Goal: Task Accomplishment & Management: Manage account settings

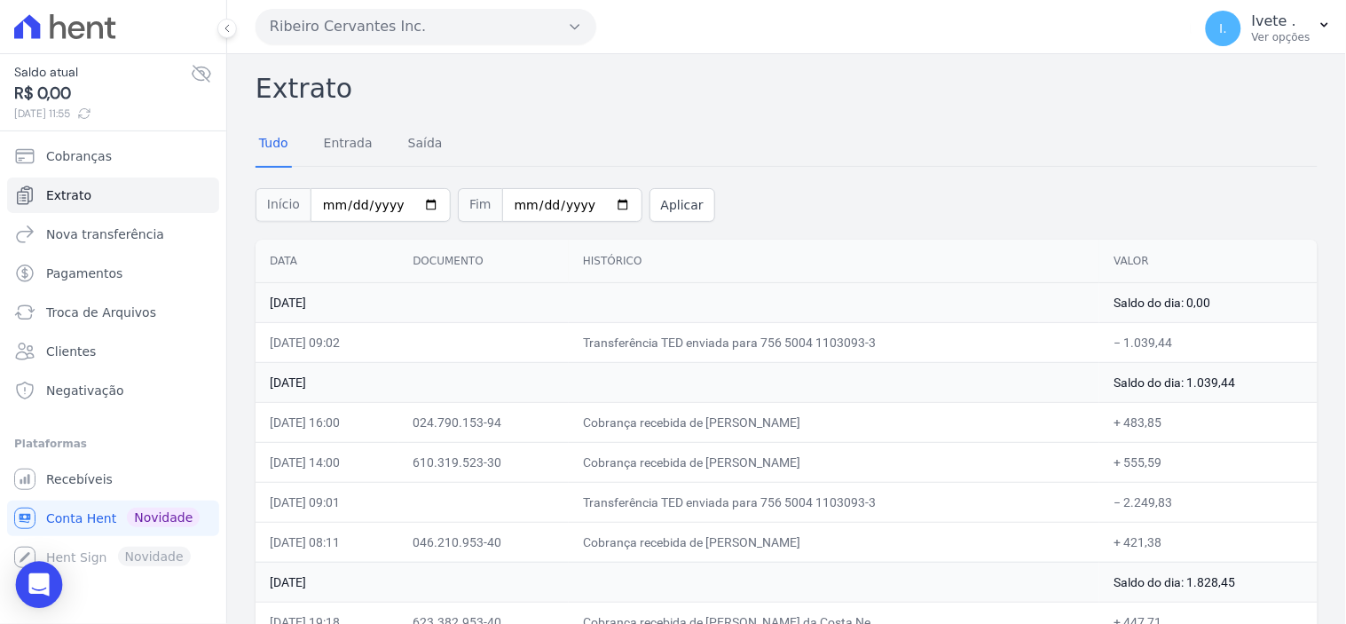
drag, startPoint x: 0, startPoint y: 0, endPoint x: 46, endPoint y: 583, distance: 584.7
click at [46, 583] on icon "Open Intercom Messenger" at bounding box center [38, 584] width 20 height 23
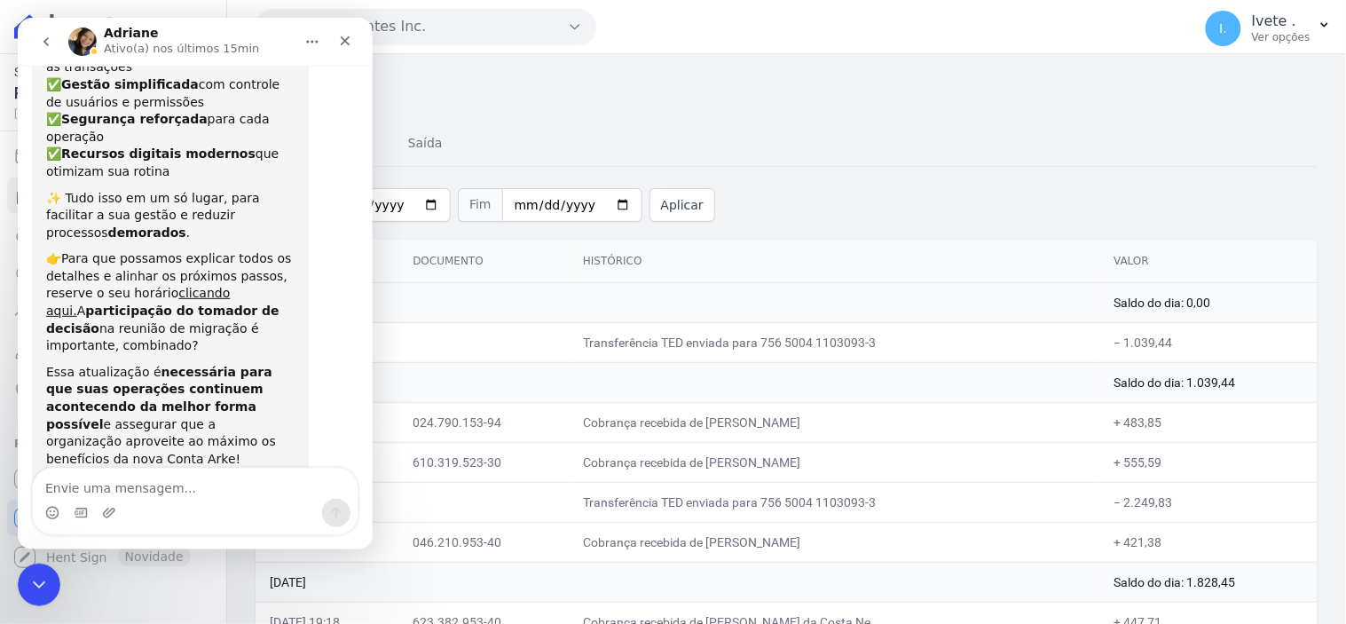
scroll to position [243, 0]
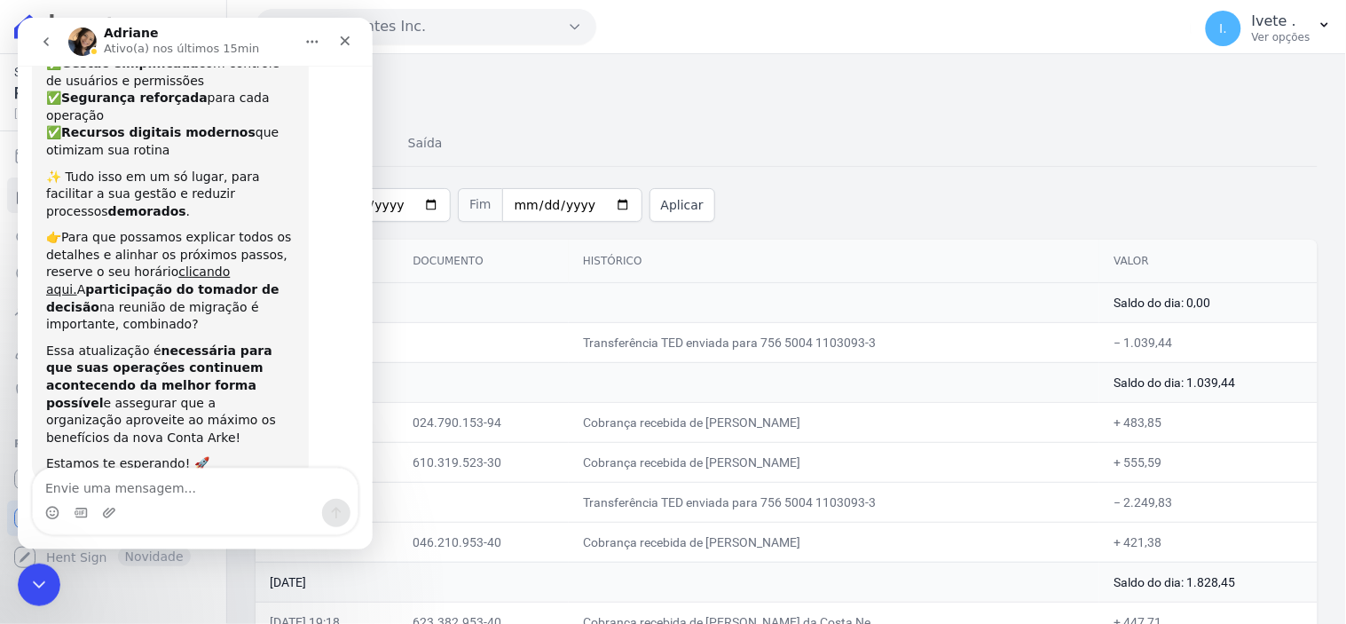
click at [95, 477] on textarea "Envie uma mensagem..." at bounding box center [194, 483] width 325 height 30
type textarea "boa tarde"
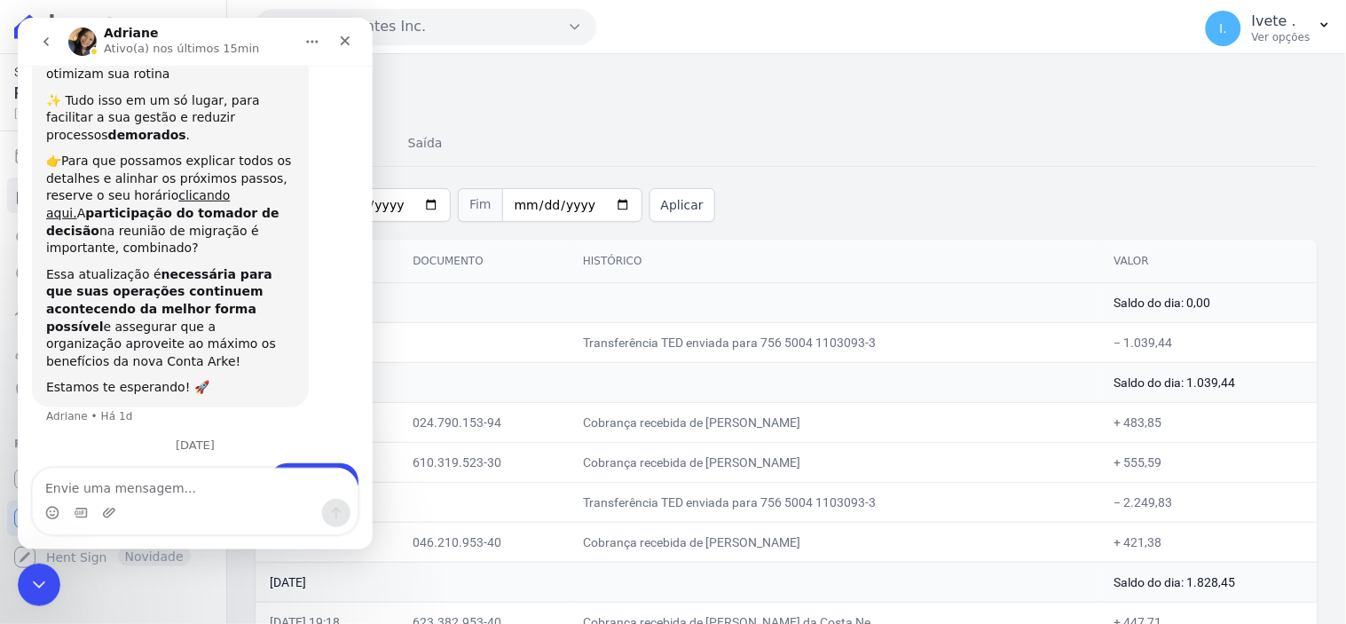
drag, startPoint x: 95, startPoint y: 477, endPoint x: -1, endPoint y: 669, distance: 214.3
click html "[PERSON_NAME](a) nos últimos 15min 📢 Atenção: Sua conta Hent será migrada para …"
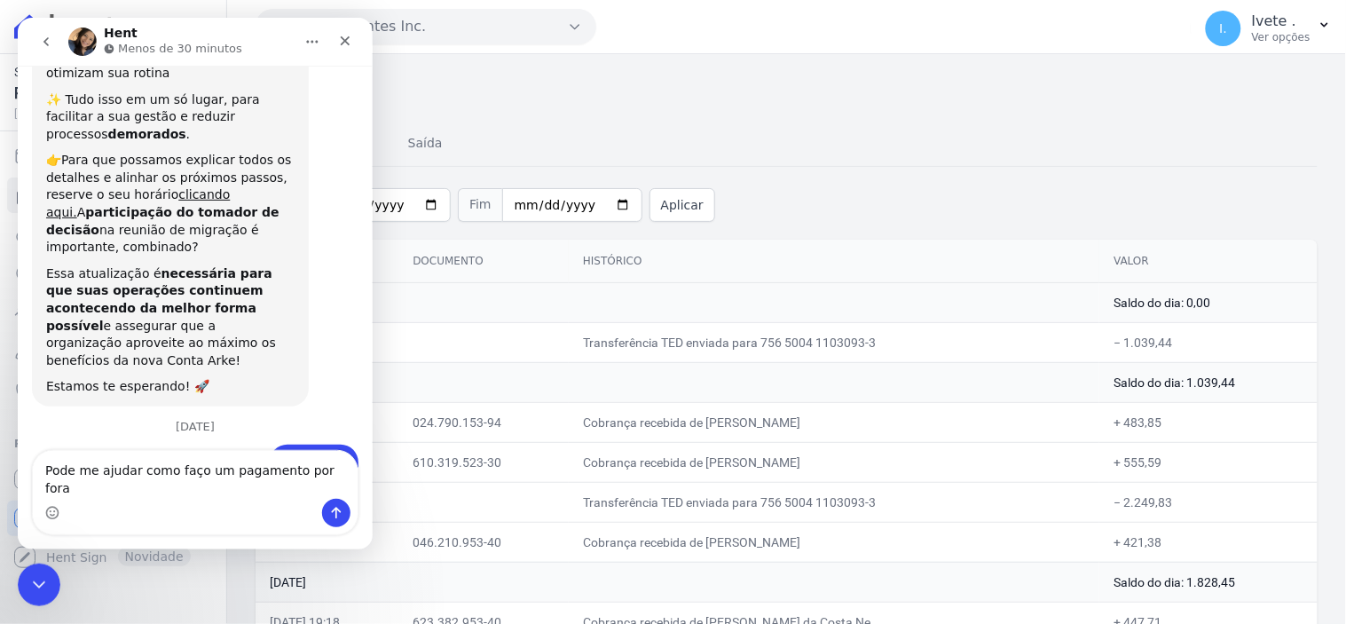
scroll to position [501, 0]
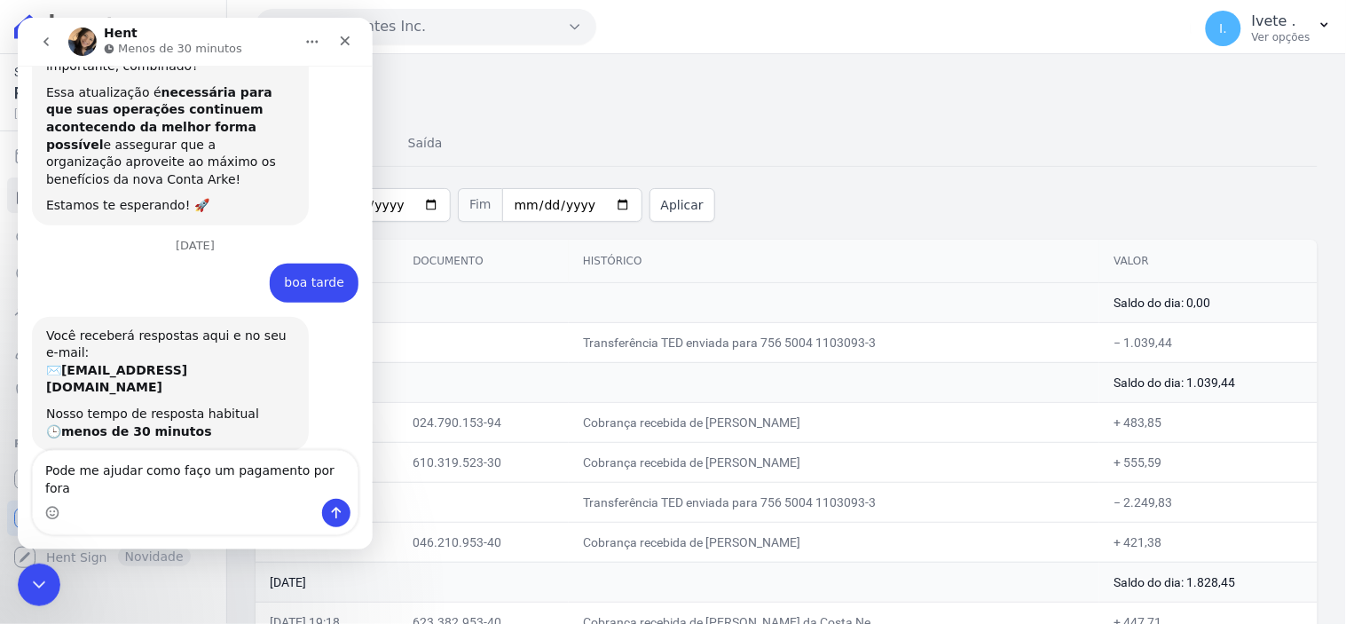
type textarea "Pode me ajudar como faço um pagamento por fora?"
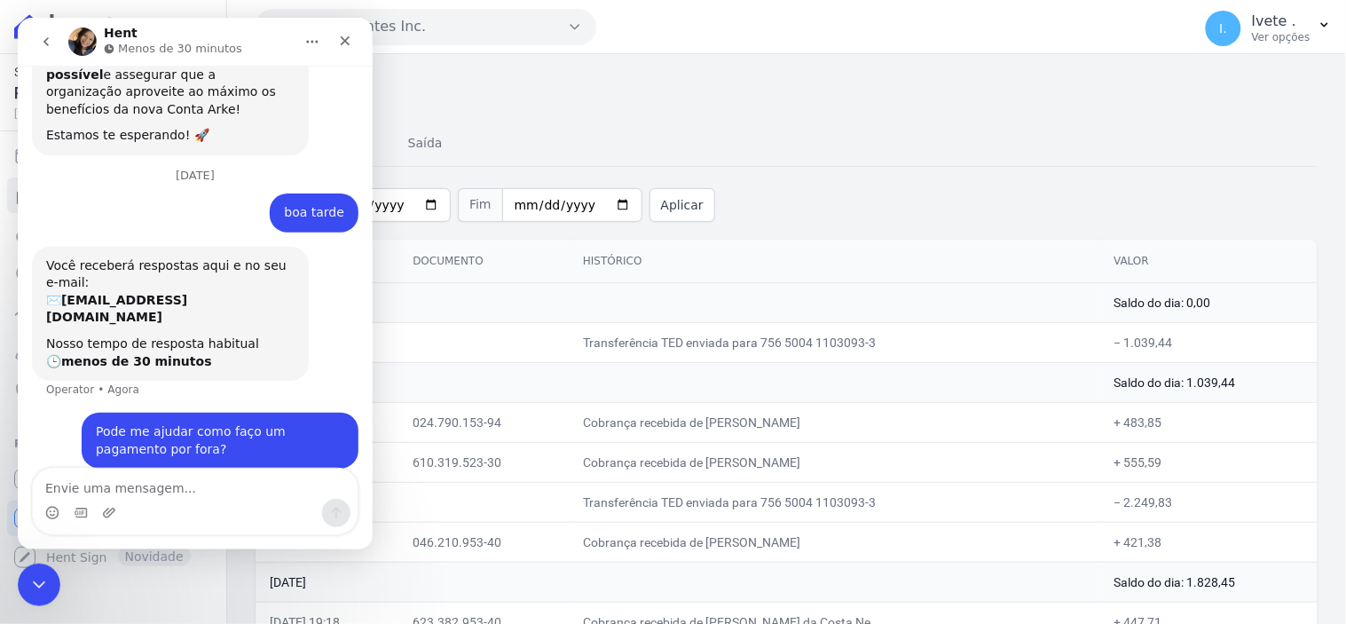
scroll to position [570, 0]
click at [37, 593] on div "Encerramento do Messenger da Intercom" at bounding box center [36, 582] width 43 height 43
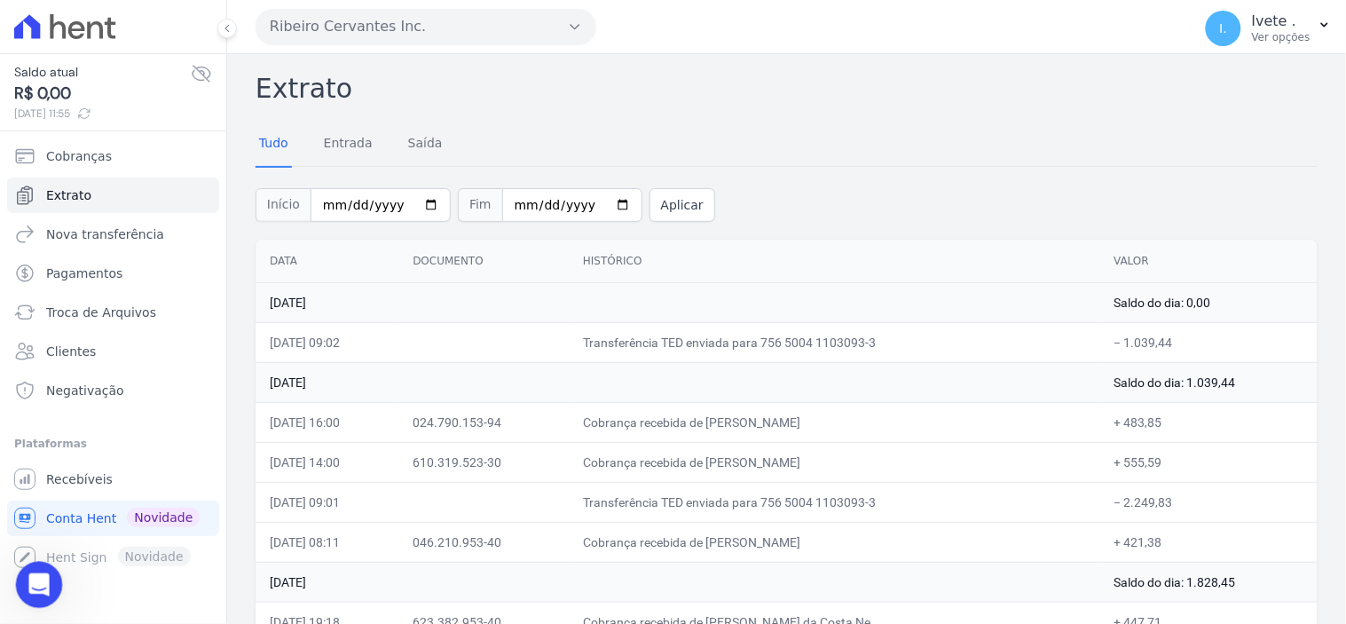
click at [37, 593] on icon "Abertura do Messenger da Intercom" at bounding box center [36, 582] width 29 height 29
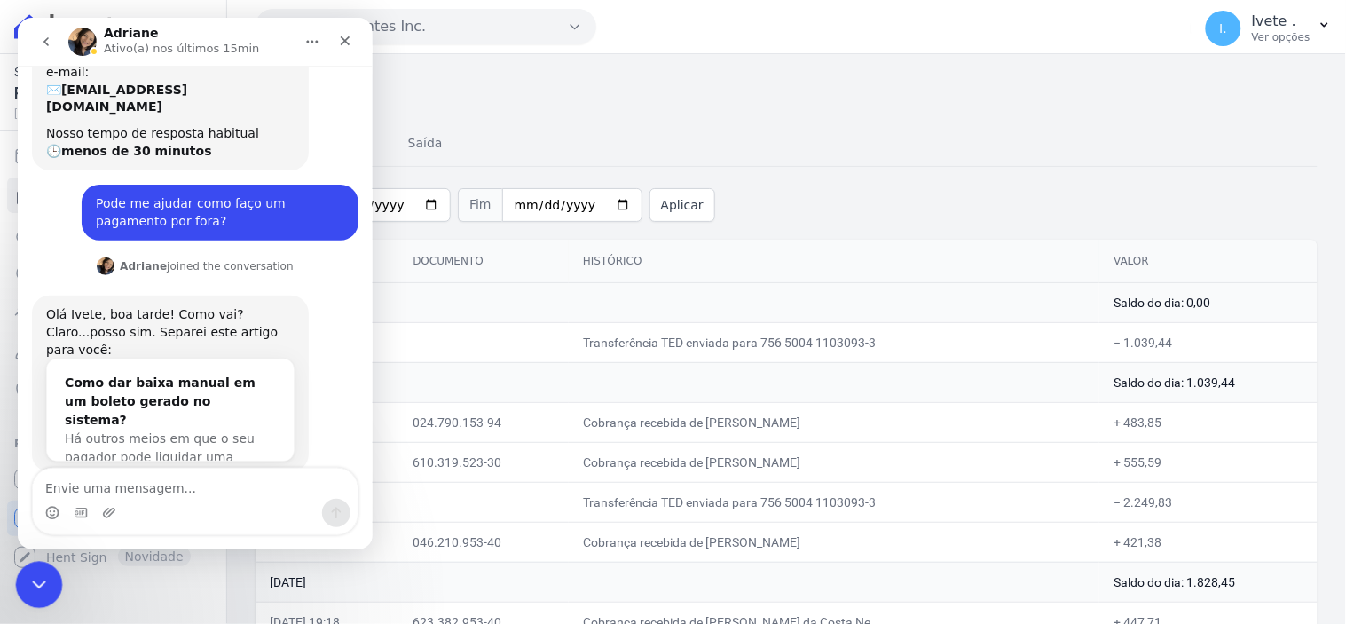
scroll to position [821, 0]
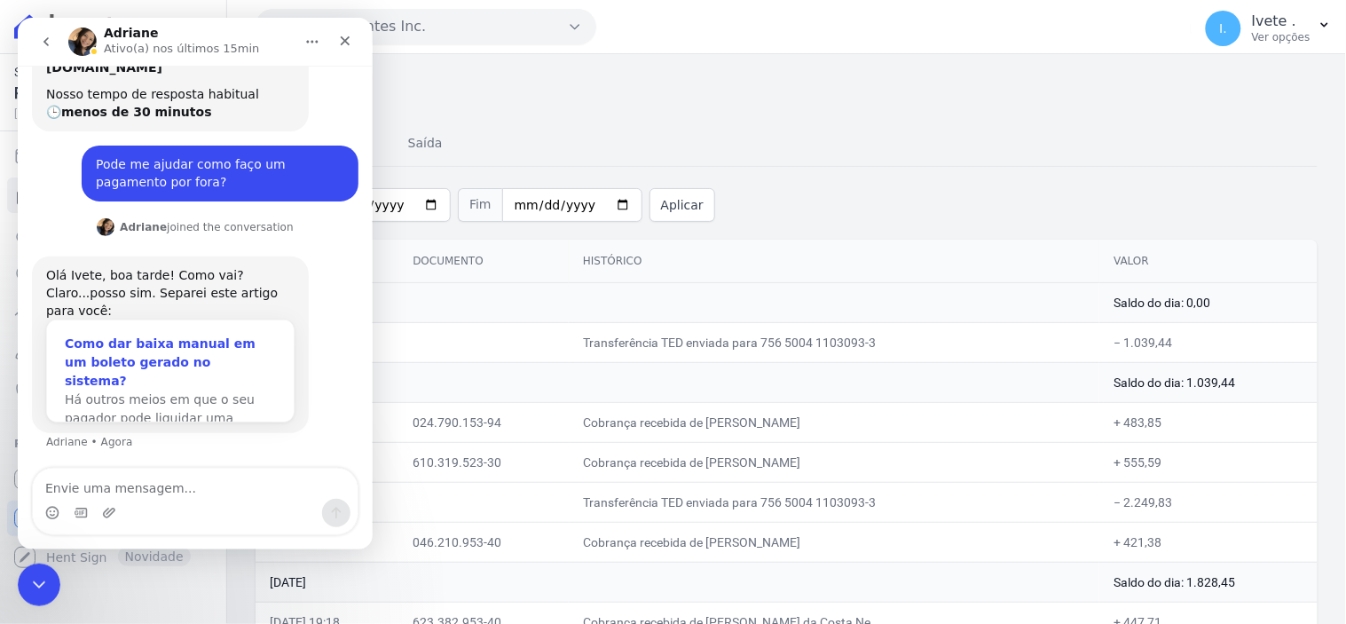
click at [151, 389] on div "Há outros meios em que o seu pagador pode liquidar uma fatura…" at bounding box center [169, 417] width 211 height 56
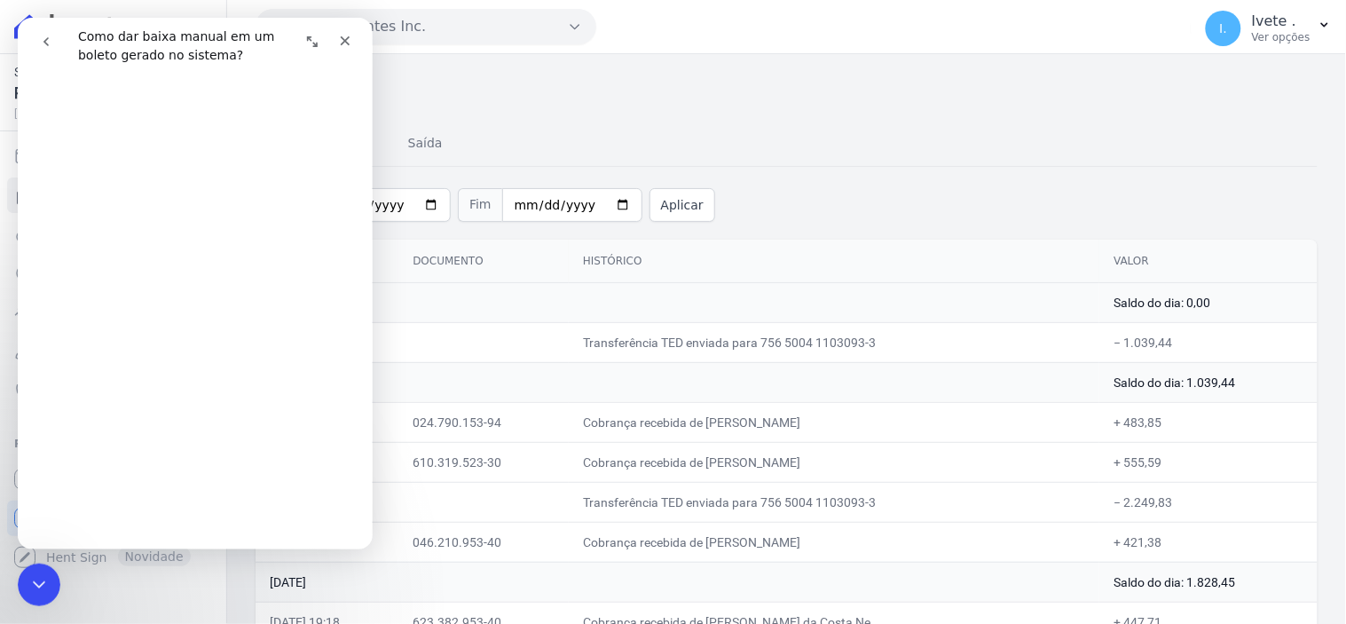
scroll to position [295, 0]
click at [592, 130] on div "Tudo Entrada [GEOGRAPHIC_DATA]" at bounding box center [787, 143] width 1062 height 43
click at [884, 125] on div "Tudo Entrada [GEOGRAPHIC_DATA]" at bounding box center [787, 143] width 1062 height 43
click at [39, 578] on icon "Encerramento do Messenger da Intercom" at bounding box center [36, 581] width 21 height 21
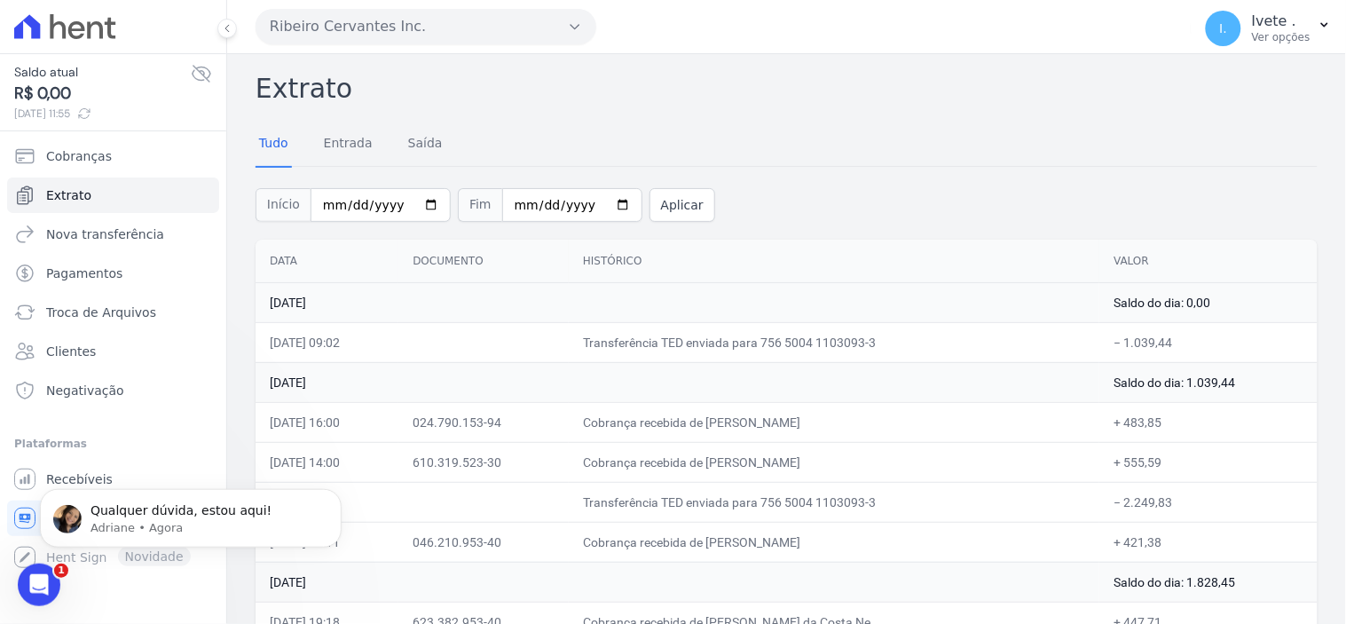
scroll to position [0, 0]
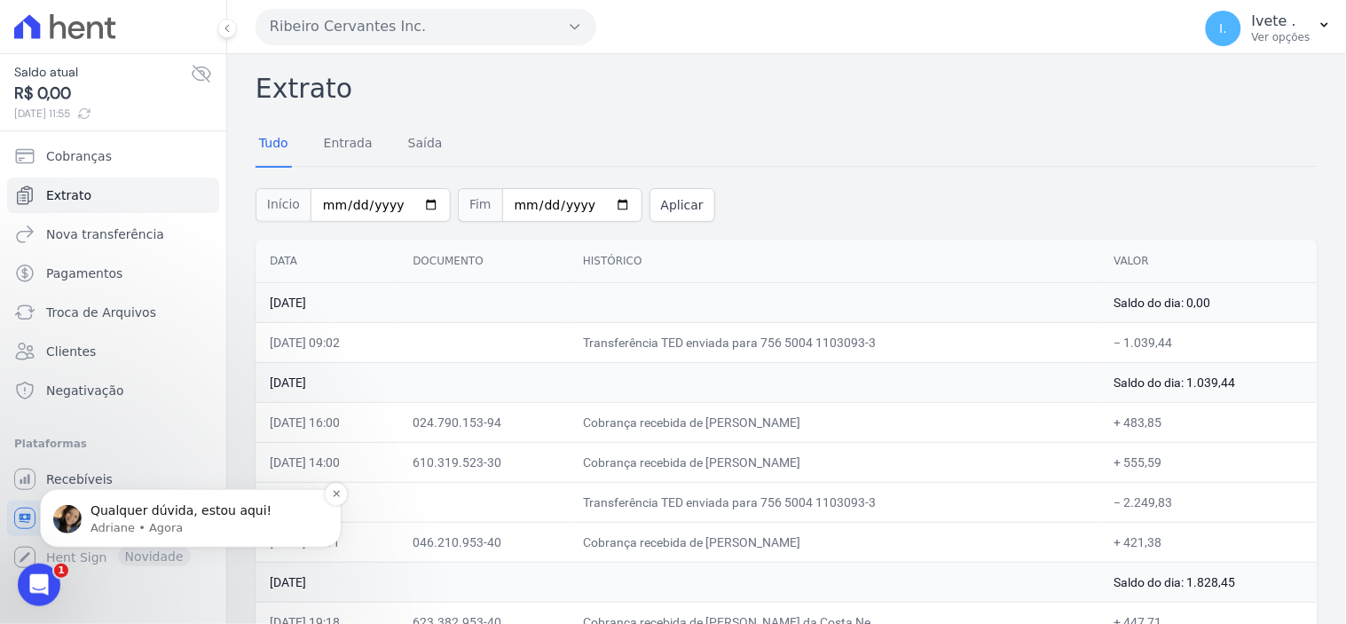
click at [113, 522] on p "Adriane • Agora" at bounding box center [204, 527] width 229 height 16
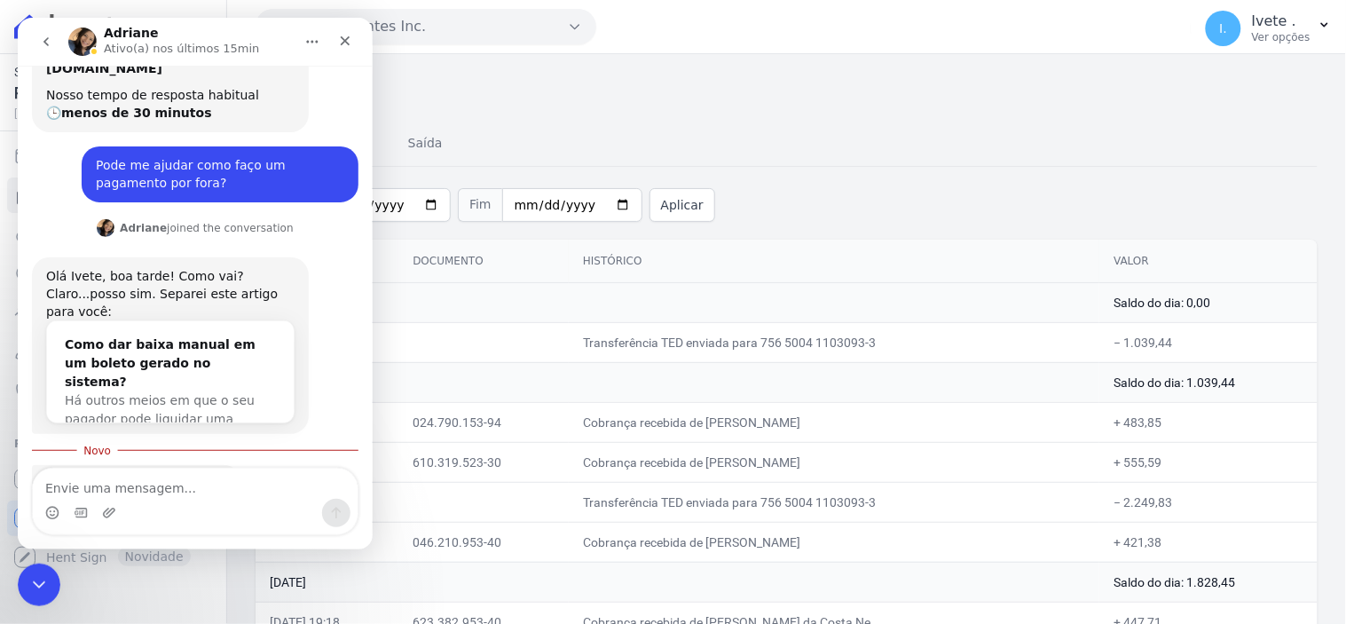
scroll to position [822, 0]
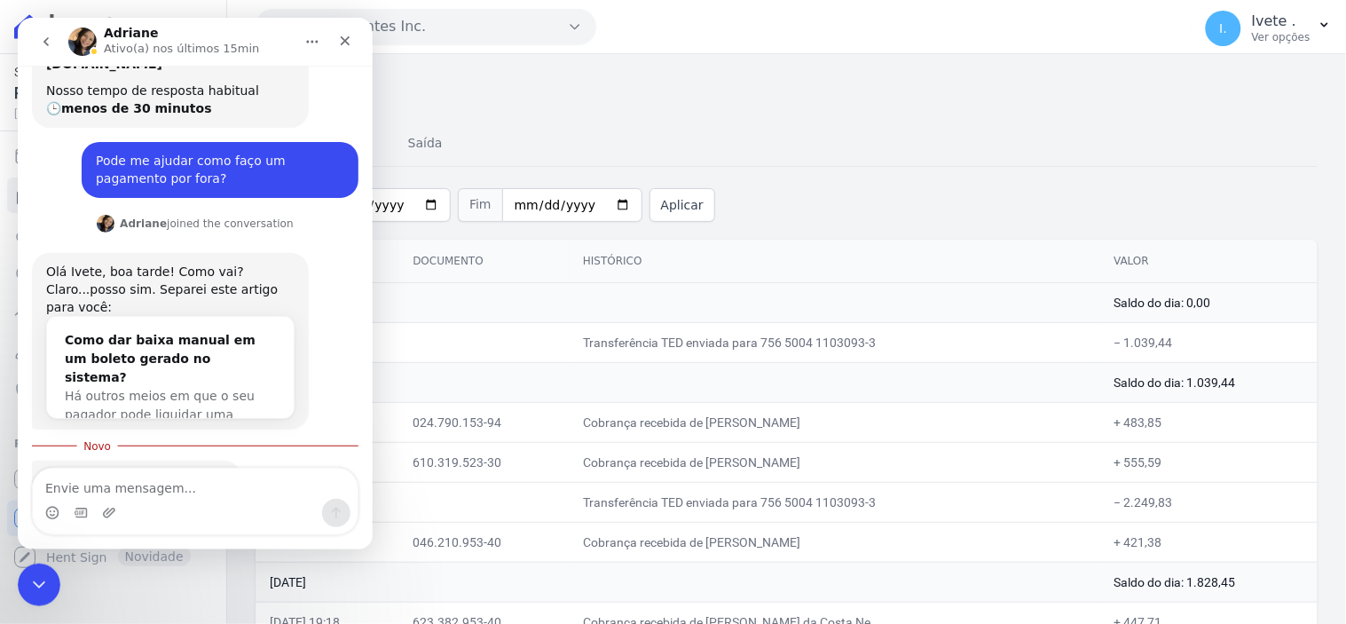
click at [84, 491] on textarea "Envie uma mensagem..." at bounding box center [194, 483] width 325 height 30
type textarea "ai depois fazer o boleto avulso?"
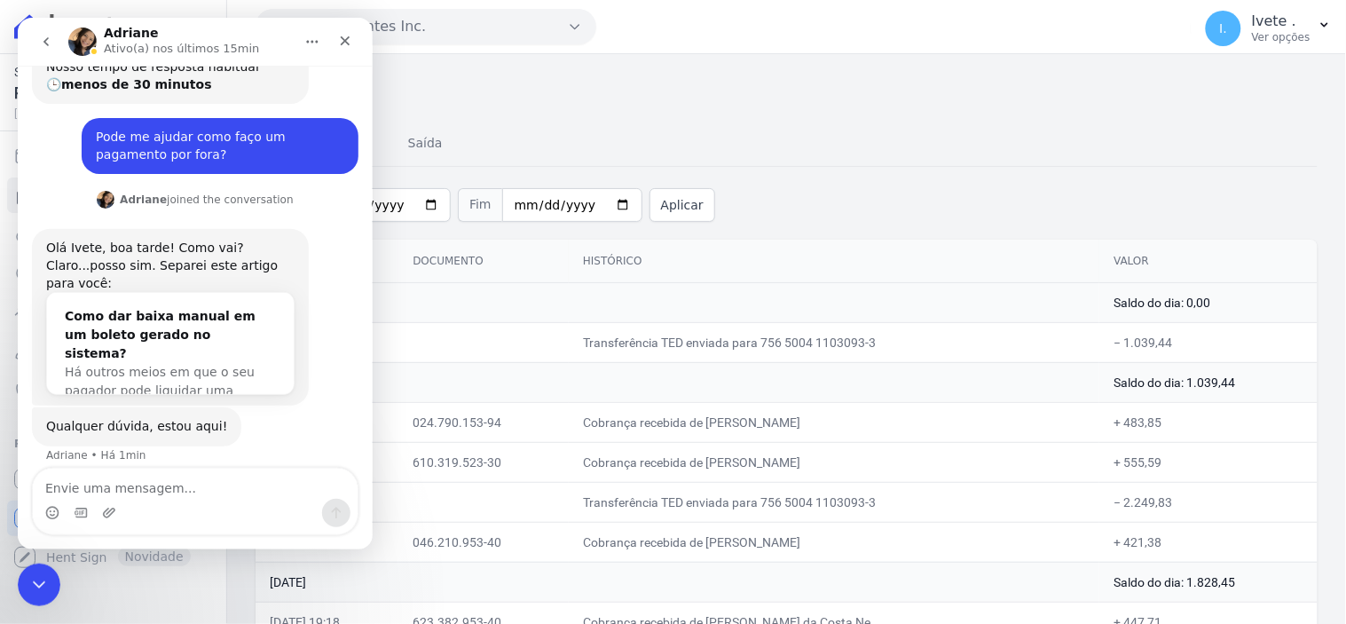
scroll to position [846, 0]
drag, startPoint x: 28, startPoint y: 592, endPoint x: 87, endPoint y: 916, distance: 329.1
click at [26, 594] on div "Encerramento do Messenger da Intercom" at bounding box center [36, 582] width 43 height 43
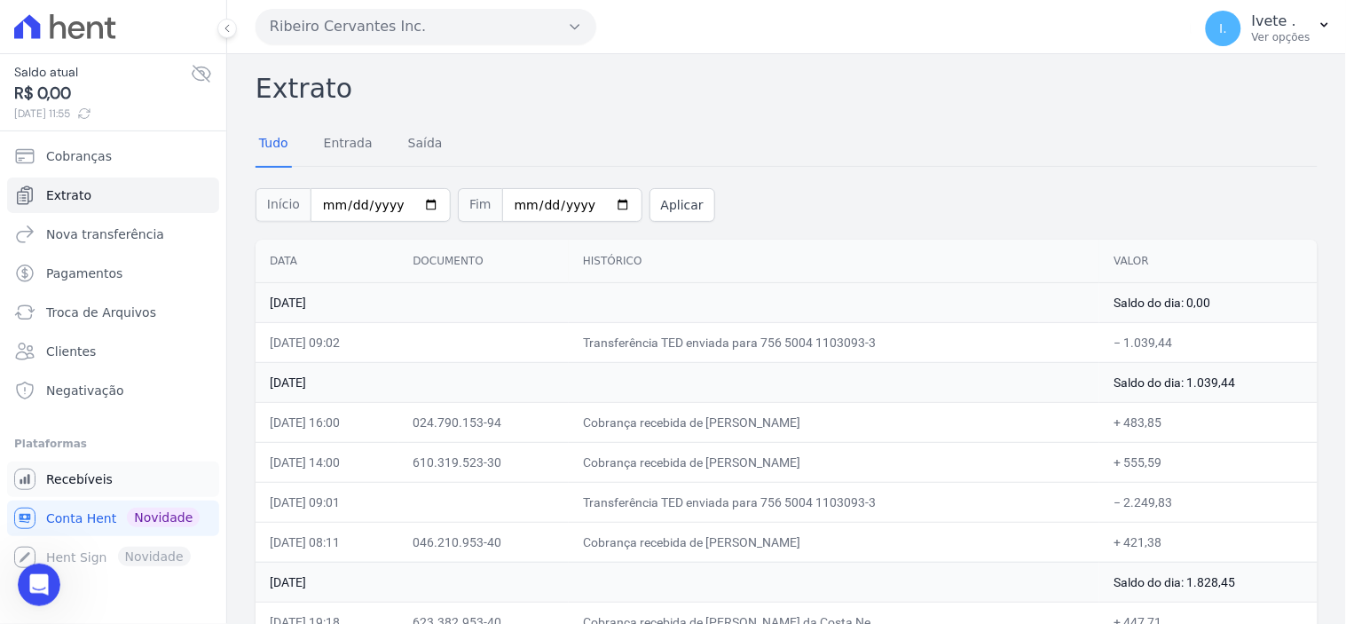
click at [76, 484] on span "Recebíveis" at bounding box center [79, 479] width 67 height 18
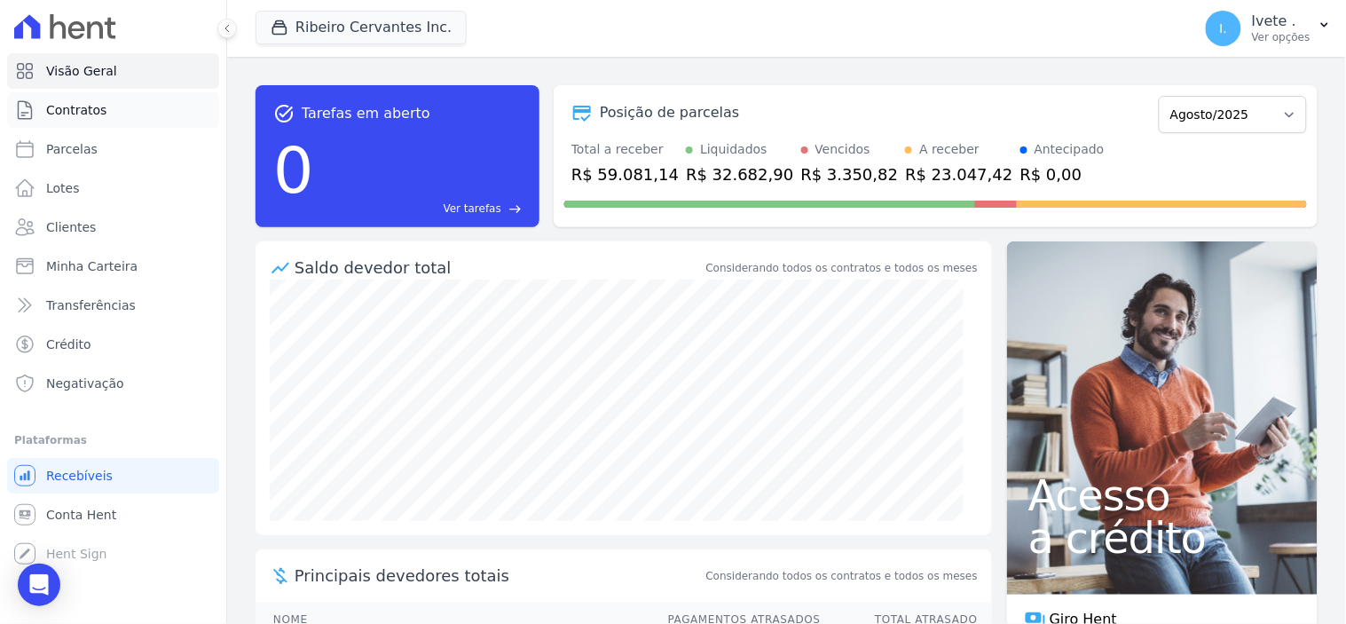
click at [89, 108] on span "Contratos" at bounding box center [76, 110] width 60 height 18
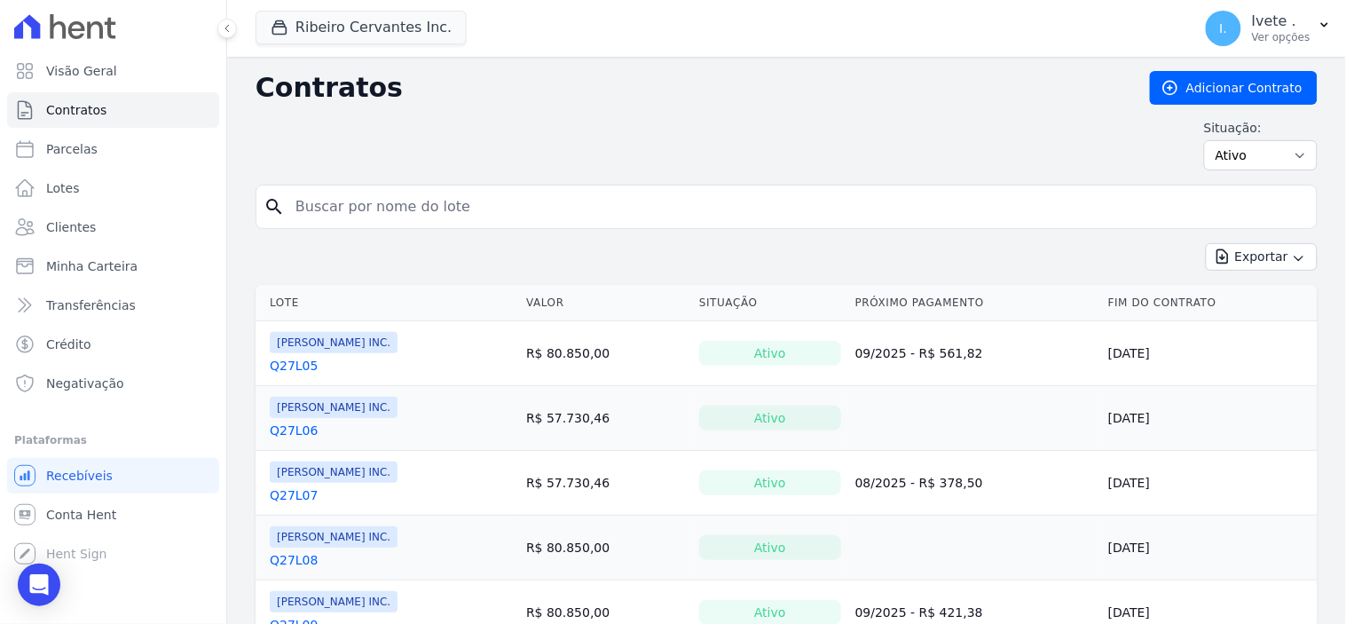
click at [332, 207] on input "search" at bounding box center [797, 206] width 1025 height 35
type input "q32l02"
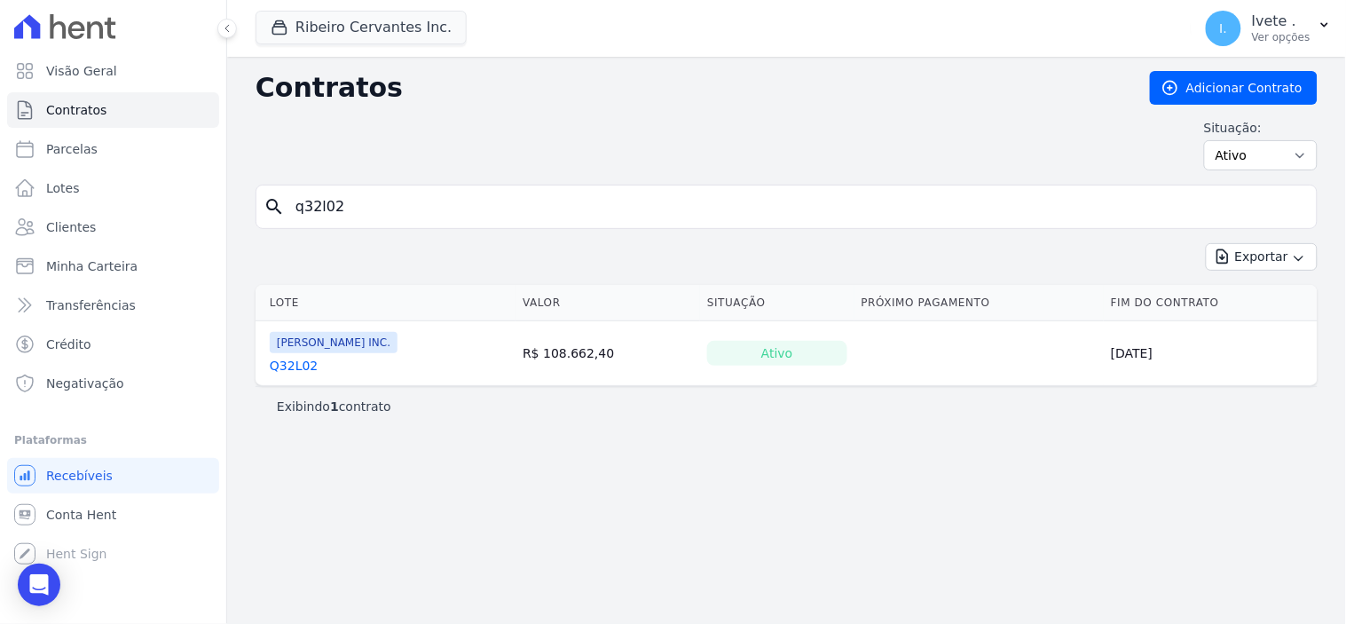
click at [286, 373] on link "Q32L02" at bounding box center [294, 366] width 48 height 18
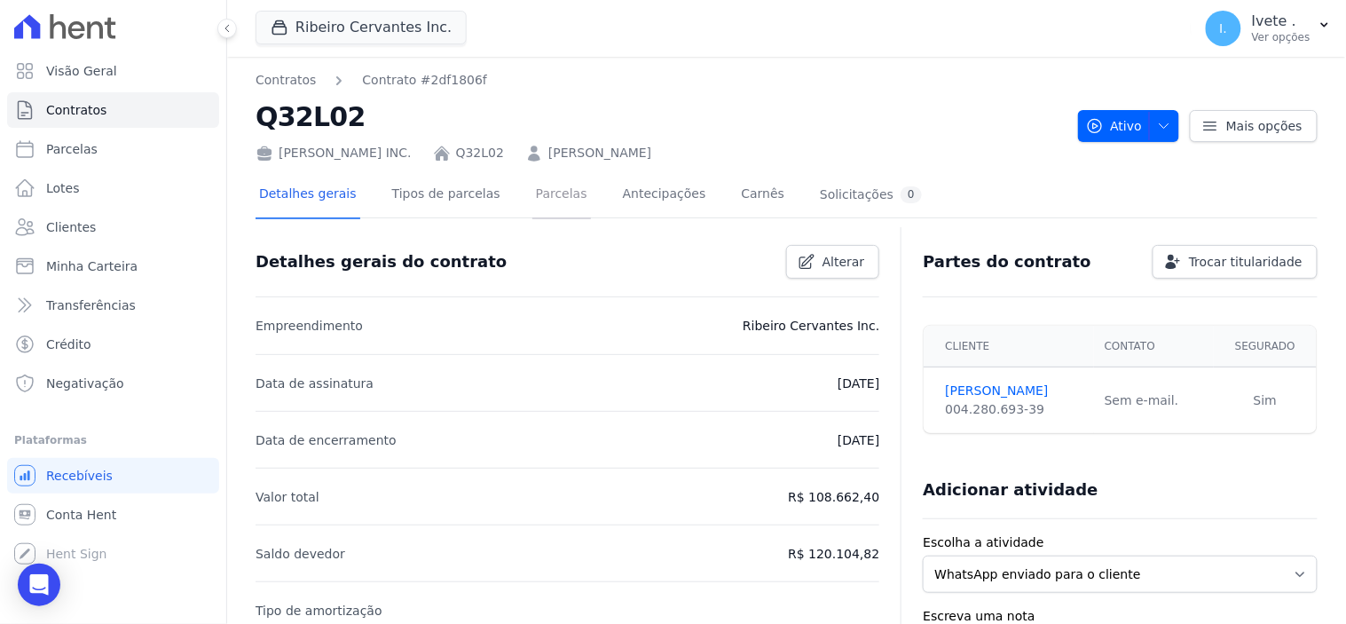
click at [535, 191] on link "Parcelas" at bounding box center [561, 195] width 59 height 47
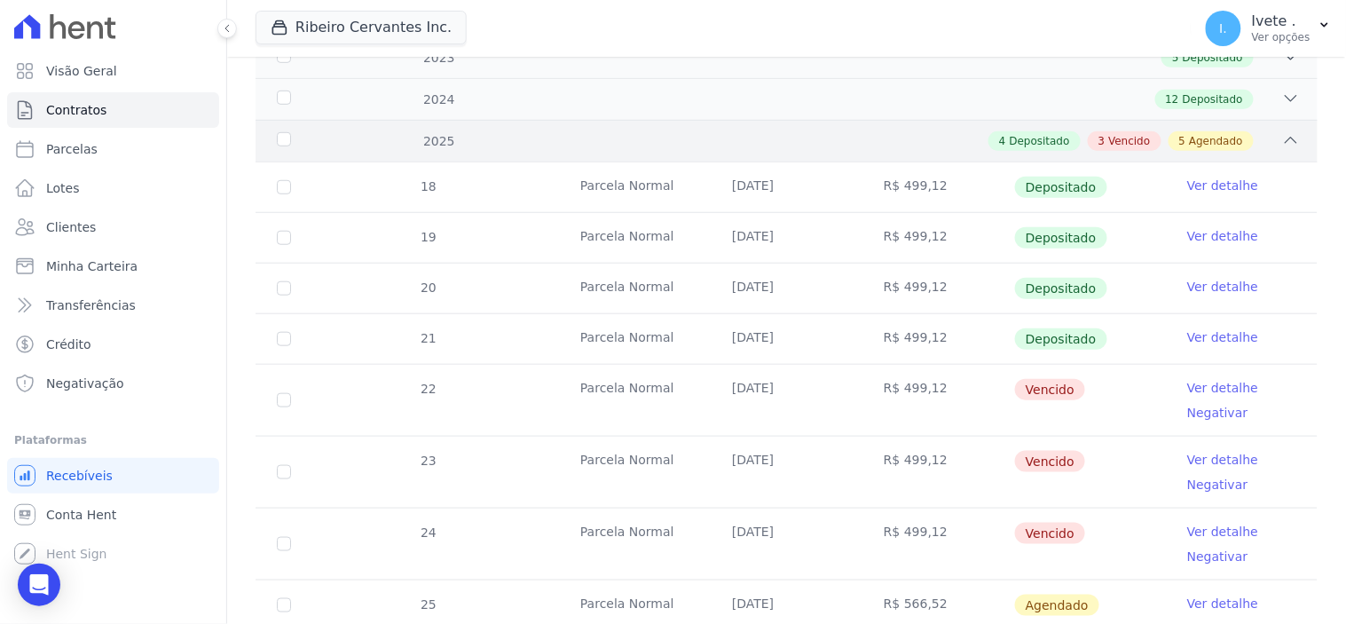
scroll to position [394, 0]
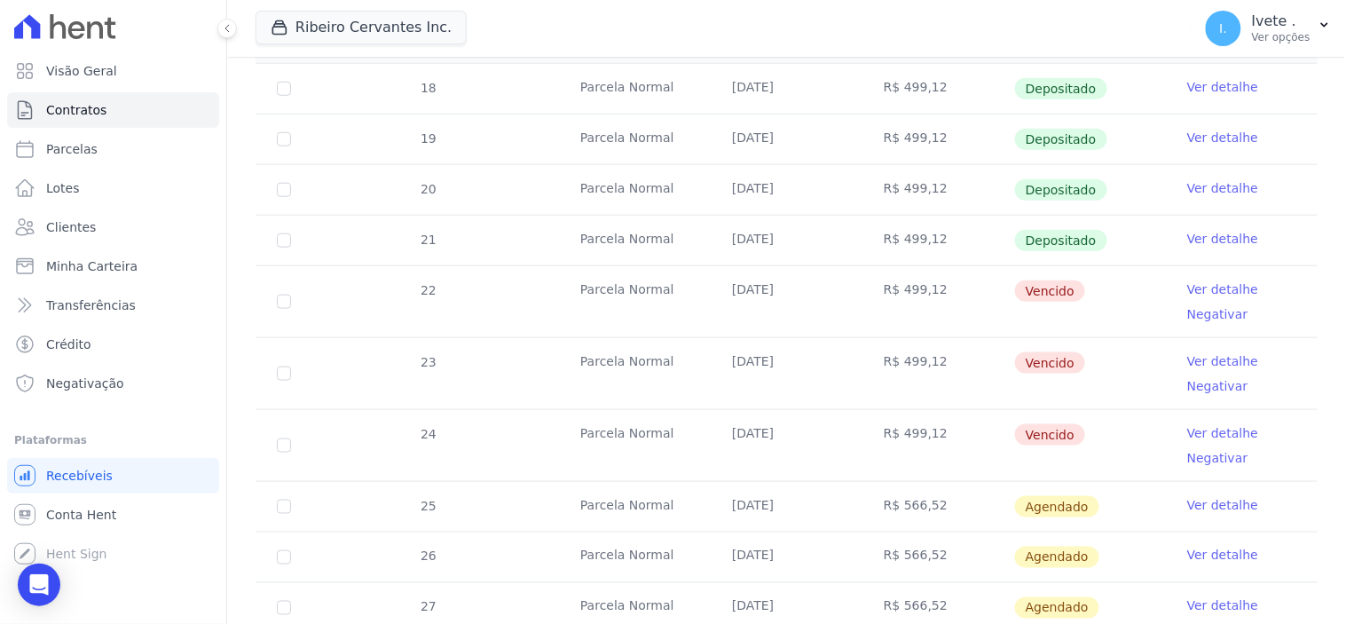
click at [1208, 285] on link "Ver detalhe" at bounding box center [1222, 289] width 71 height 18
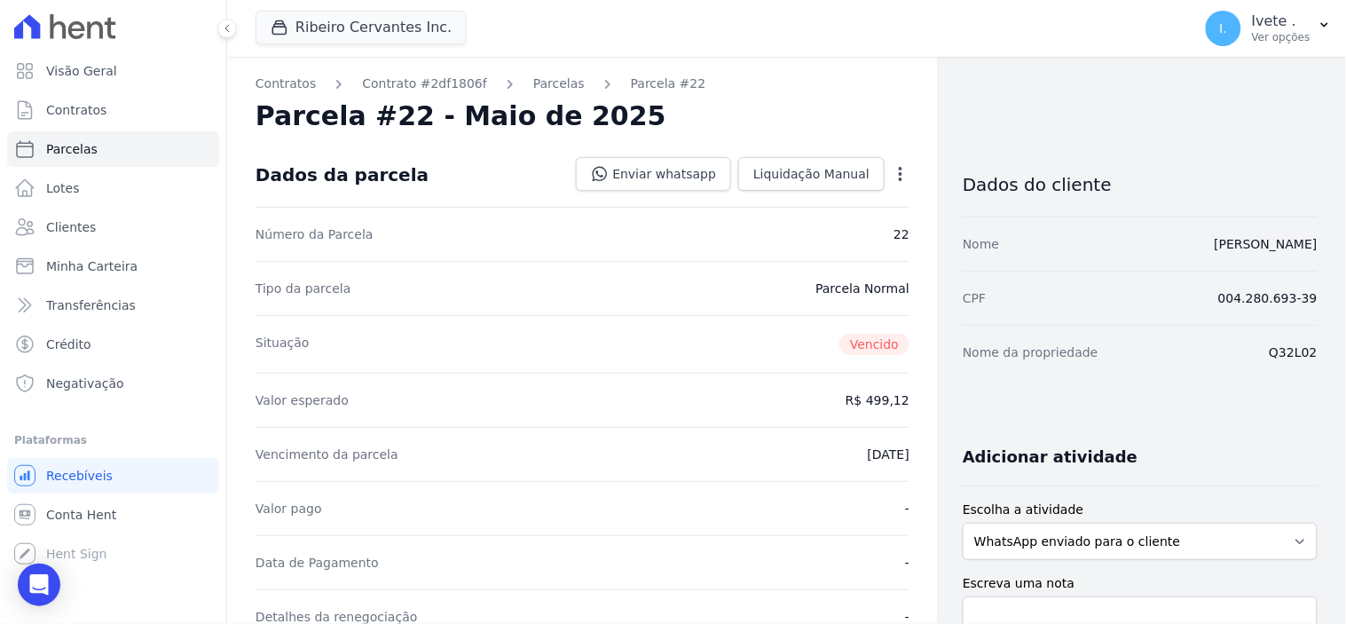
click at [892, 175] on icon "button" at bounding box center [901, 174] width 18 height 18
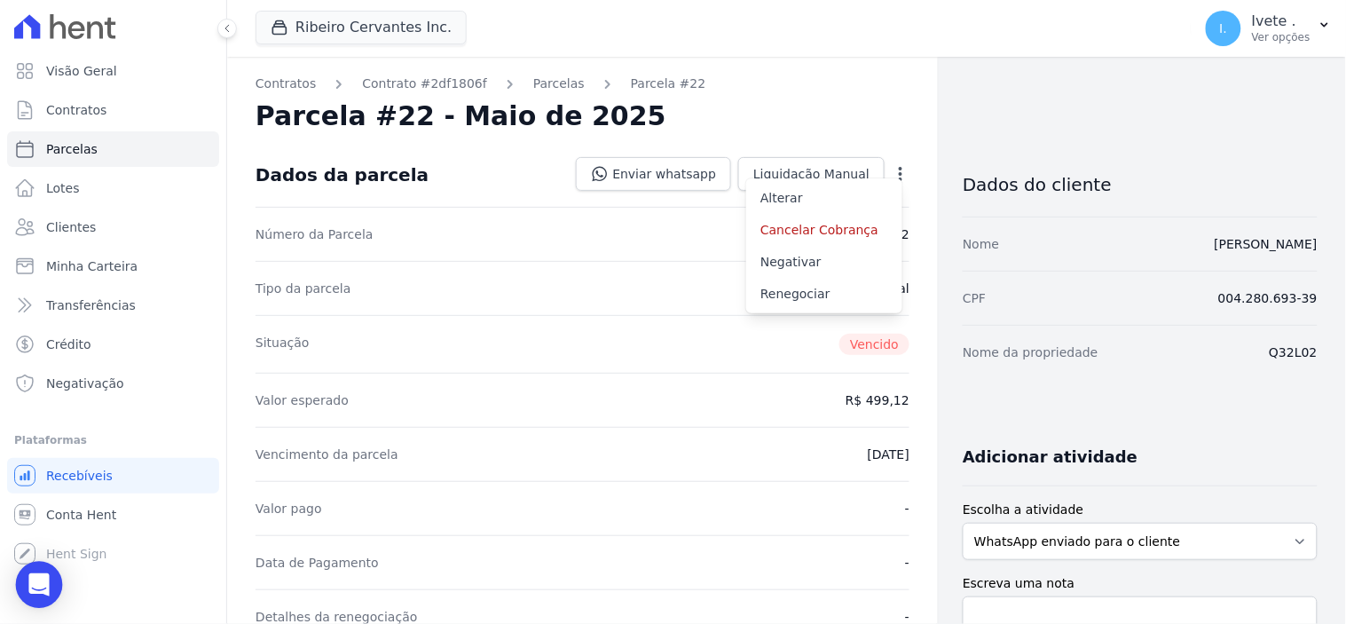
click at [36, 586] on icon "Open Intercom Messenger" at bounding box center [38, 584] width 20 height 23
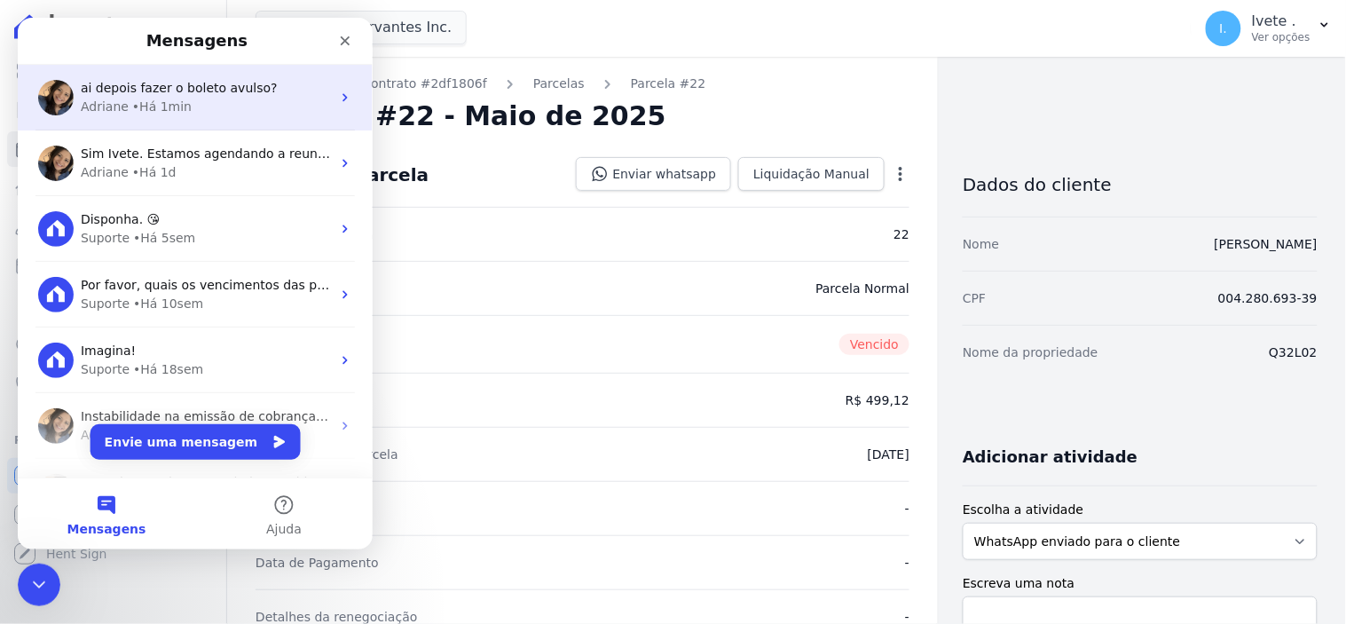
click at [156, 93] on span "ai depois fazer o boleto avulso?" at bounding box center [178, 87] width 197 height 14
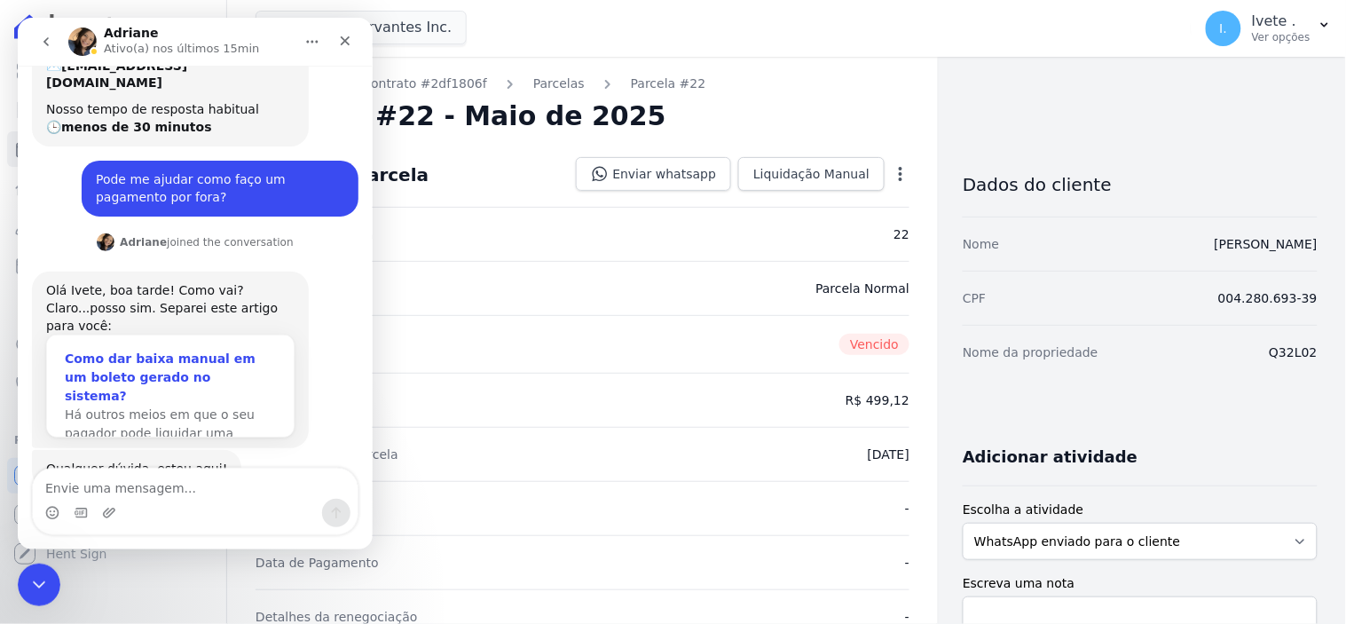
scroll to position [846, 0]
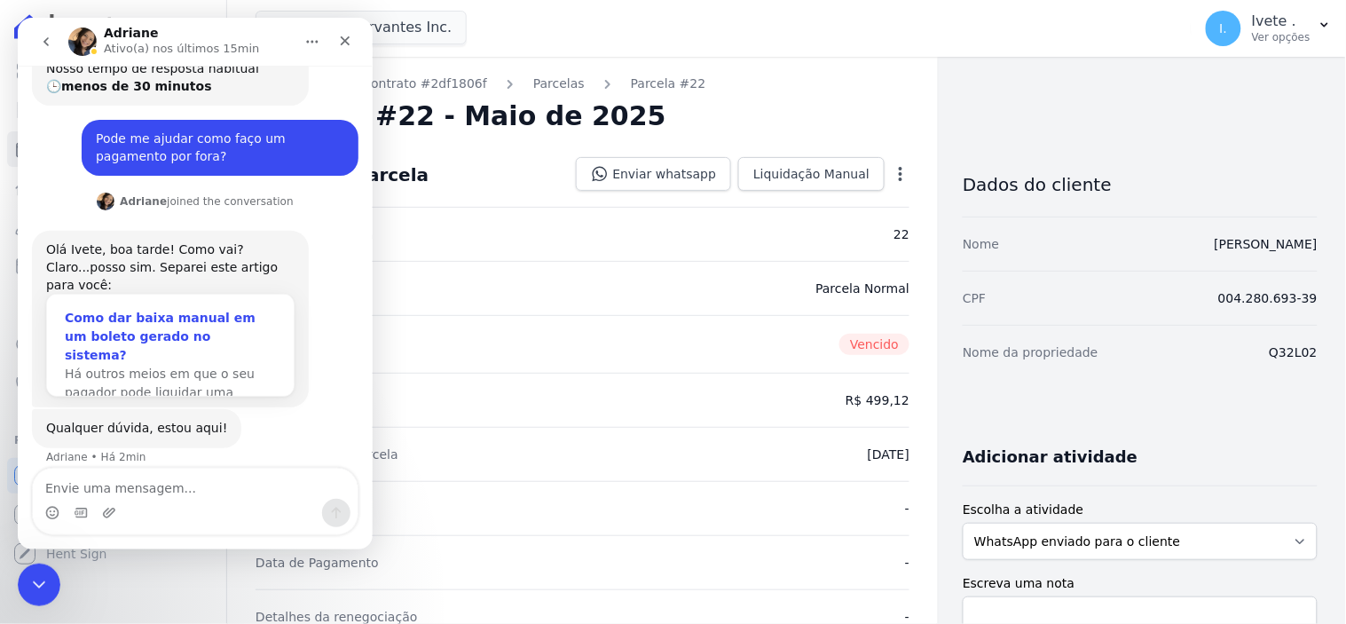
click at [196, 366] on span "Há outros meios em que o seu pagador pode liquidar uma fatura…" at bounding box center [159, 391] width 190 height 51
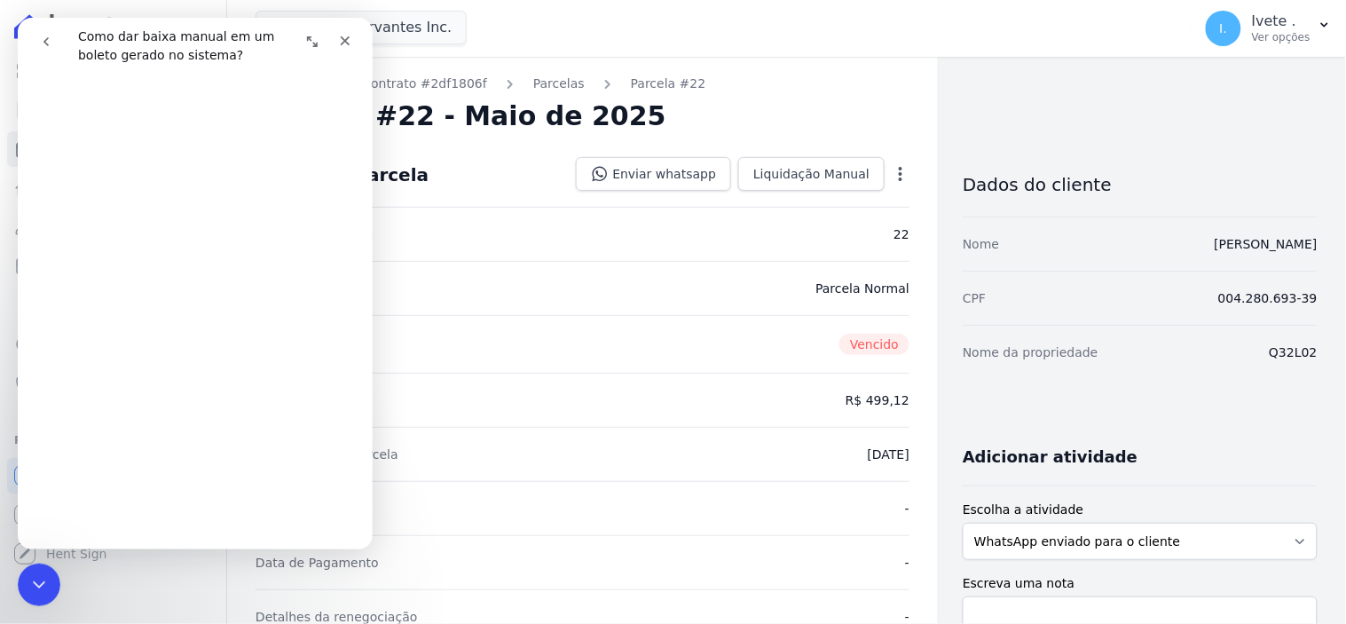
scroll to position [197, 0]
click at [341, 39] on icon "Fechar" at bounding box center [344, 40] width 14 height 14
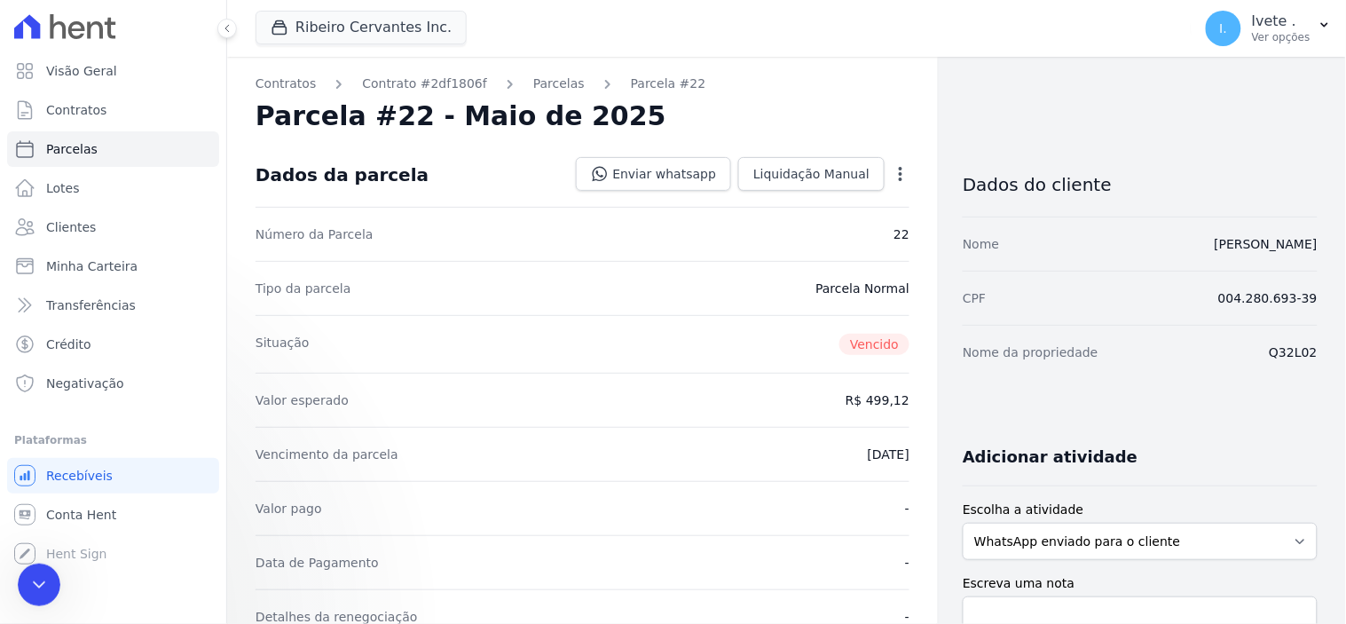
scroll to position [0, 0]
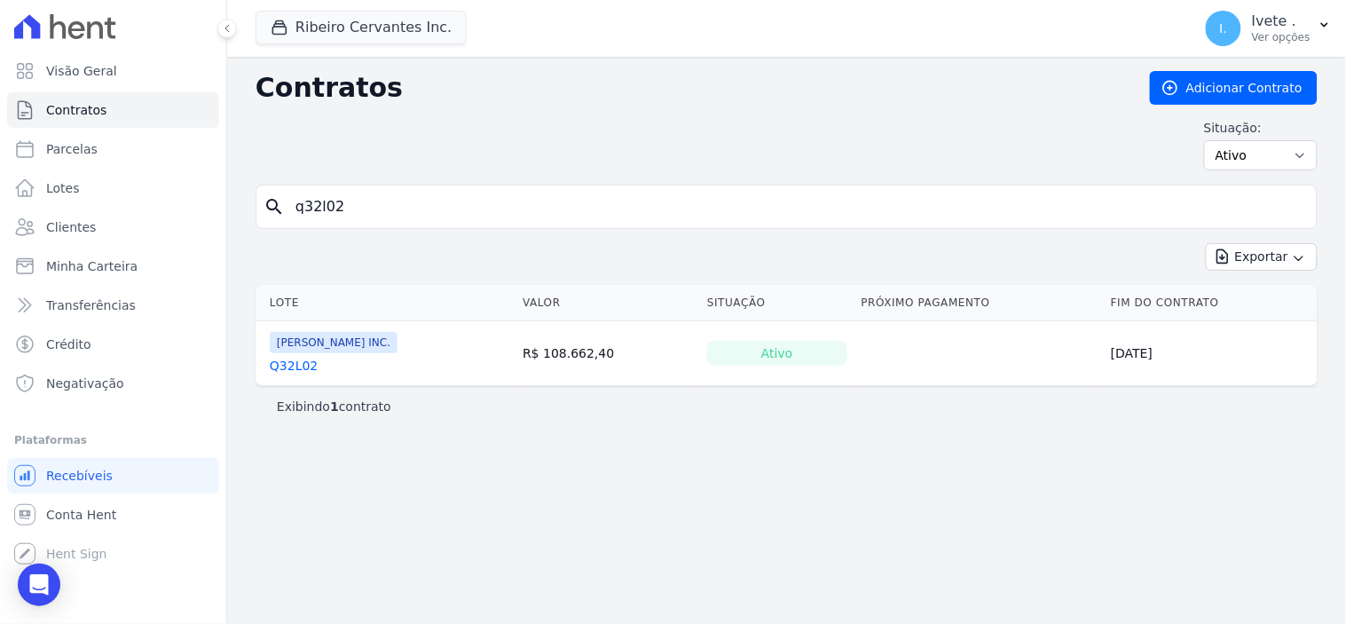
click at [299, 369] on link "Q32L02" at bounding box center [294, 366] width 48 height 18
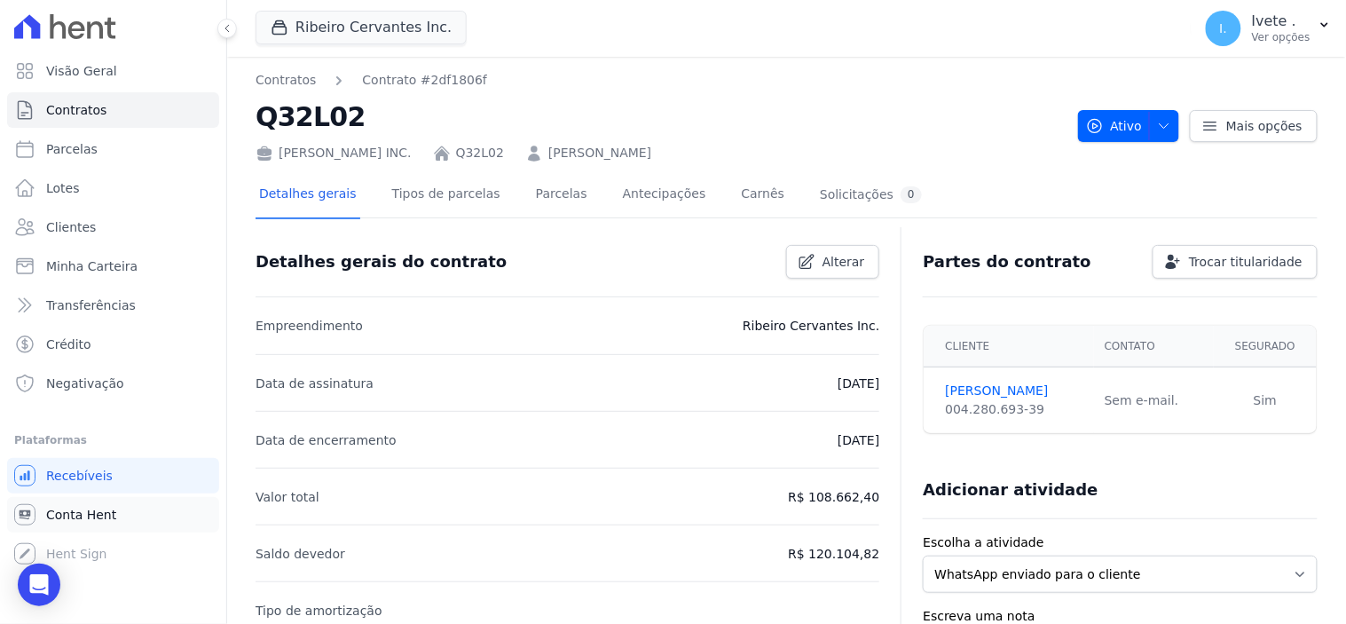
click at [66, 515] on span "Conta Hent" at bounding box center [81, 515] width 70 height 18
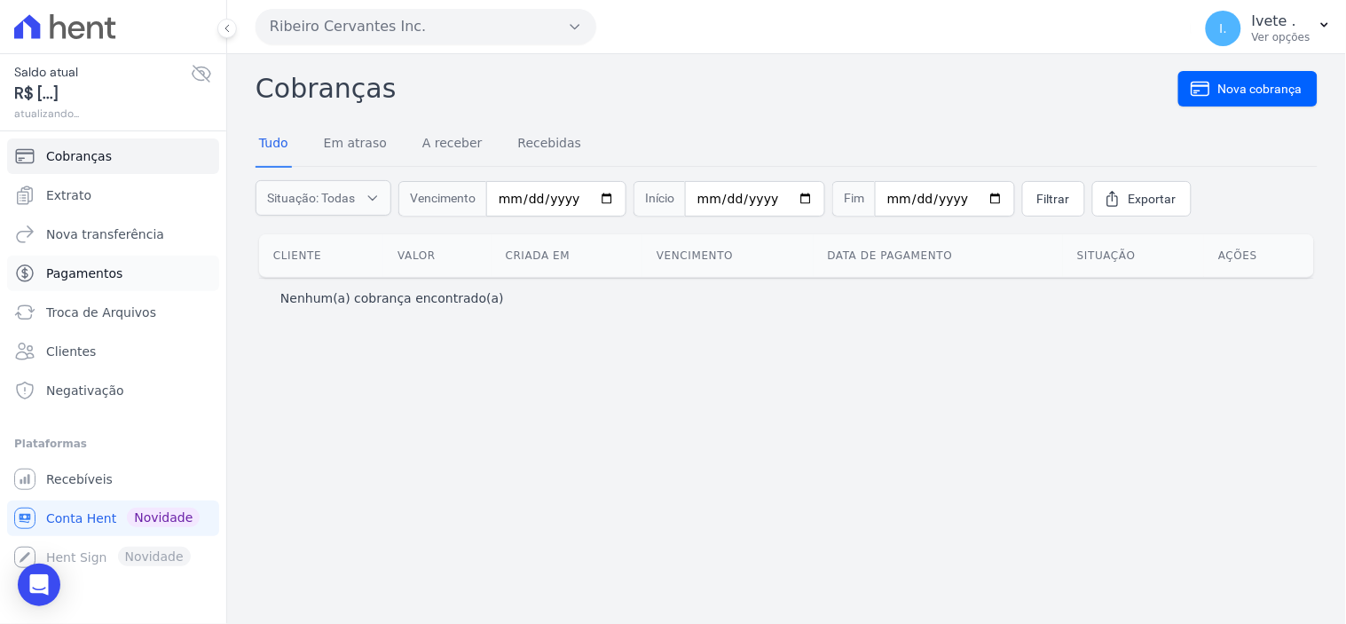
click at [82, 272] on span "Pagamentos" at bounding box center [84, 273] width 76 height 18
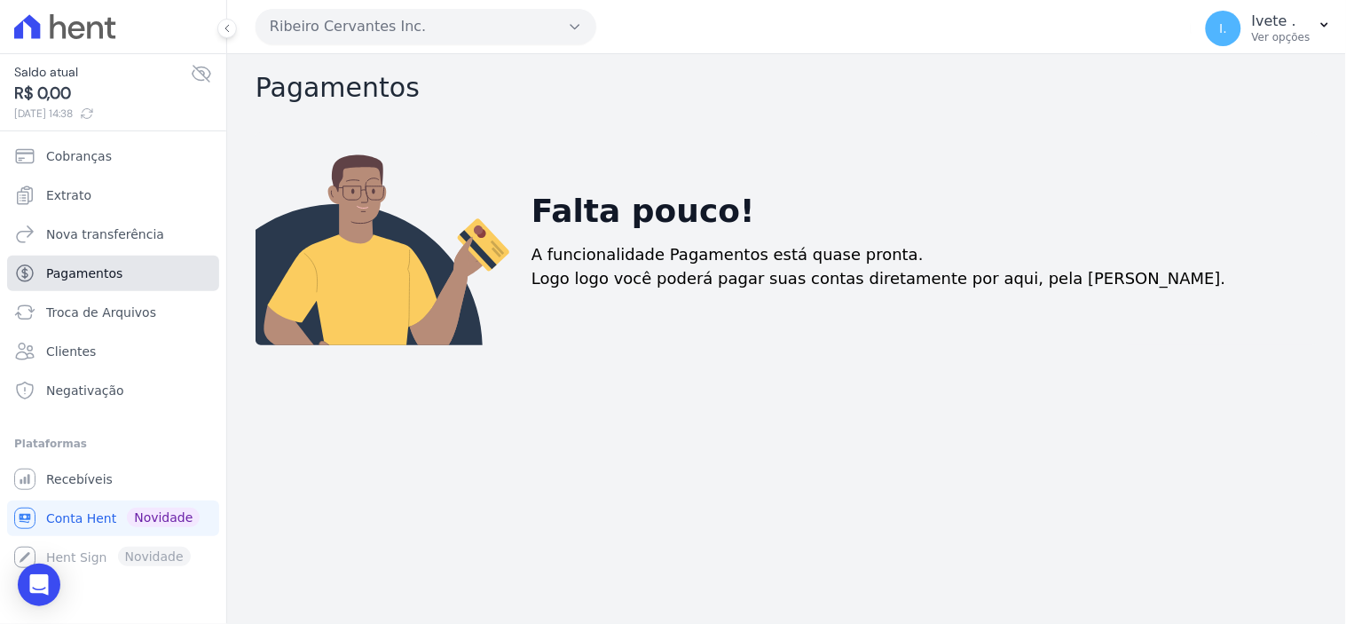
click at [90, 270] on span "Pagamentos" at bounding box center [84, 273] width 76 height 18
click at [32, 586] on icon "Open Intercom Messenger" at bounding box center [38, 584] width 20 height 23
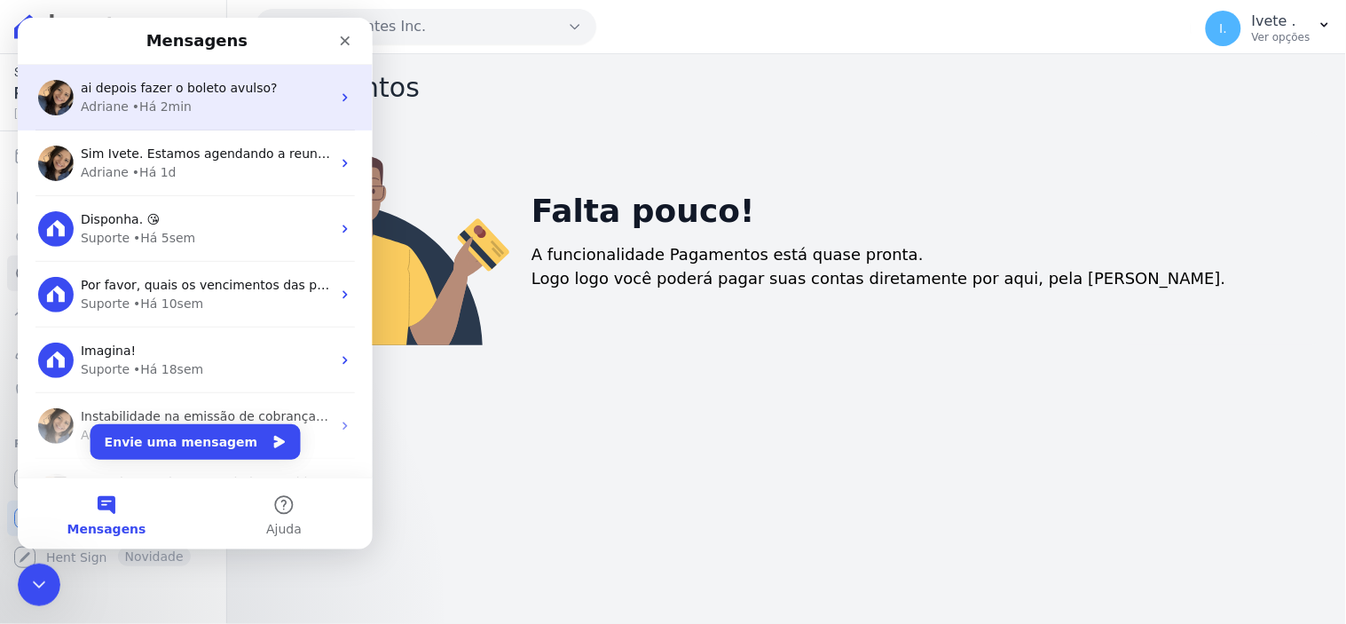
click at [144, 89] on span "ai depois fazer o boleto avulso?" at bounding box center [178, 87] width 197 height 14
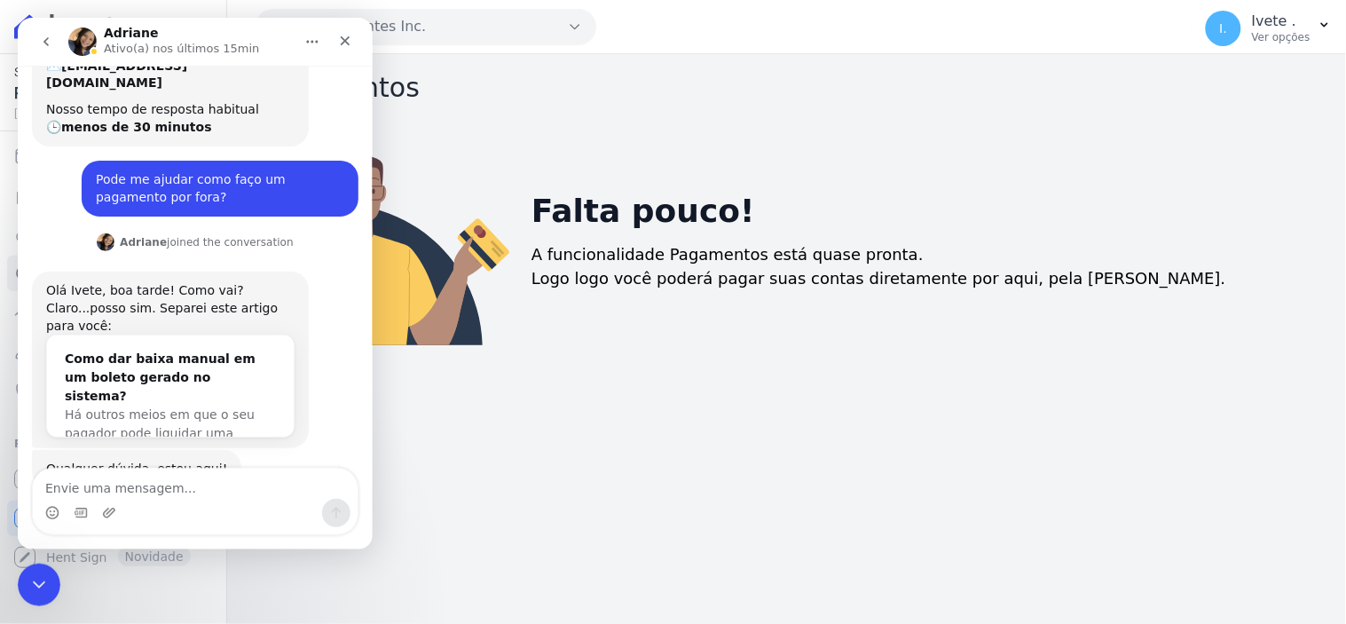
scroll to position [846, 0]
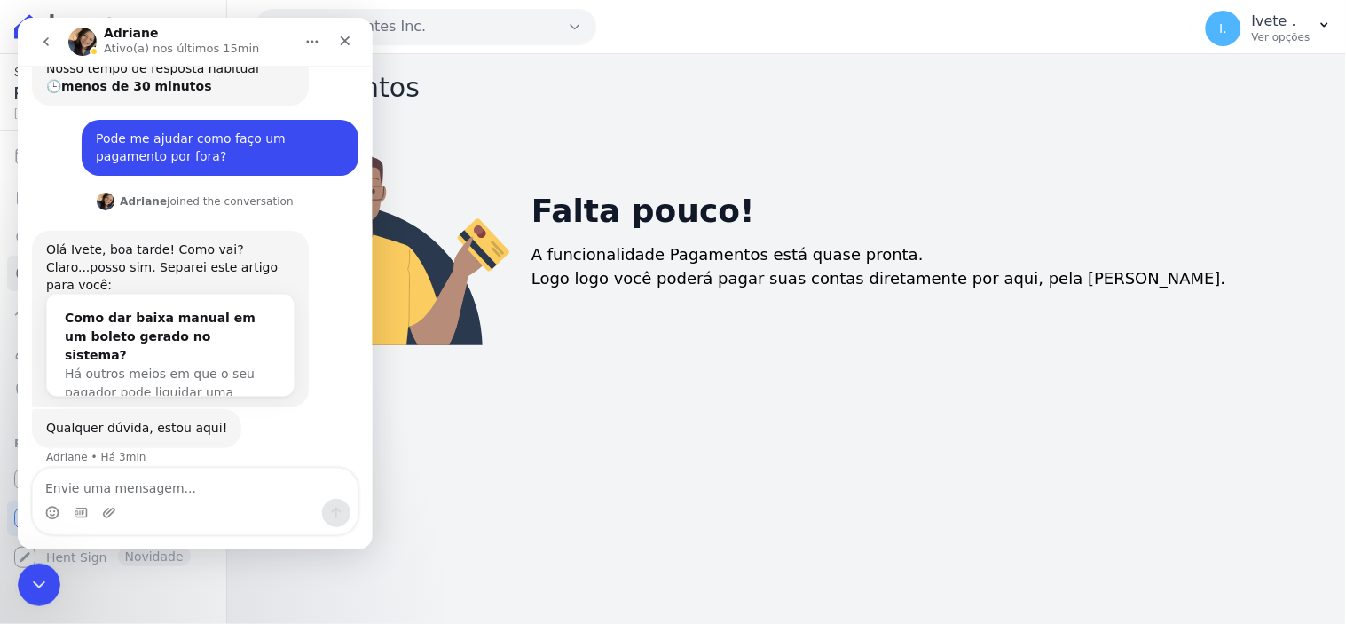
click at [108, 493] on textarea "Envie uma mensagem..." at bounding box center [194, 483] width 325 height 30
type textarea "v"
click at [722, 562] on div "Pagamentos Falta pouco! A funcionalidade Pagamentos está quase pronta. Logo log…" at bounding box center [786, 339] width 1119 height 570
click at [34, 588] on icon "Encerramento do Messenger da Intercom" at bounding box center [36, 581] width 21 height 21
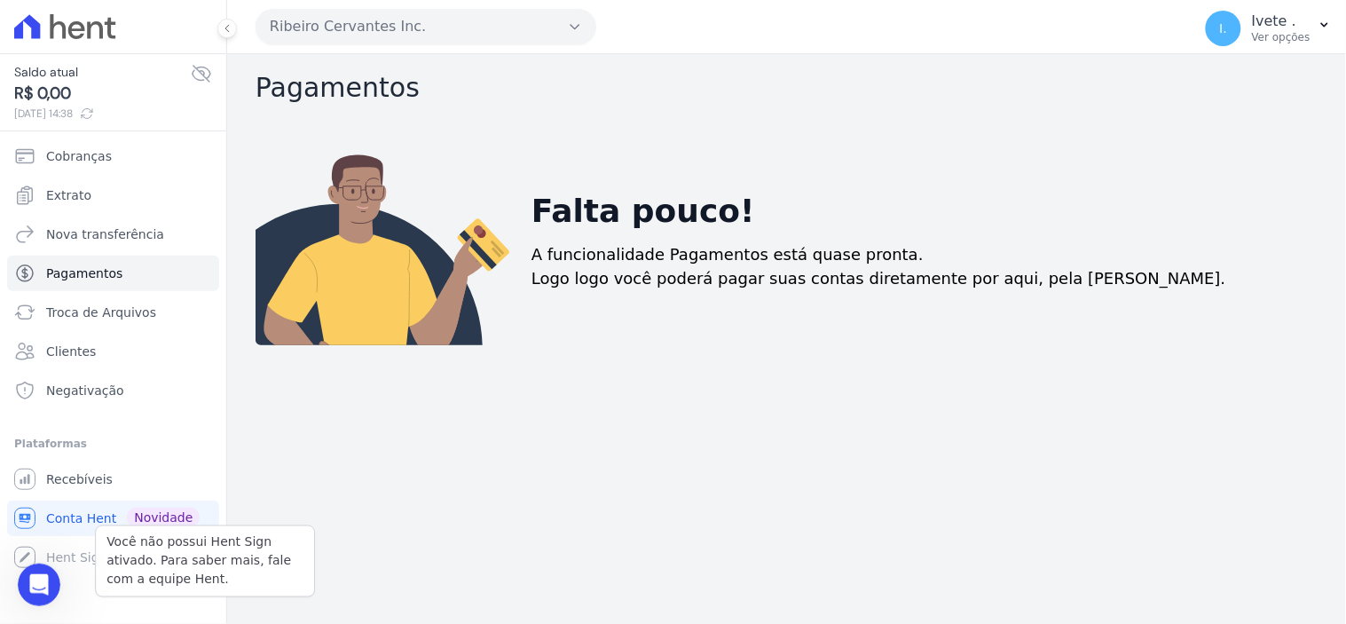
scroll to position [846, 0]
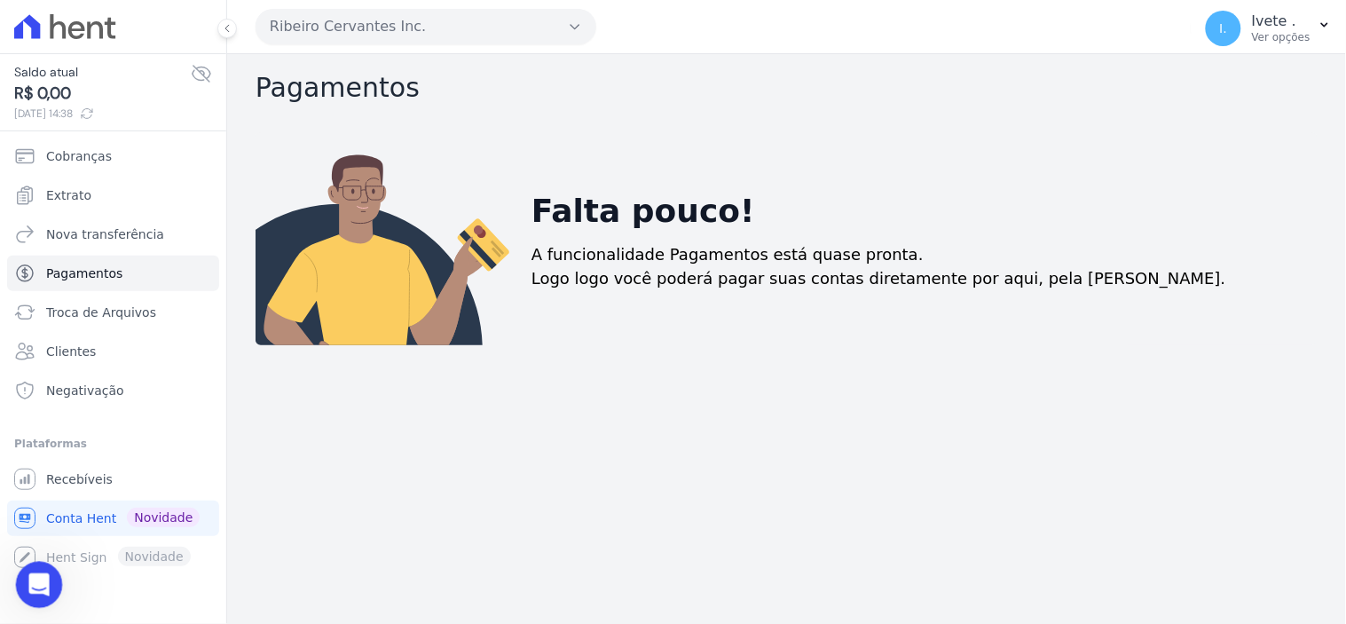
click at [34, 574] on icon "Abertura do Messenger da Intercom" at bounding box center [36, 582] width 29 height 29
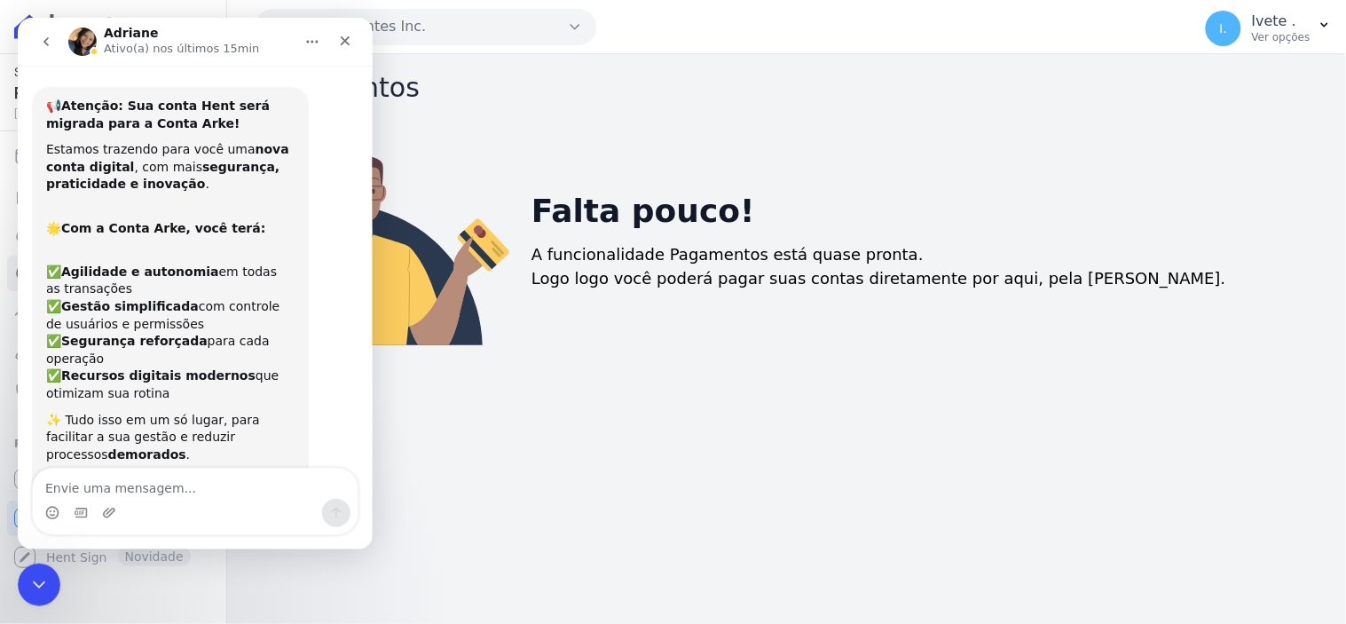
scroll to position [846, 0]
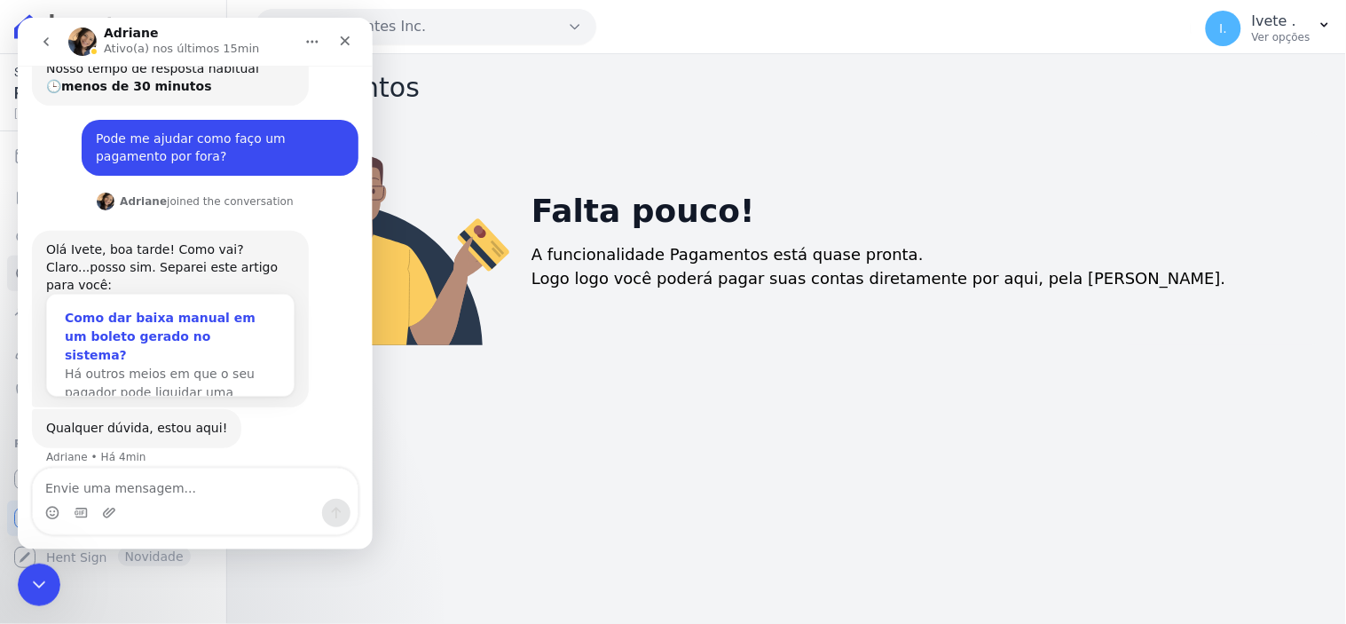
click at [120, 366] on span "Há outros meios em que o seu pagador pode liquidar uma fatura…" at bounding box center [159, 391] width 190 height 51
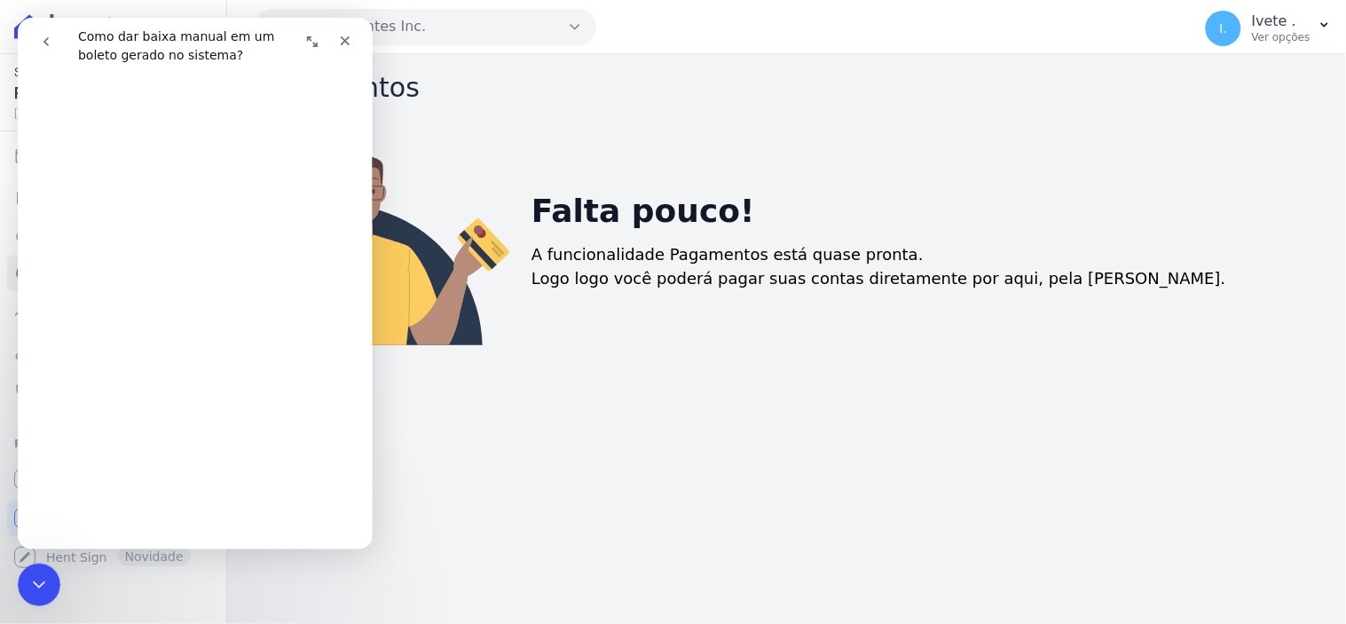
scroll to position [98, 0]
click at [575, 457] on div "Pagamentos Falta pouco! A funcionalidade Pagamentos está quase pronta. Logo log…" at bounding box center [786, 339] width 1119 height 570
click at [667, 157] on div "Falta pouco! A funcionalidade Pagamentos está quase pronta. Logo logo você pode…" at bounding box center [917, 238] width 800 height 213
click at [43, 566] on div "Encerramento do Messenger da Intercom" at bounding box center [36, 582] width 43 height 43
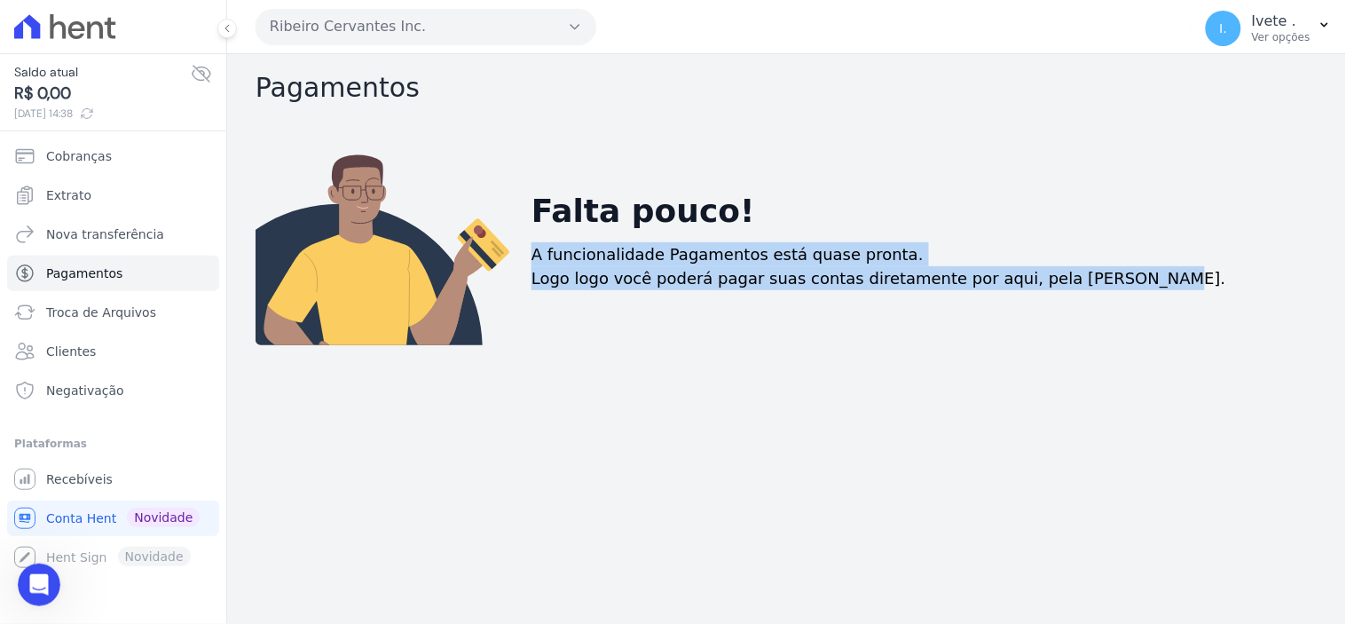
drag, startPoint x: 530, startPoint y: 258, endPoint x: 1150, endPoint y: 264, distance: 620.2
click at [1150, 264] on div "Falta pouco! A funcionalidade Pagamentos está quase pronta. Logo logo você pode…" at bounding box center [917, 238] width 800 height 213
click at [835, 270] on p "Logo logo você poderá pagar suas contas diretamente por aqui, pela [PERSON_NAME…" at bounding box center [878, 278] width 695 height 24
drag, startPoint x: 526, startPoint y: 260, endPoint x: 1133, endPoint y: 260, distance: 606.9
click at [1133, 260] on div "Falta pouco! A funcionalidade Pagamentos está quase pronta. Logo logo você pode…" at bounding box center [917, 238] width 800 height 213
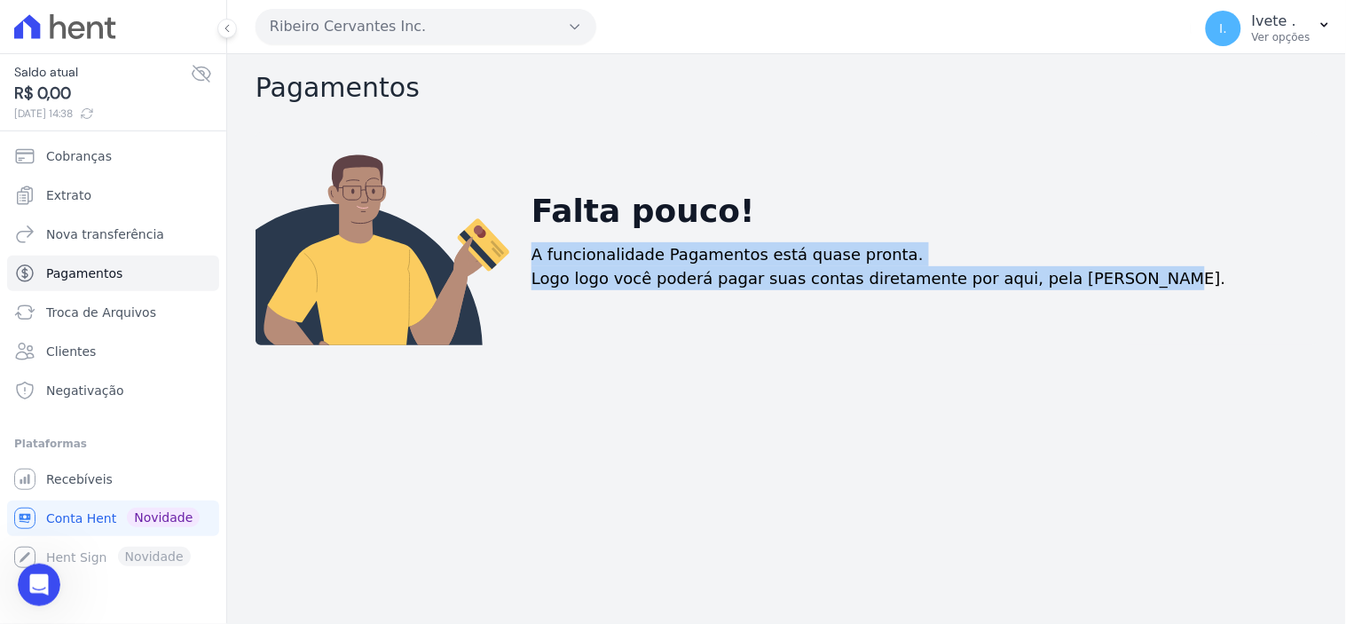
copy div "A funcionalidade Pagamentos está quase pronta. Logo logo você poderá pagar suas…"
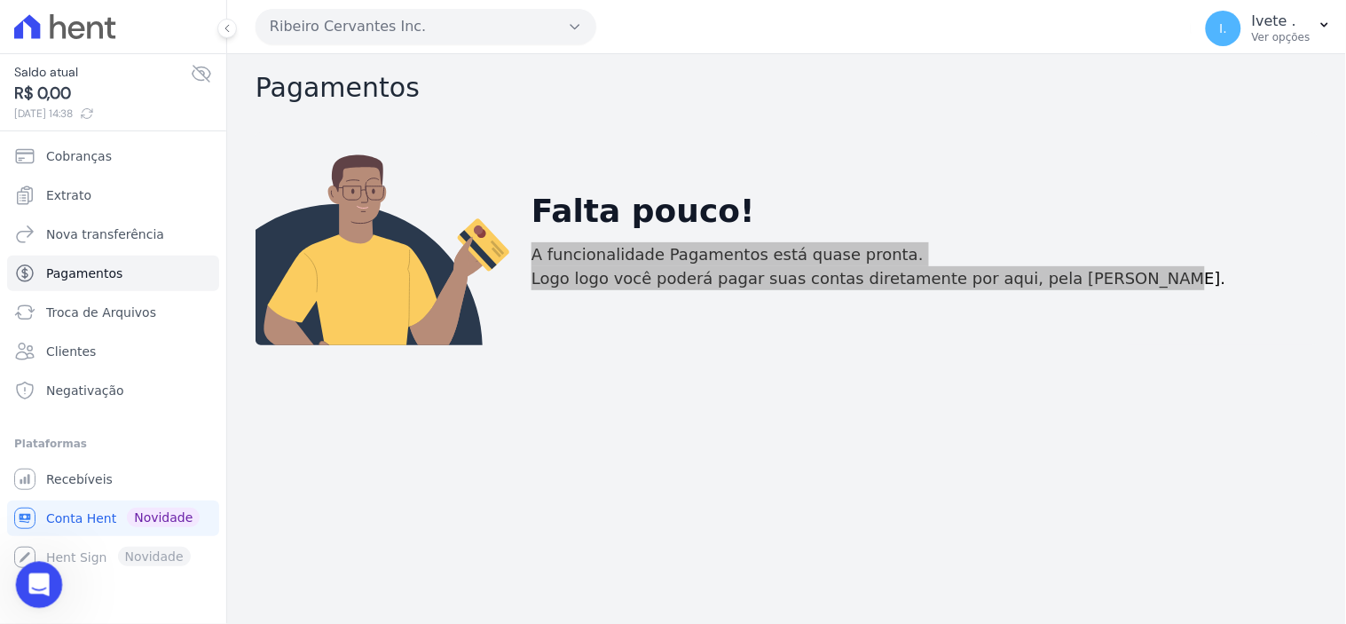
click at [24, 581] on icon "Abertura do Messenger da Intercom" at bounding box center [36, 582] width 29 height 29
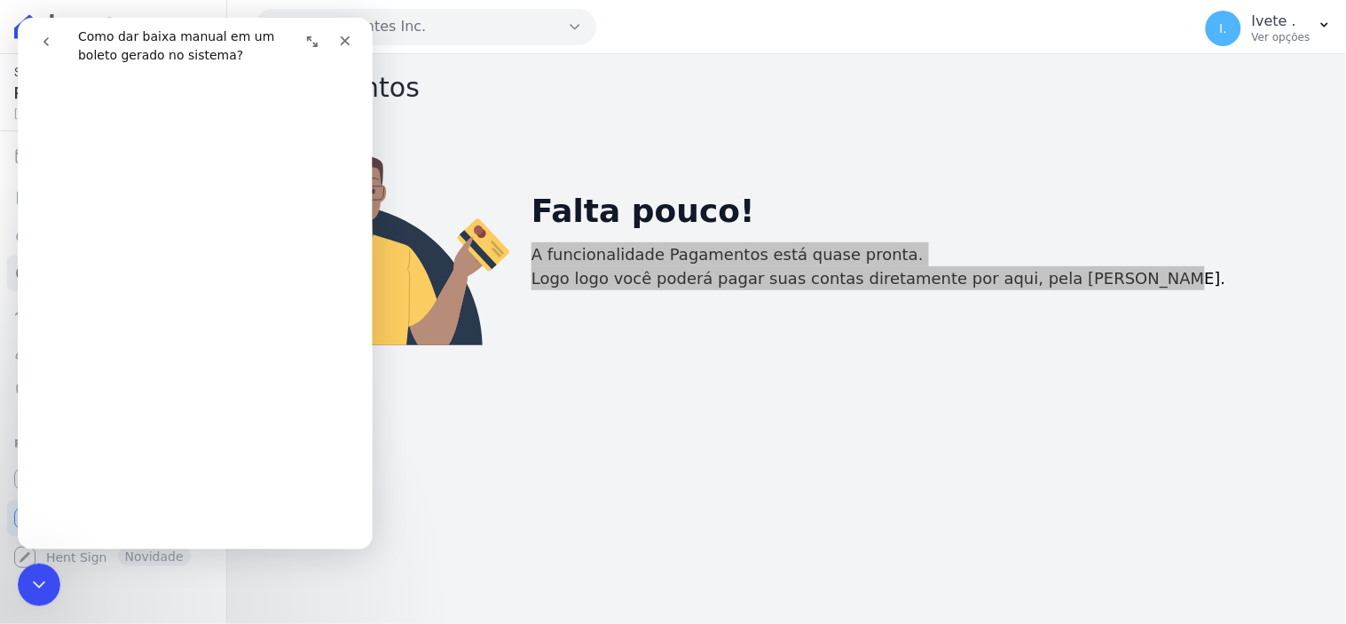
click at [126, 38] on div "Messenger da Intercom" at bounding box center [109, 41] width 162 height 34
click at [43, 39] on icon "go back" at bounding box center [45, 41] width 14 height 14
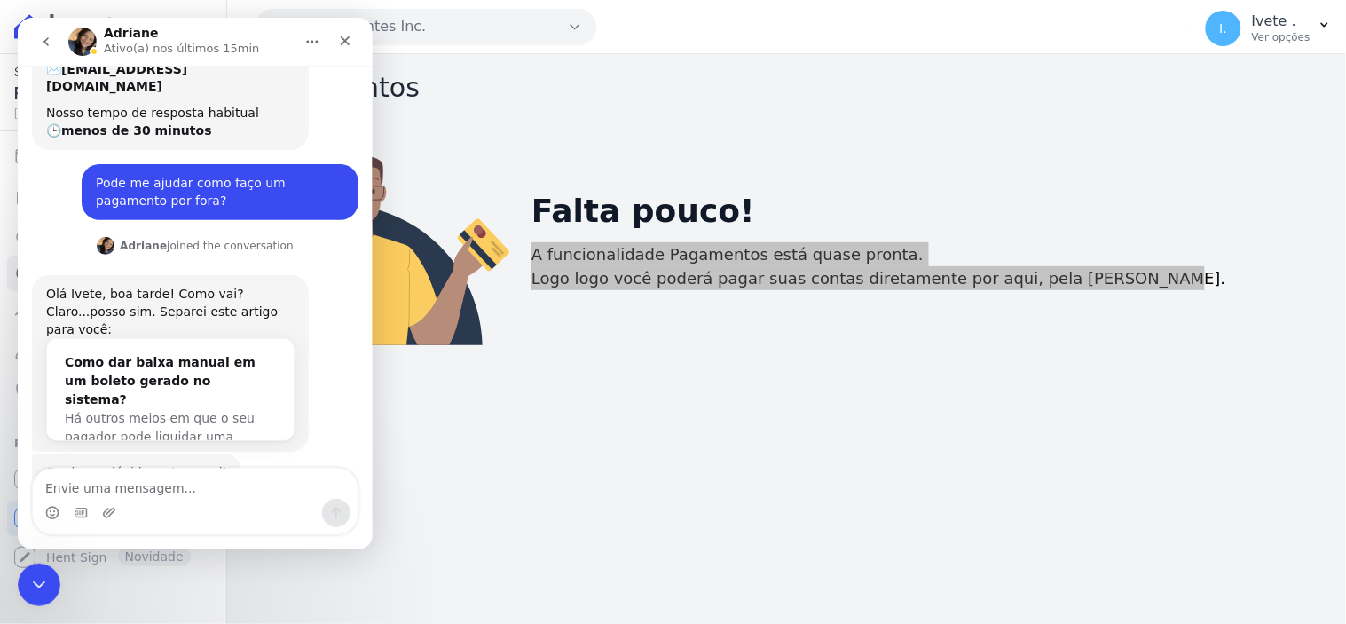
scroll to position [846, 0]
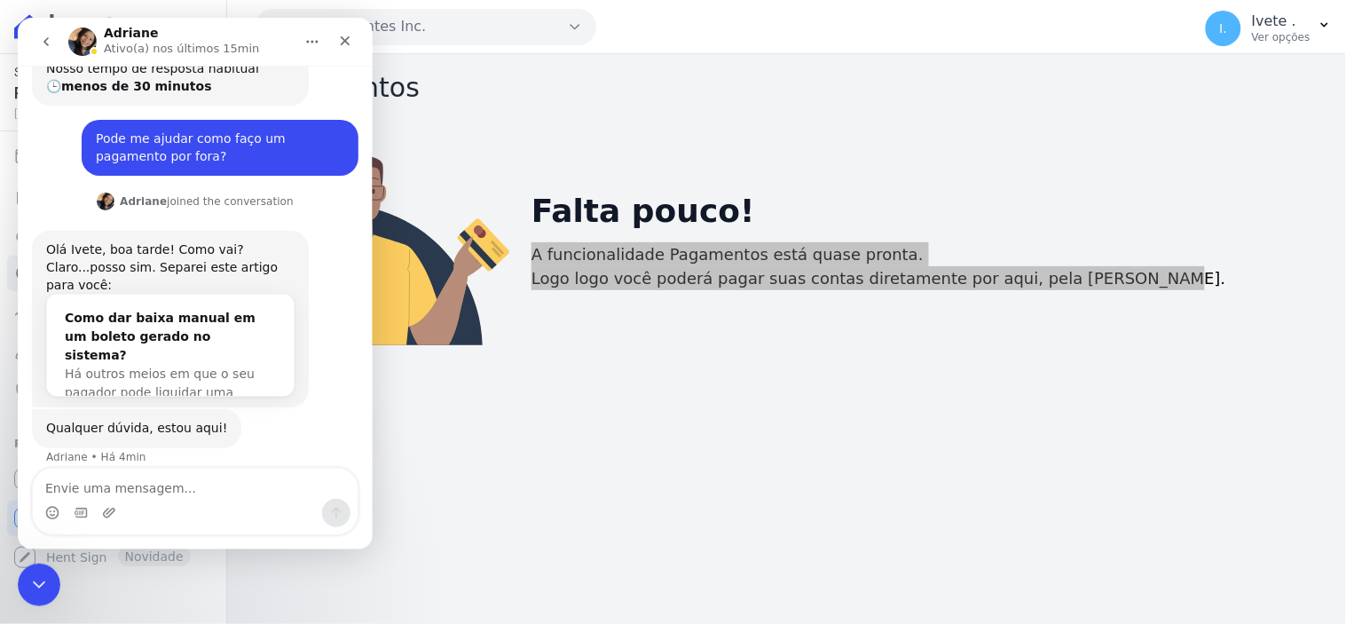
click at [108, 481] on textarea "Envie uma mensagem..." at bounding box center [194, 483] width 325 height 30
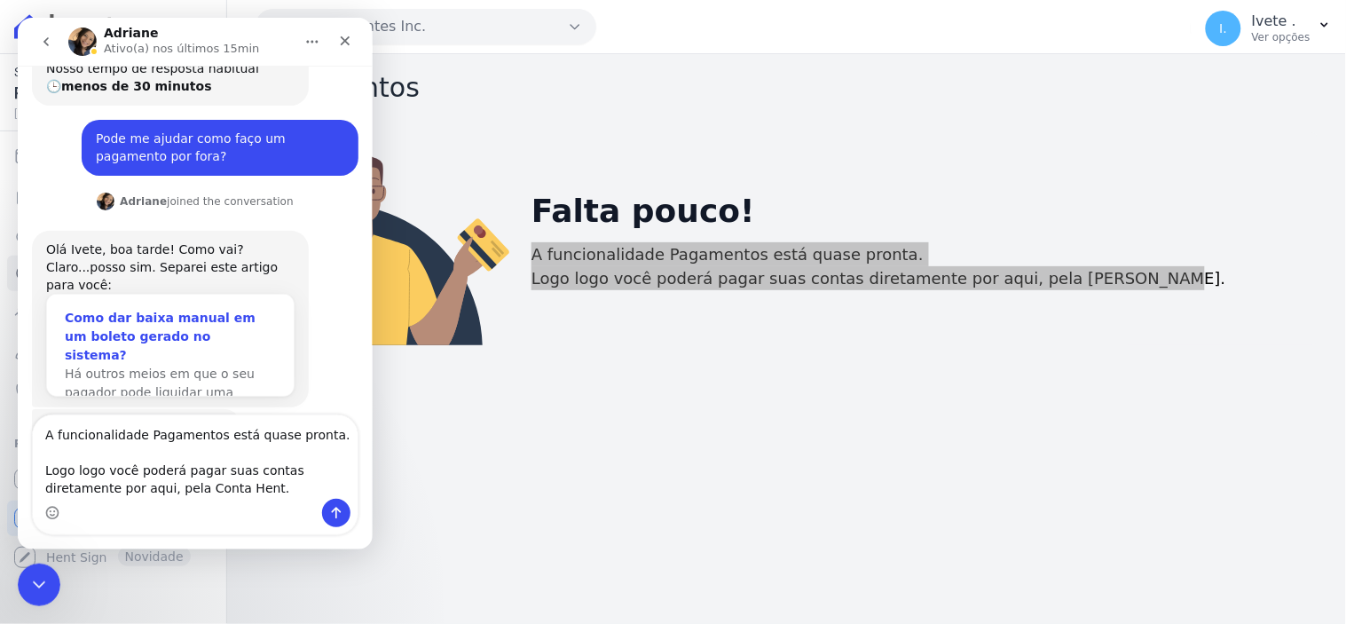
scroll to position [900, 0]
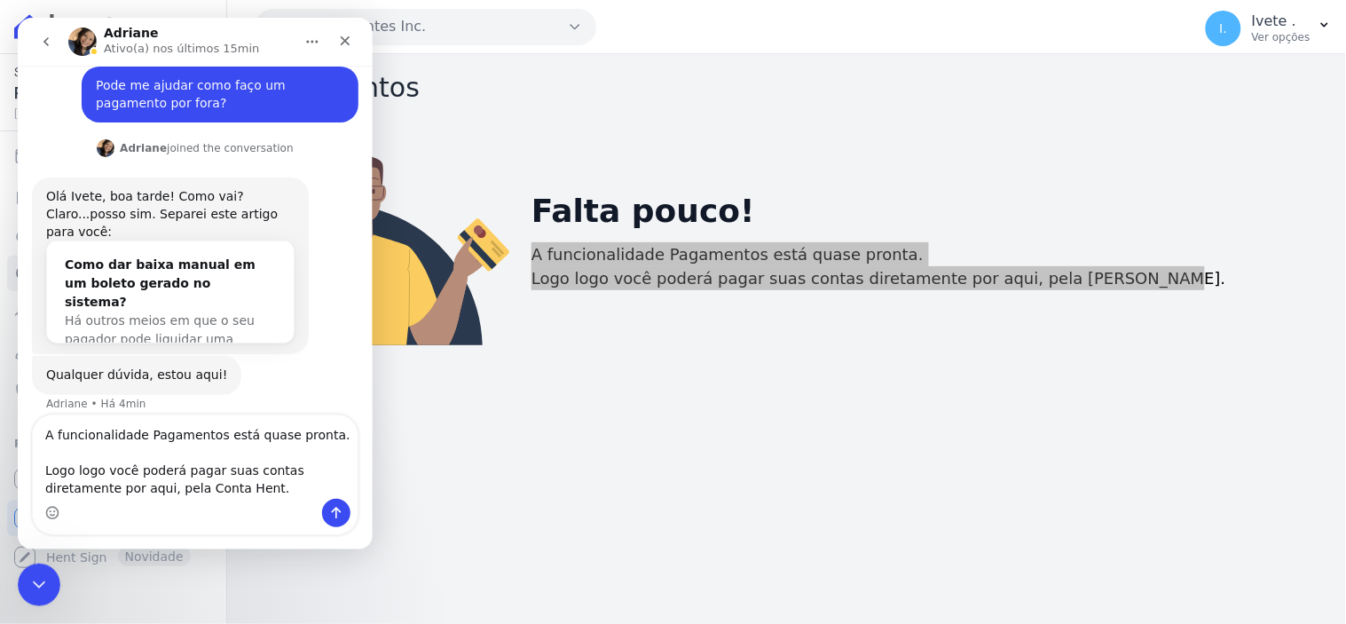
type textarea "A funcionalidade Pagamentos está quase pronta. Logo logo você poderá pagar suas…"
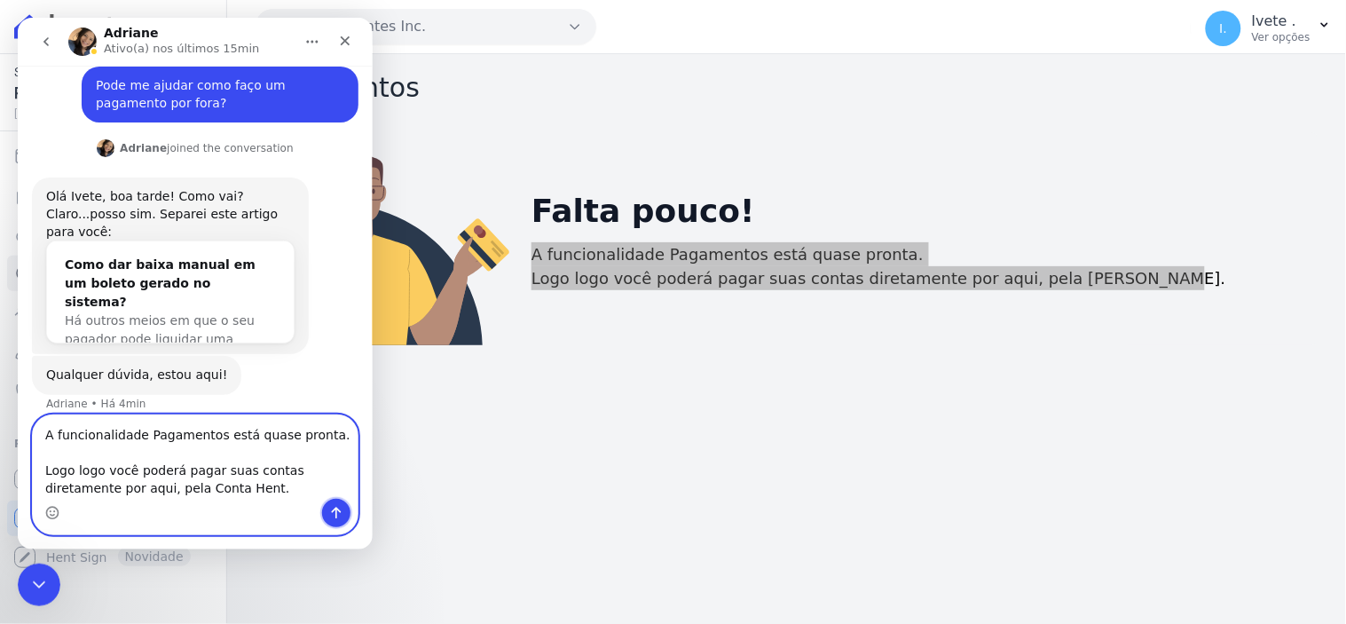
click at [329, 512] on icon "Enviar uma mensagem" at bounding box center [335, 512] width 14 height 14
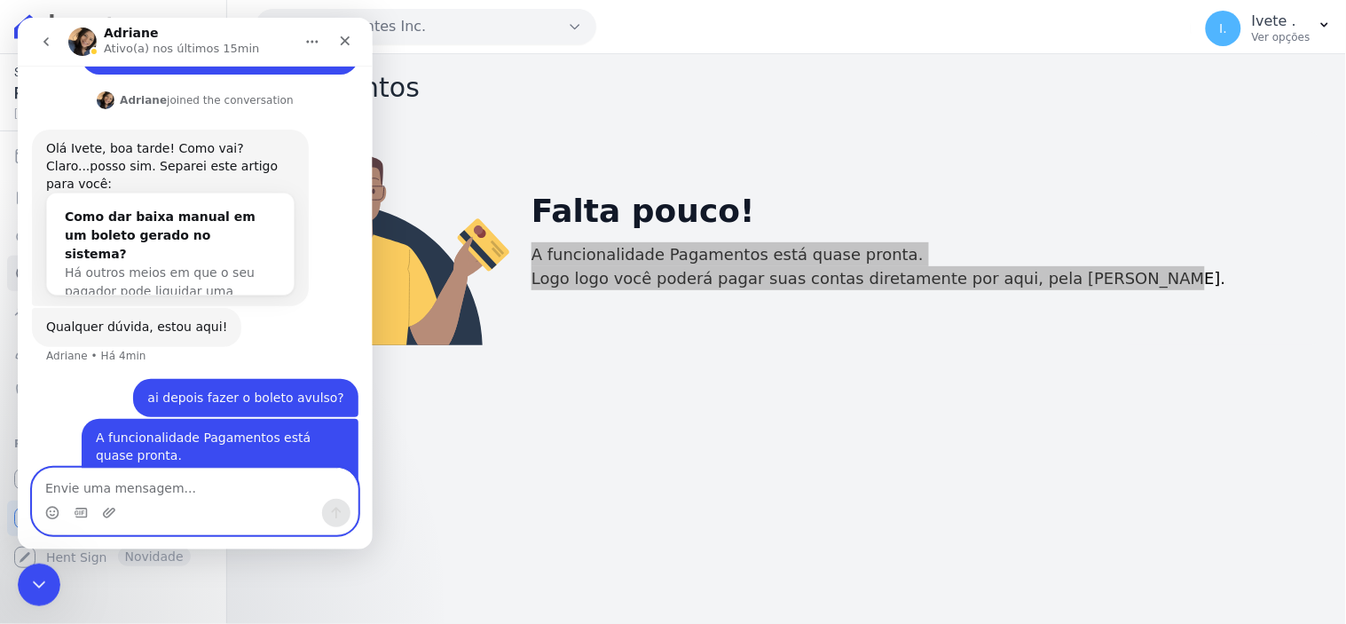
scroll to position [947, 0]
click at [67, 492] on textarea "Envie uma mensagem..." at bounding box center [194, 483] width 325 height 30
type textarea "aparce essa msg"
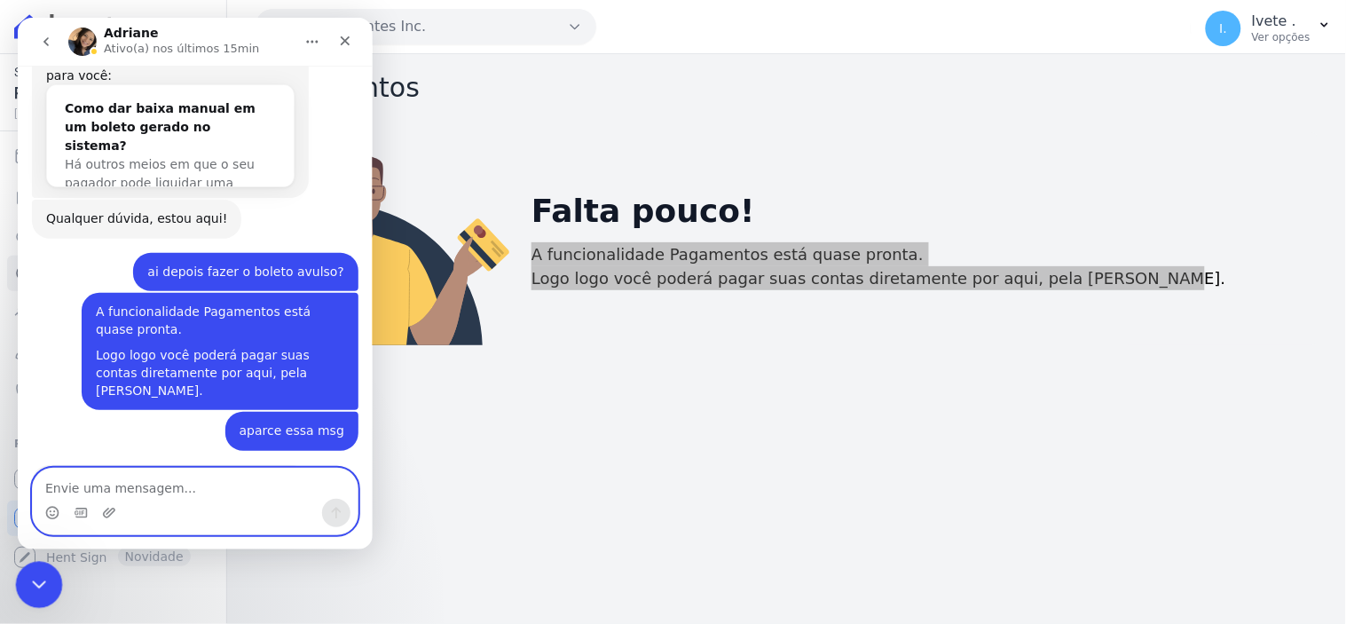
scroll to position [1093, 0]
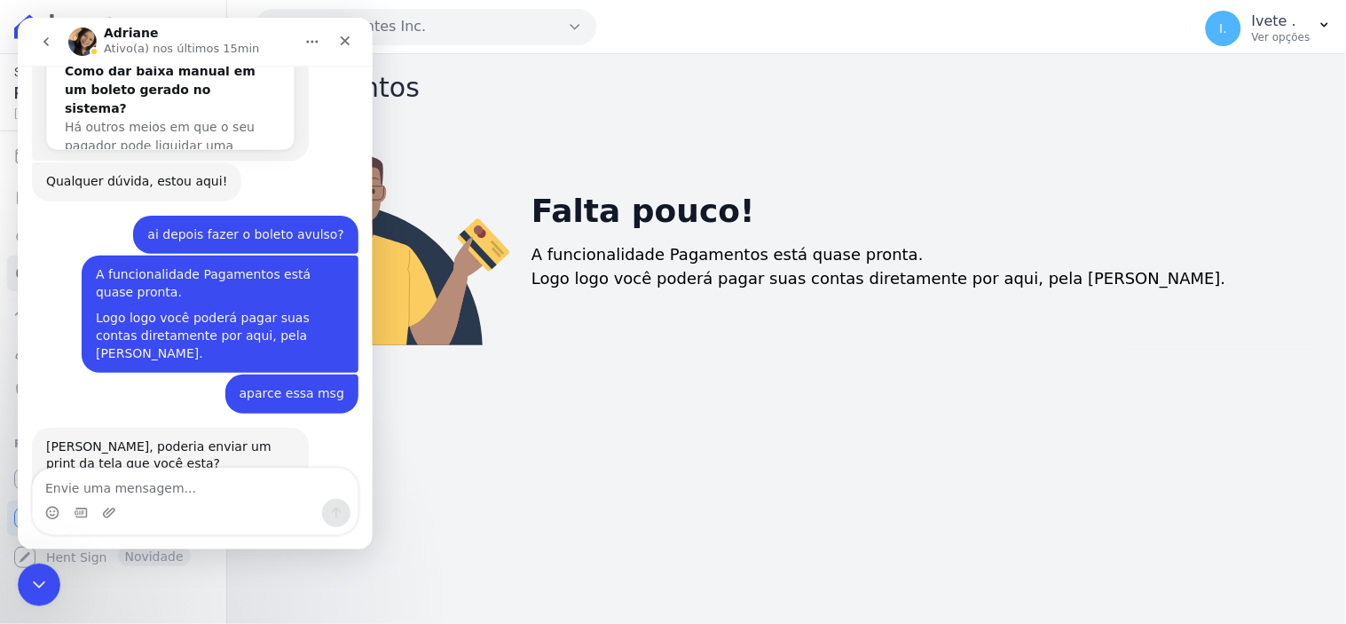
drag, startPoint x: 423, startPoint y: 591, endPoint x: 442, endPoint y: 565, distance: 31.8
click at [427, 589] on div "Pagamentos Falta pouco! A funcionalidade Pagamentos está quase pronta. Logo log…" at bounding box center [786, 339] width 1119 height 570
click at [511, 523] on div "Pagamentos Falta pouco! A funcionalidade Pagamentos está quase pronta. Logo log…" at bounding box center [786, 339] width 1119 height 570
click at [346, 35] on icon "Fechar" at bounding box center [344, 40] width 14 height 14
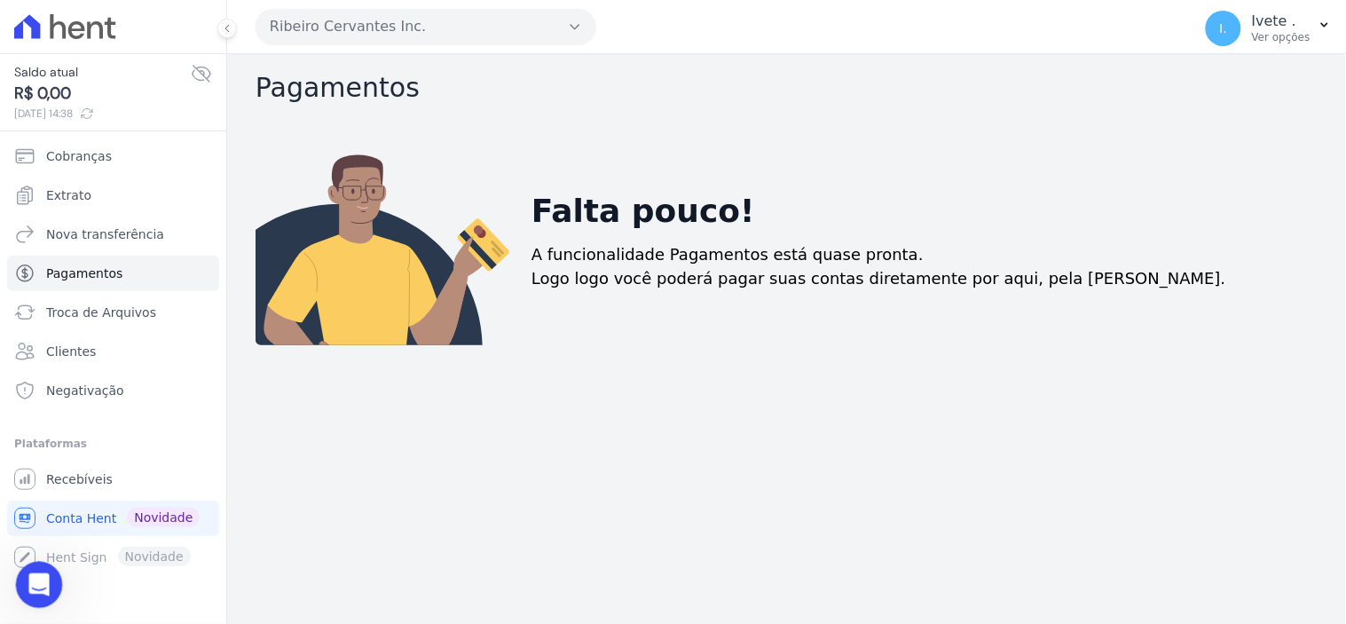
click at [32, 578] on icon "Abertura do Messenger da Intercom" at bounding box center [36, 582] width 29 height 29
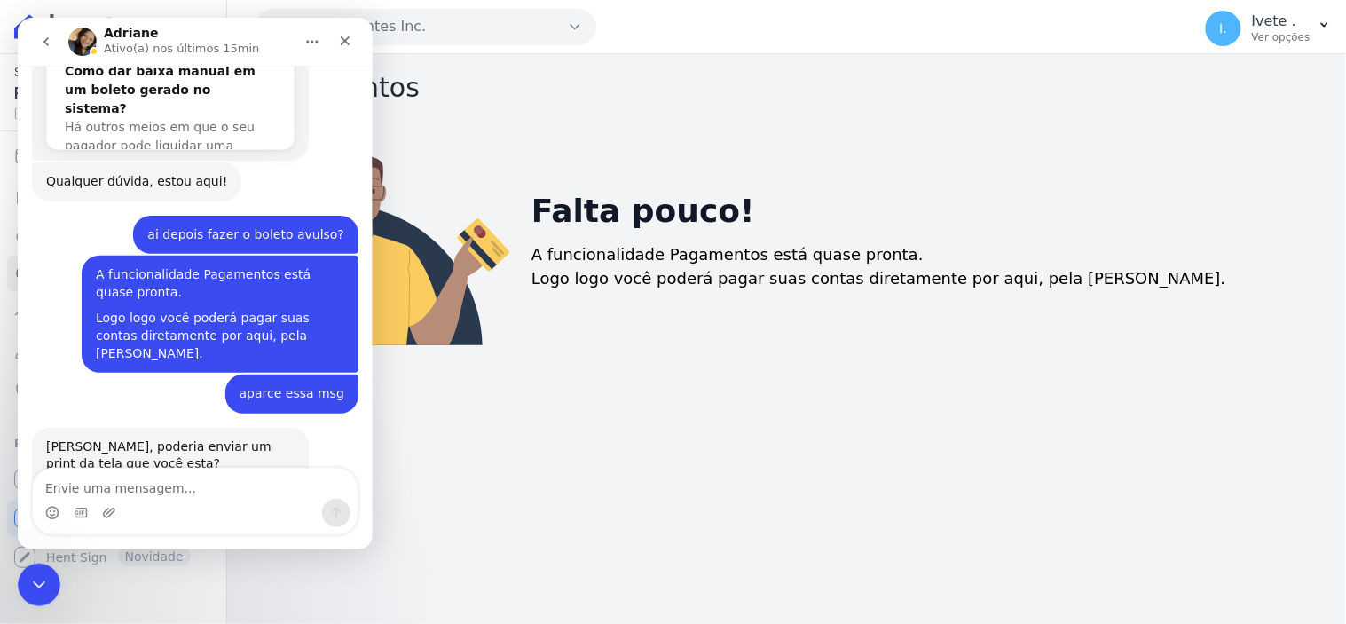
click at [82, 488] on textarea "Envie uma mensagem..." at bounding box center [194, 483] width 325 height 30
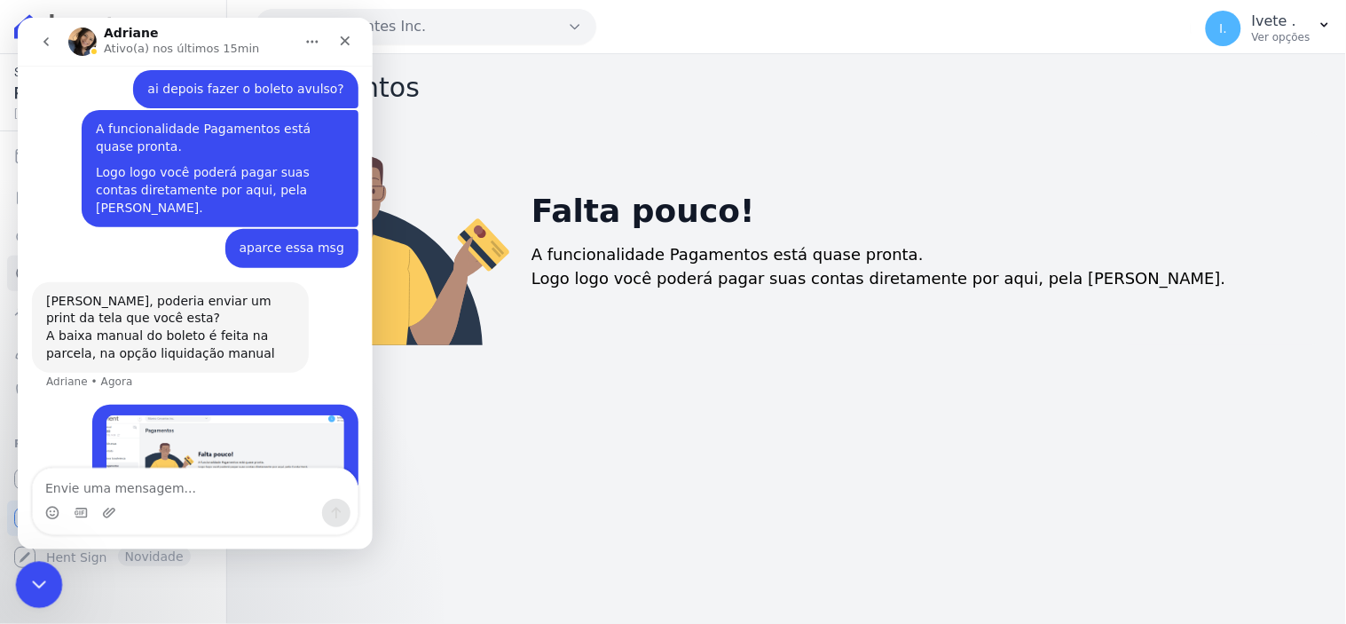
click html
drag, startPoint x: 349, startPoint y: 44, endPoint x: 366, endPoint y: 62, distance: 24.5
click at [349, 44] on icon "Fechar" at bounding box center [344, 40] width 14 height 14
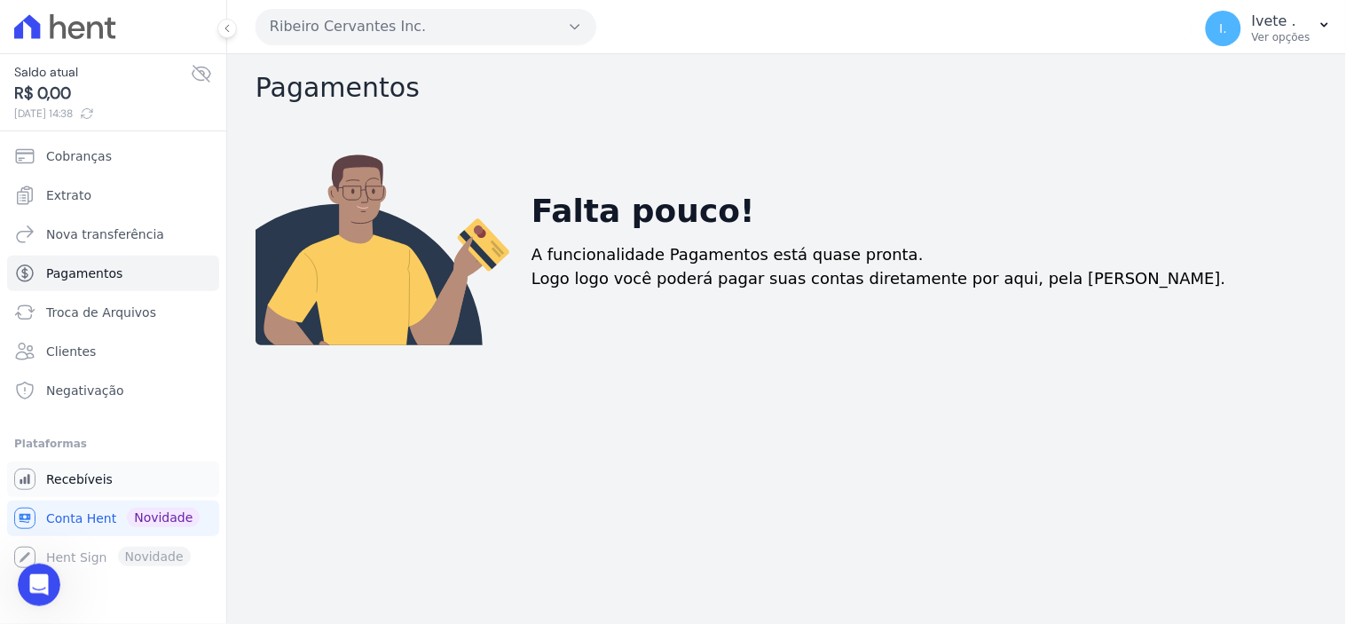
click at [63, 480] on span "Recebíveis" at bounding box center [79, 479] width 67 height 18
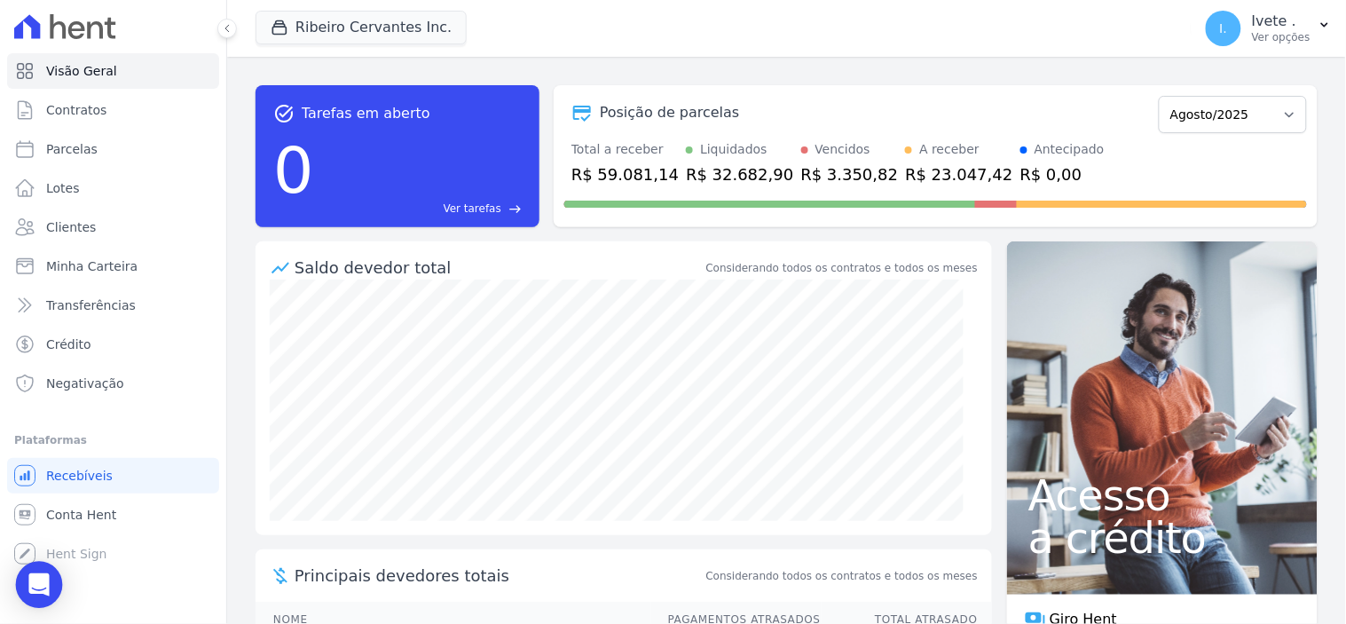
click at [43, 588] on icon "Open Intercom Messenger" at bounding box center [39, 584] width 23 height 23
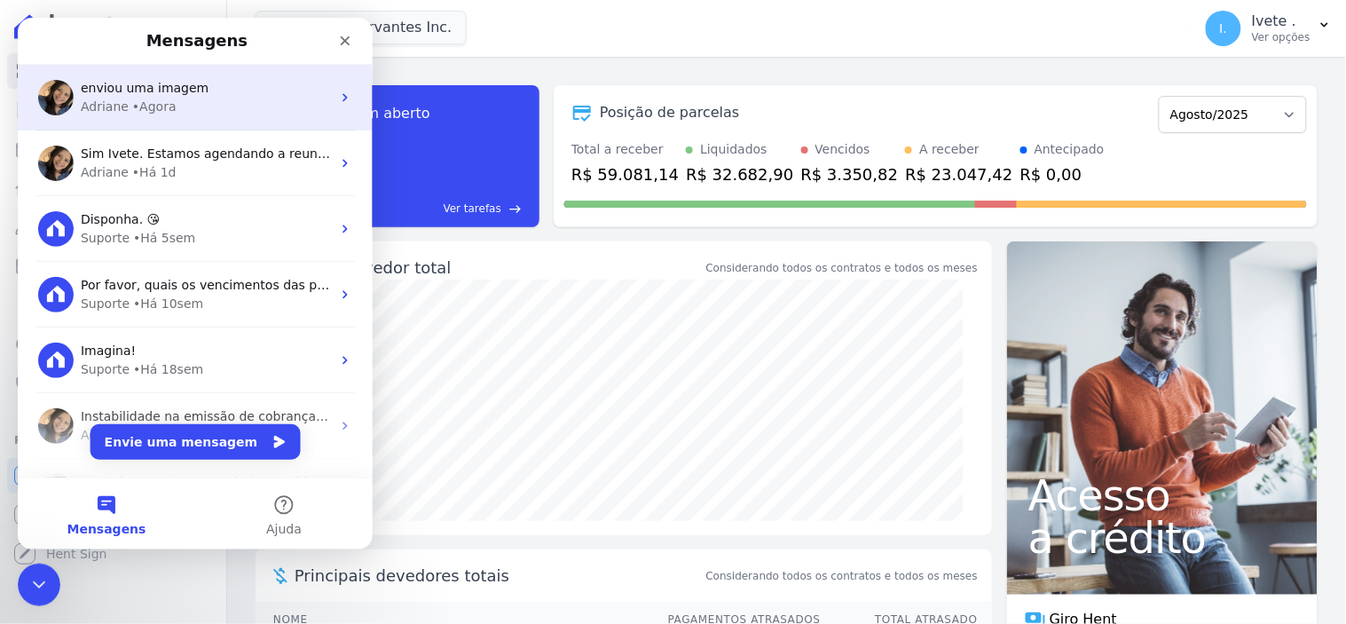
click at [172, 98] on div "Adriane • Agora" at bounding box center [205, 106] width 250 height 19
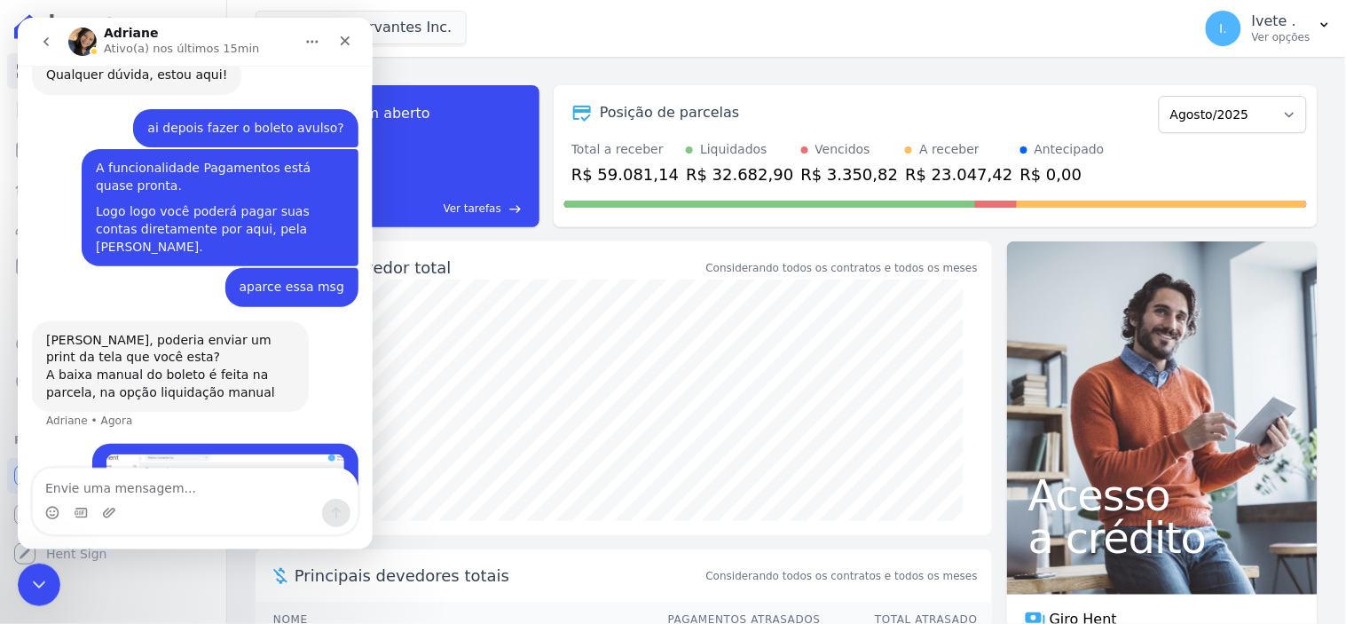
click at [94, 484] on textarea "Envie uma mensagem..." at bounding box center [194, 483] width 325 height 30
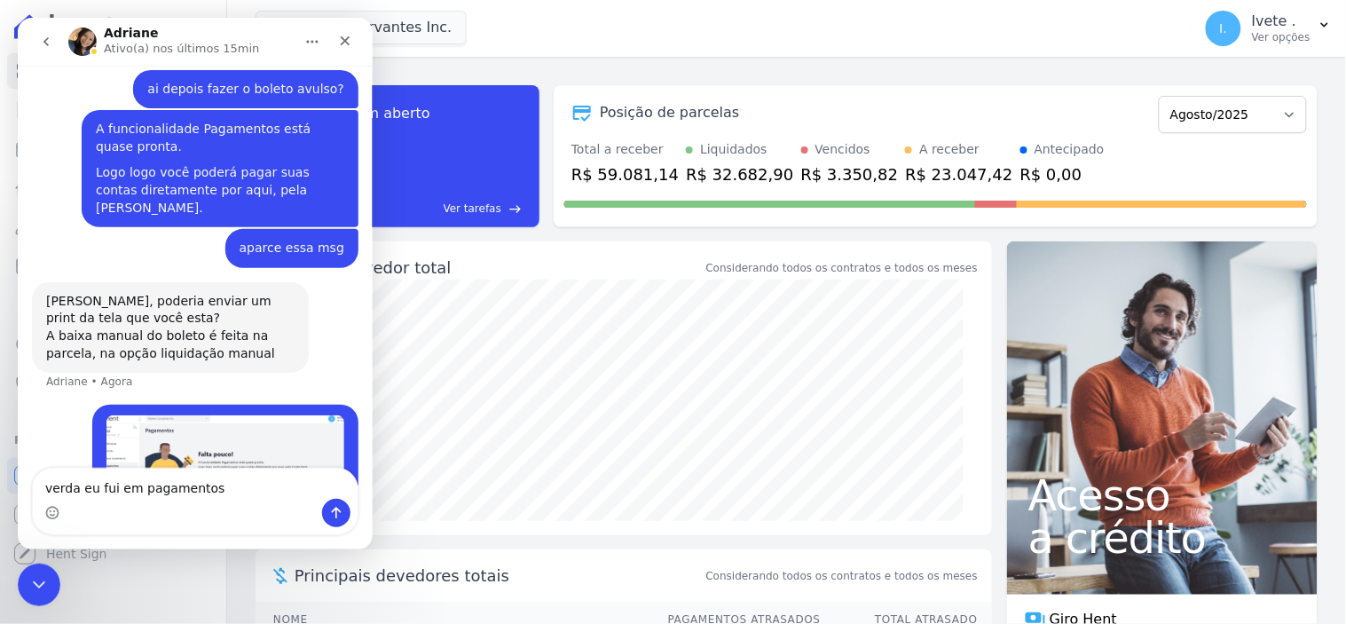
click at [77, 482] on textarea "verda eu fui em pagamentos" at bounding box center [194, 483] width 325 height 30
click at [73, 484] on textarea "verda eu fui em pagamentos" at bounding box center [194, 483] width 325 height 30
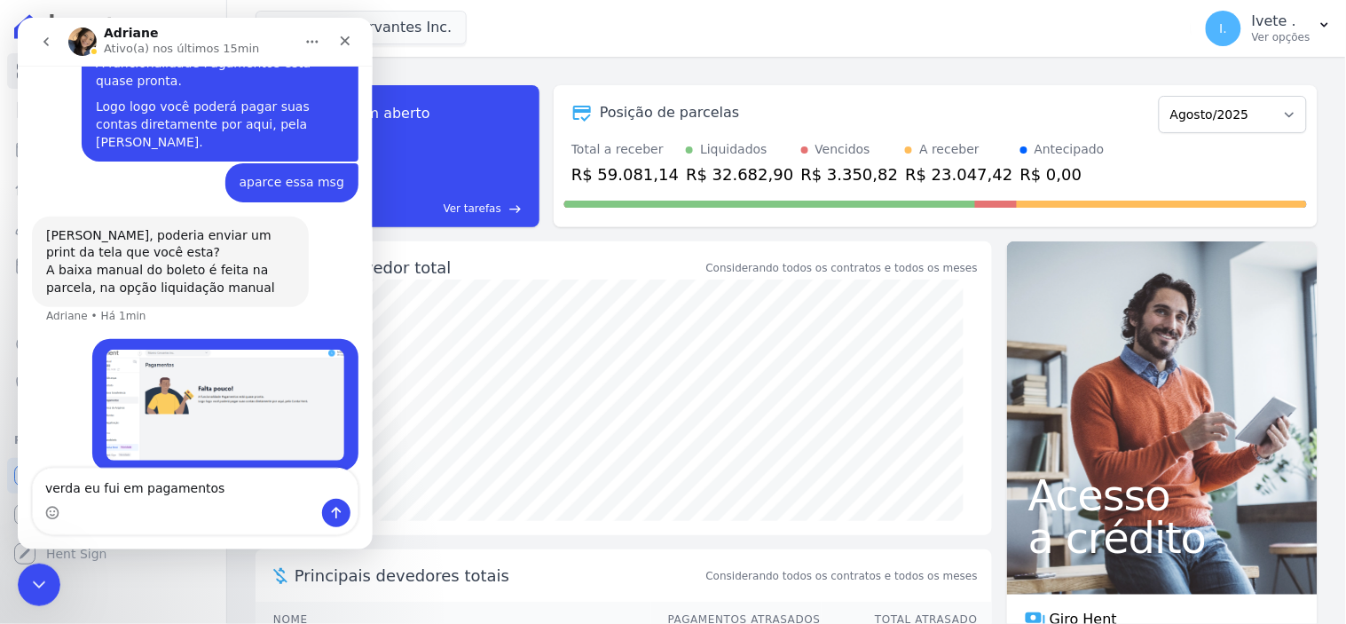
scroll to position [1307, 0]
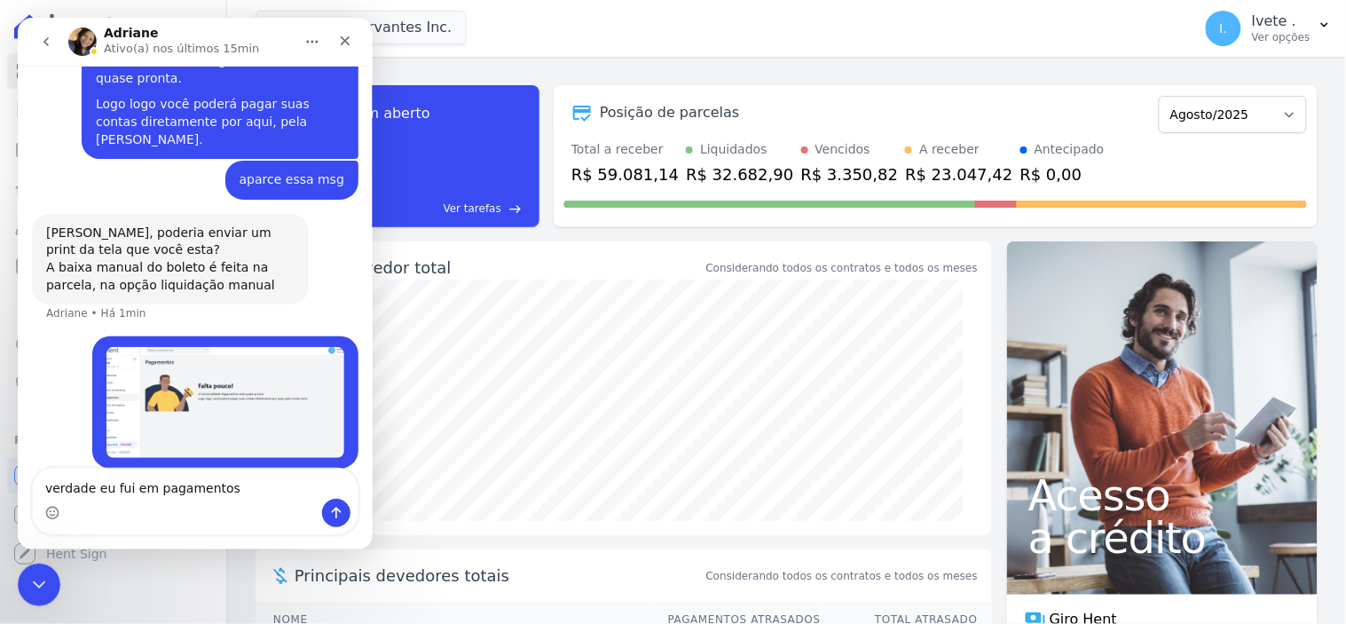
type textarea "verdade eu fui em pagamentos"
click at [333, 510] on icon "Enviar uma mensagem" at bounding box center [335, 512] width 14 height 14
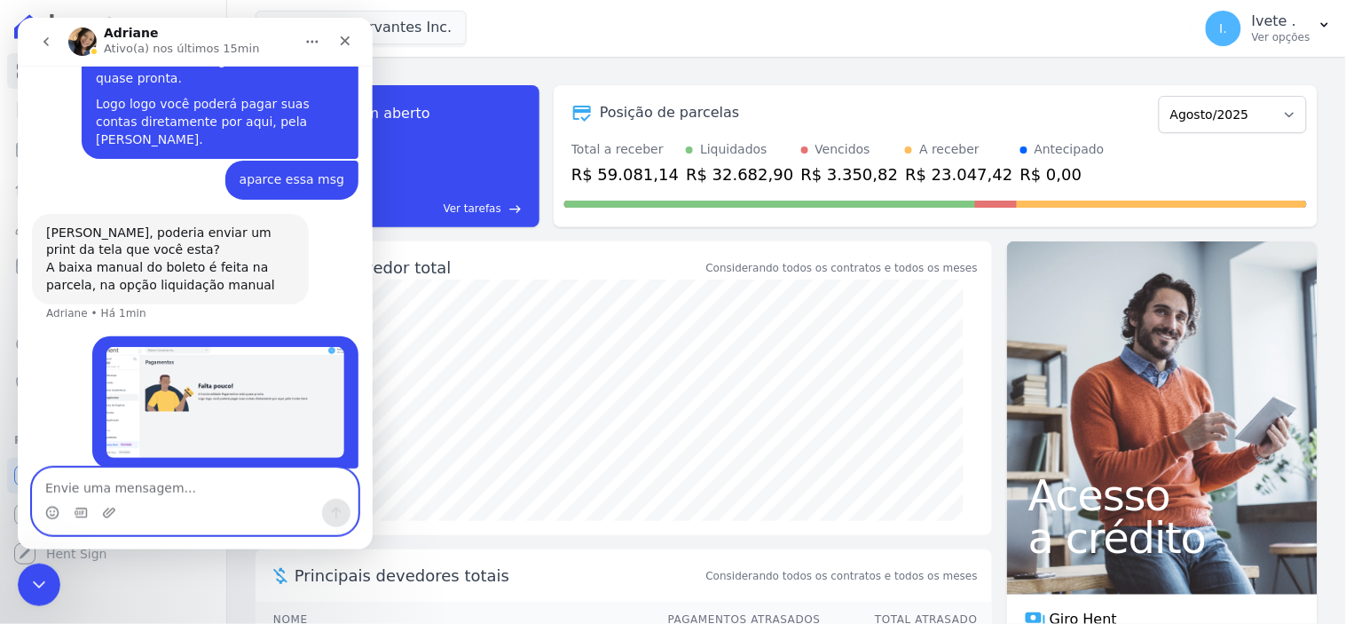
scroll to position [1347, 0]
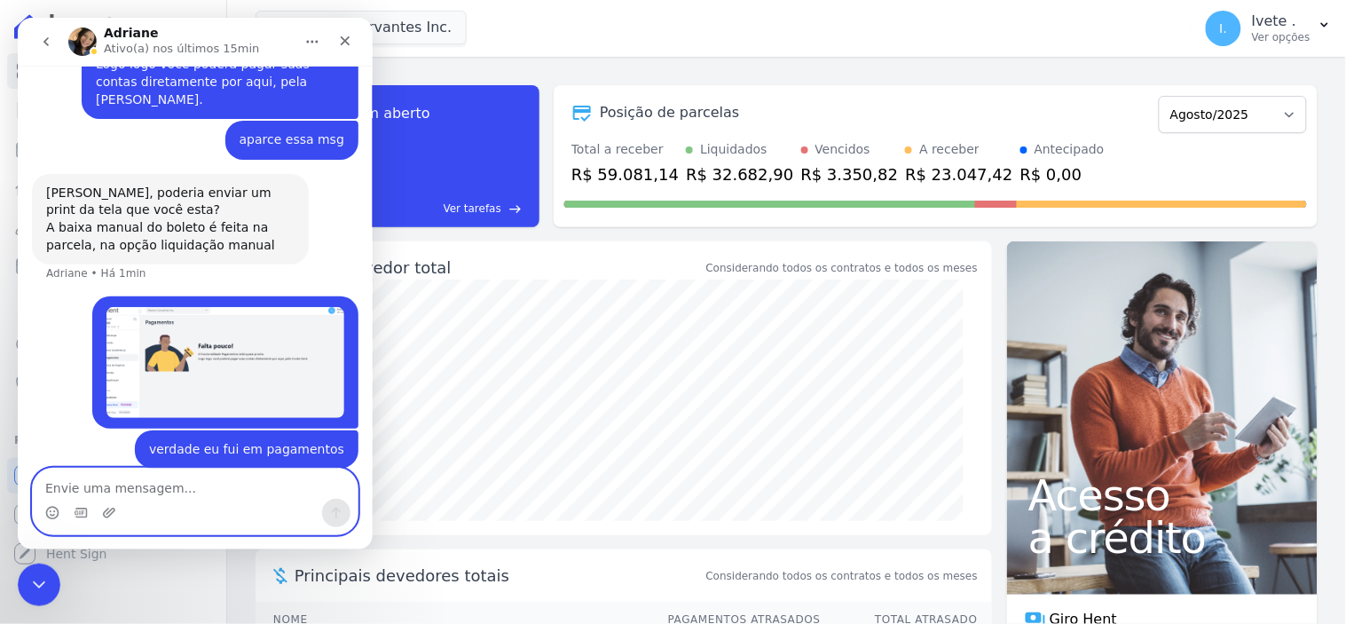
click at [93, 491] on textarea "Envie uma mensagem..." at bounding box center [194, 483] width 325 height 30
type textarea "me enganei"
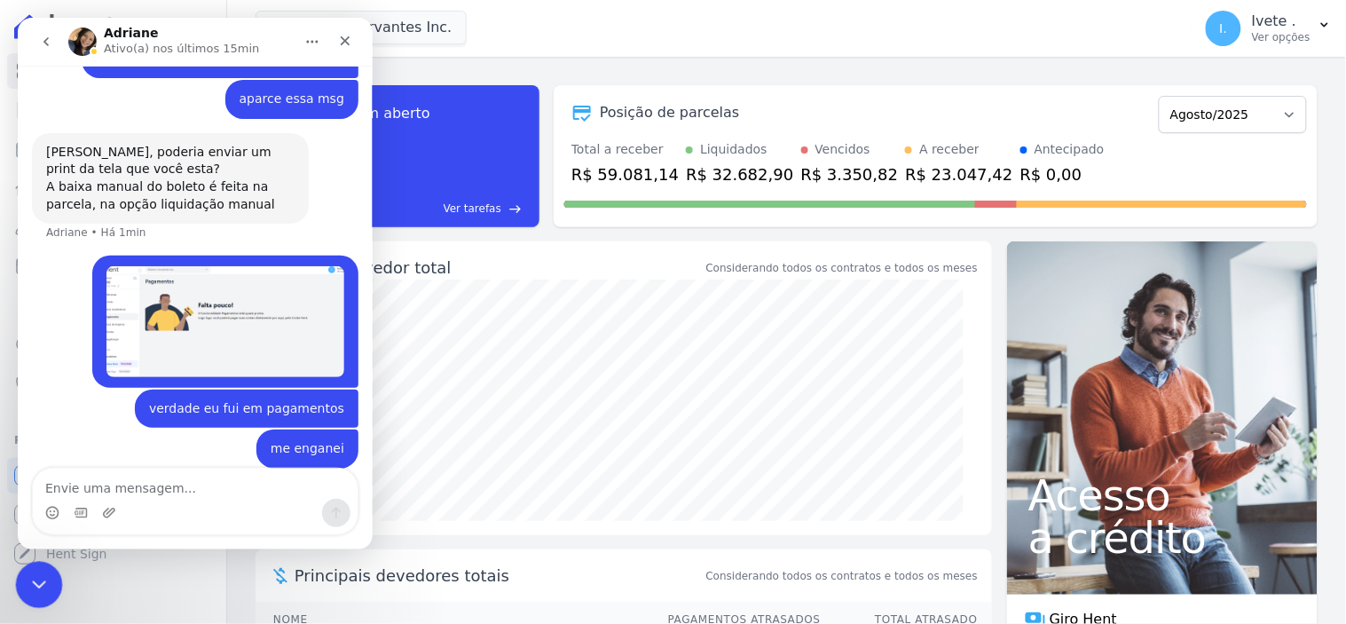
click at [48, 581] on div "Encerramento do Messenger da Intercom" at bounding box center [36, 582] width 43 height 43
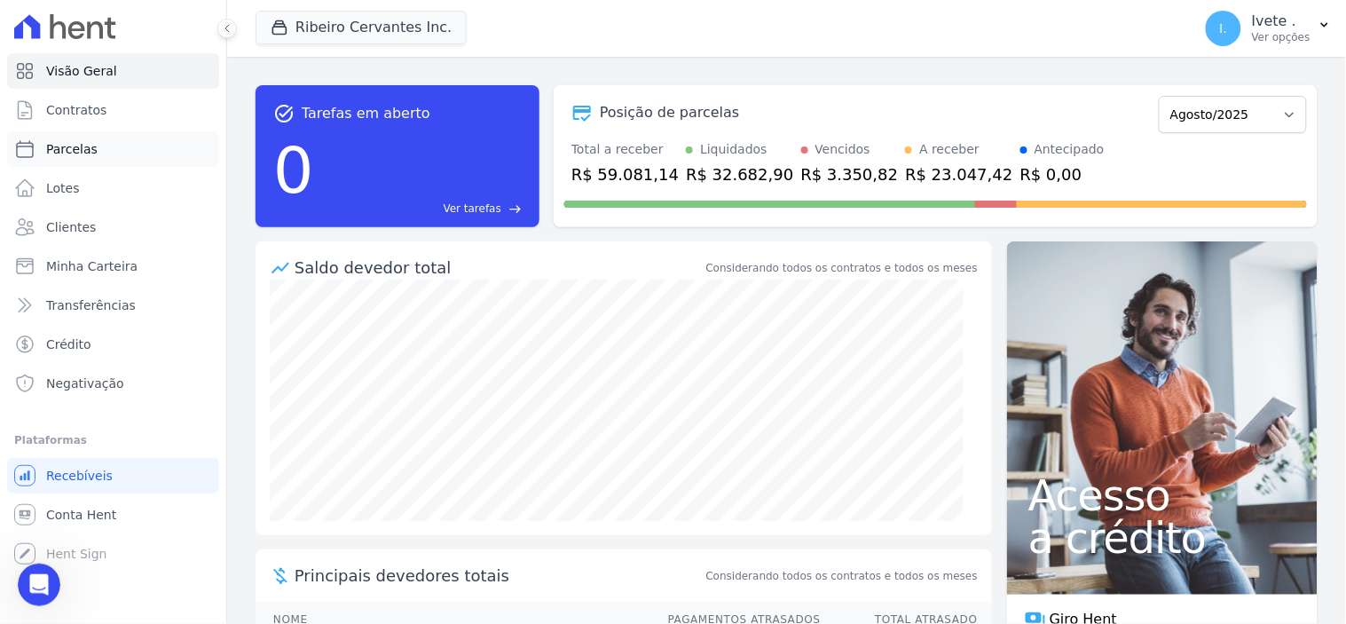
click at [76, 151] on span "Parcelas" at bounding box center [71, 149] width 51 height 18
select select
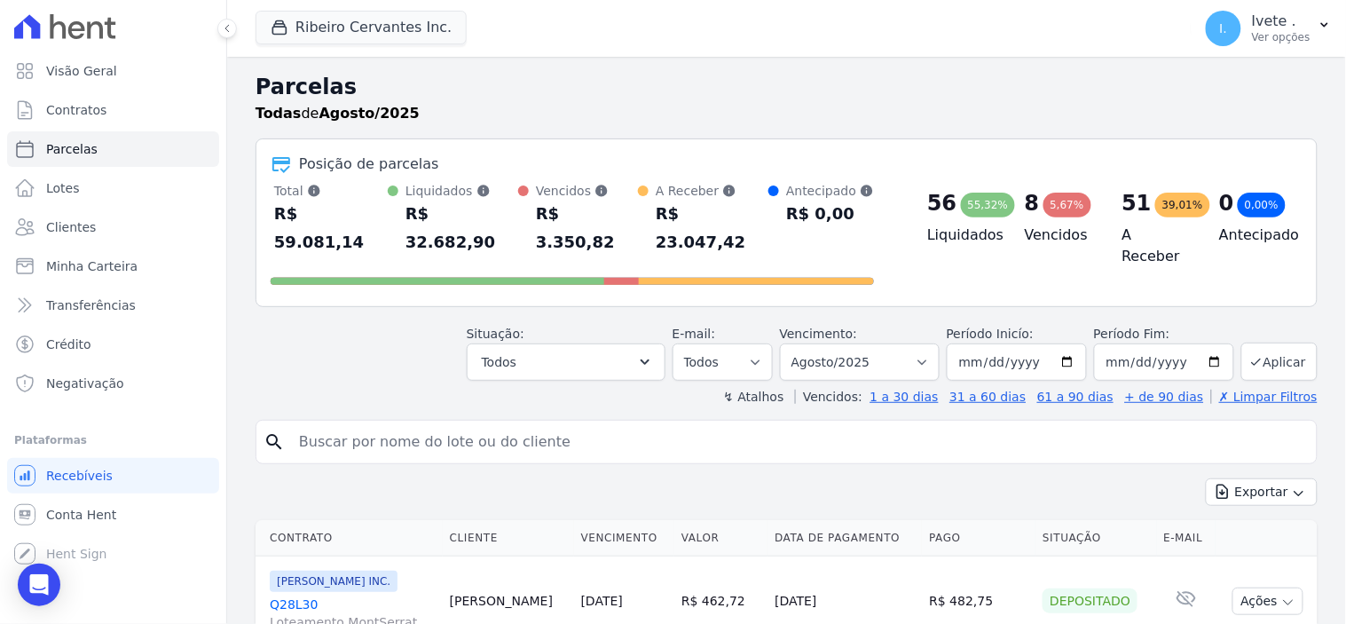
click at [346, 424] on input "search" at bounding box center [798, 441] width 1021 height 35
type input "q32l02"
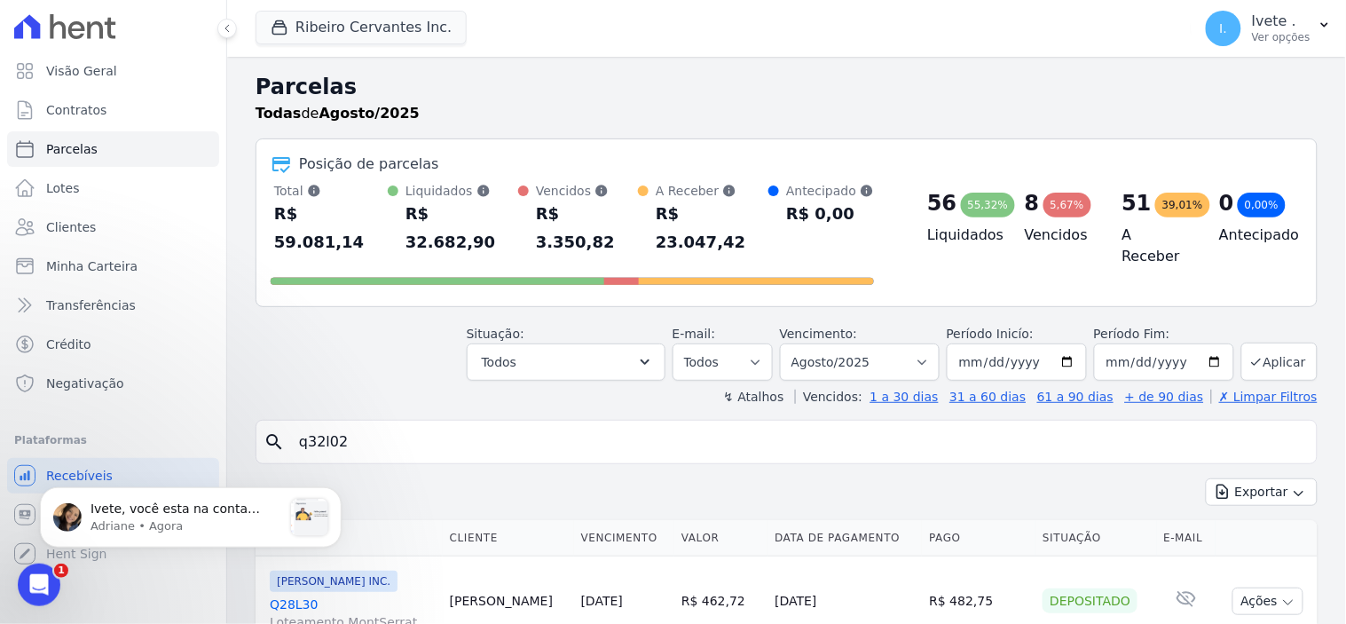
select select
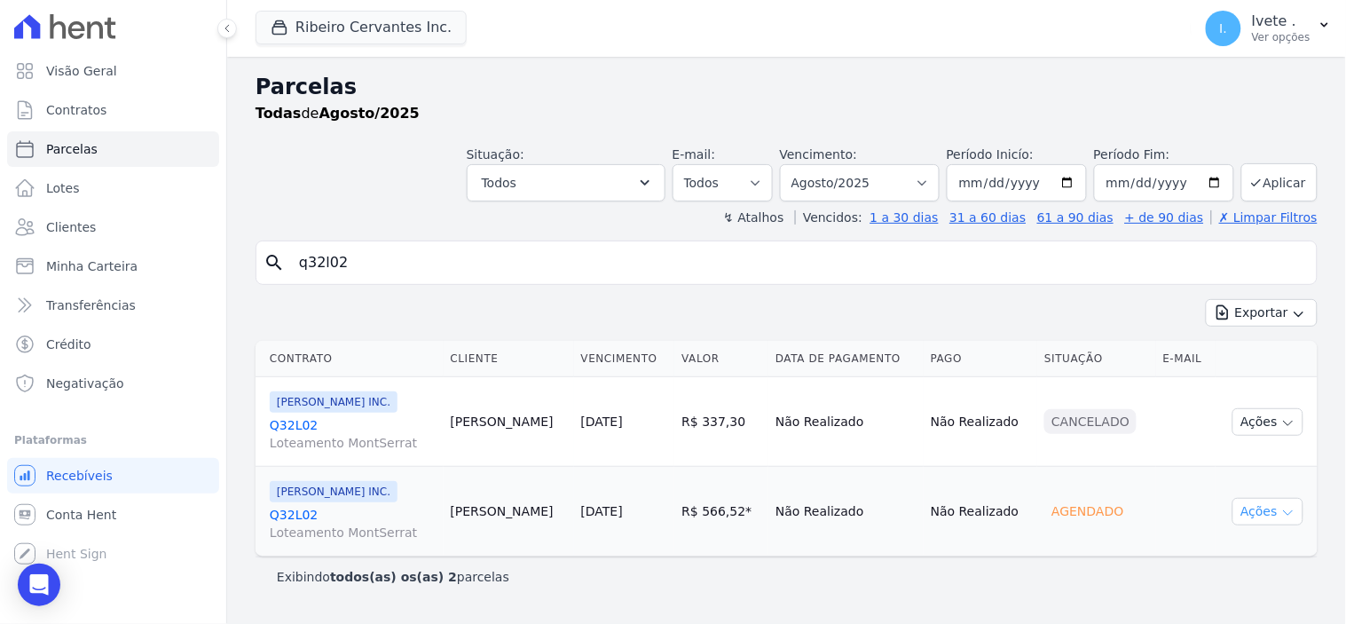
click at [1292, 515] on icon "button" at bounding box center [1288, 513] width 14 height 14
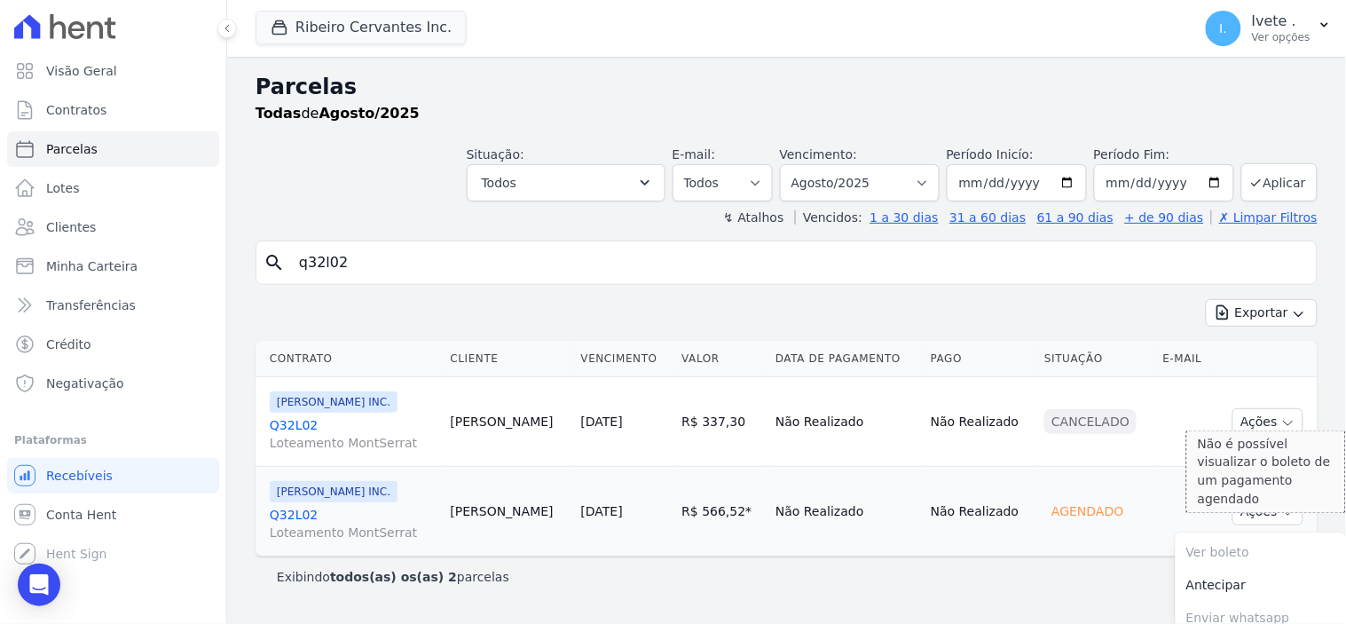
scroll to position [80, 0]
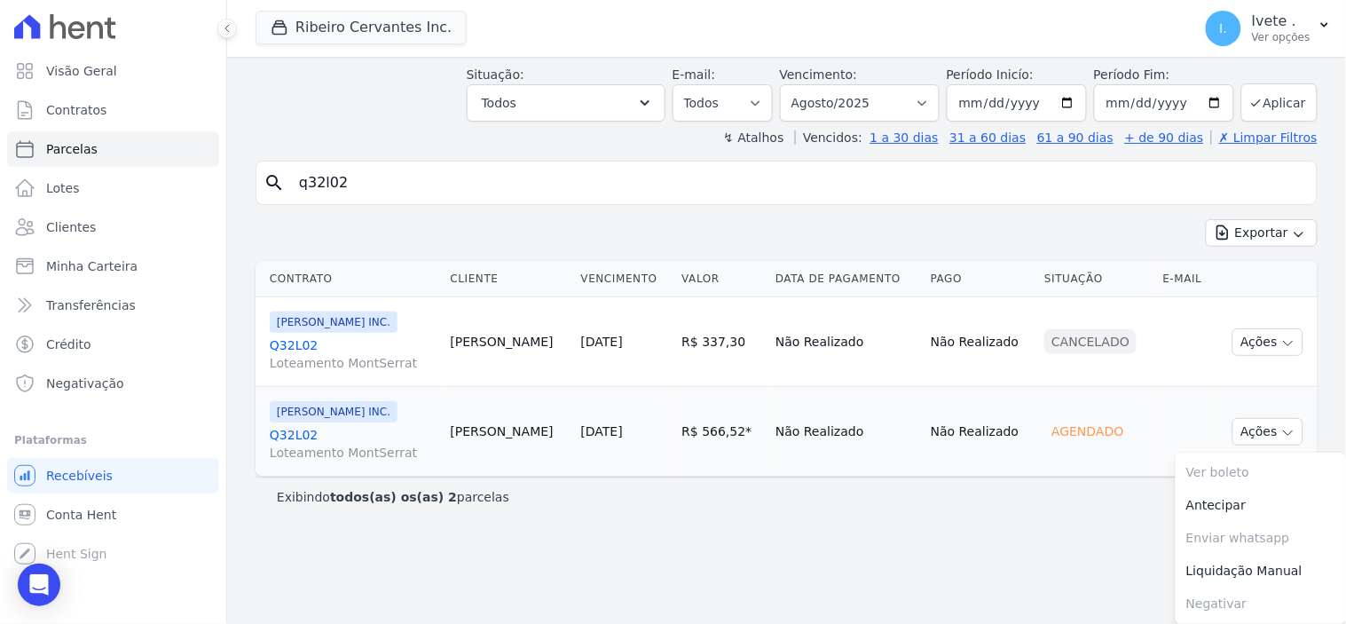
click at [914, 523] on div "Parcelas Todas de Agosto/2025 Situação: Agendado Em Aberto Pago Processando Can…" at bounding box center [786, 260] width 1119 height 567
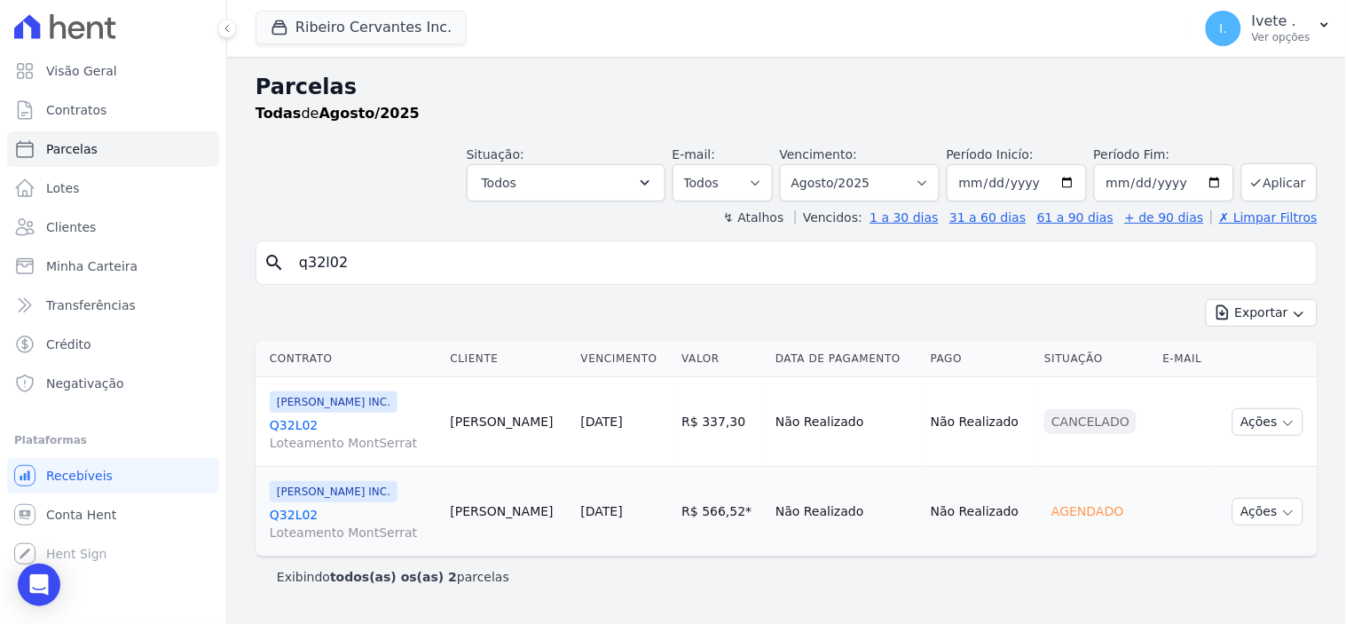
scroll to position [0, 0]
click at [39, 574] on div "Open Intercom Messenger" at bounding box center [39, 585] width 47 height 47
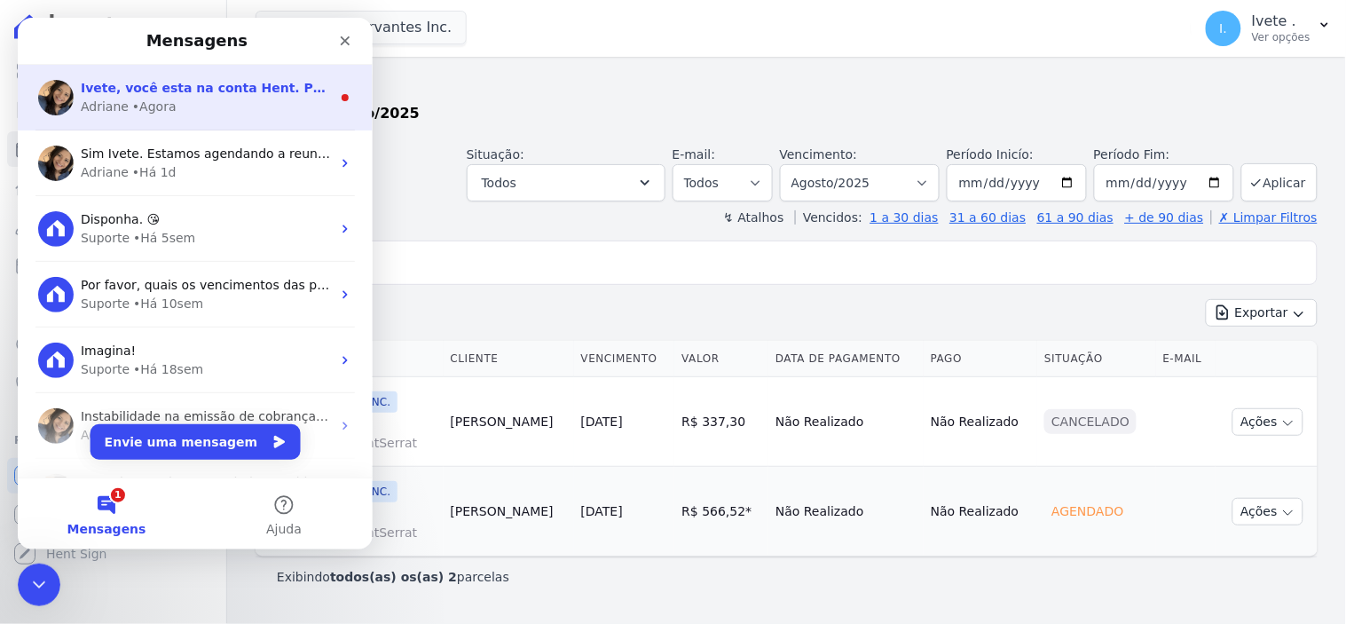
click at [113, 97] on div "Adriane" at bounding box center [104, 106] width 48 height 19
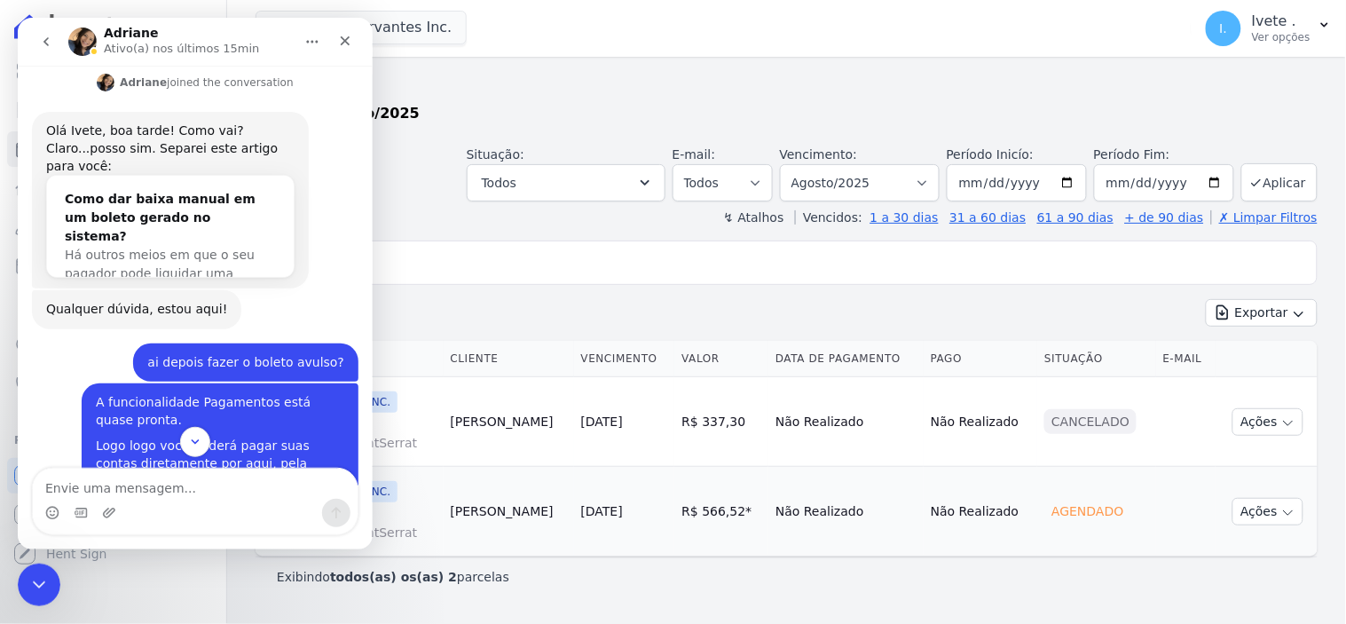
scroll to position [865, 0]
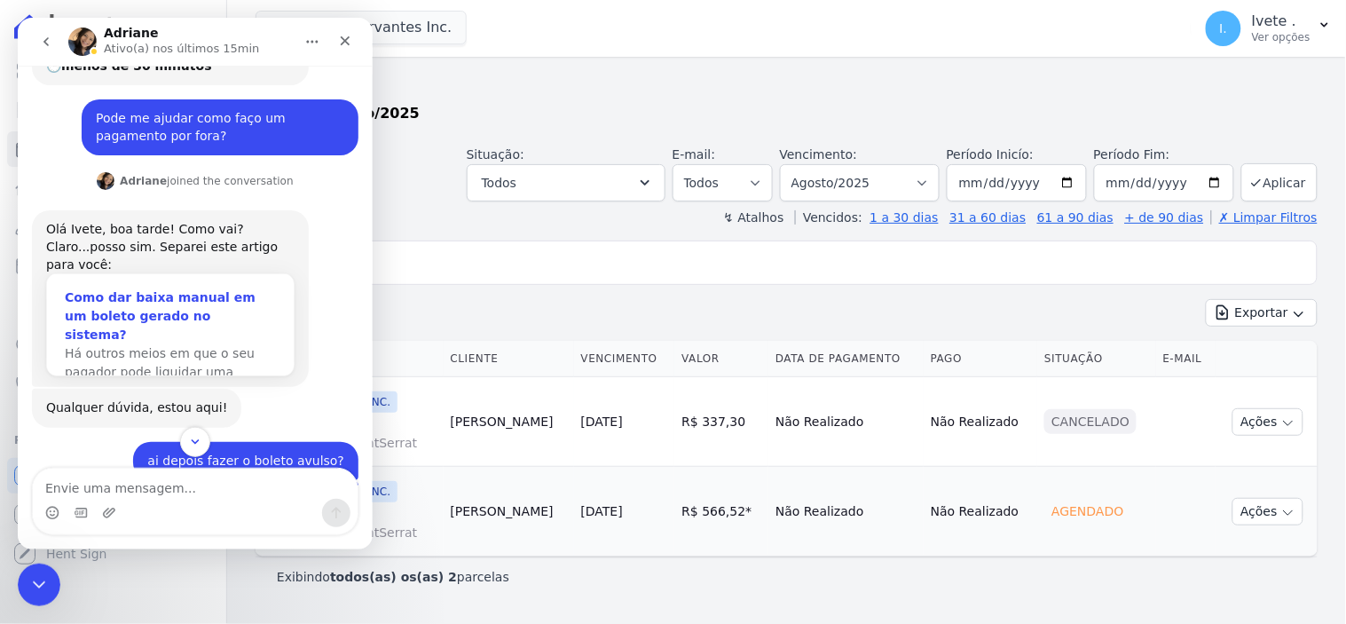
click at [179, 345] on span "Há outros meios em que o seu pagador pode liquidar uma fatura…" at bounding box center [159, 370] width 190 height 51
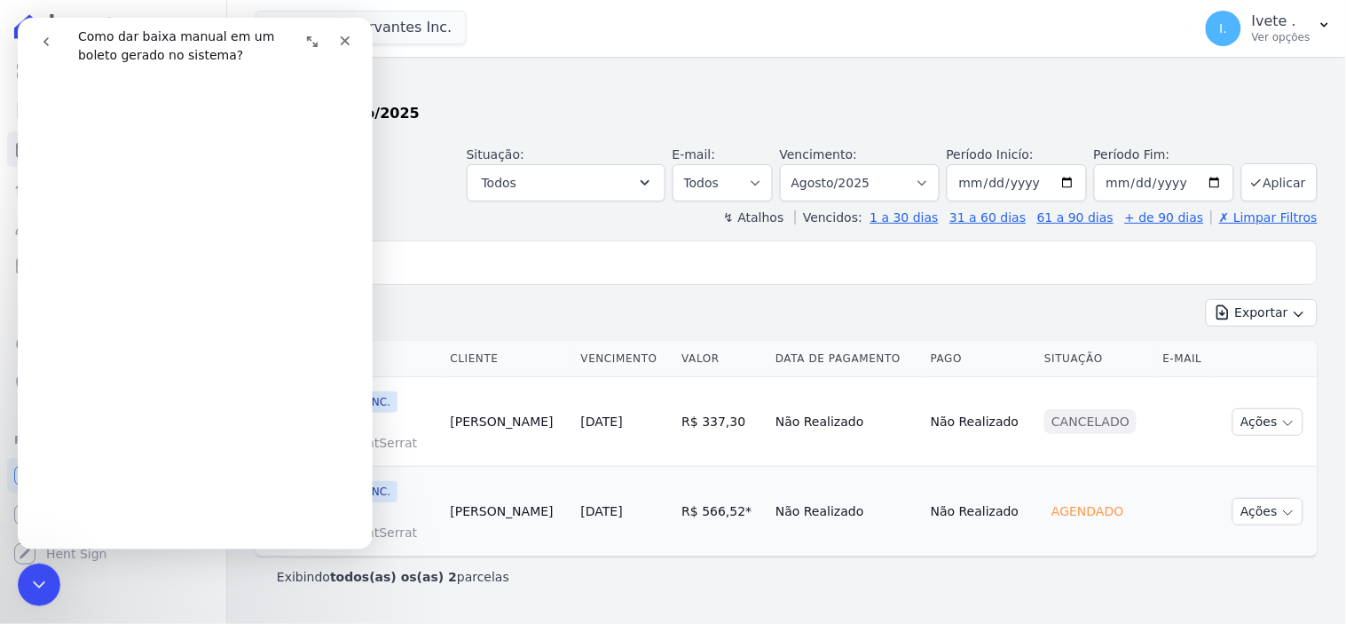
scroll to position [295, 0]
click at [338, 36] on icon "Fechar" at bounding box center [344, 40] width 14 height 14
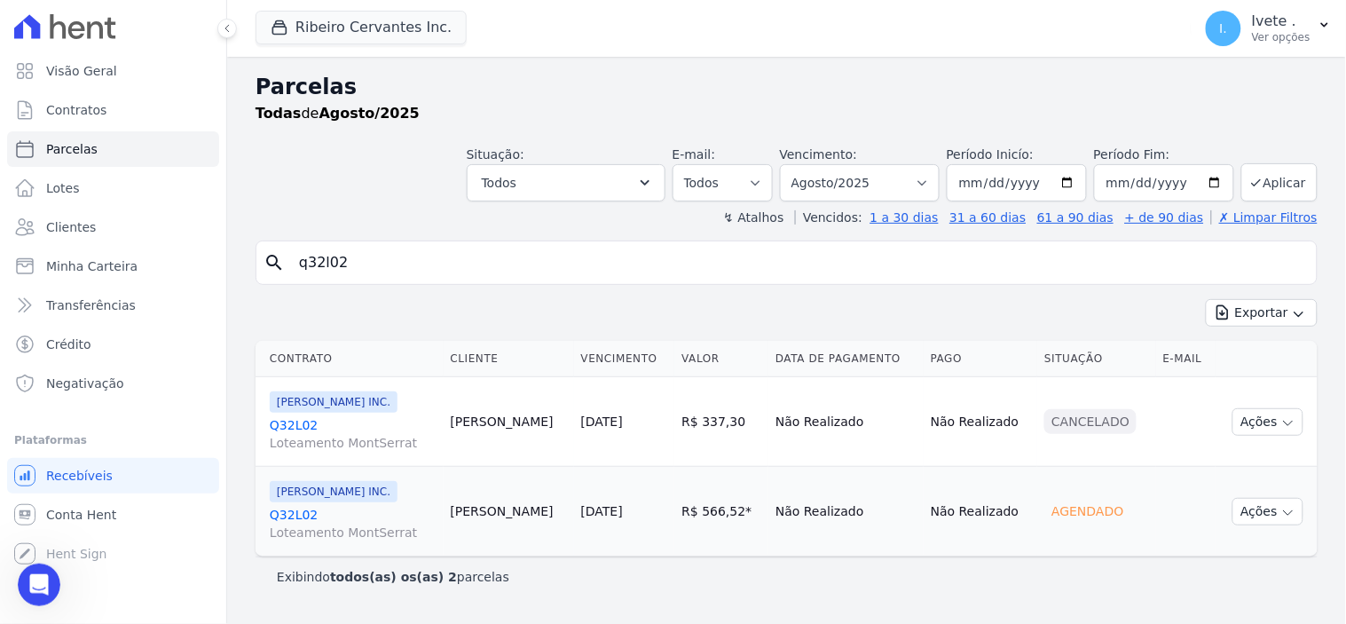
scroll to position [0, 0]
click at [329, 500] on span "[PERSON_NAME] INC." at bounding box center [334, 491] width 128 height 21
click at [297, 515] on link "Q32L02 Loteamento MontSerrat" at bounding box center [353, 523] width 167 height 35
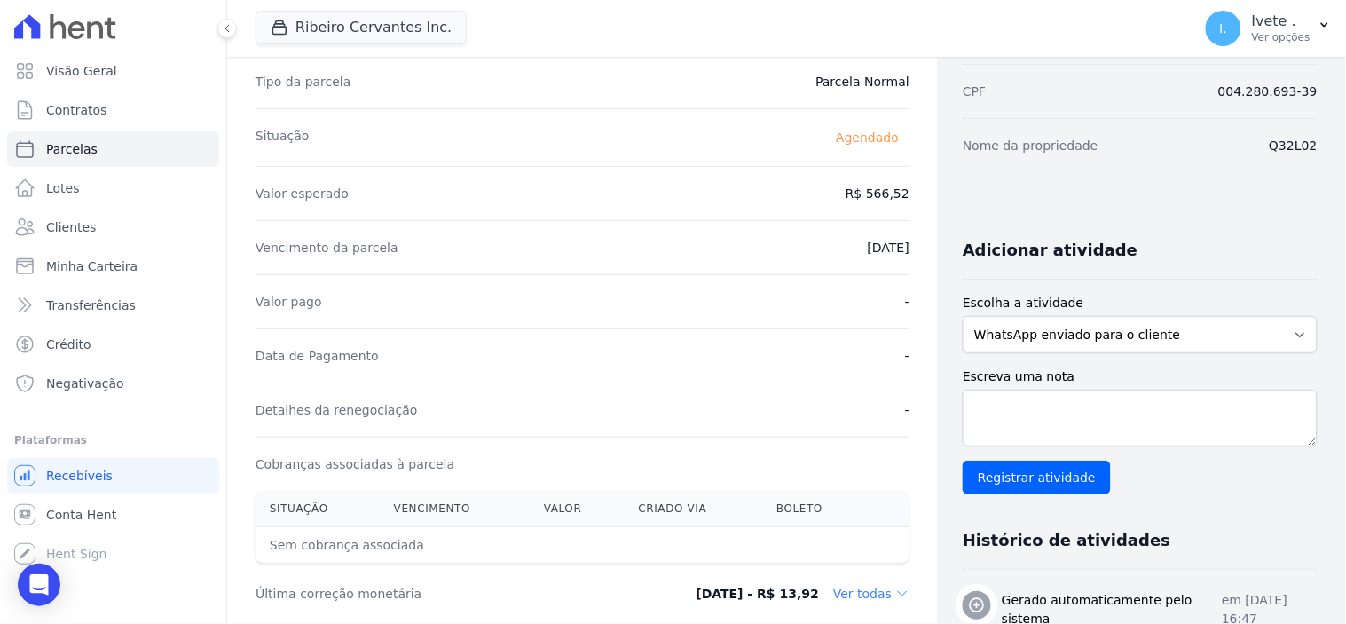
scroll to position [197, 0]
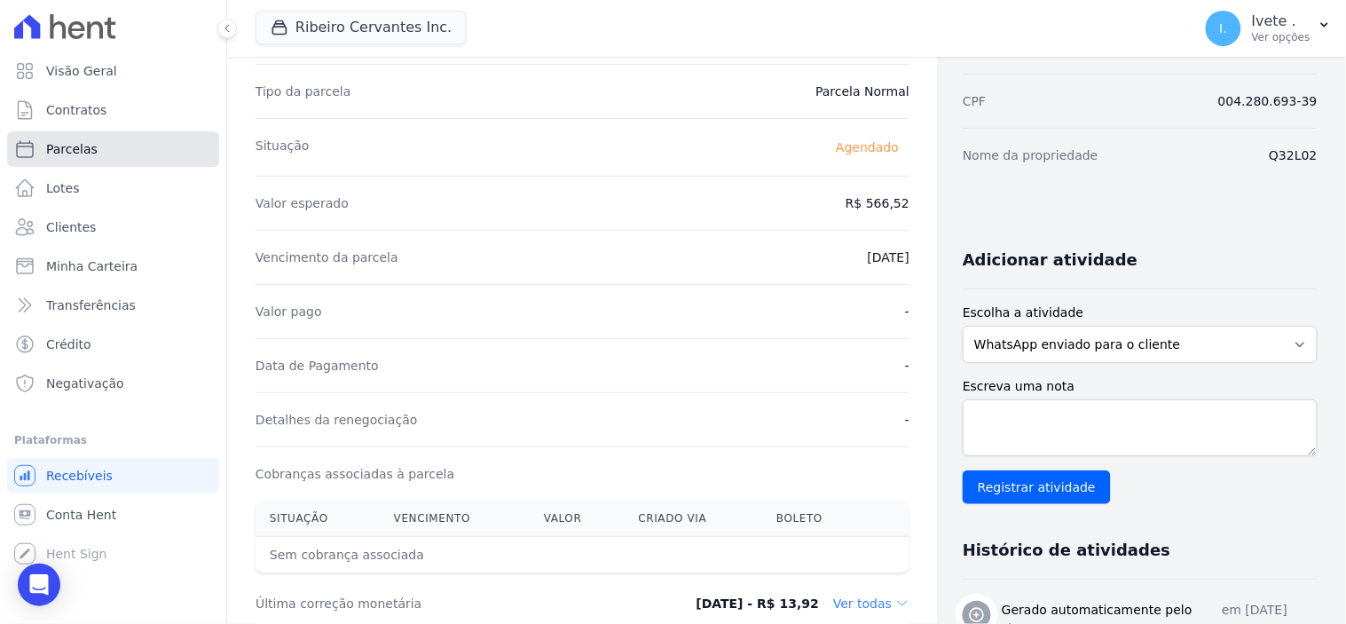
click at [78, 148] on span "Parcelas" at bounding box center [71, 149] width 51 height 18
select select
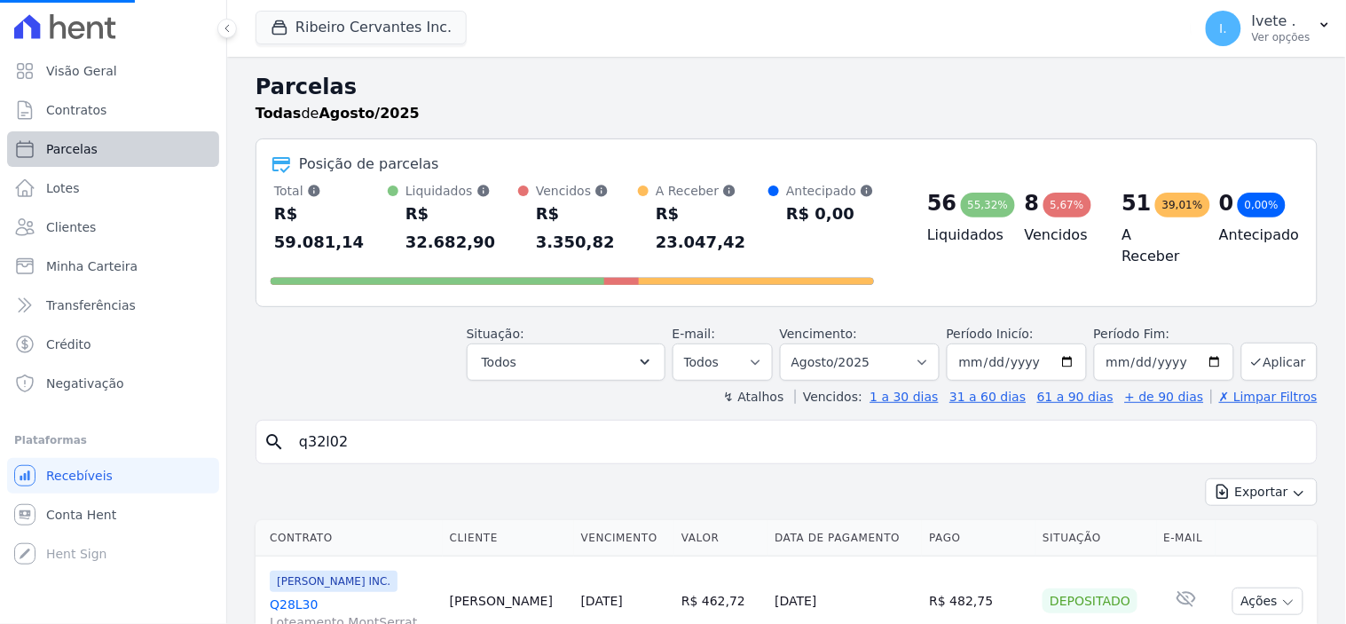
select select
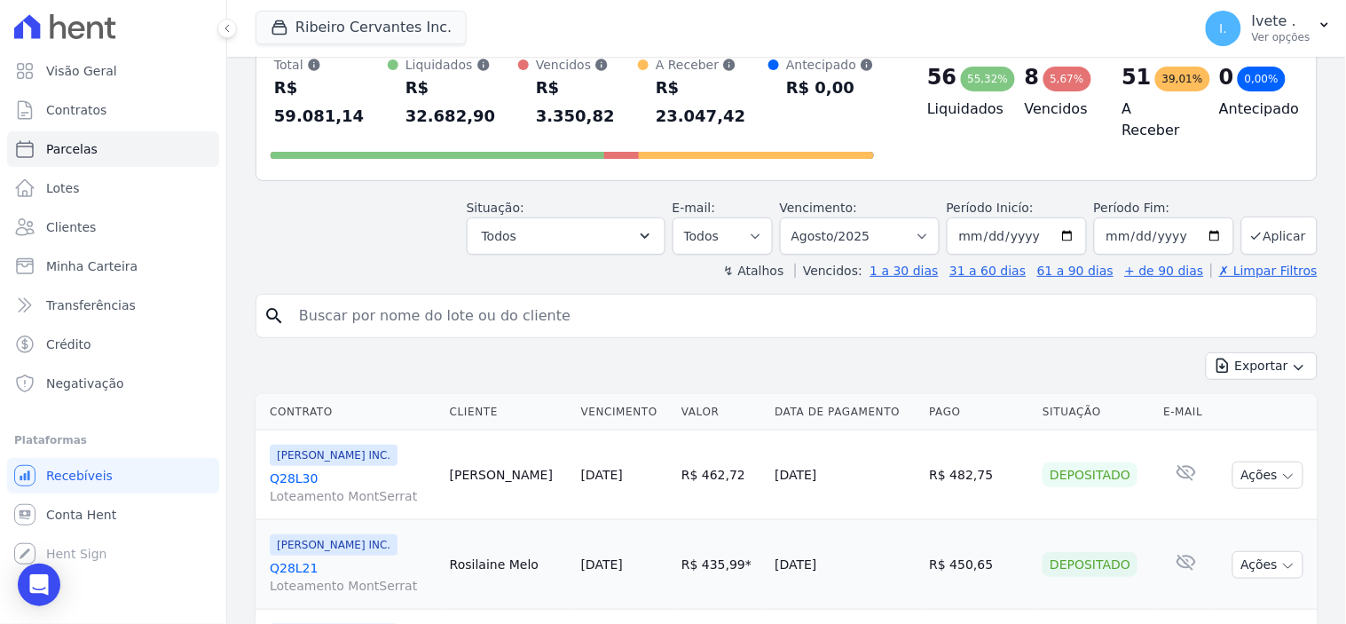
scroll to position [394, 0]
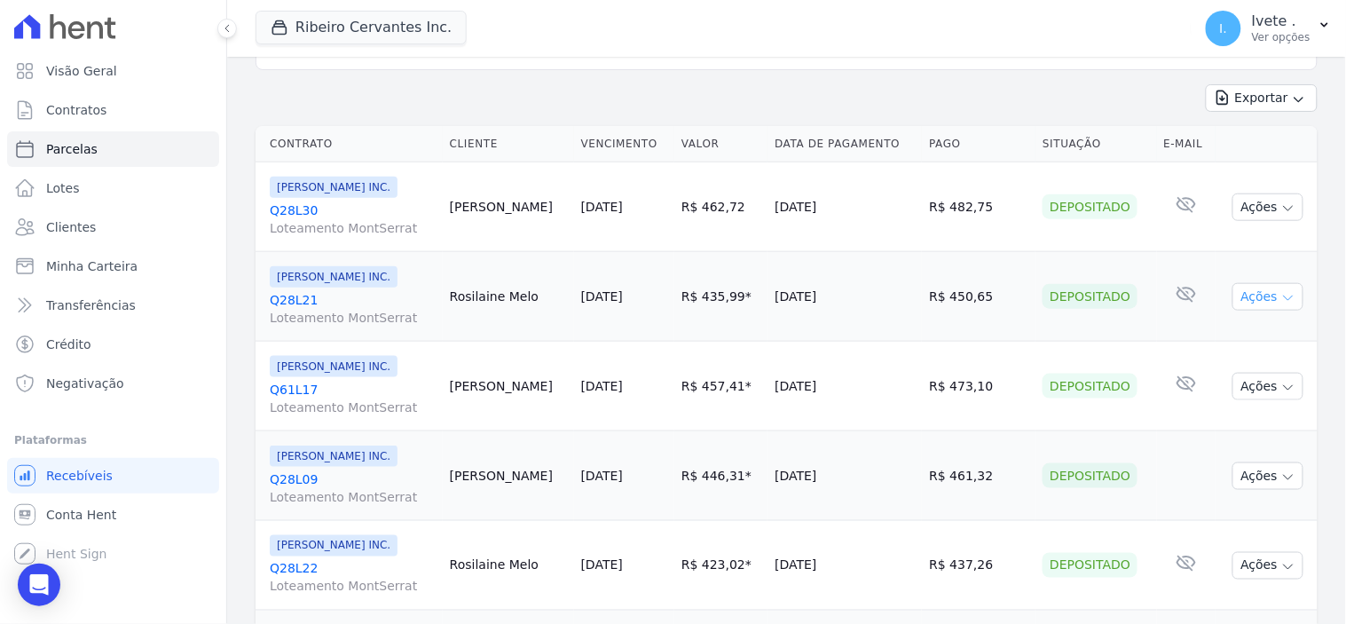
click at [1284, 283] on button "Ações" at bounding box center [1267, 297] width 71 height 28
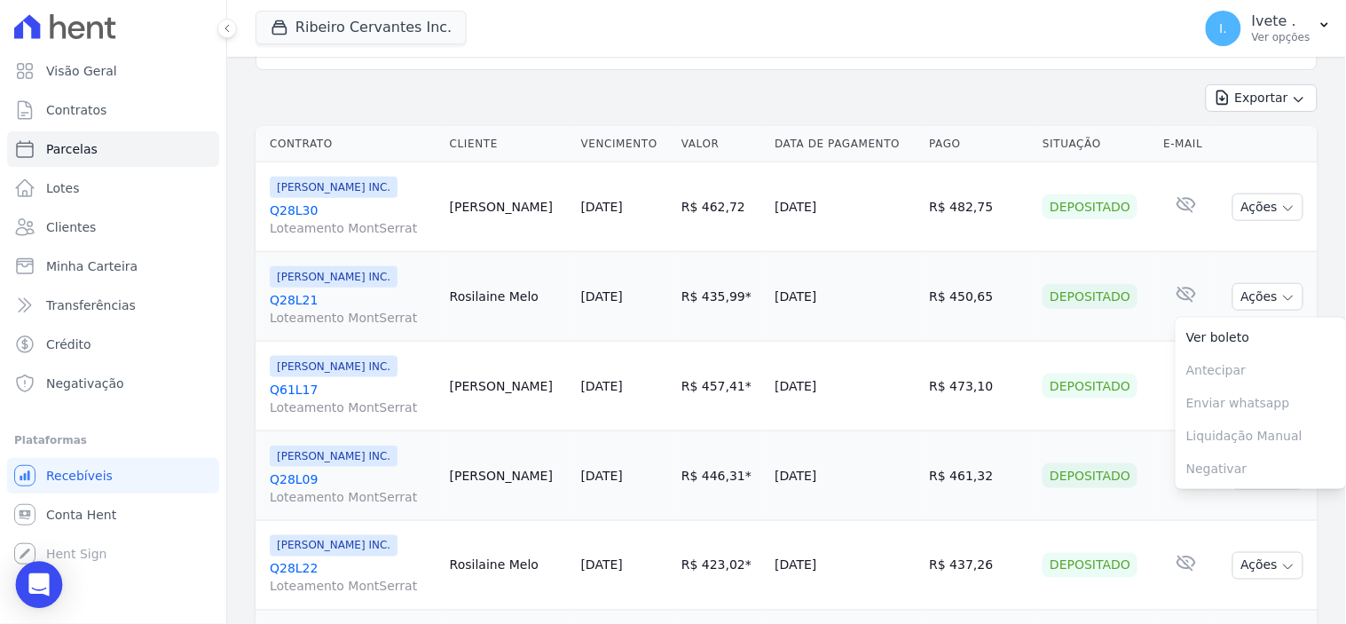
click at [40, 586] on icon "Open Intercom Messenger" at bounding box center [38, 584] width 20 height 23
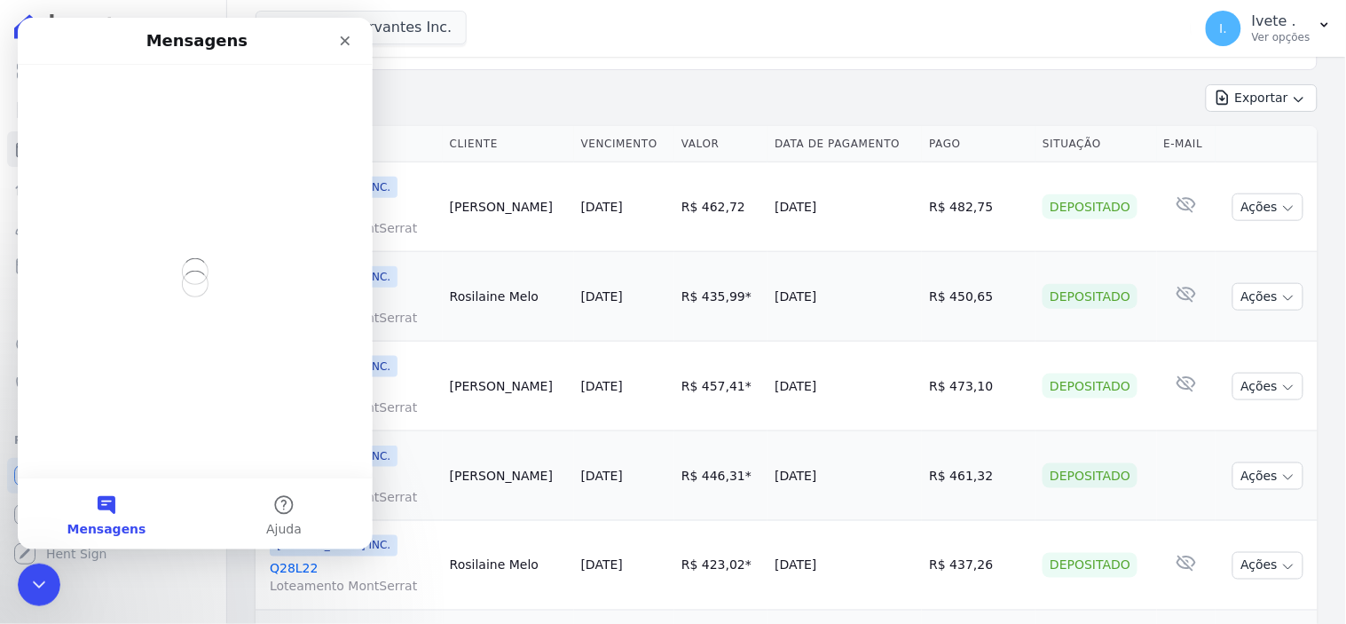
scroll to position [0, 0]
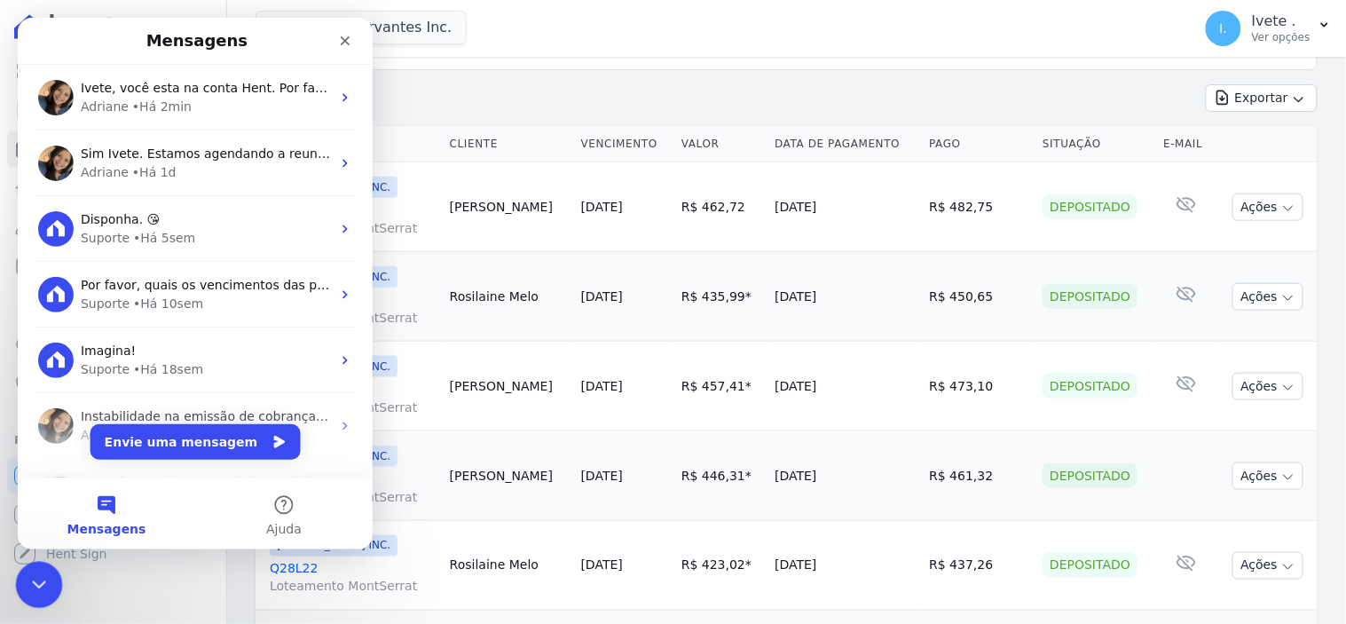
click at [34, 586] on icon "Encerramento do Messenger da Intercom" at bounding box center [36, 581] width 21 height 21
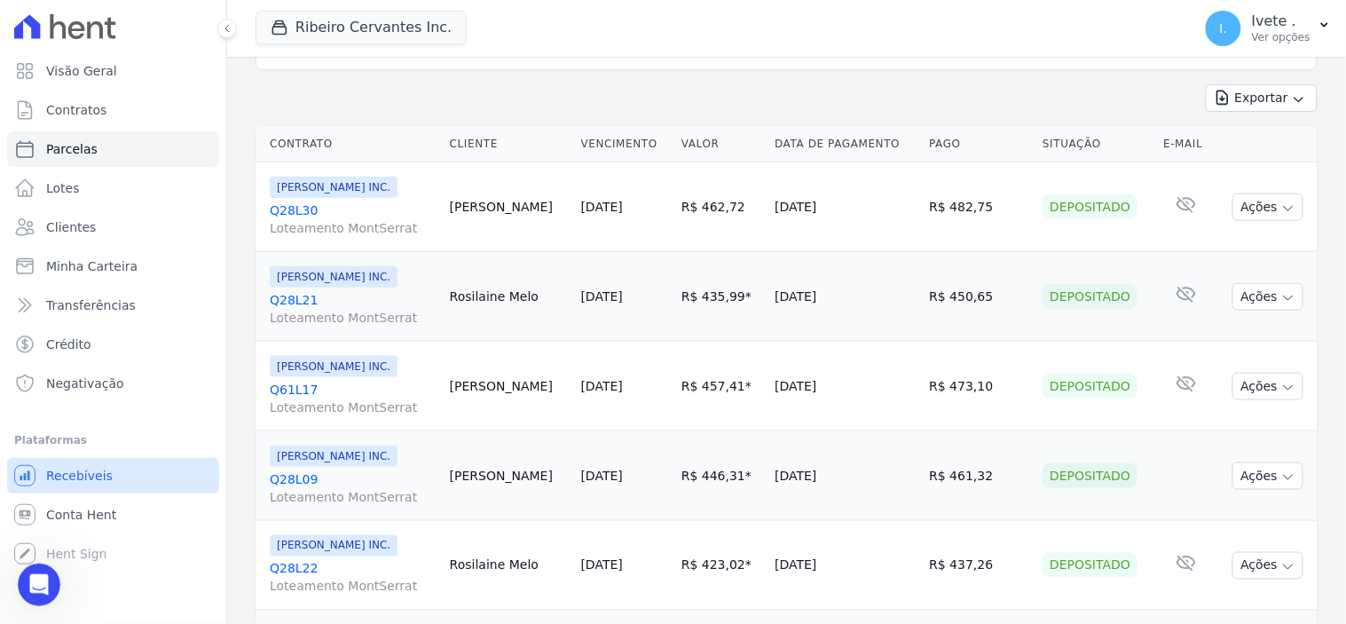
click at [83, 476] on span "Recebíveis" at bounding box center [79, 476] width 67 height 18
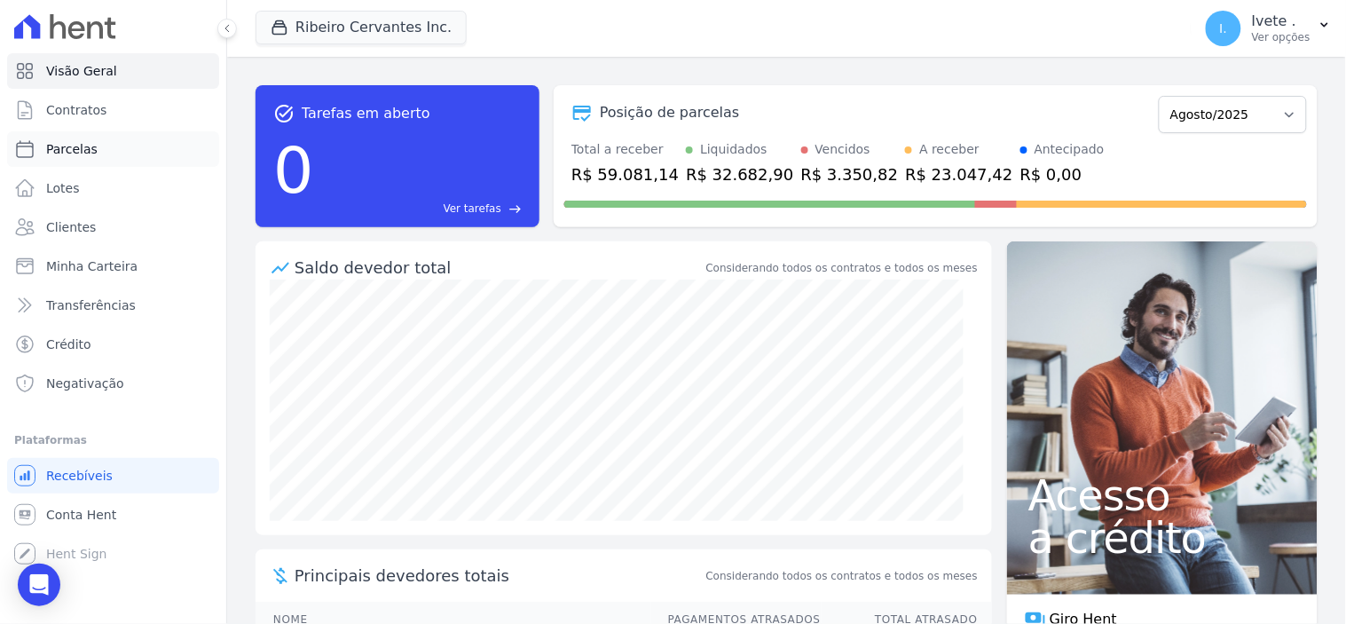
click at [86, 154] on span "Parcelas" at bounding box center [71, 149] width 51 height 18
select select
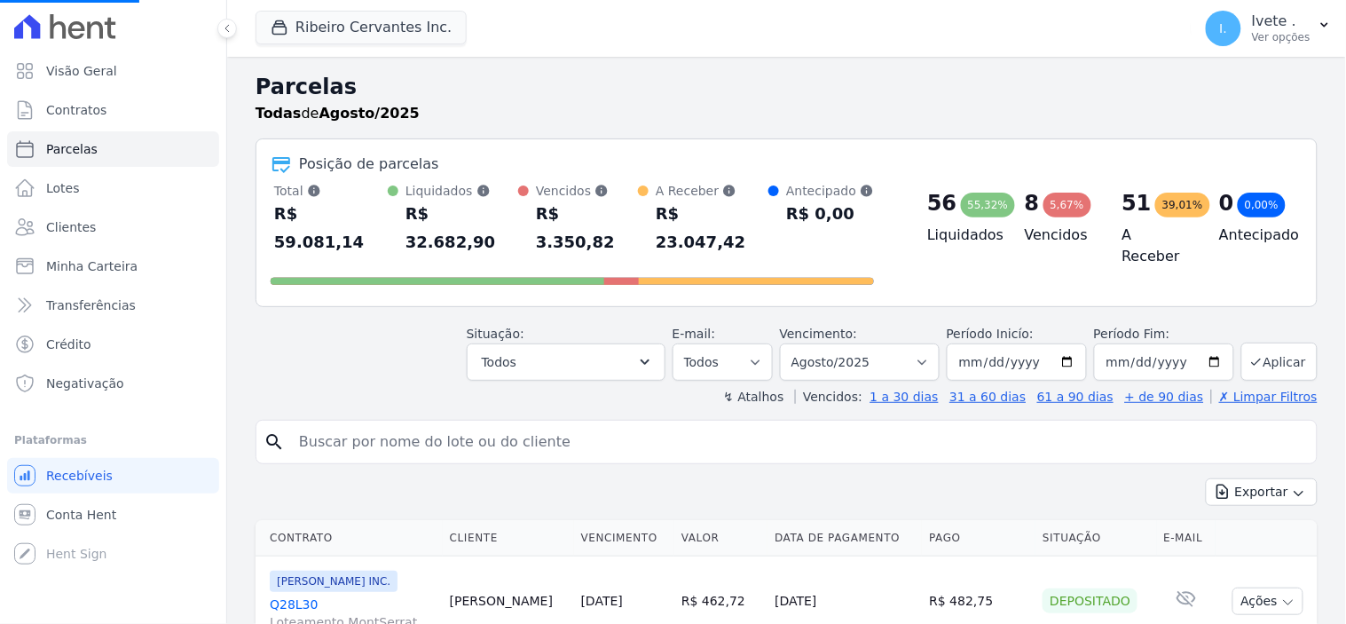
select select
click at [353, 424] on input "search" at bounding box center [798, 441] width 1021 height 35
type input "q32l02"
select select
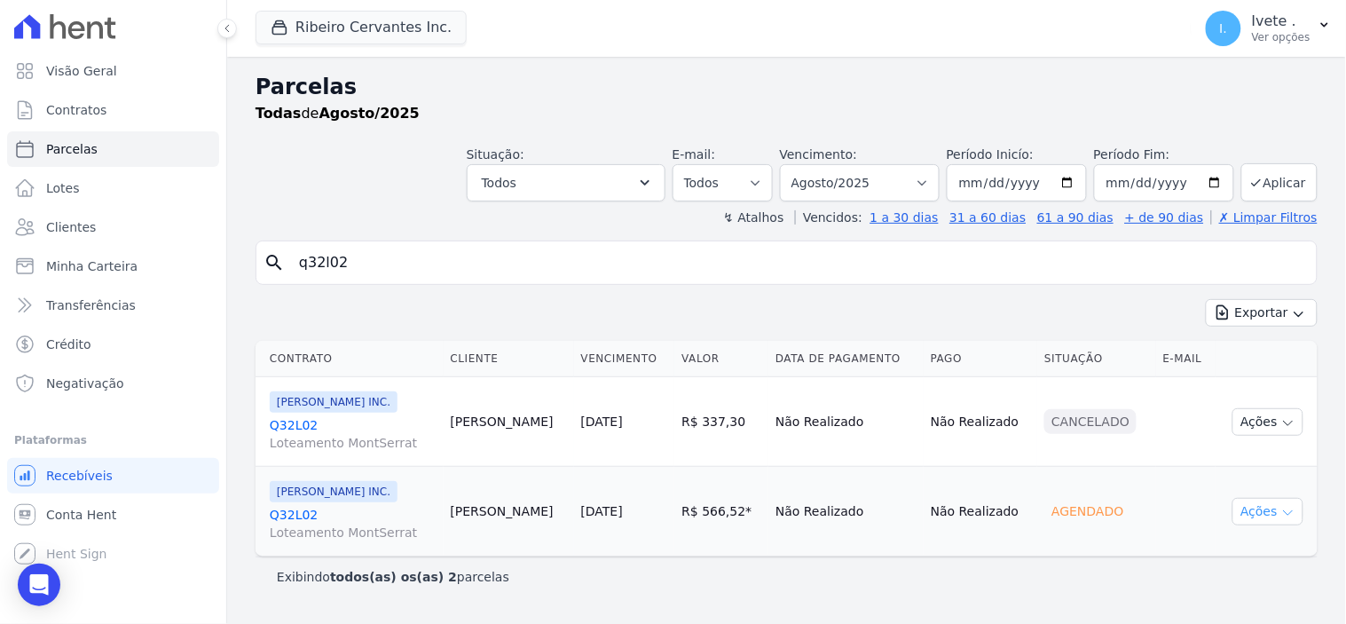
click at [1283, 510] on icon "button" at bounding box center [1288, 513] width 14 height 14
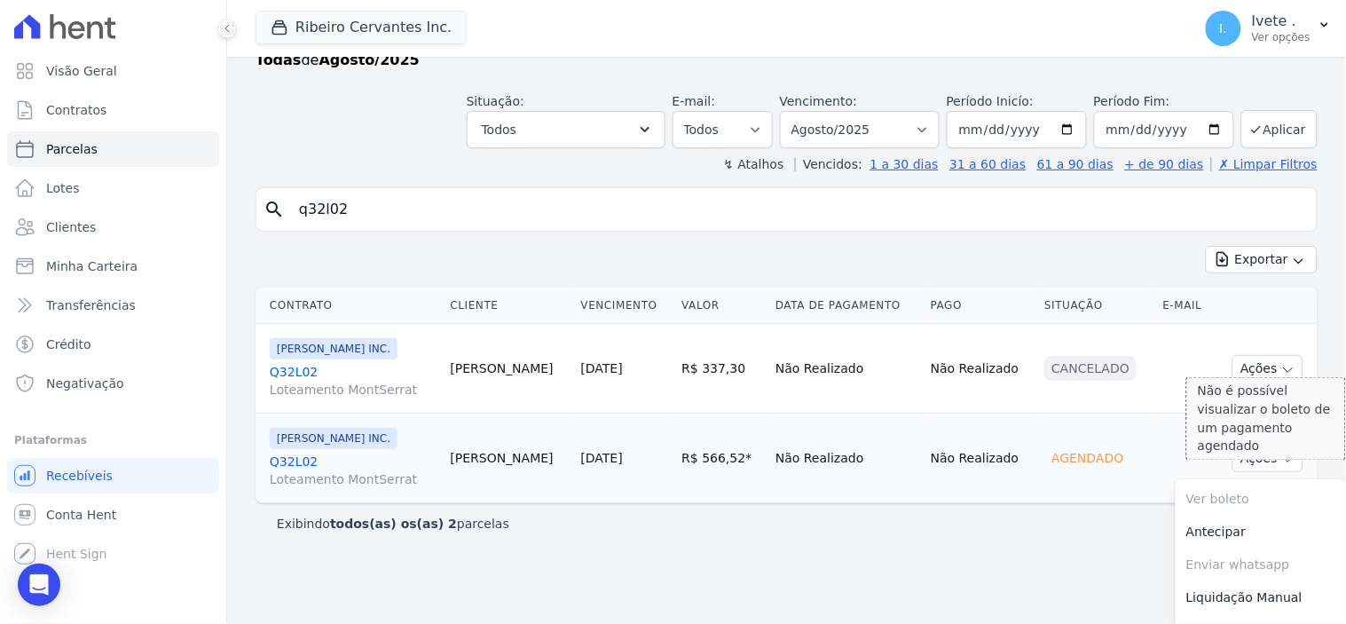
scroll to position [80, 0]
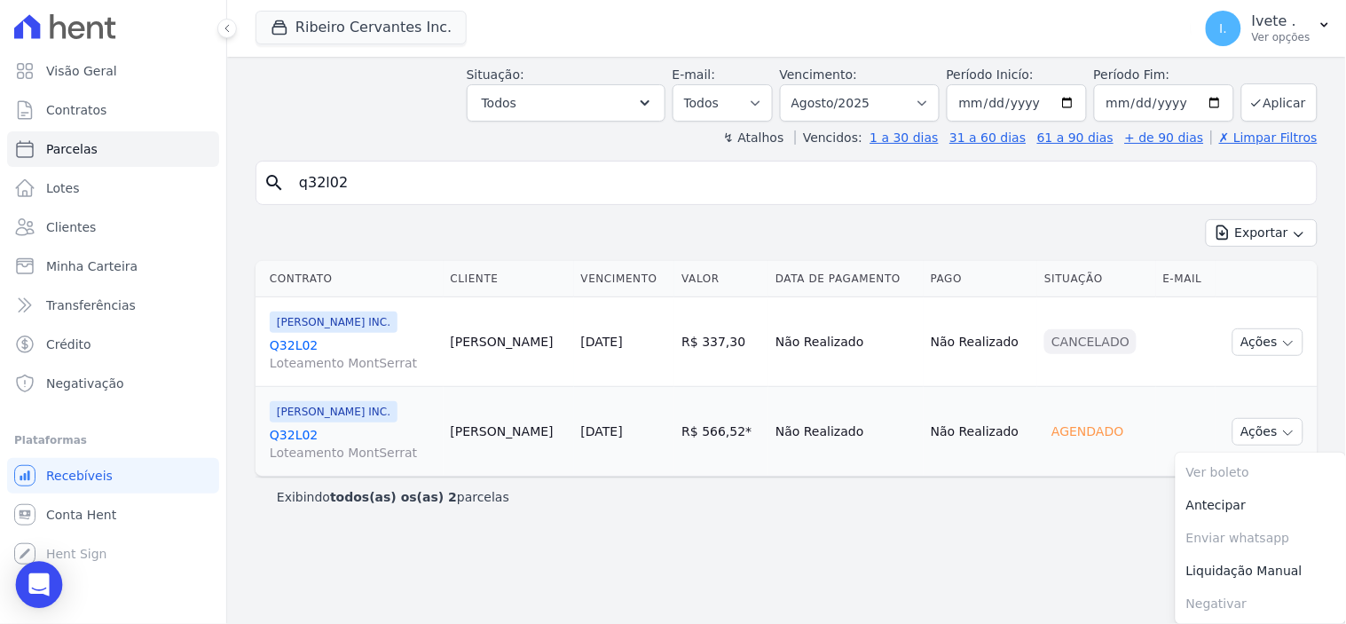
click at [48, 584] on div "Open Intercom Messenger" at bounding box center [39, 585] width 47 height 47
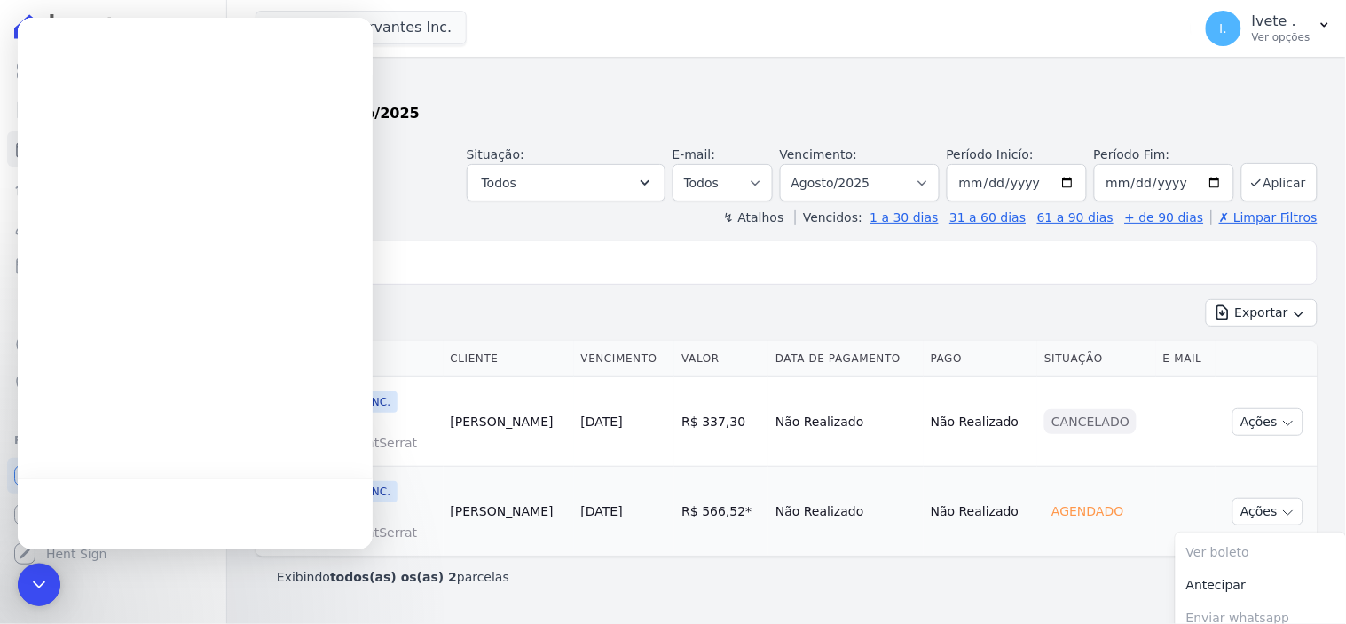
scroll to position [0, 0]
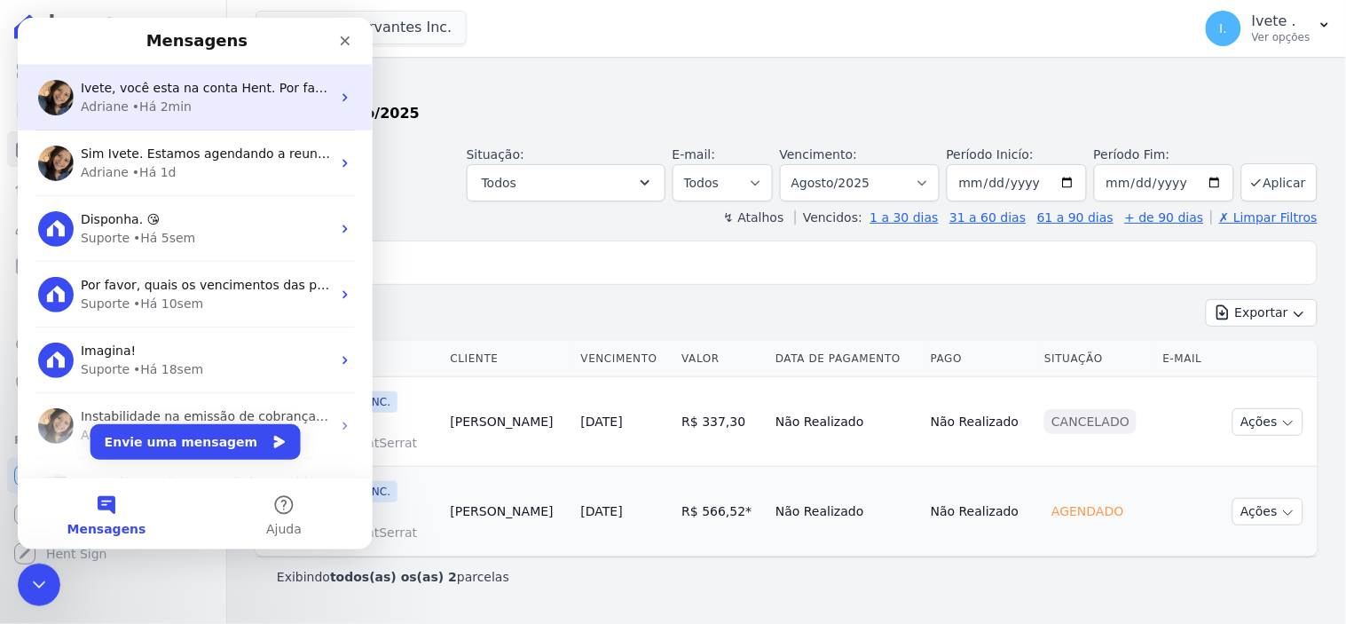
click at [135, 87] on span "Ivete, você esta na conta Hent. Por favor altere para os Recebiveis:" at bounding box center [290, 87] width 420 height 14
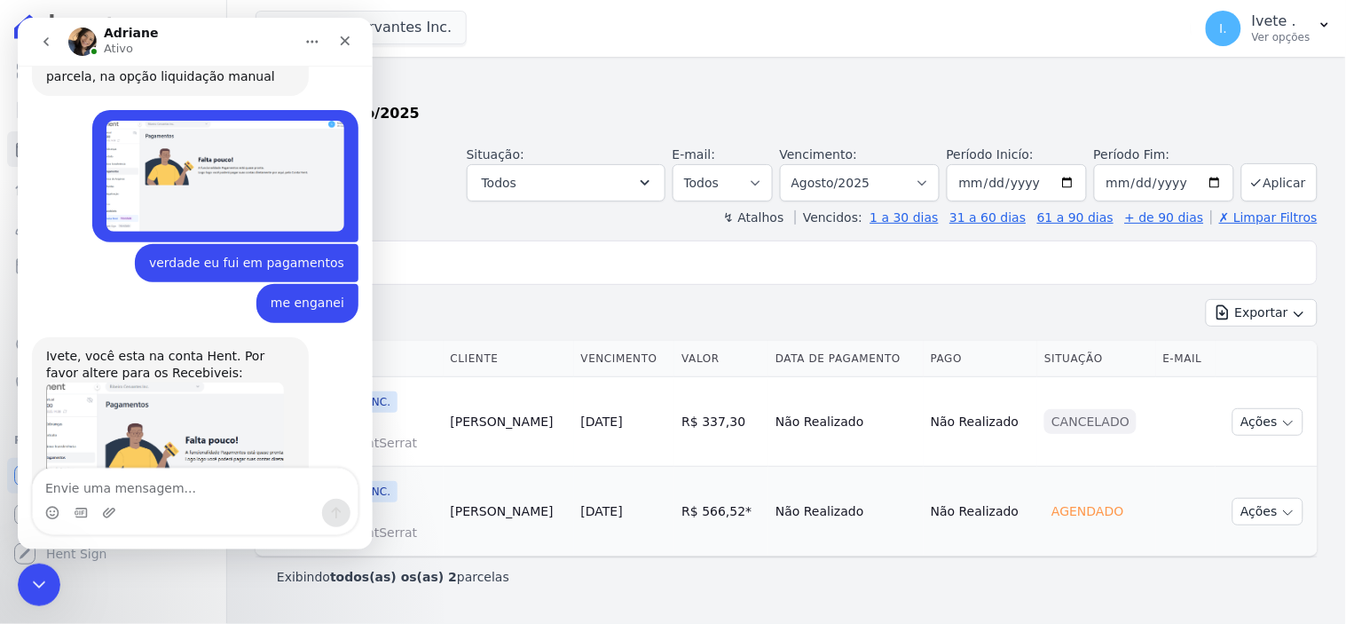
click at [125, 489] on textarea "Envie uma mensagem..." at bounding box center [194, 483] width 325 height 30
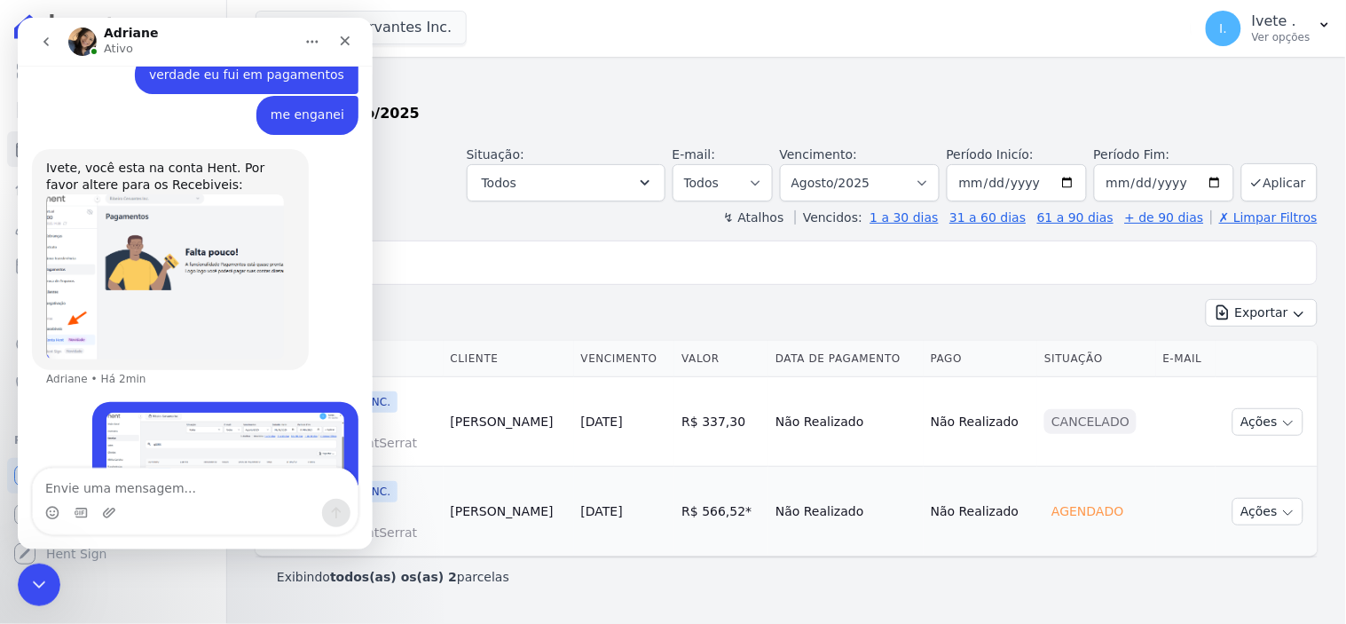
scroll to position [1702, 0]
click at [72, 491] on textarea "Envie uma mensagem..." at bounding box center [194, 483] width 325 height 30
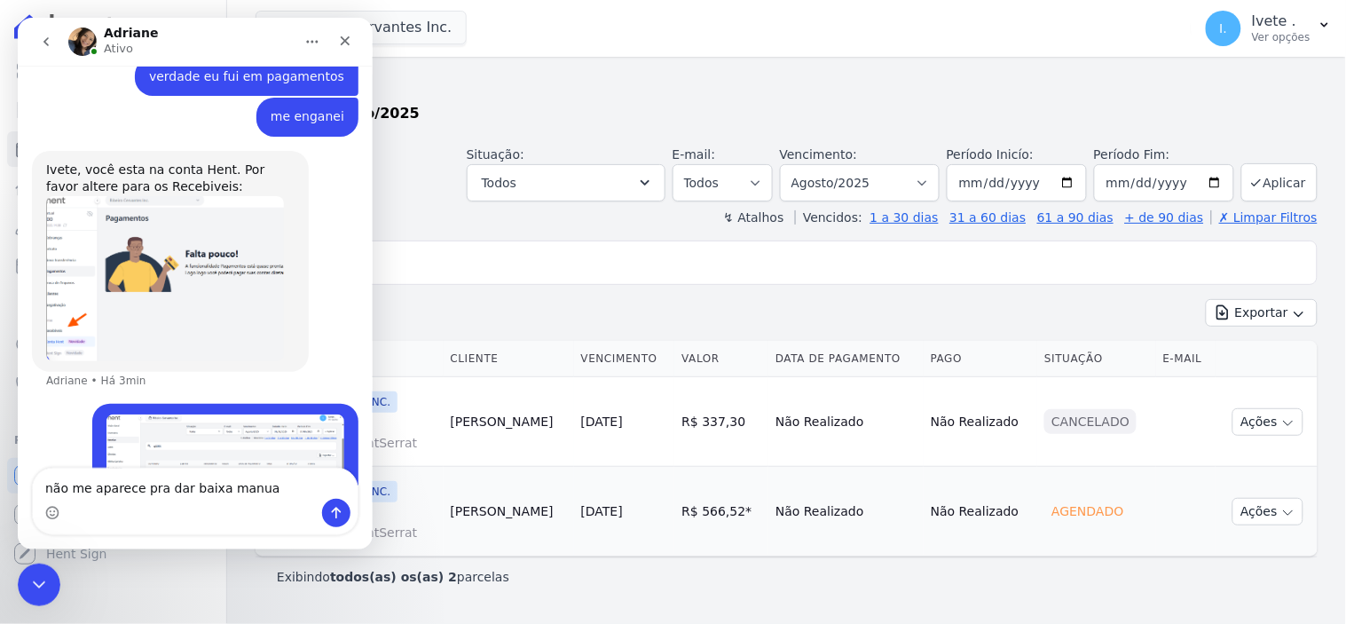
type textarea "não me aparece pra dar baixa manual"
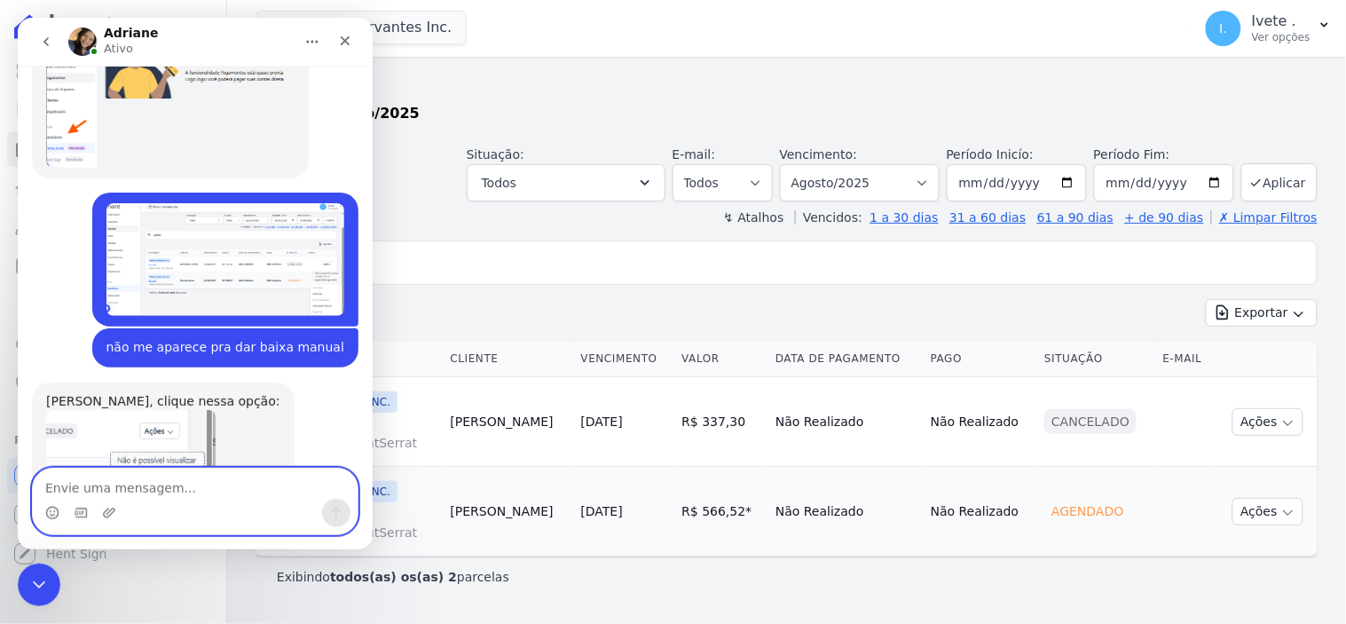
scroll to position [1983, 0]
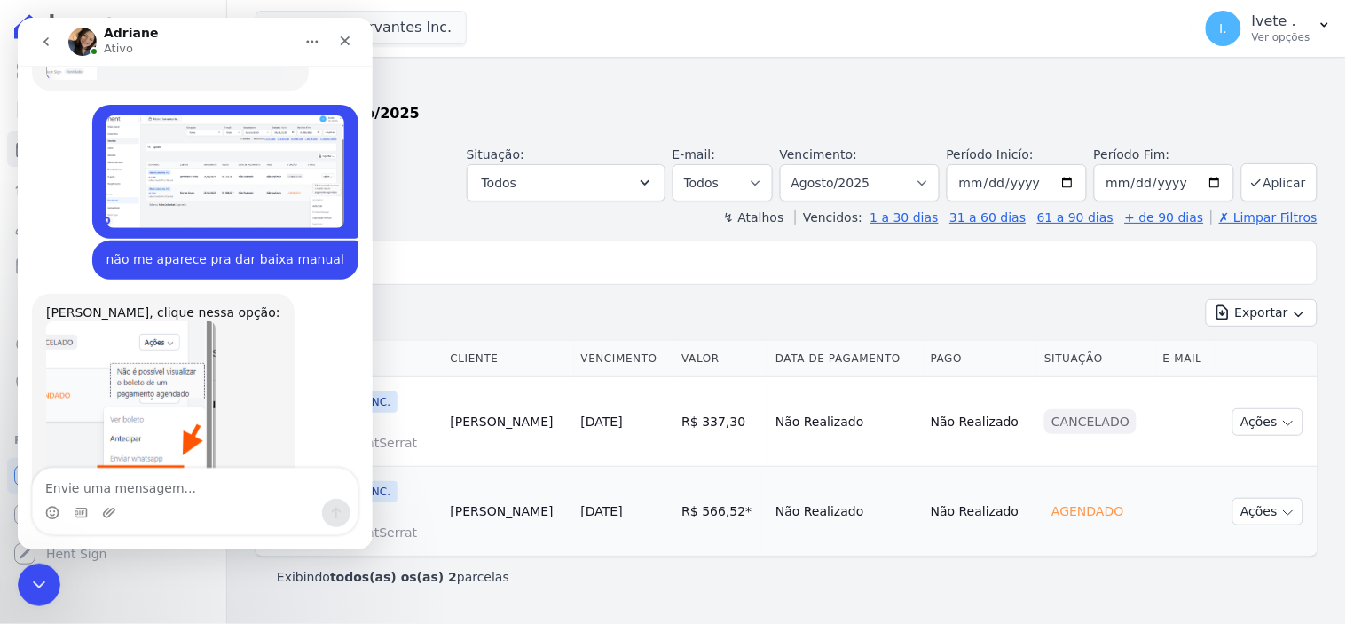
click at [145, 389] on img "Adriane diz…" at bounding box center [129, 413] width 169 height 187
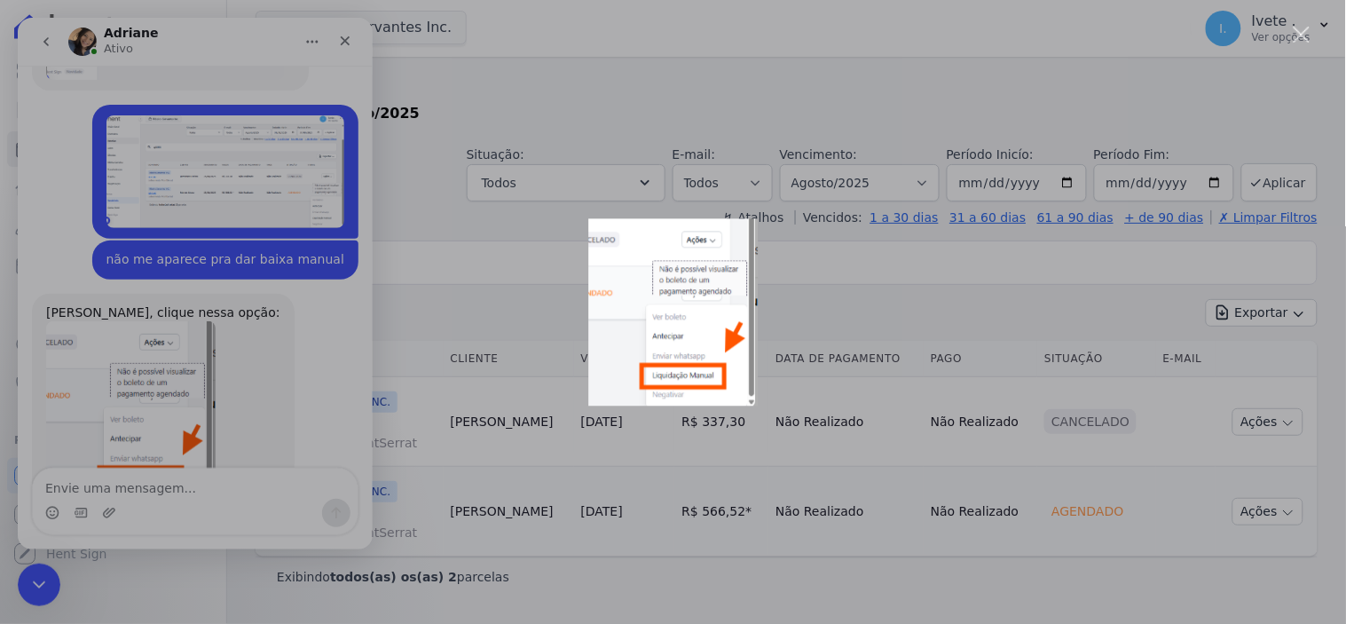
scroll to position [0, 0]
click at [692, 318] on img "Fechar" at bounding box center [672, 311] width 169 height 187
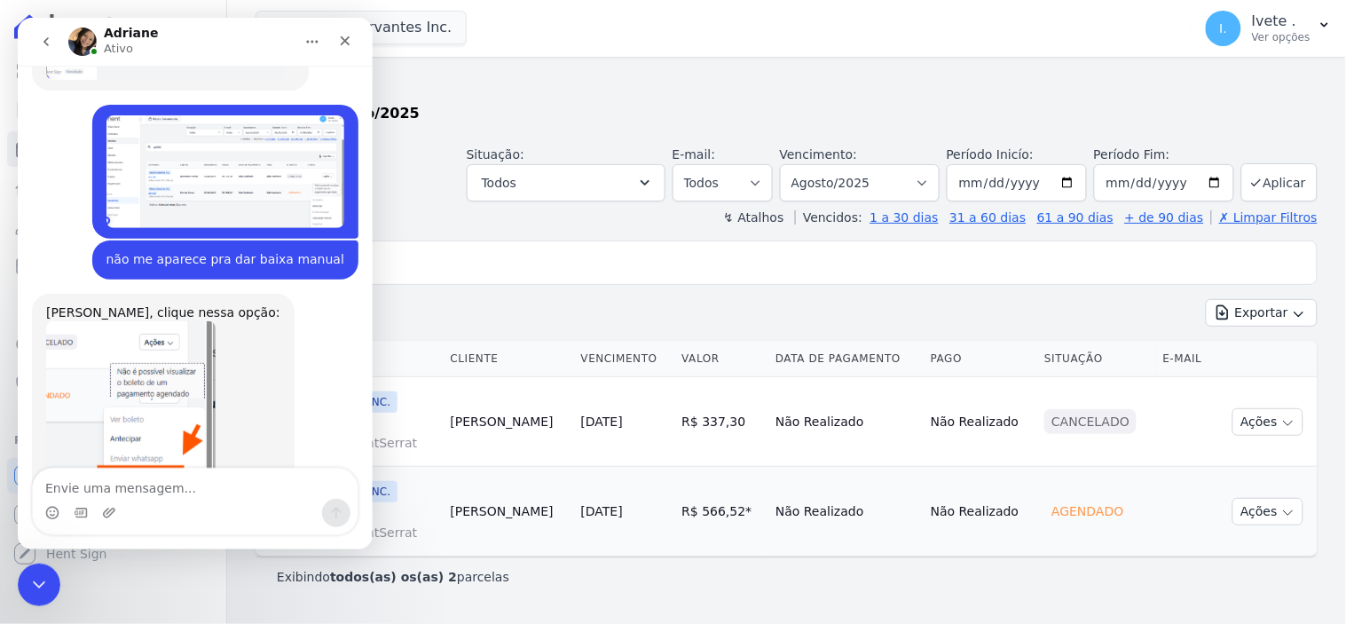
click at [181, 384] on img "Adriane diz…" at bounding box center [129, 413] width 169 height 187
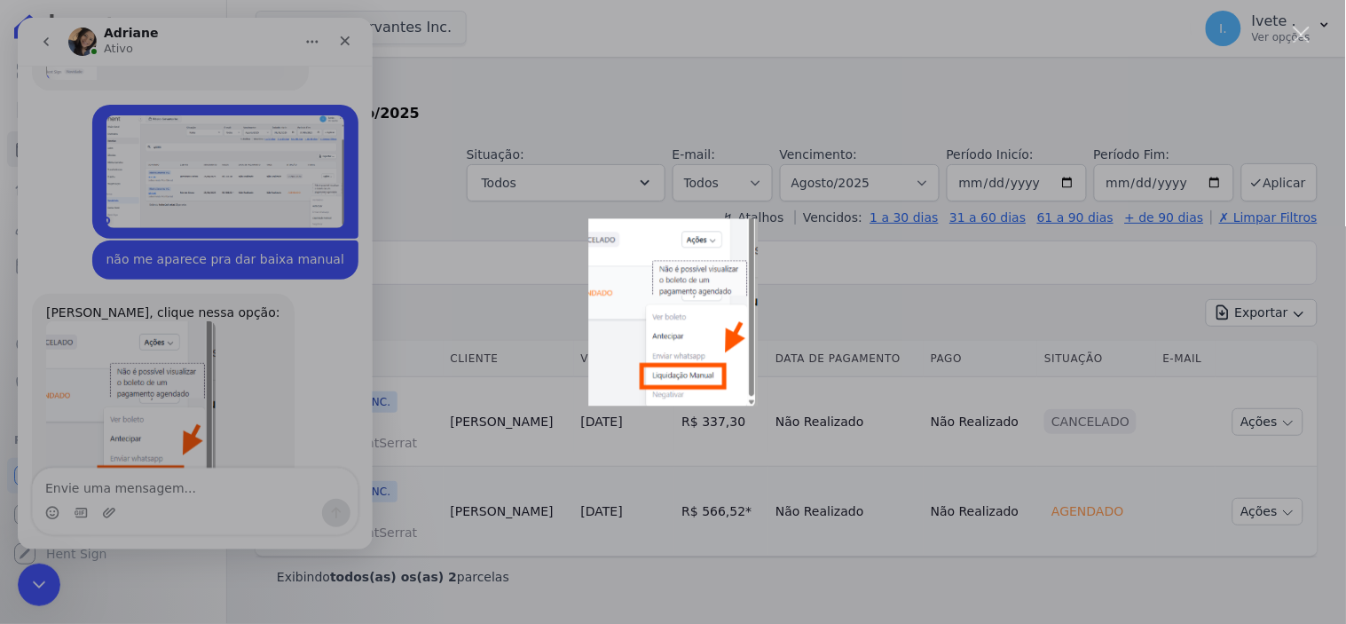
click at [177, 388] on div "Messenger da Intercom" at bounding box center [673, 312] width 1346 height 624
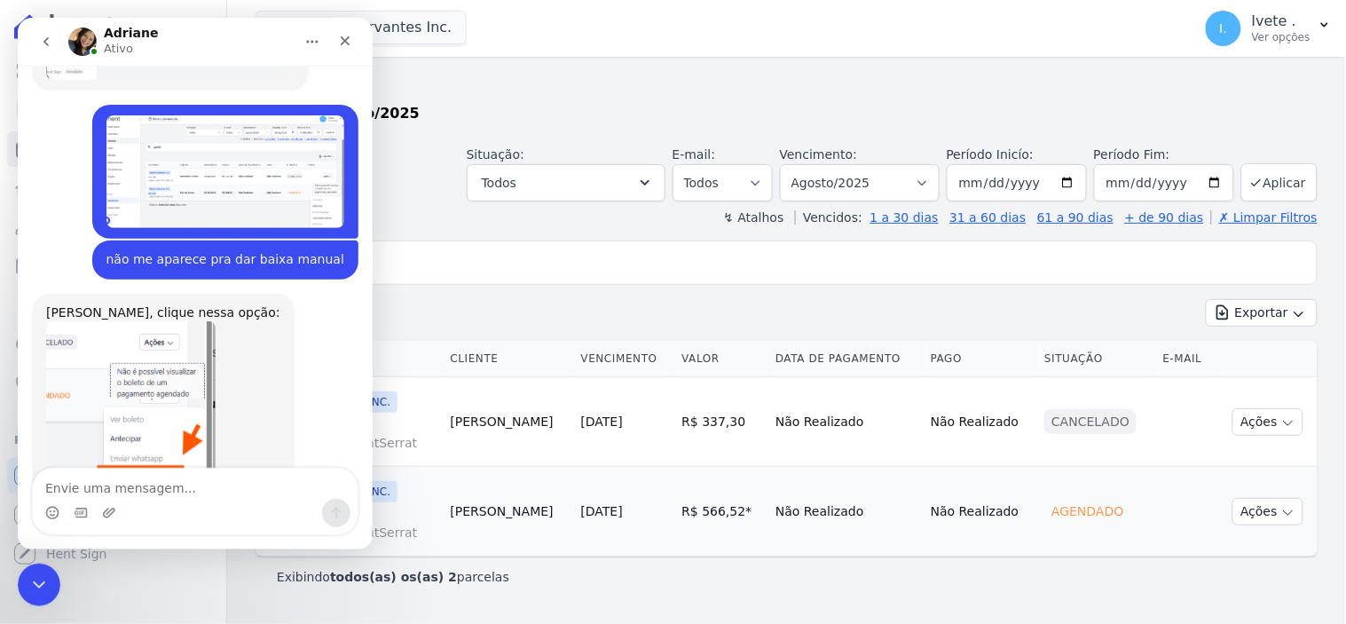
click at [177, 387] on img "Adriane diz…" at bounding box center [129, 413] width 169 height 187
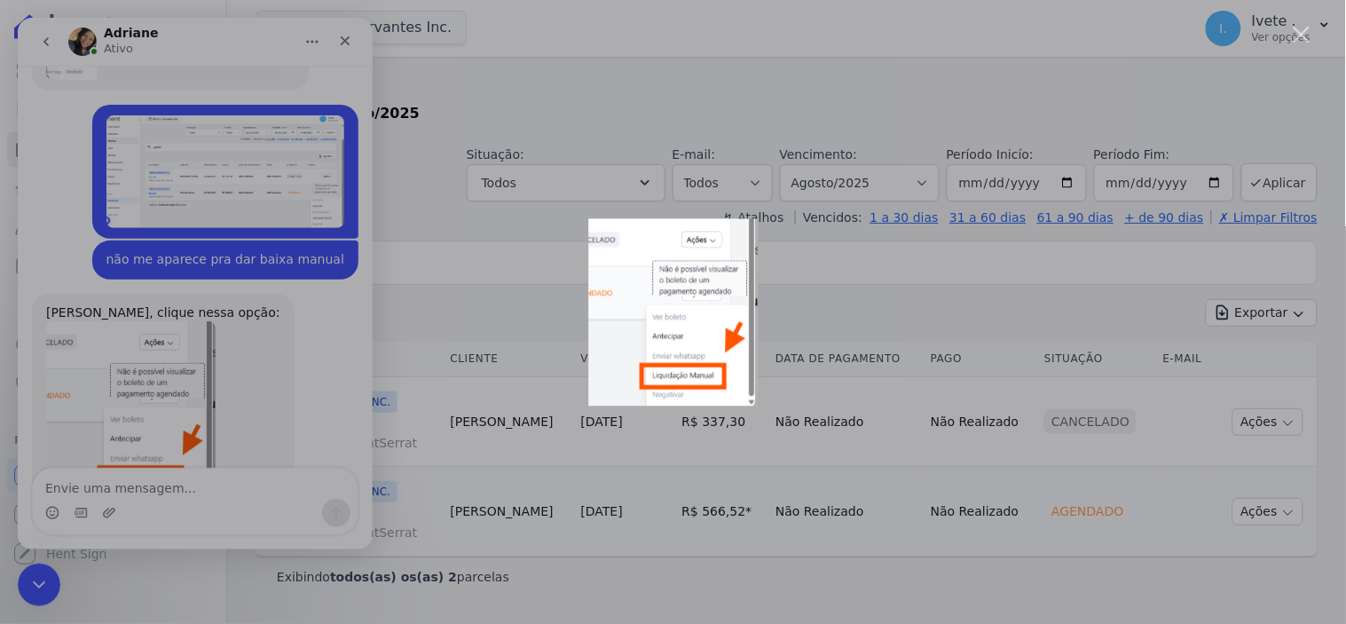
click at [1263, 512] on div "Messenger da Intercom" at bounding box center [673, 312] width 1346 height 624
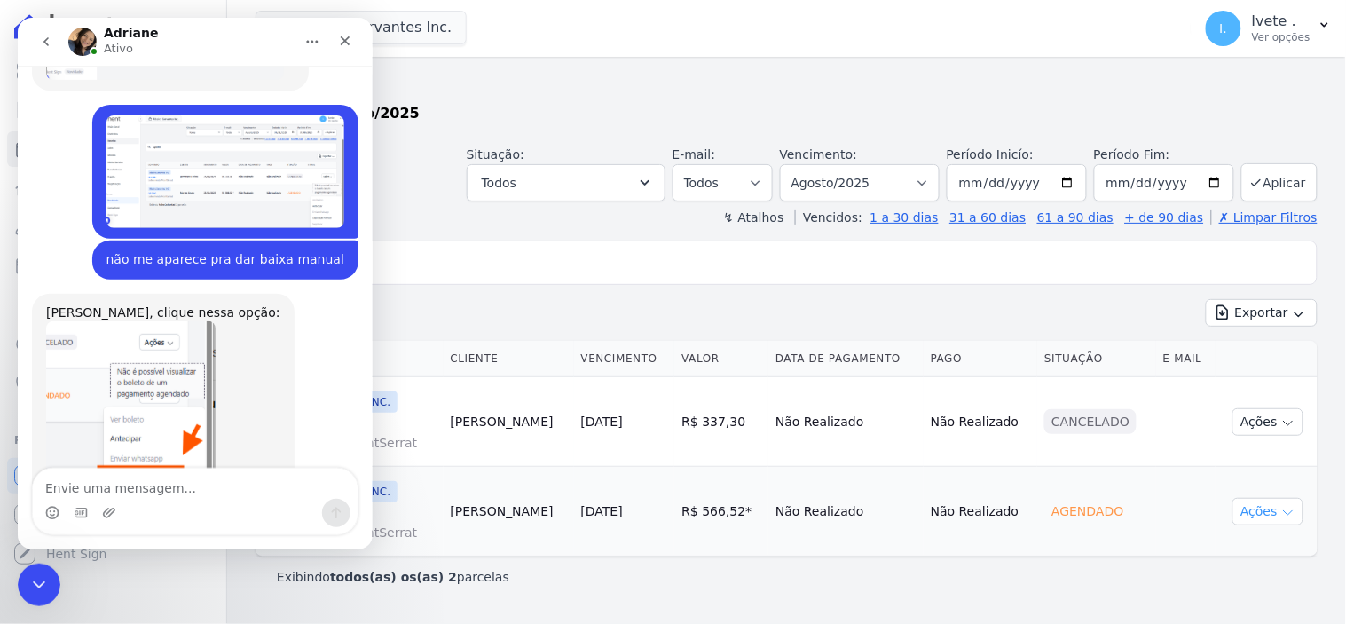
click at [1290, 515] on icon "button" at bounding box center [1288, 513] width 9 height 4
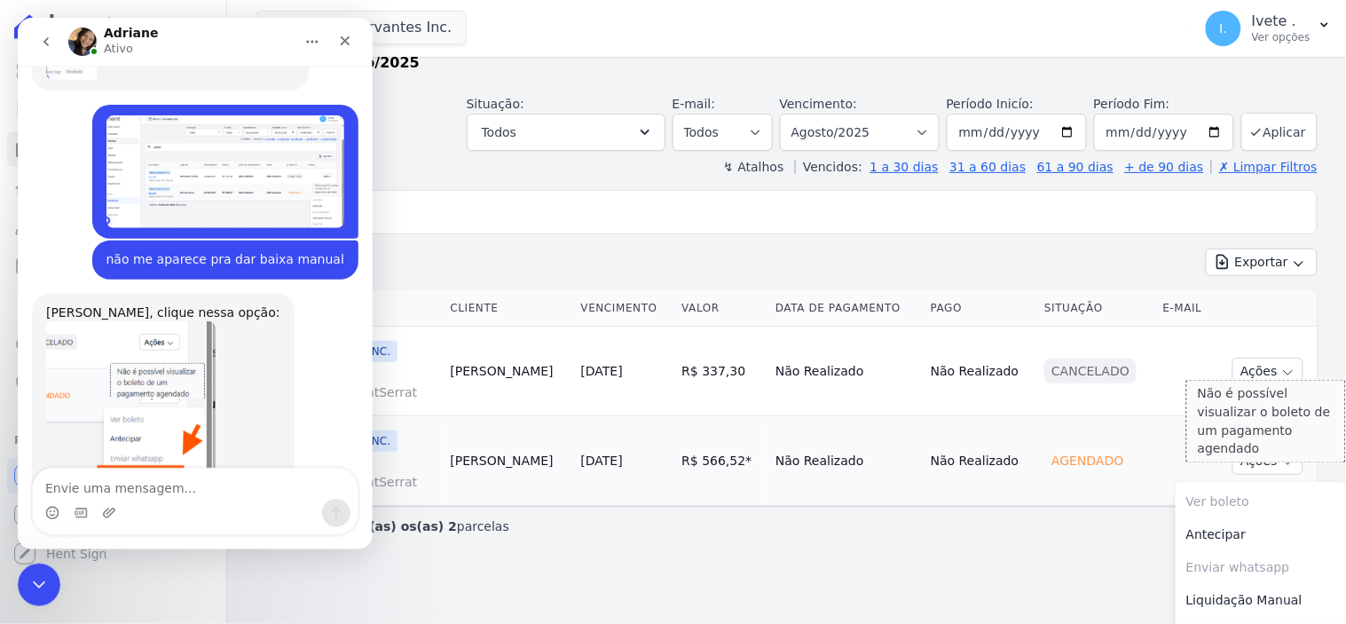
scroll to position [80, 0]
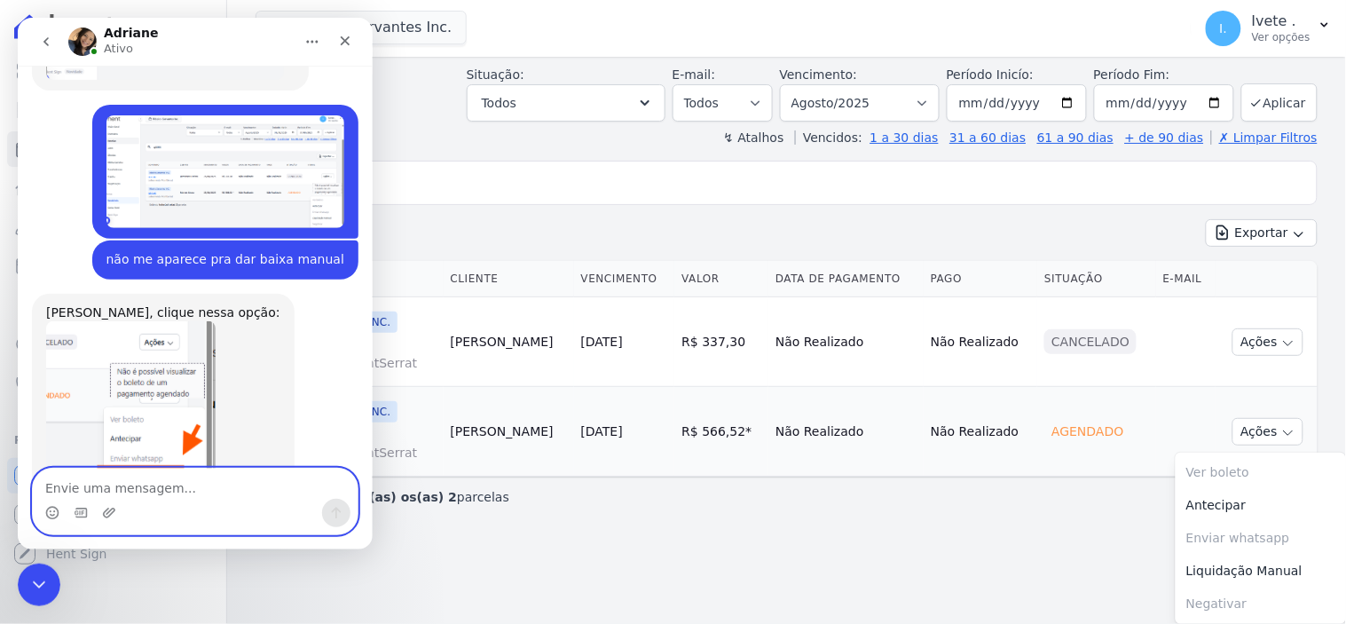
click at [81, 483] on textarea "Envie uma mensagem..." at bounding box center [194, 483] width 325 height 30
type textarea "aqui não tem"
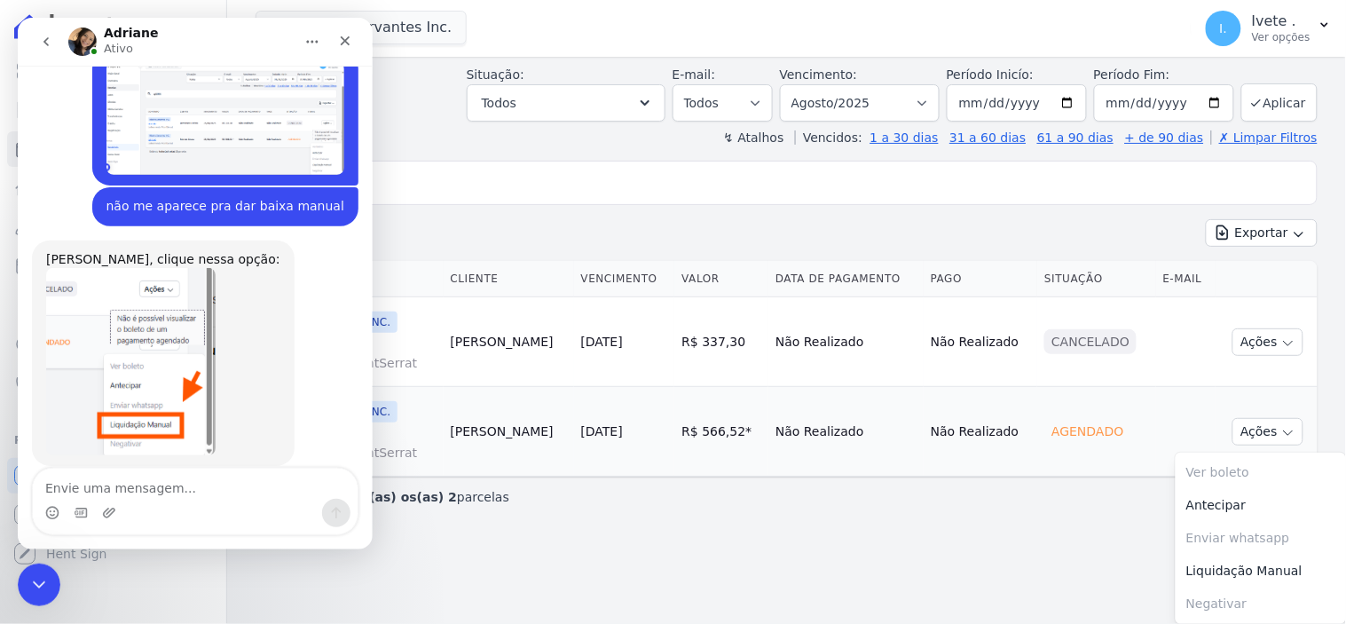
click at [635, 557] on main "Parcelas Todas de Agosto/2025 Situação: Agendado Em Aberto Pago Processando Can…" at bounding box center [786, 340] width 1119 height 567
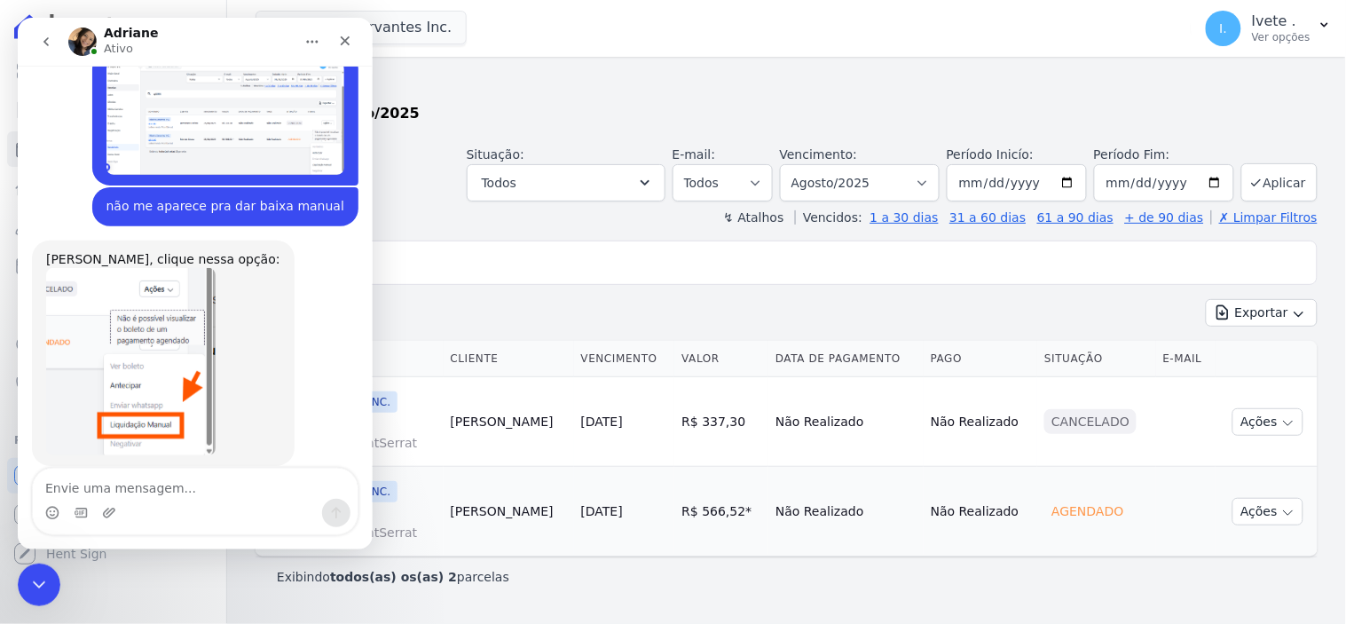
scroll to position [0, 0]
click at [1287, 428] on icon "button" at bounding box center [1288, 423] width 14 height 14
click at [1293, 377] on td "Ações Ver boleto Não é possível visualizar o boleto de um pagamento cancelado […" at bounding box center [1266, 422] width 102 height 90
click at [1287, 511] on icon "button" at bounding box center [1288, 513] width 14 height 14
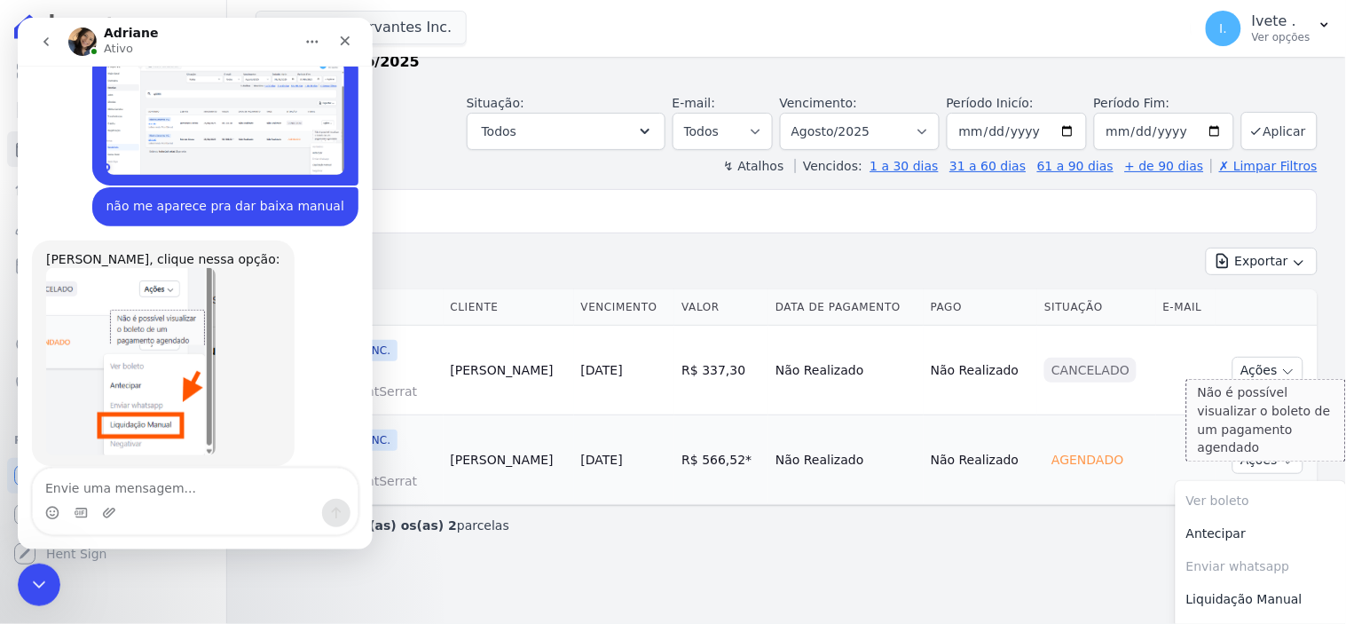
scroll to position [80, 0]
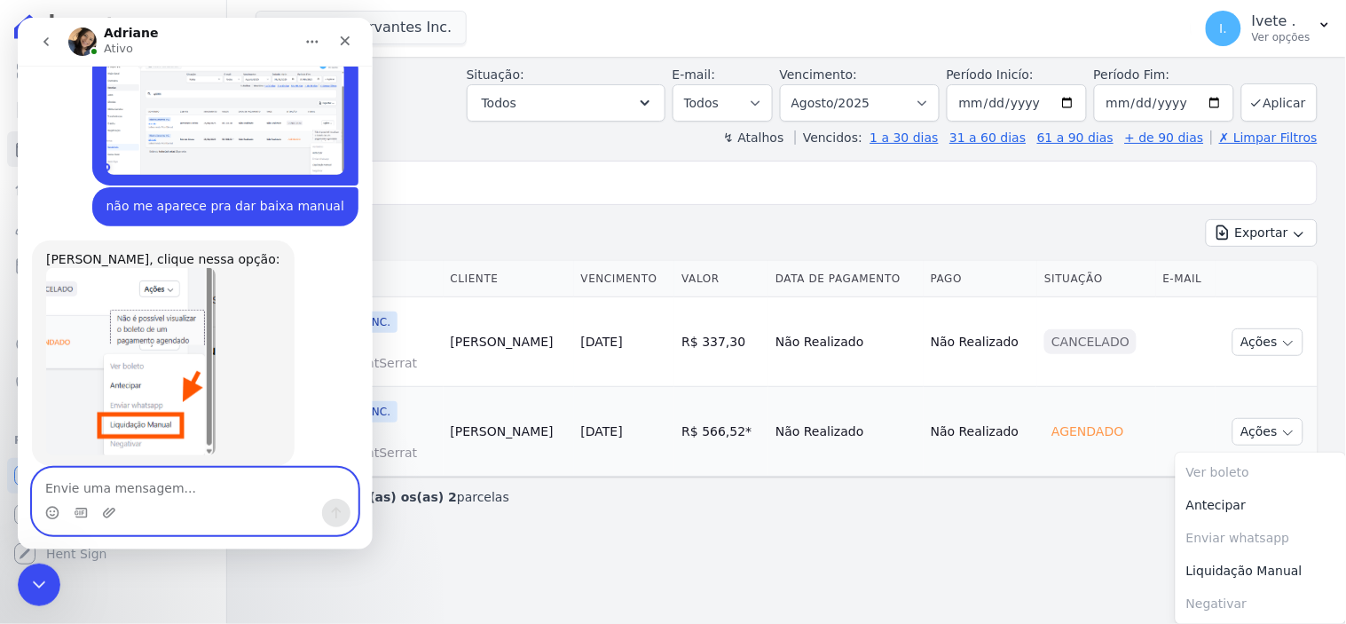
click at [59, 490] on textarea "Envie uma mensagem..." at bounding box center [194, 483] width 325 height 30
type textarea "não sei pq, pode verificar por favor"
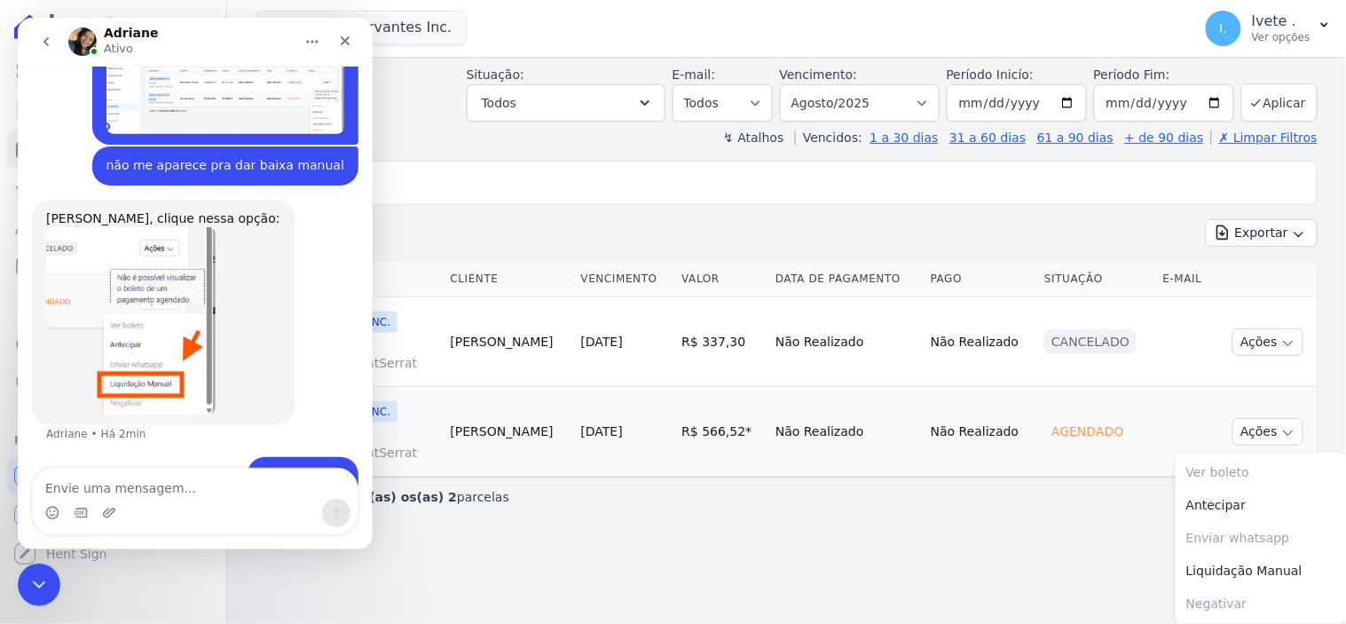
click at [224, 573] on div "Visão Geral Contratos [GEOGRAPHIC_DATA] Lotes Clientes Minha Carteira Transferê…" at bounding box center [113, 312] width 226 height 624
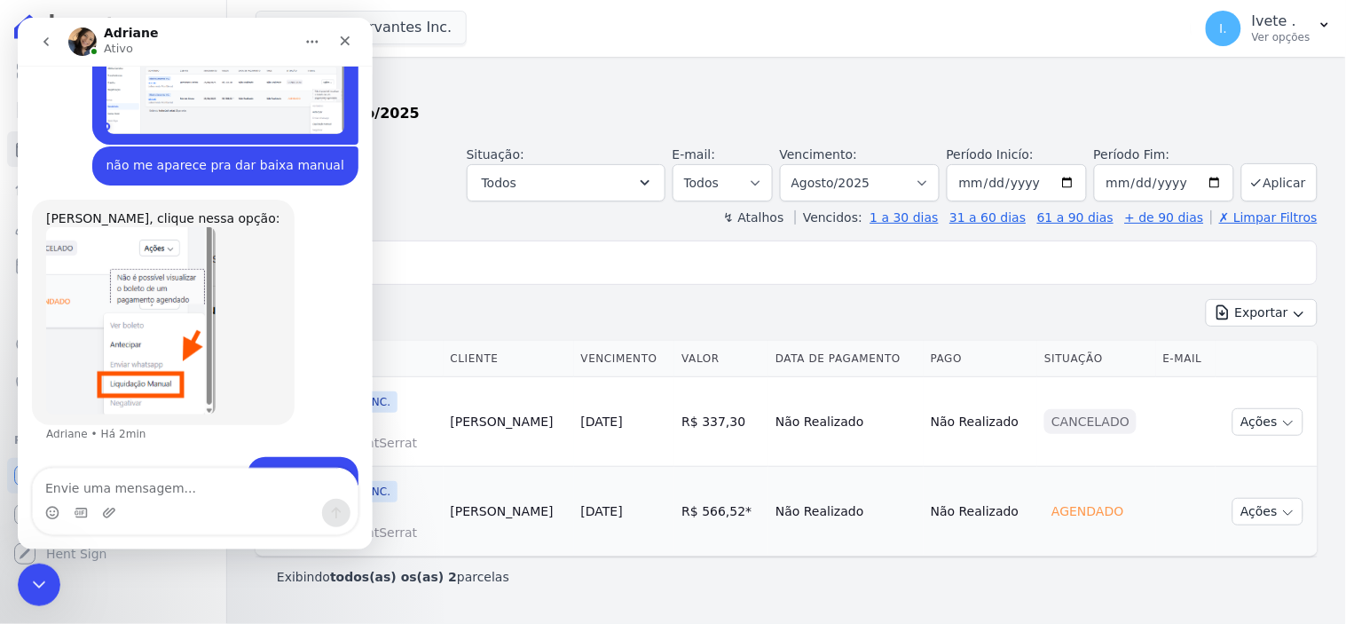
scroll to position [0, 0]
drag, startPoint x: 30, startPoint y: 577, endPoint x: 88, endPoint y: 1124, distance: 550.4
click at [29, 576] on icon "Encerramento do Messenger da Intercom" at bounding box center [36, 581] width 21 height 21
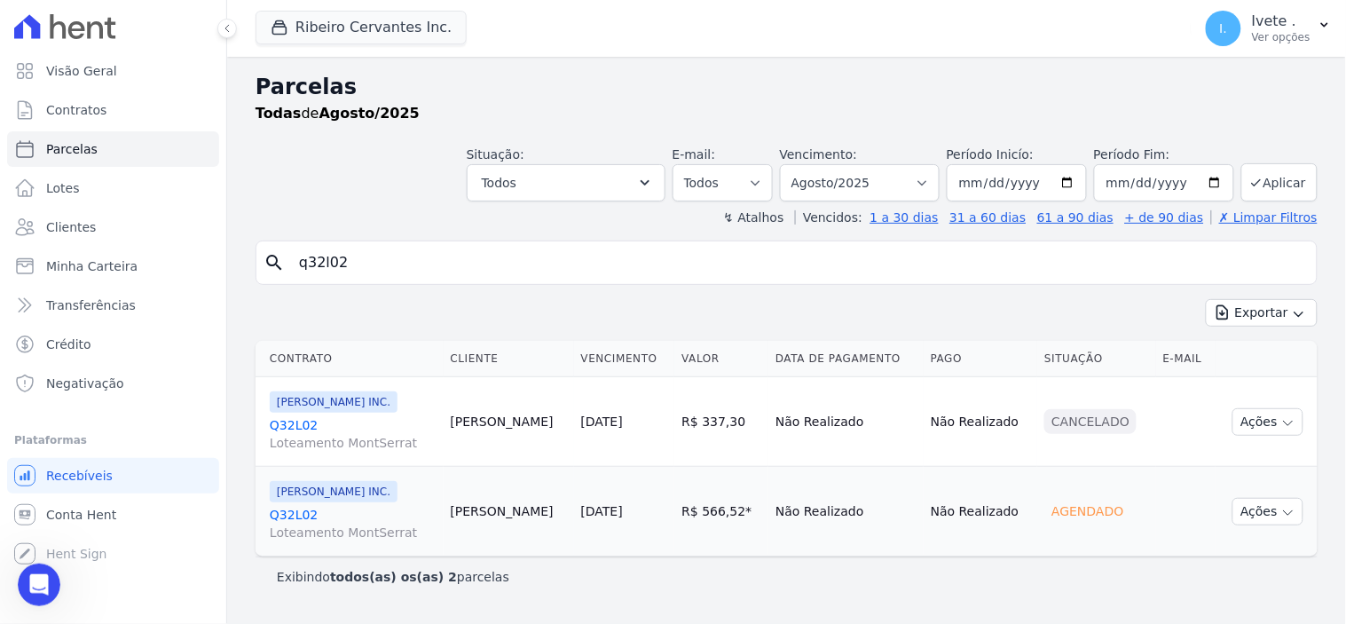
scroll to position [2077, 0]
click at [1284, 507] on icon "button" at bounding box center [1288, 513] width 14 height 14
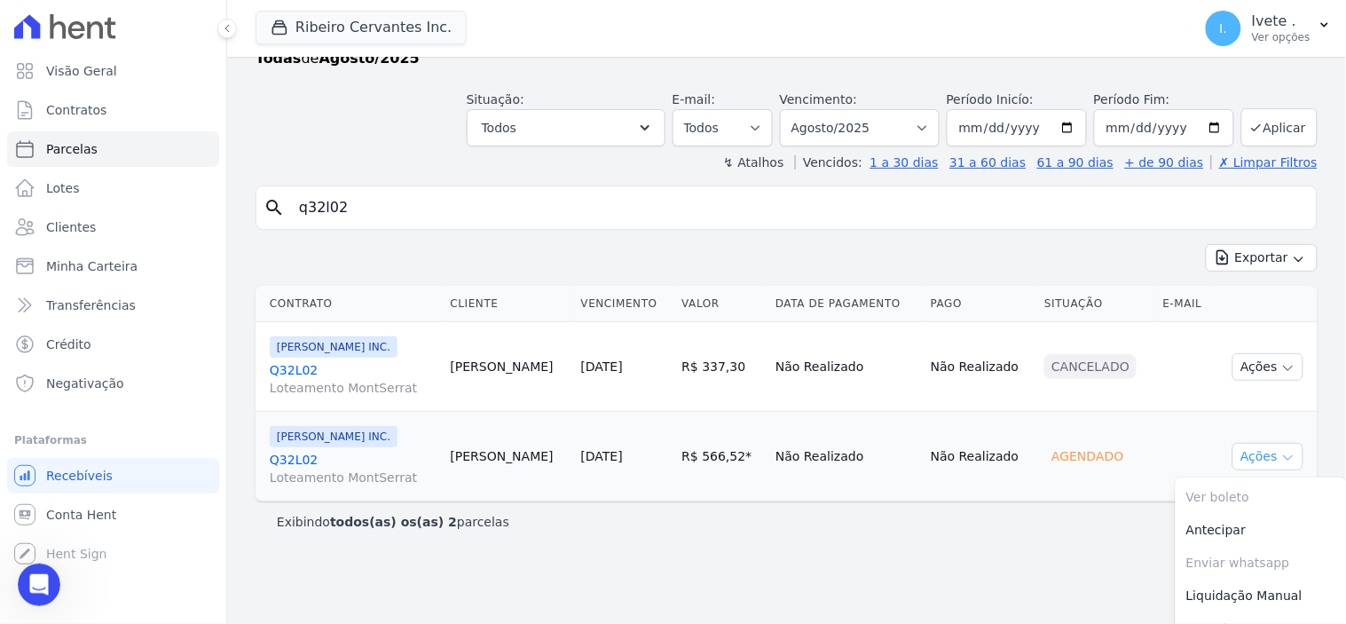
scroll to position [80, 0]
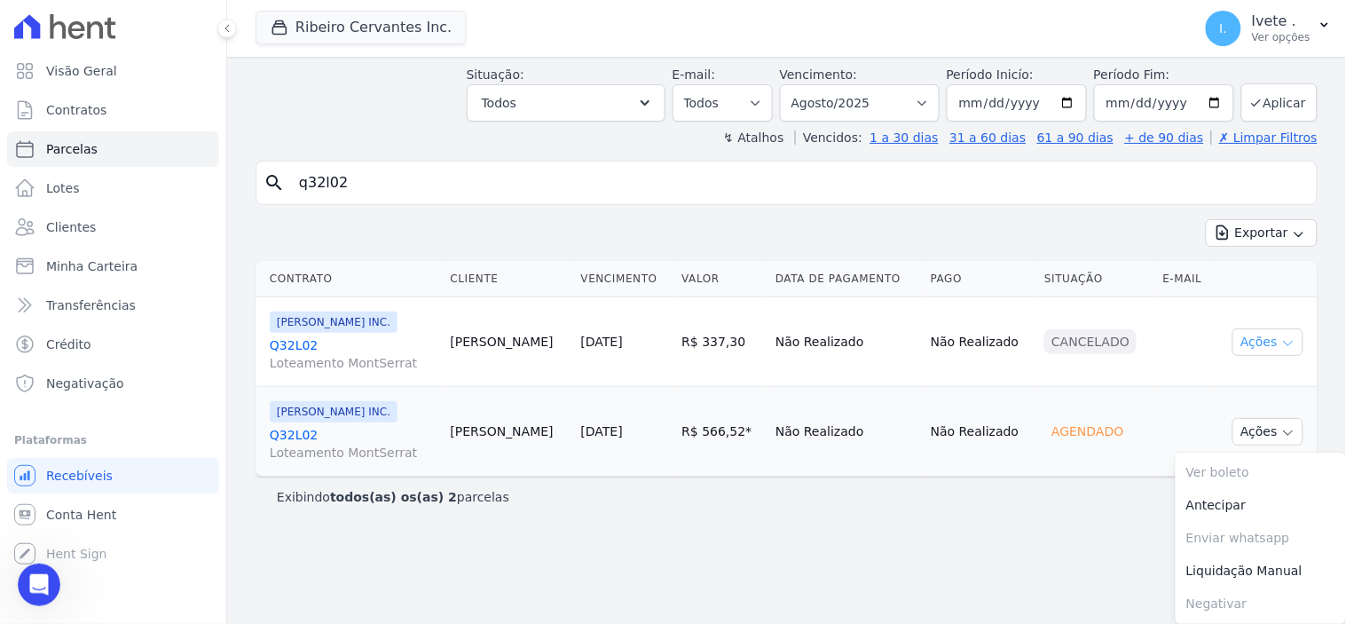
click at [1281, 344] on icon "button" at bounding box center [1288, 343] width 14 height 14
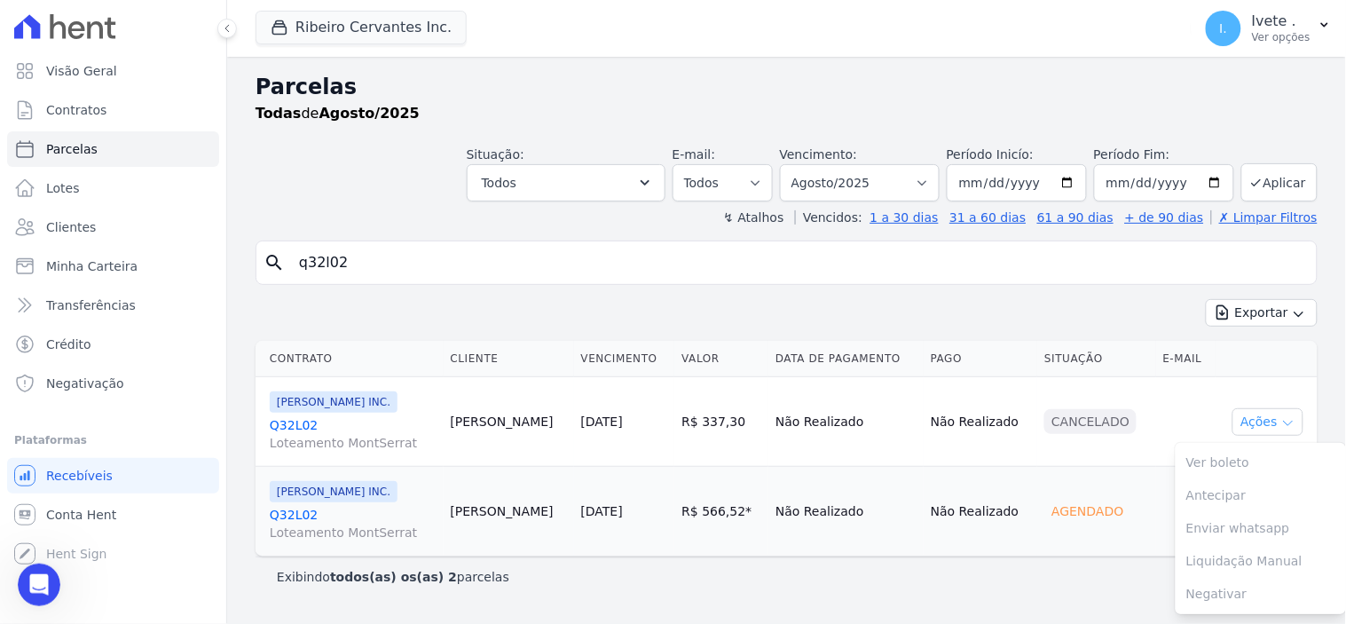
scroll to position [0, 0]
click at [37, 575] on icon "Abertura do Messenger da Intercom" at bounding box center [36, 582] width 29 height 29
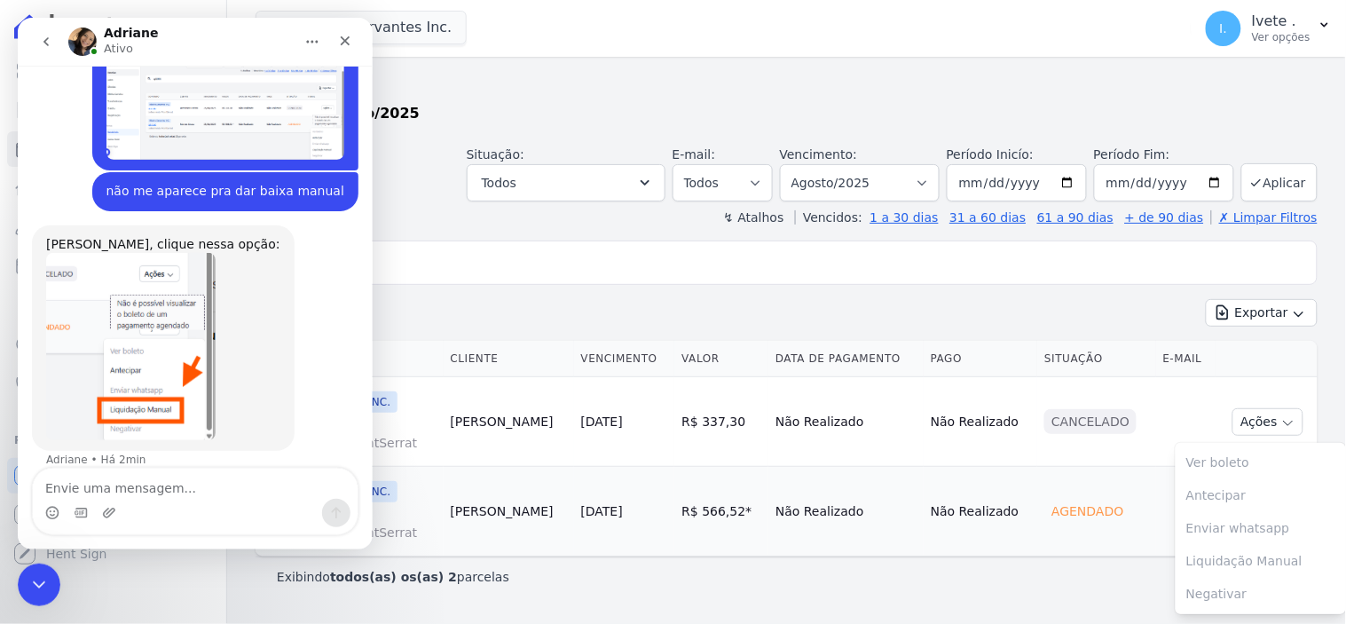
scroll to position [2077, 0]
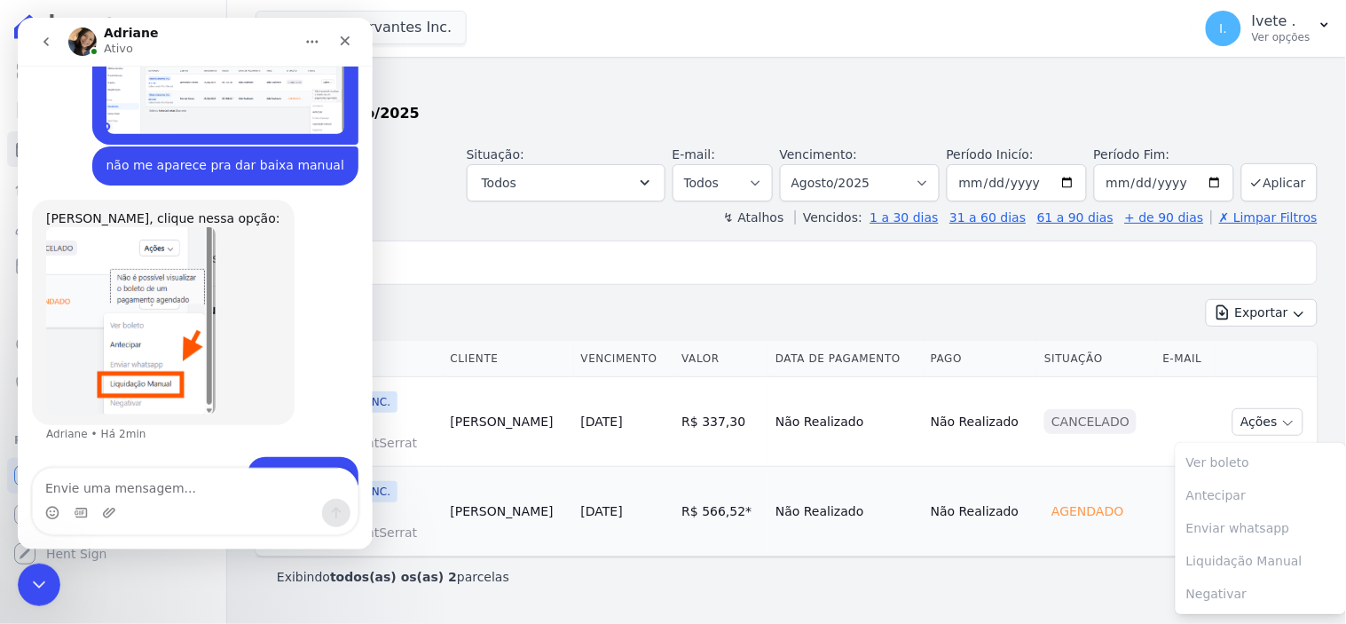
click at [74, 490] on textarea "Envie uma mensagem..." at bounding box center [194, 483] width 325 height 30
type textarea "sçao tres parcelas vencidas"
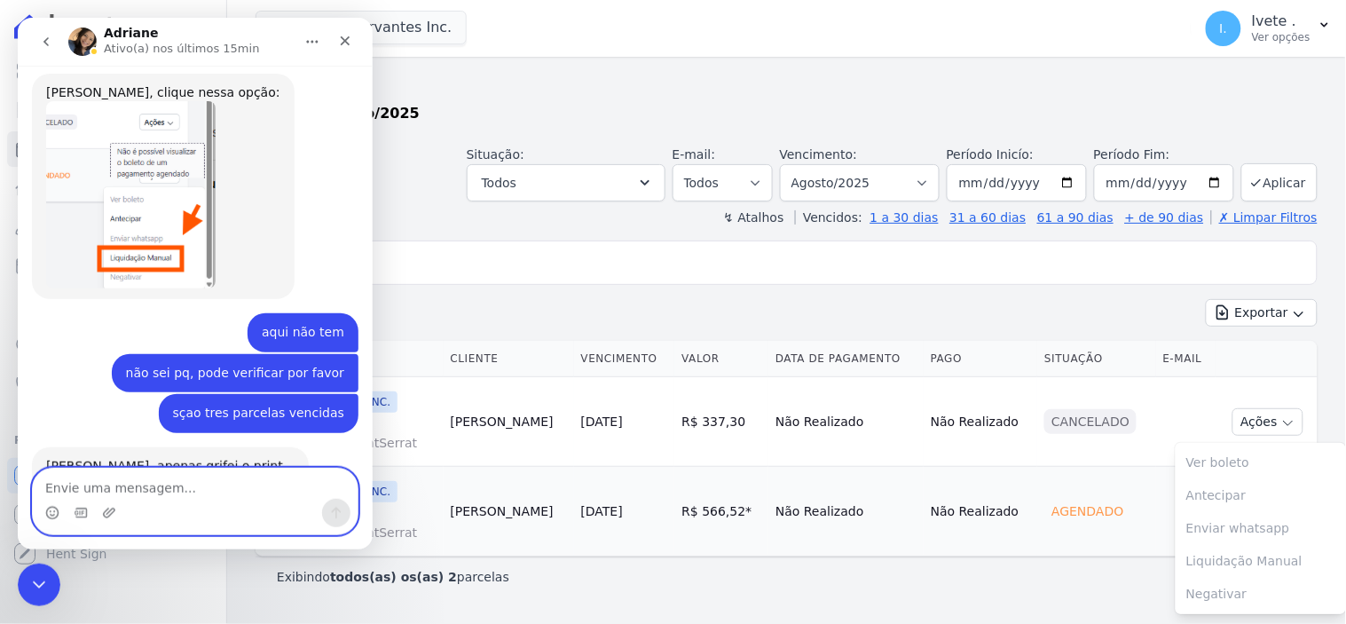
scroll to position [2214, 0]
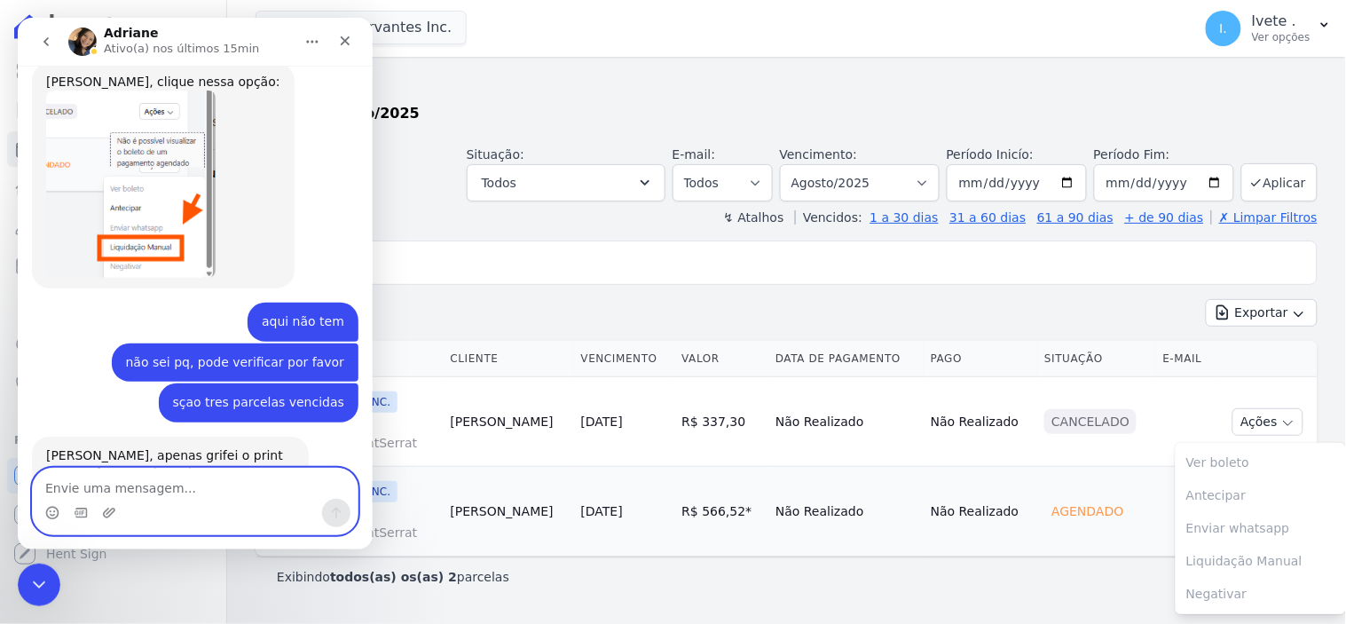
click at [82, 490] on textarea "Envie uma mensagem..." at bounding box center [194, 483] width 325 height 30
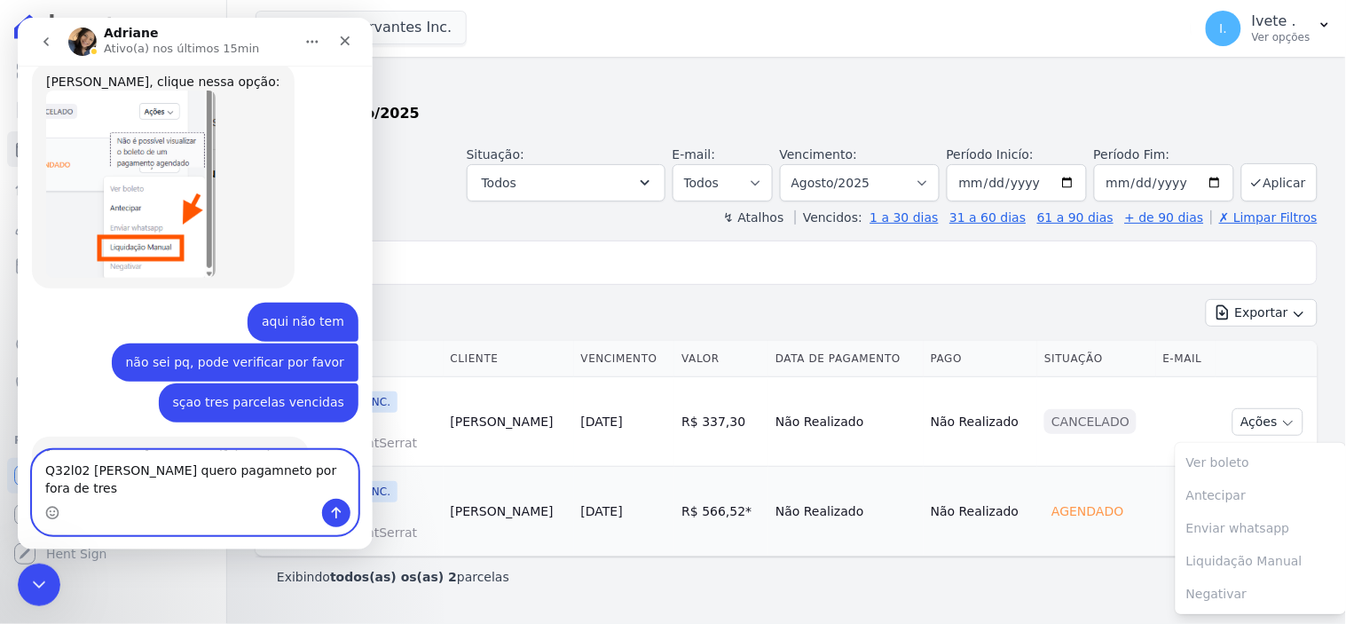
scroll to position [2231, 0]
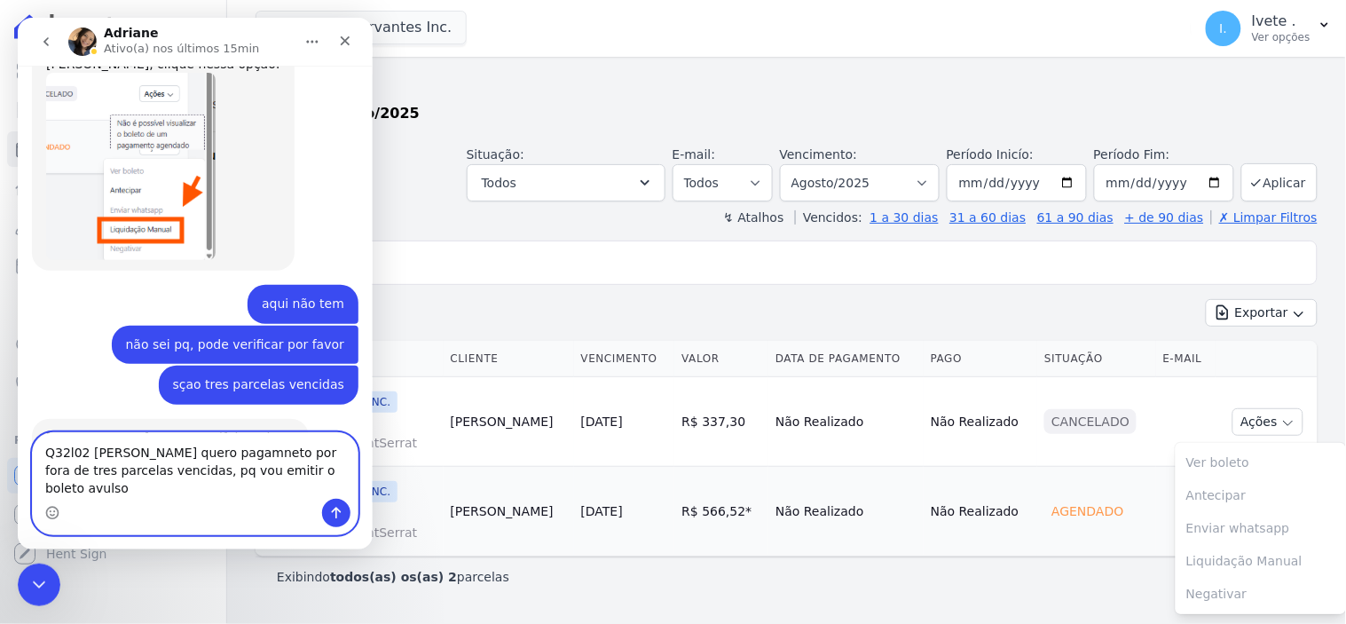
click at [242, 470] on textarea "Q32l02 [PERSON_NAME] quero pagamneto por fora de tres parcelas vencidas, pq vou…" at bounding box center [194, 465] width 325 height 66
click at [258, 468] on textarea "Q32l02 [PERSON_NAME] quero pagameneto por fora de tres parcelas vencidas, pq vo…" at bounding box center [194, 465] width 325 height 66
click at [250, 468] on textarea "Q32l02 [PERSON_NAME] quero pagameto por fora de tres parcelas vencidas, pq vou …" at bounding box center [194, 465] width 325 height 66
type textarea "Q32l02 [PERSON_NAME] quero pagamento por fora de tres parcelas vencidas, pq vou…"
click at [332, 506] on icon "Enviar uma mensagem" at bounding box center [335, 512] width 14 height 14
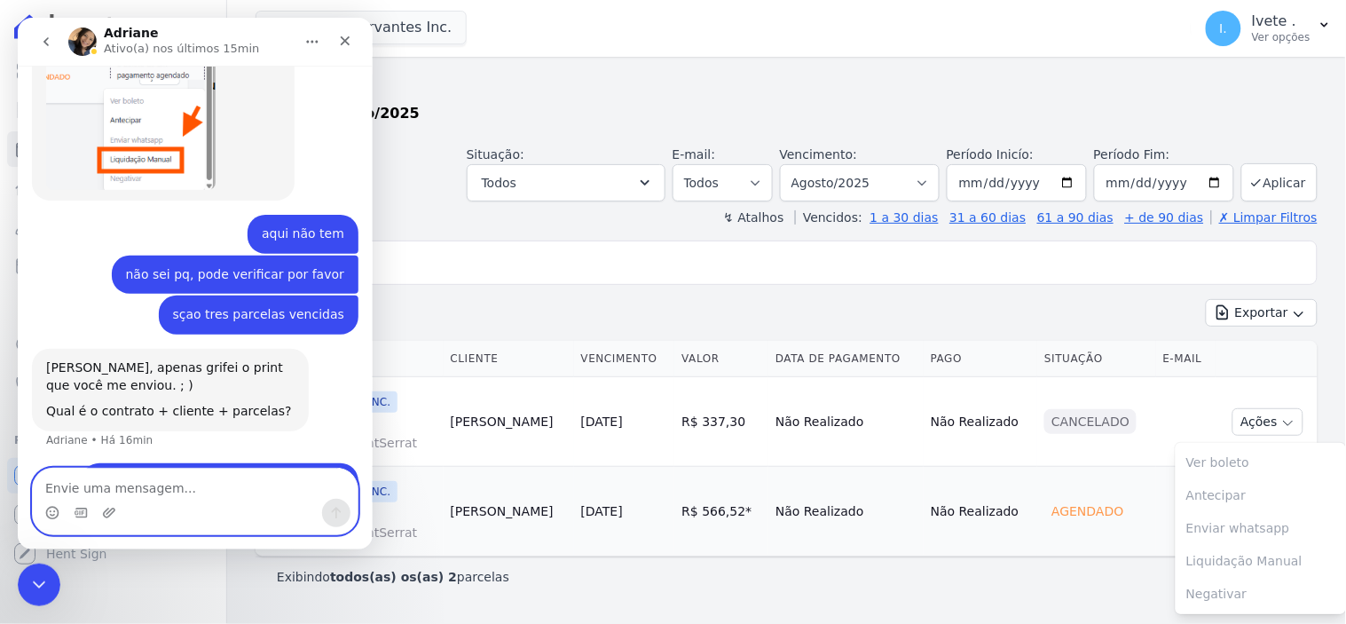
scroll to position [2301, 0]
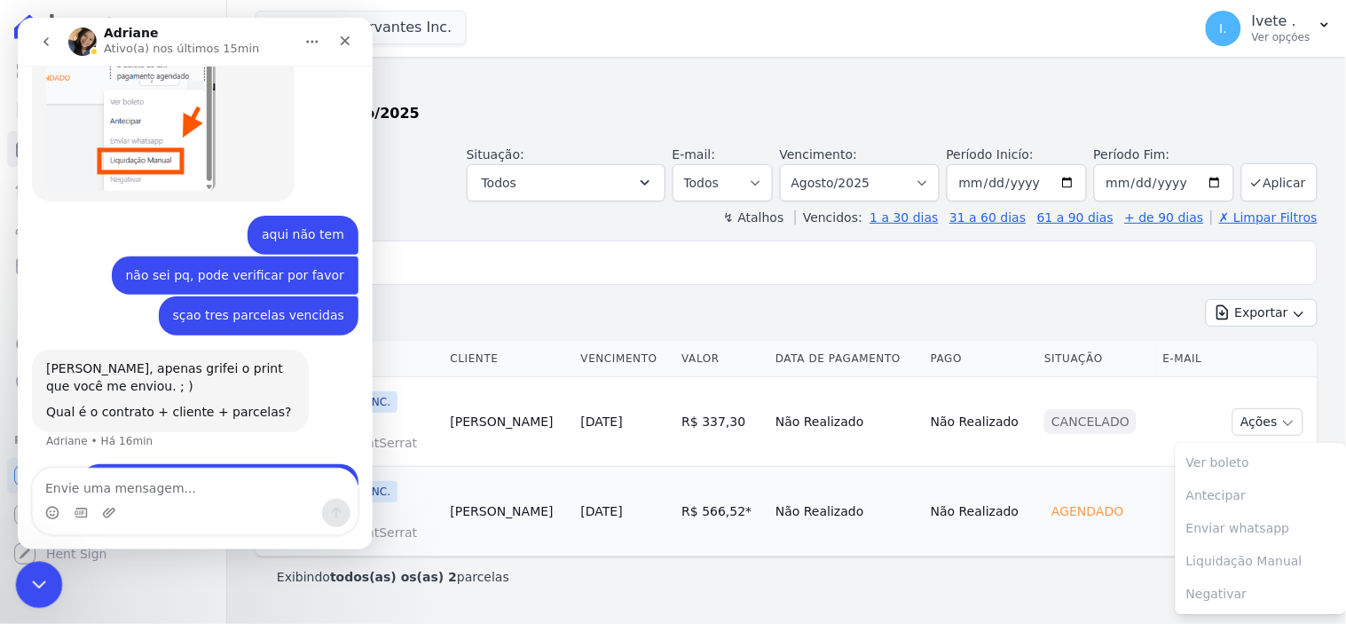
click at [39, 574] on icon "Encerramento do Messenger da Intercom" at bounding box center [36, 581] width 21 height 21
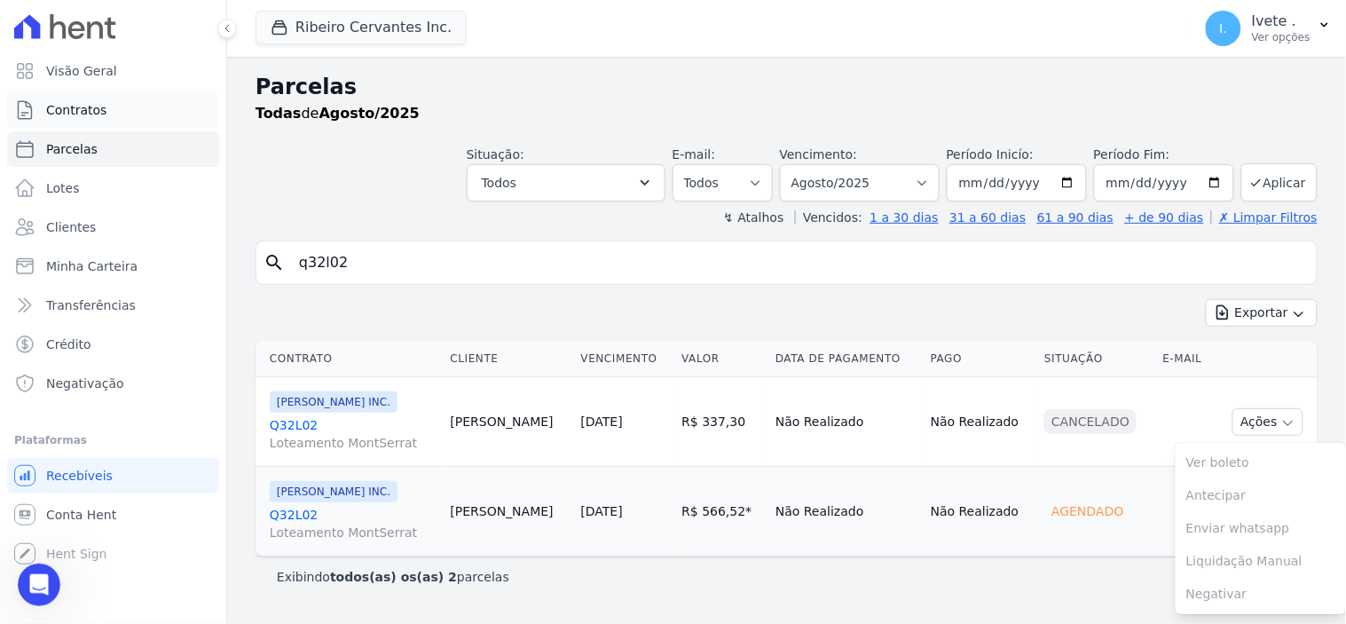
click at [83, 117] on span "Contratos" at bounding box center [76, 110] width 60 height 18
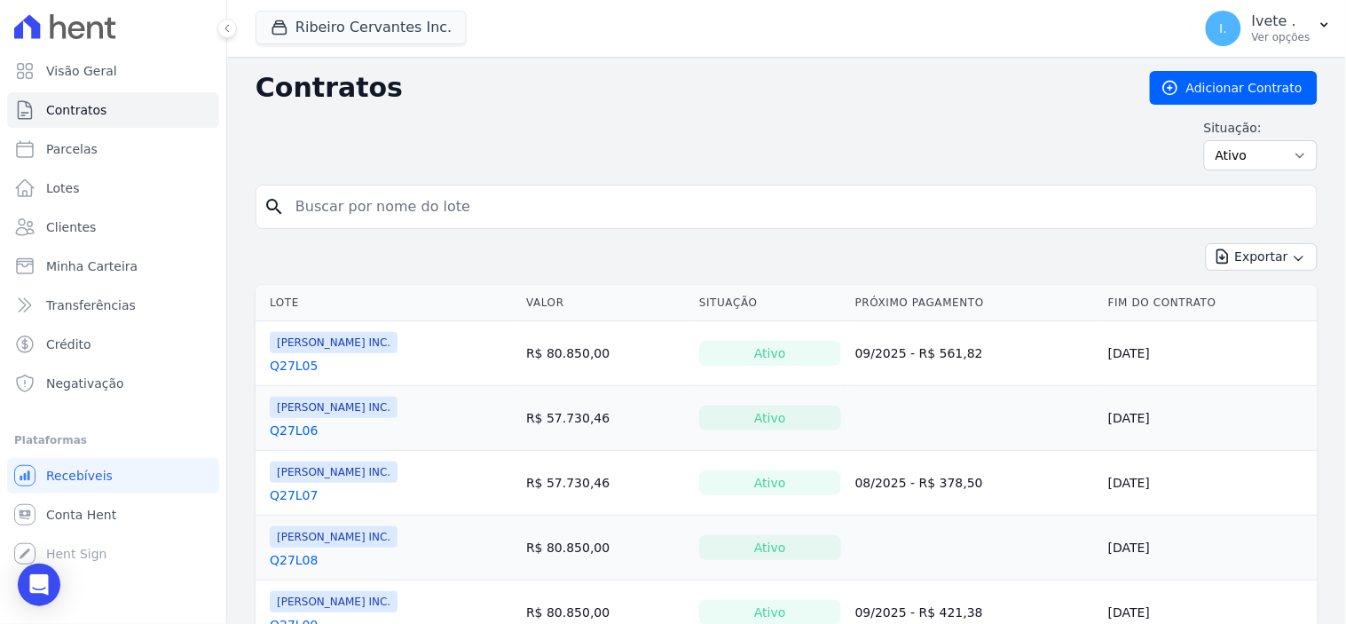
click at [326, 214] on input "search" at bounding box center [797, 206] width 1025 height 35
type input "q32l02"
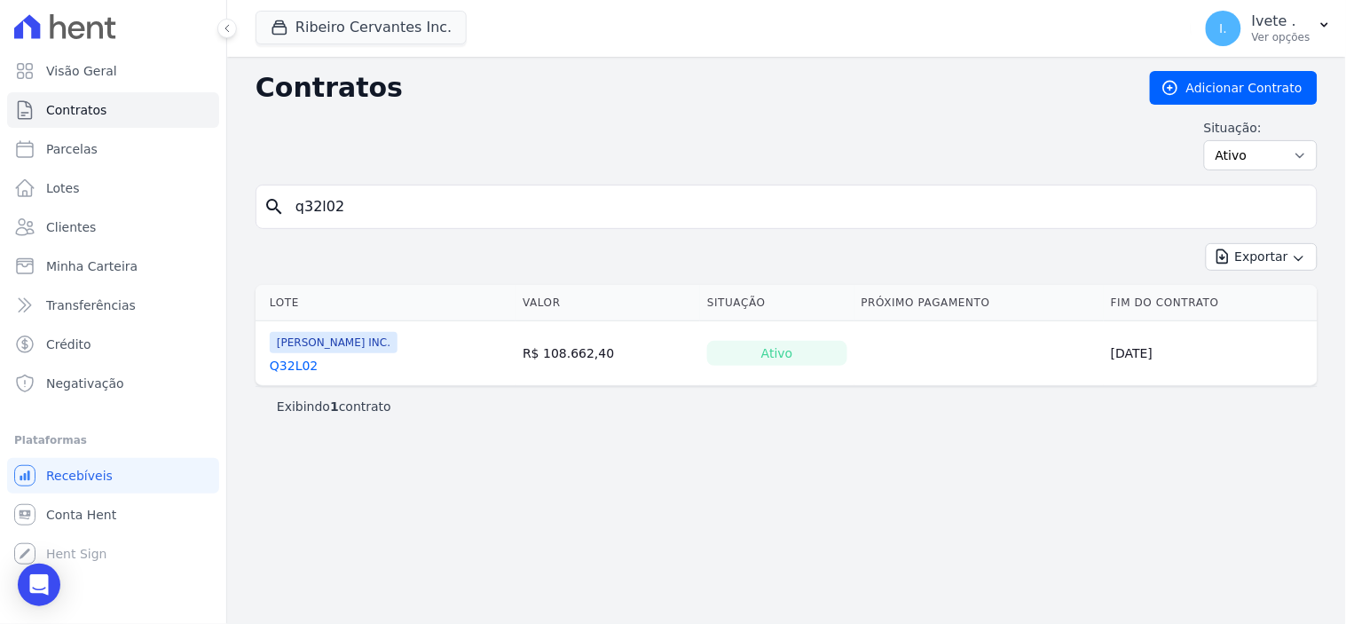
click at [284, 366] on link "Q32L02" at bounding box center [294, 366] width 48 height 18
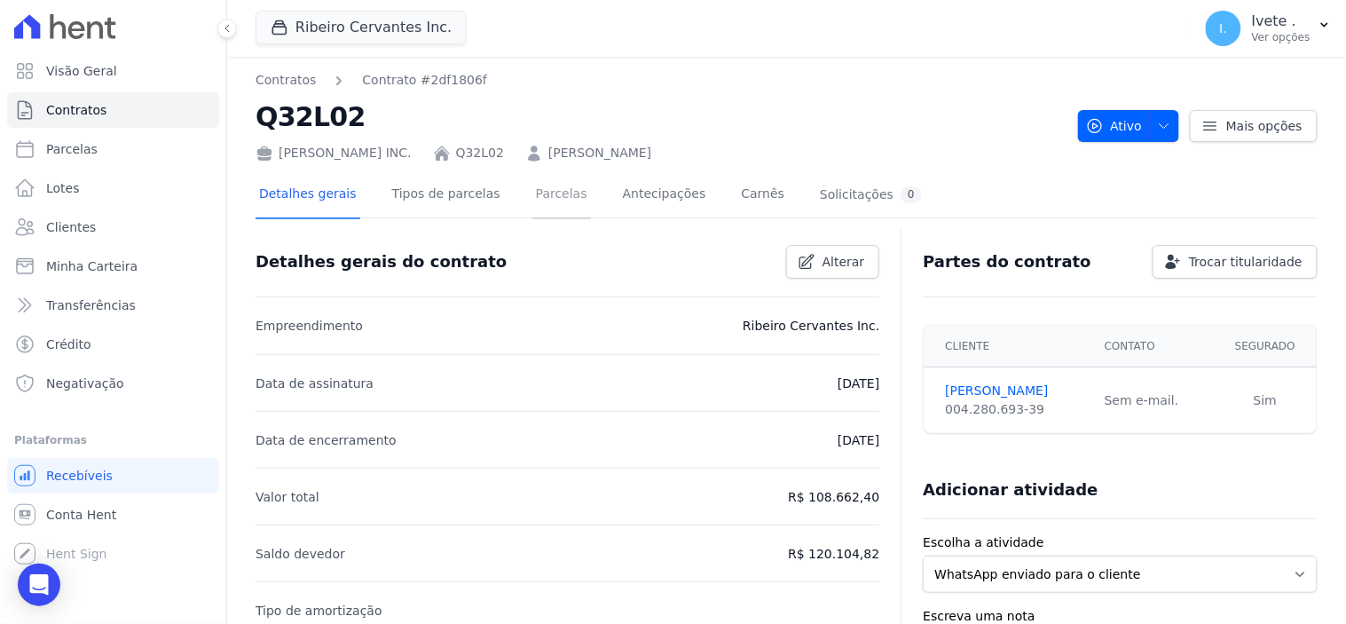
click at [545, 189] on link "Parcelas" at bounding box center [561, 195] width 59 height 47
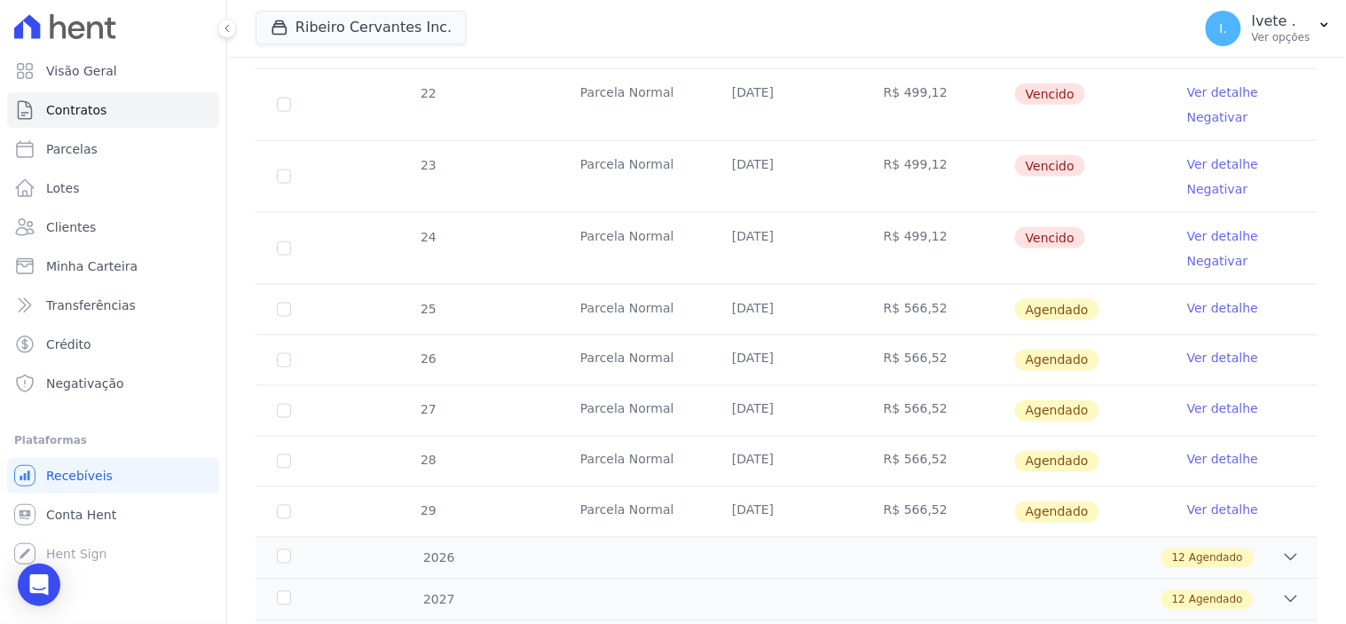
scroll to position [492, 0]
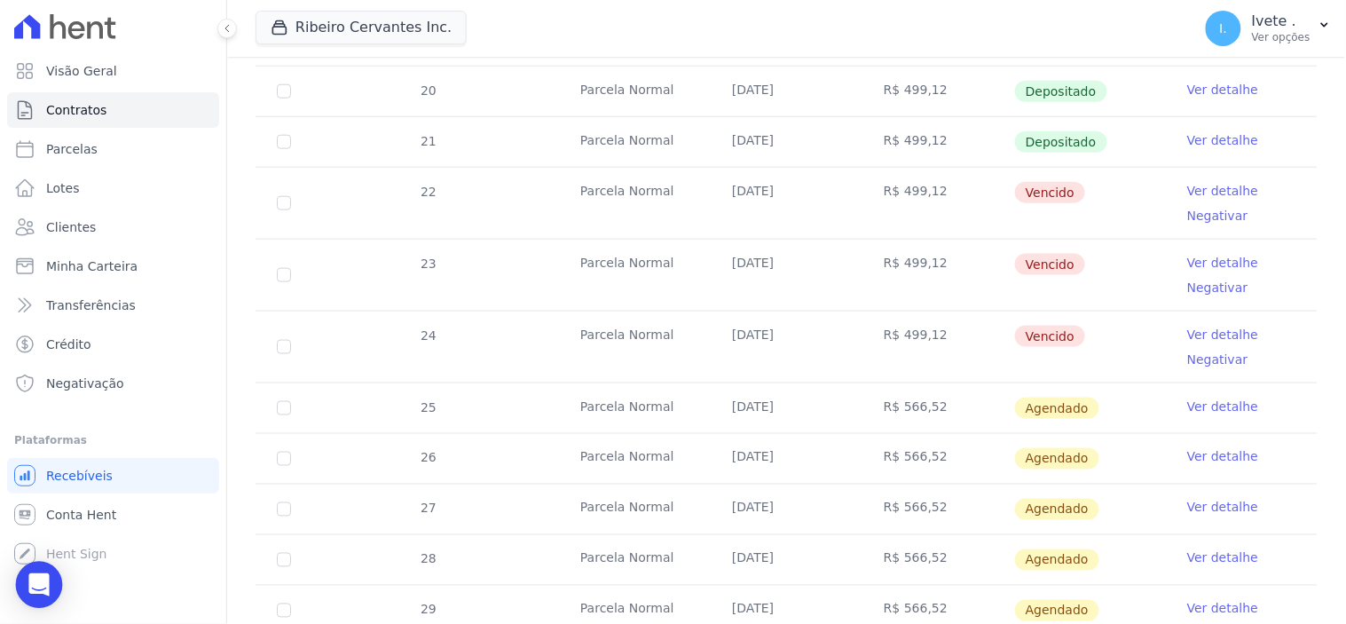
click at [36, 583] on icon "Open Intercom Messenger" at bounding box center [38, 584] width 20 height 23
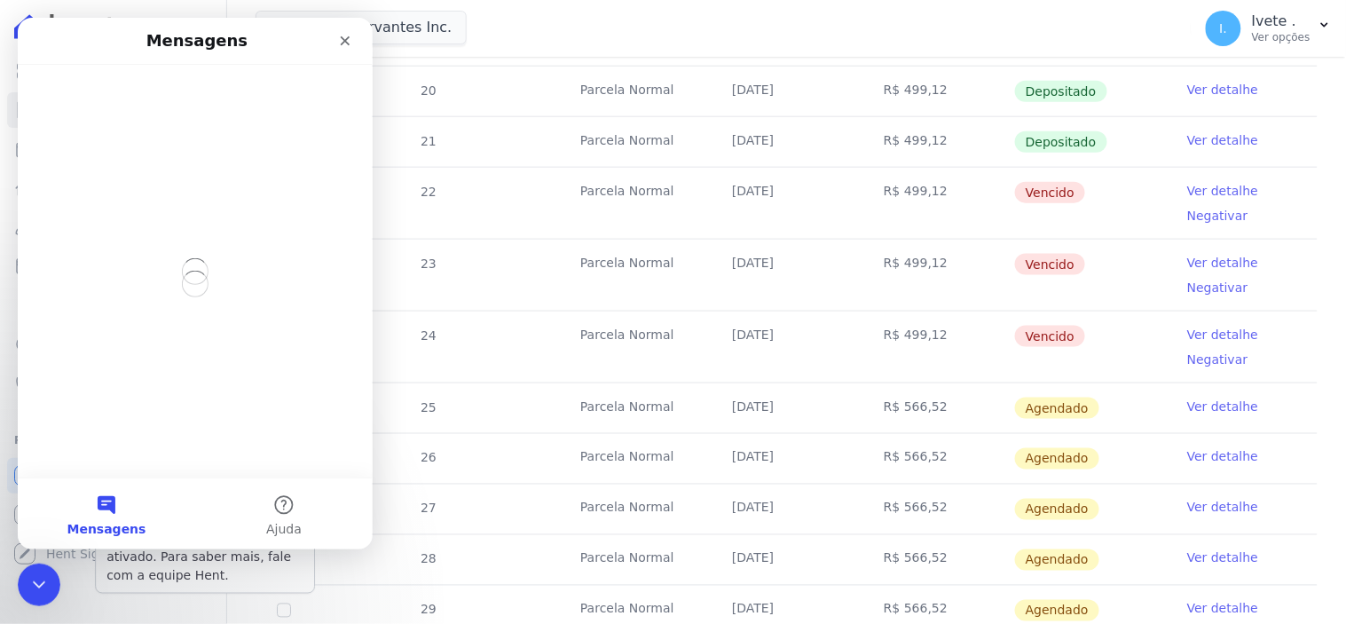
scroll to position [0, 0]
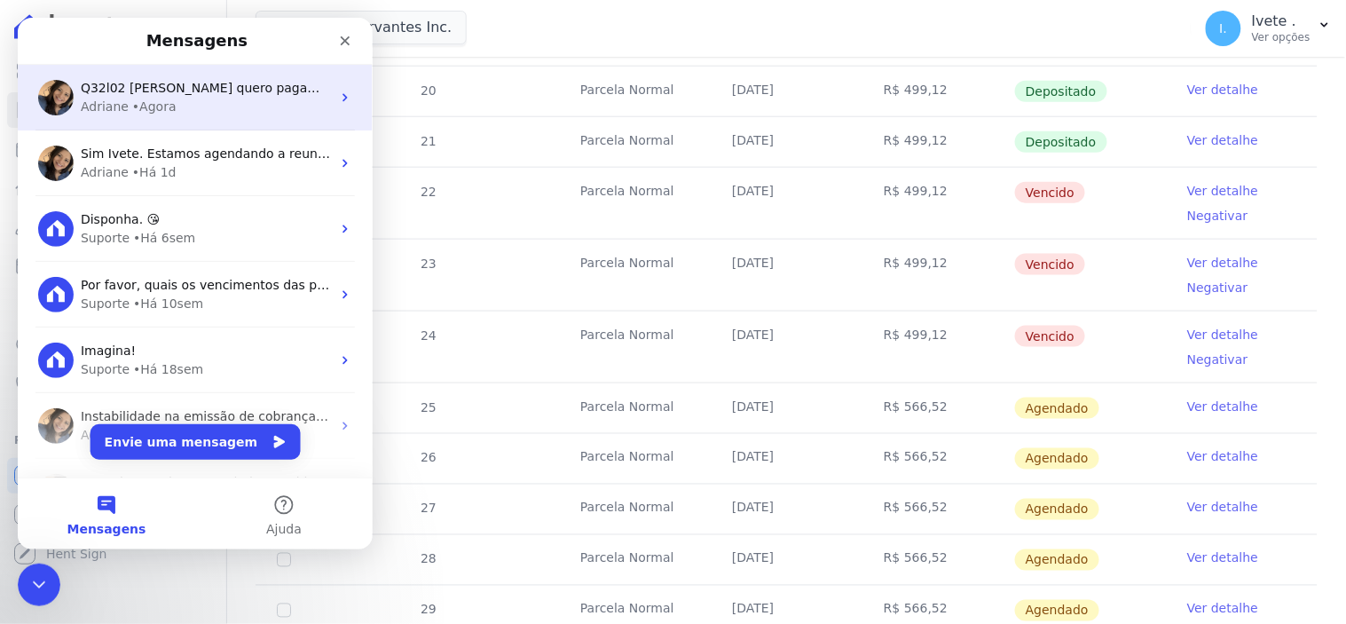
click at [168, 93] on span "Q32l02 [PERSON_NAME] quero pagamento por fora de tres parcelas vencidas, pq vou…" at bounding box center [416, 87] width 673 height 14
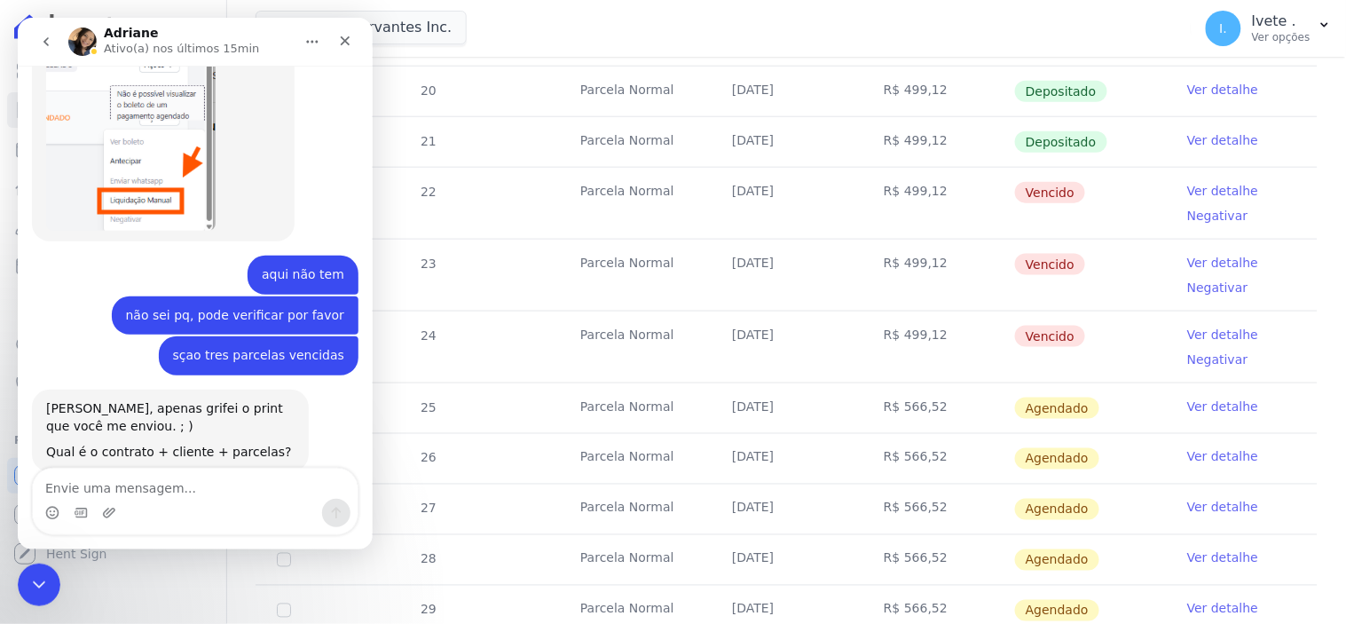
scroll to position [2301, 0]
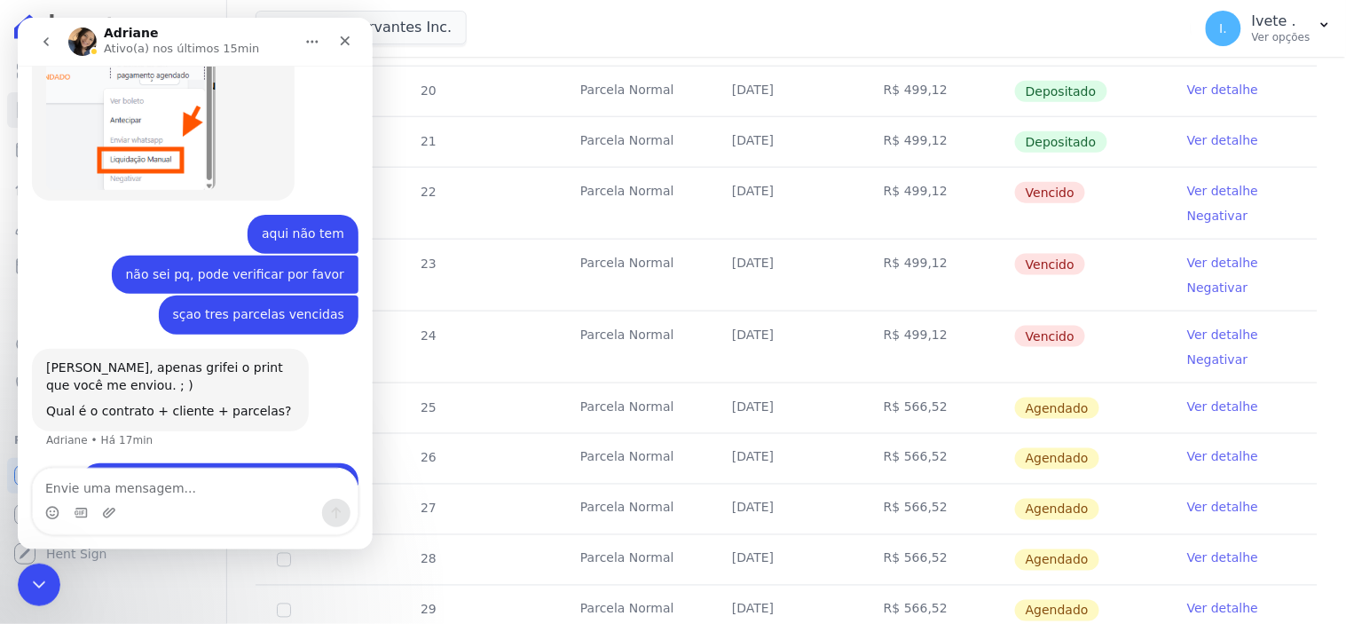
click at [79, 489] on textarea "Envie uma mensagem..." at bounding box center [194, 483] width 325 height 30
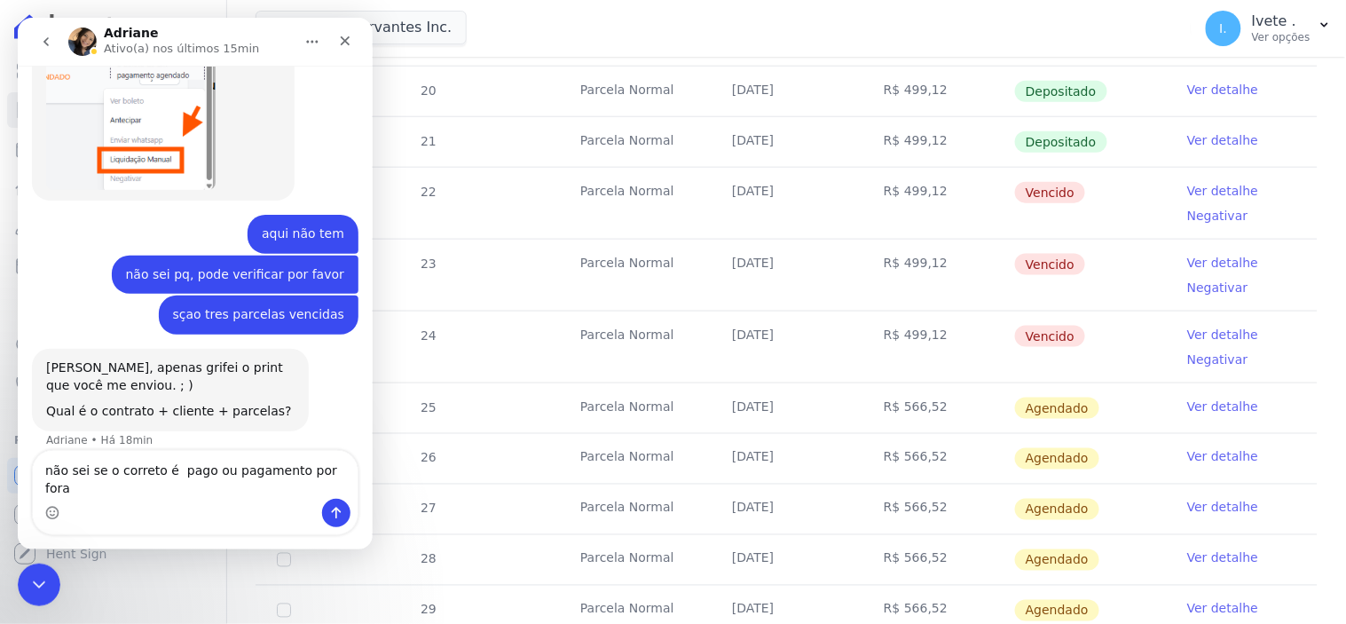
type textarea "não sei se o correto é pago ou pagamento por fora."
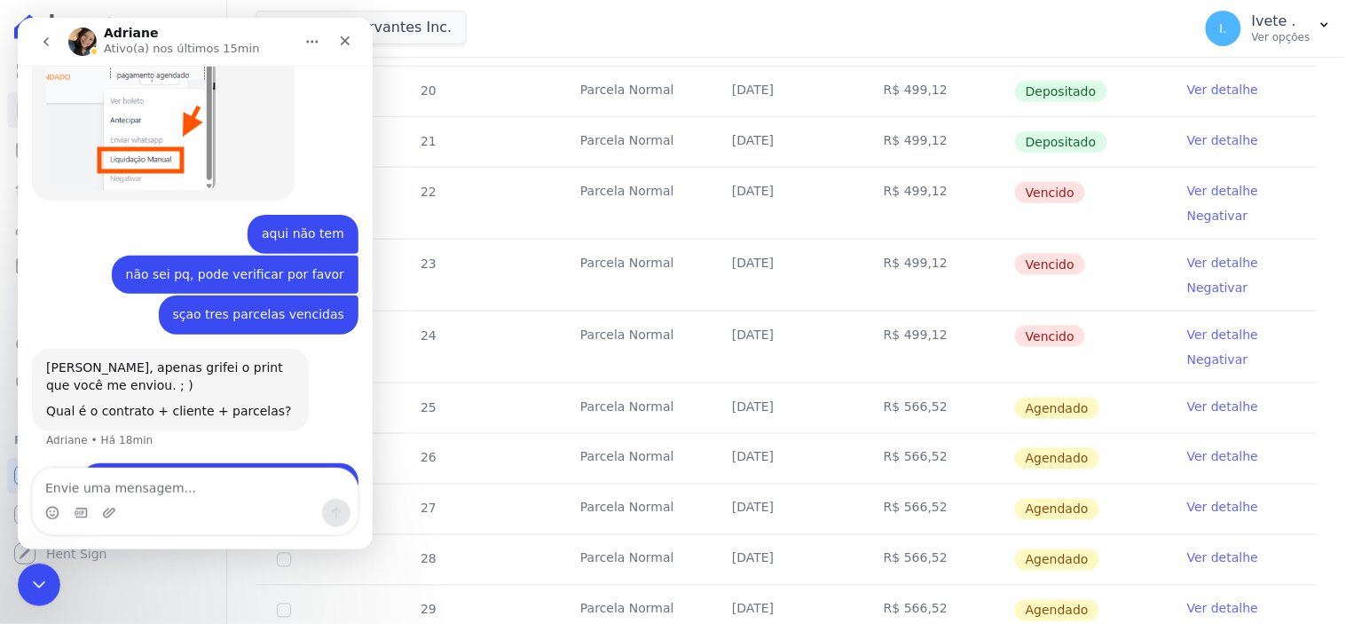
scroll to position [2358, 0]
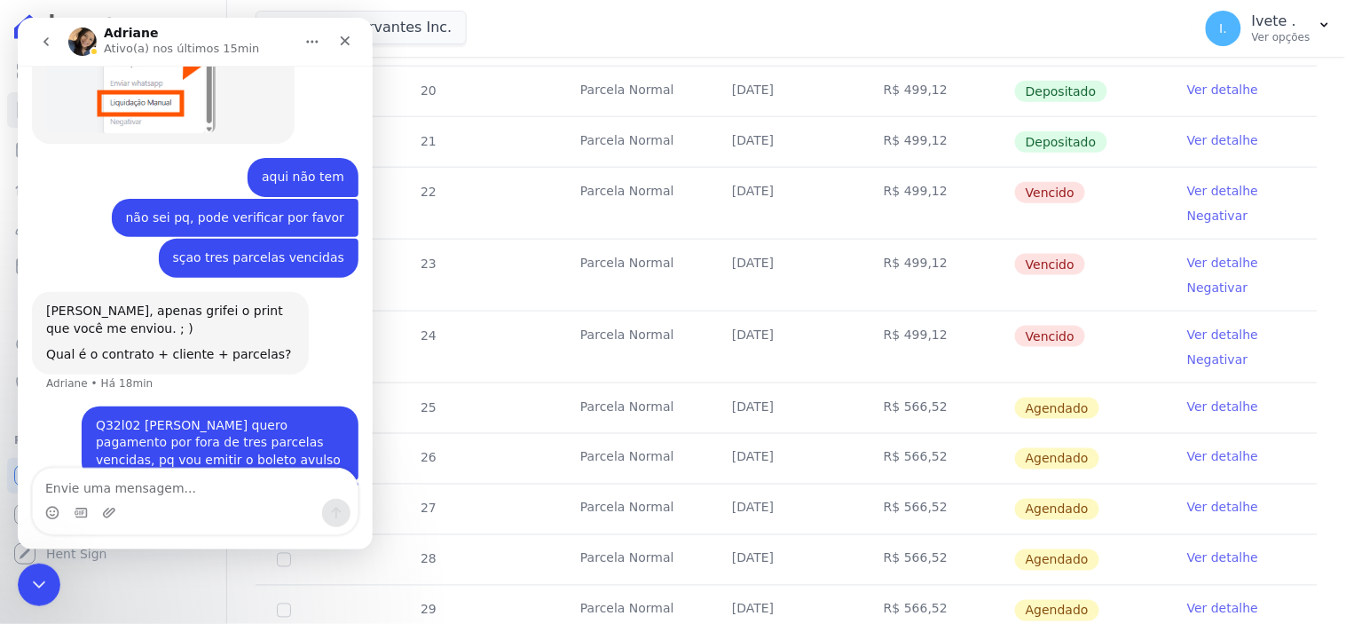
click at [81, 490] on textarea "Envie uma mensagem..." at bounding box center [194, 483] width 325 height 30
type textarea "parcelas 22 23 24"
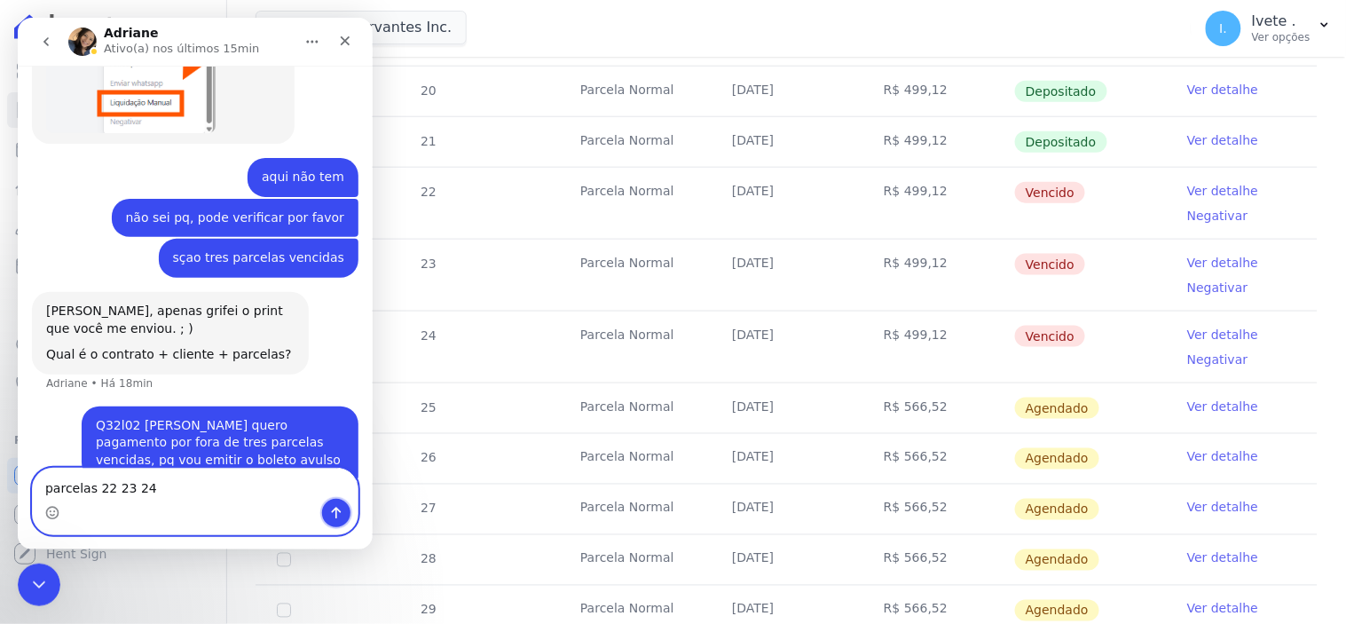
click at [342, 511] on button "Enviar uma mensagem" at bounding box center [335, 512] width 28 height 28
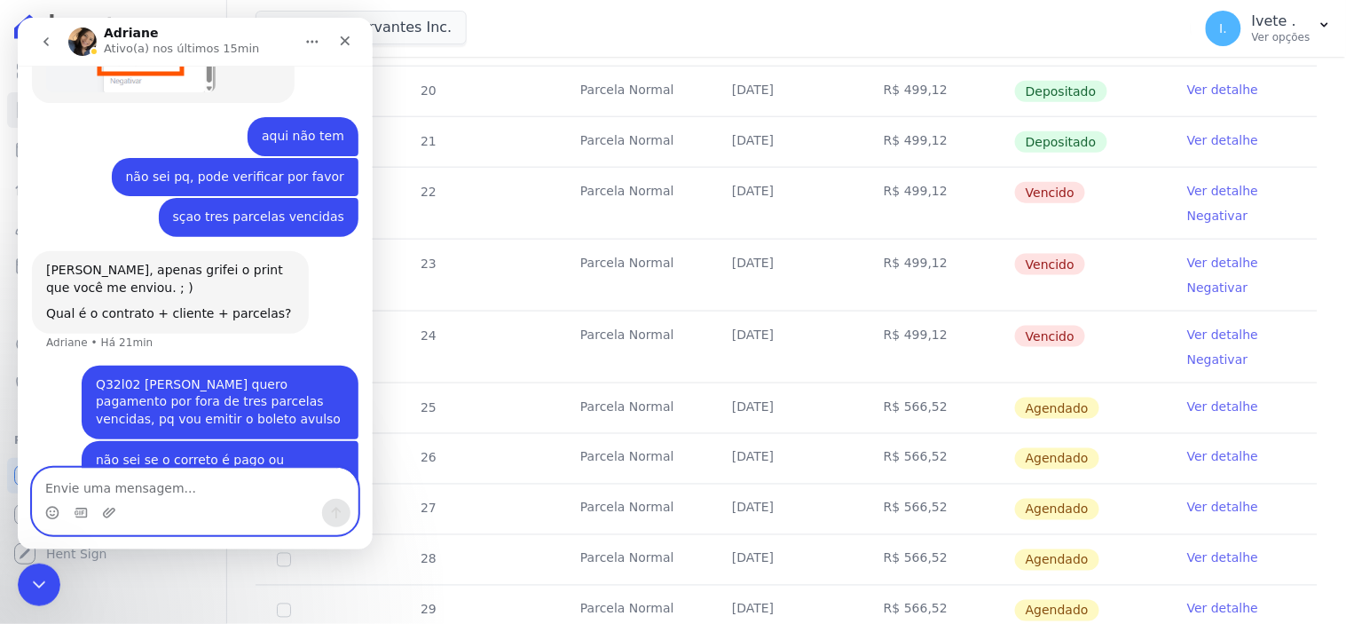
scroll to position [2104, 0]
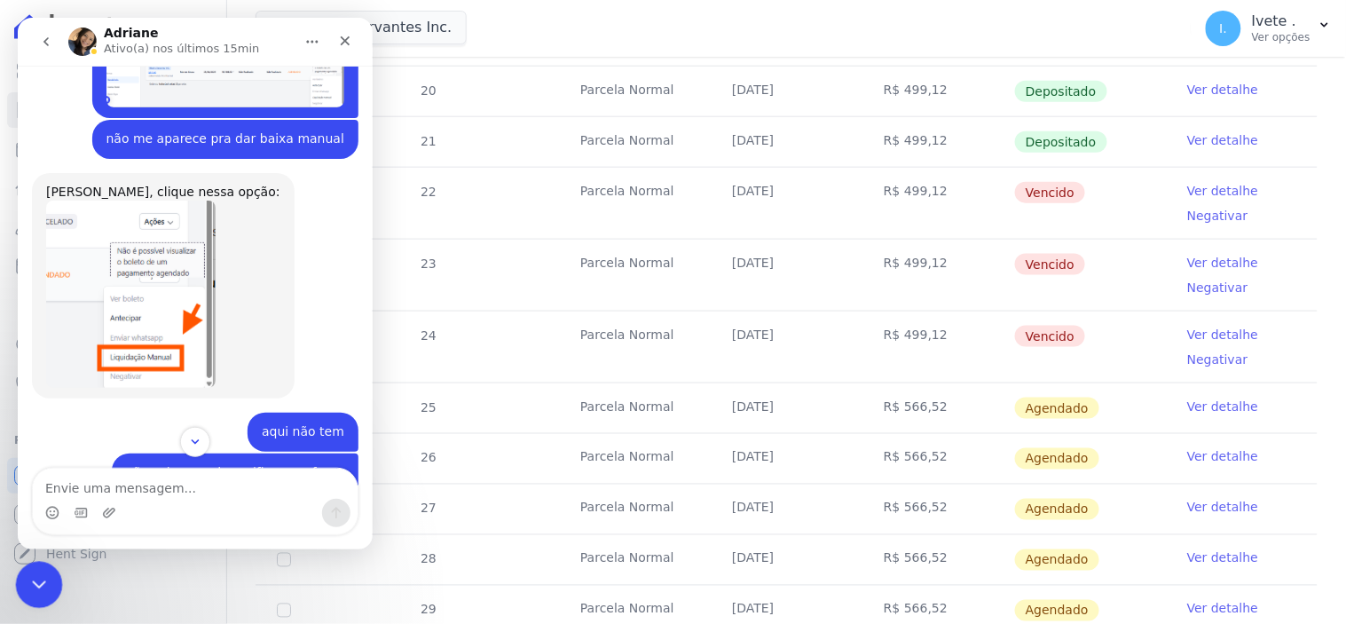
click at [49, 590] on div "Encerramento do Messenger da Intercom" at bounding box center [36, 582] width 43 height 43
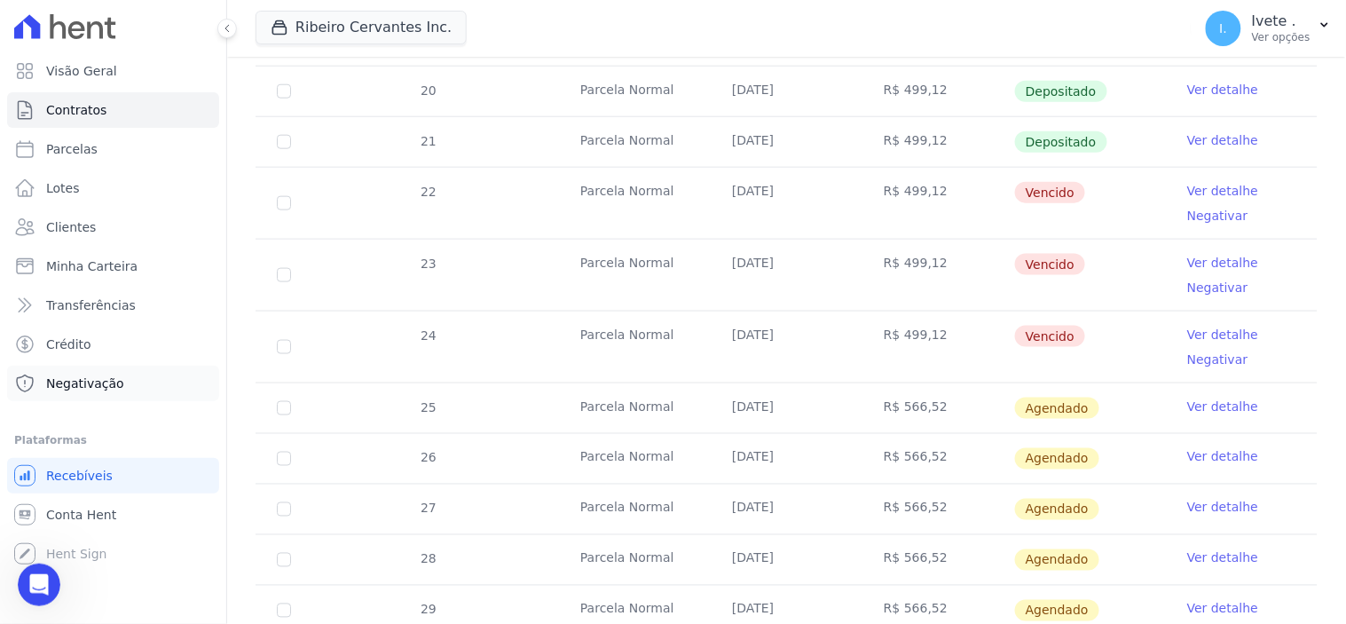
scroll to position [2399, 0]
click at [78, 148] on span "Parcelas" at bounding box center [71, 149] width 51 height 18
select select
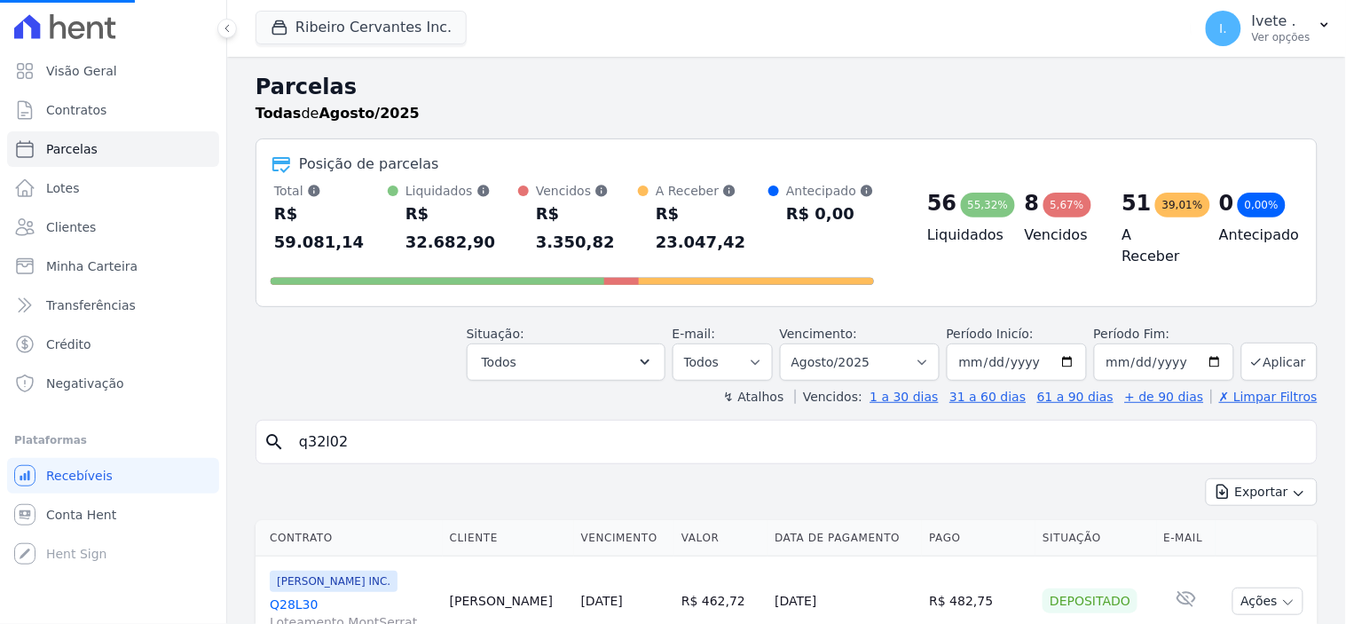
select select
click at [358, 424] on input "search" at bounding box center [798, 441] width 1021 height 35
type input "q32l02"
select select
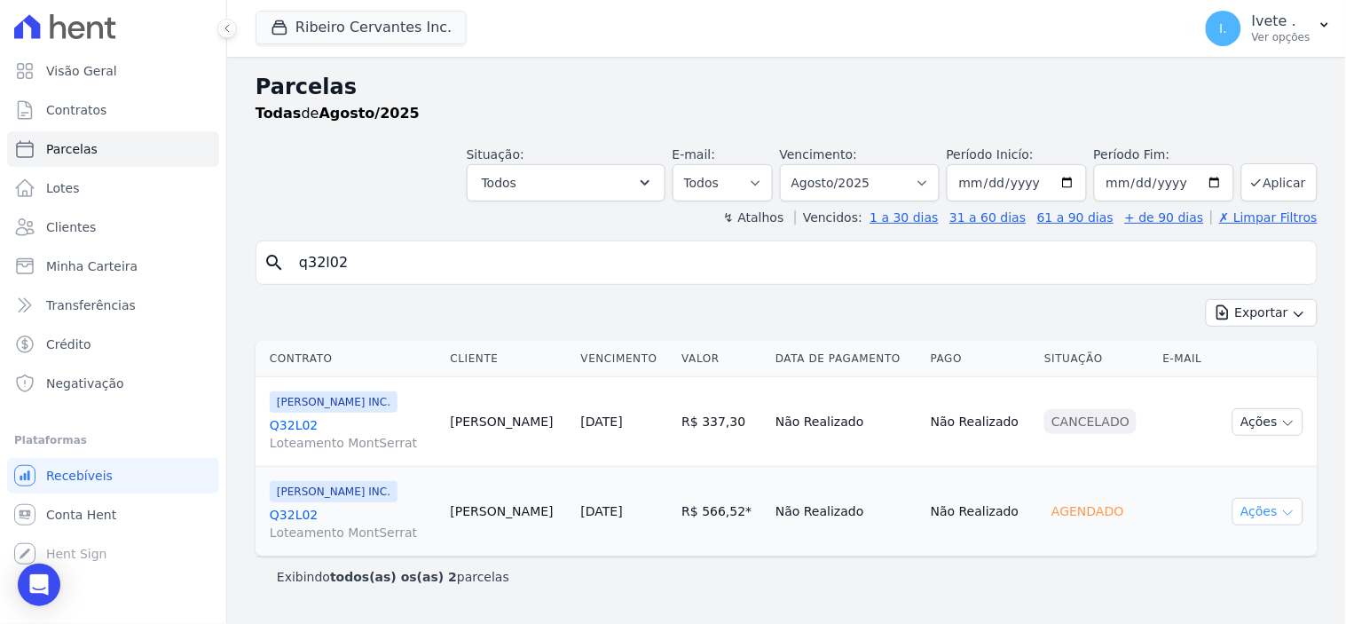
click at [1288, 515] on icon "button" at bounding box center [1288, 513] width 9 height 4
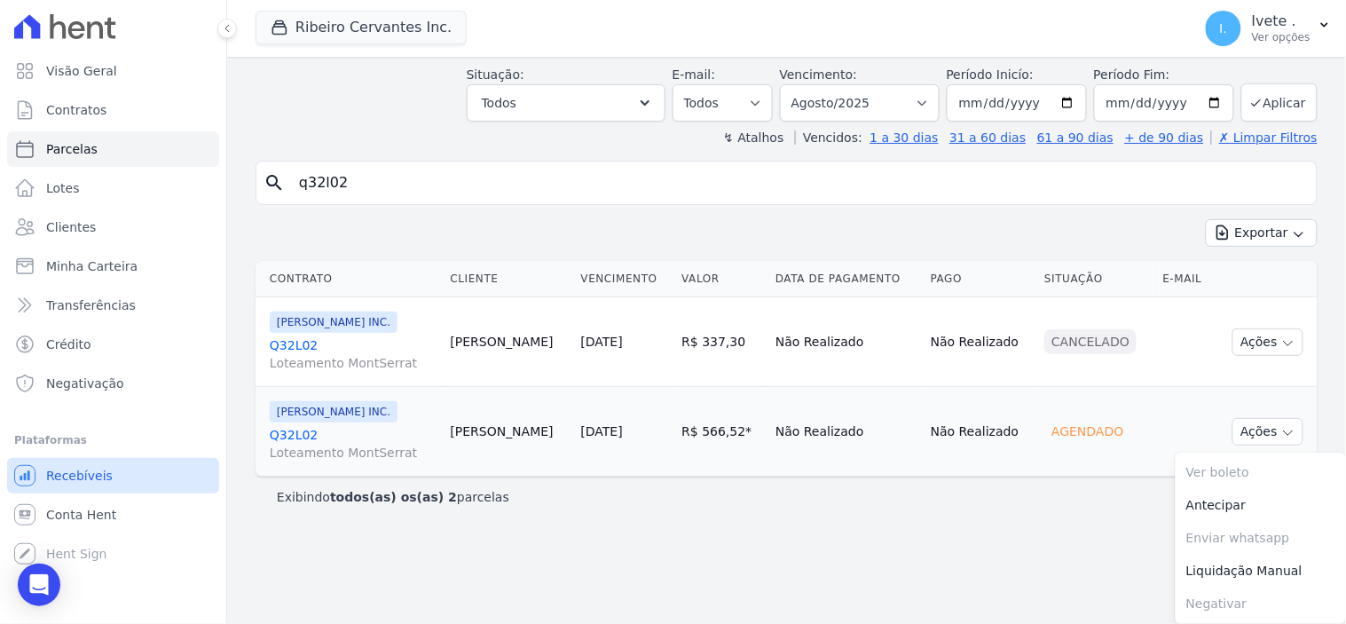
click at [53, 468] on span "Recebíveis" at bounding box center [79, 476] width 67 height 18
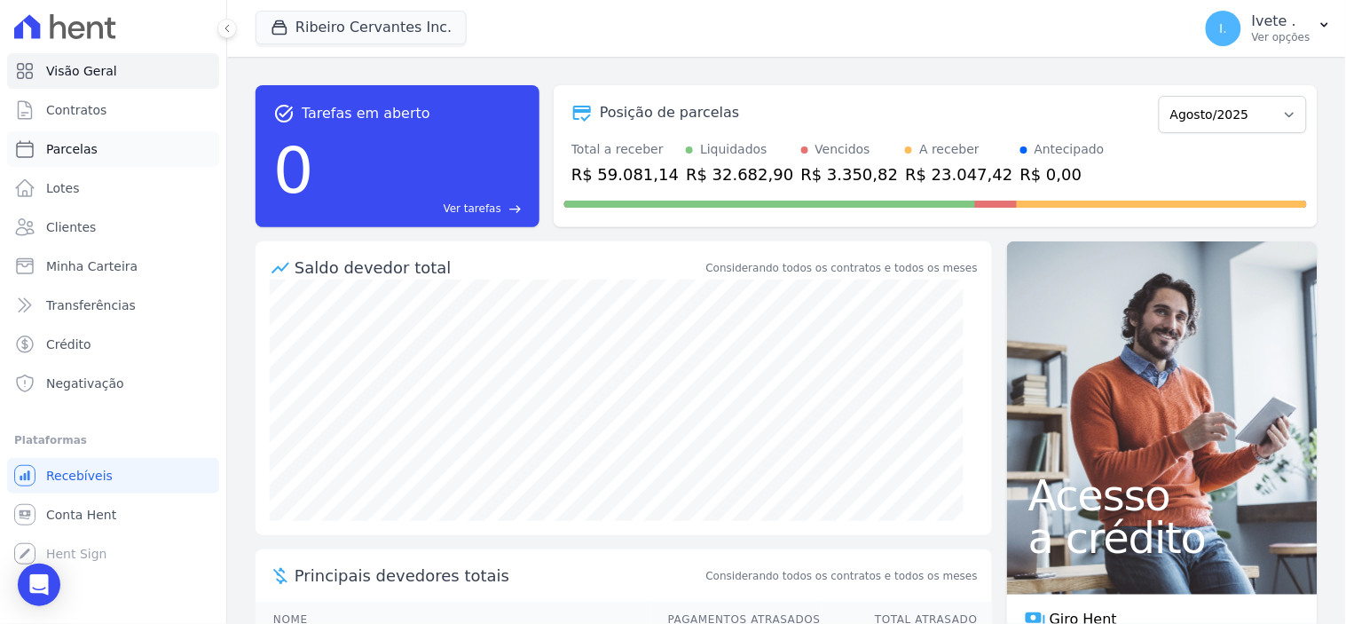
click at [77, 144] on span "Parcelas" at bounding box center [71, 149] width 51 height 18
select select
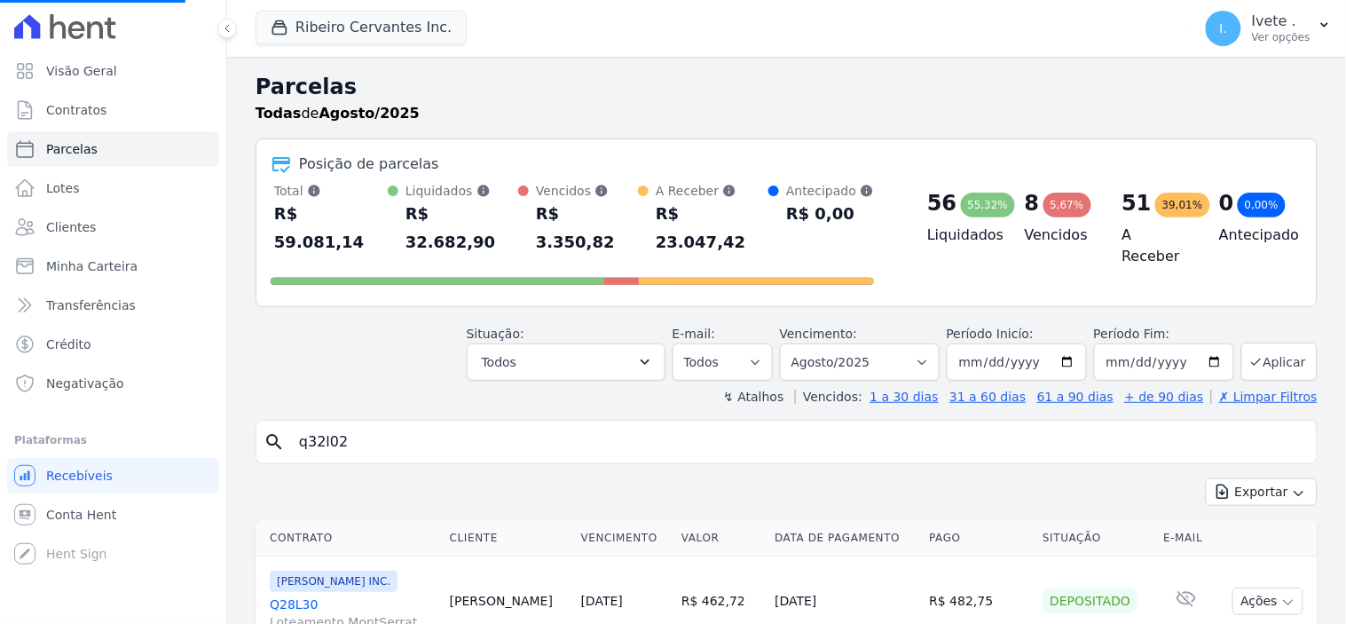
select select
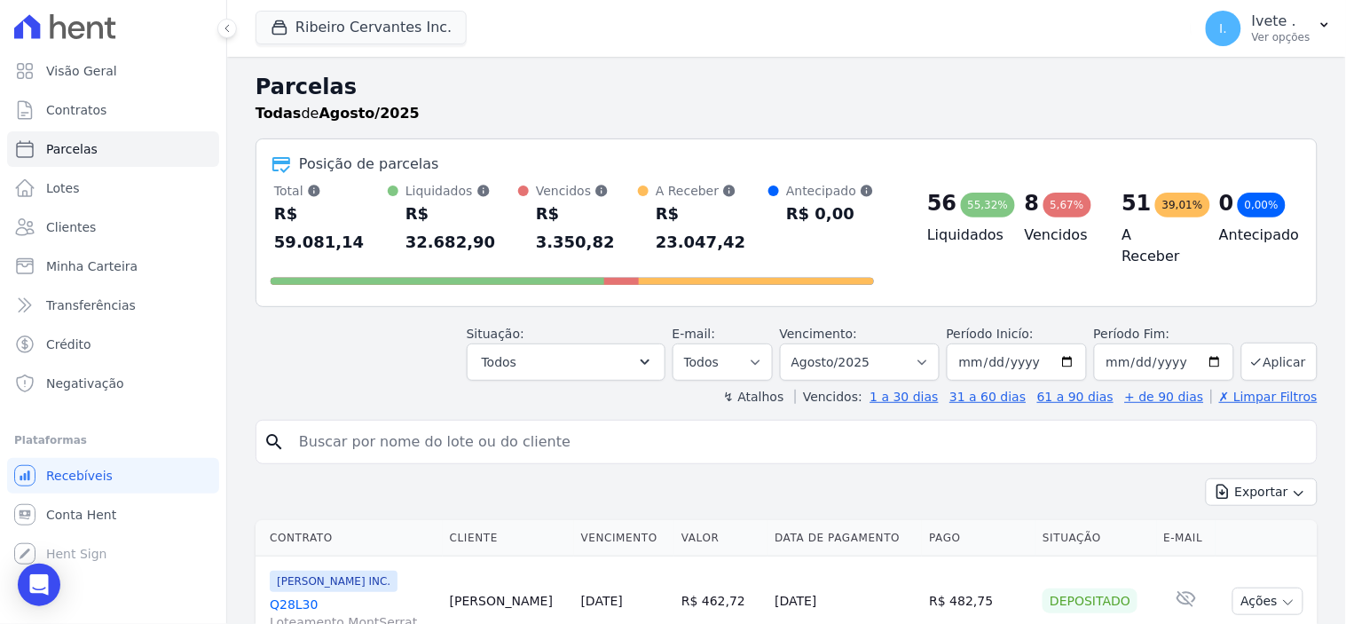
click at [358, 426] on input "search" at bounding box center [798, 441] width 1021 height 35
type input "q32l02"
select select
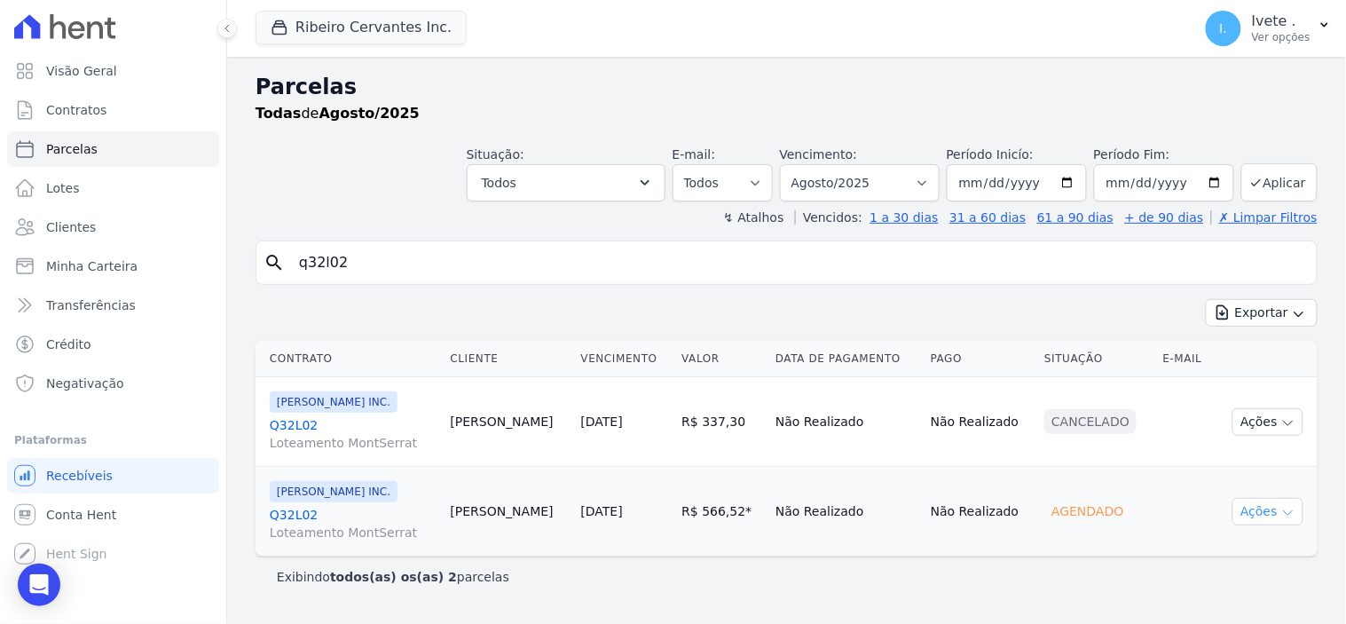
click at [1282, 513] on icon "button" at bounding box center [1288, 513] width 14 height 14
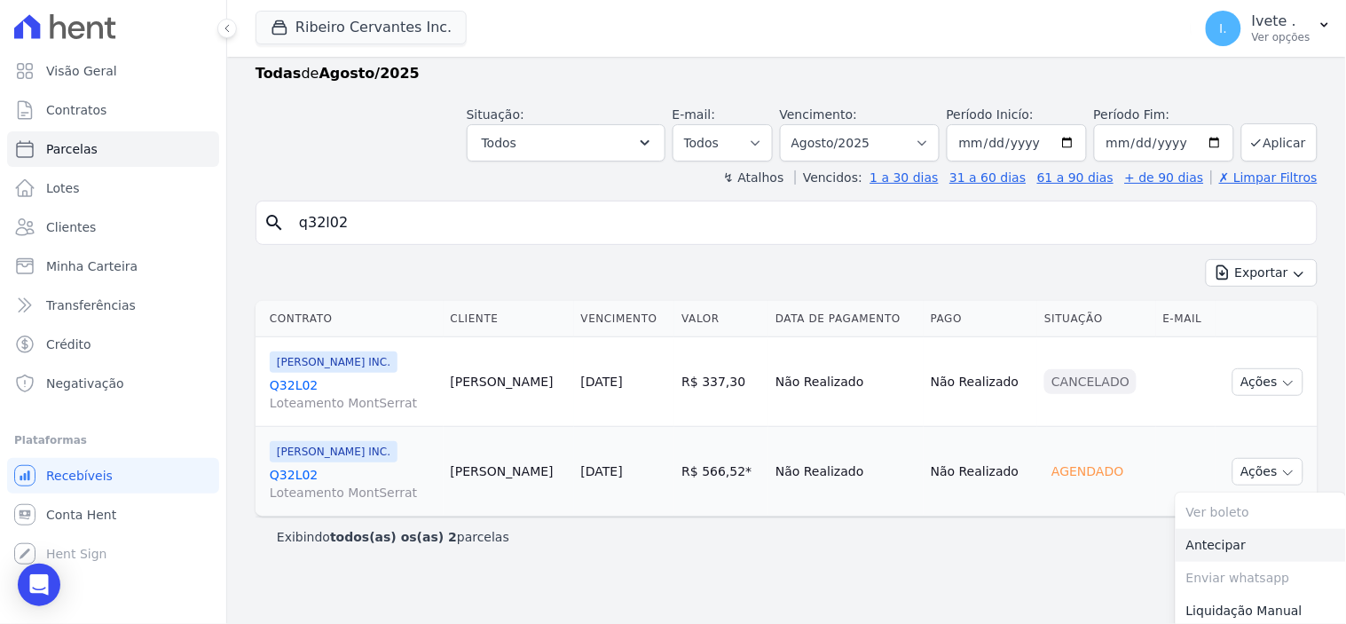
scroll to position [80, 0]
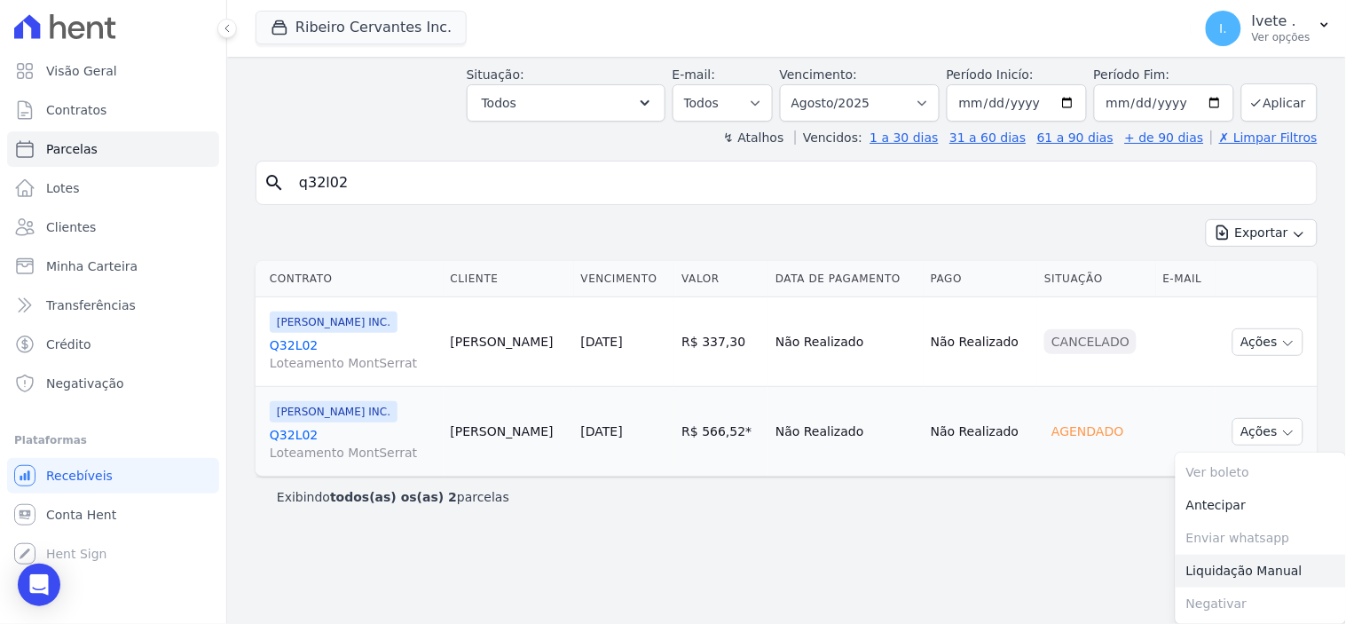
click at [1199, 570] on link "Liquidação Manual" at bounding box center [1261, 571] width 170 height 33
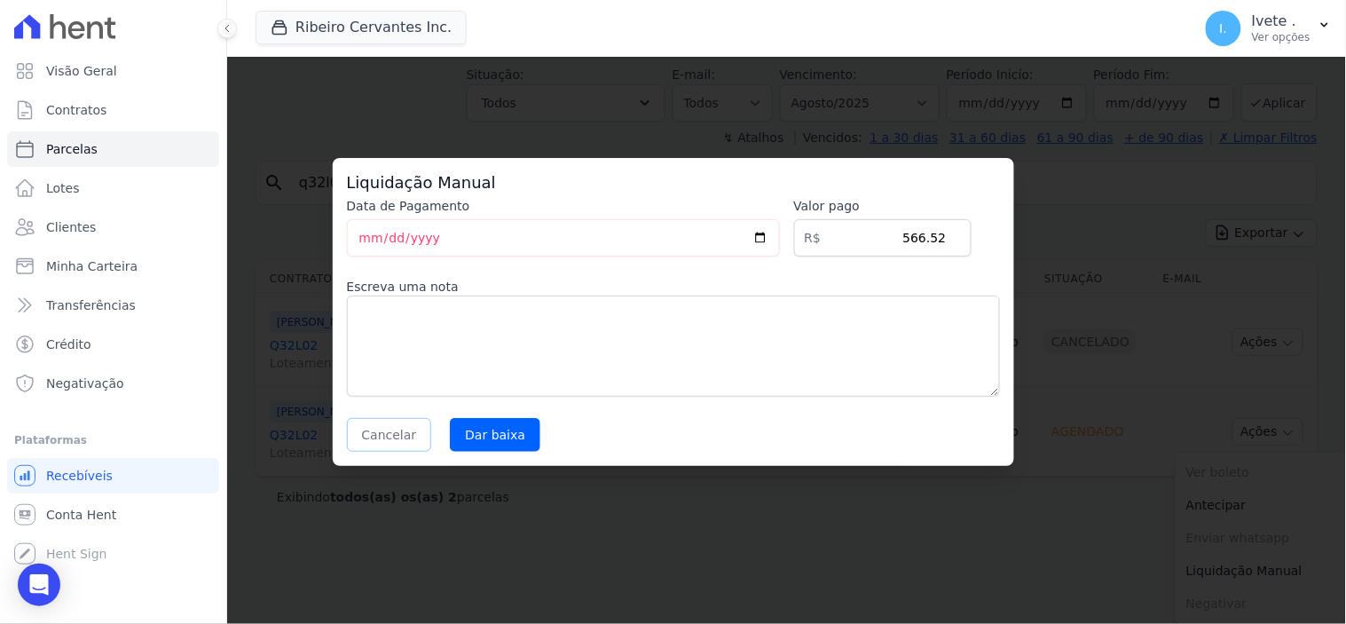
click at [390, 431] on button "Cancelar" at bounding box center [389, 435] width 85 height 34
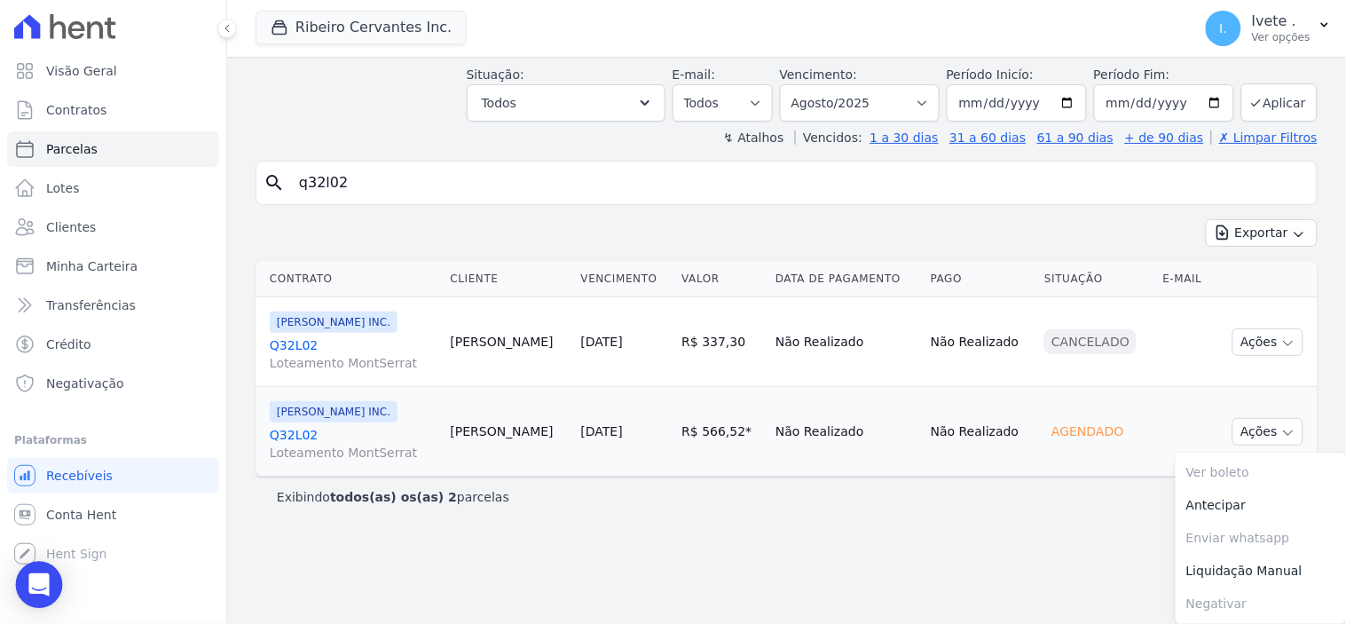
click at [39, 583] on icon "Open Intercom Messenger" at bounding box center [38, 584] width 20 height 23
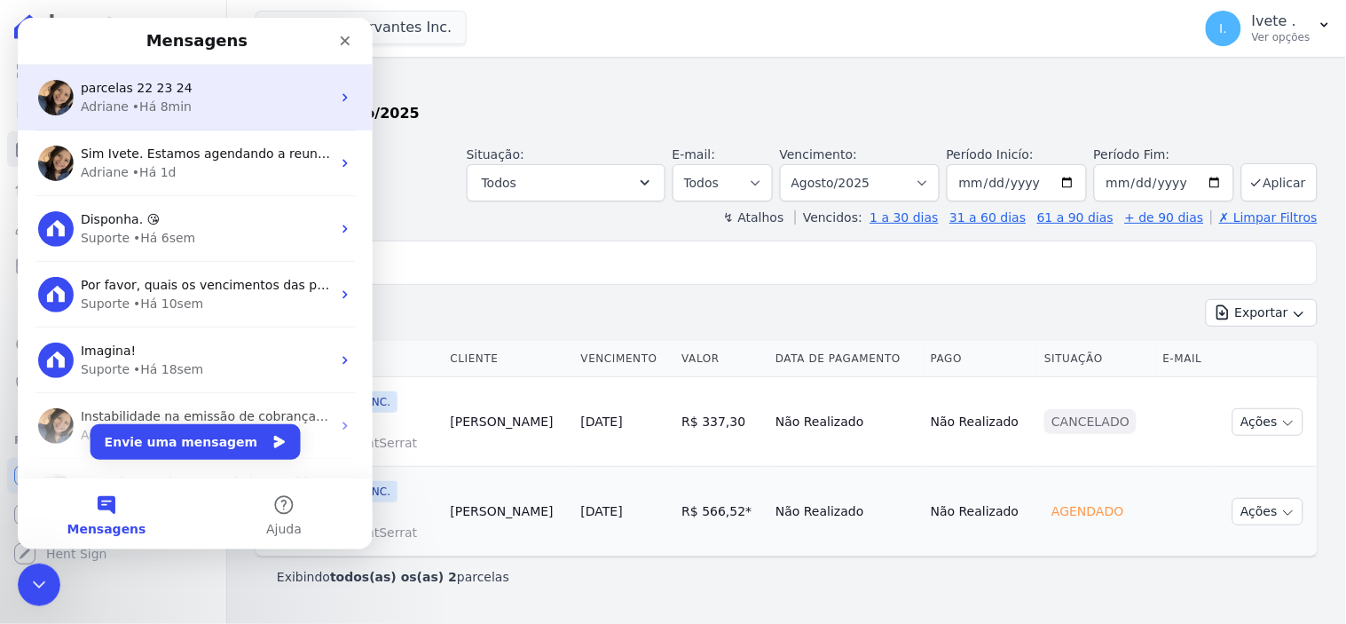
click at [159, 106] on div "• Há 8min" at bounding box center [160, 106] width 59 height 19
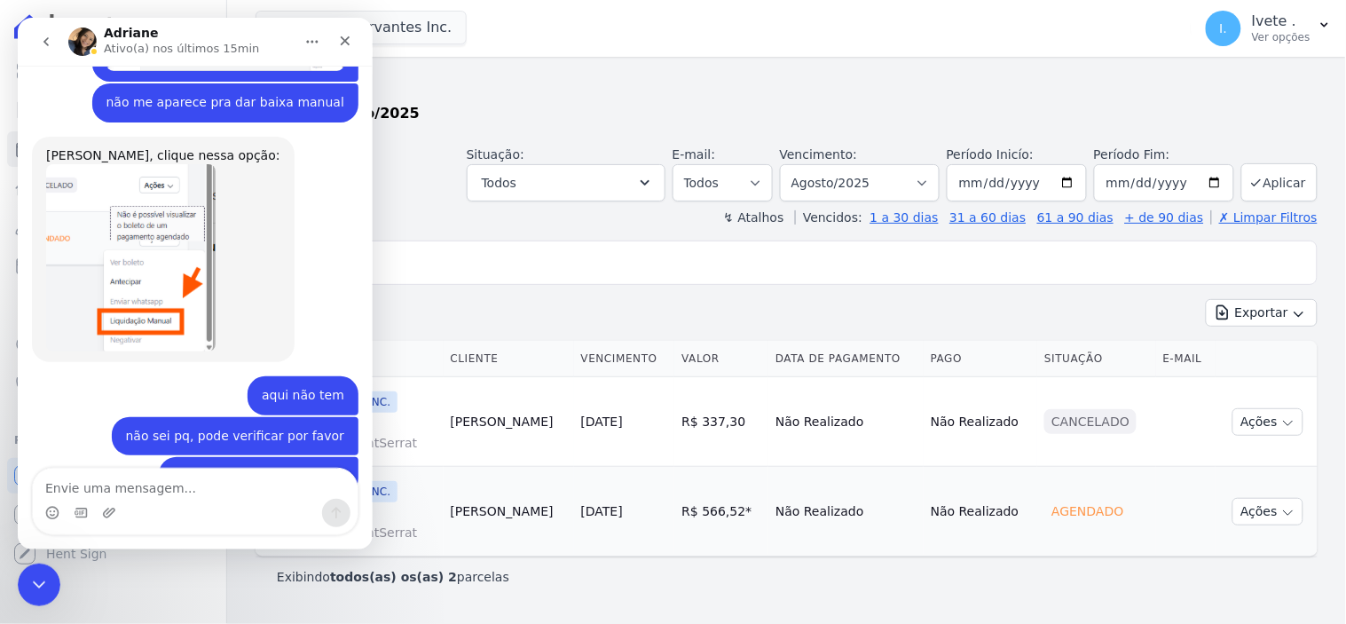
scroll to position [2104, 0]
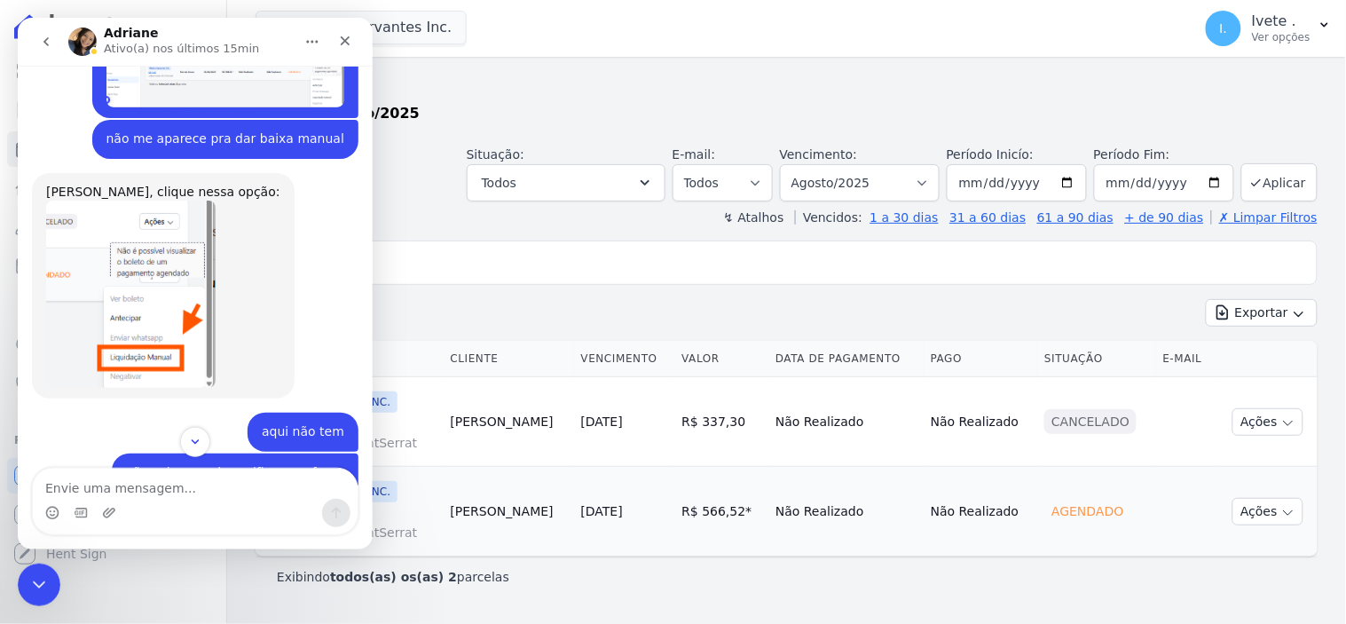
click at [159, 273] on img "Adriane diz…" at bounding box center [129, 293] width 169 height 187
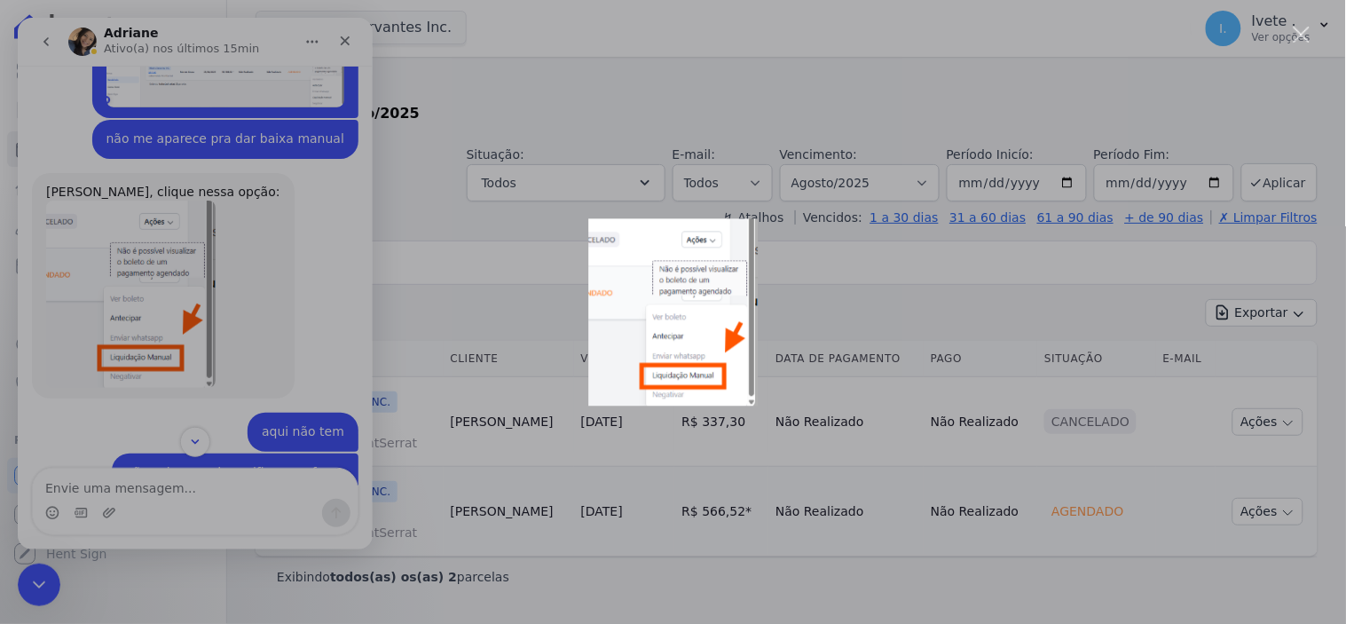
scroll to position [0, 0]
click at [339, 36] on div "Messenger da Intercom" at bounding box center [673, 312] width 1346 height 624
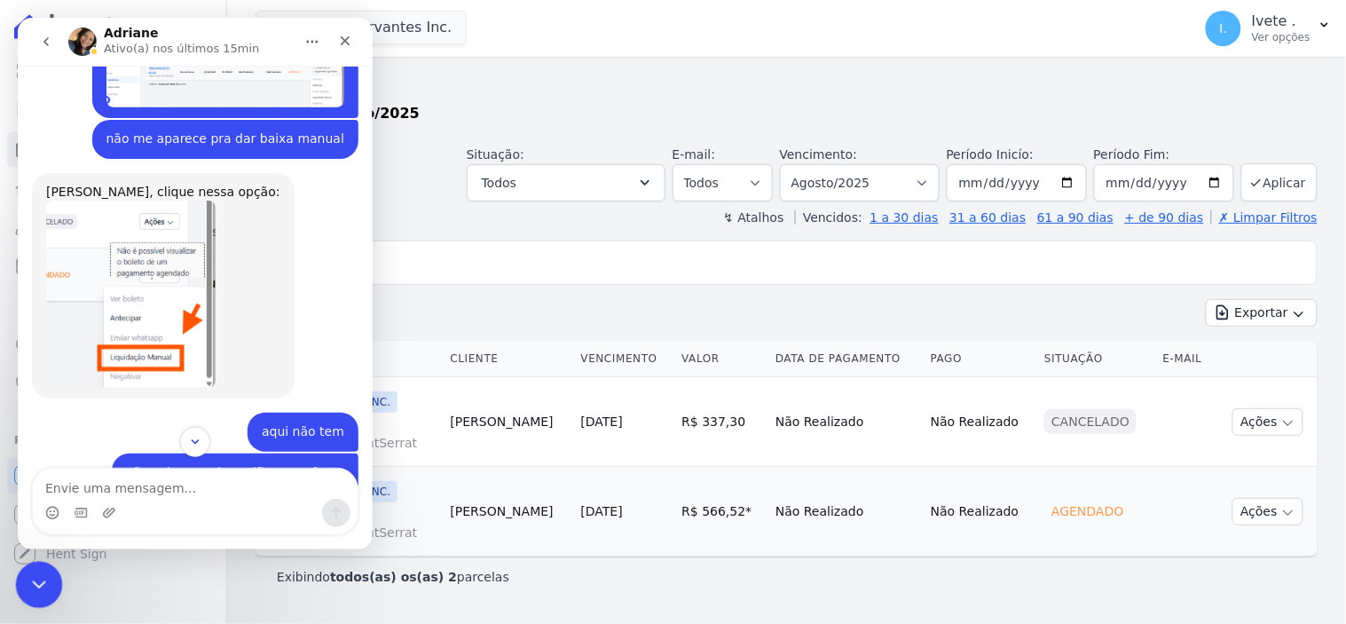
click at [21, 589] on div "Encerramento do Messenger da Intercom" at bounding box center [36, 582] width 43 height 43
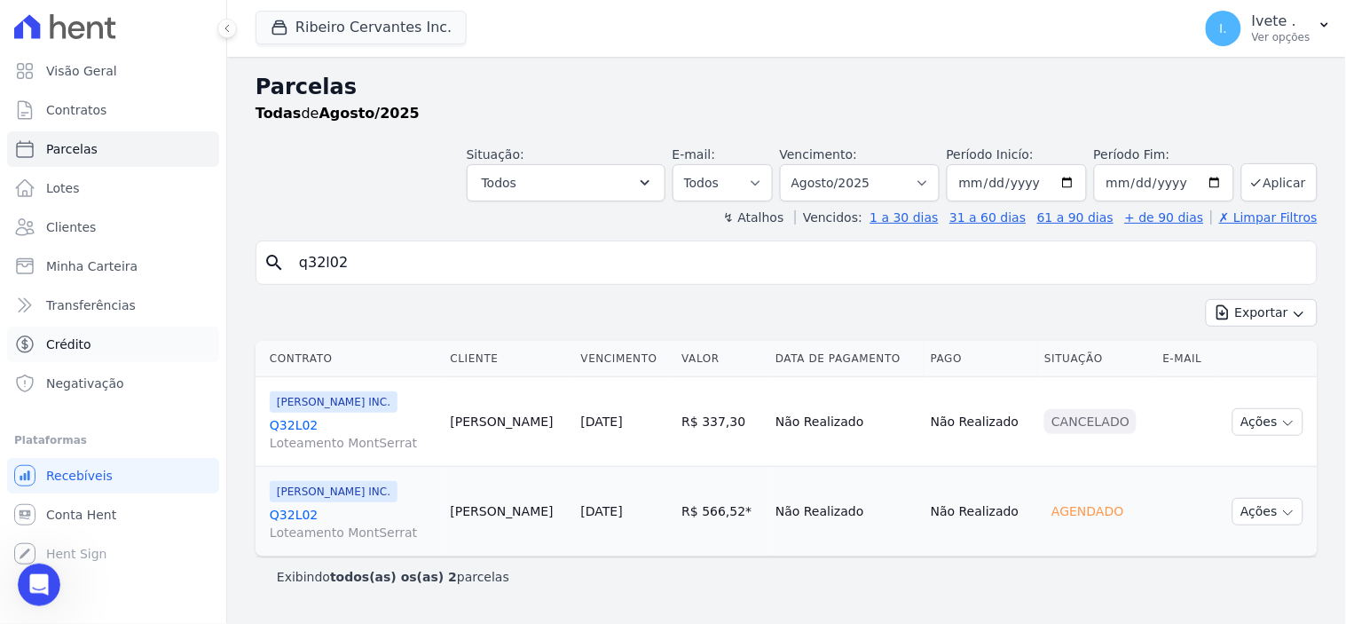
scroll to position [2399, 0]
click at [296, 507] on link "Q32L02 Loteamento MontSerrat" at bounding box center [353, 523] width 167 height 35
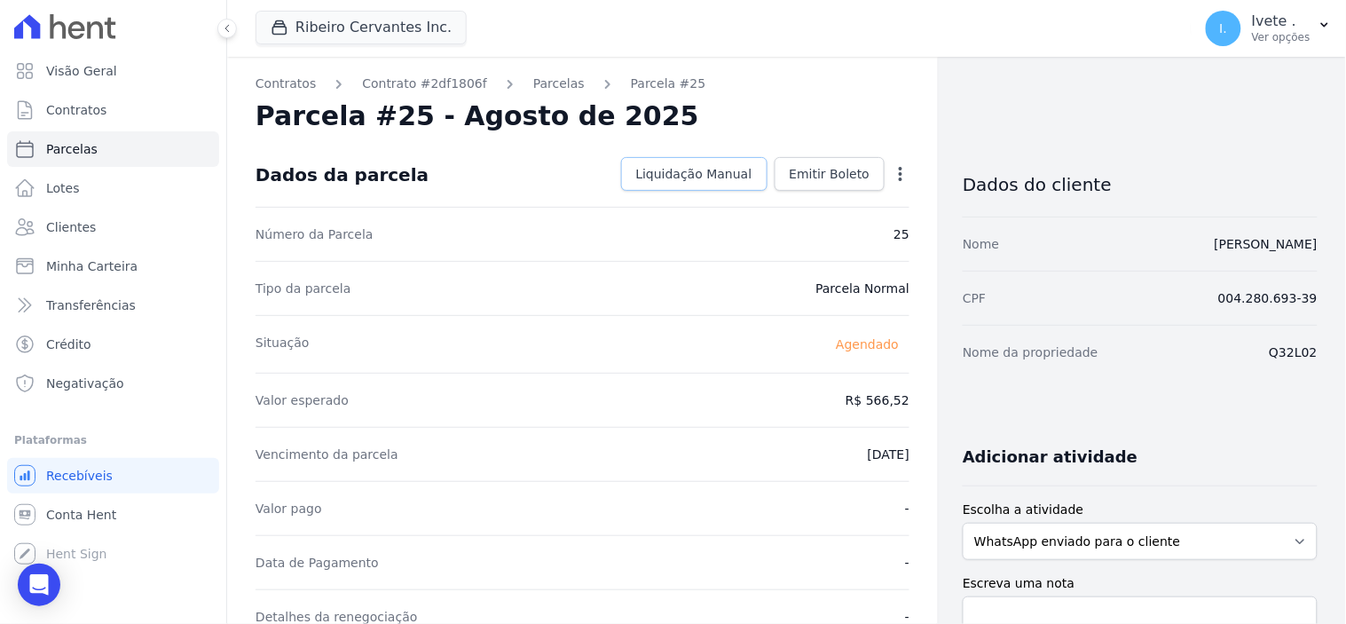
click at [695, 179] on span "Liquidação Manual" at bounding box center [694, 174] width 116 height 18
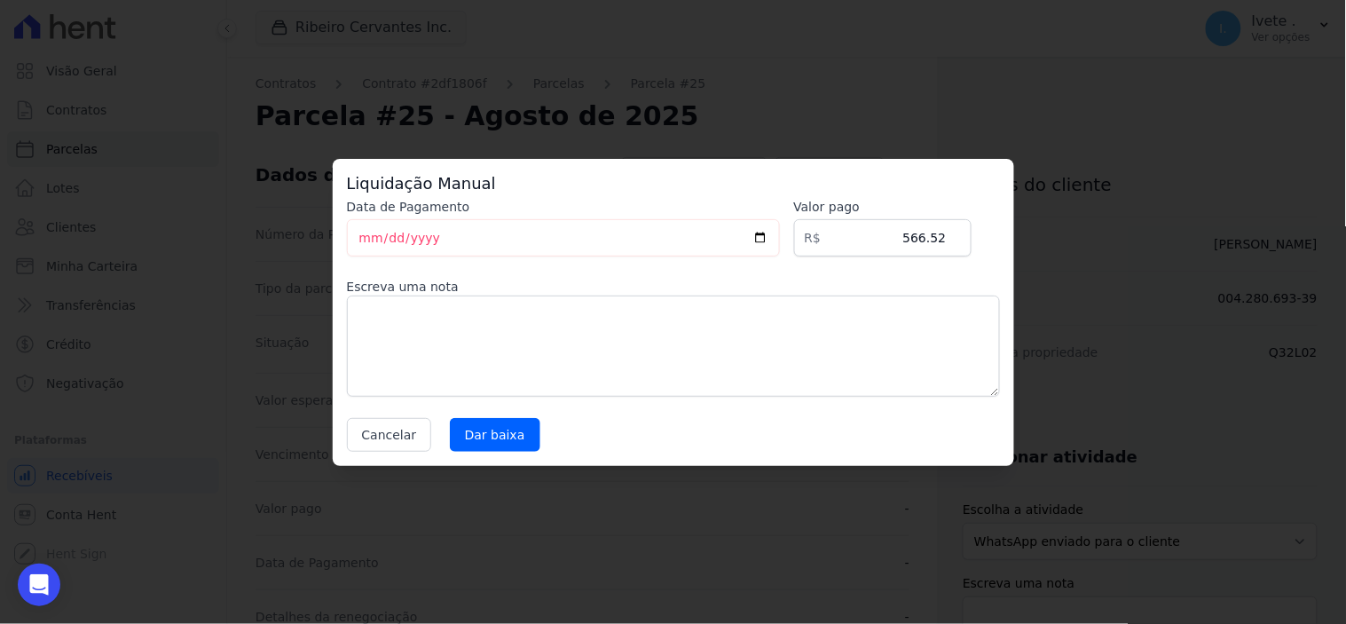
click at [820, 37] on div "Liquidação Manual Data de Pagamento [DATE] [GEOGRAPHIC_DATA] R$ 566.52 Escreva …" at bounding box center [673, 312] width 1346 height 624
click at [391, 427] on button "Cancelar" at bounding box center [389, 435] width 85 height 34
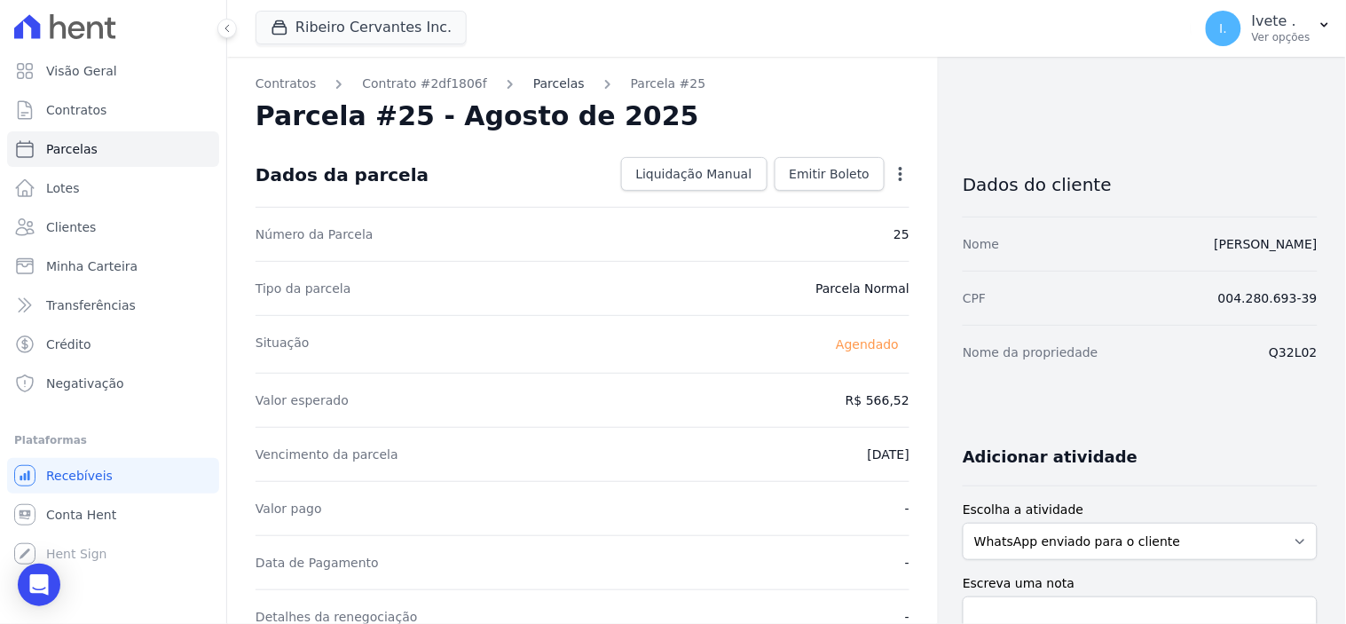
click at [539, 78] on link "Parcelas" at bounding box center [558, 84] width 51 height 19
click at [533, 83] on link "Parcelas" at bounding box center [558, 84] width 51 height 19
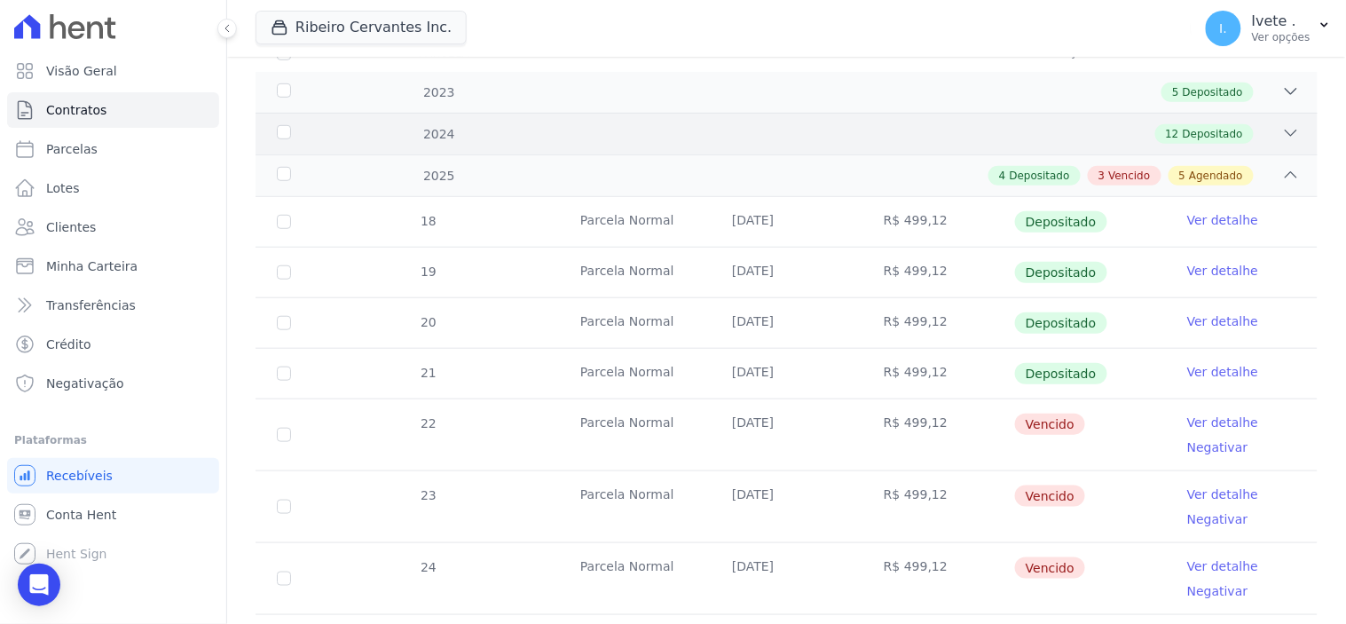
scroll to position [394, 0]
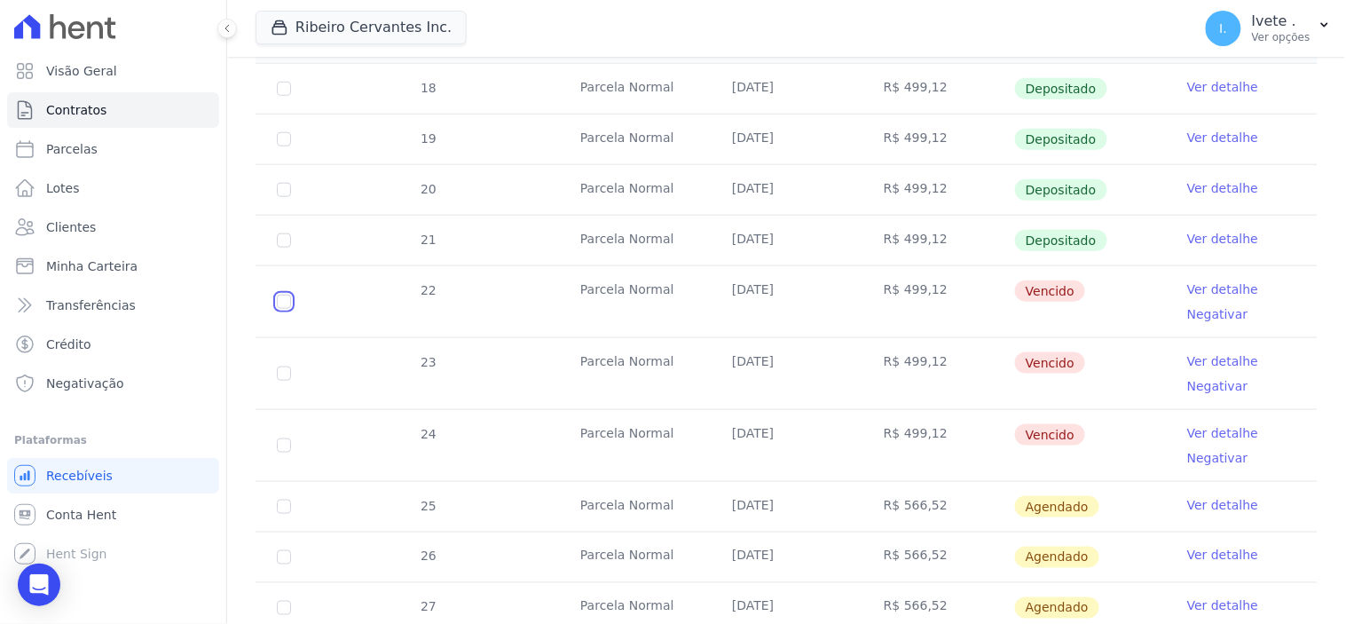
click at [286, 297] on input "checkbox" at bounding box center [284, 302] width 14 height 14
checkbox input "true"
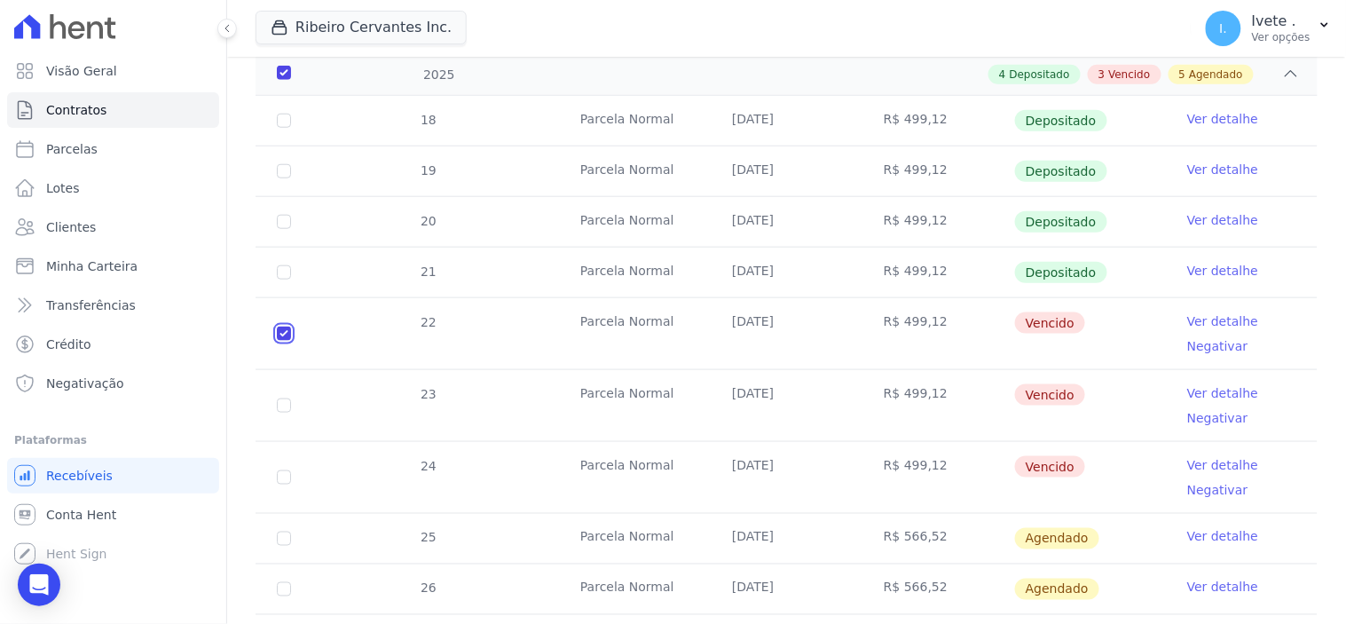
scroll to position [409, 0]
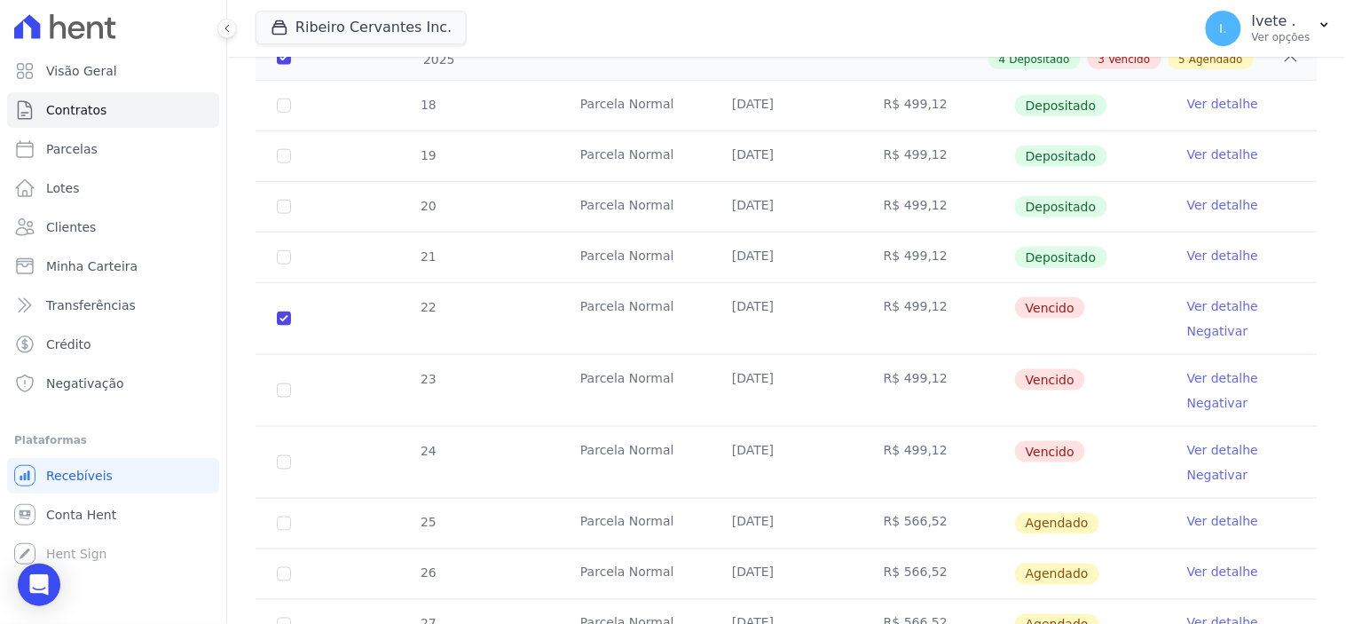
drag, startPoint x: 279, startPoint y: 355, endPoint x: 286, endPoint y: 382, distance: 28.2
click at [281, 358] on td "23" at bounding box center [284, 390] width 57 height 71
click at [289, 326] on input "checkbox" at bounding box center [284, 318] width 14 height 14
checkbox input "true"
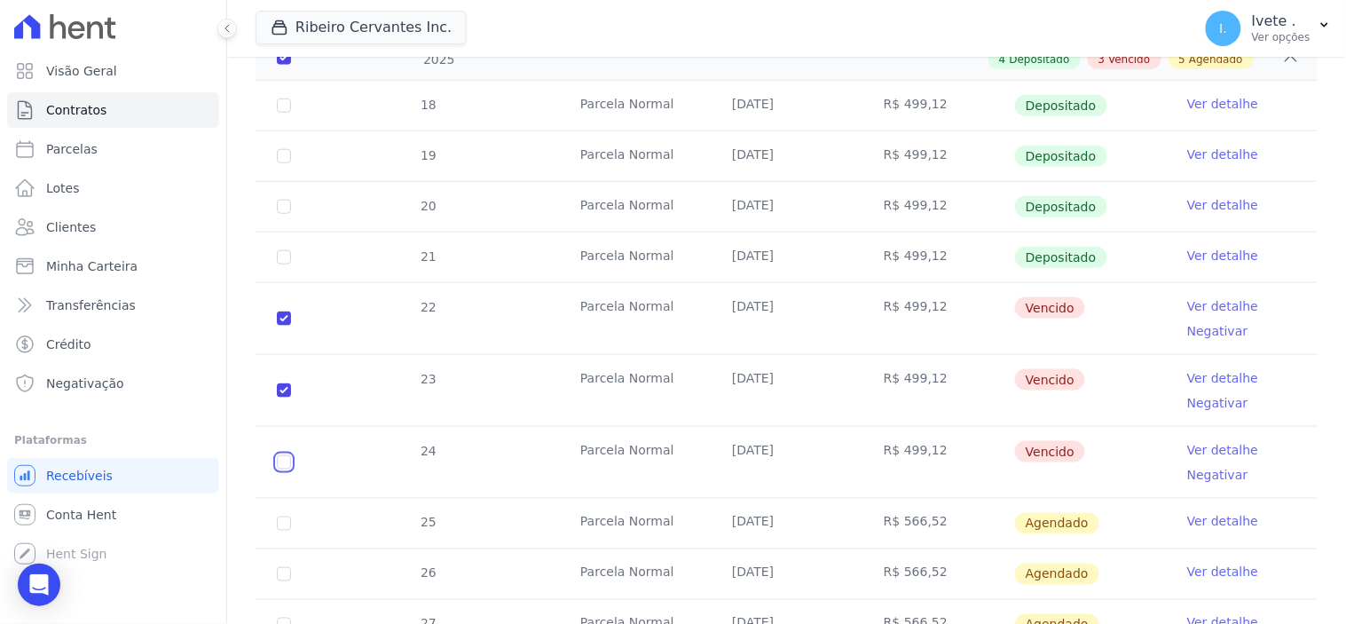
click at [286, 326] on input "checkbox" at bounding box center [284, 318] width 14 height 14
checkbox input "true"
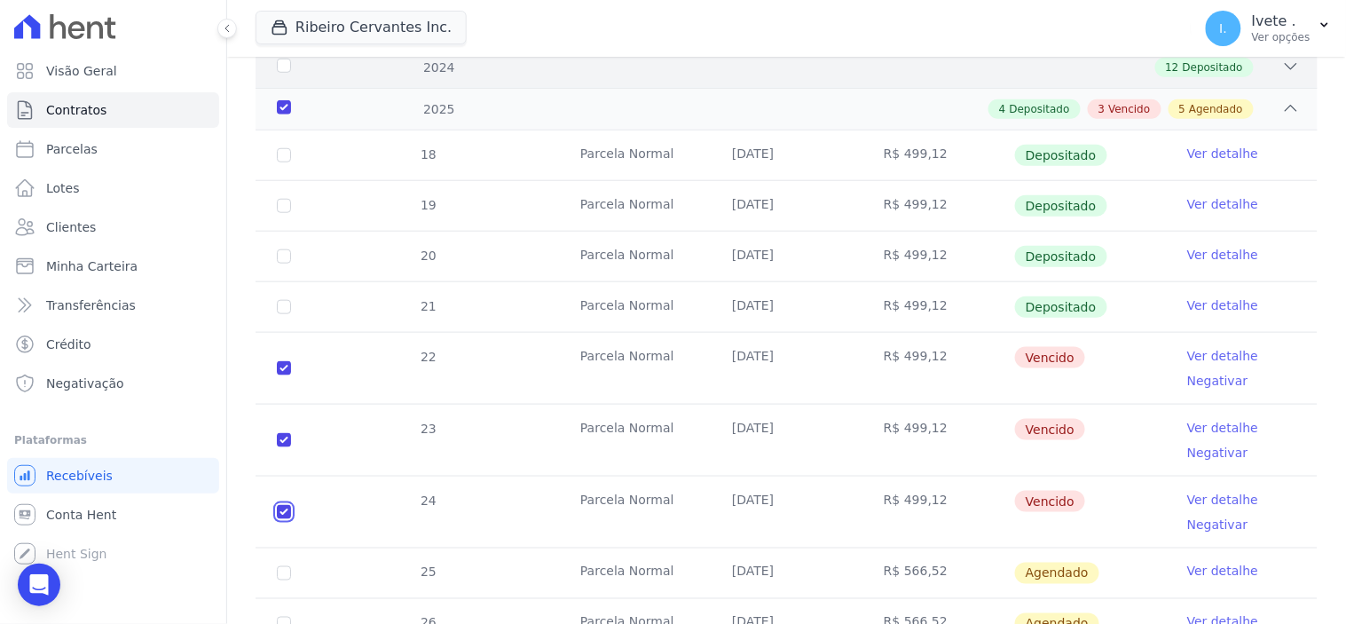
scroll to position [394, 0]
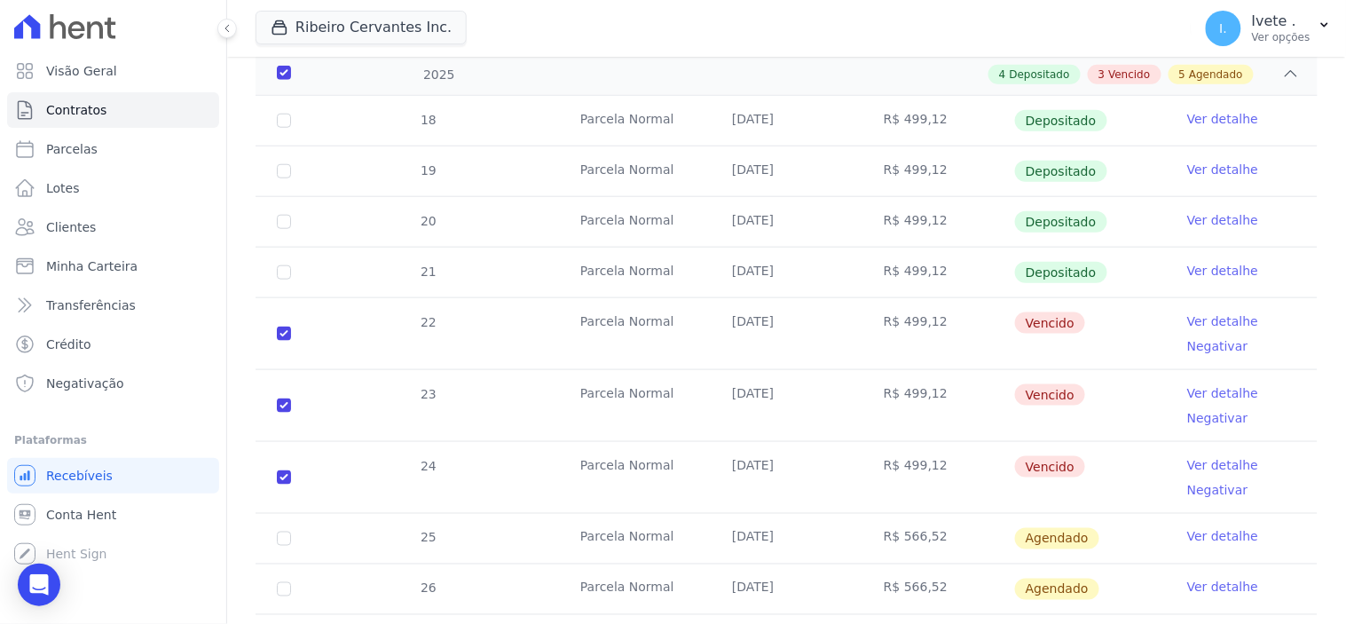
click at [1209, 456] on link "Ver detalhe" at bounding box center [1222, 465] width 71 height 18
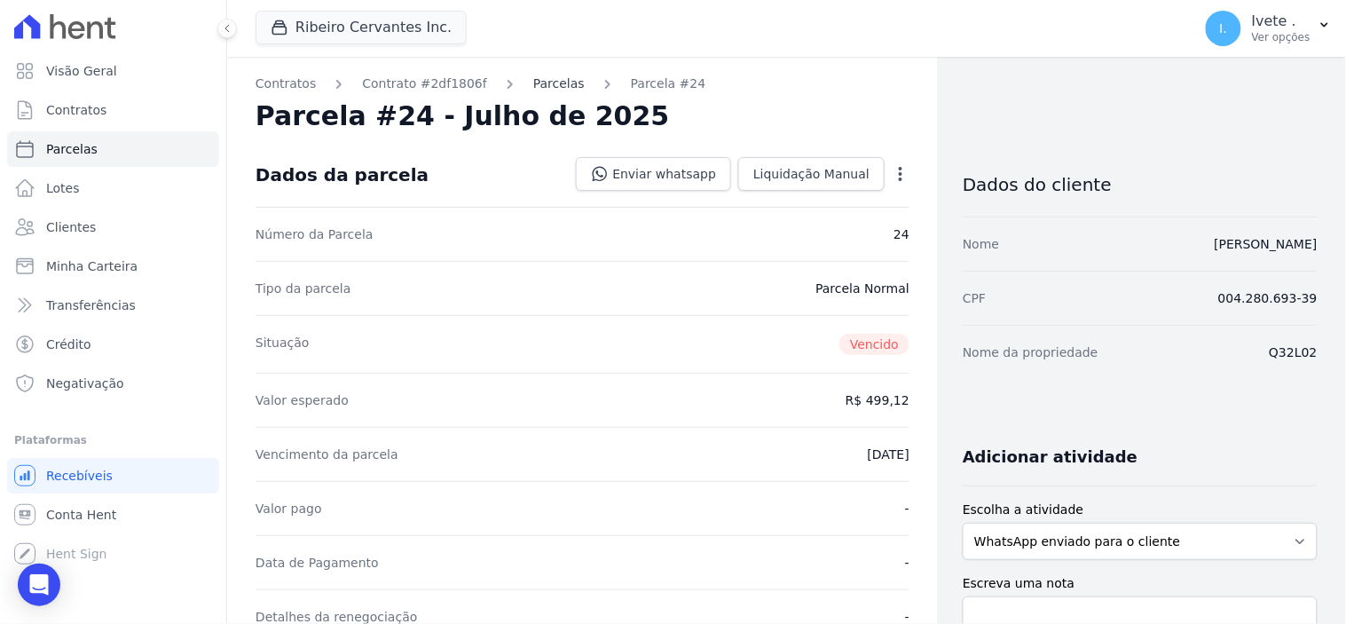
click at [535, 87] on link "Parcelas" at bounding box center [558, 84] width 51 height 19
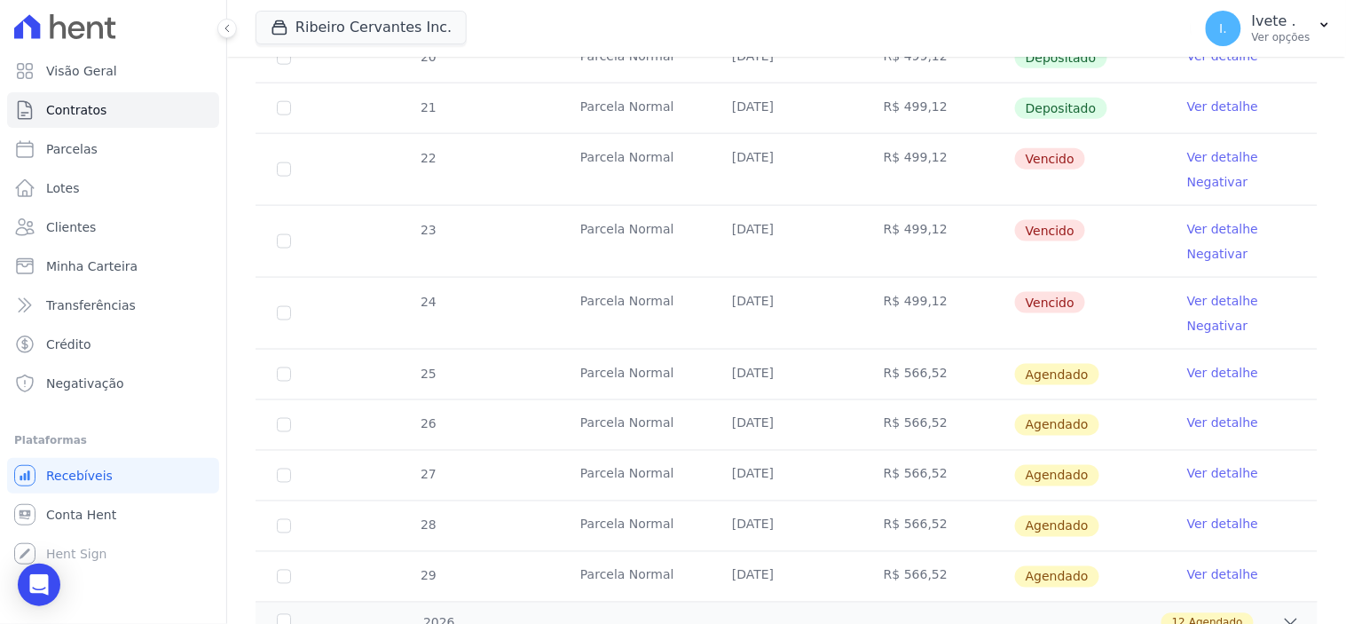
scroll to position [492, 0]
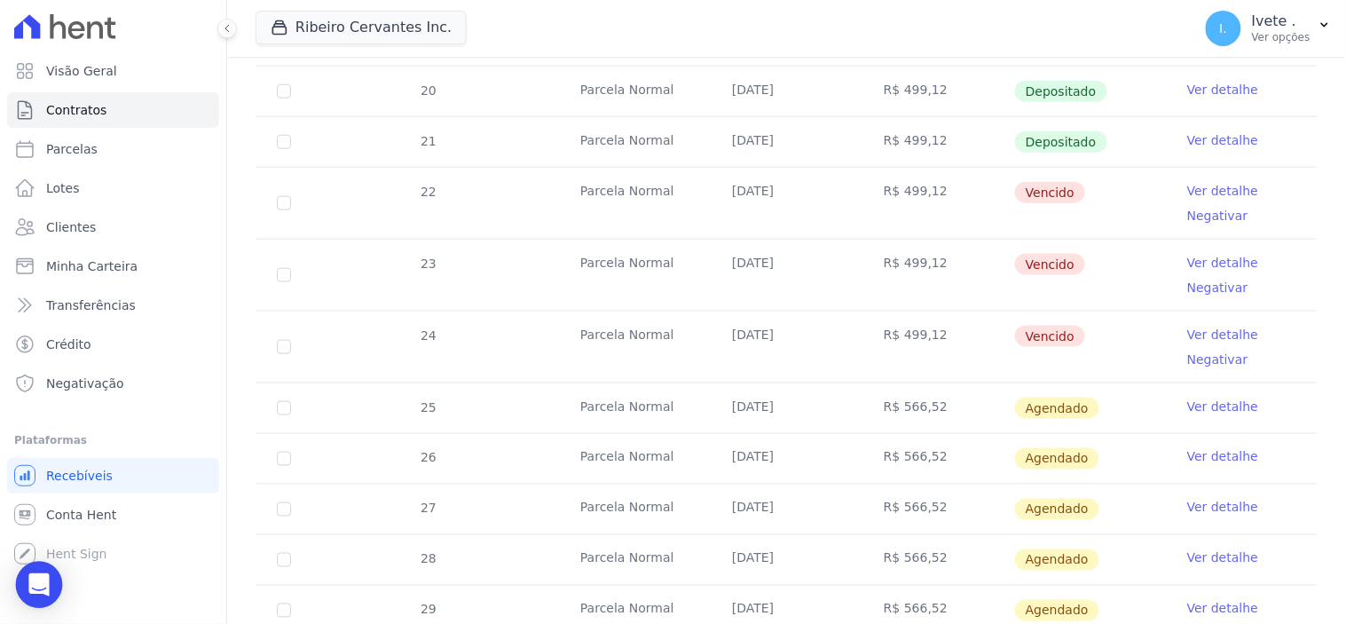
click at [38, 584] on icon "Open Intercom Messenger" at bounding box center [38, 584] width 20 height 23
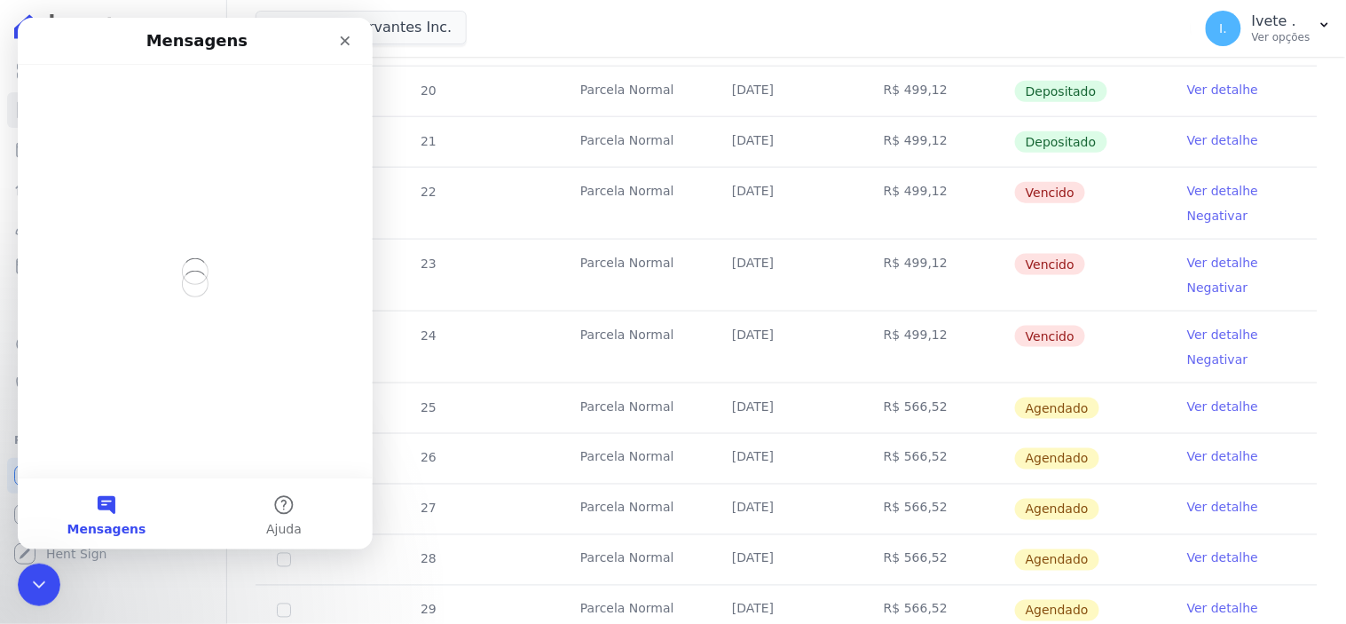
scroll to position [0, 0]
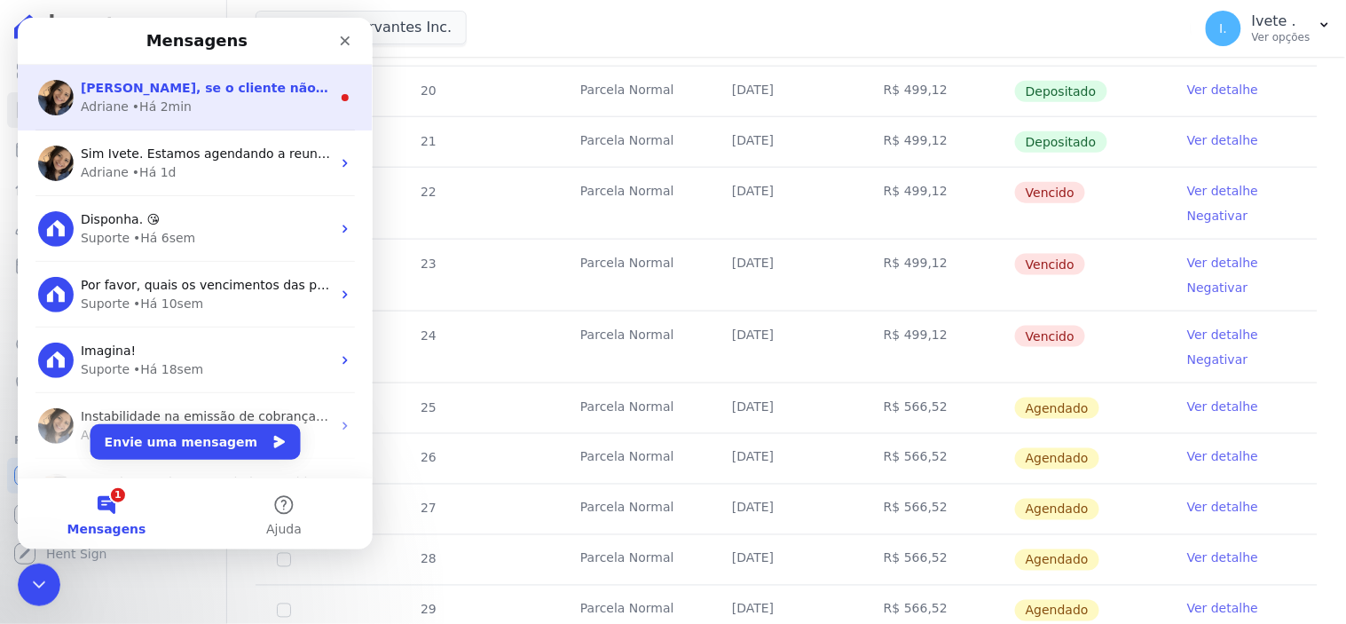
click at [216, 80] on span "[PERSON_NAME], se o cliente não realizou o pagamento, o correto seria a renegoc…" at bounding box center [574, 87] width 988 height 14
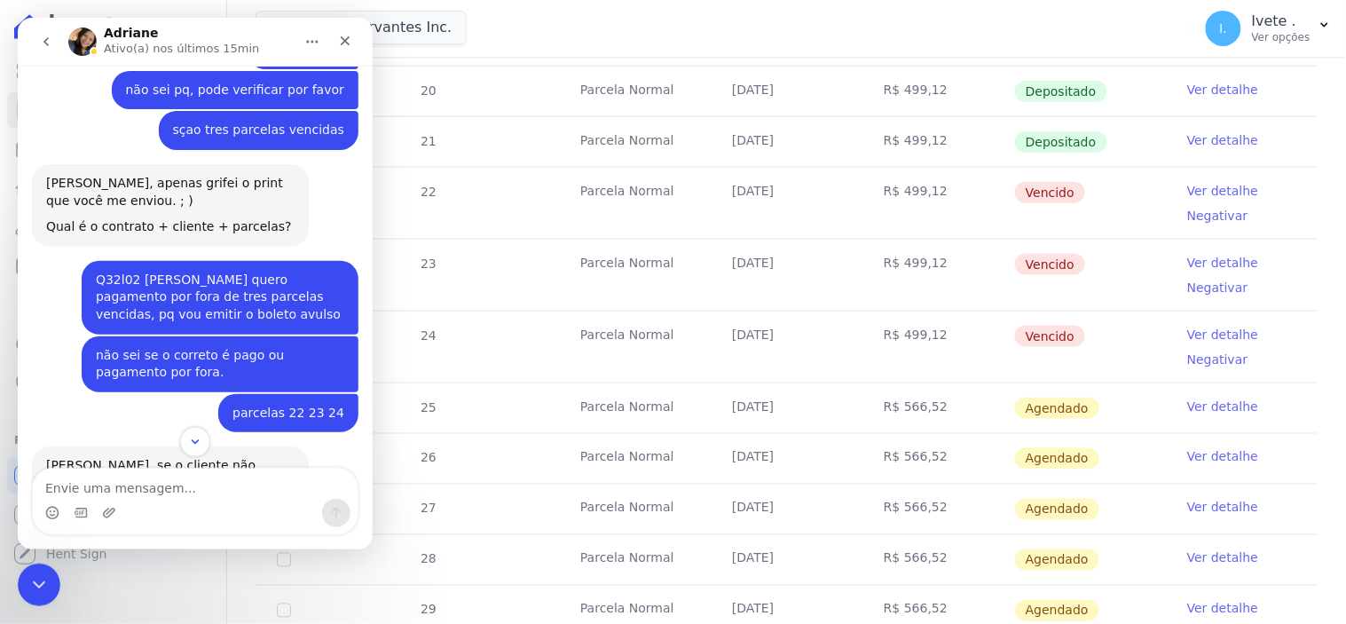
scroll to position [2487, 0]
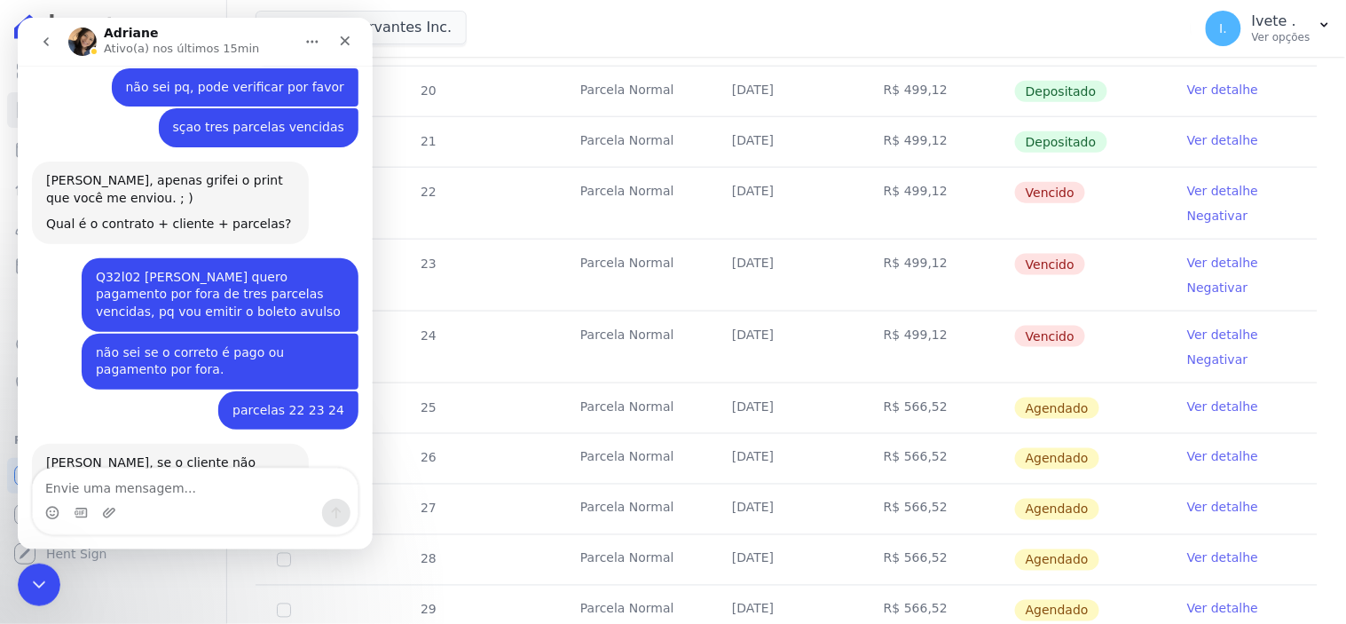
click at [129, 484] on textarea "Envie uma mensagem..." at bounding box center [194, 483] width 325 height 30
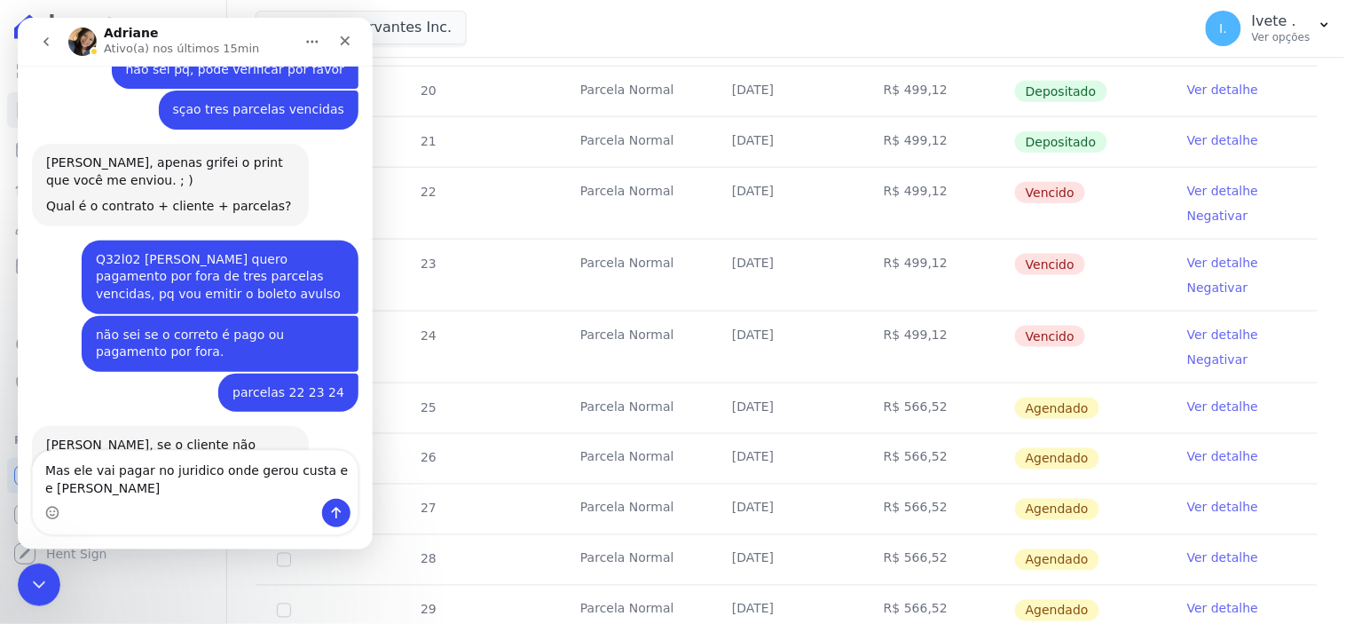
type textarea "Mas ele vai pagar no juridico onde gerou custa e e honorário"
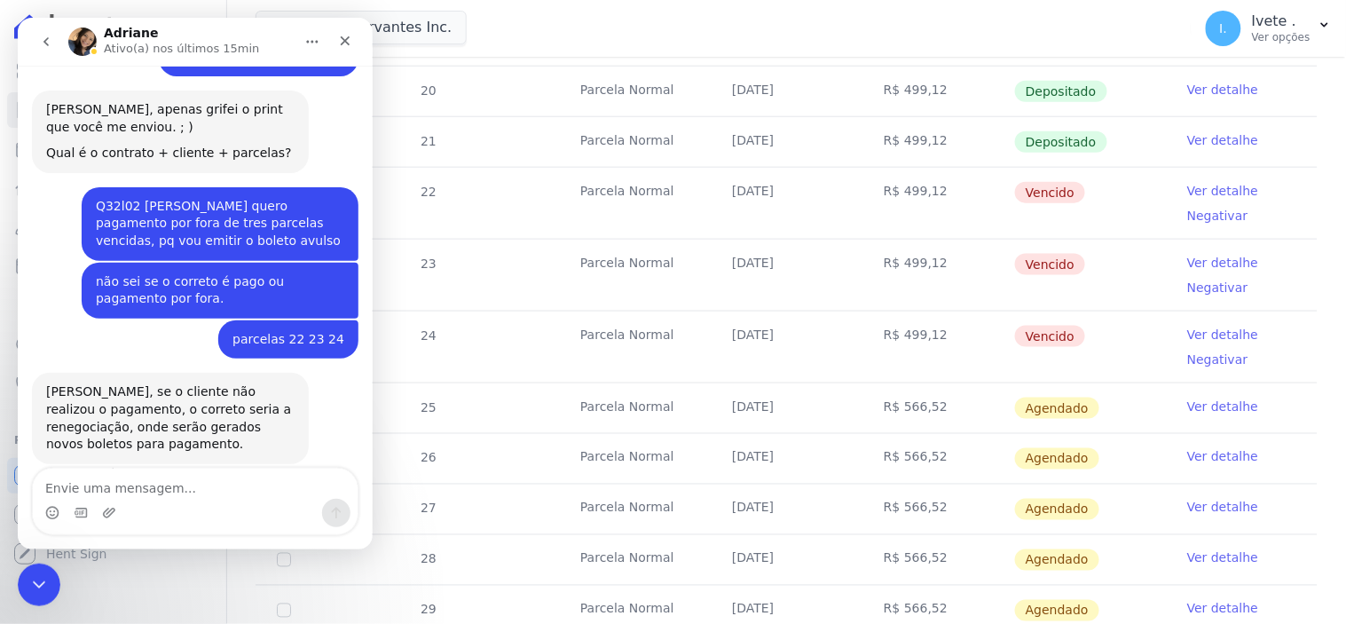
scroll to position [2557, 0]
click at [26, 586] on icon "Encerramento do Messenger da Intercom" at bounding box center [36, 581] width 21 height 21
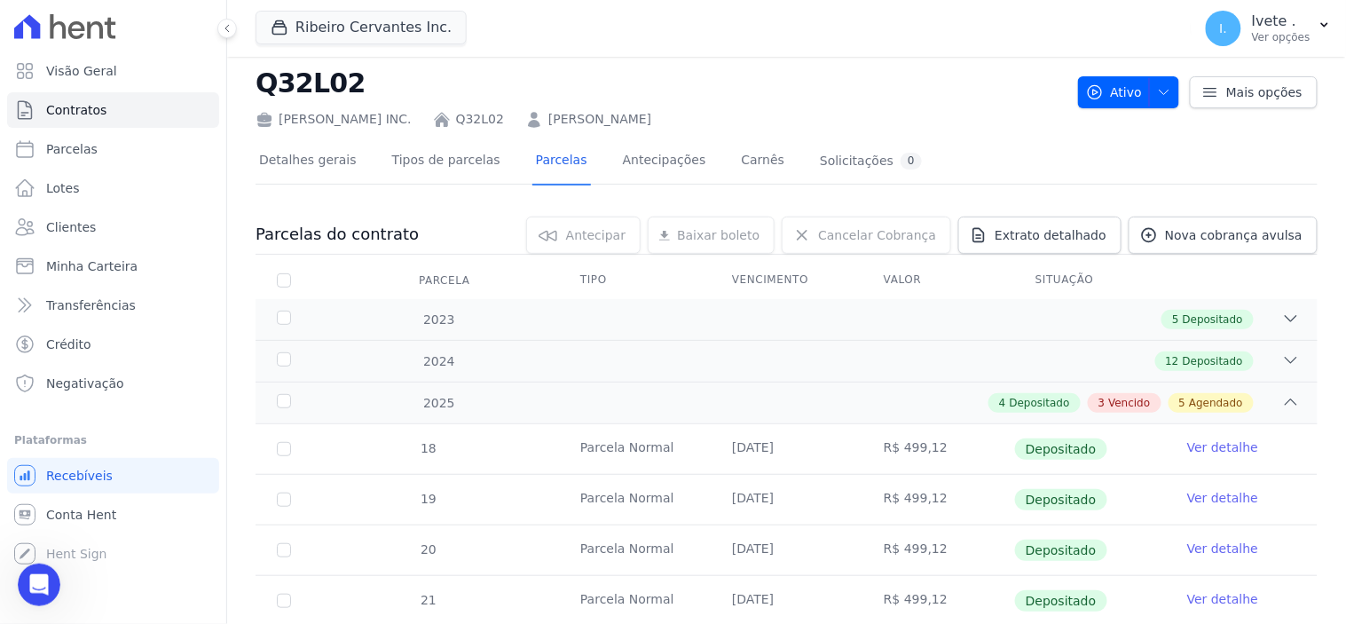
scroll to position [0, 0]
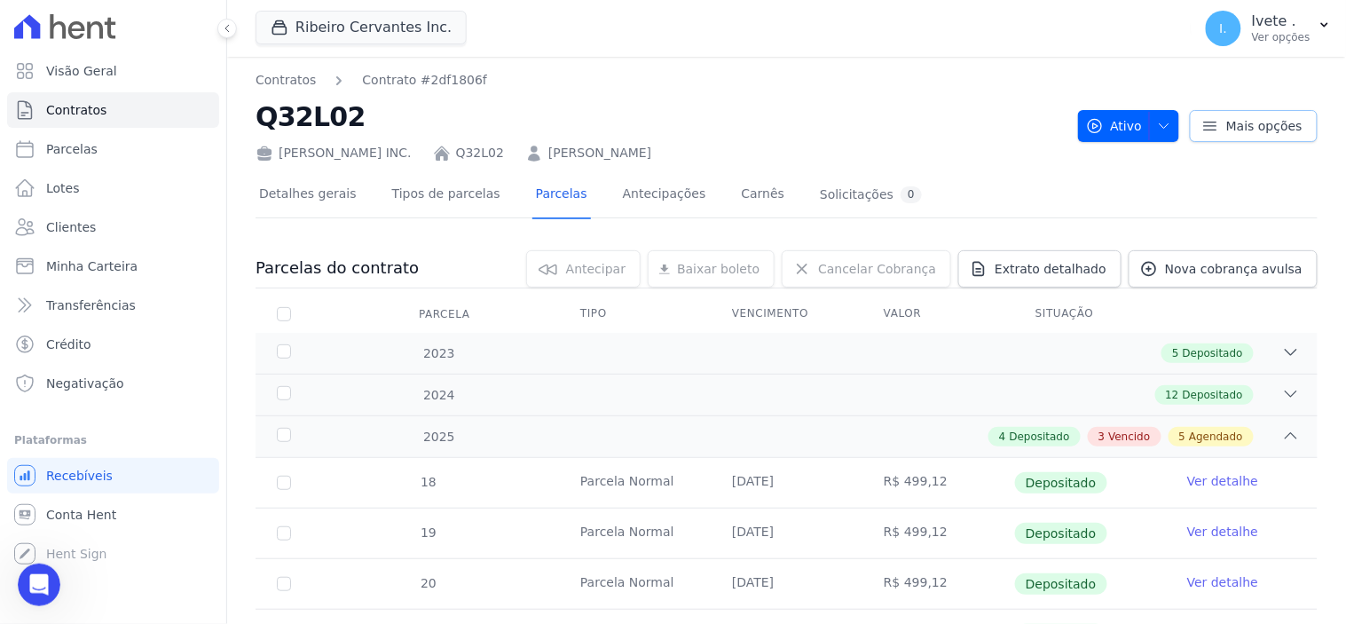
click at [1201, 119] on icon at bounding box center [1210, 126] width 18 height 18
click at [992, 122] on h2 "Q32L02" at bounding box center [660, 117] width 808 height 40
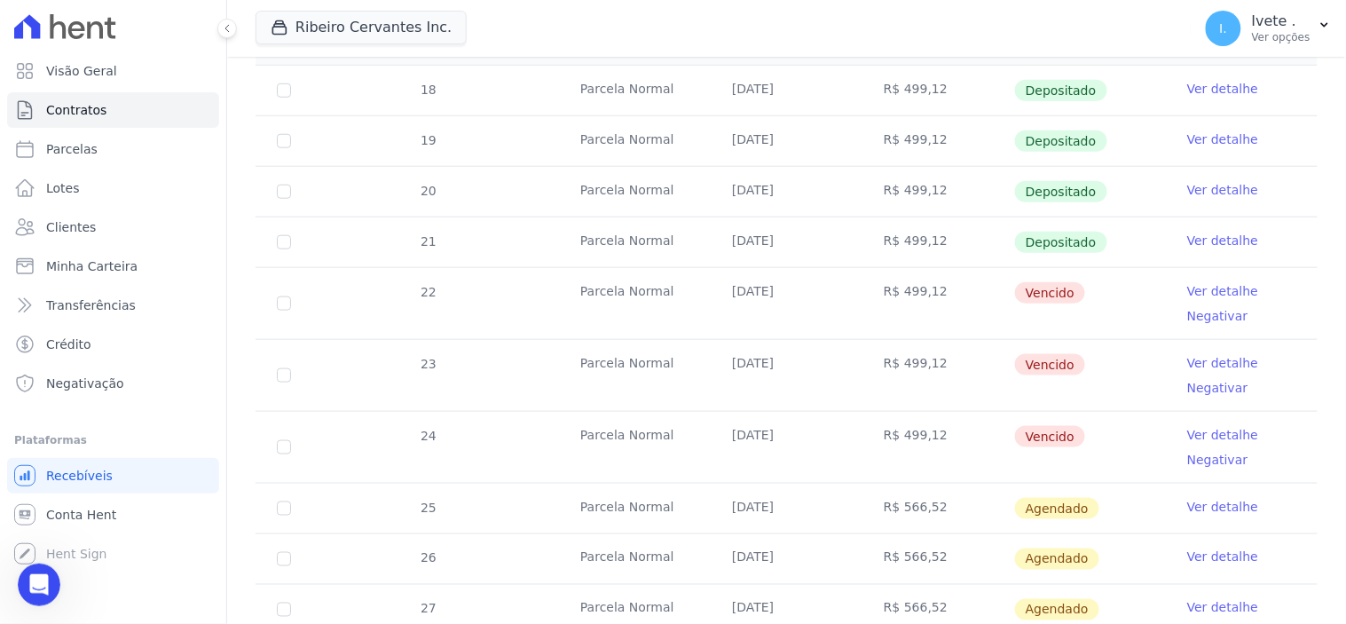
scroll to position [394, 0]
click at [1208, 286] on link "Ver detalhe" at bounding box center [1222, 289] width 71 height 18
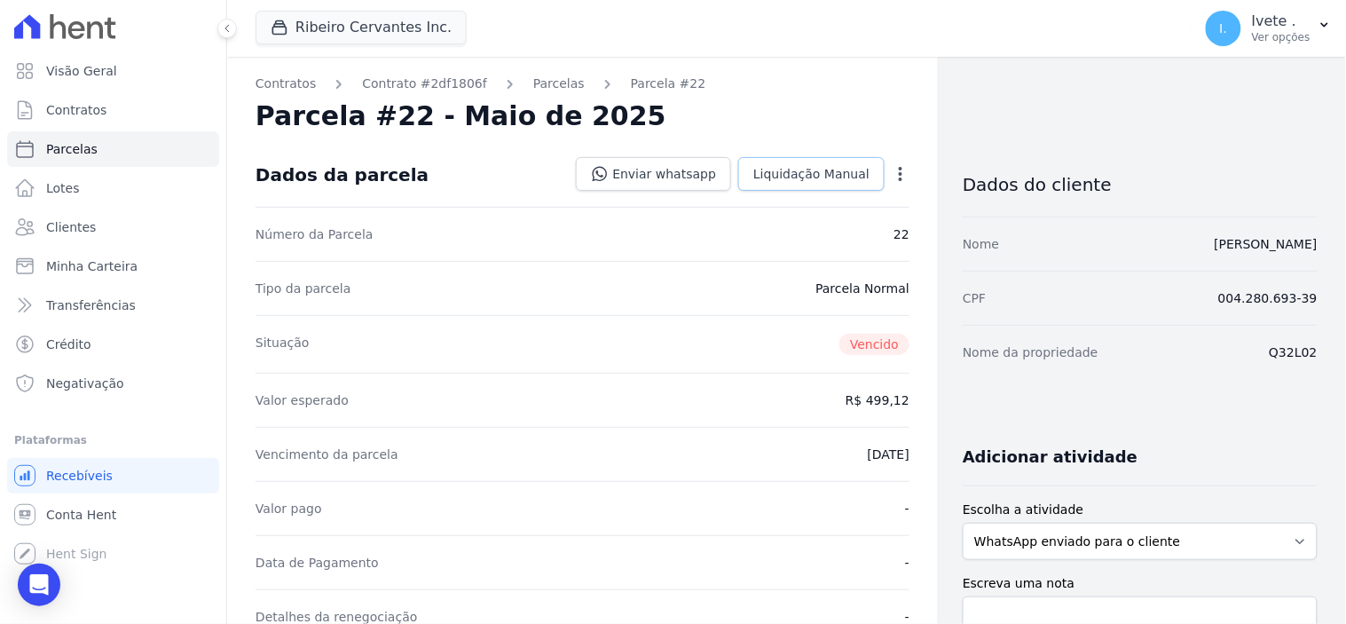
click at [812, 173] on span "Liquidação Manual" at bounding box center [811, 174] width 116 height 18
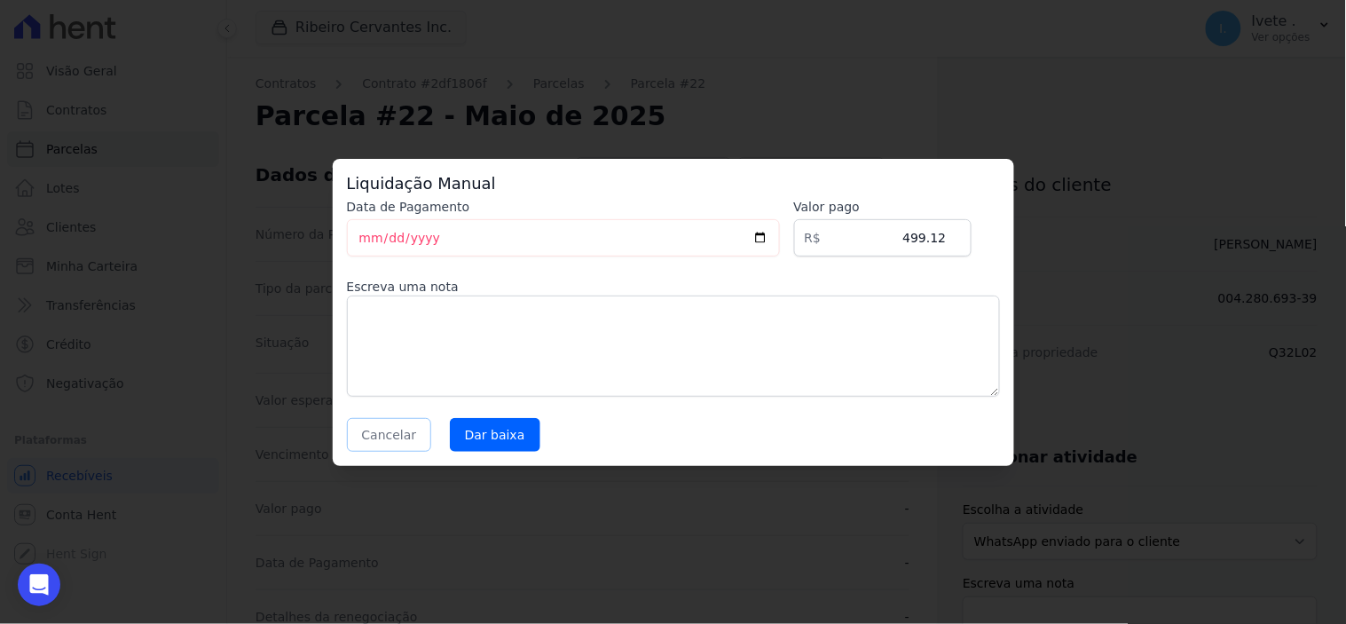
click at [382, 436] on button "Cancelar" at bounding box center [389, 435] width 85 height 34
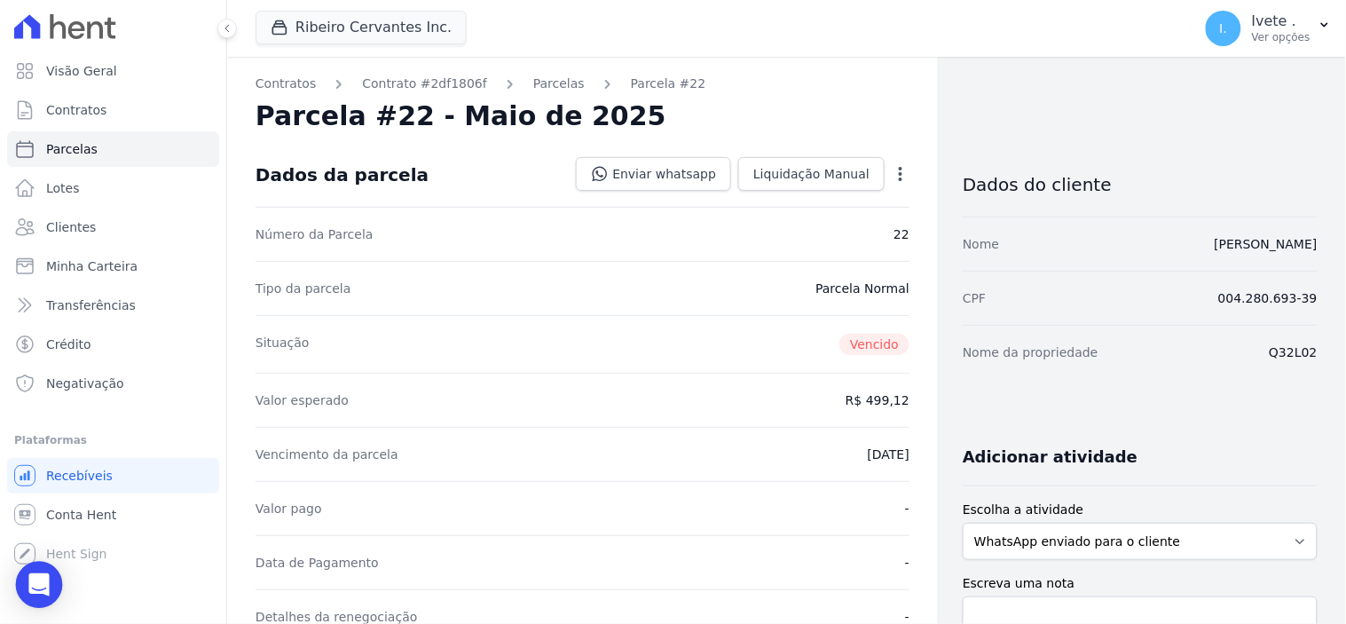
click at [38, 578] on icon "Open Intercom Messenger" at bounding box center [38, 584] width 20 height 23
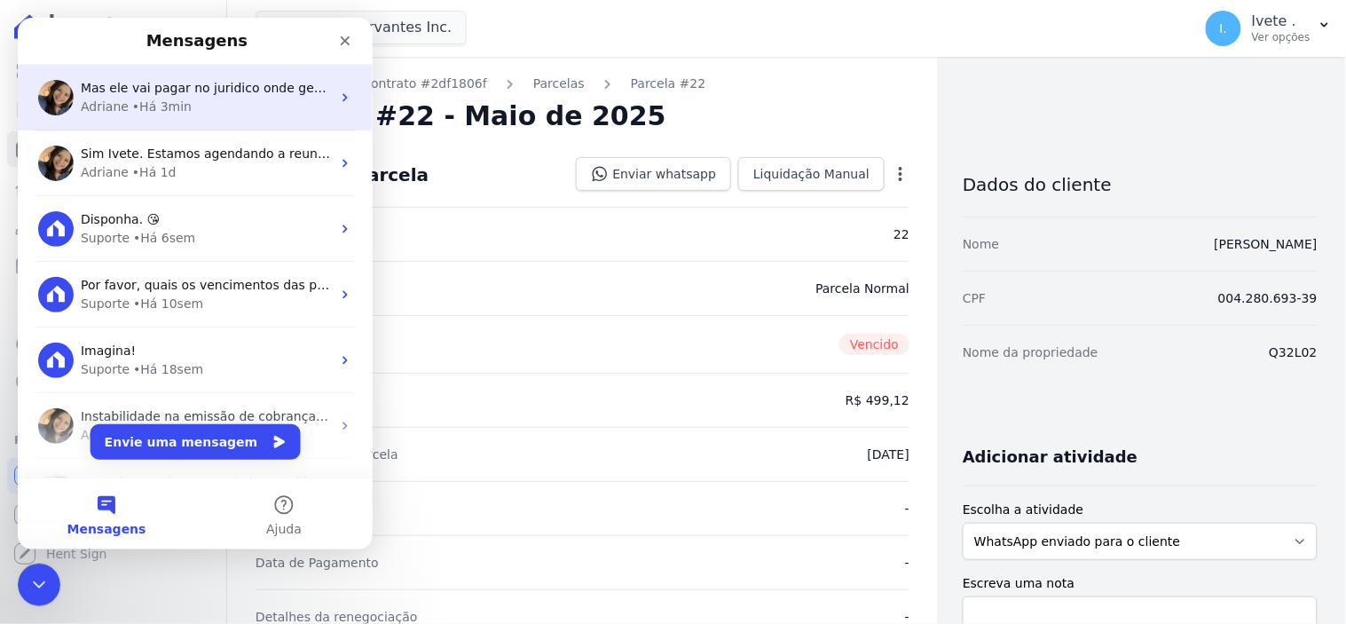
click at [185, 92] on span "Mas ele vai pagar no juridico onde gerou custa e e honorário" at bounding box center [269, 87] width 378 height 14
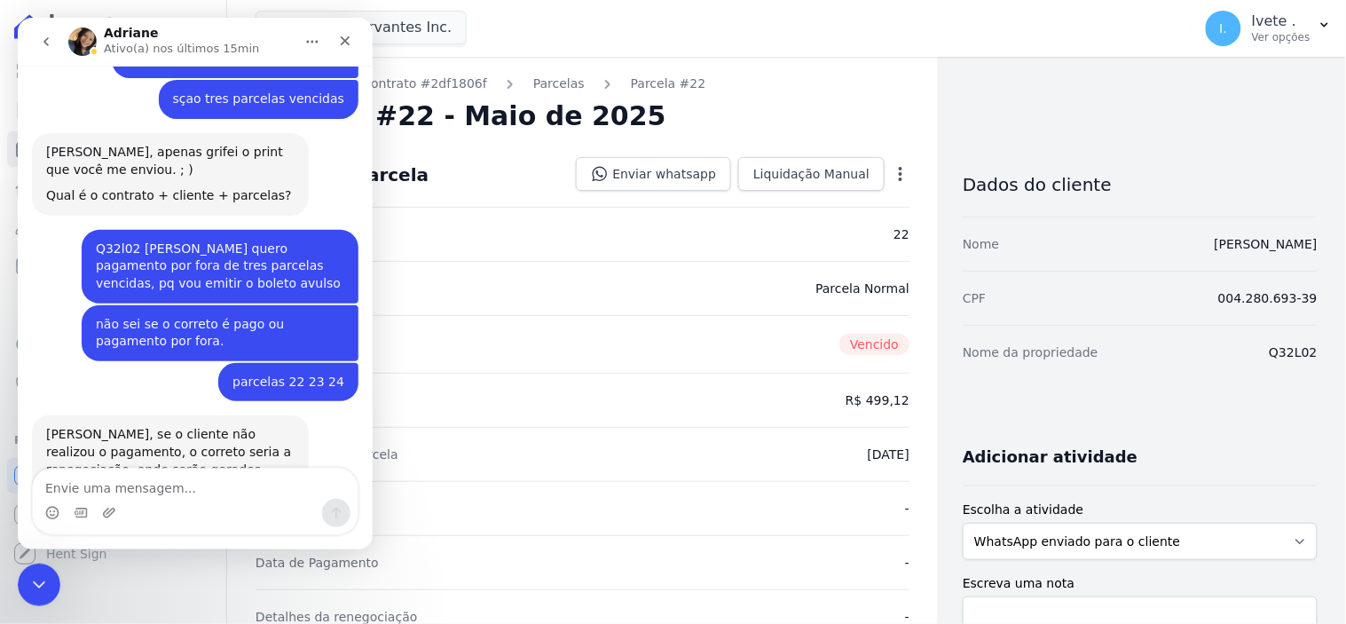
scroll to position [2558, 0]
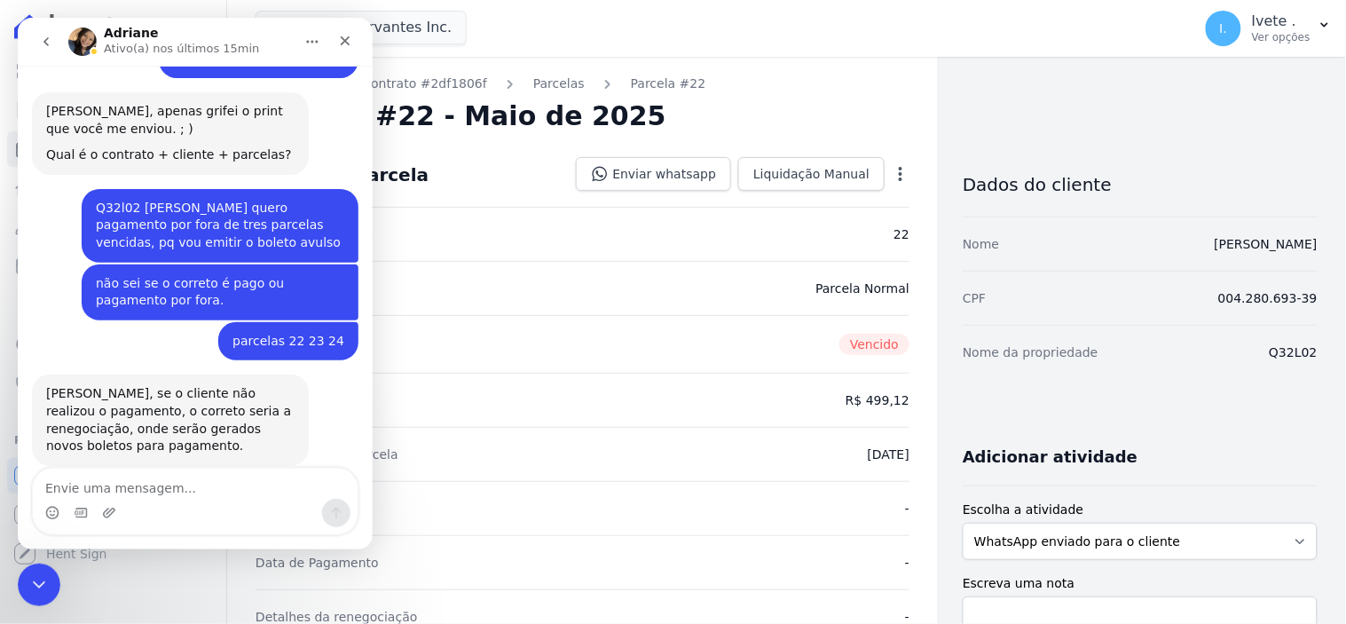
click at [893, 170] on icon "button" at bounding box center [901, 174] width 18 height 18
click at [33, 585] on icon "Encerramento do Messenger da Intercom" at bounding box center [36, 581] width 21 height 21
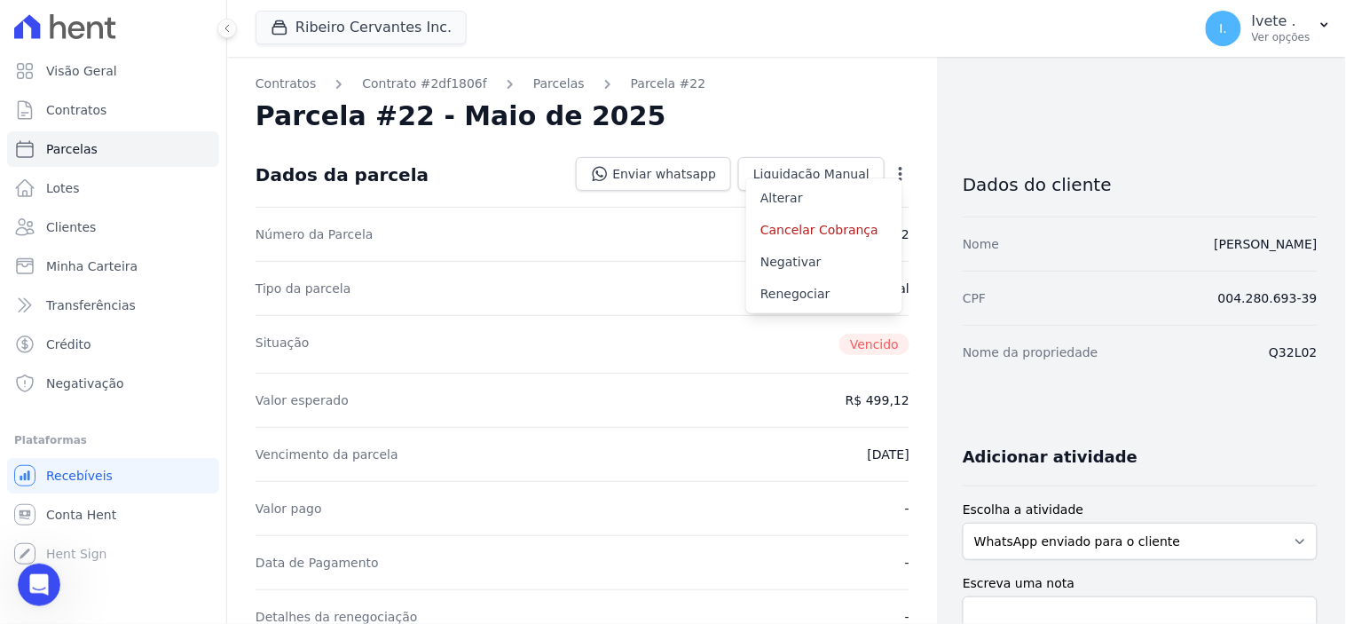
scroll to position [2557, 0]
click at [806, 103] on div "Parcela #22 - Maio de 2025" at bounding box center [583, 116] width 654 height 32
click at [811, 165] on span "Liquidação Manual" at bounding box center [811, 174] width 116 height 18
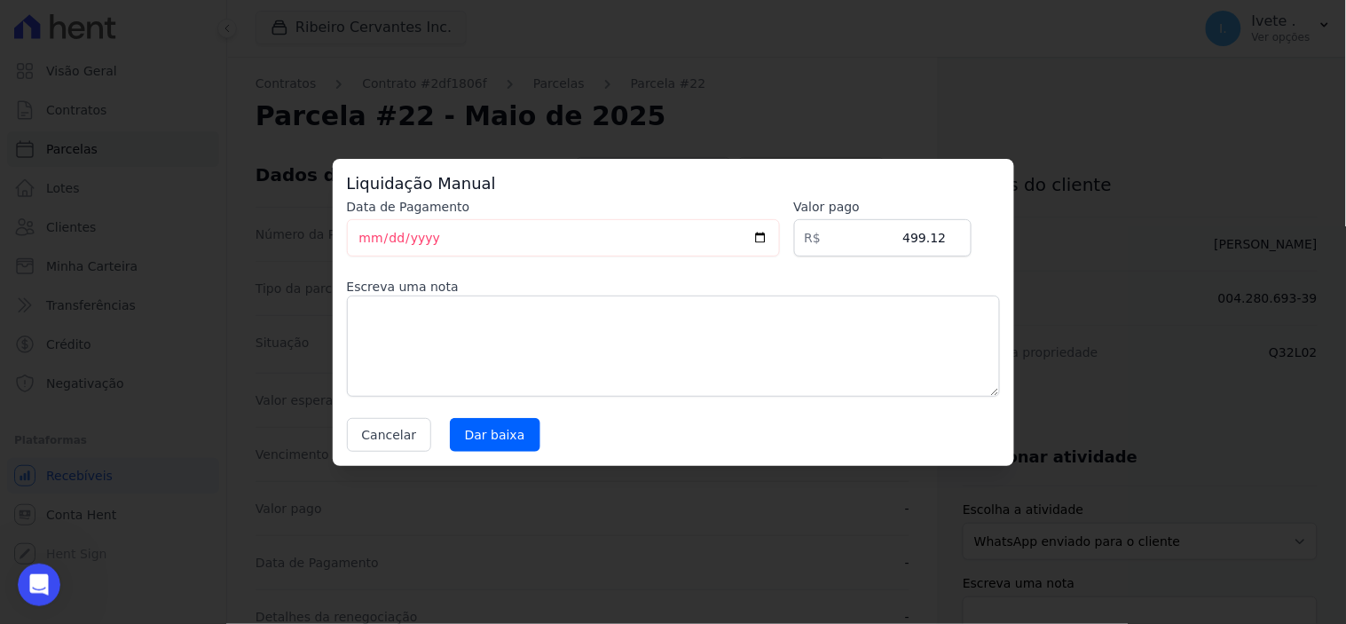
click at [1140, 90] on div "Liquidação Manual Data de Pagamento [DATE] [GEOGRAPHIC_DATA] R$ 499.12 Escreva …" at bounding box center [673, 312] width 1346 height 624
click at [378, 432] on button "Cancelar" at bounding box center [389, 435] width 85 height 34
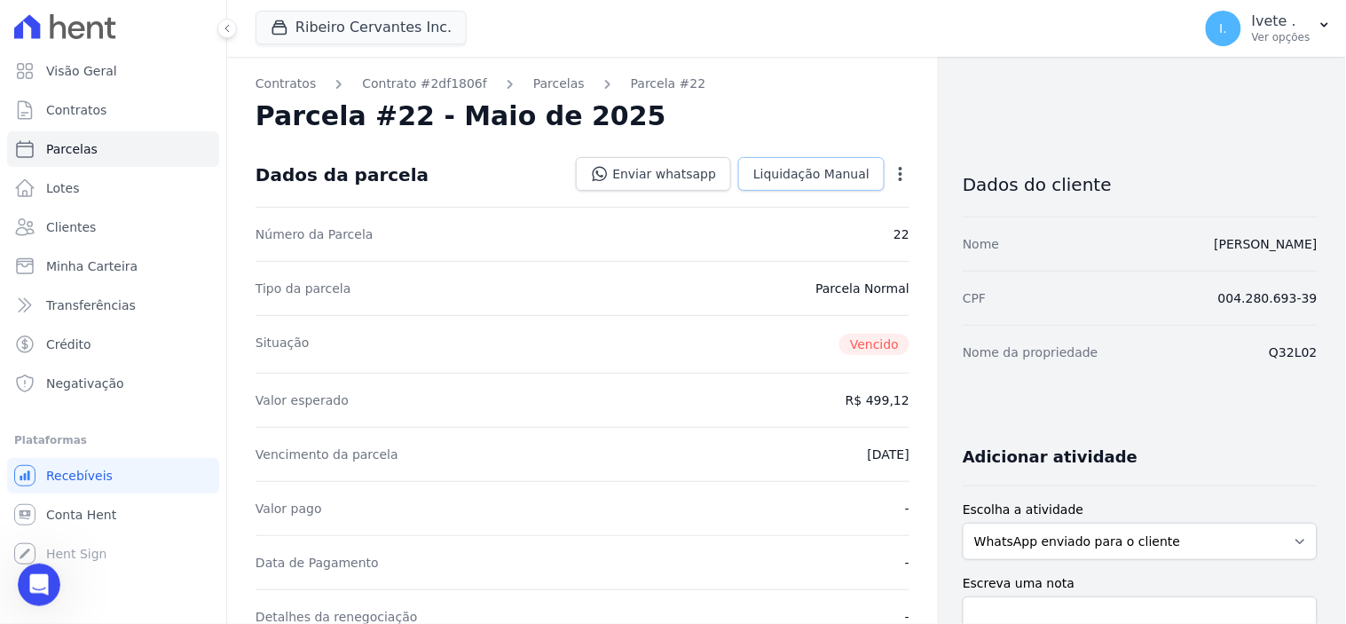
click at [811, 165] on span "Liquidação Manual" at bounding box center [811, 174] width 116 height 18
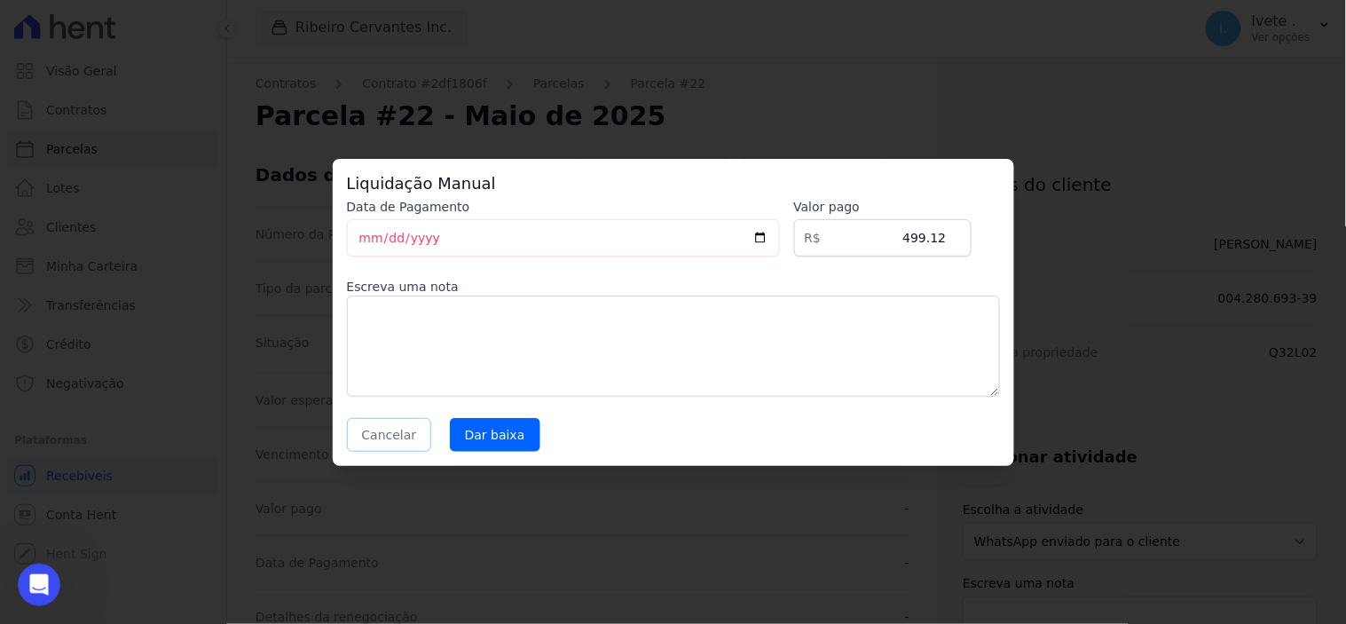
click at [370, 440] on button "Cancelar" at bounding box center [389, 435] width 85 height 34
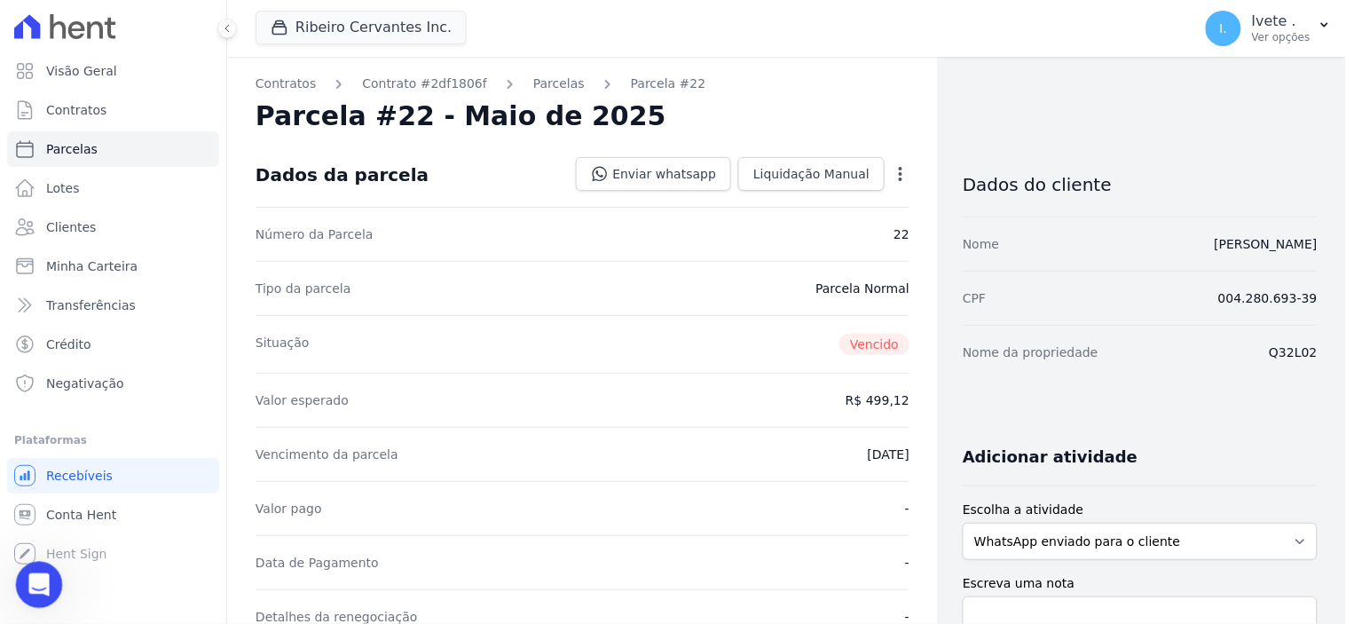
click at [36, 585] on icon "Abertura do Messenger da Intercom" at bounding box center [36, 582] width 29 height 29
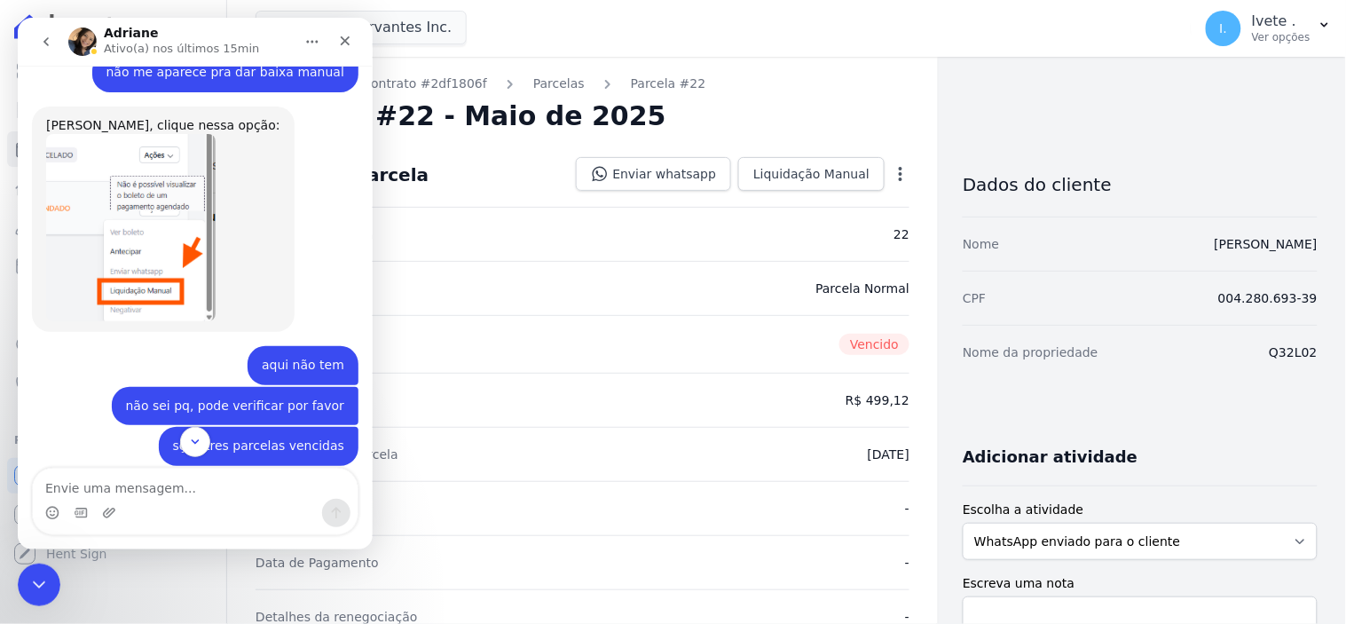
scroll to position [2163, 0]
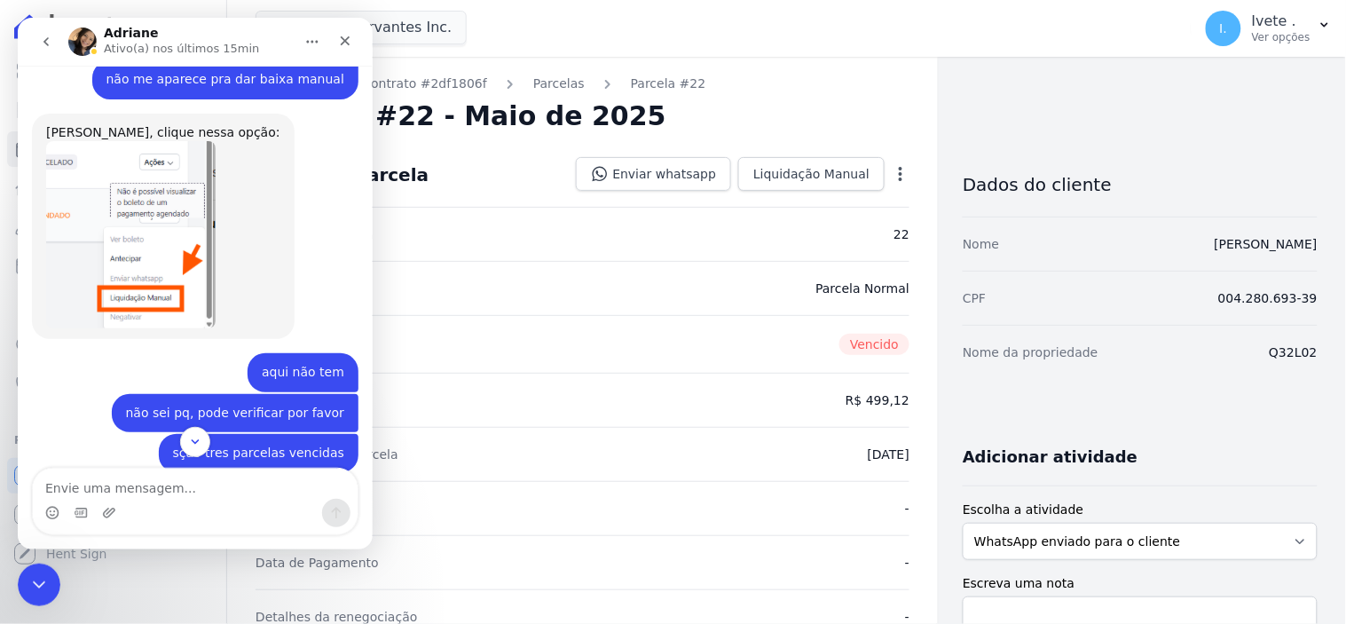
click at [170, 214] on img "Adriane diz…" at bounding box center [129, 233] width 169 height 187
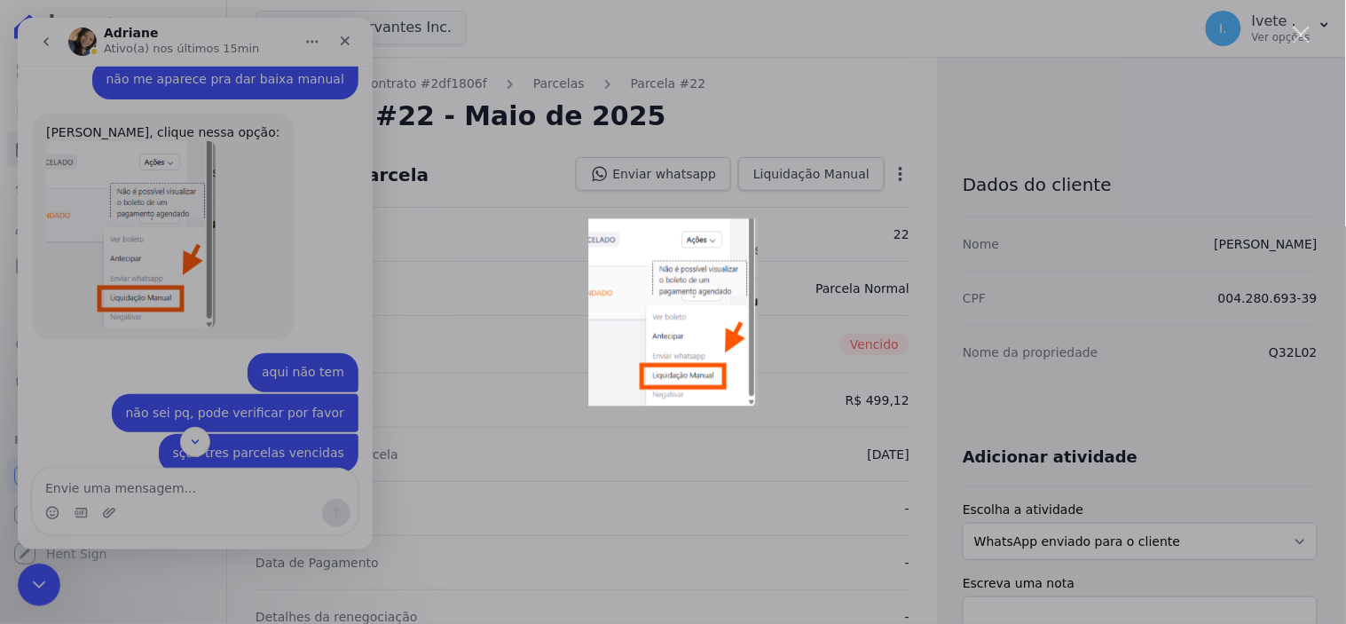
click at [670, 375] on img "Fechar" at bounding box center [672, 311] width 169 height 187
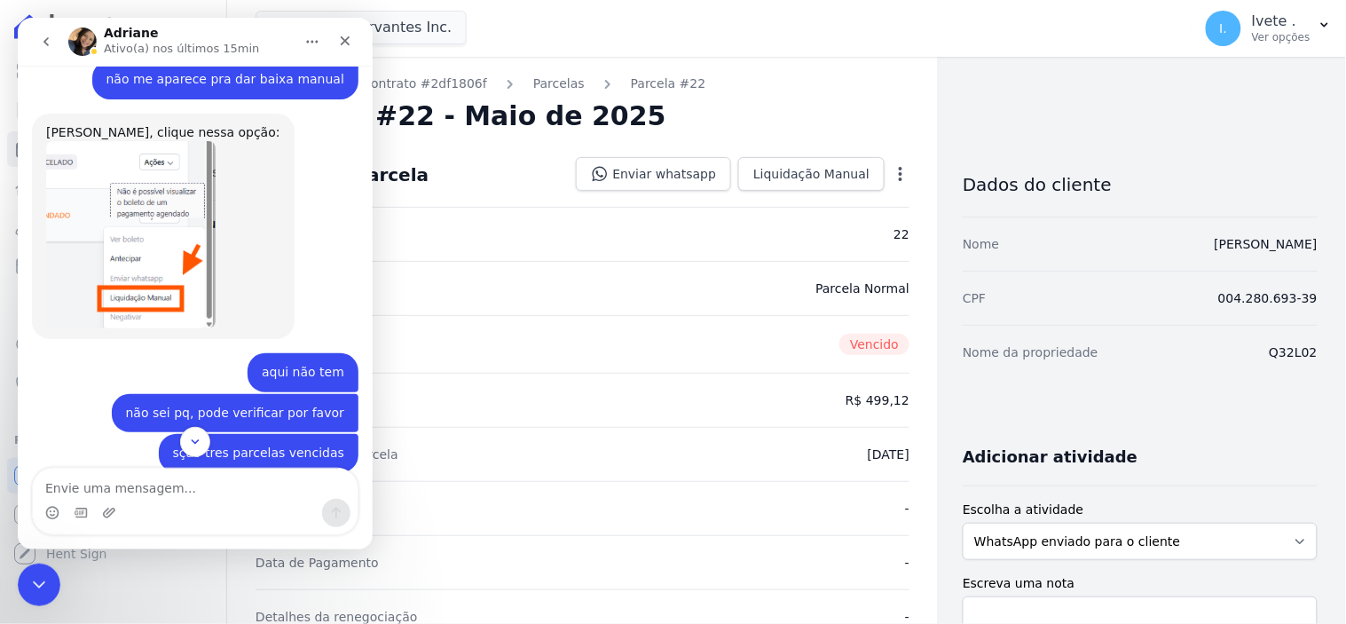
scroll to position [2151, 0]
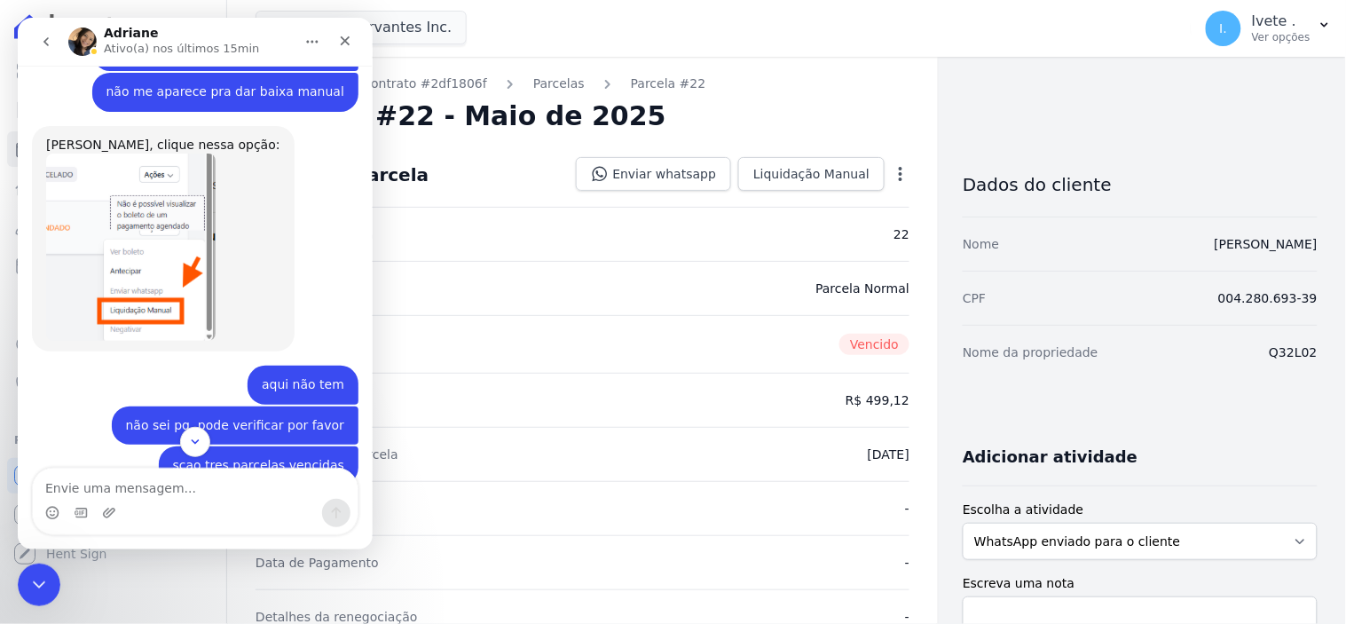
click at [144, 206] on img "Adriane diz…" at bounding box center [129, 246] width 169 height 187
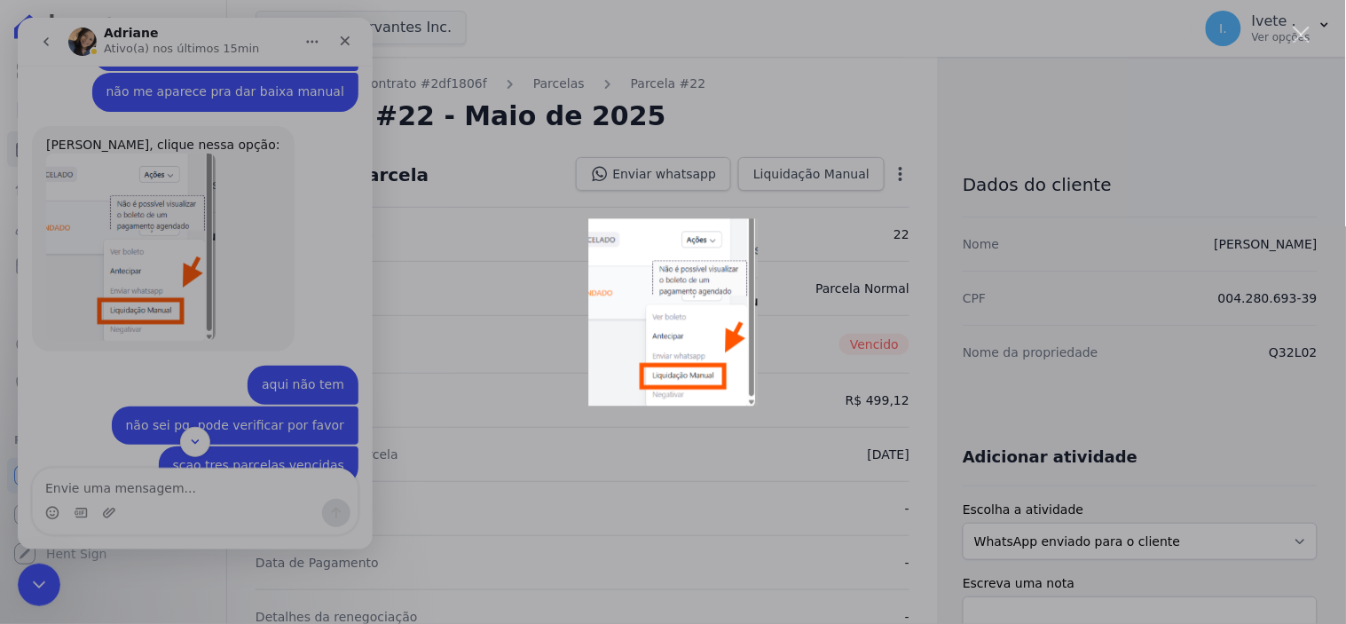
click at [349, 42] on div "Messenger da Intercom" at bounding box center [673, 312] width 1346 height 624
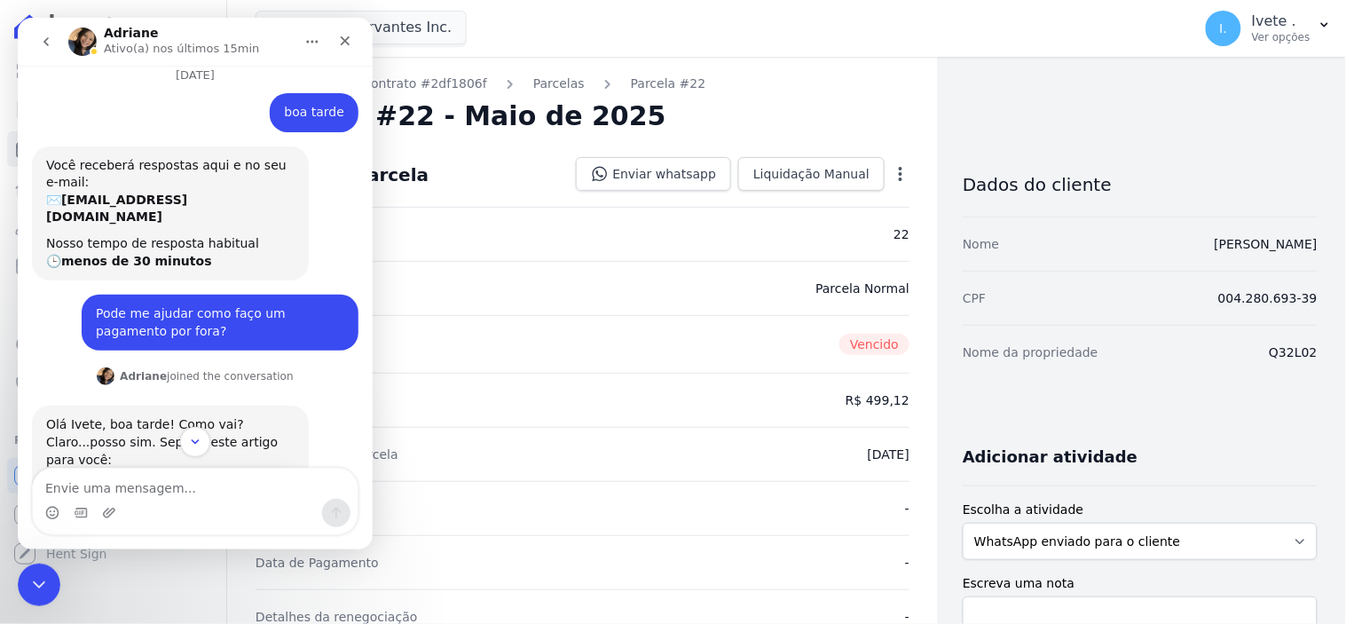
scroll to position [869, 0]
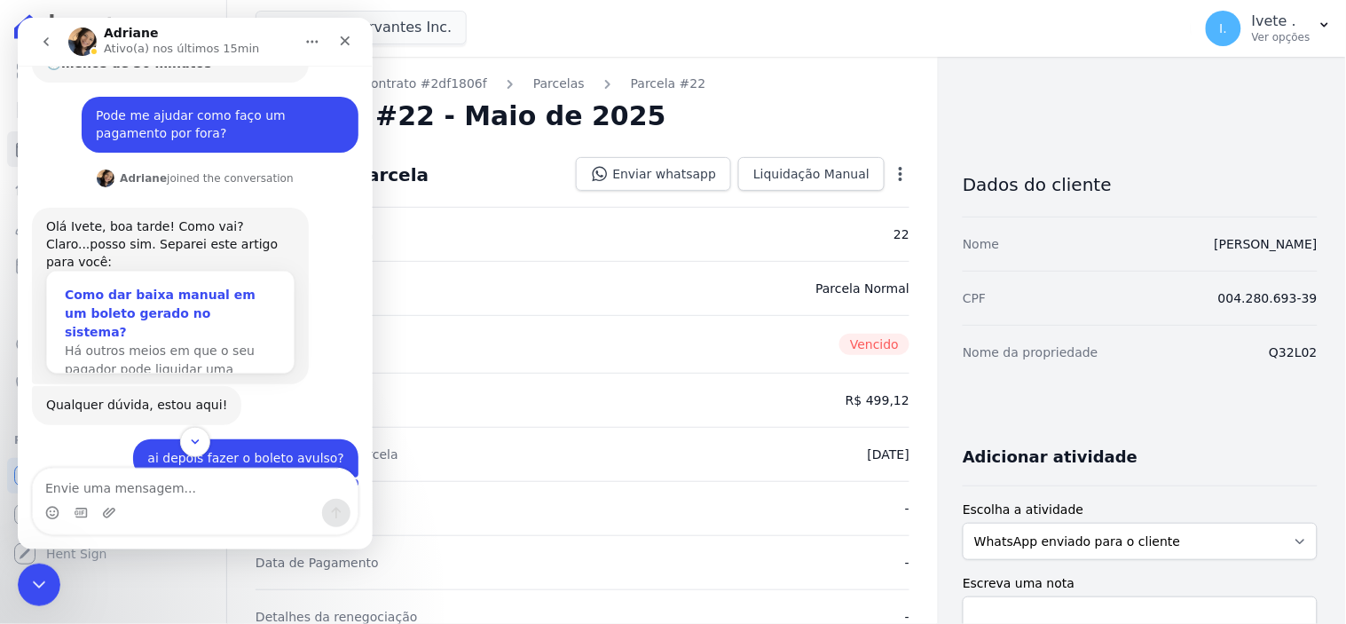
click at [201, 285] on div "Como dar baixa manual em um boleto gerado no sistema?" at bounding box center [169, 313] width 211 height 56
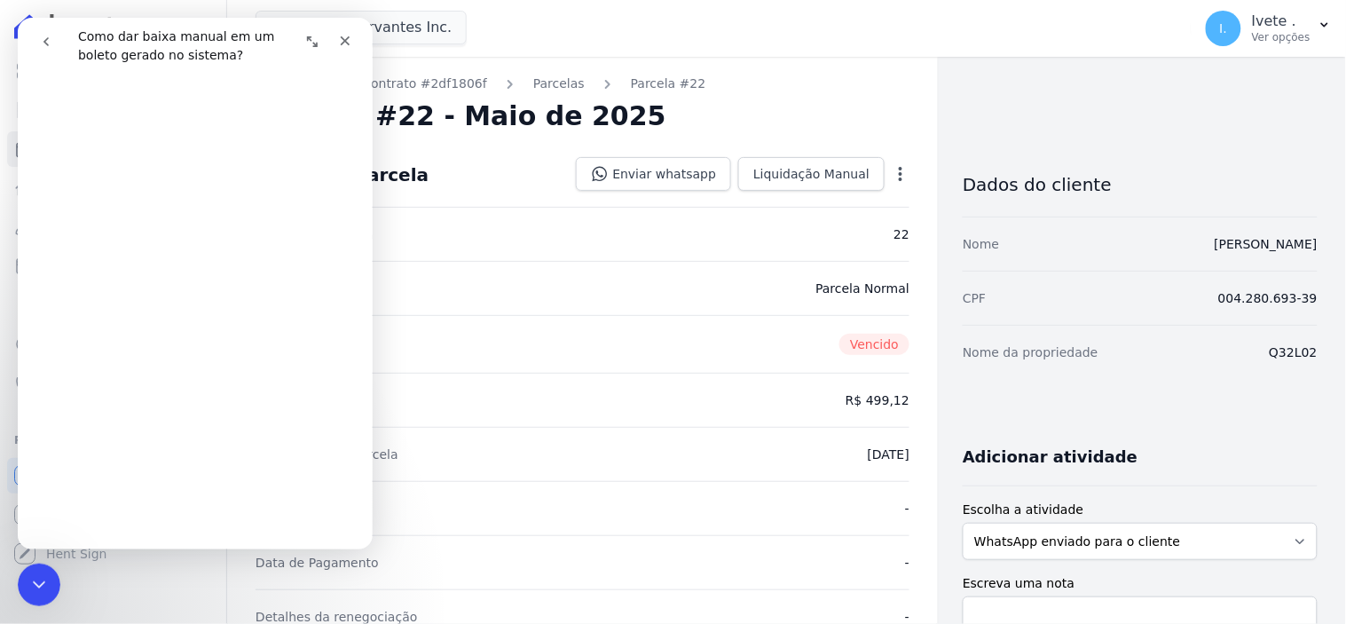
scroll to position [208, 0]
click at [47, 42] on icon "go back" at bounding box center [45, 41] width 14 height 14
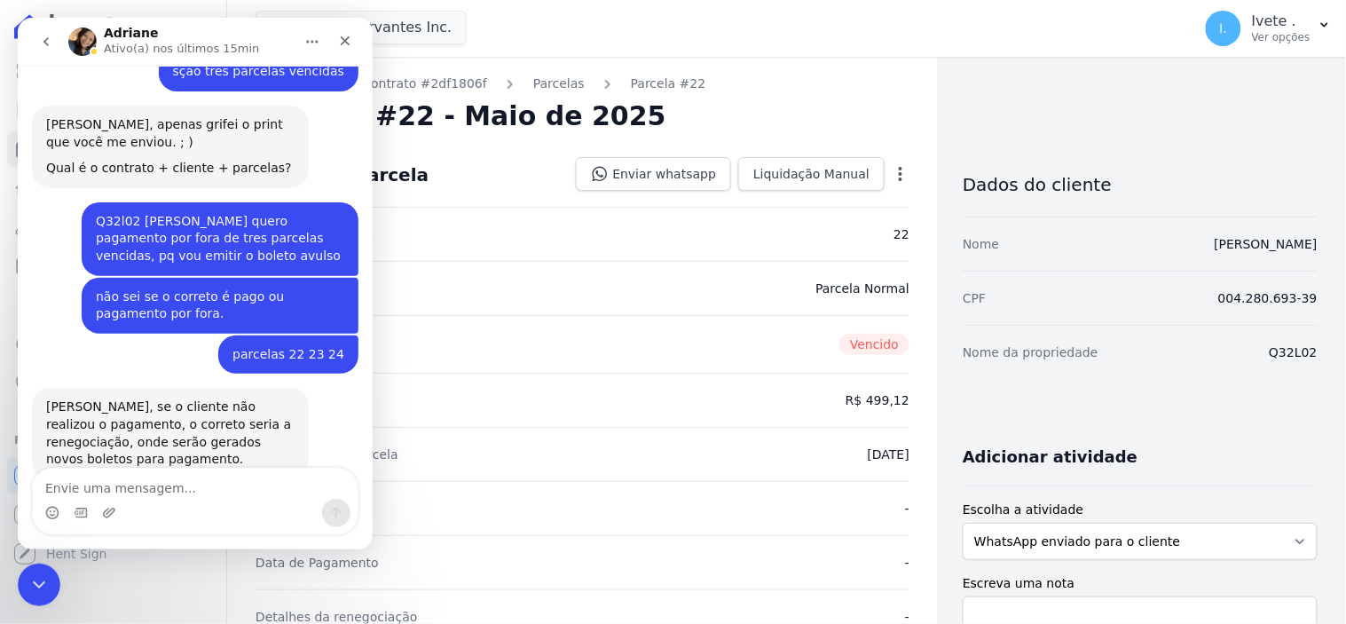
scroll to position [2558, 0]
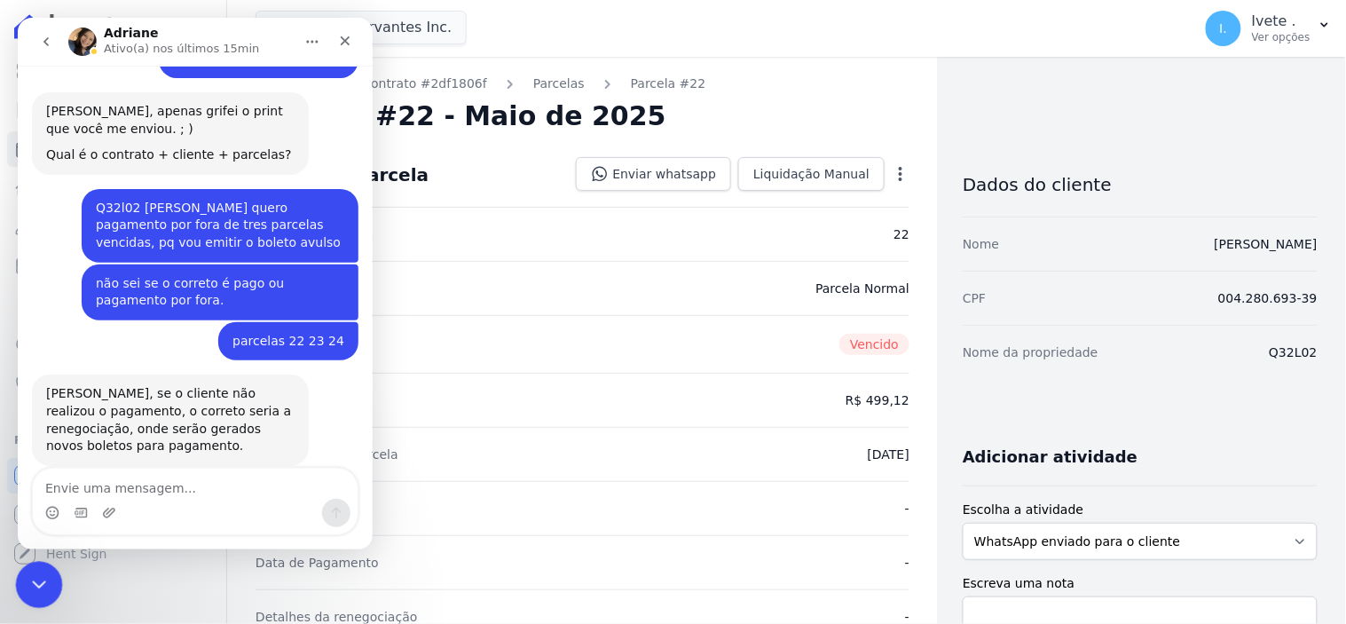
click at [28, 593] on div "Encerramento do Messenger da Intercom" at bounding box center [36, 582] width 43 height 43
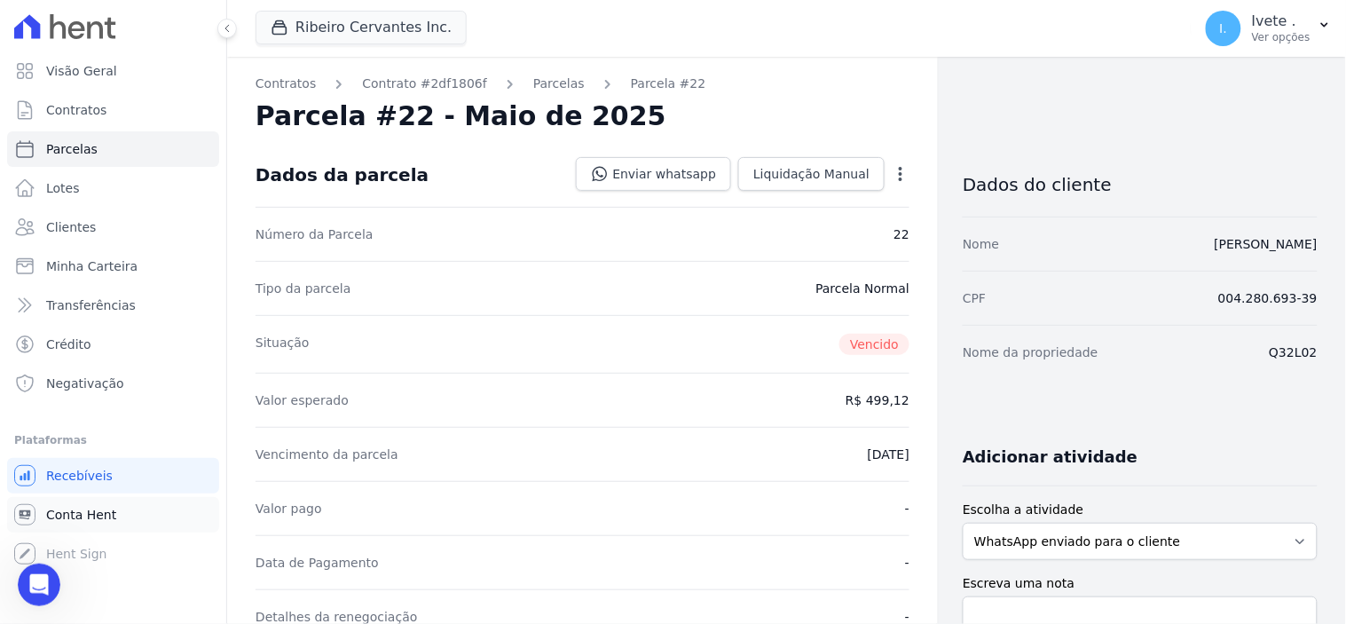
click at [84, 519] on span "Conta Hent" at bounding box center [81, 515] width 70 height 18
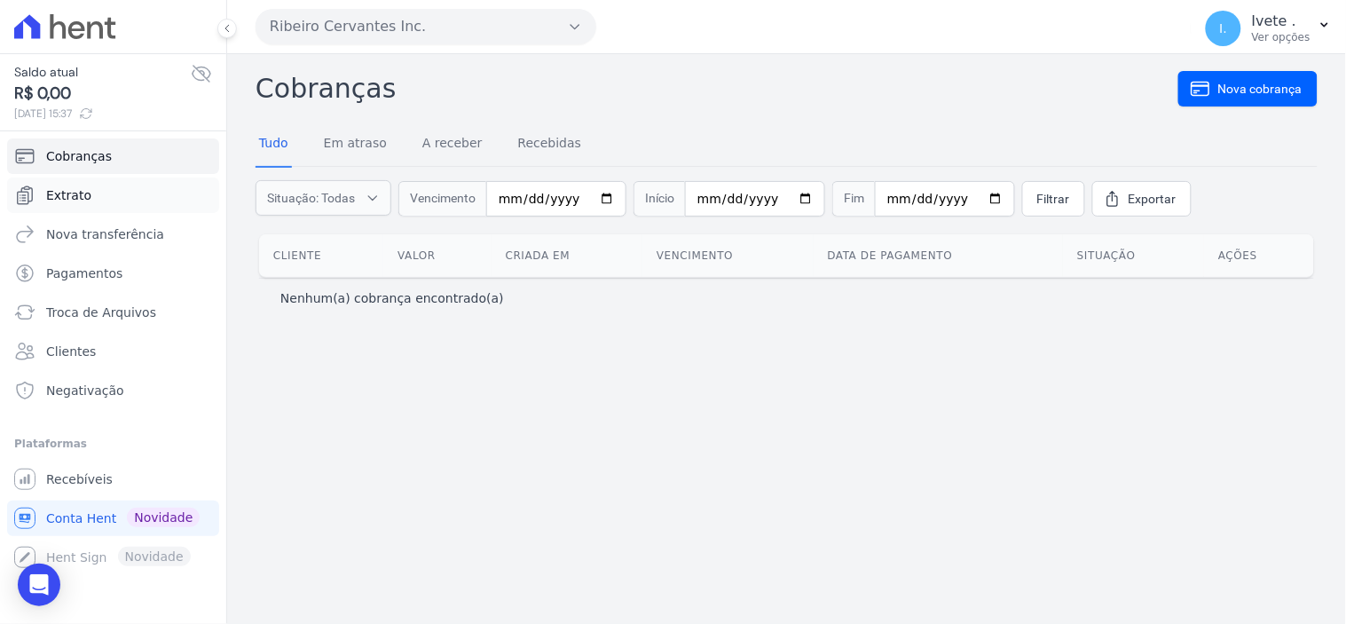
click at [66, 181] on link "Extrato" at bounding box center [113, 194] width 212 height 35
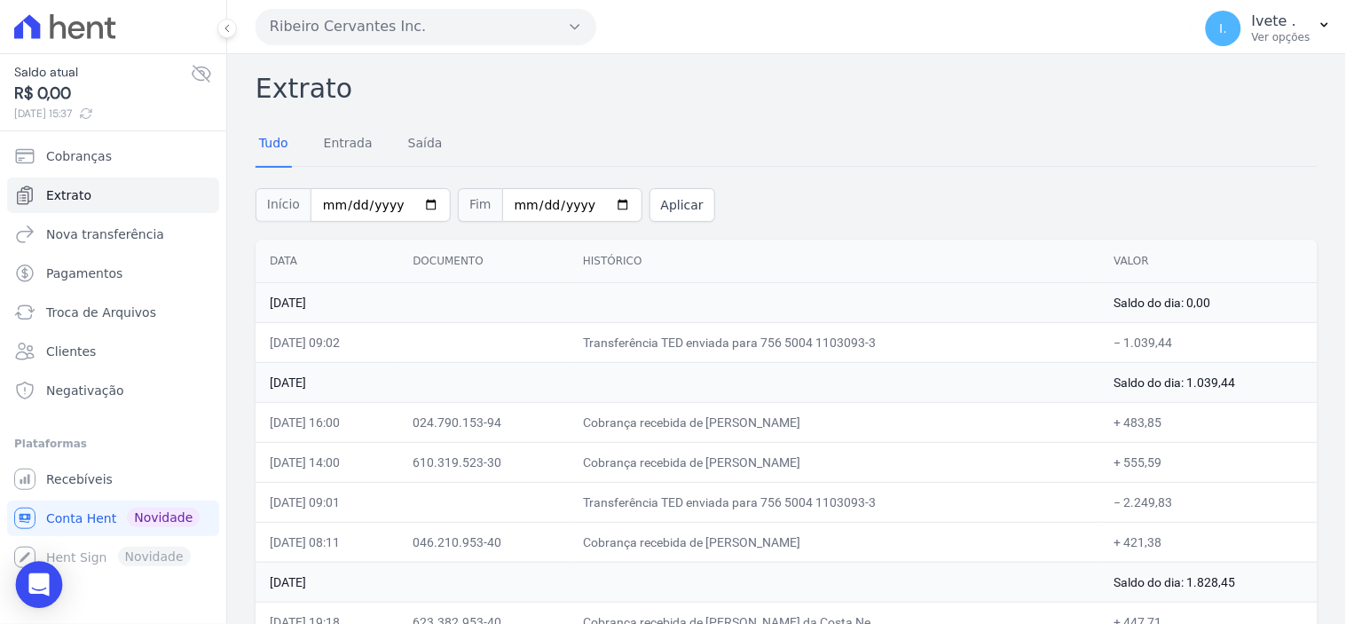
click at [30, 586] on icon "Open Intercom Messenger" at bounding box center [39, 584] width 23 height 23
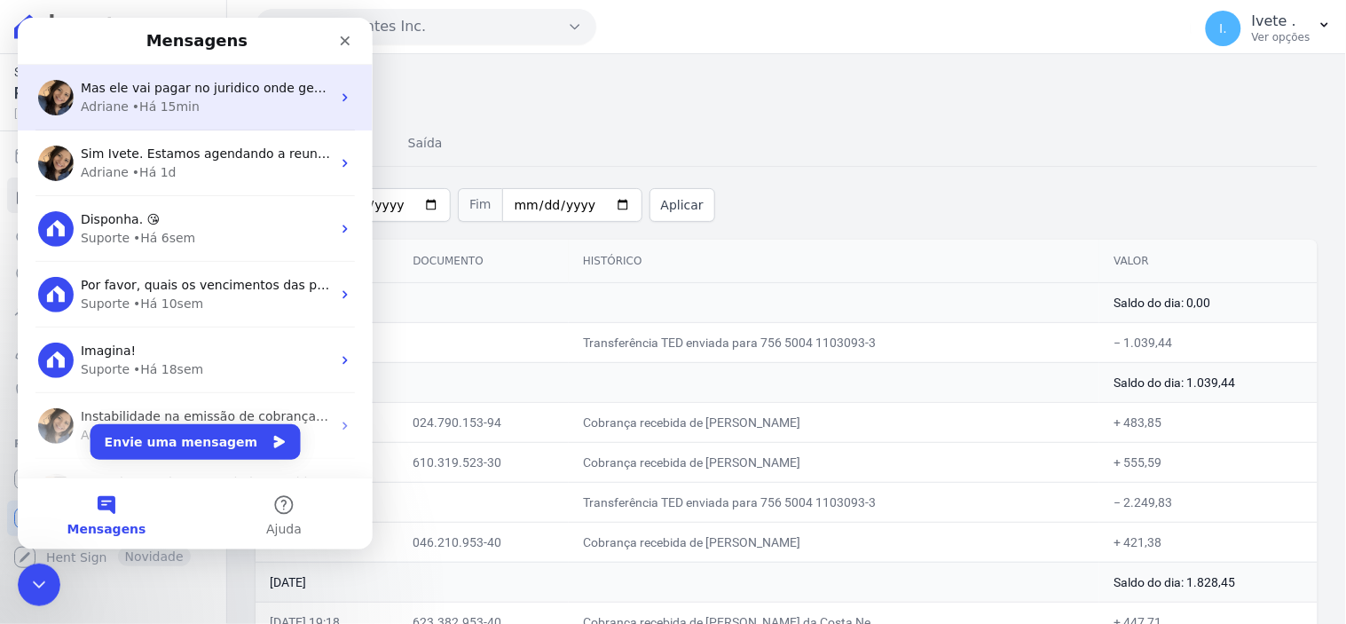
click at [178, 98] on div "• Há 15min" at bounding box center [164, 106] width 67 height 19
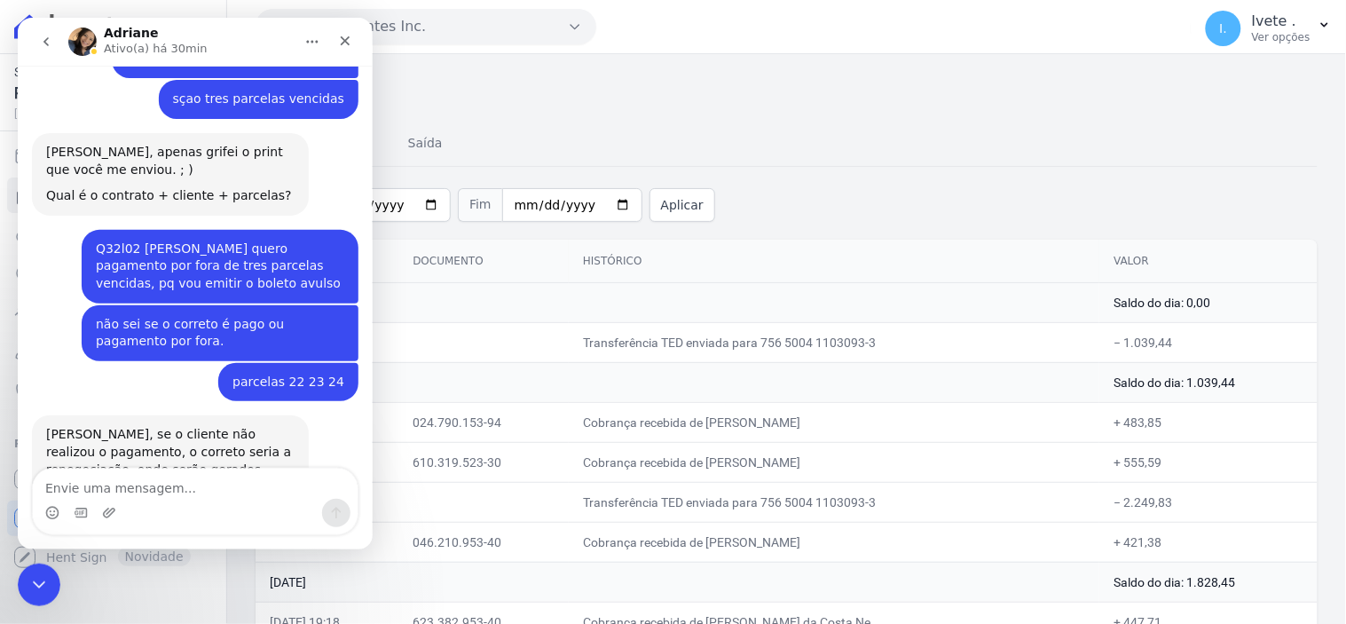
scroll to position [2558, 0]
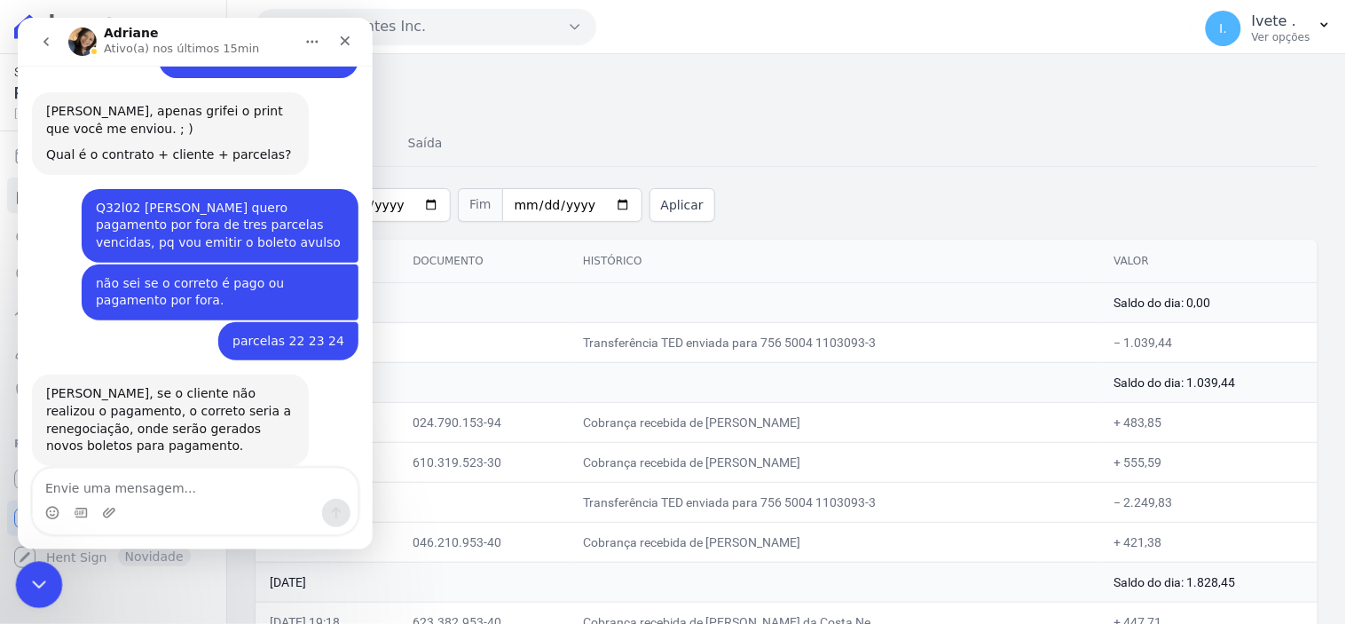
click at [34, 577] on icon "Encerramento do Messenger da Intercom" at bounding box center [36, 581] width 21 height 21
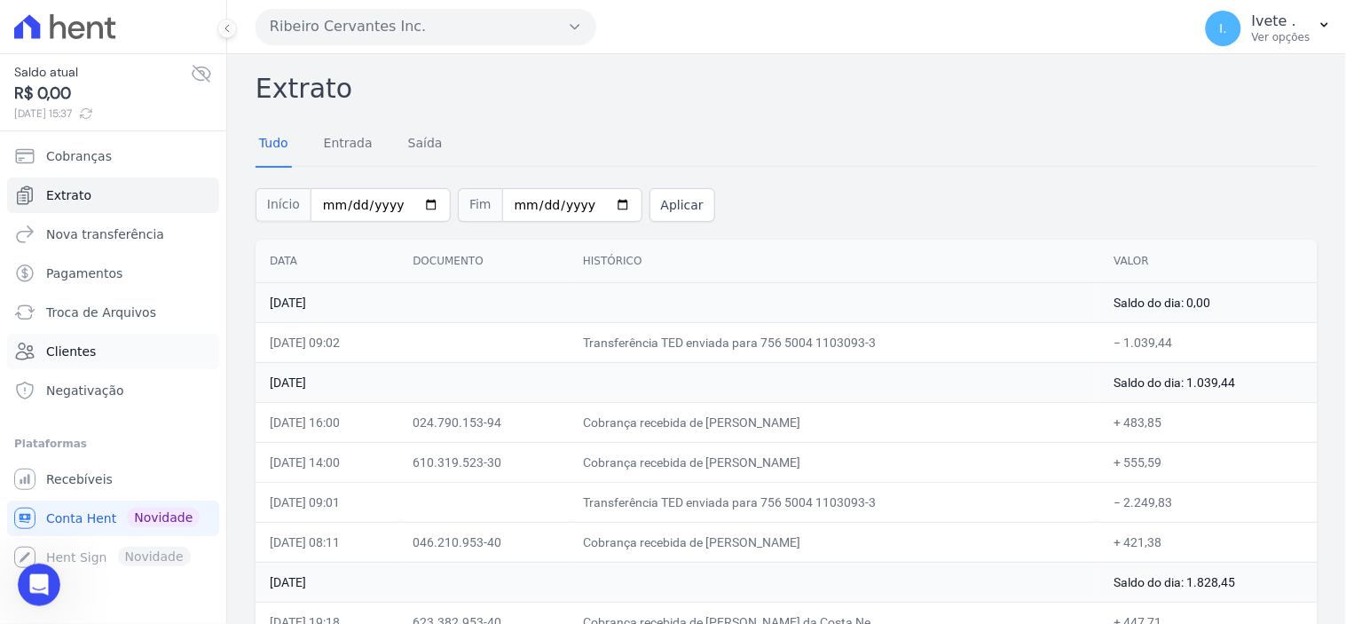
scroll to position [2557, 0]
click at [33, 586] on icon "Abertura do Messenger da Intercom" at bounding box center [36, 582] width 29 height 29
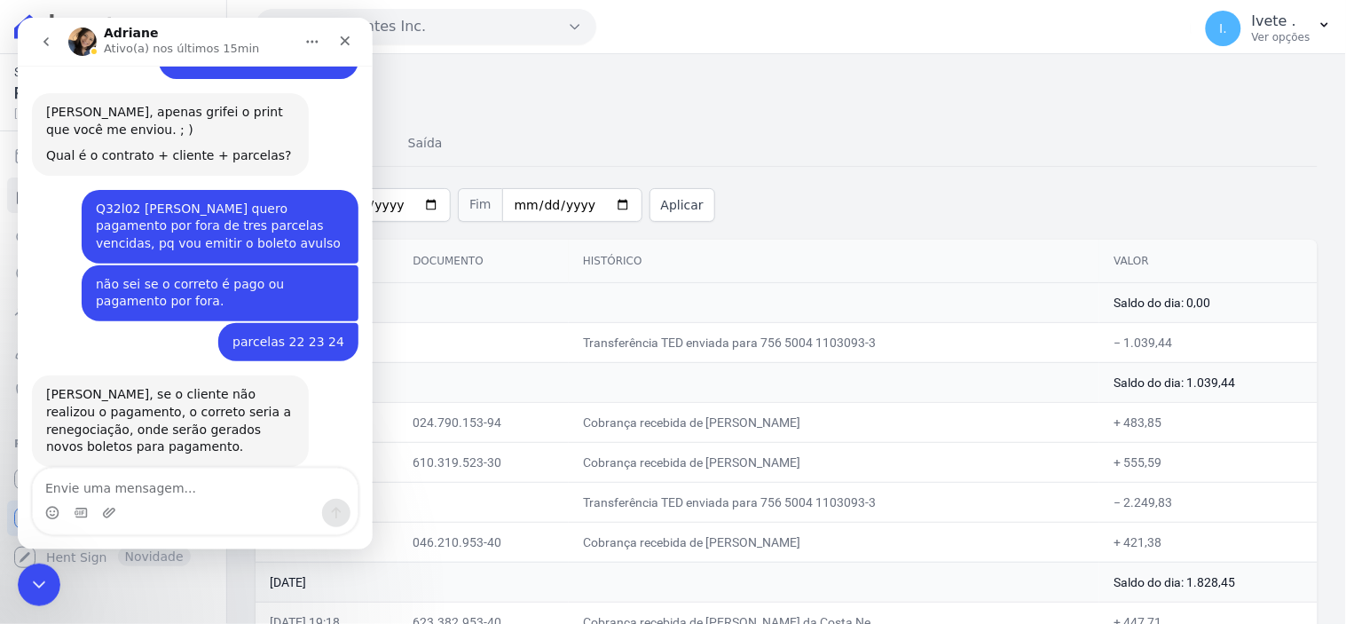
click at [307, 42] on icon "Início" at bounding box center [311, 41] width 14 height 14
click at [41, 41] on icon "go back" at bounding box center [45, 41] width 14 height 14
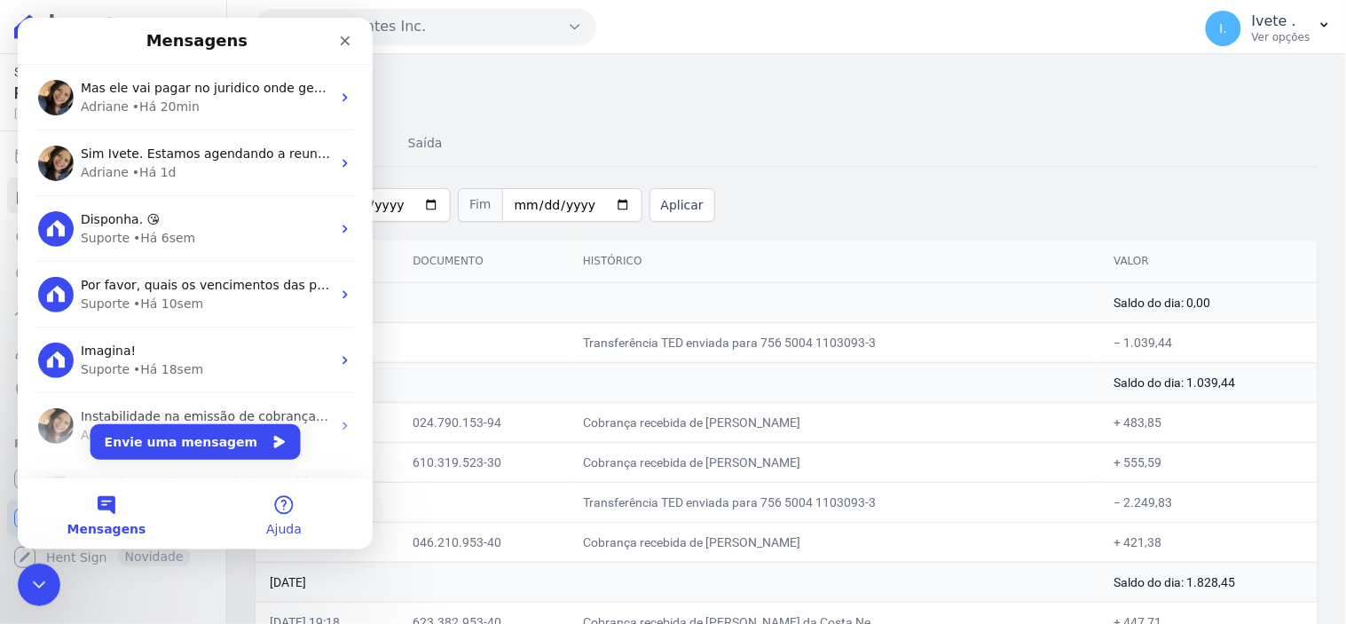
click at [287, 502] on button "Ajuda" at bounding box center [282, 512] width 177 height 71
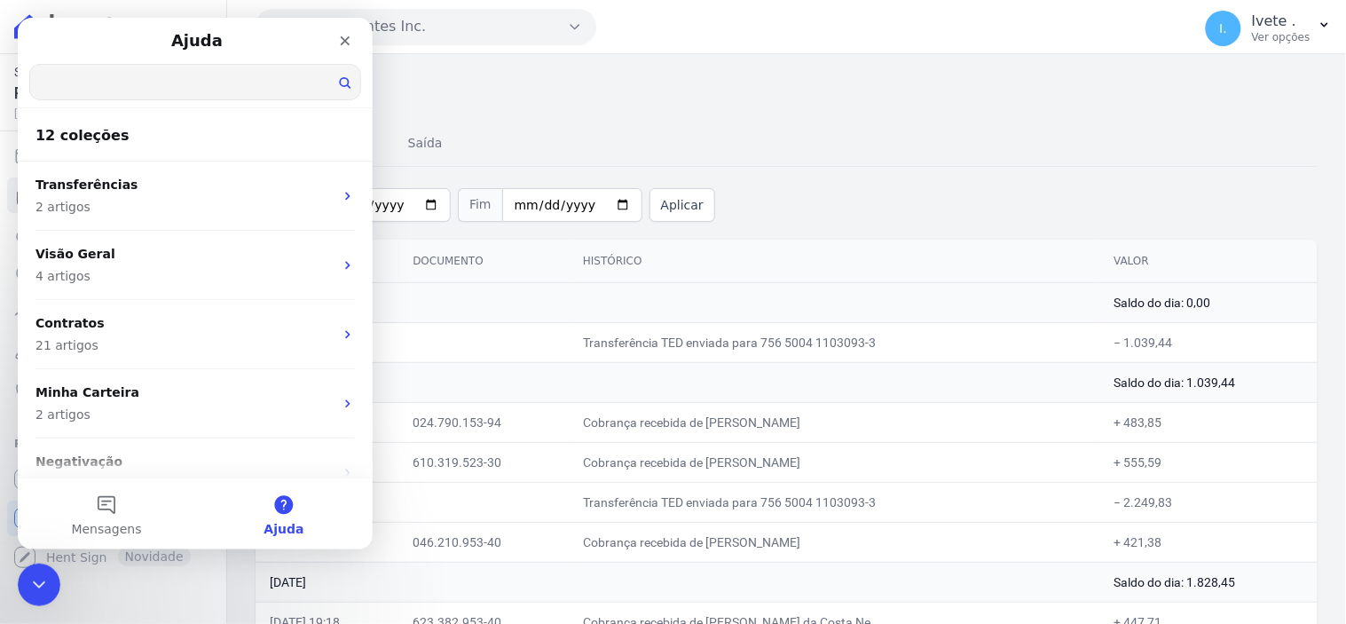
click at [98, 75] on input "Qual é a sua dúvida?" at bounding box center [194, 81] width 330 height 35
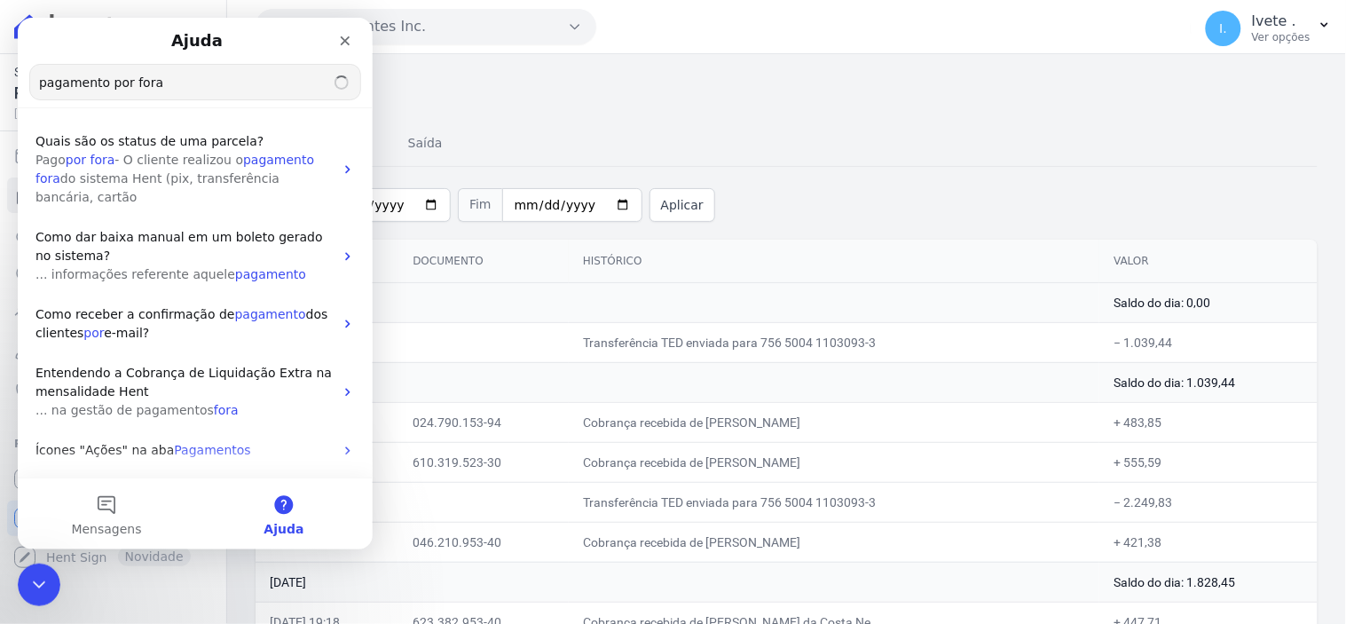
type input "pagamento por fora"
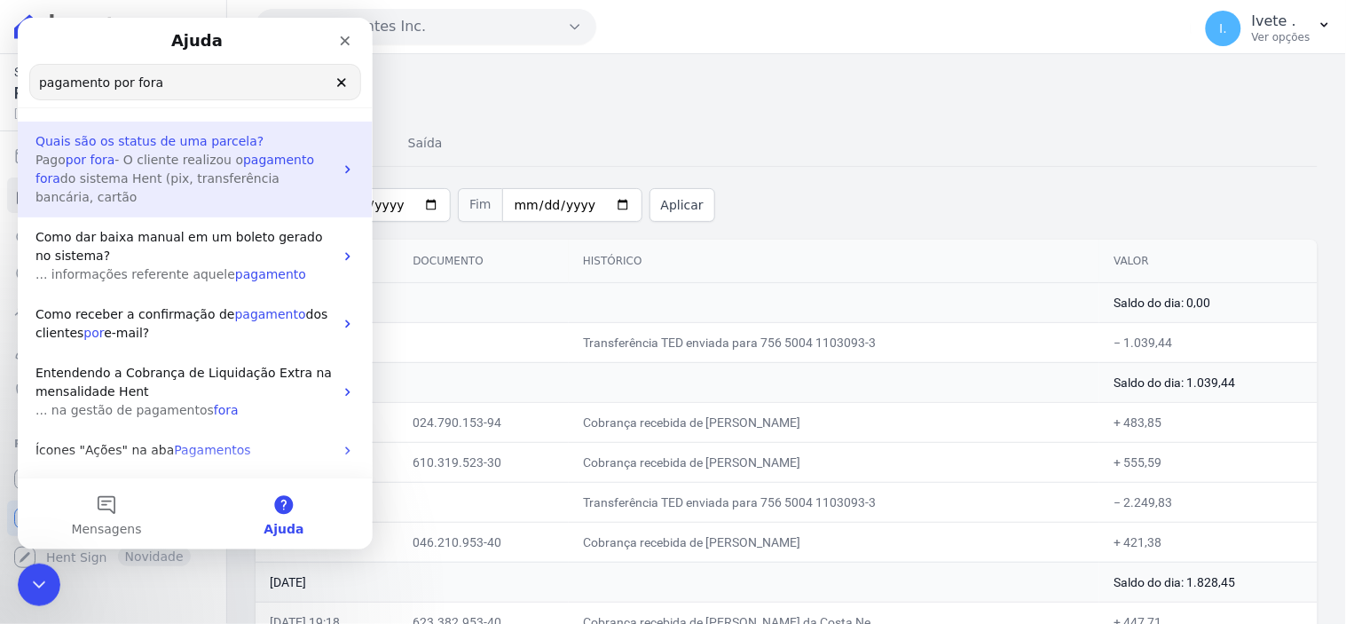
click at [272, 162] on span "pagamento" at bounding box center [277, 159] width 71 height 14
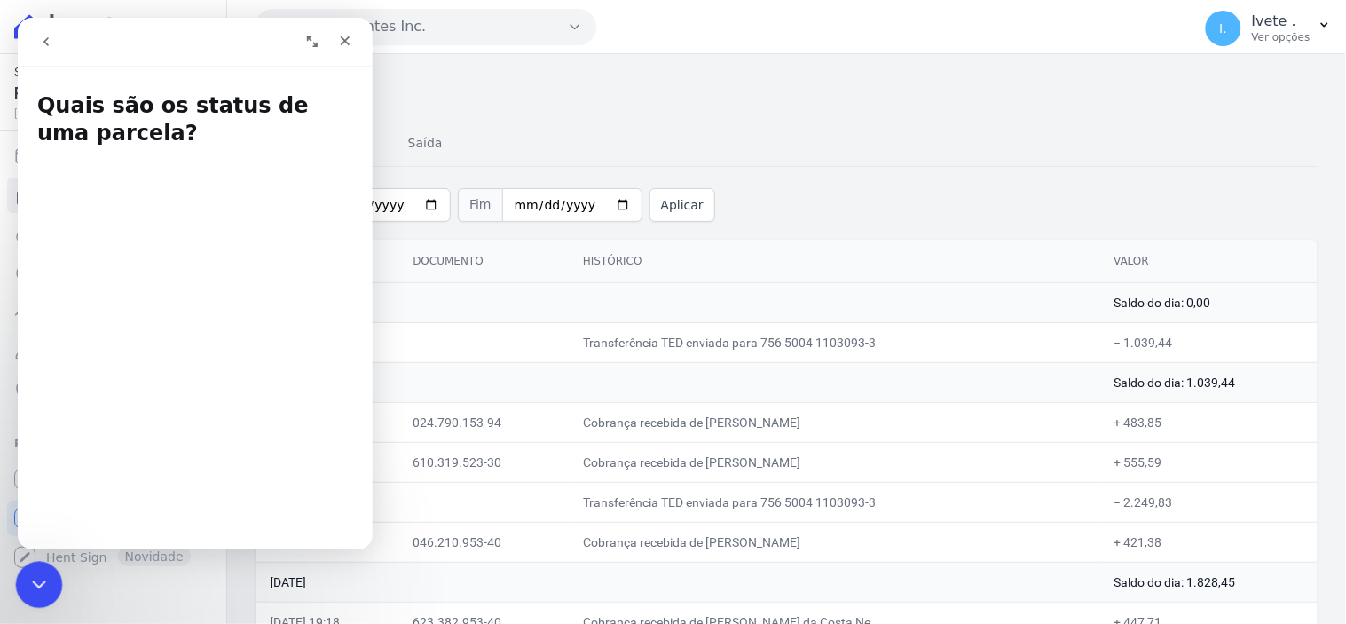
click at [32, 573] on icon "Encerramento do Messenger da Intercom" at bounding box center [36, 581] width 21 height 21
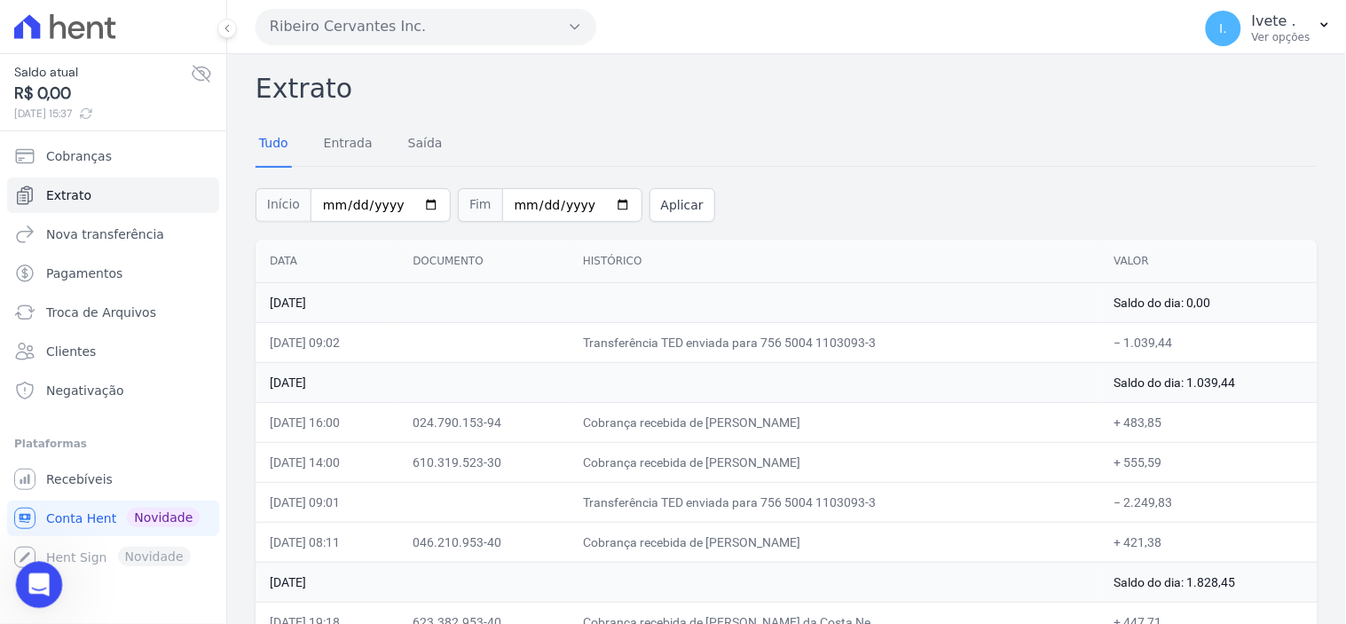
click at [34, 575] on icon "Abertura do Messenger da Intercom" at bounding box center [36, 582] width 29 height 29
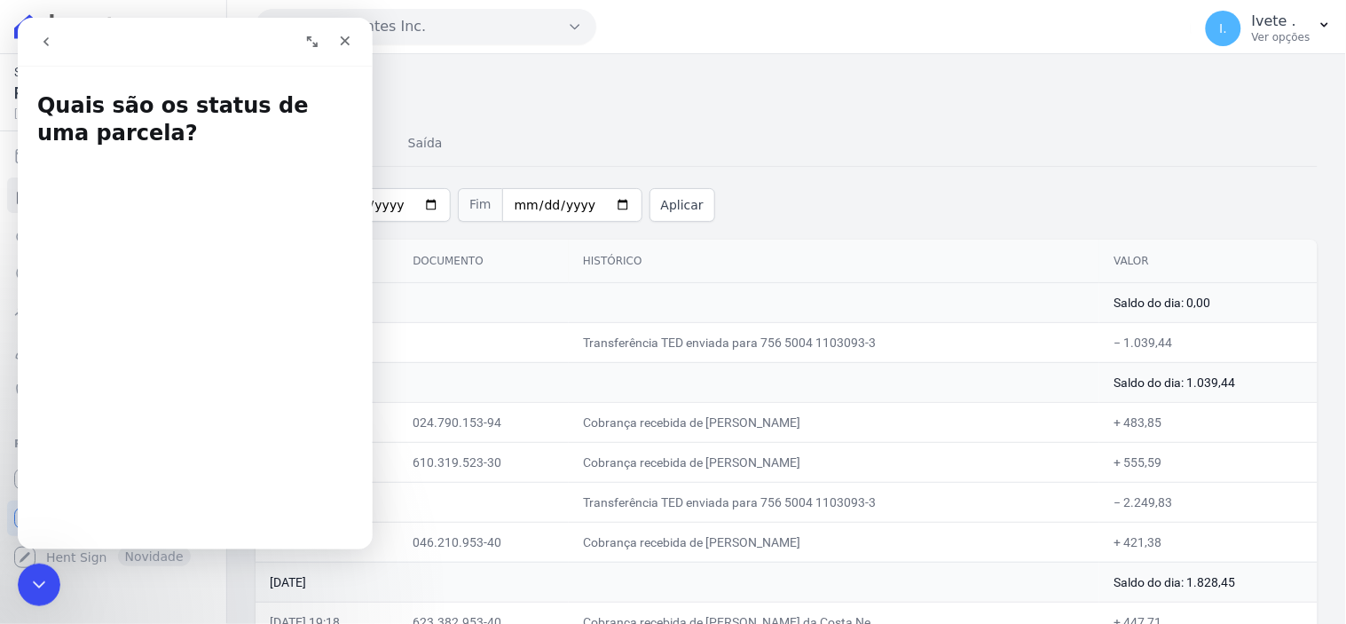
click at [51, 41] on icon "go back" at bounding box center [45, 41] width 14 height 14
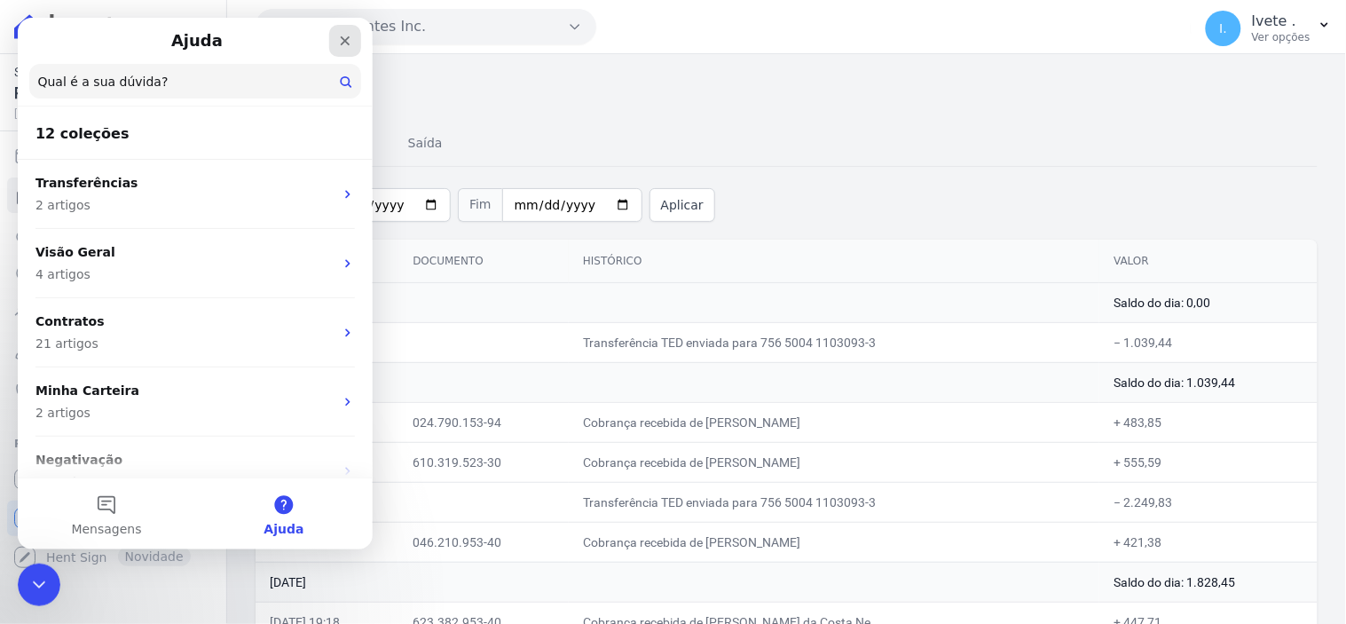
click at [354, 39] on div "Fechar" at bounding box center [344, 40] width 32 height 32
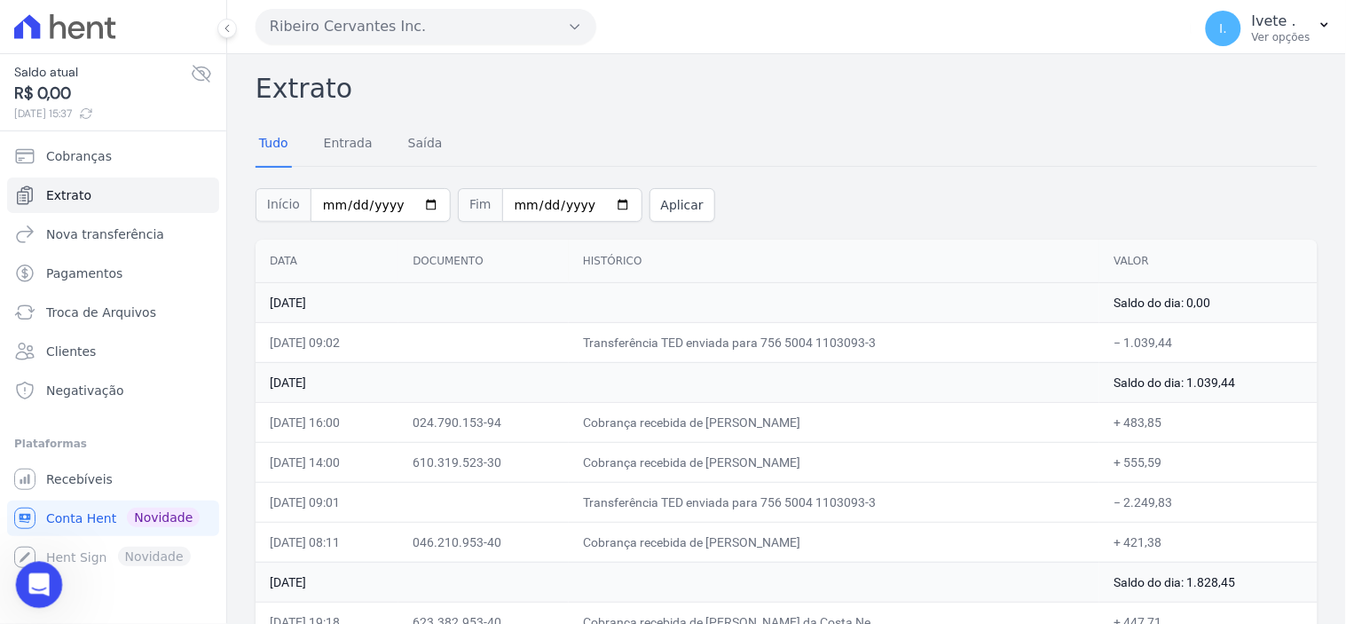
click at [25, 584] on icon "Abertura do Messenger da Intercom" at bounding box center [36, 582] width 29 height 29
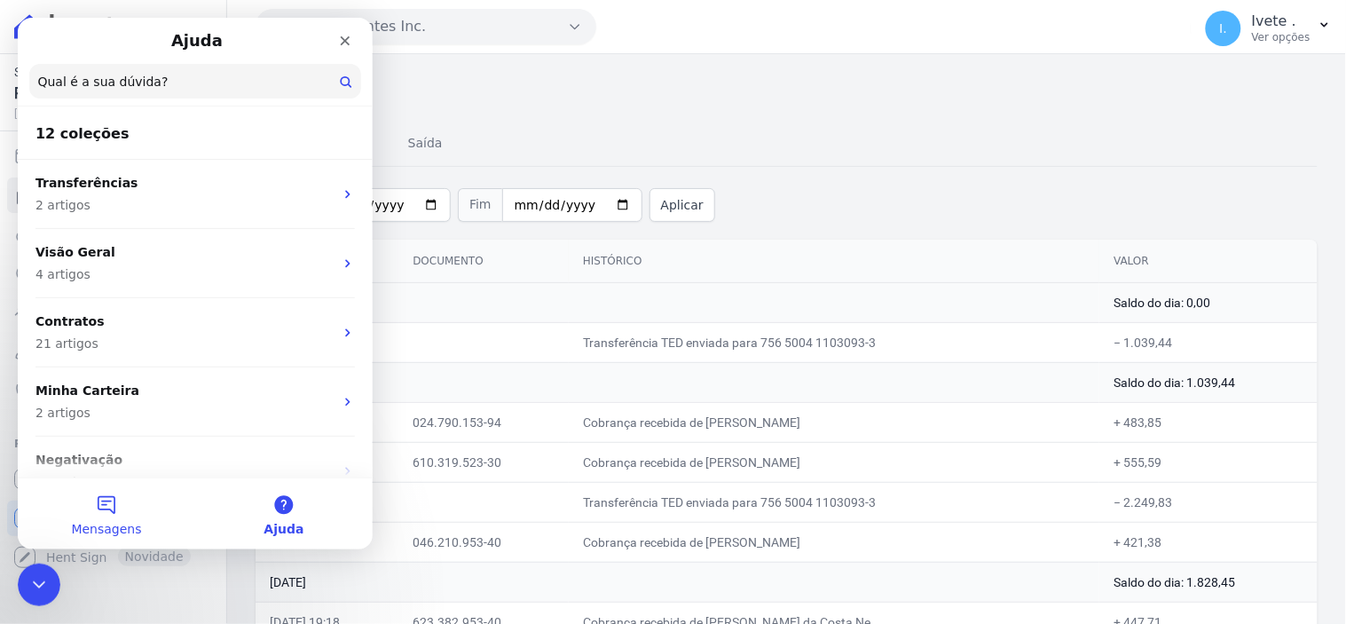
click at [88, 522] on span "Mensagens" at bounding box center [105, 528] width 70 height 12
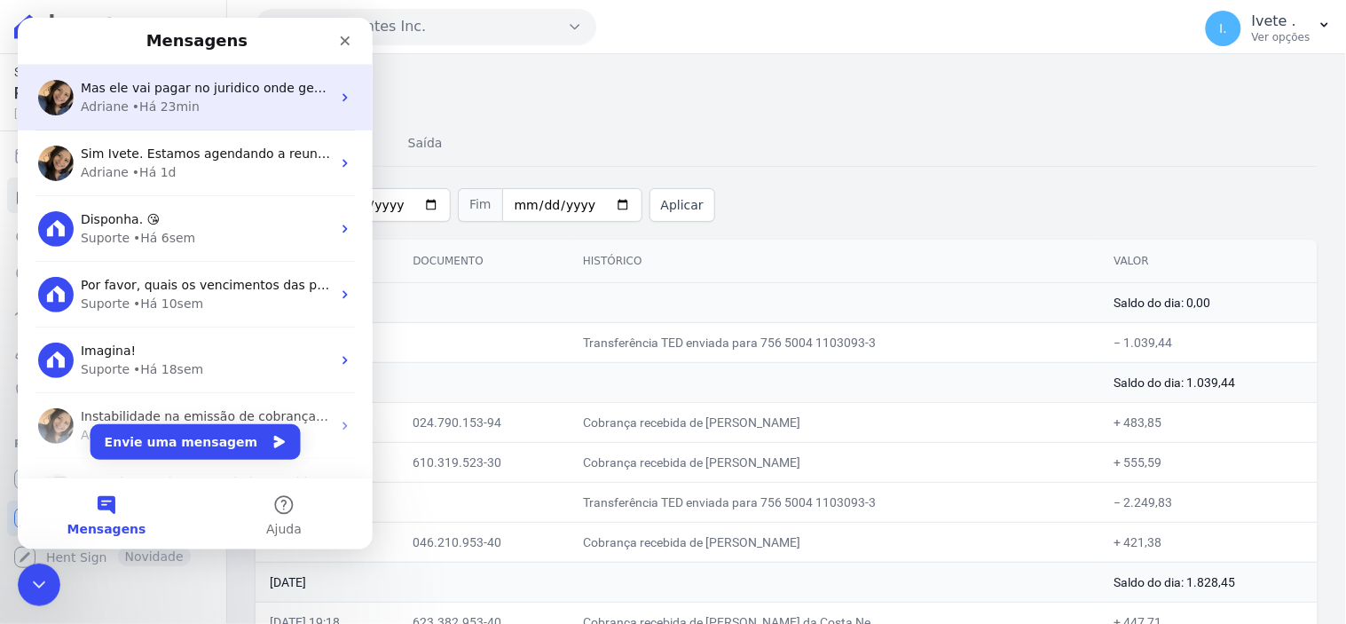
click at [204, 91] on span "Mas ele vai pagar no juridico onde gerou custa e e honorário" at bounding box center [269, 87] width 378 height 14
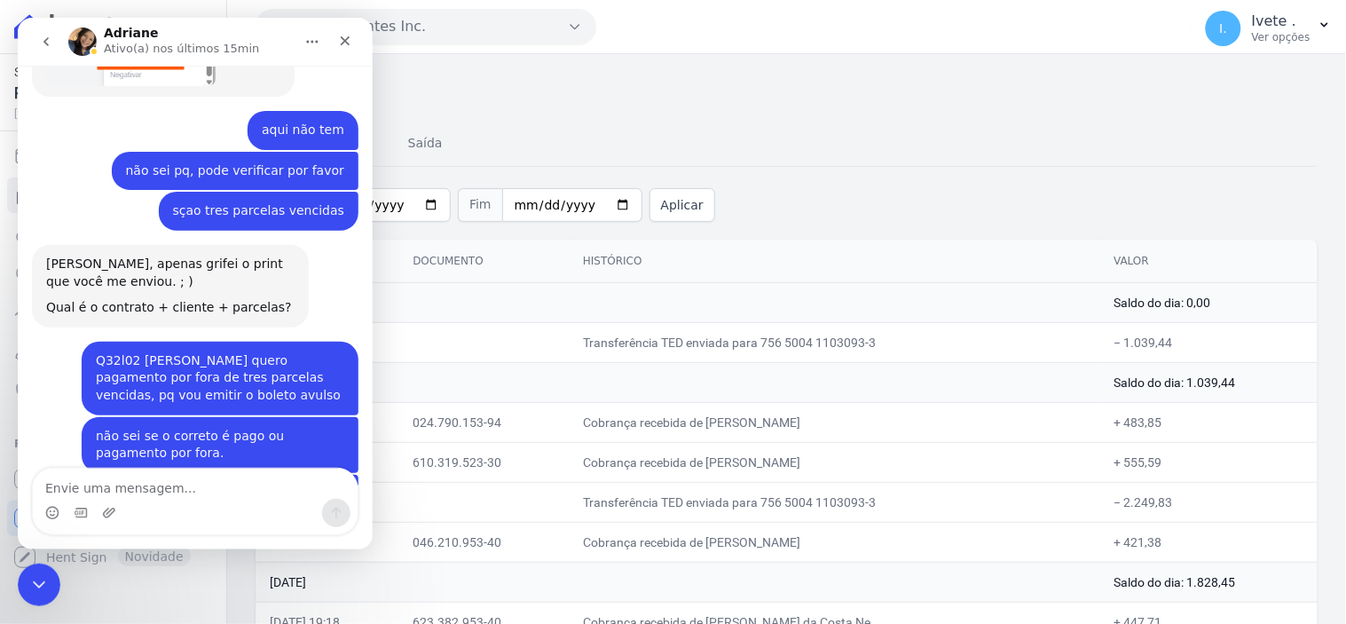
scroll to position [2558, 0]
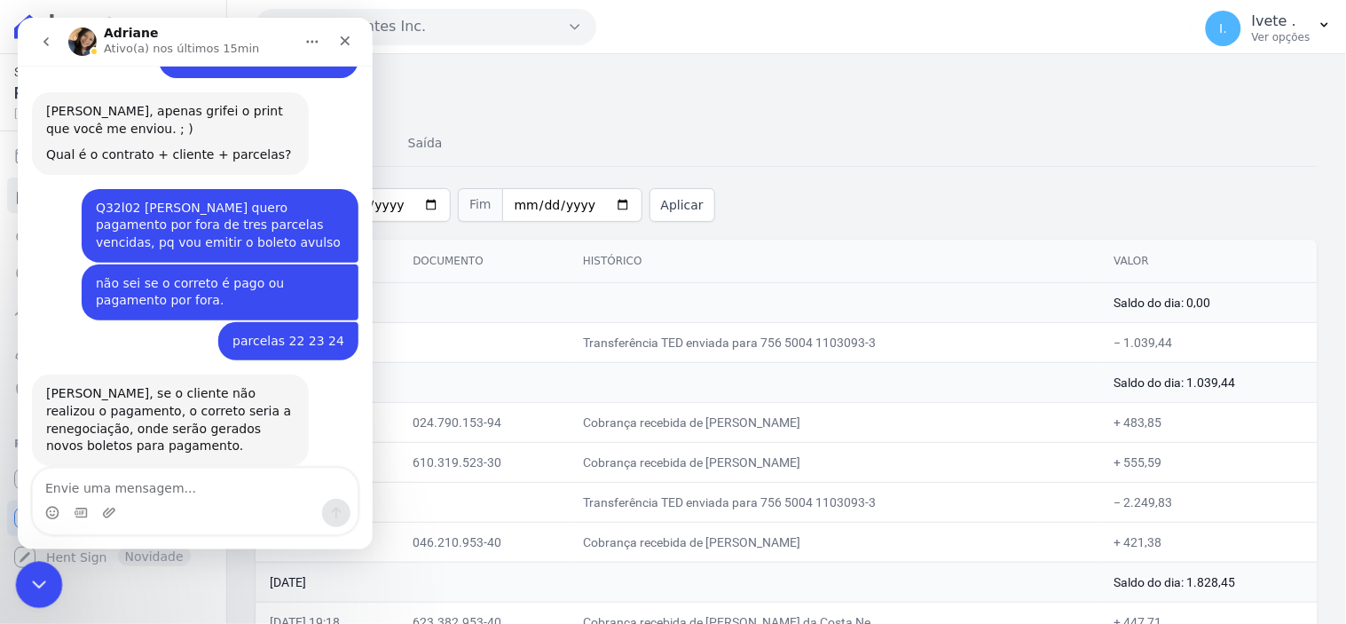
click at [33, 578] on icon "Encerramento do Messenger da Intercom" at bounding box center [36, 581] width 21 height 21
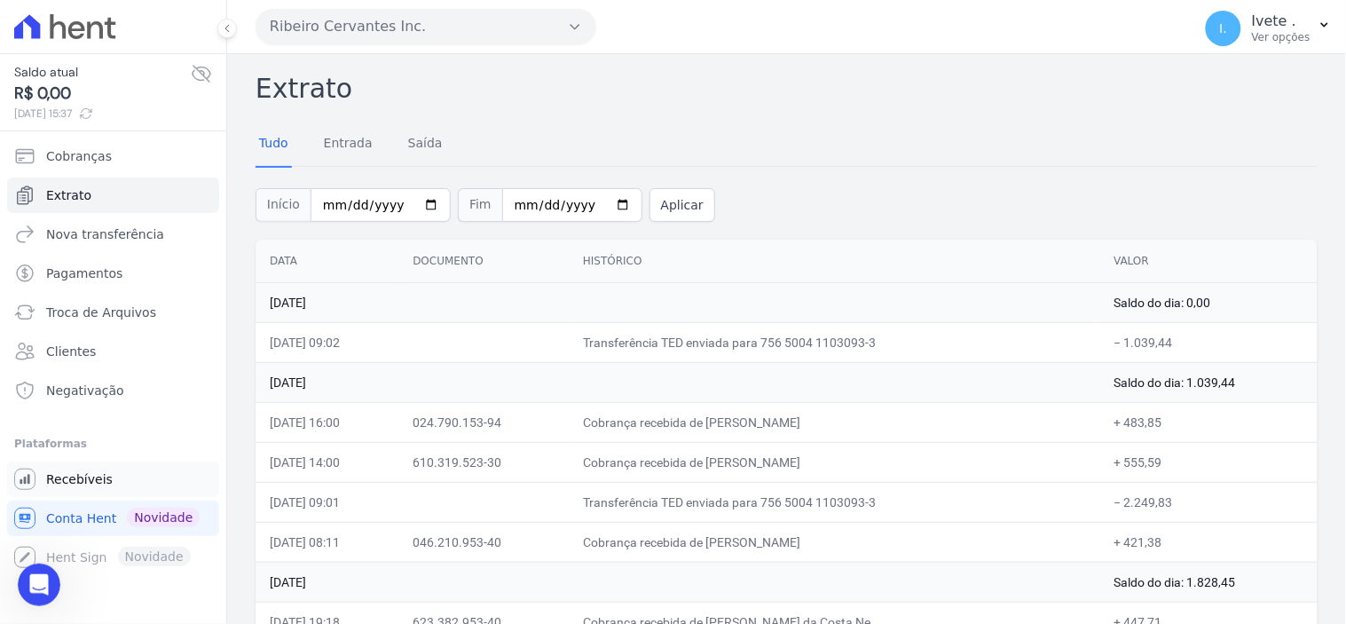
click at [81, 480] on span "Recebíveis" at bounding box center [79, 479] width 67 height 18
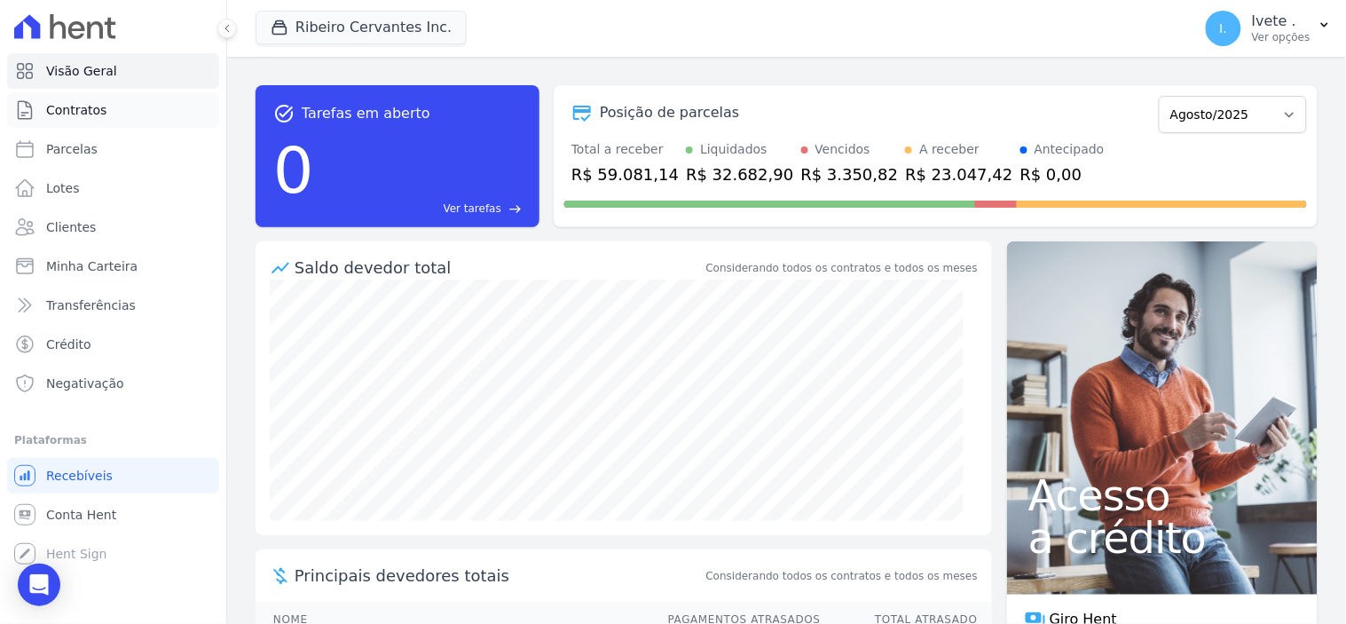
click at [92, 112] on span "Contratos" at bounding box center [76, 110] width 60 height 18
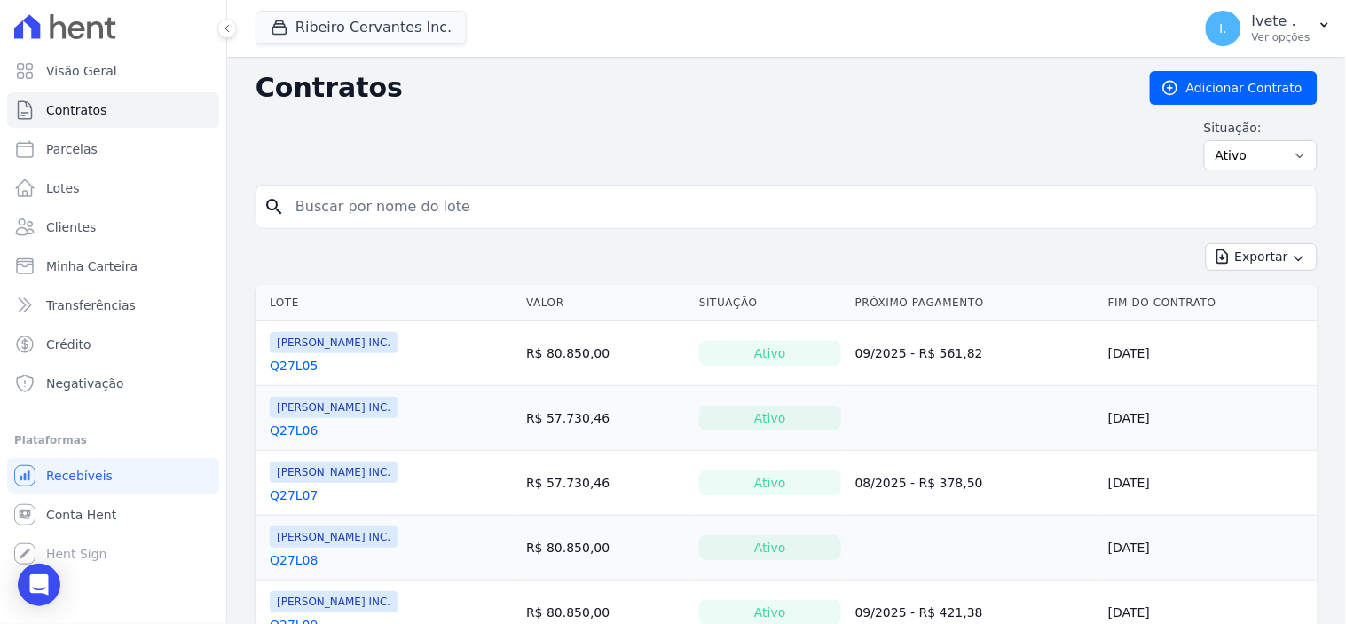
click at [335, 216] on input "search" at bounding box center [797, 206] width 1025 height 35
type input "2"
type input "q28l34"
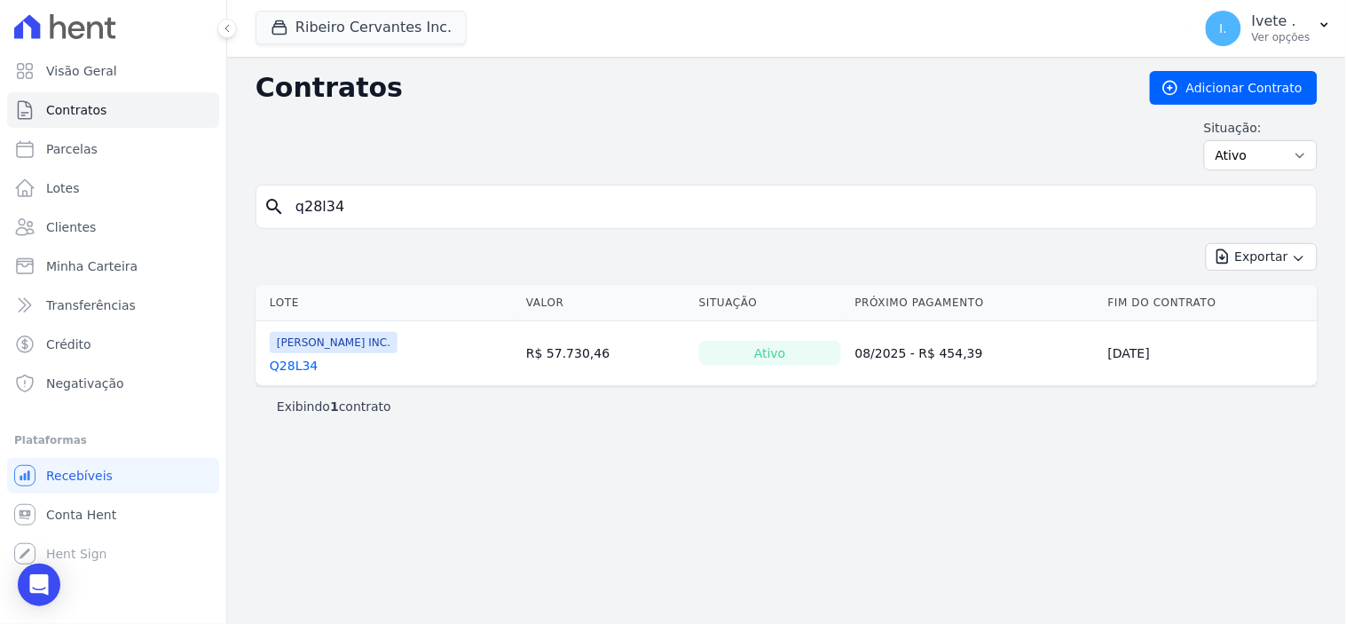
click at [300, 371] on link "Q28L34" at bounding box center [294, 366] width 48 height 18
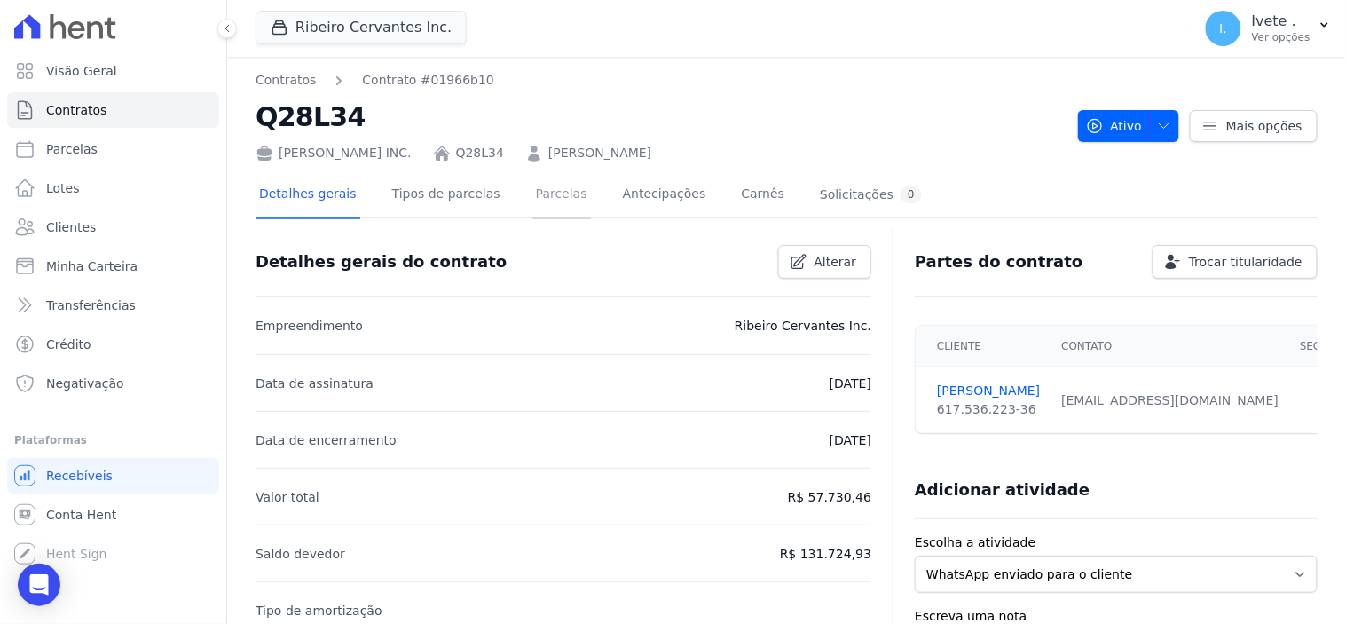
click at [534, 197] on link "Parcelas" at bounding box center [561, 195] width 59 height 47
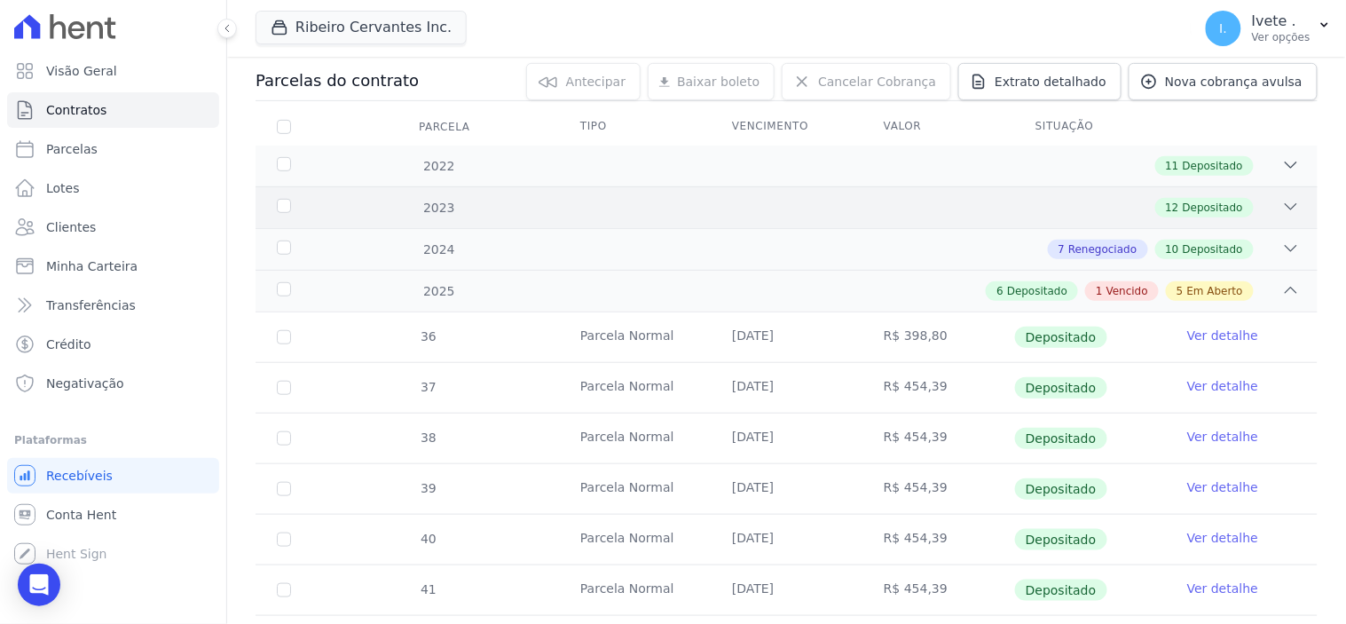
scroll to position [197, 0]
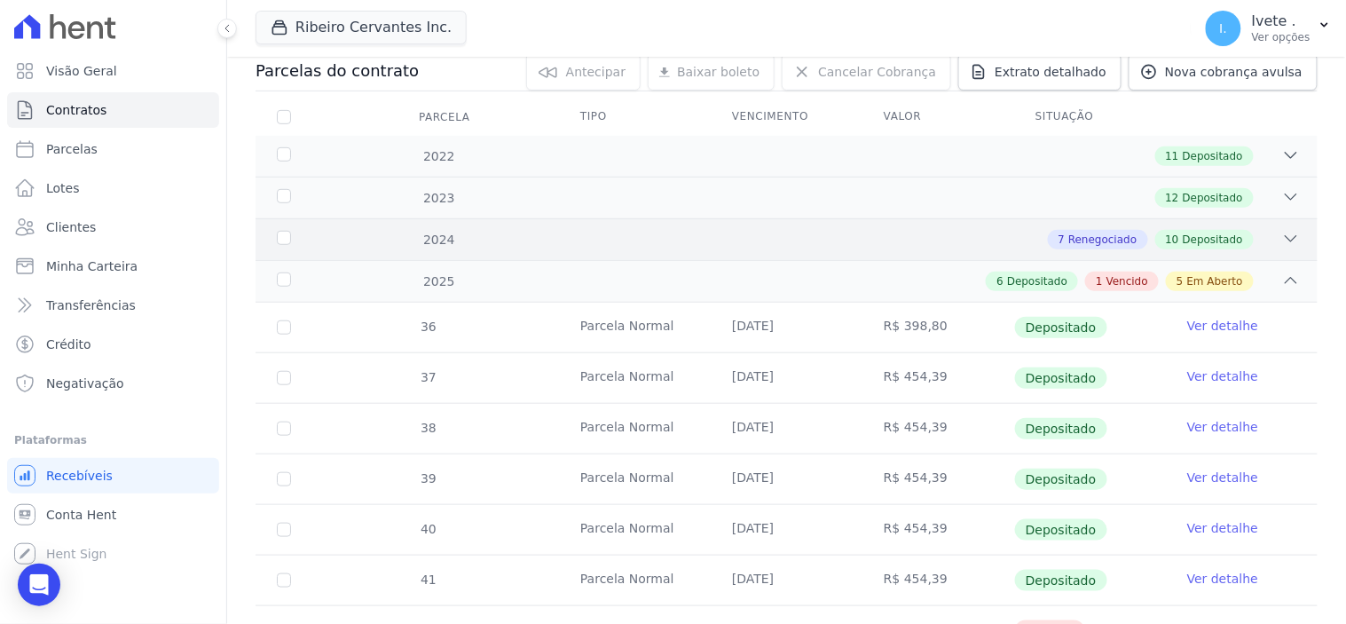
click at [1282, 235] on icon at bounding box center [1291, 239] width 18 height 18
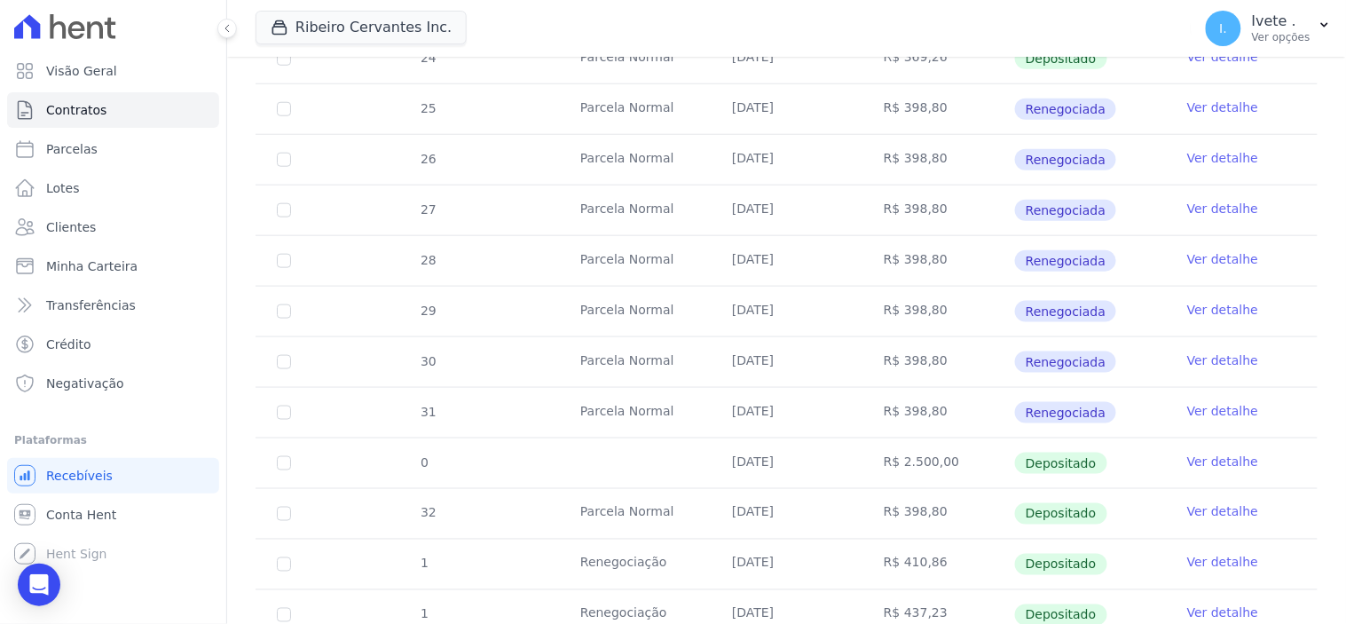
scroll to position [394, 0]
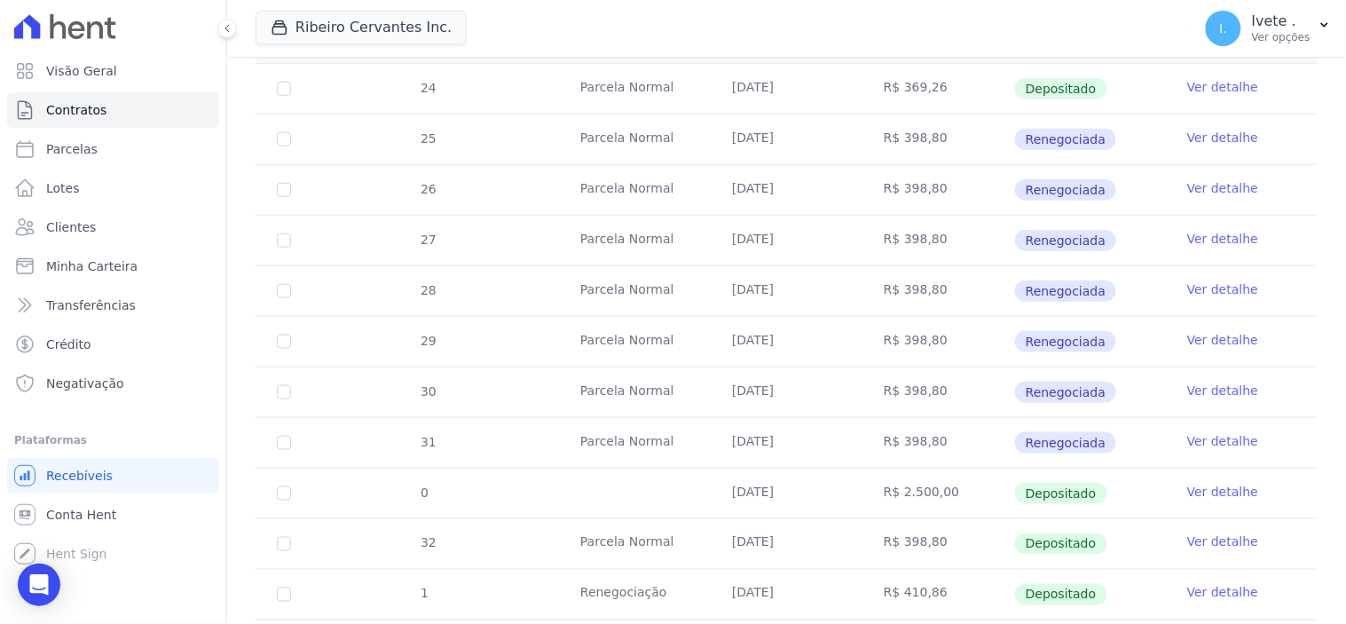
click at [1207, 435] on link "Ver detalhe" at bounding box center [1222, 441] width 71 height 18
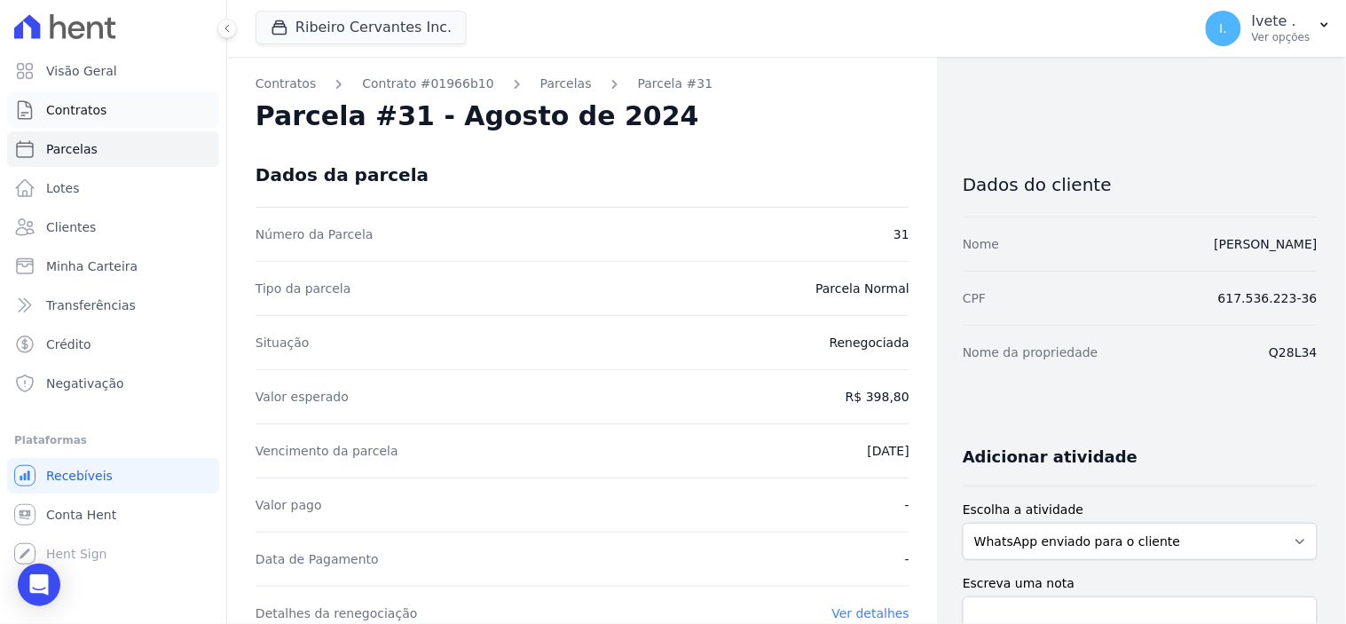
click at [76, 113] on span "Contratos" at bounding box center [76, 110] width 60 height 18
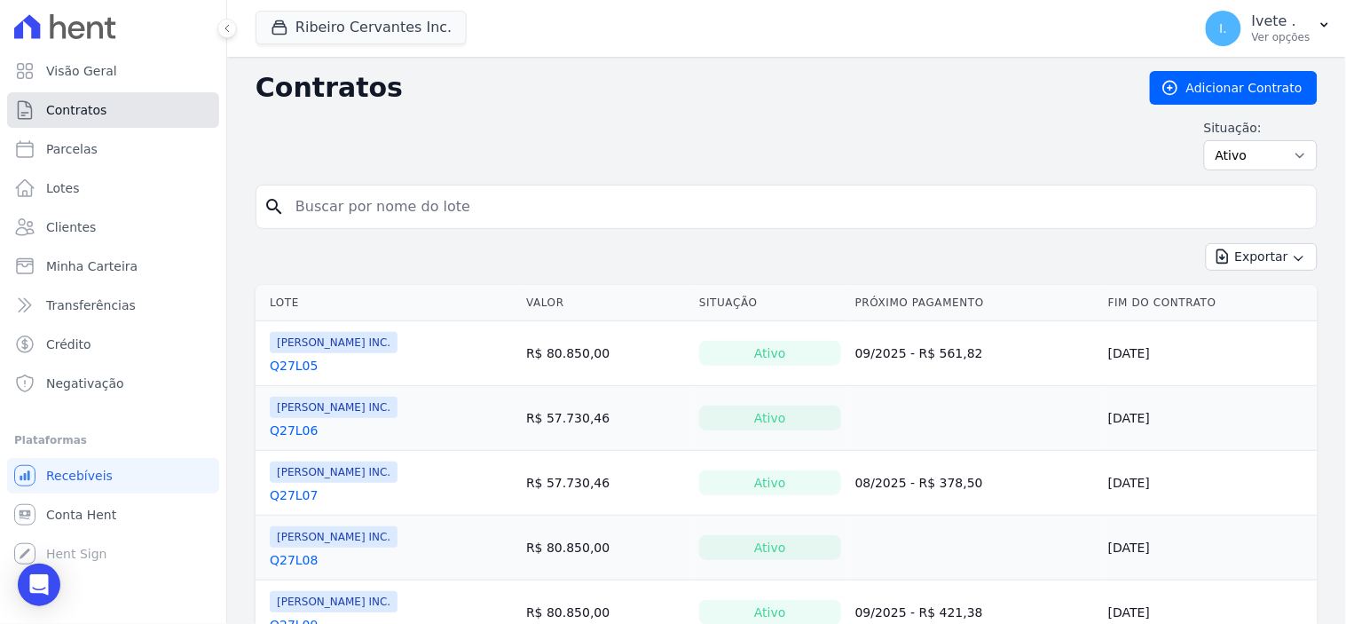
click at [71, 114] on span "Contratos" at bounding box center [76, 110] width 60 height 18
click at [323, 218] on input "search" at bounding box center [797, 206] width 1025 height 35
type input "3"
type input "q32l02"
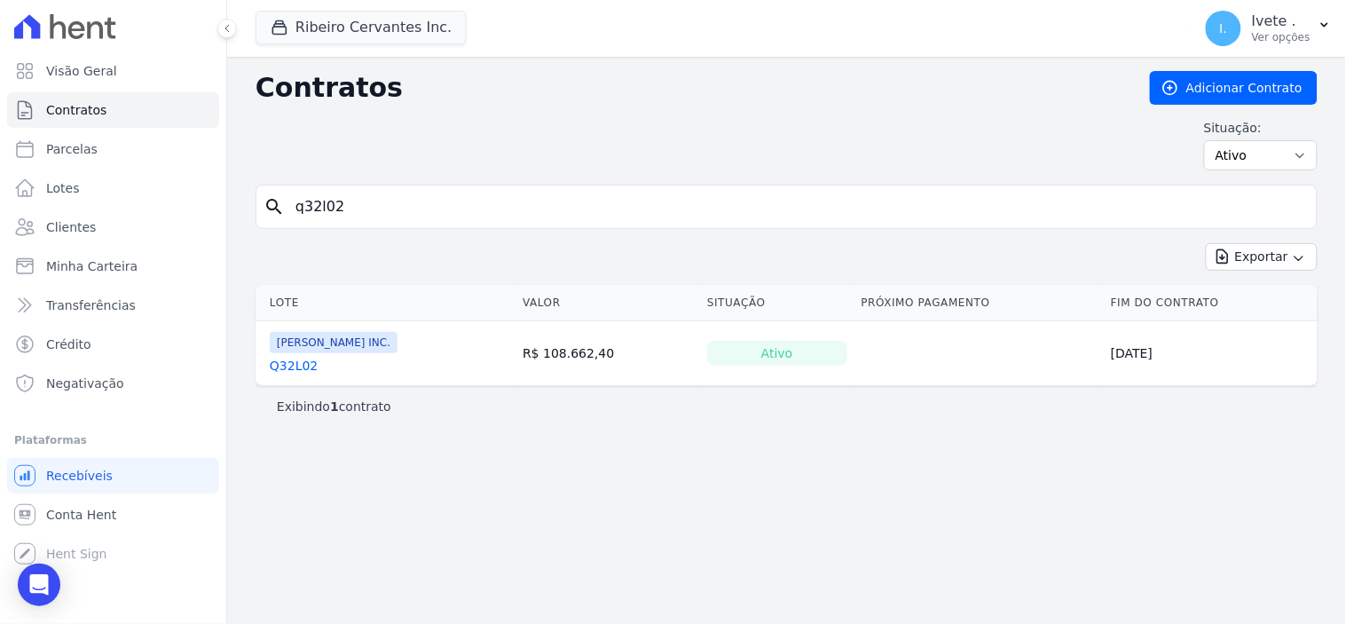
click at [294, 365] on link "Q32L02" at bounding box center [294, 366] width 48 height 18
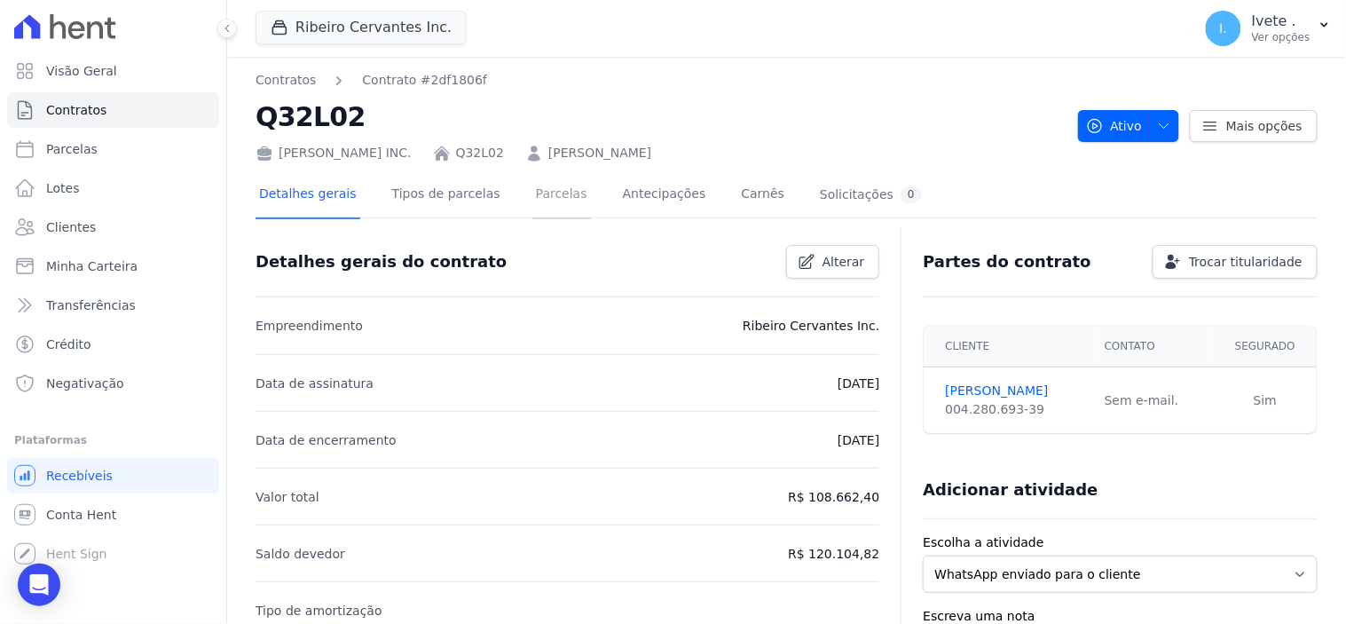
click at [532, 199] on link "Parcelas" at bounding box center [561, 195] width 59 height 47
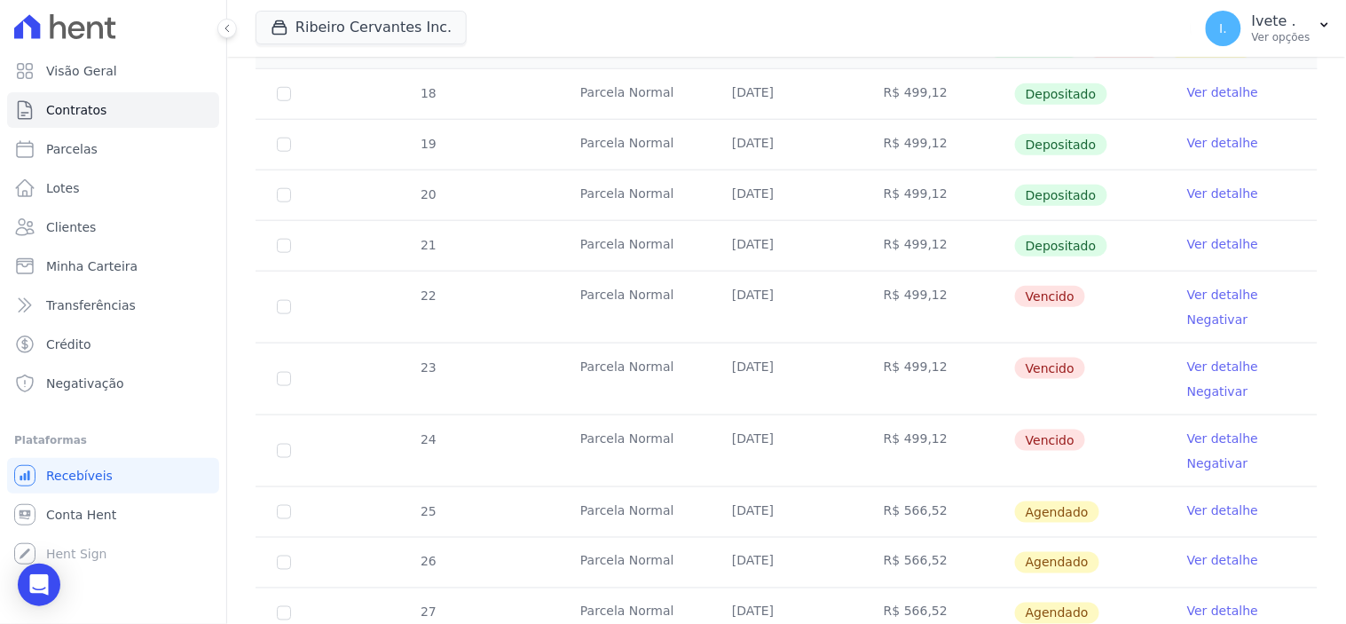
scroll to position [394, 0]
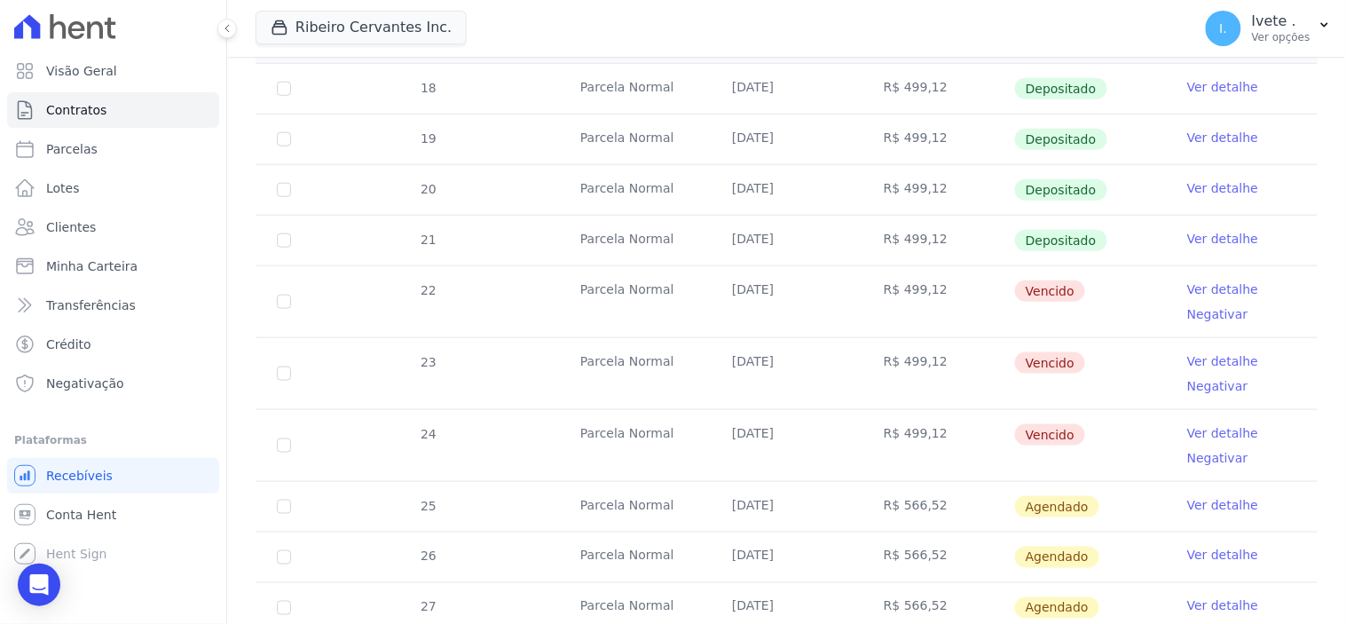
click at [281, 291] on td "22" at bounding box center [284, 301] width 57 height 71
click at [284, 309] on td "22" at bounding box center [284, 301] width 57 height 71
click at [282, 296] on input "checkbox" at bounding box center [284, 302] width 14 height 14
checkbox input "true"
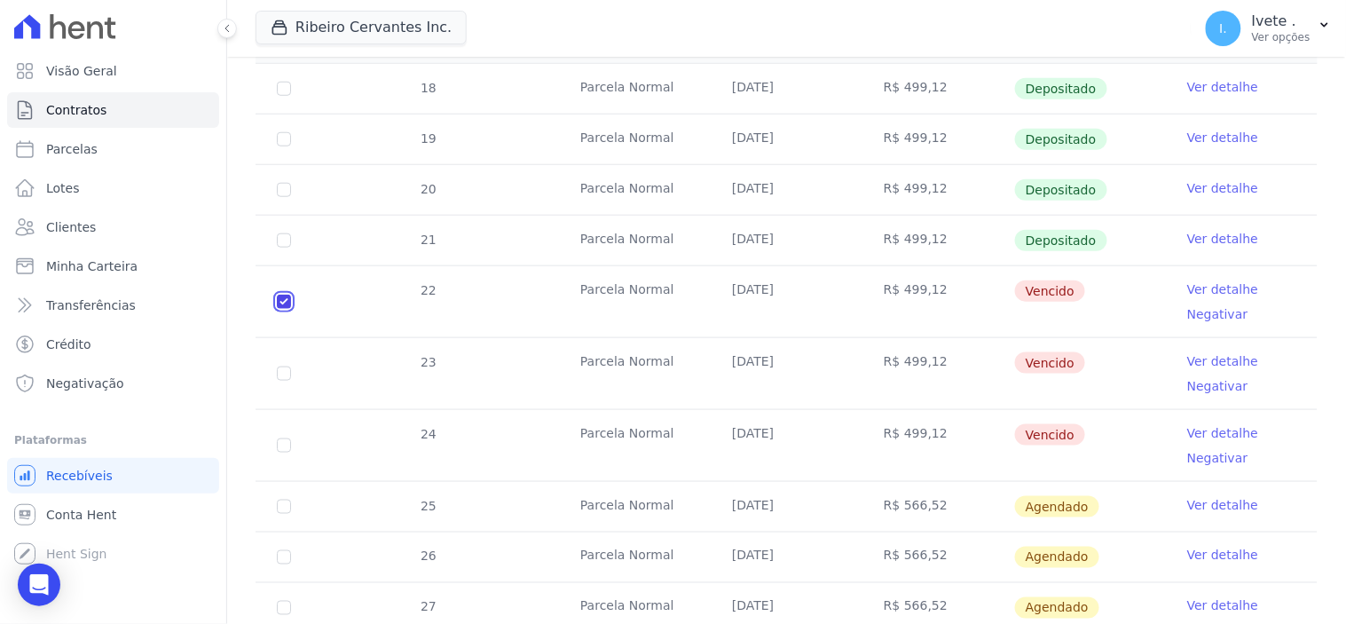
checkbox input "true"
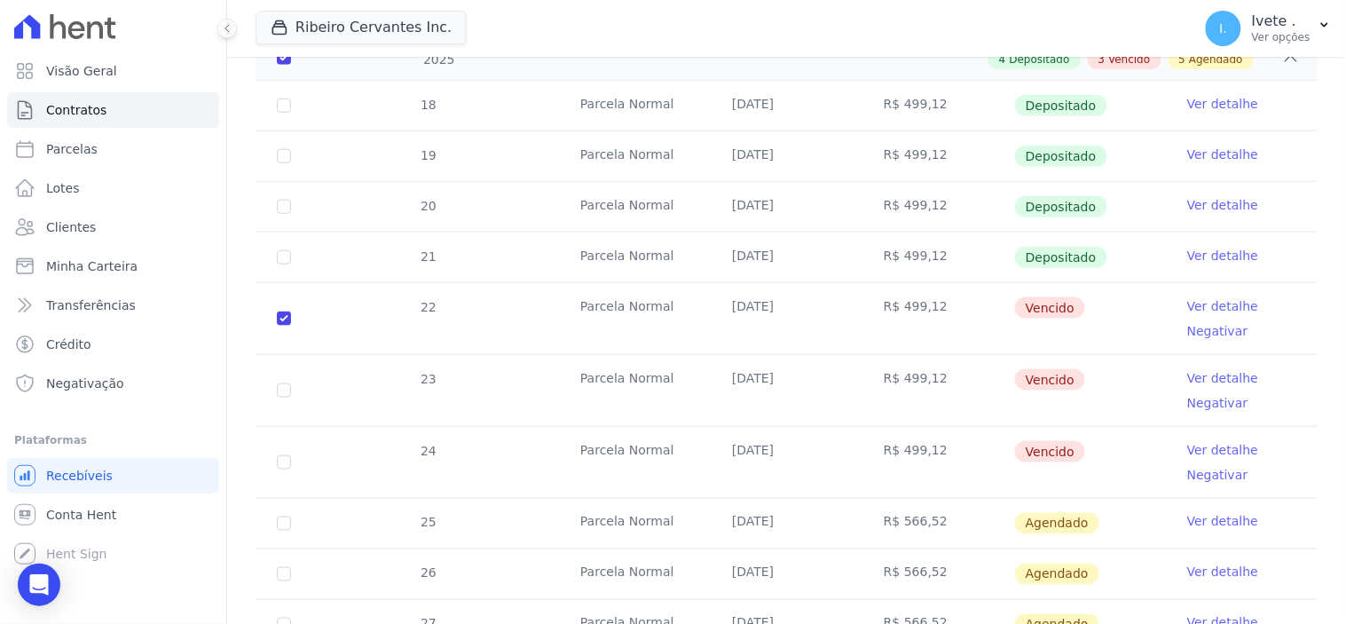
click at [282, 359] on td "23" at bounding box center [284, 390] width 57 height 71
click at [282, 326] on input "checkbox" at bounding box center [284, 318] width 14 height 14
checkbox input "true"
click at [284, 326] on input "checkbox" at bounding box center [284, 318] width 14 height 14
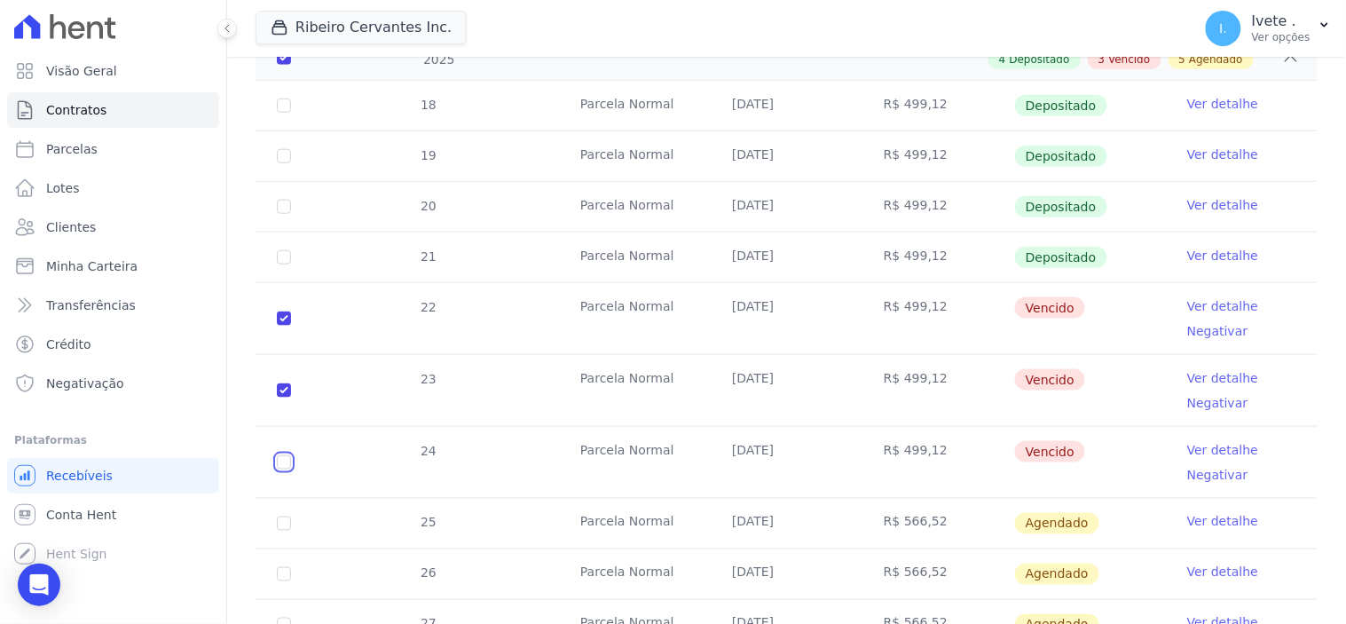
checkbox input "true"
click at [1192, 441] on link "Ver detalhe" at bounding box center [1222, 450] width 71 height 18
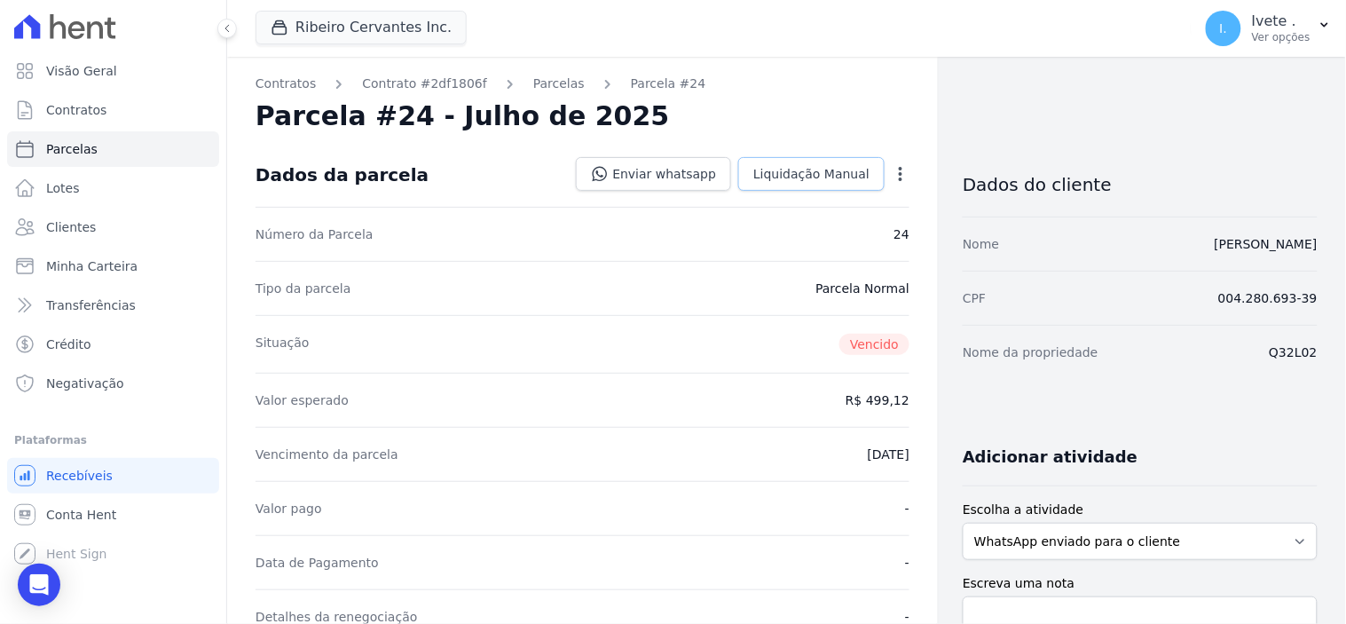
click at [838, 166] on span "Liquidação Manual" at bounding box center [811, 174] width 116 height 18
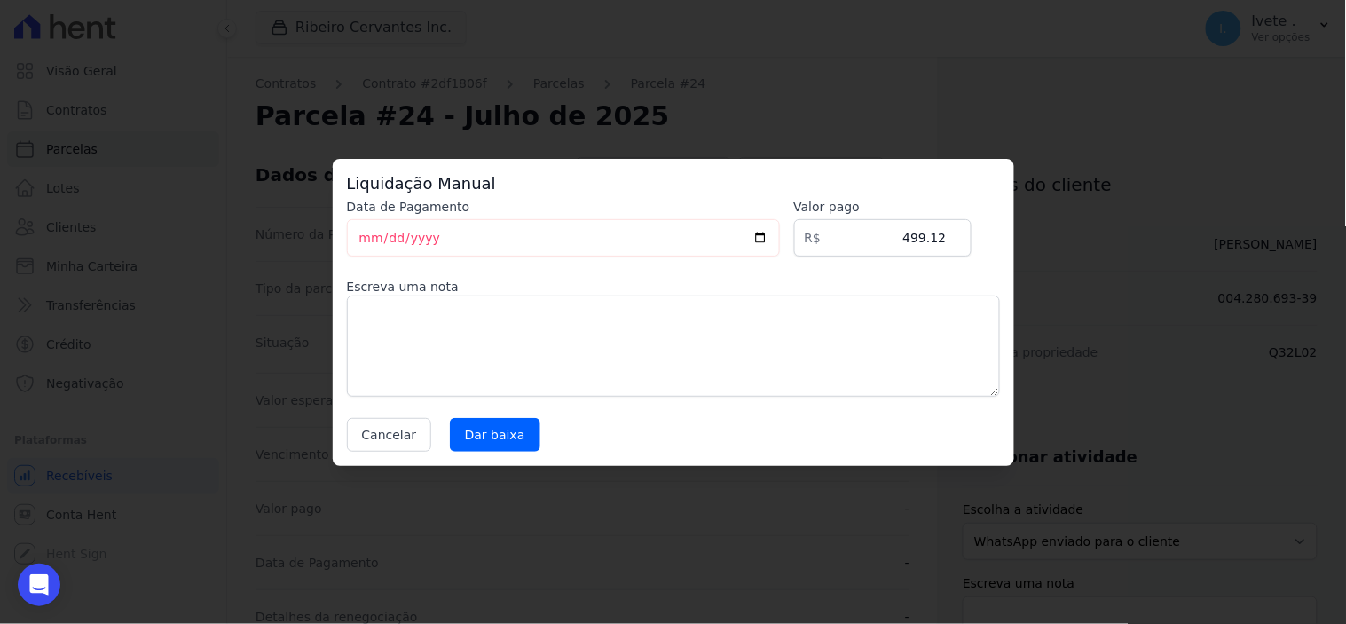
click at [1106, 86] on div "Liquidação Manual Data de Pagamento [DATE] [GEOGRAPHIC_DATA] R$ 499.12 Escreva …" at bounding box center [673, 312] width 1346 height 624
click at [369, 430] on button "Cancelar" at bounding box center [389, 435] width 85 height 34
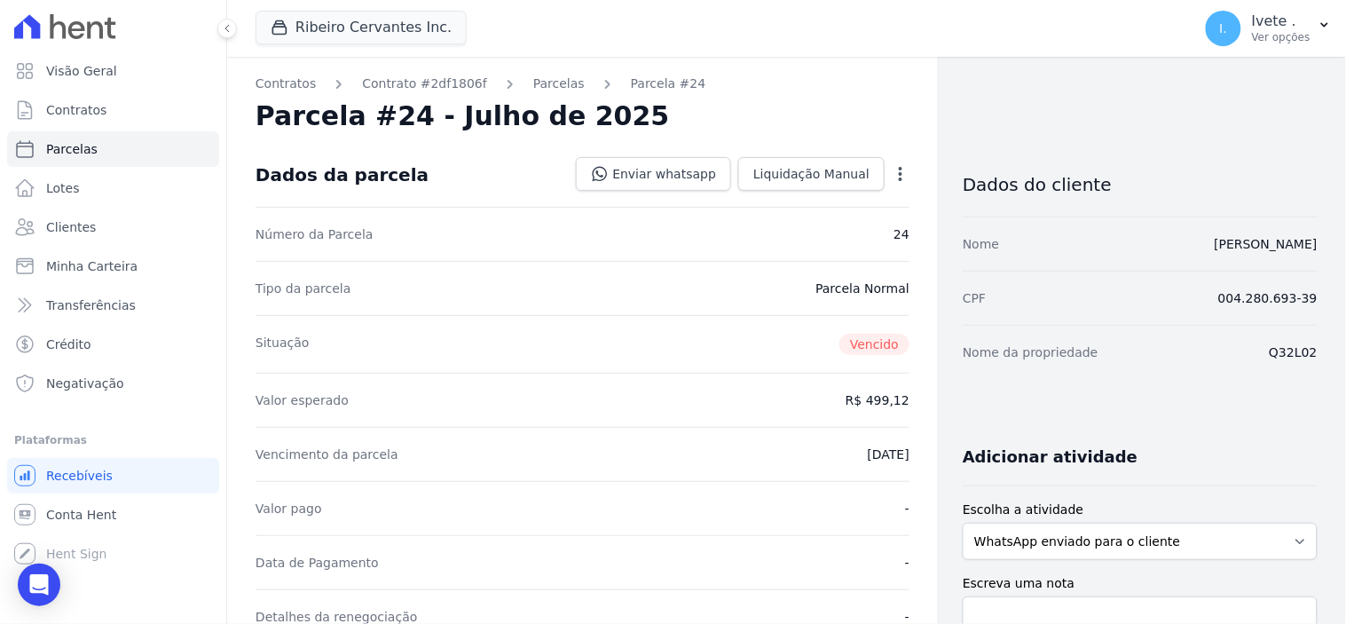
click at [892, 183] on div "Open options" at bounding box center [901, 176] width 18 height 22
click at [892, 175] on icon "button" at bounding box center [901, 174] width 18 height 18
click at [810, 289] on link "Renegociar" at bounding box center [824, 294] width 156 height 32
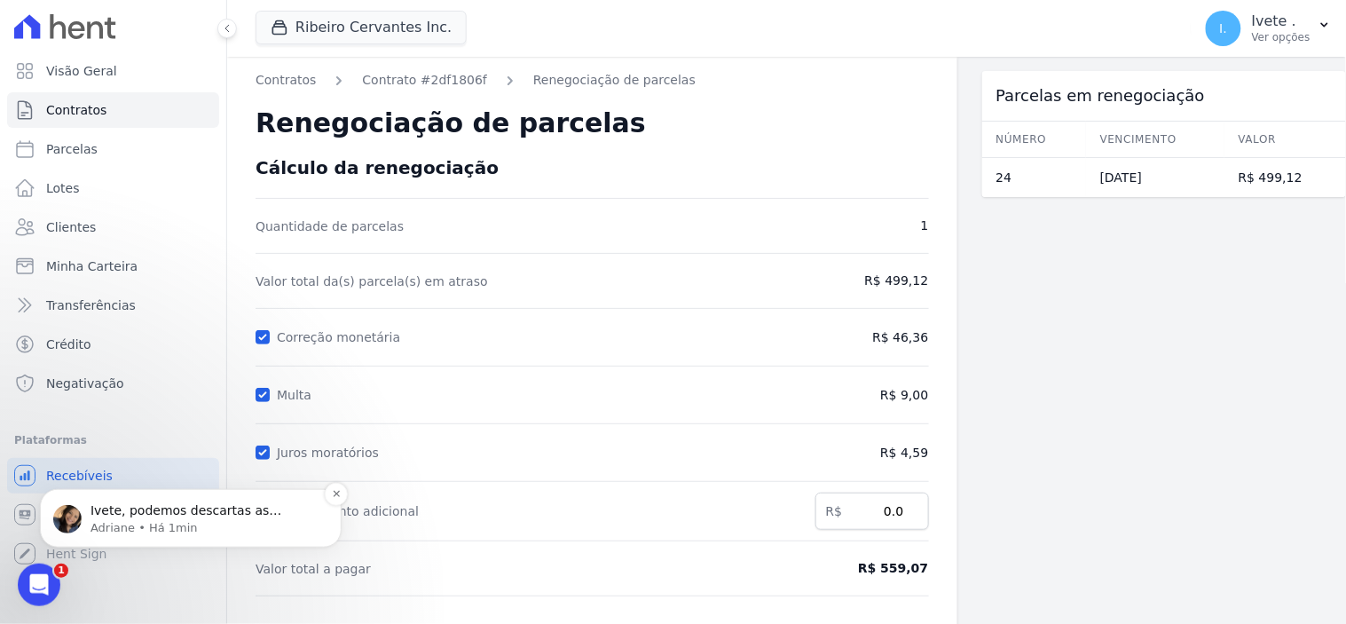
click at [118, 512] on p "Ivete, podemos descartas as parcelas nesse caso. Porém, sumirão do contrato." at bounding box center [204, 510] width 229 height 18
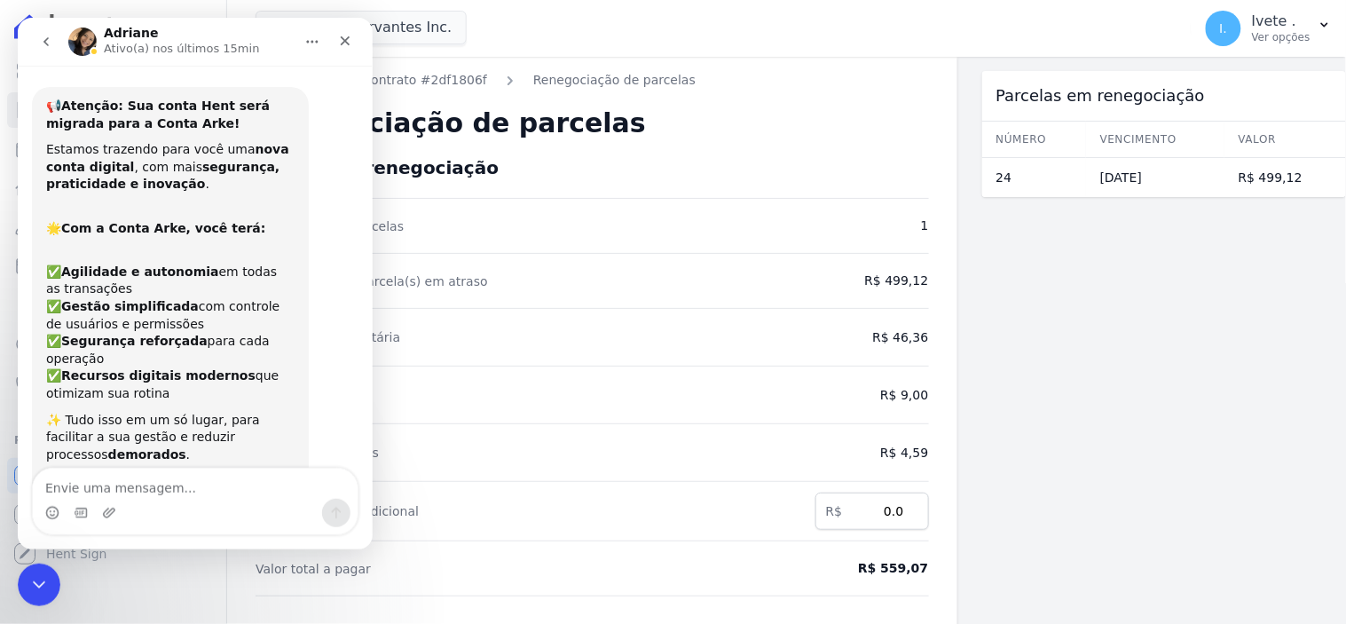
click at [1082, 293] on div "Parcelas em renegociação Número Vencimento [GEOGRAPHIC_DATA] 24 [DATE] R$ 499,12" at bounding box center [1164, 473] width 365 height 832
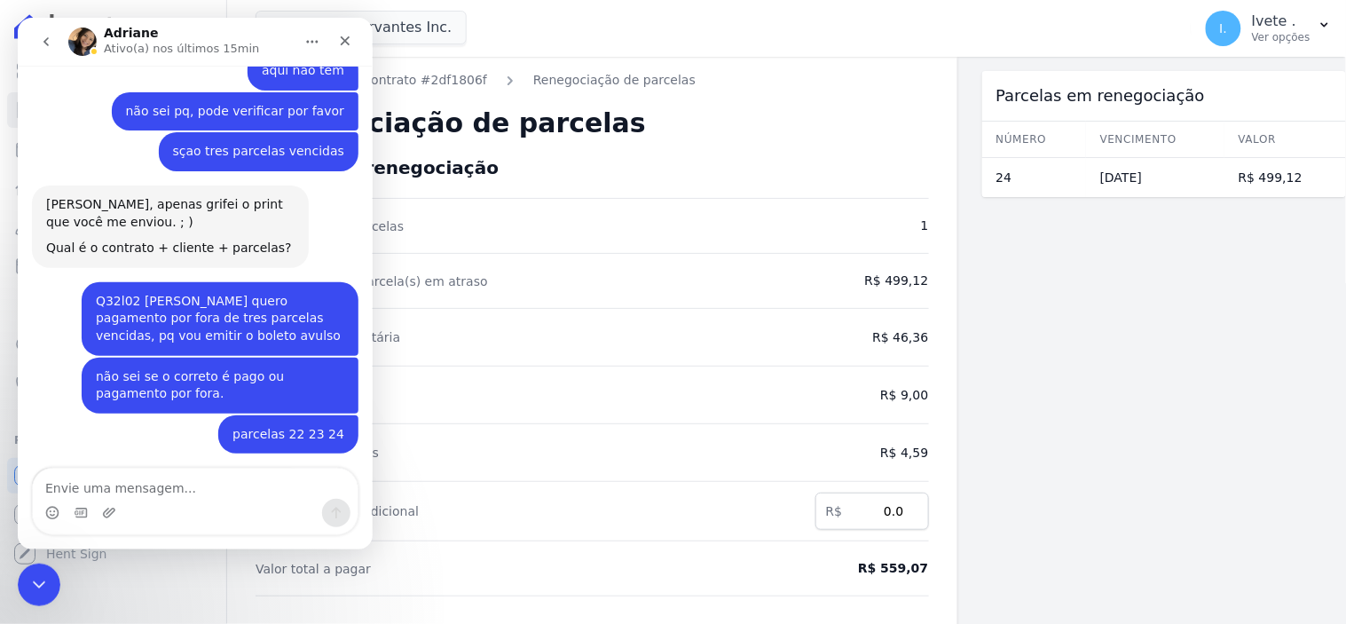
scroll to position [2656, 0]
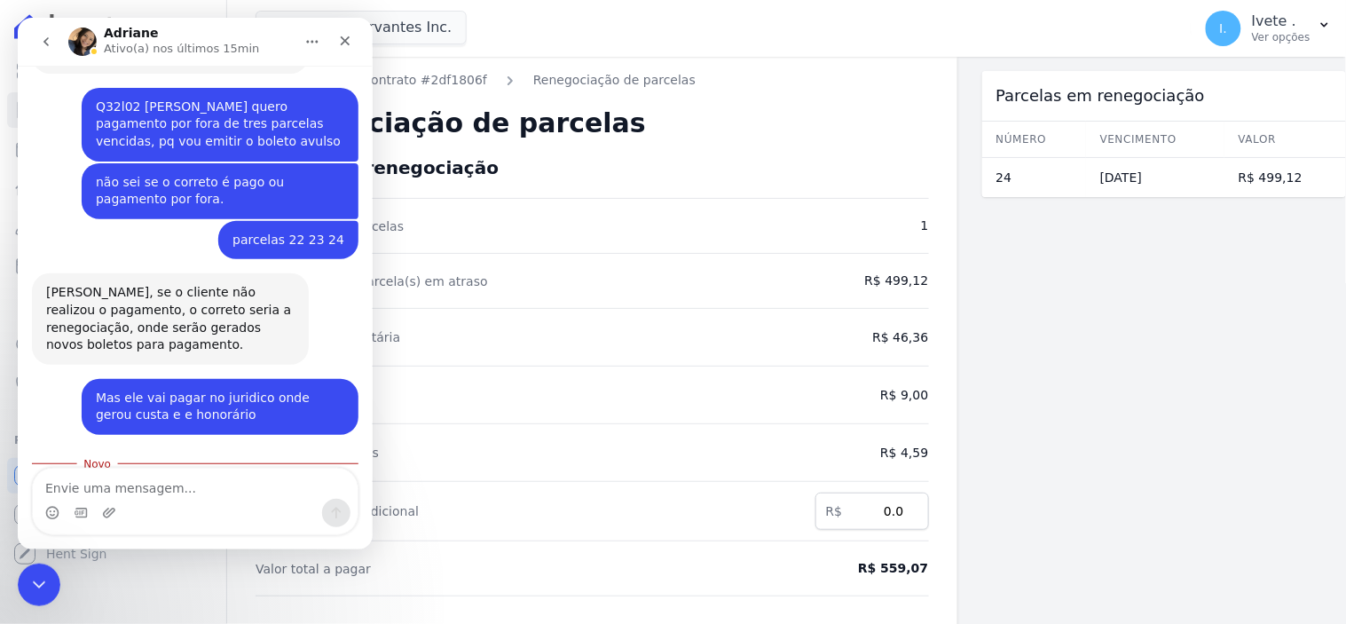
click at [39, 35] on icon "go back" at bounding box center [45, 41] width 14 height 14
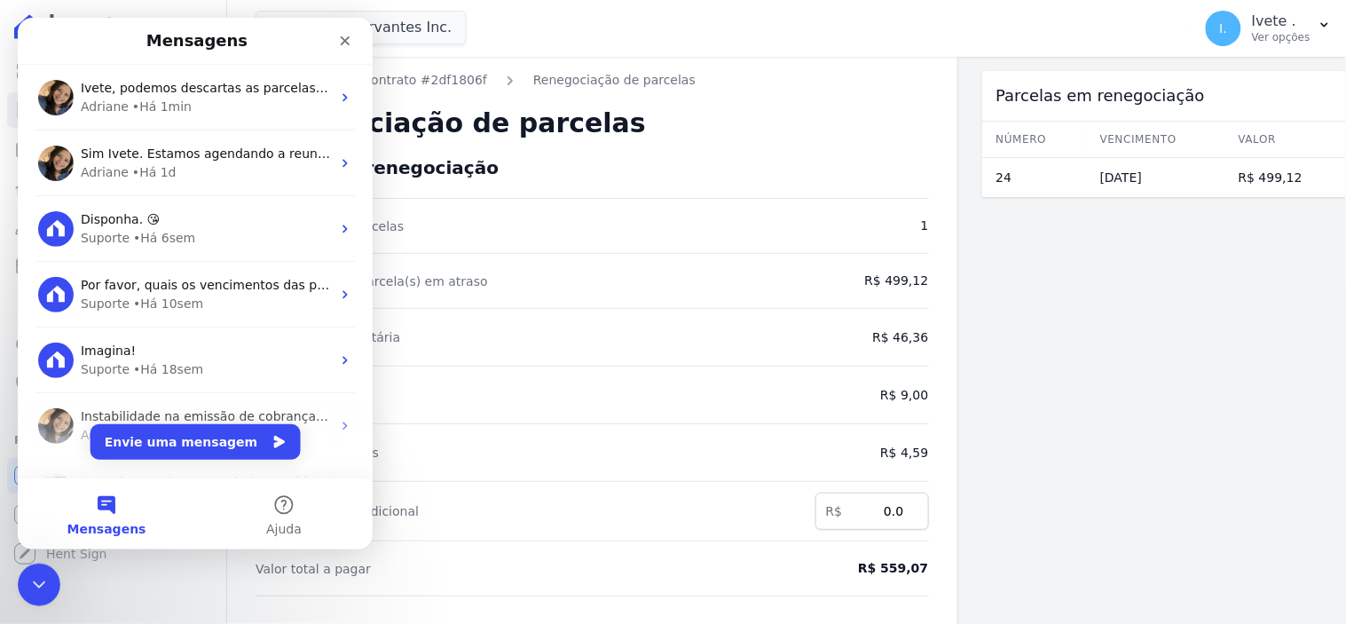
scroll to position [0, 0]
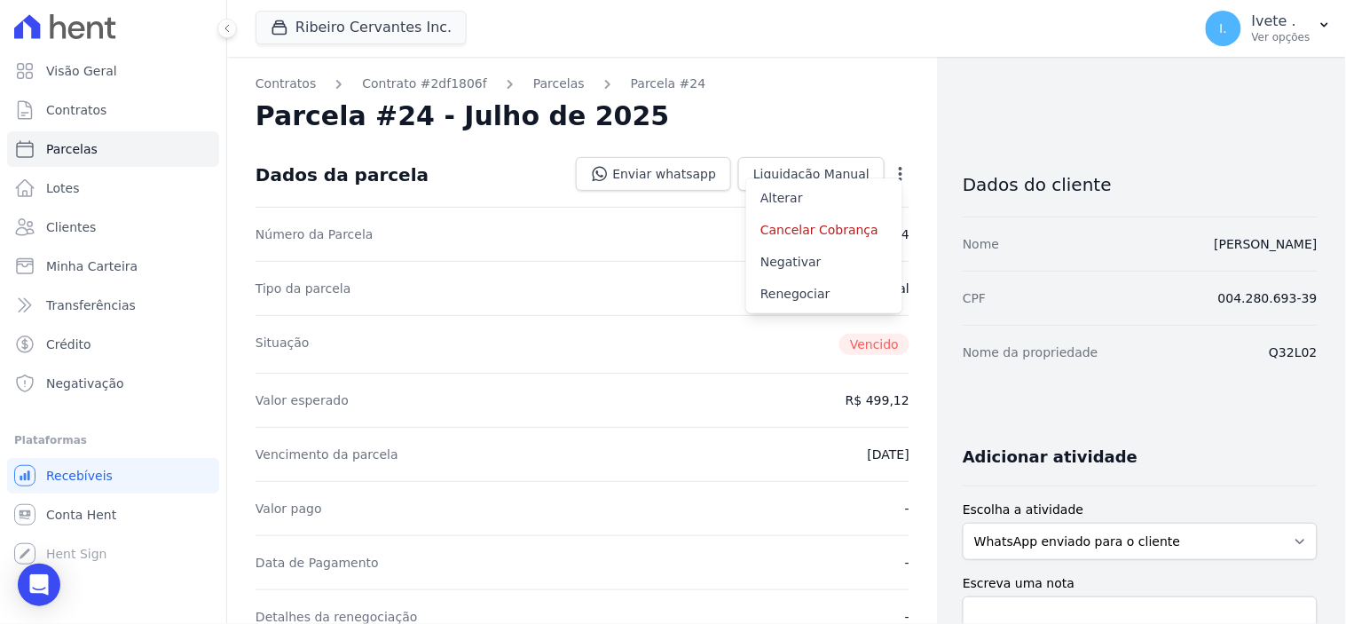
click at [570, 338] on div "Situação [GEOGRAPHIC_DATA]" at bounding box center [583, 344] width 654 height 58
click at [533, 85] on link "Parcelas" at bounding box center [558, 84] width 51 height 19
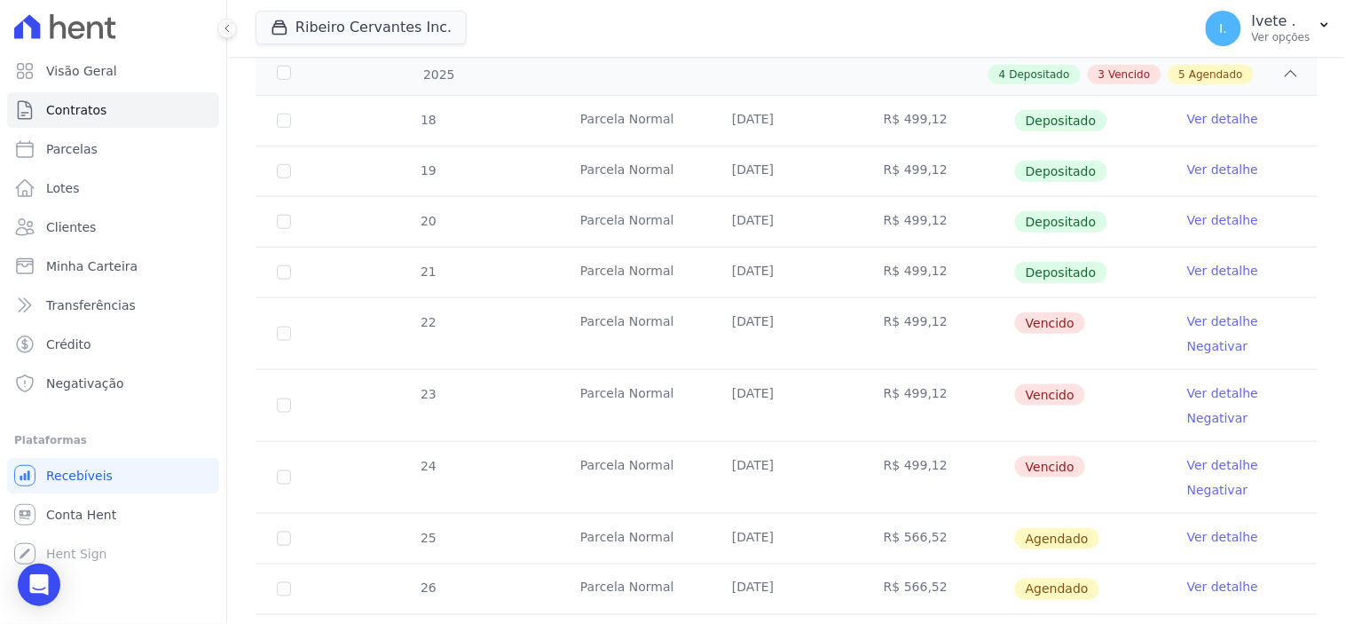
scroll to position [394, 0]
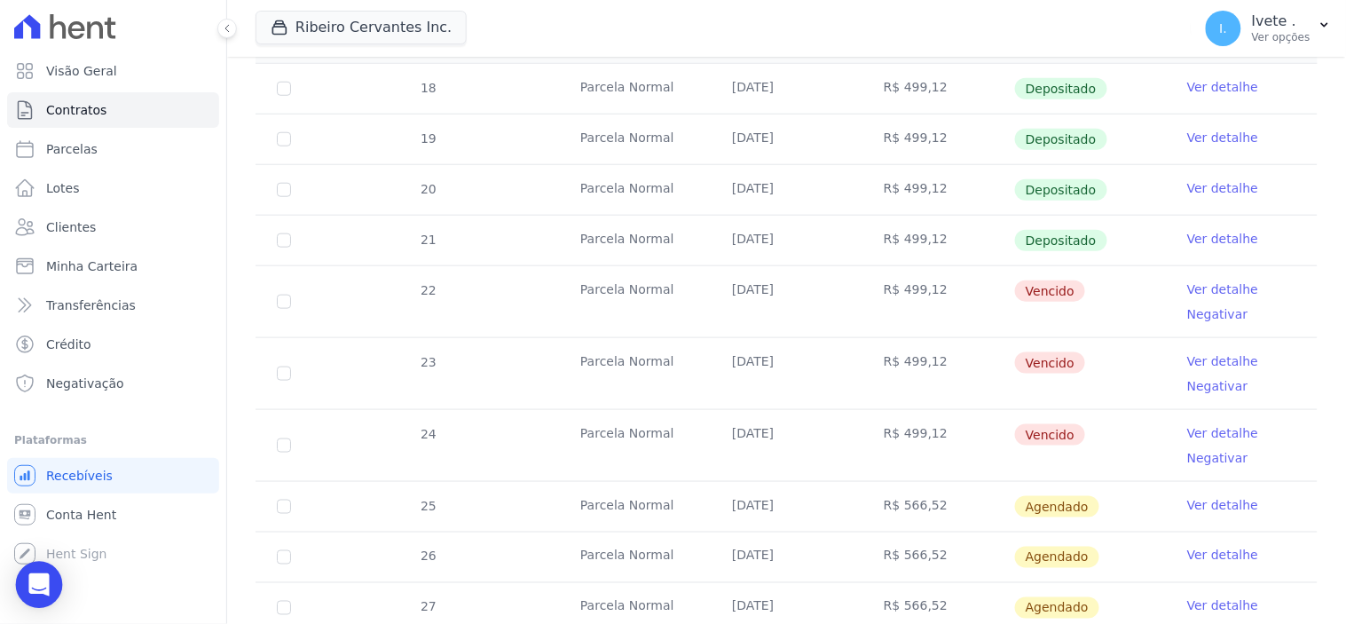
click at [33, 583] on icon "Open Intercom Messenger" at bounding box center [38, 584] width 20 height 23
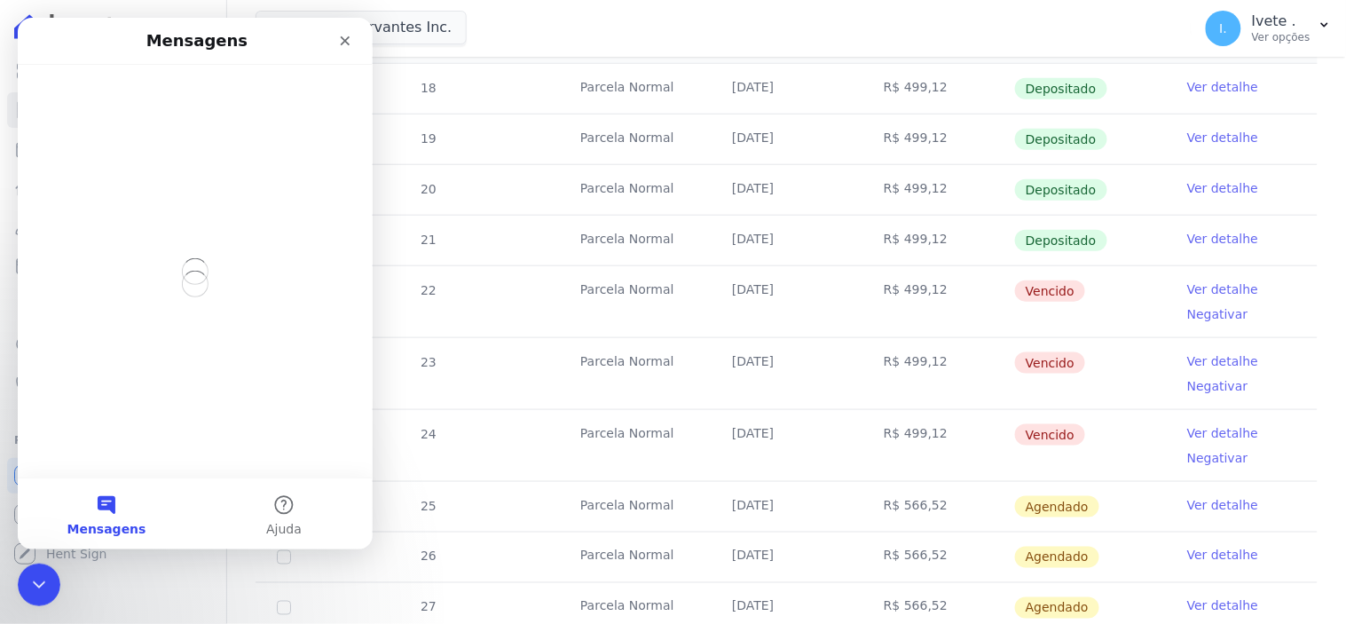
scroll to position [0, 0]
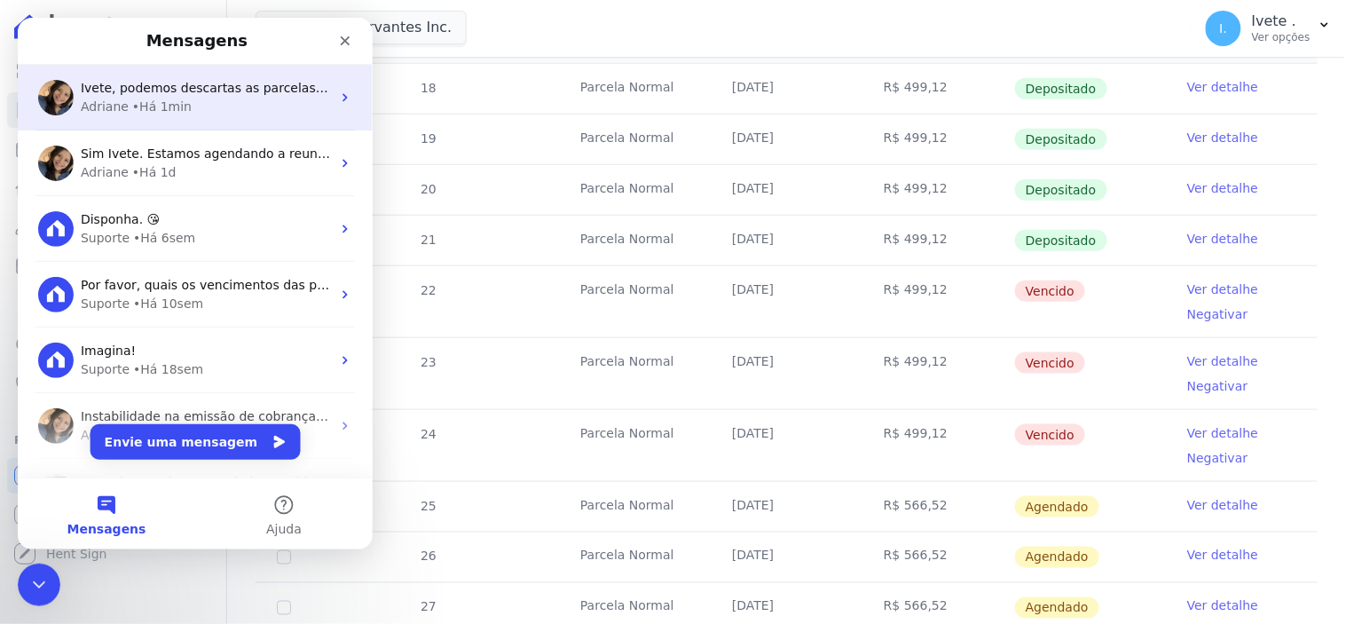
click at [173, 90] on span "Ivete, podemos descartas as parcelas nesse caso. Porém, sumirão do contrato." at bounding box center [326, 87] width 492 height 14
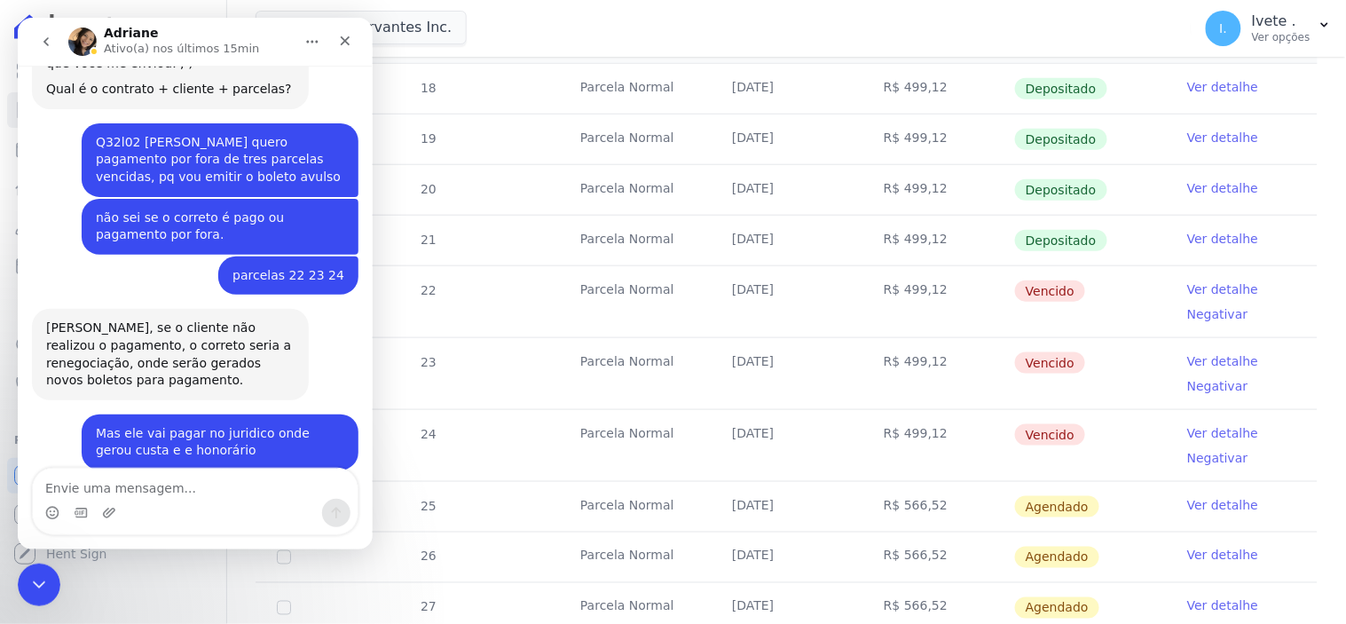
scroll to position [2628, 0]
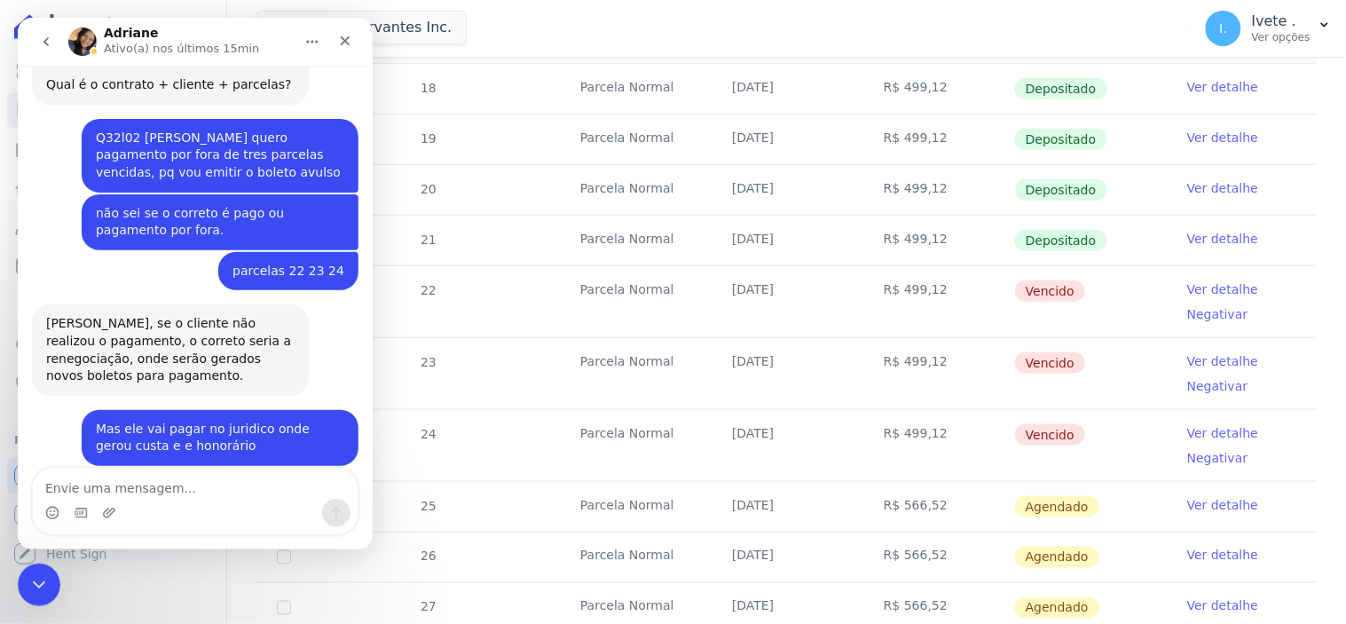
click at [91, 481] on textarea "Envie uma mensagem..." at bounding box center [194, 483] width 325 height 30
type textarea "Pois é ai não fica correto"
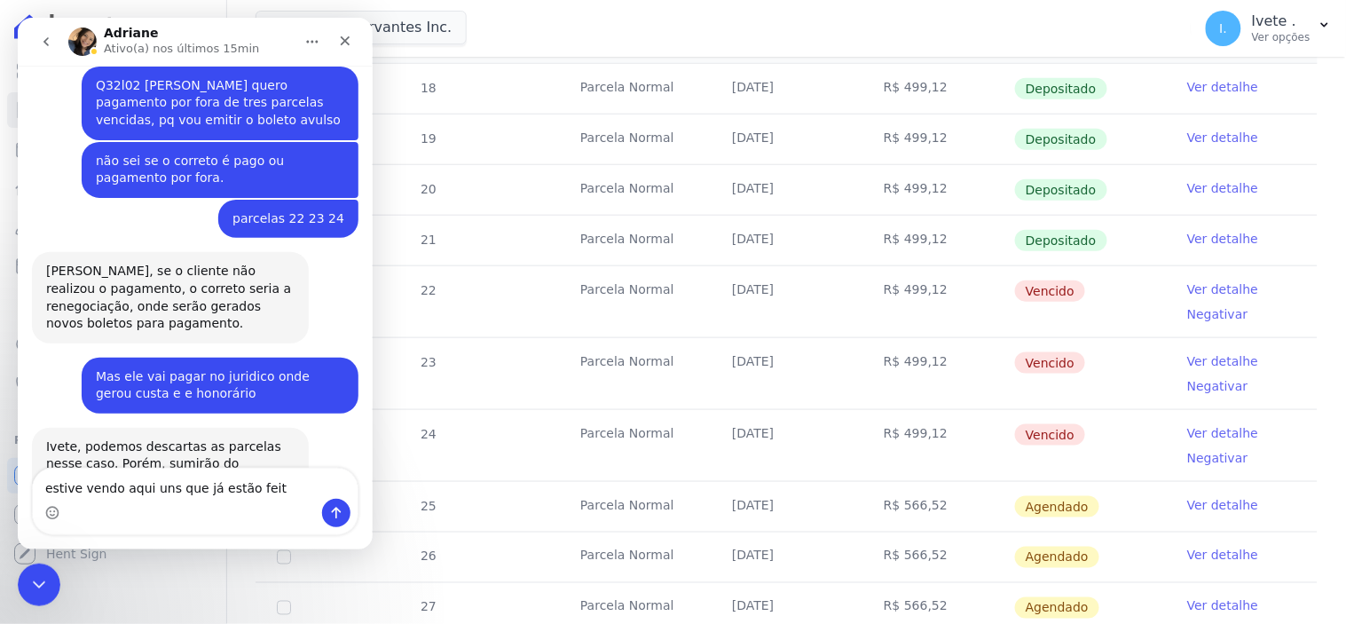
type textarea "estive vendo aqui uns que já estão feito"
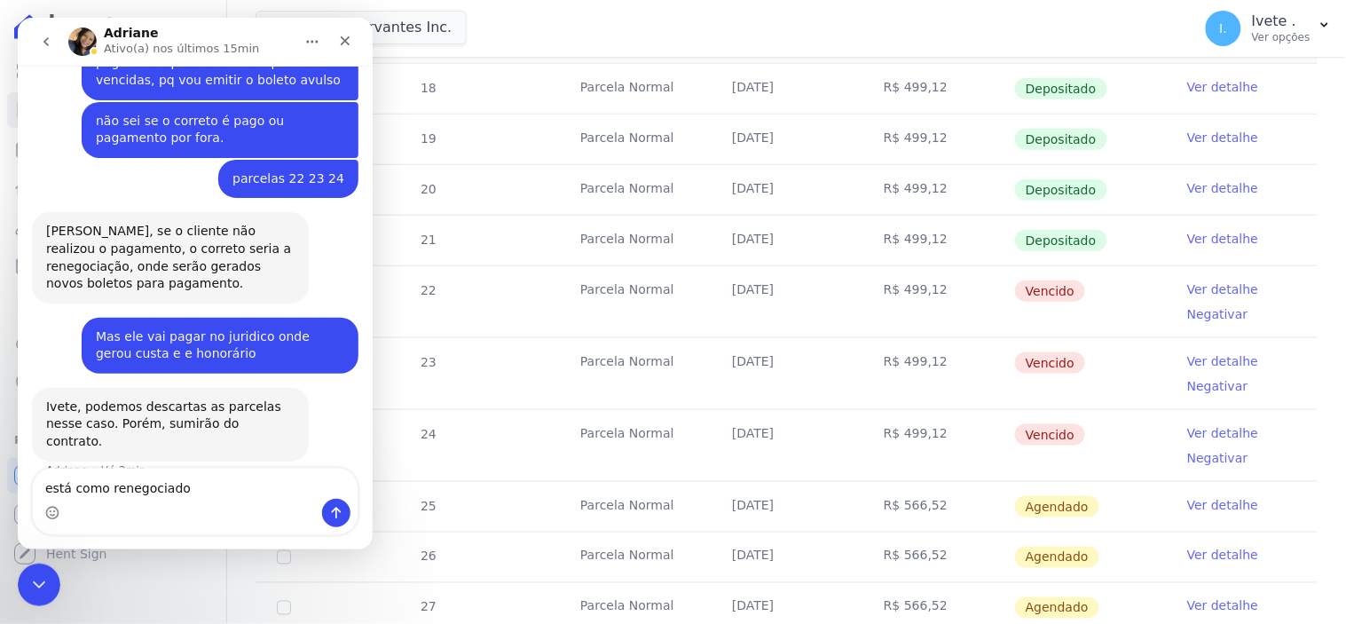
type textarea "está como renegociado"
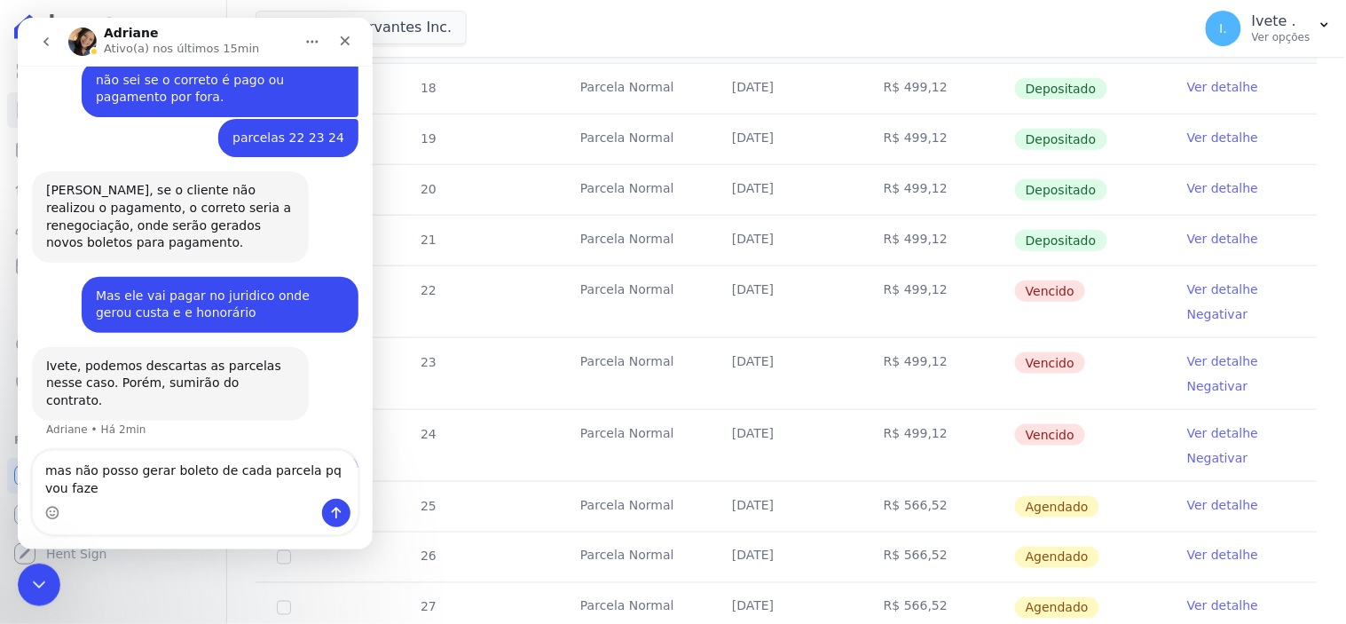
scroll to position [2779, 0]
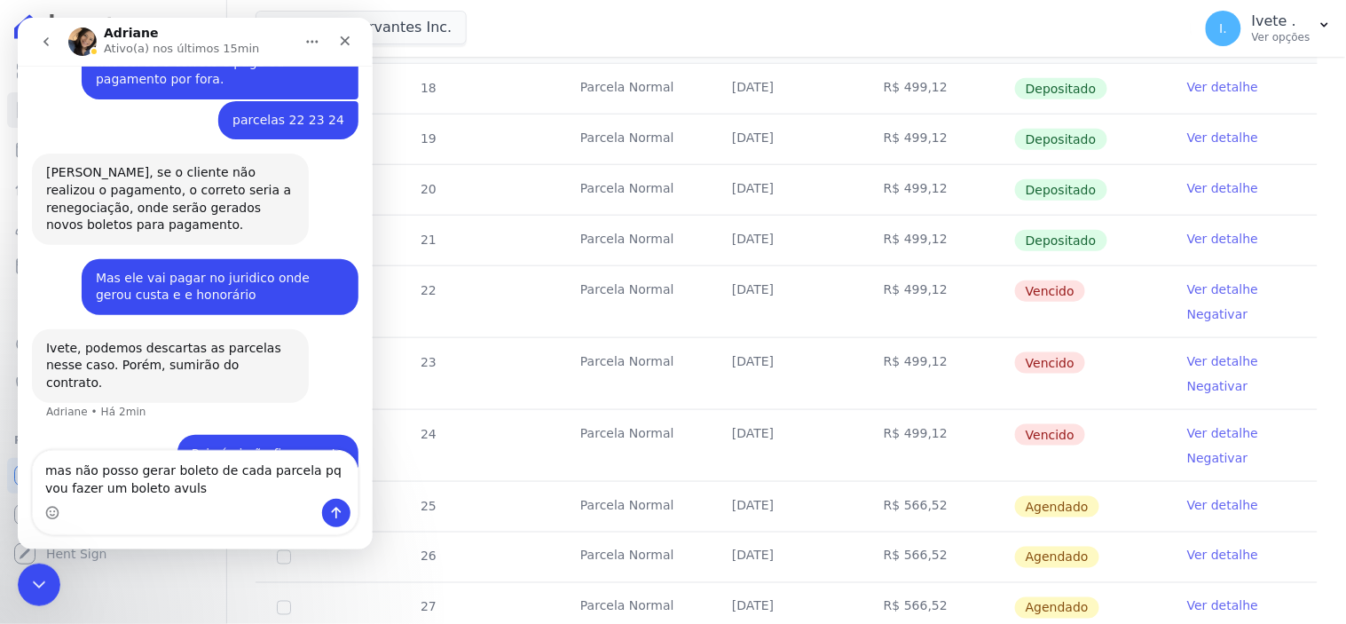
type textarea "mas não posso gerar boleto de cada parcela pq vou fazer um boleto avulso"
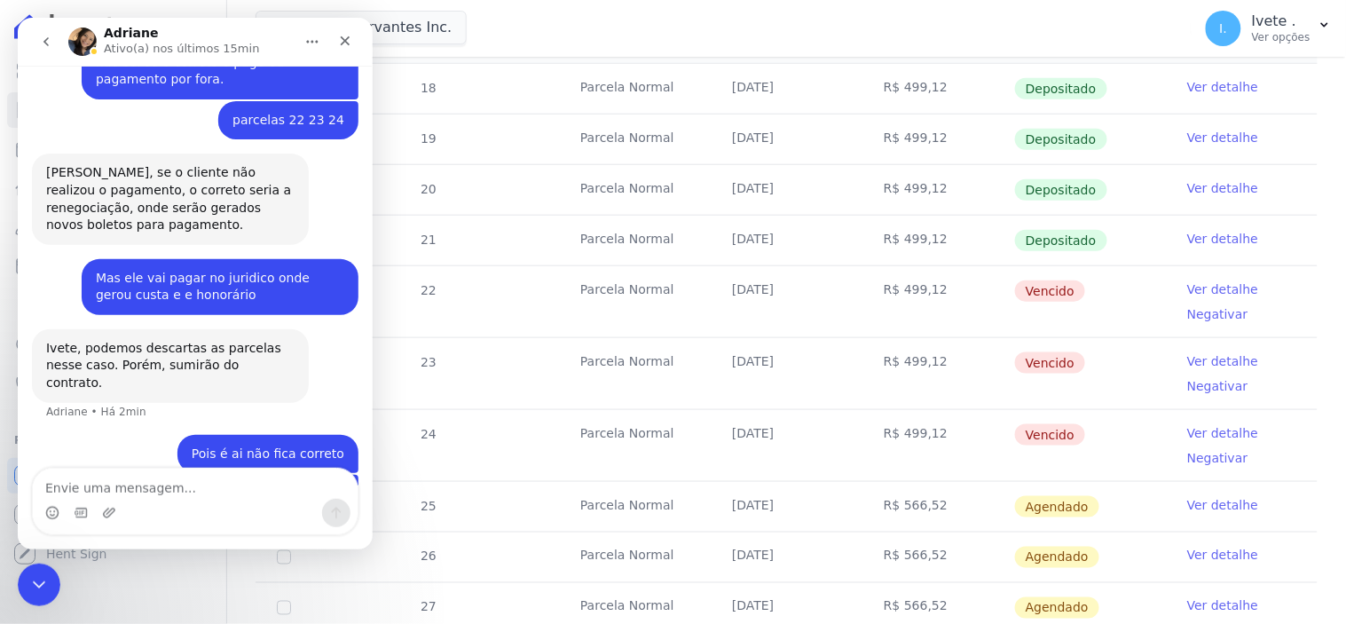
scroll to position [2819, 0]
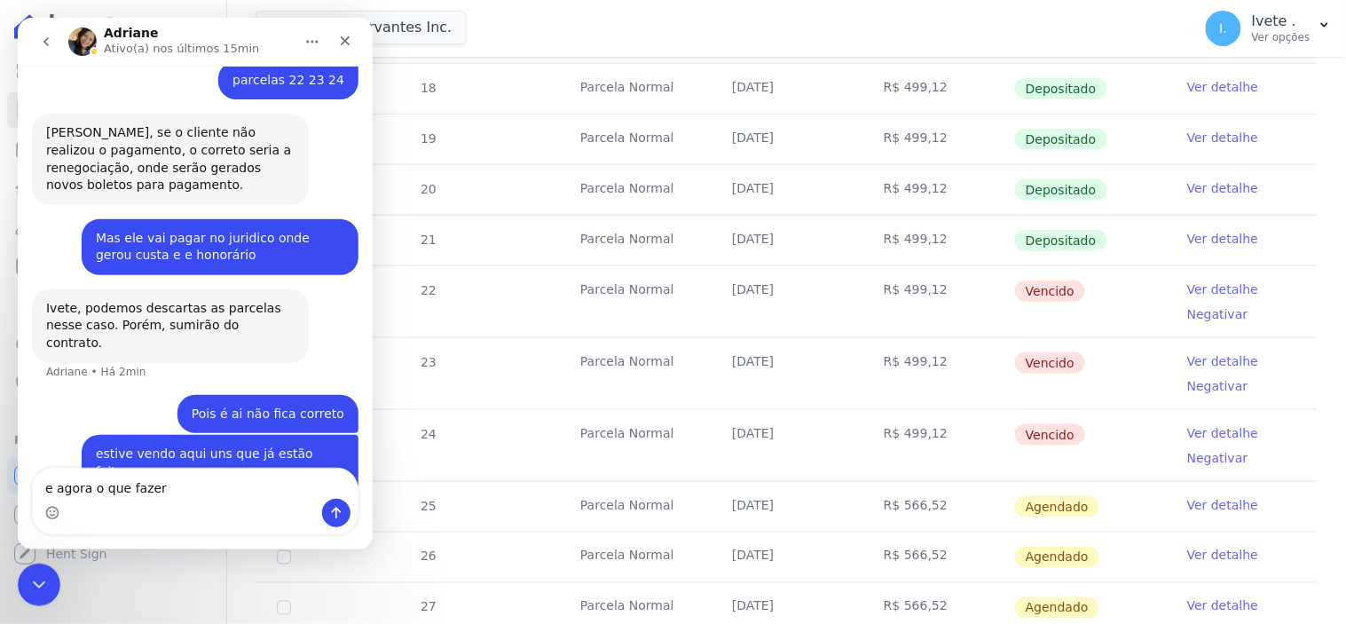
type textarea "e agora o que fazer?"
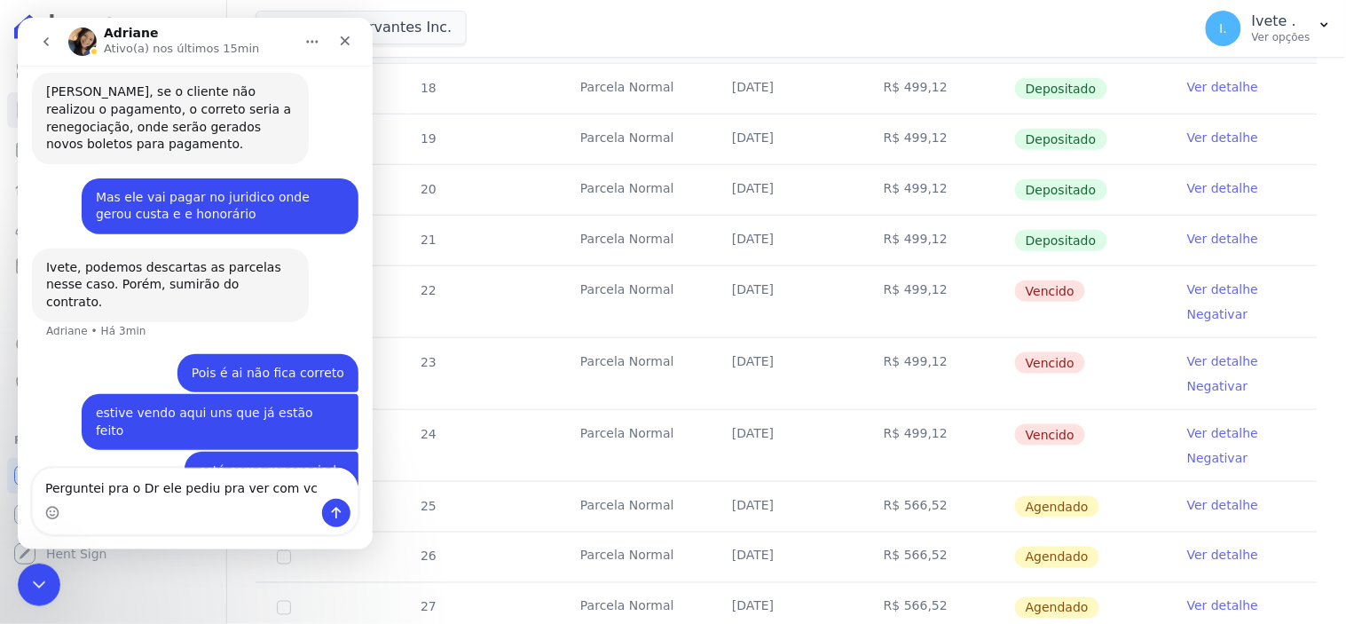
type textarea "Perguntei pra o Dr ele pediu pra ver com vcs"
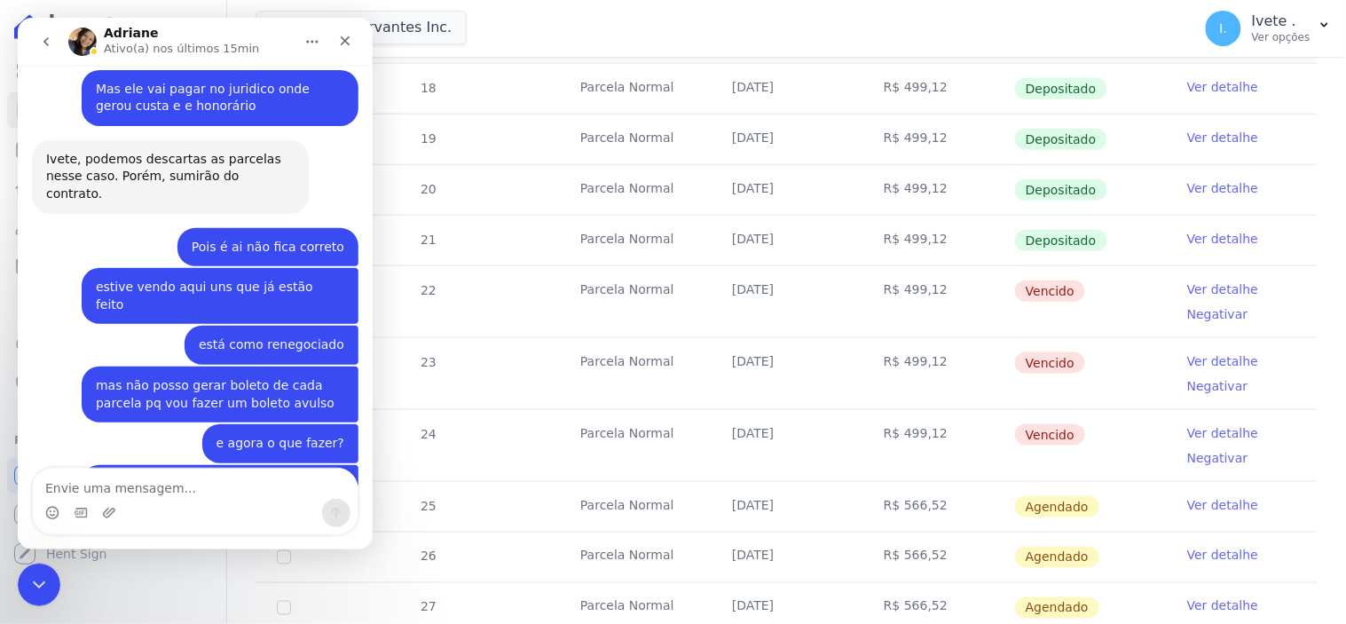
scroll to position [2987, 0]
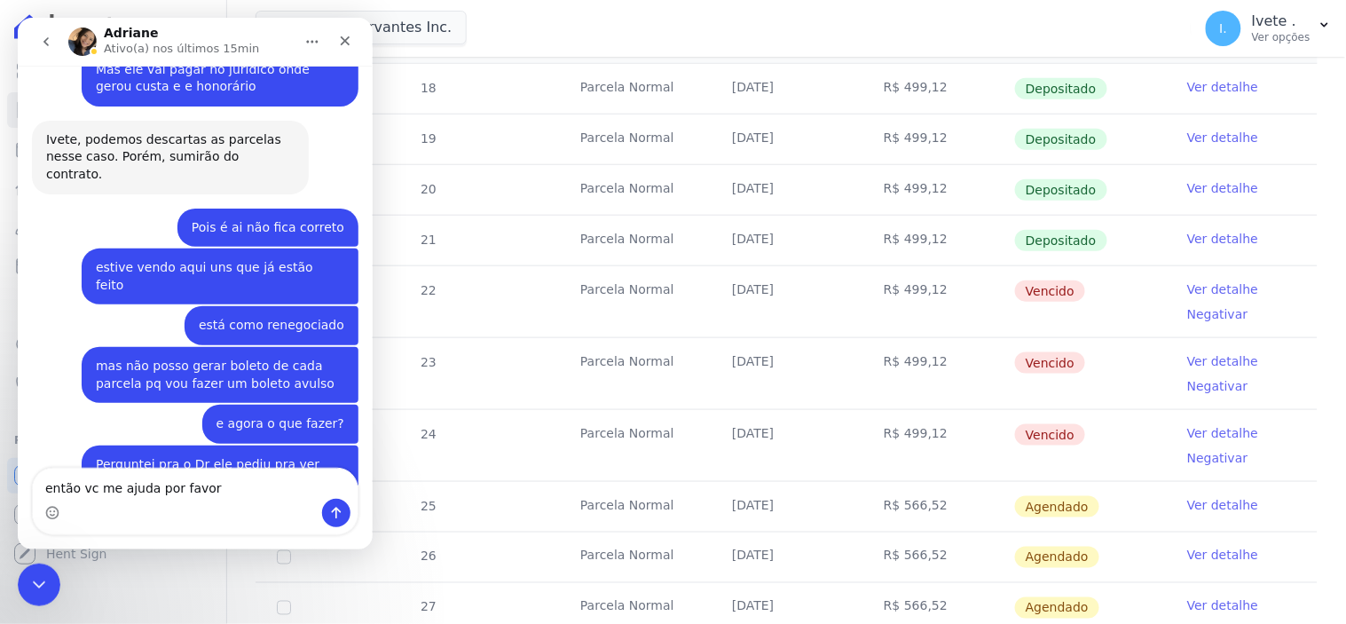
type textarea "então vc me ajuda por favor?"
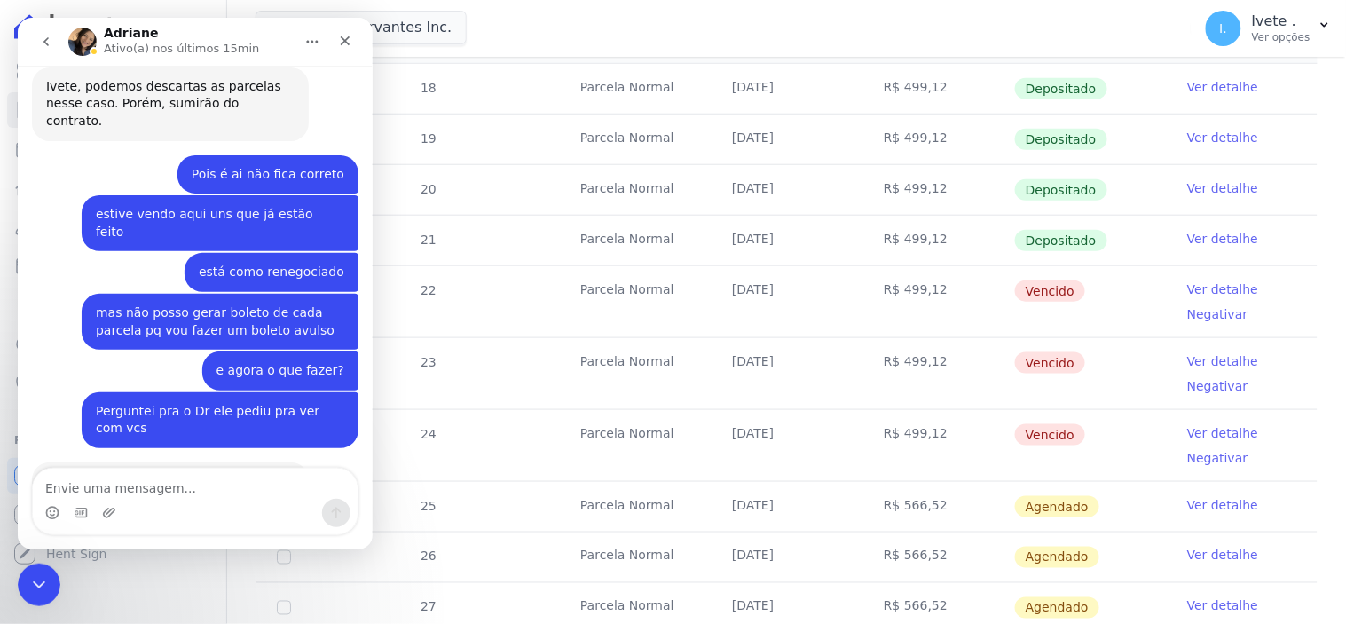
scroll to position [3040, 0]
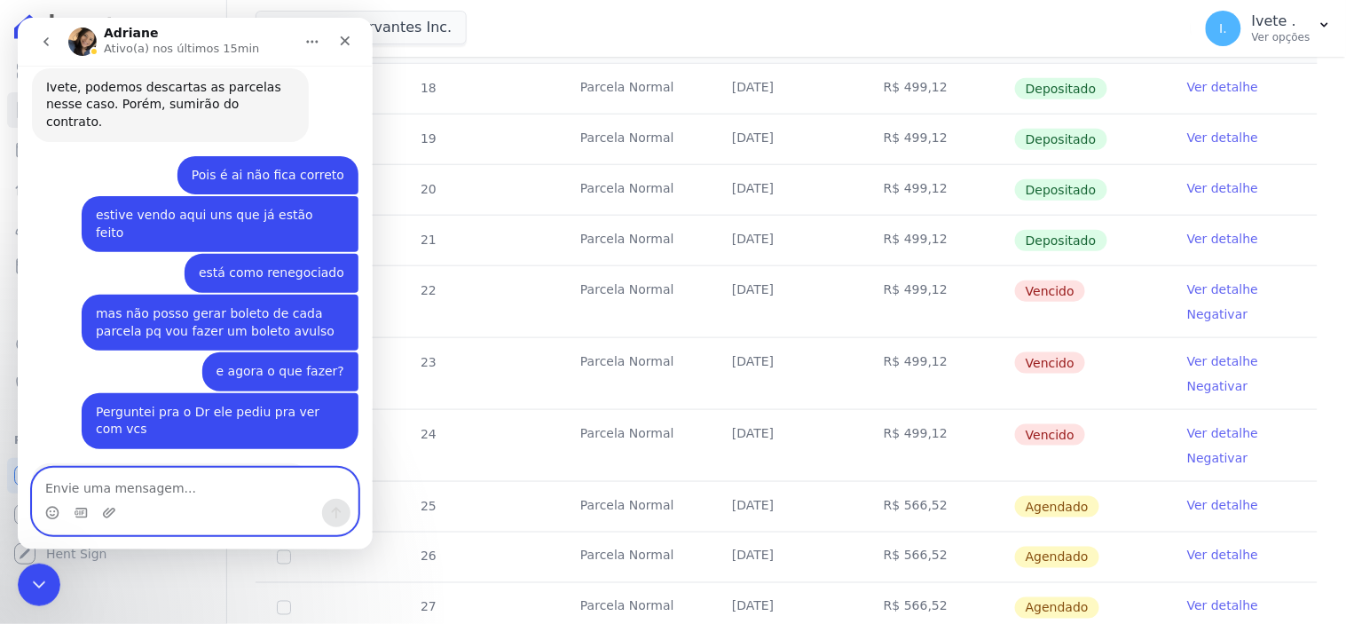
click at [84, 489] on textarea "Envie uma mensagem..." at bounding box center [194, 483] width 325 height 30
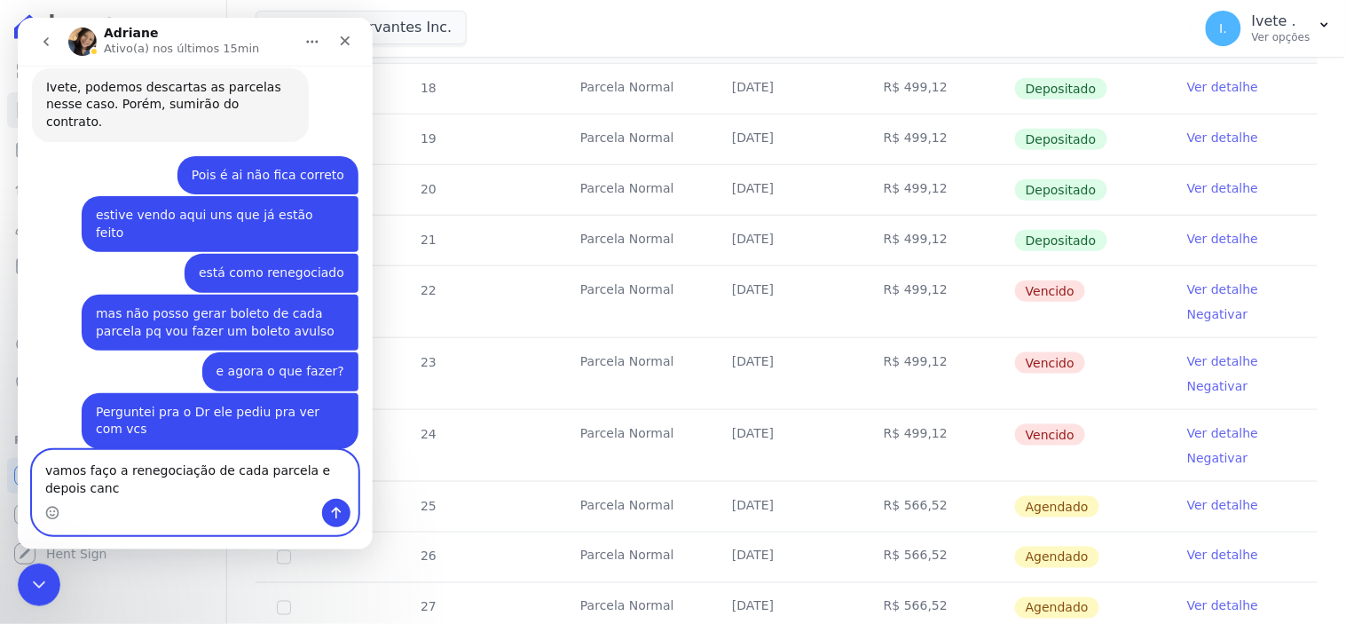
scroll to position [3058, 0]
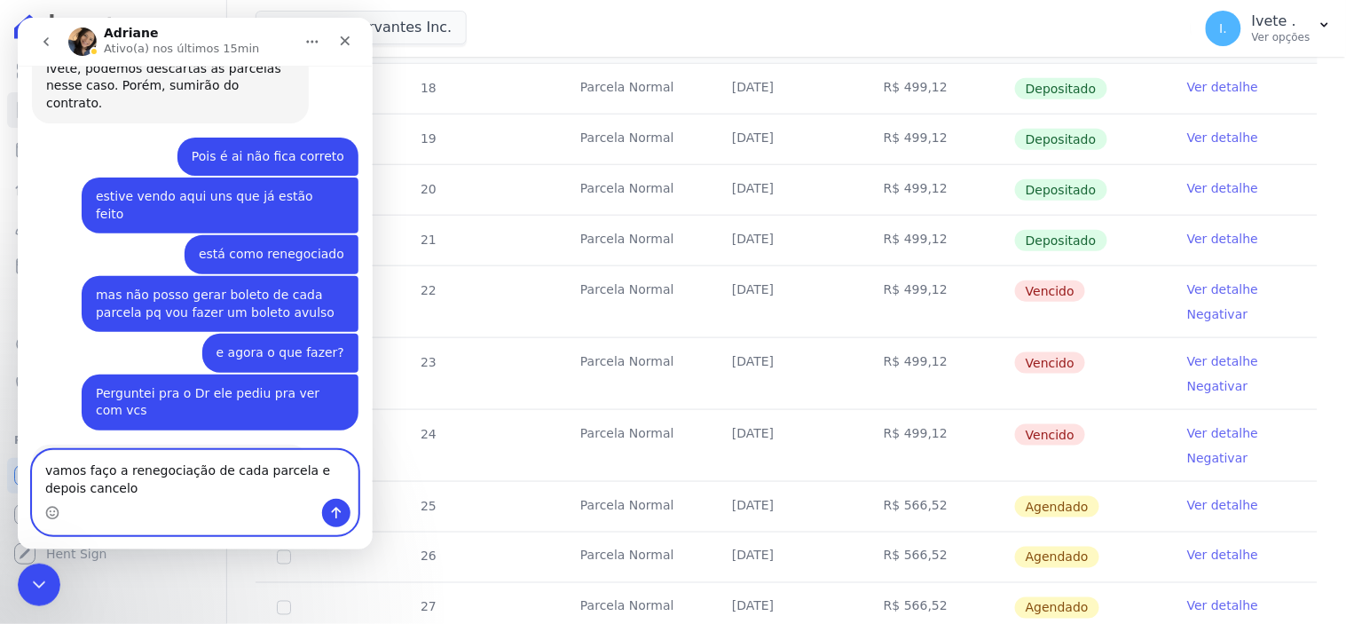
type textarea "vamos faço a renegociação de cada parcela e depois cancelo?"
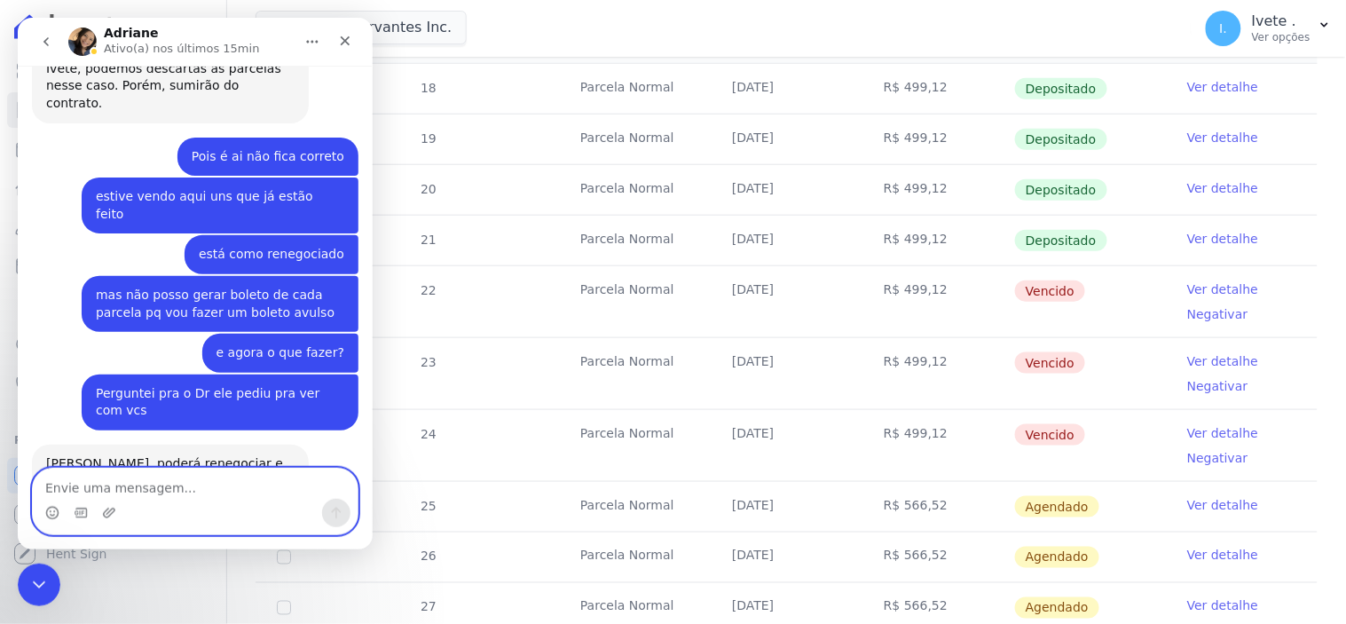
scroll to position [3098, 0]
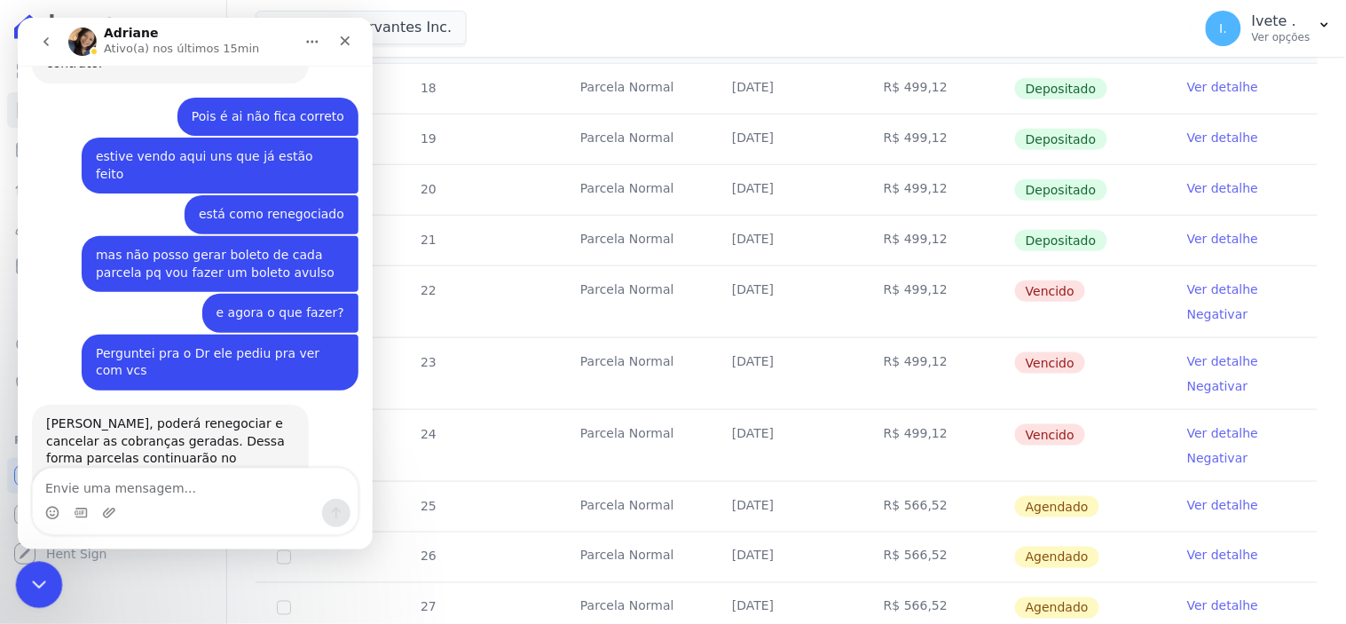
click at [40, 570] on div "Encerramento do Messenger da Intercom" at bounding box center [36, 582] width 43 height 43
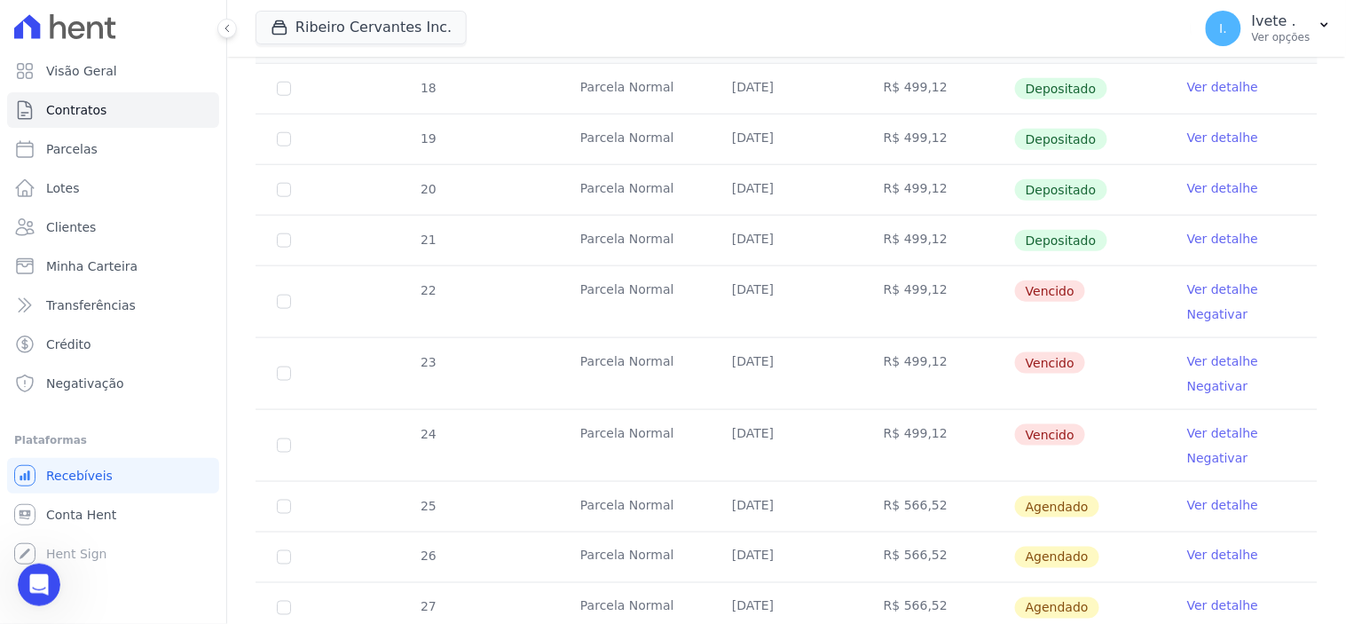
click at [1224, 286] on link "Ver detalhe" at bounding box center [1222, 289] width 71 height 18
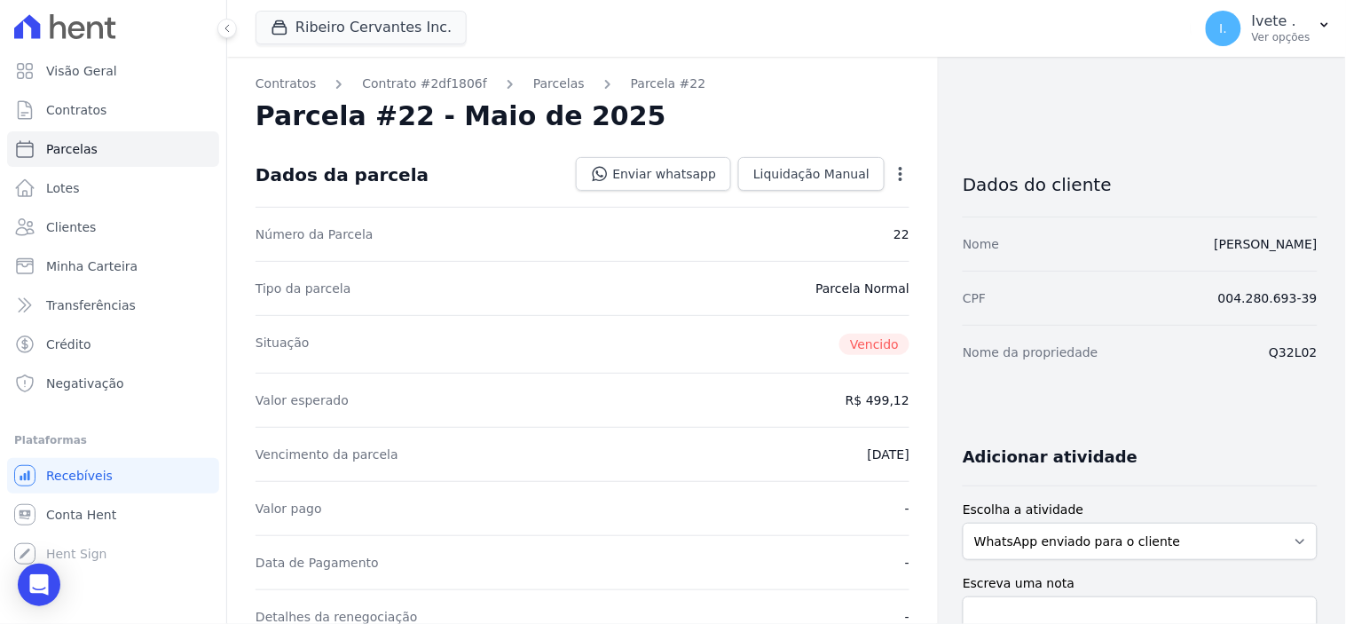
click at [893, 169] on icon "button" at bounding box center [901, 174] width 18 height 18
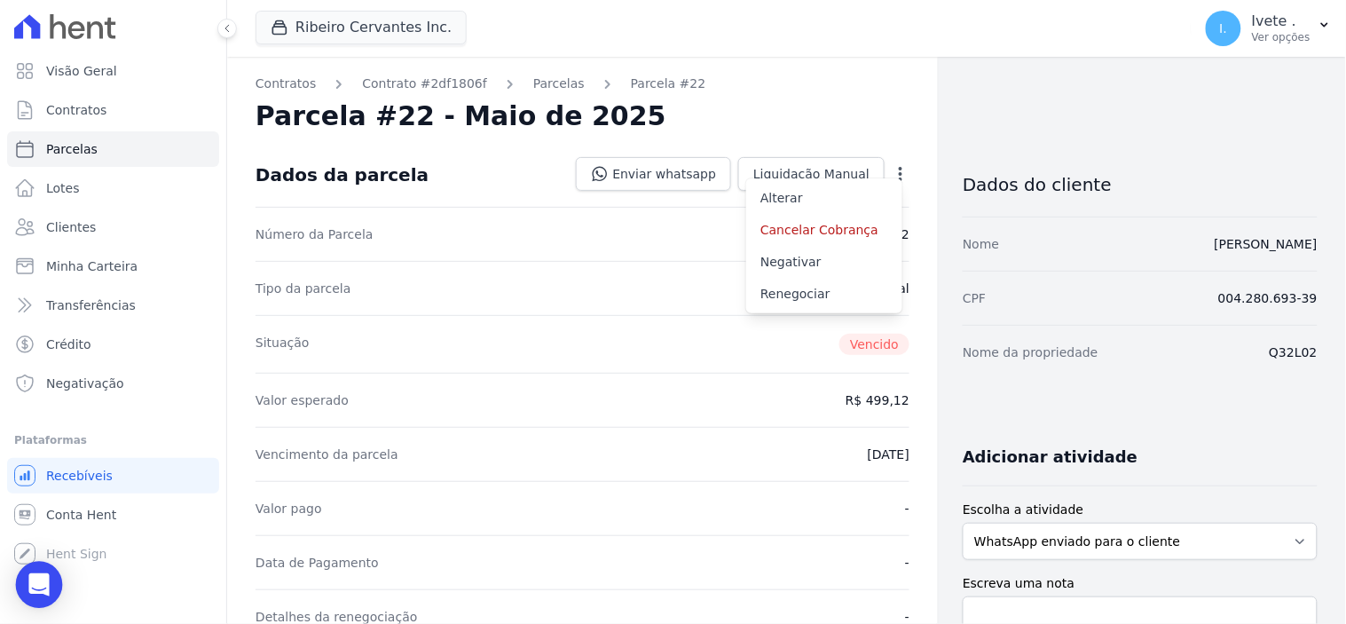
click at [30, 586] on icon "Open Intercom Messenger" at bounding box center [39, 584] width 23 height 23
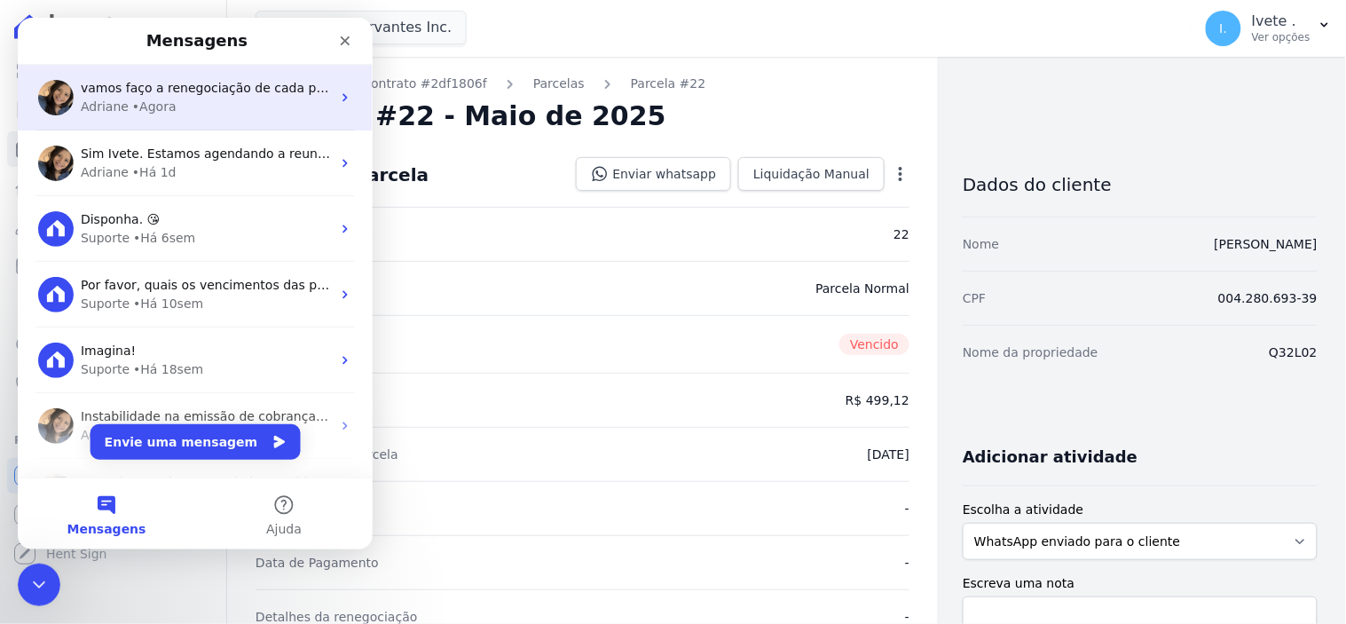
click at [191, 94] on span "vamos faço a renegociação de cada parcela e depois cancelo?" at bounding box center [274, 87] width 389 height 14
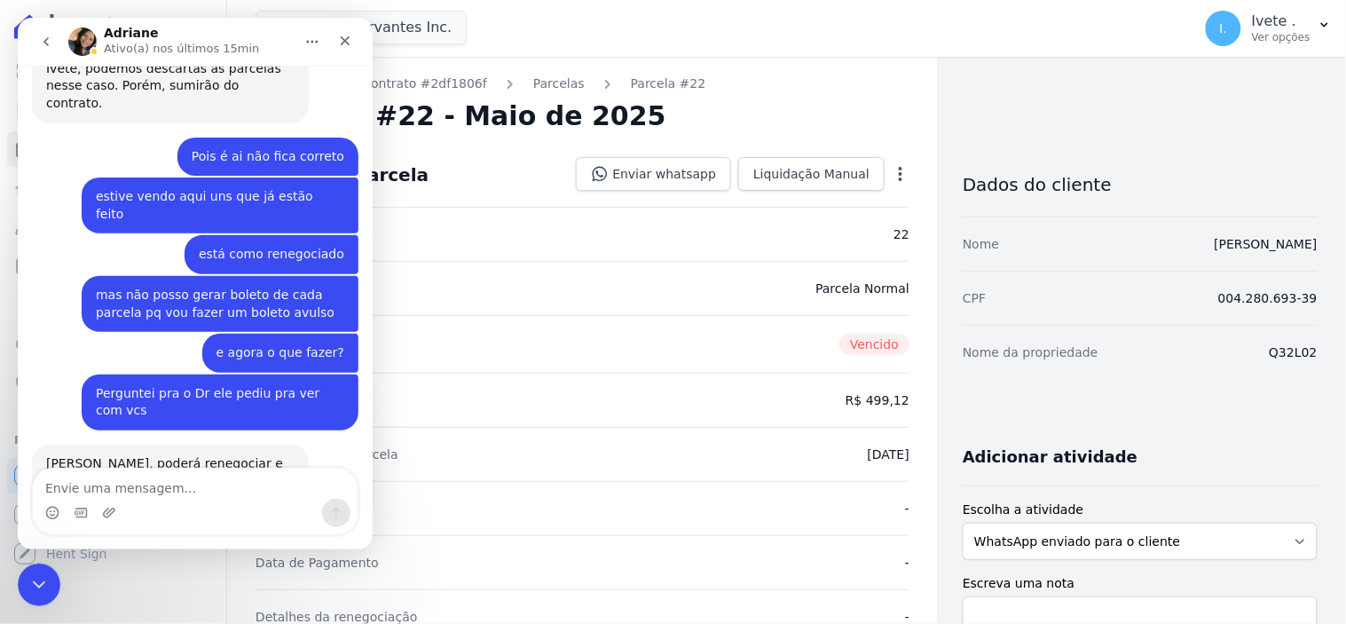
scroll to position [3098, 0]
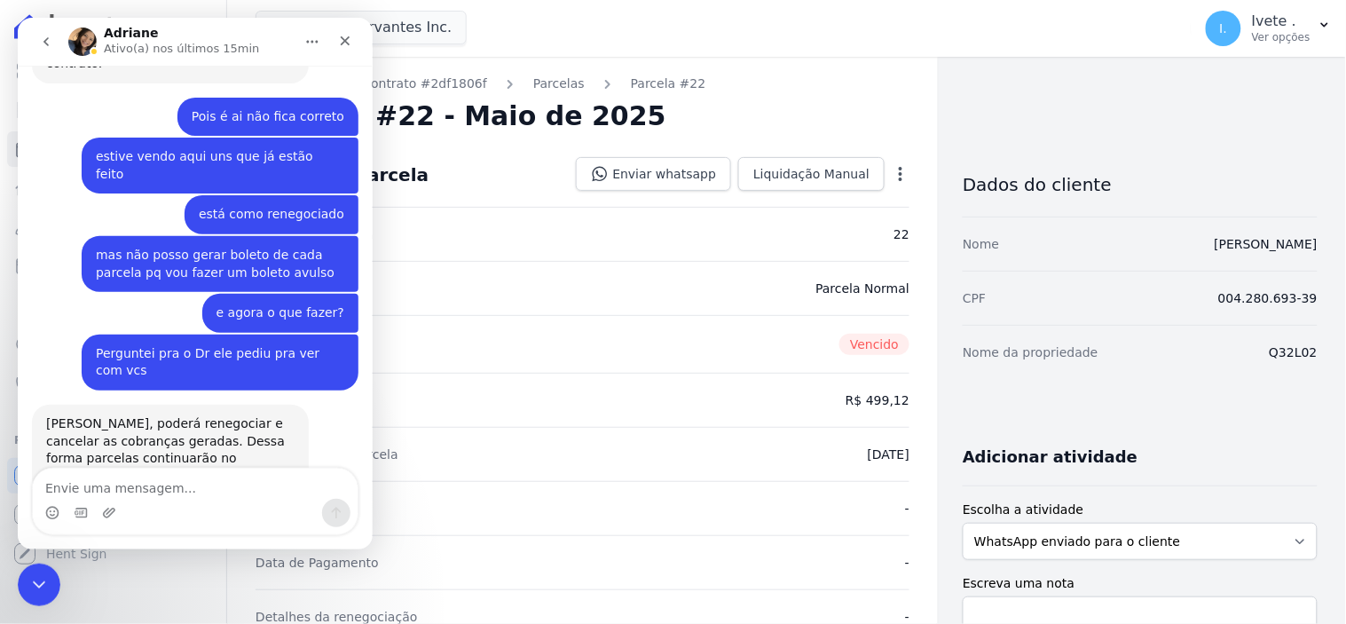
click at [641, 325] on div "Situação [GEOGRAPHIC_DATA]" at bounding box center [583, 344] width 654 height 58
click at [30, 582] on icon "Encerramento do Messenger da Intercom" at bounding box center [36, 581] width 21 height 21
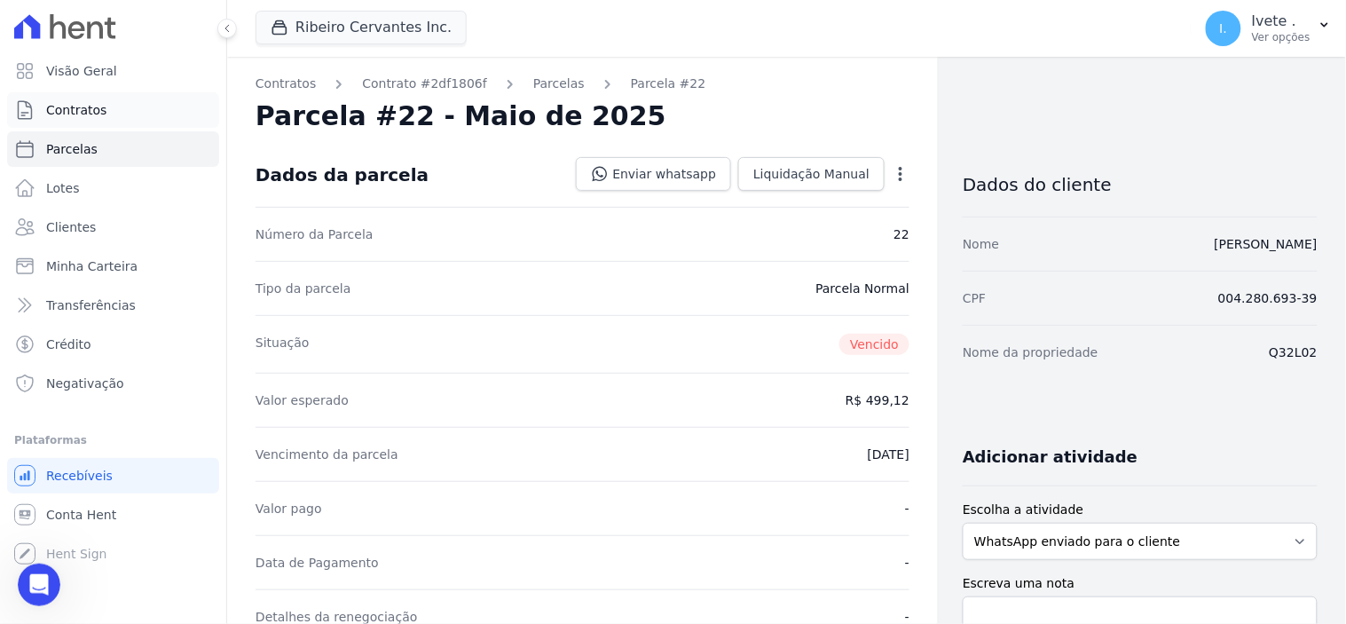
click at [107, 109] on link "Contratos" at bounding box center [113, 109] width 212 height 35
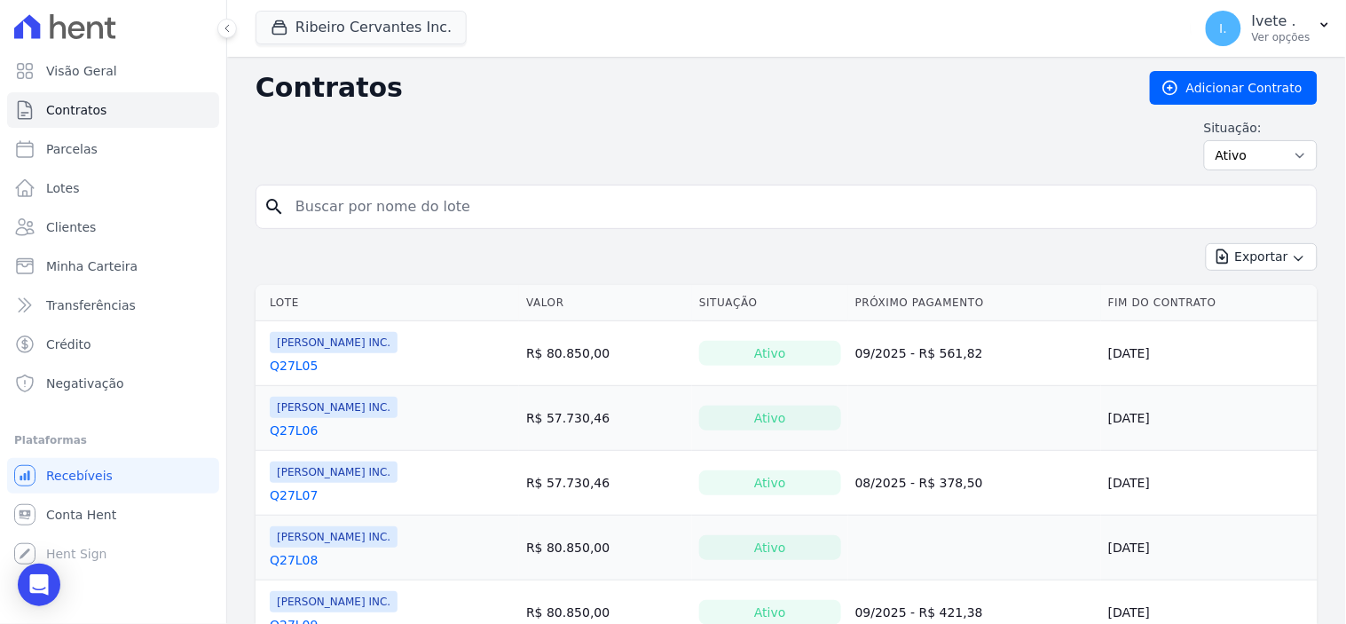
click at [378, 209] on input "search" at bounding box center [797, 206] width 1025 height 35
type input "q27l34"
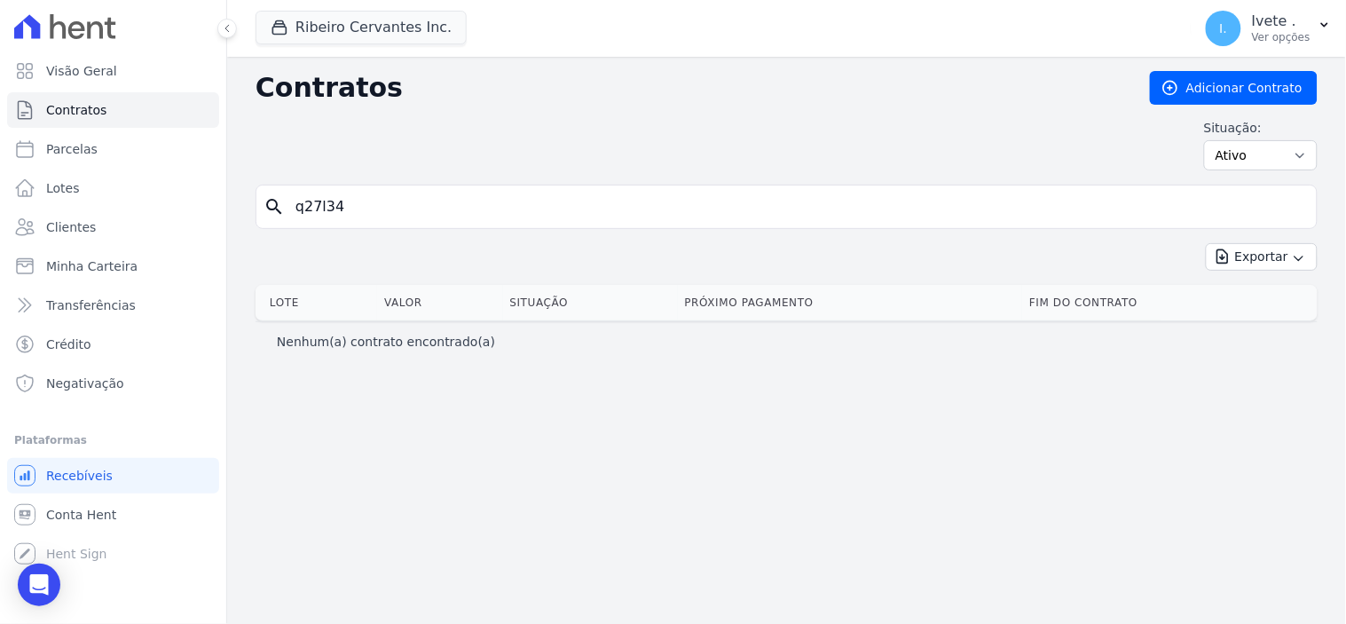
click at [364, 210] on input "q27l34" at bounding box center [797, 206] width 1025 height 35
type input "q28l34"
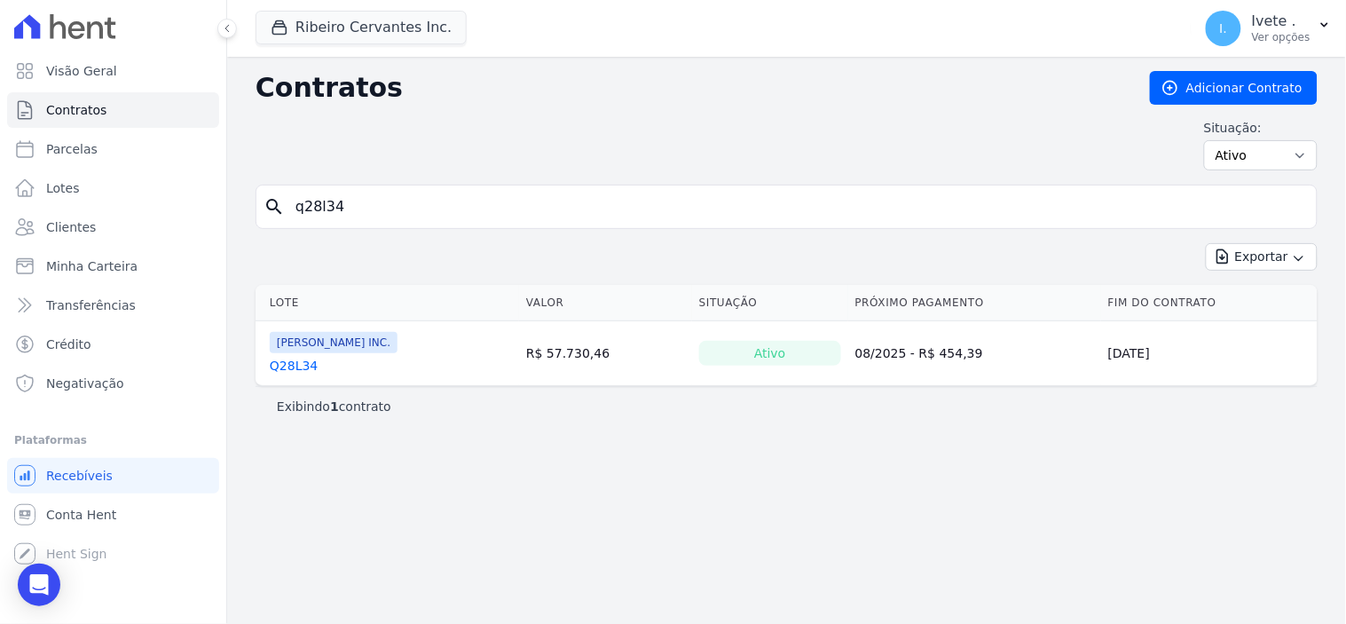
click at [294, 368] on link "Q28L34" at bounding box center [294, 366] width 48 height 18
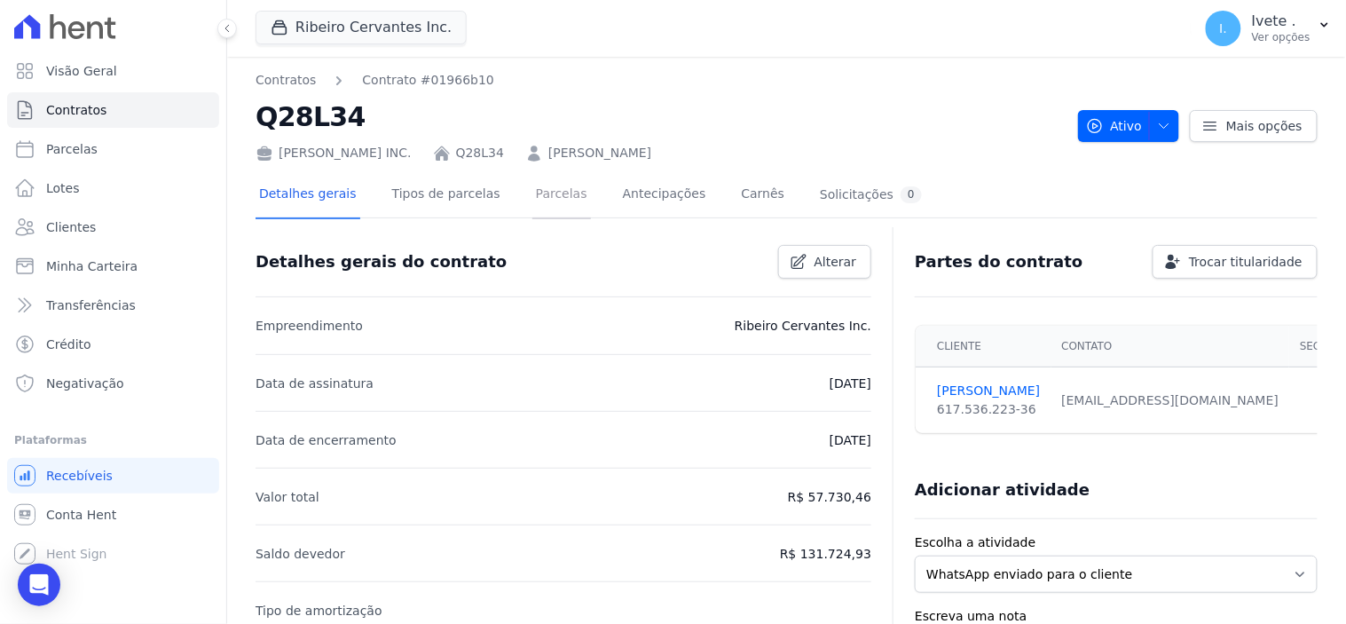
click at [534, 190] on link "Parcelas" at bounding box center [561, 195] width 59 height 47
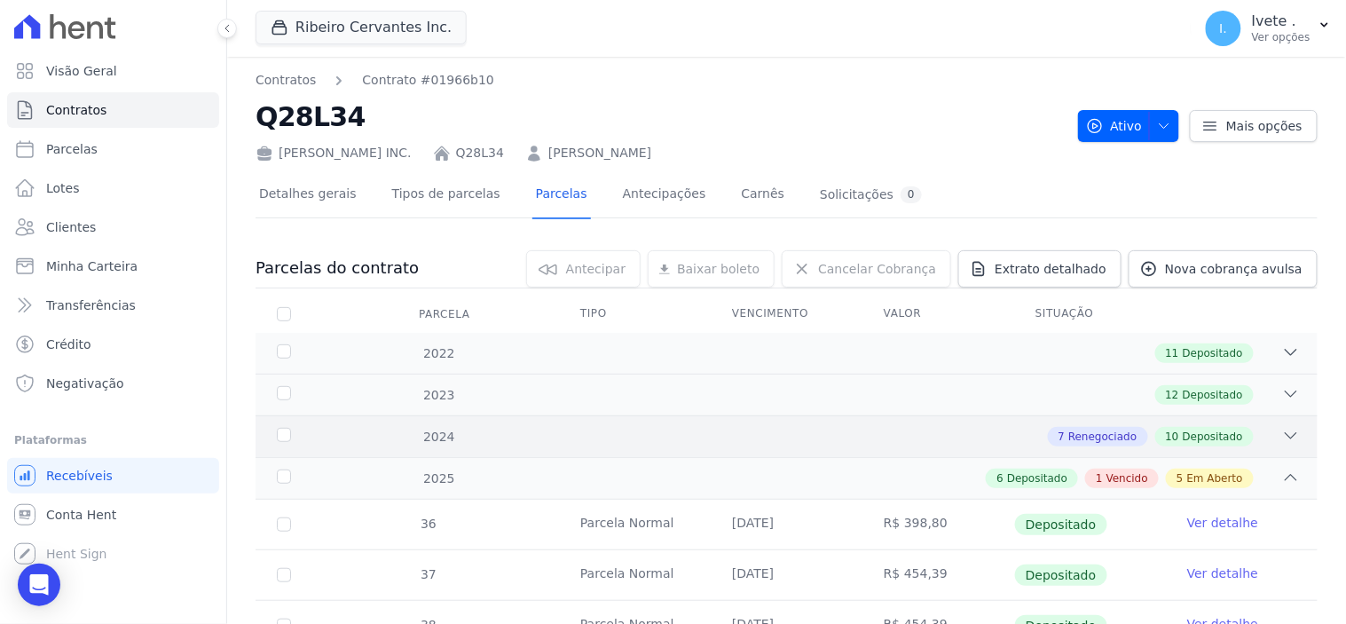
click at [1107, 431] on span "Renegociado" at bounding box center [1102, 437] width 68 height 16
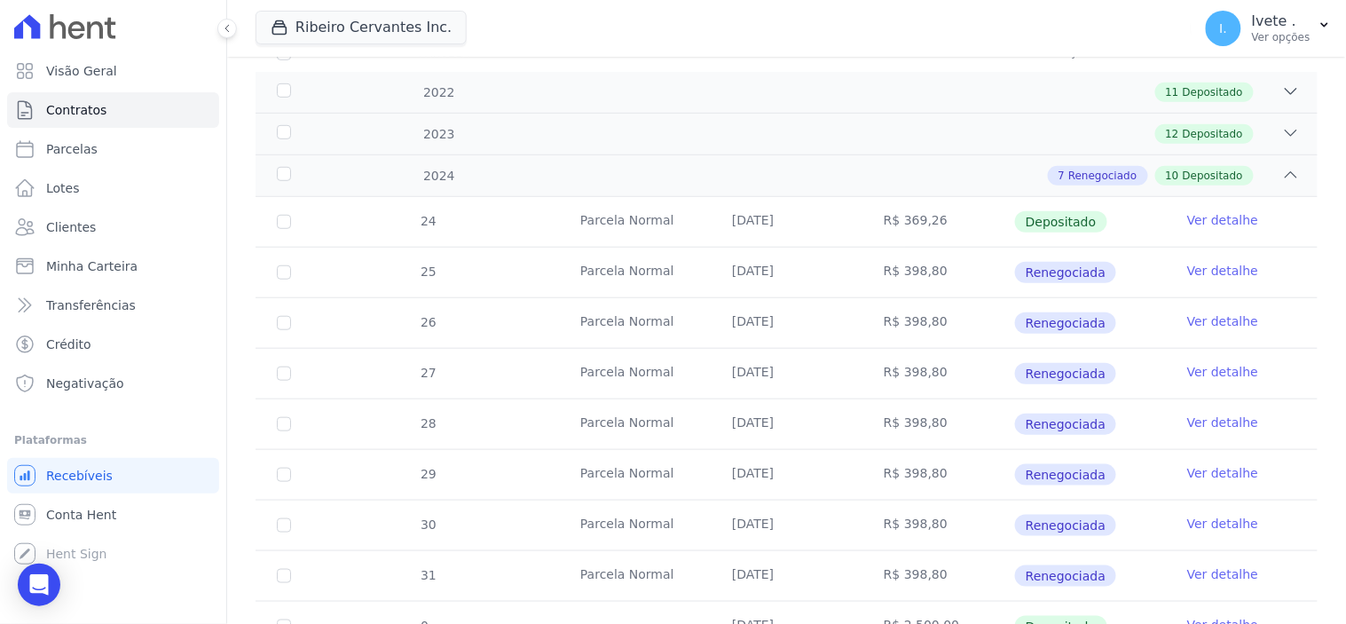
scroll to position [295, 0]
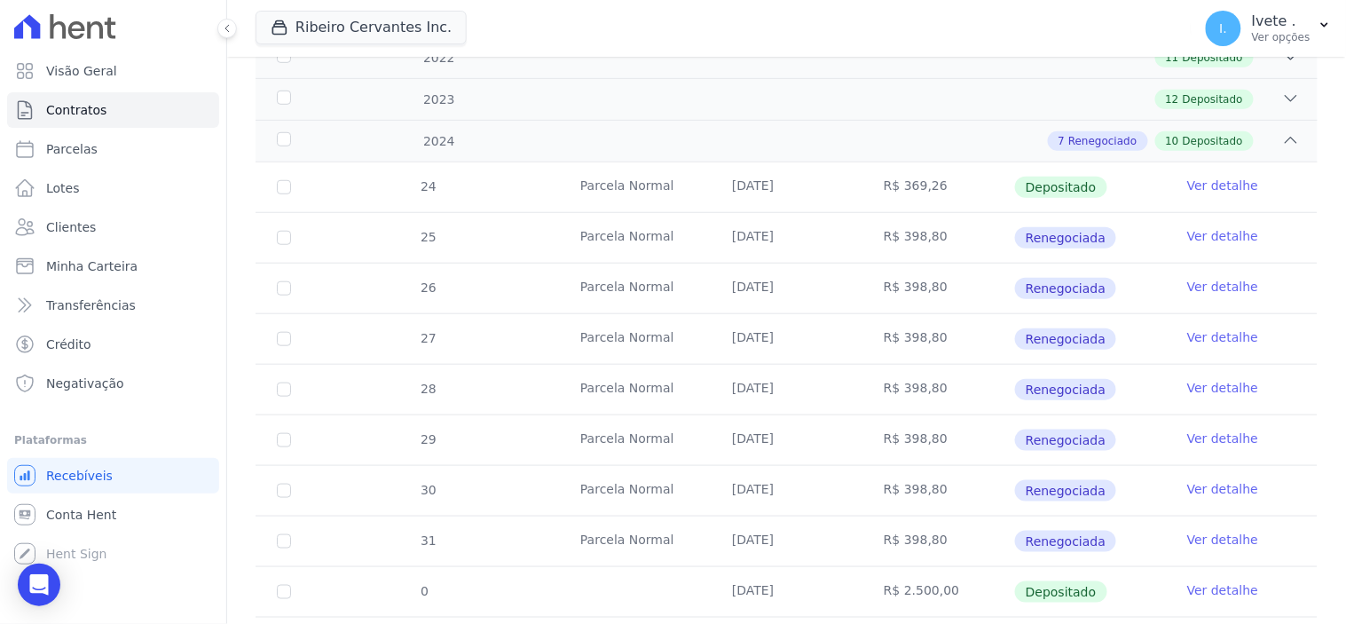
click at [1224, 229] on link "Ver detalhe" at bounding box center [1222, 236] width 71 height 18
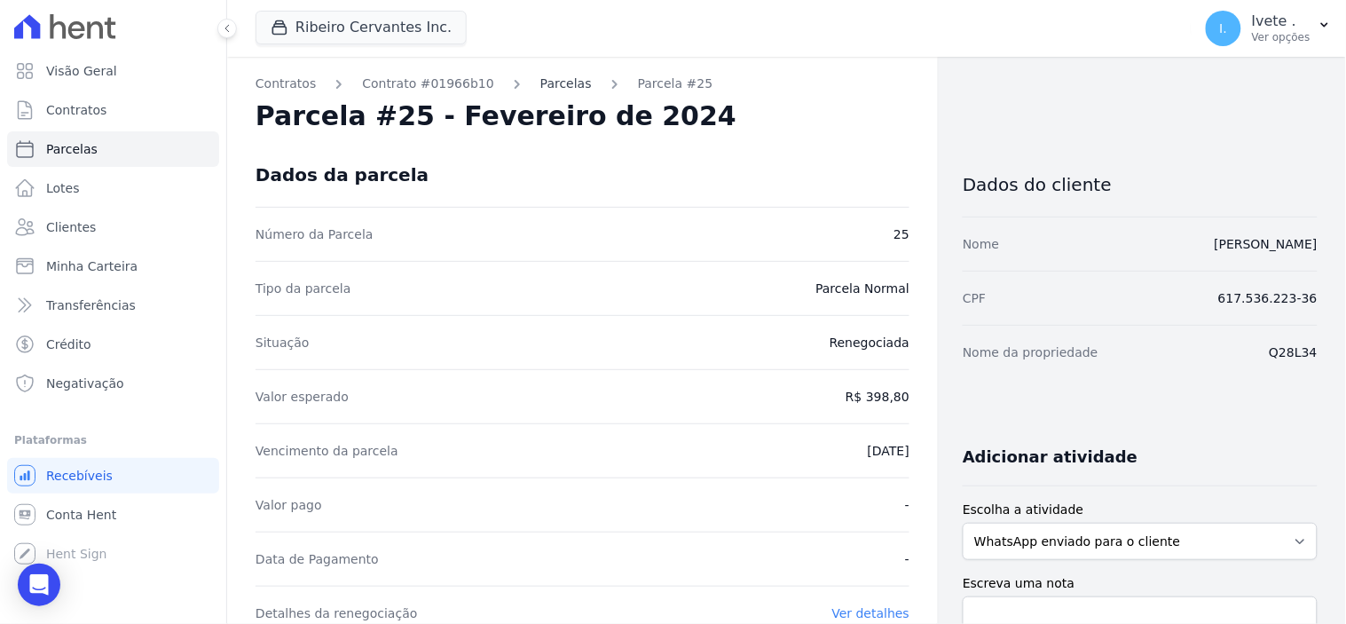
click at [540, 85] on link "Parcelas" at bounding box center [565, 84] width 51 height 19
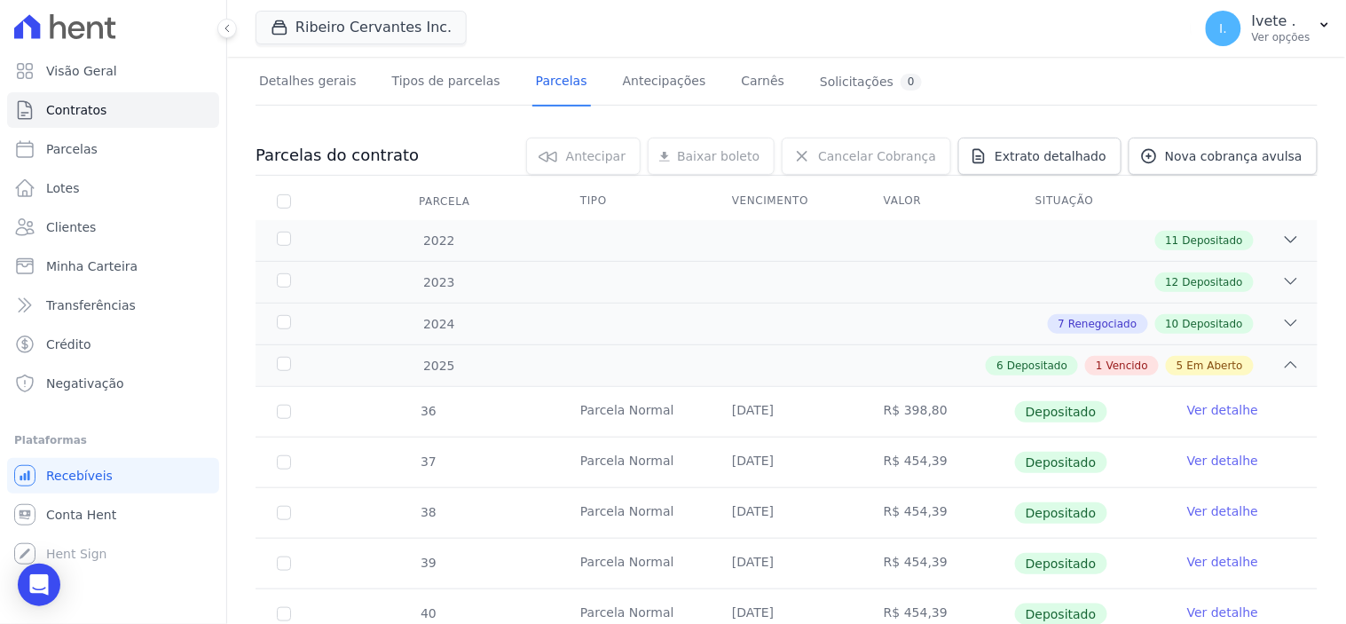
scroll to position [98, 0]
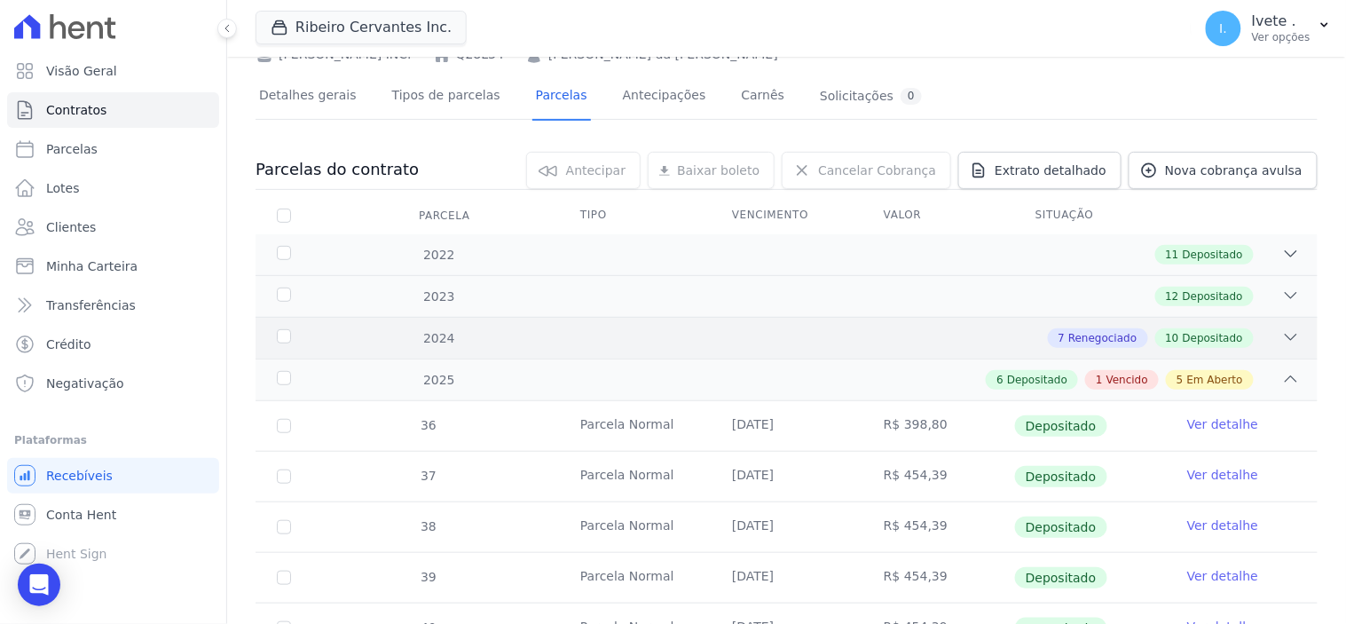
click at [1285, 329] on icon at bounding box center [1291, 337] width 18 height 18
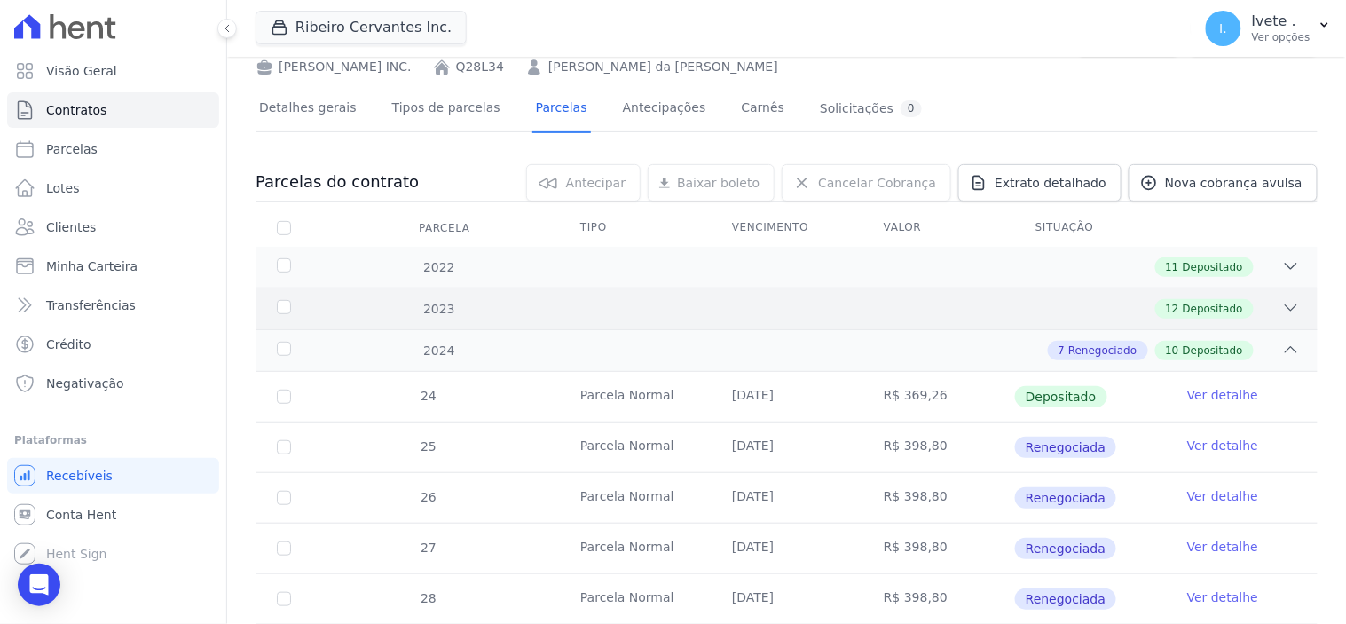
scroll to position [0, 0]
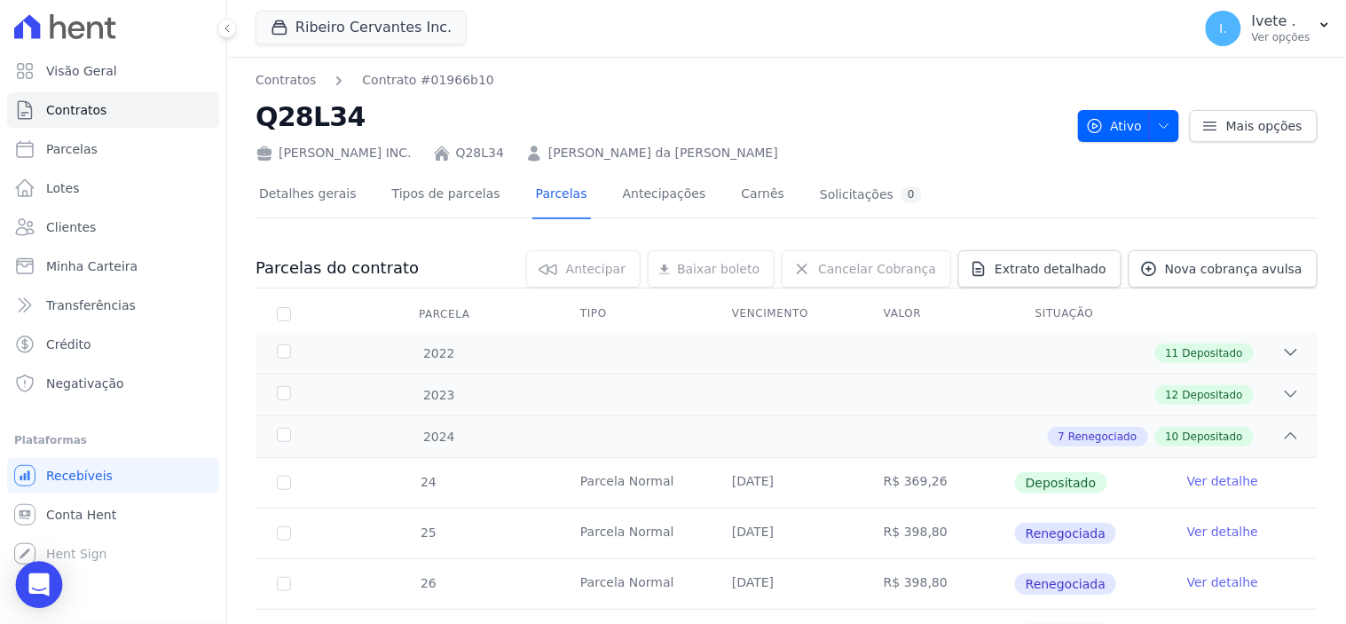
click at [34, 595] on div "Open Intercom Messenger" at bounding box center [39, 585] width 47 height 47
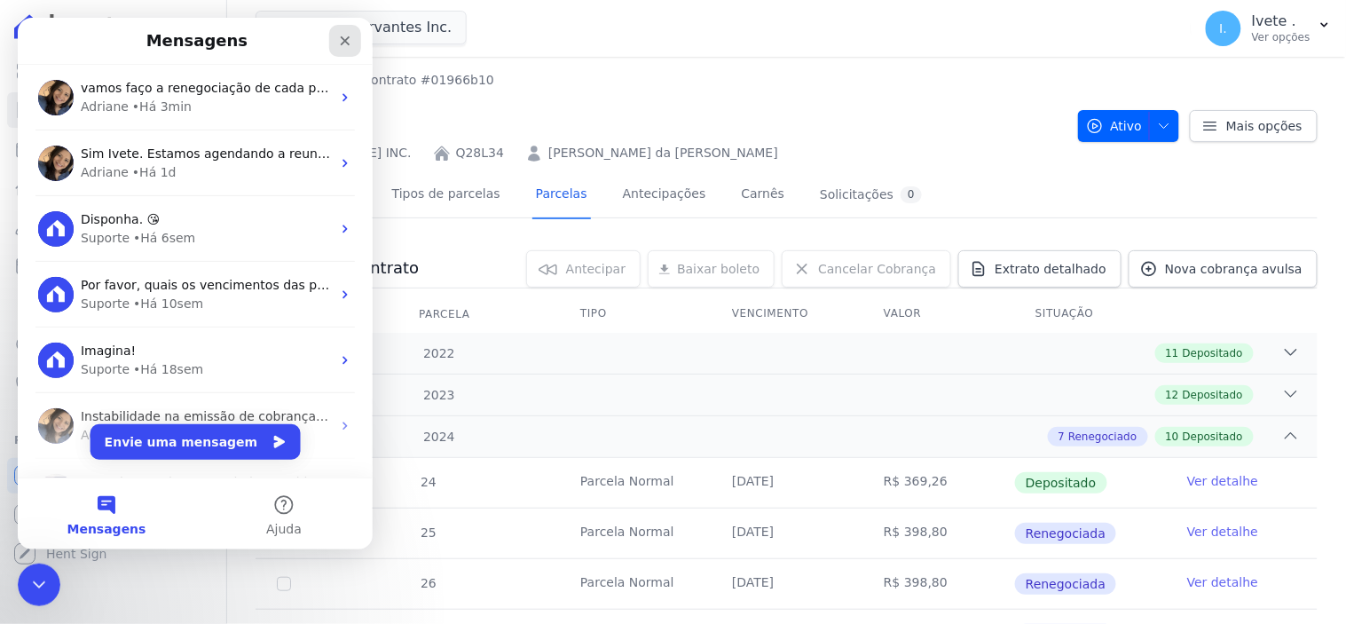
click at [346, 39] on icon "Fechar" at bounding box center [344, 40] width 14 height 14
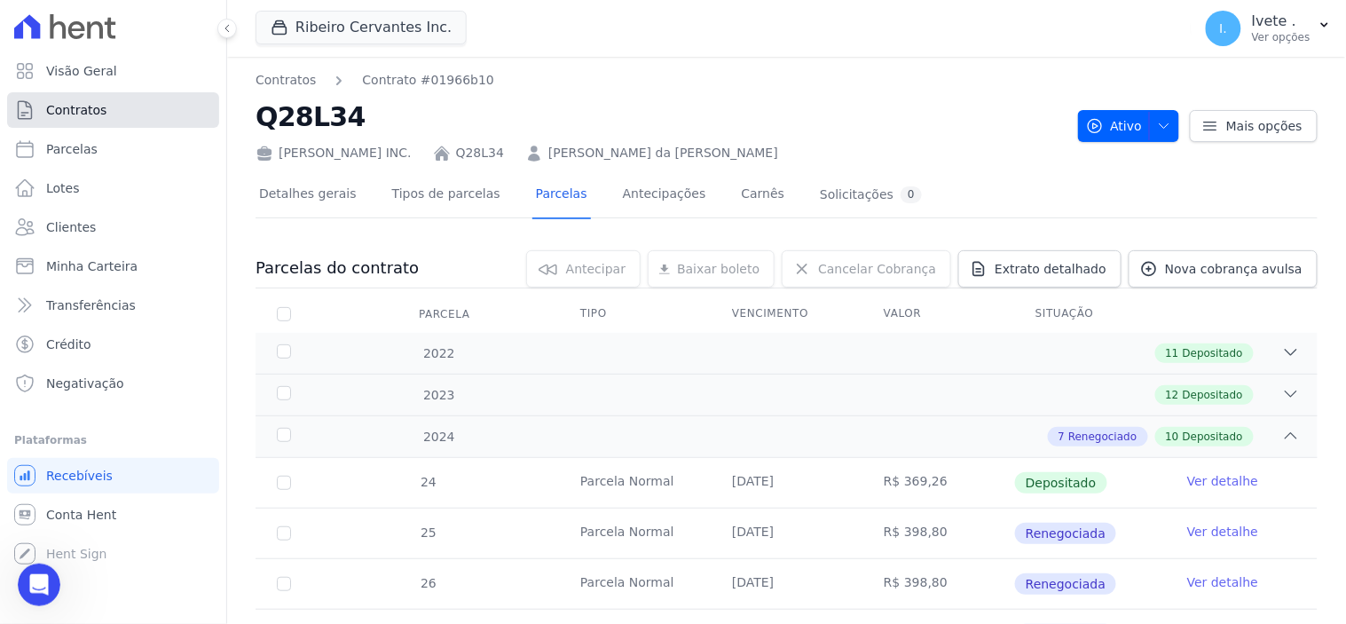
click at [110, 103] on link "Contratos" at bounding box center [113, 109] width 212 height 35
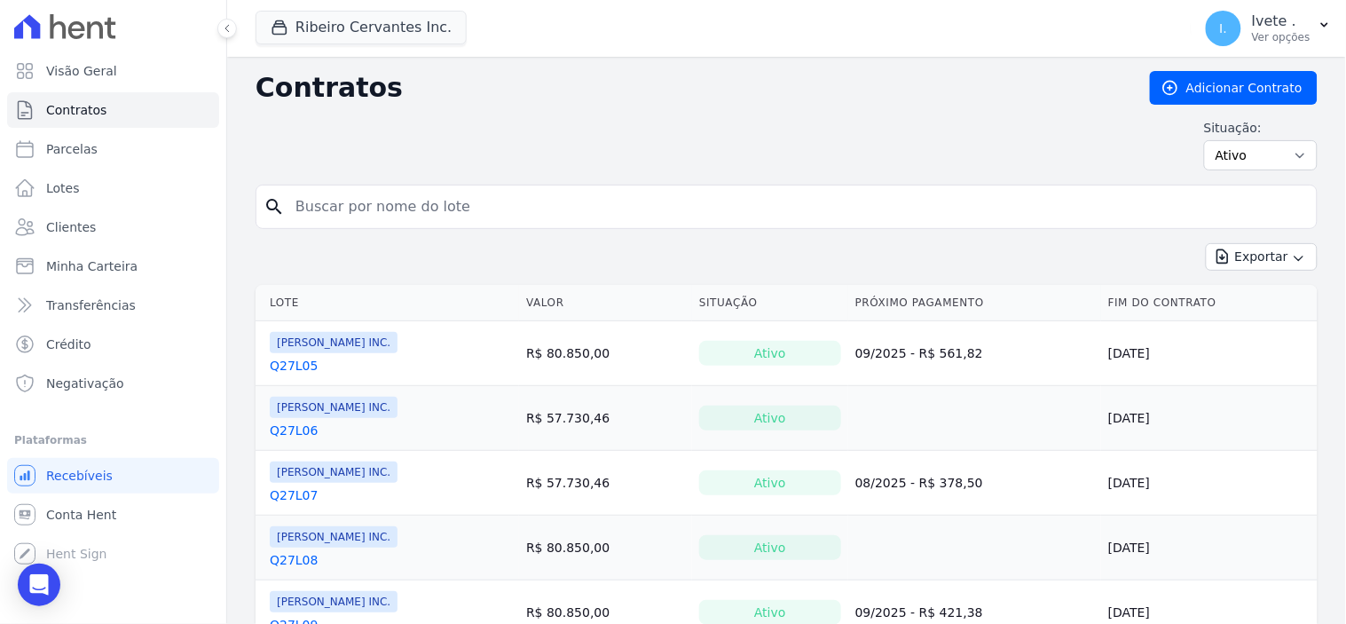
click at [387, 193] on input "search" at bounding box center [797, 206] width 1025 height 35
type input "q32l02"
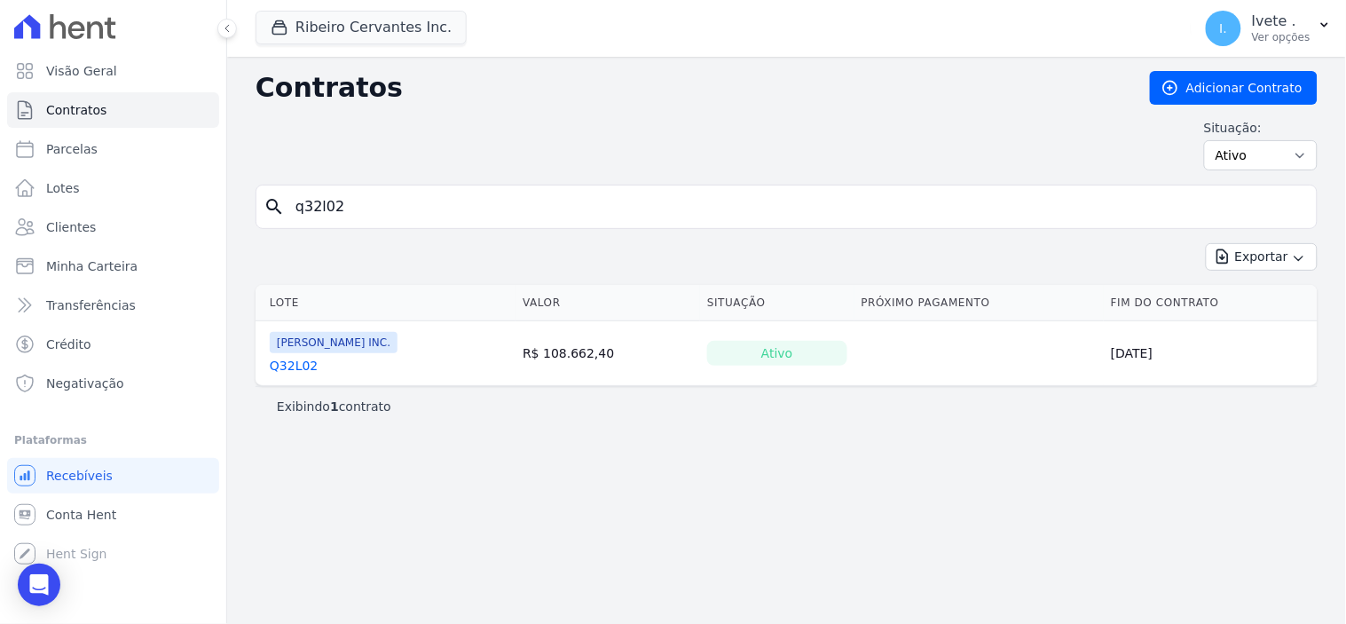
click at [295, 362] on link "Q32L02" at bounding box center [294, 366] width 48 height 18
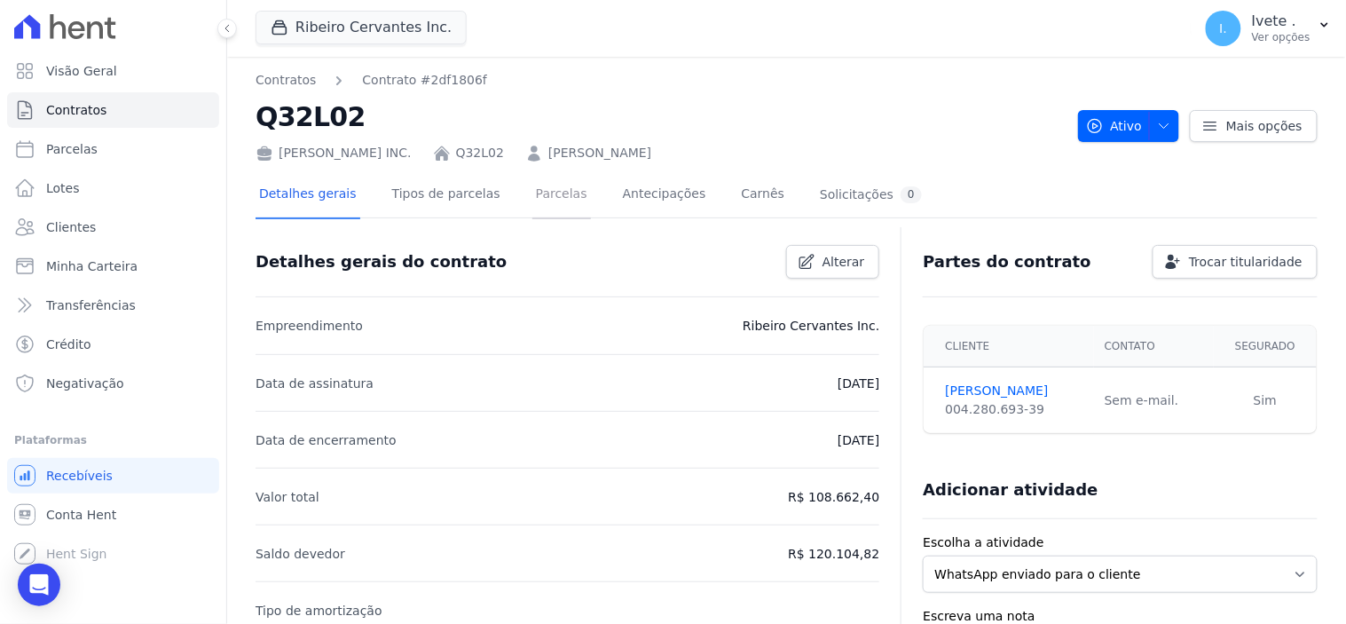
click at [532, 188] on link "Parcelas" at bounding box center [561, 195] width 59 height 47
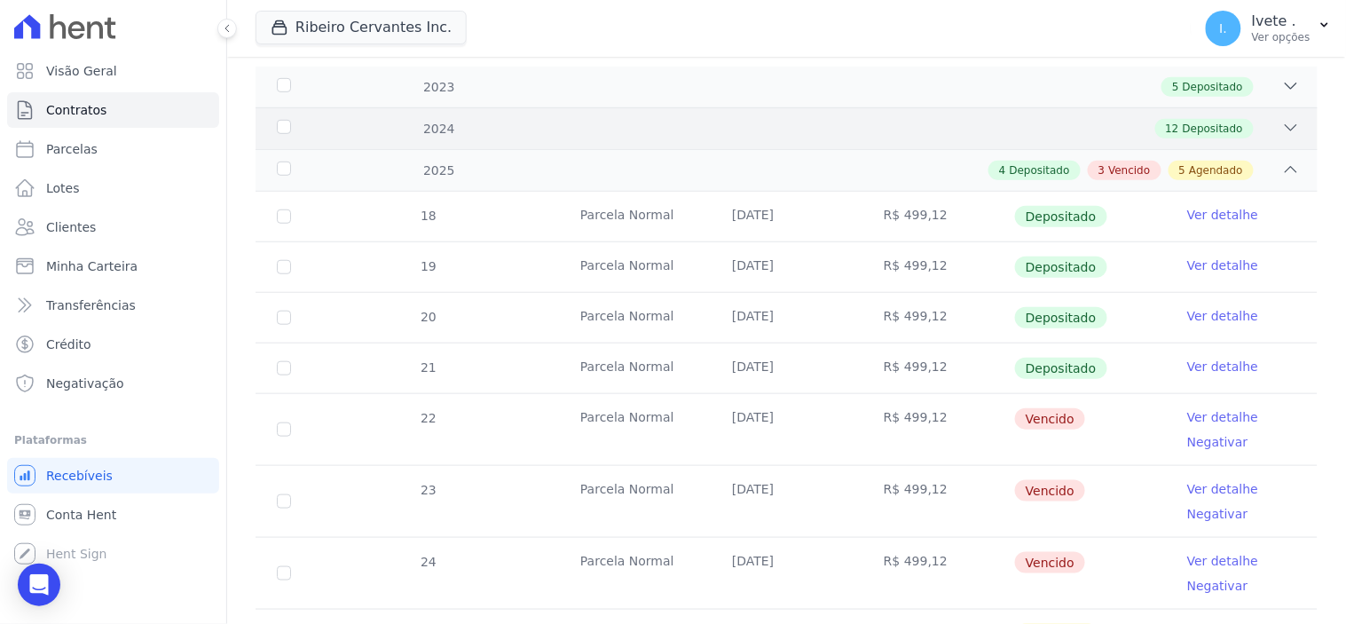
scroll to position [295, 0]
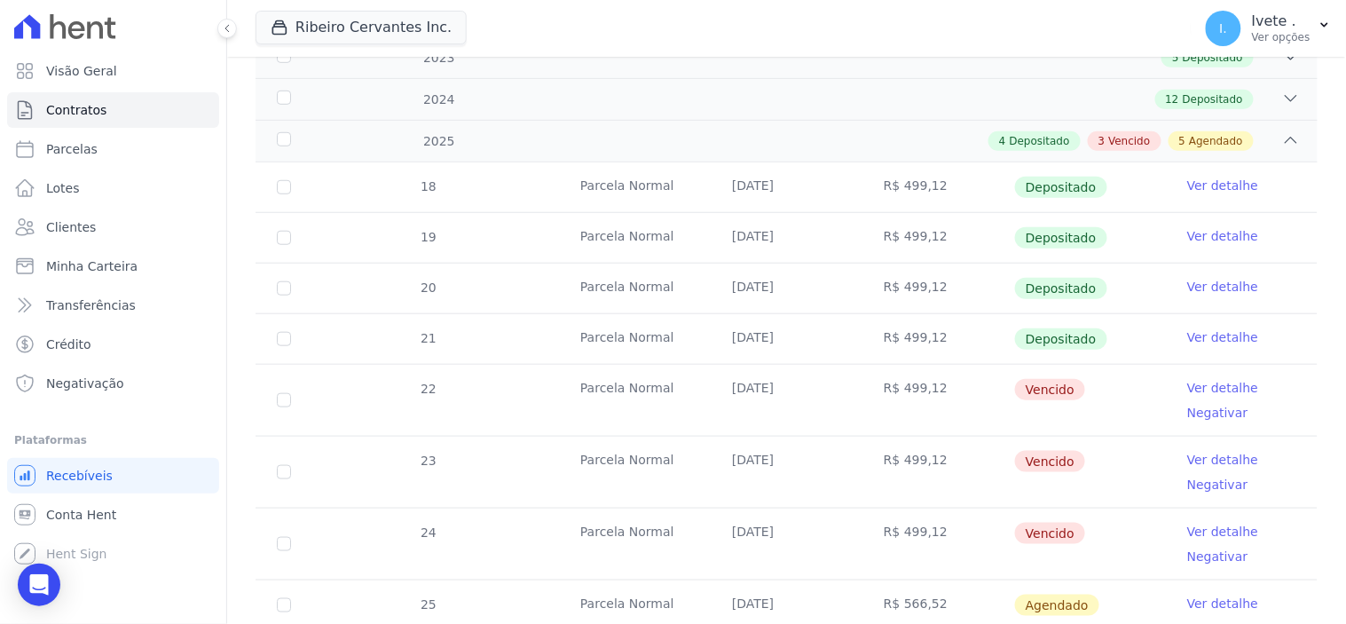
click at [1203, 387] on link "Ver detalhe" at bounding box center [1222, 388] width 71 height 18
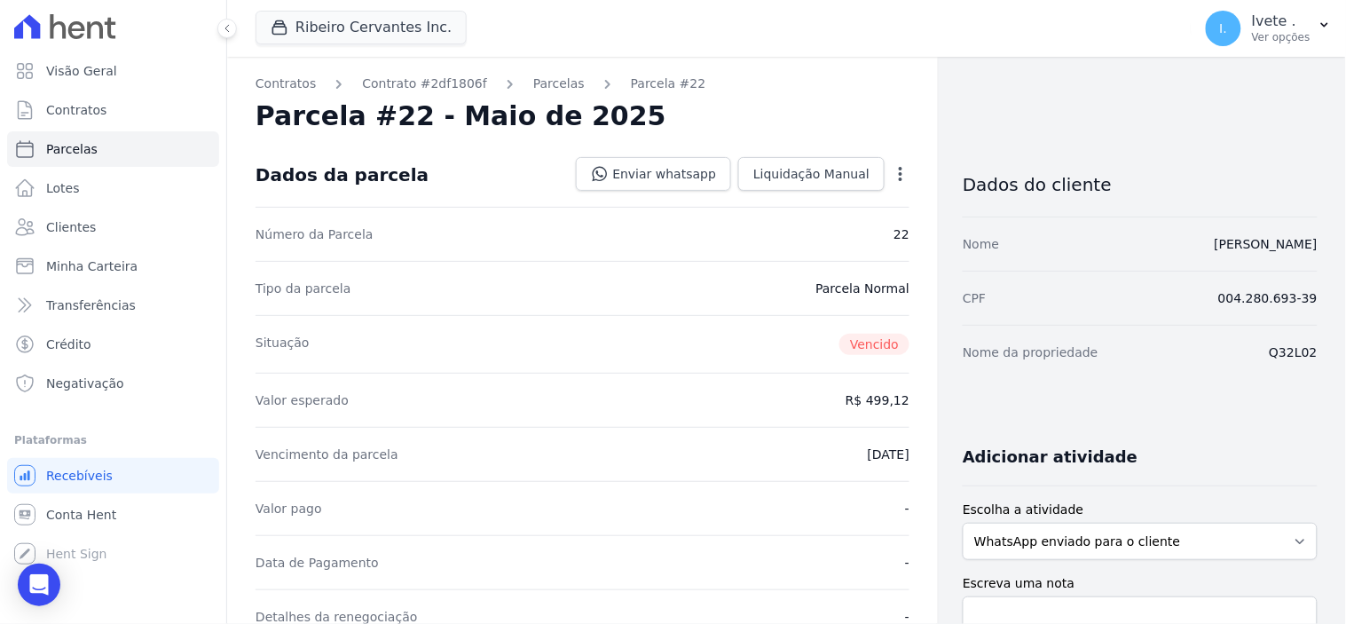
click at [892, 169] on icon "button" at bounding box center [901, 174] width 18 height 18
click at [778, 299] on link "Renegociar" at bounding box center [824, 294] width 156 height 32
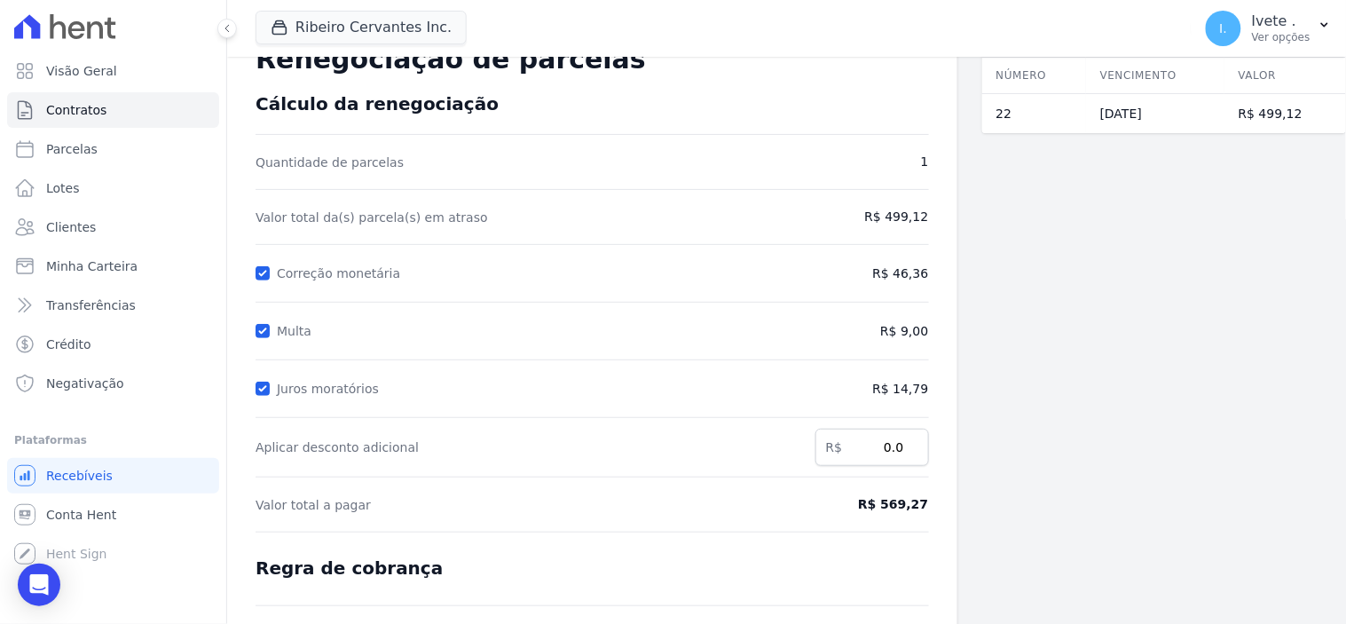
scroll to position [98, 0]
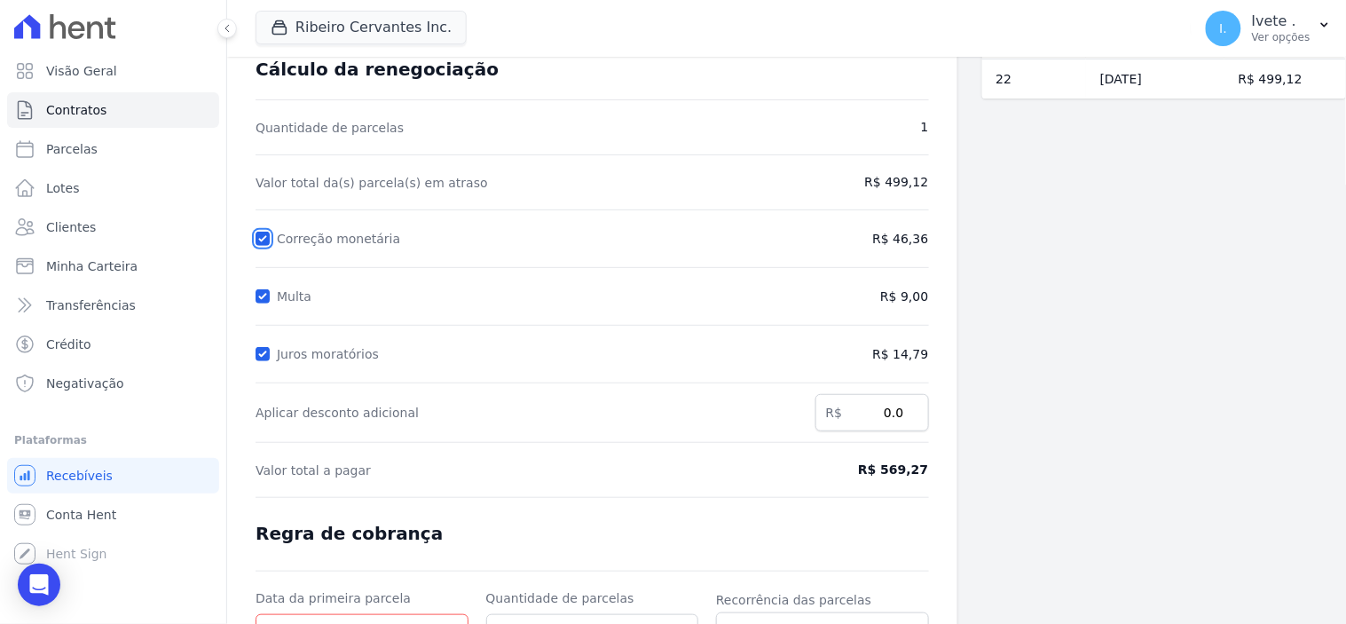
click at [262, 240] on input "Correção monetária" at bounding box center [263, 239] width 14 height 14
checkbox input "false"
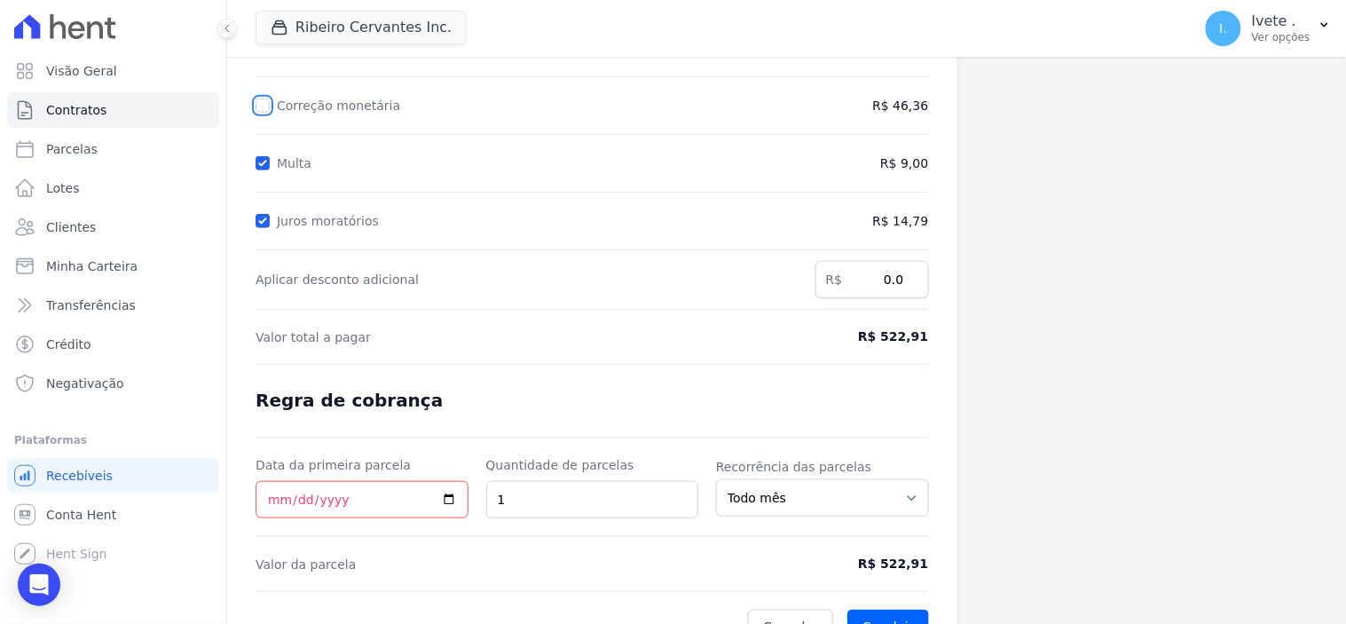
scroll to position [264, 0]
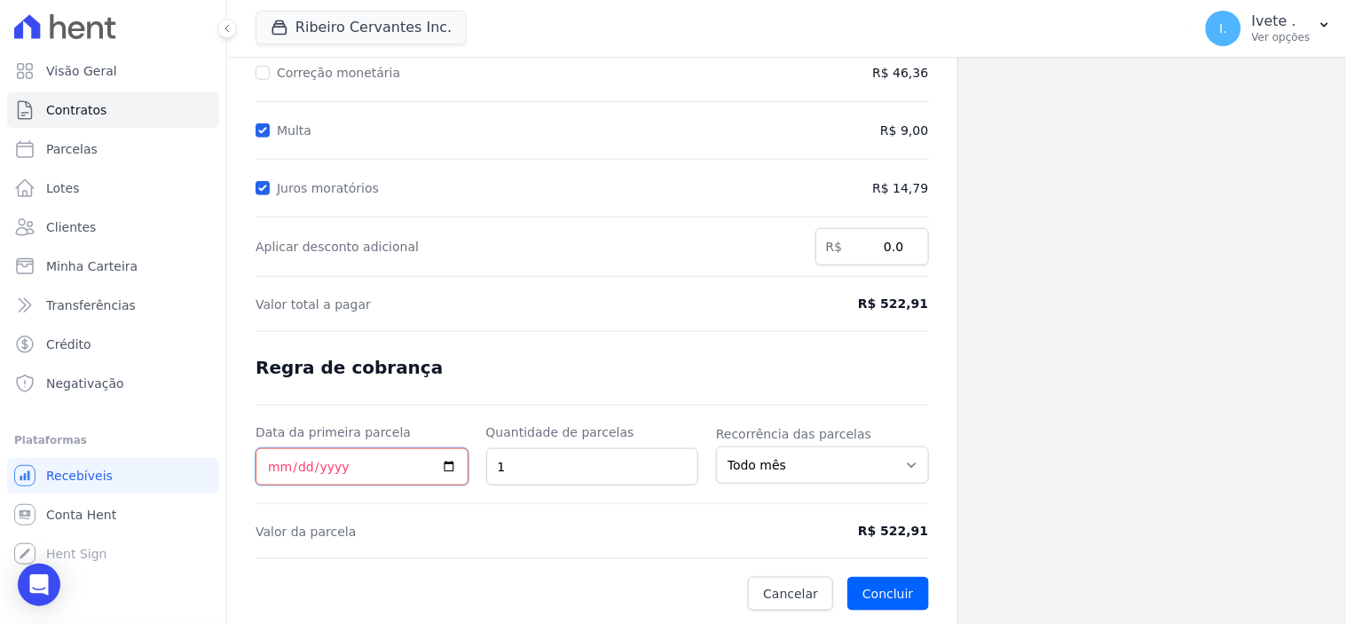
click at [444, 462] on input "Data da primeira parcela" at bounding box center [362, 466] width 213 height 37
type input "[DATE]"
click at [878, 595] on button "Concluir" at bounding box center [887, 594] width 81 height 34
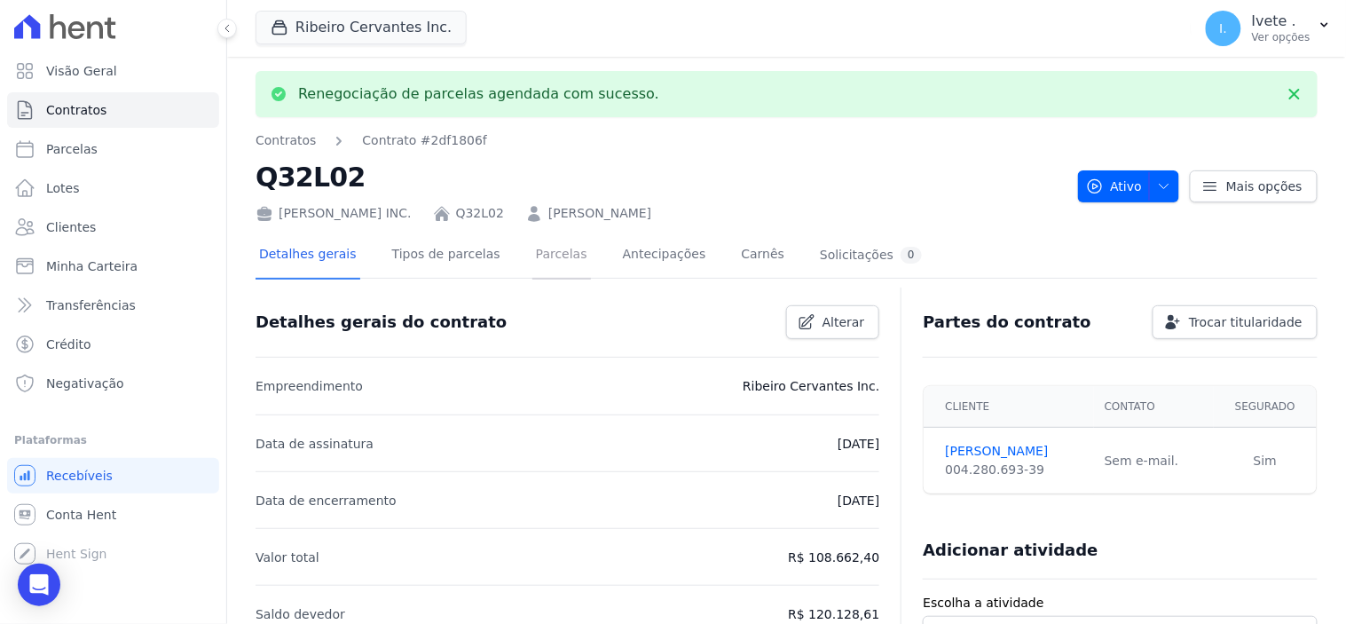
click at [532, 254] on link "Parcelas" at bounding box center [561, 255] width 59 height 47
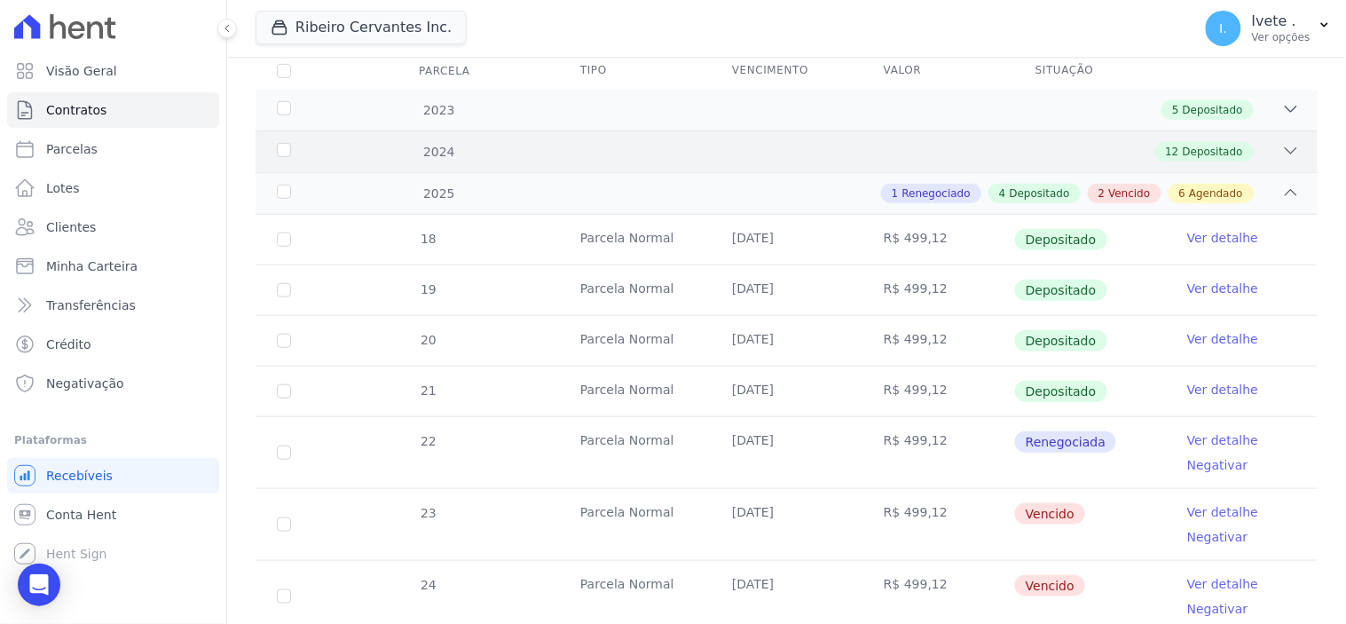
scroll to position [295, 0]
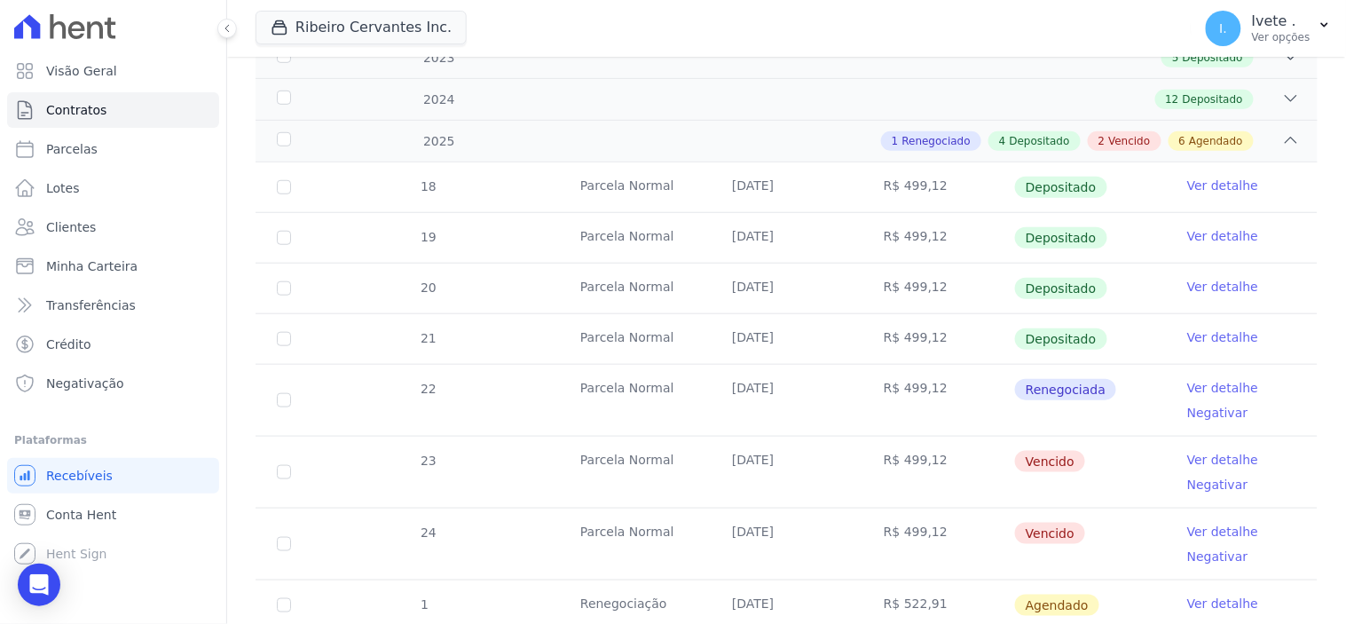
click at [1210, 386] on link "Ver detalhe" at bounding box center [1222, 388] width 71 height 18
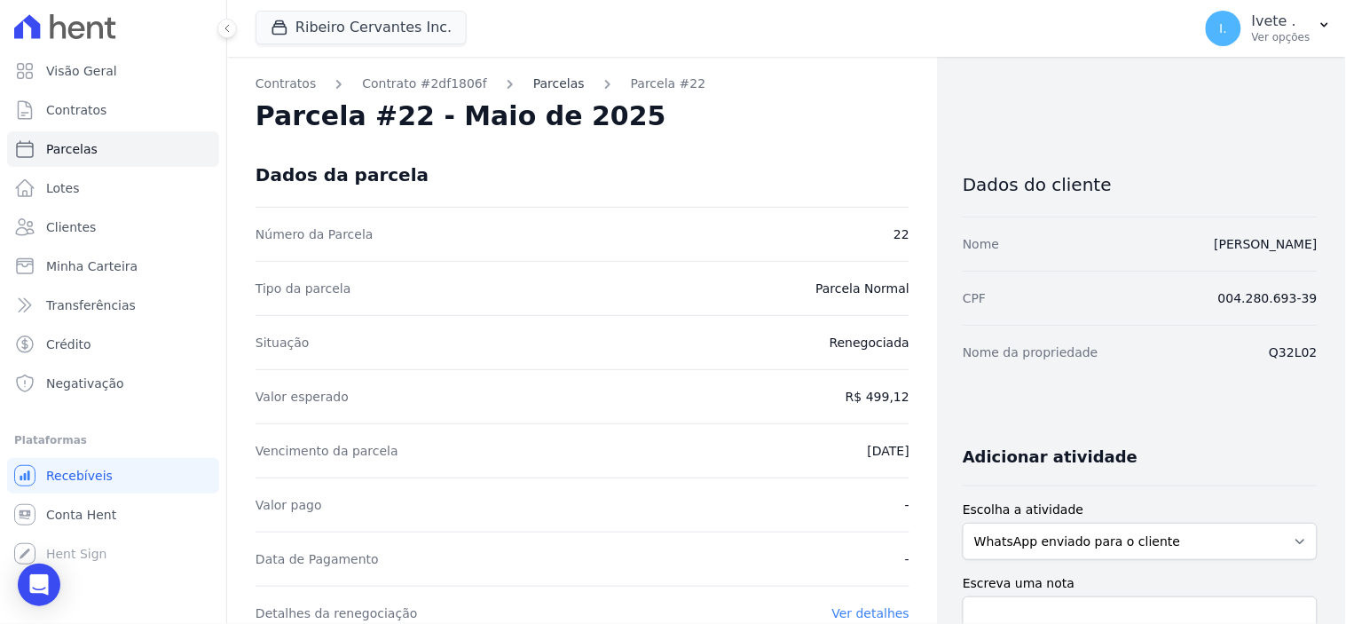
click at [533, 82] on link "Parcelas" at bounding box center [558, 84] width 51 height 19
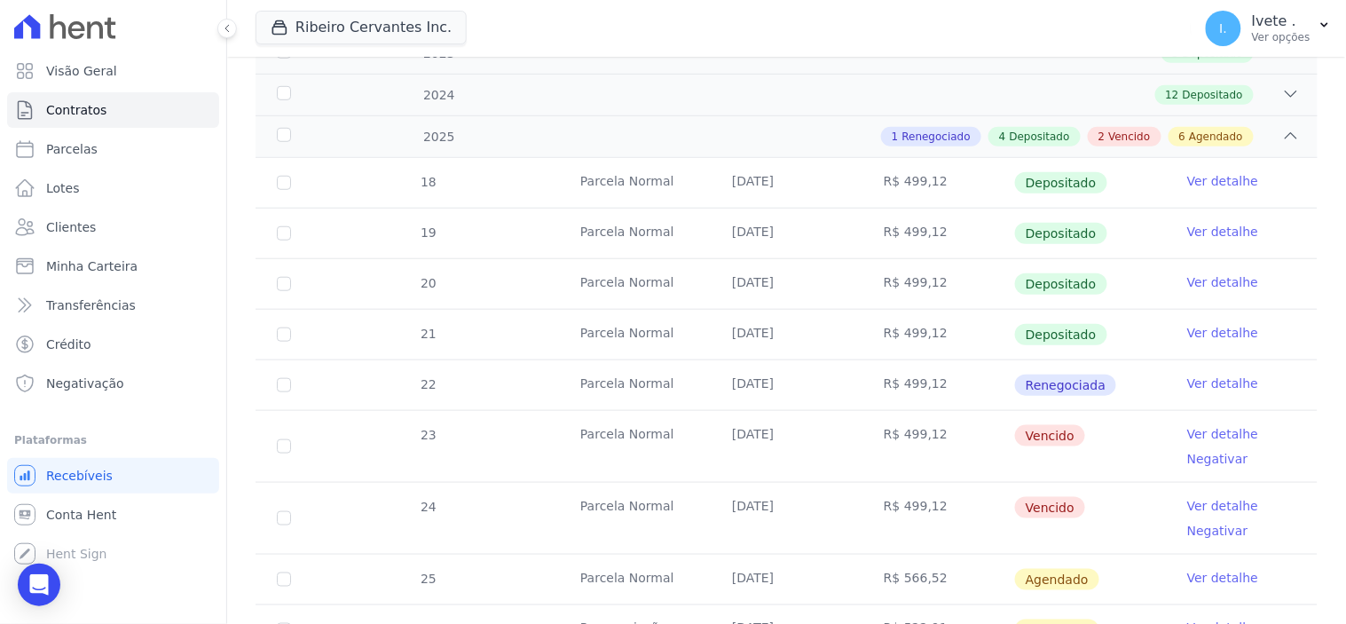
scroll to position [394, 0]
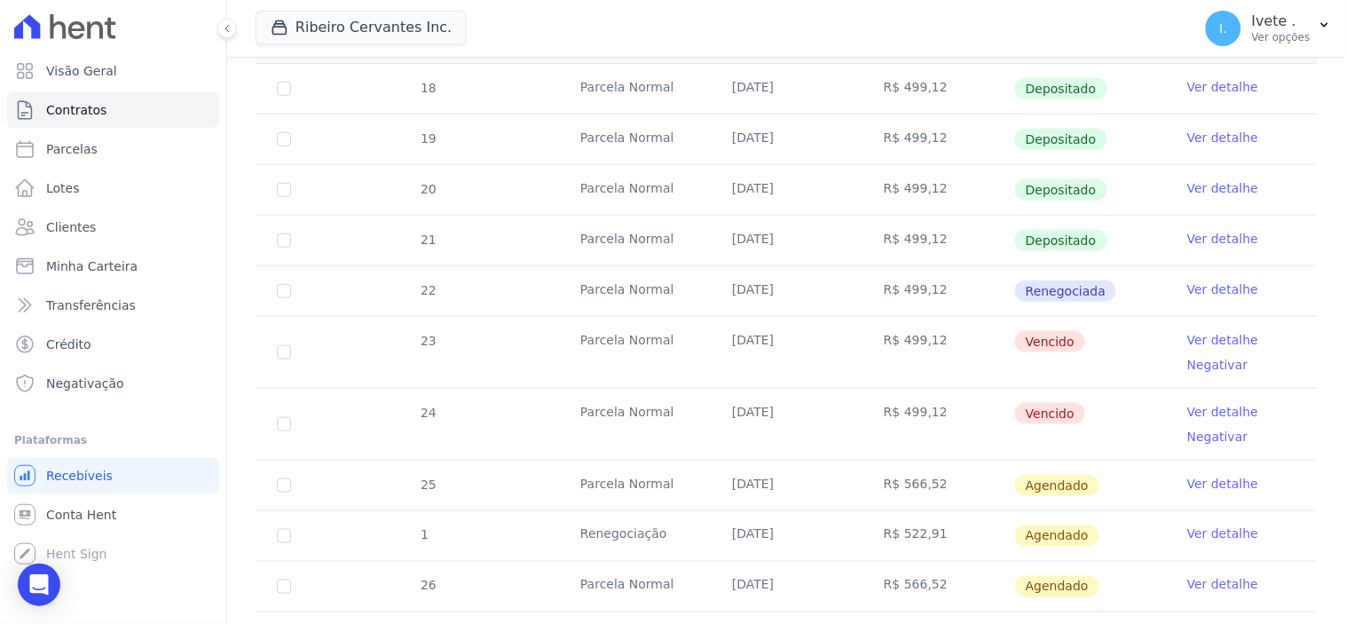
click at [1208, 284] on link "Ver detalhe" at bounding box center [1222, 289] width 71 height 18
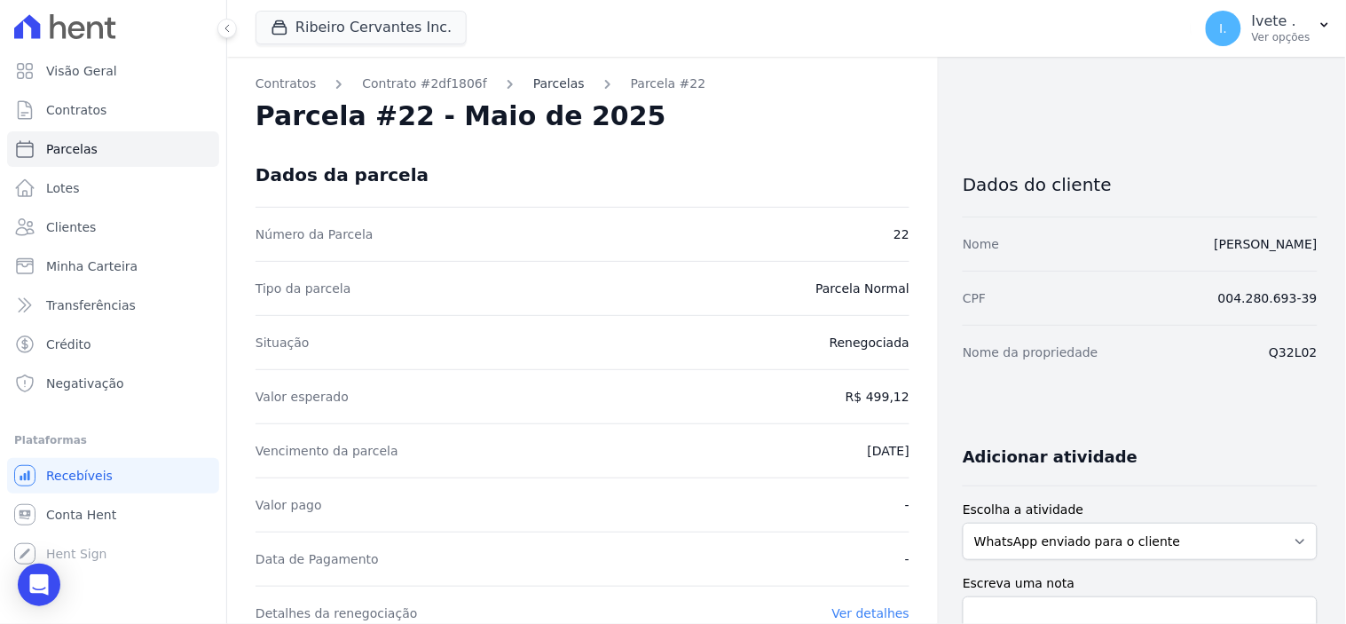
click at [533, 85] on link "Parcelas" at bounding box center [558, 84] width 51 height 19
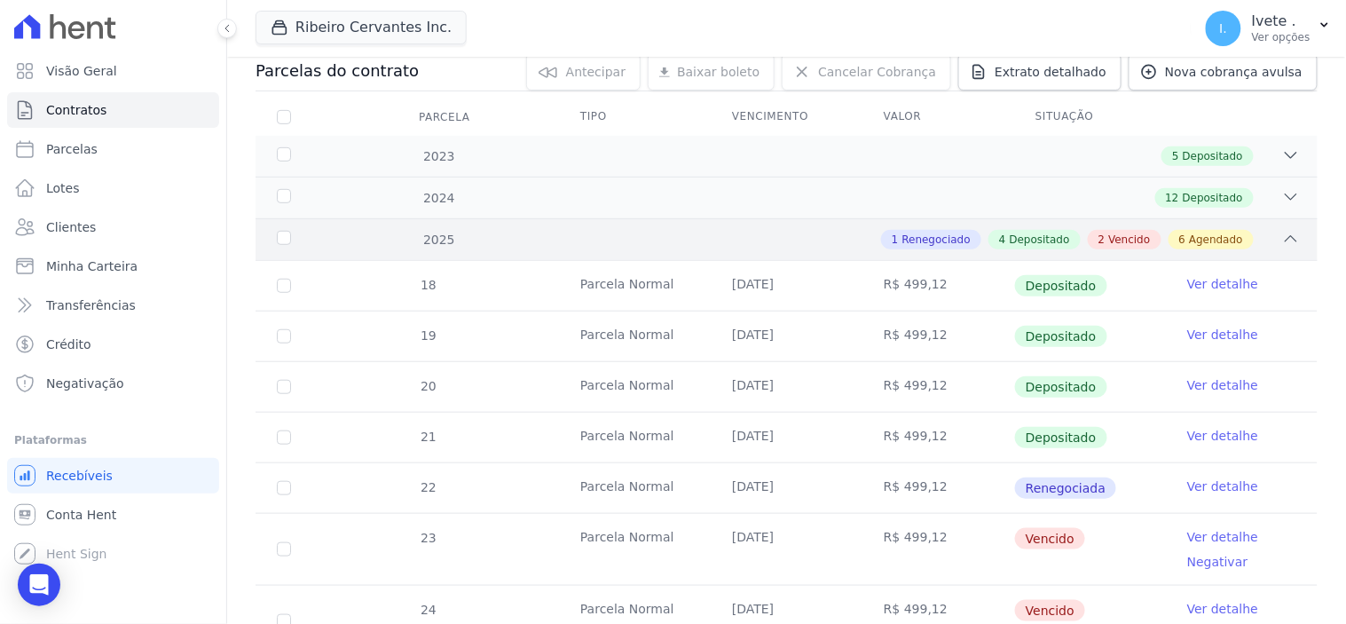
scroll to position [295, 0]
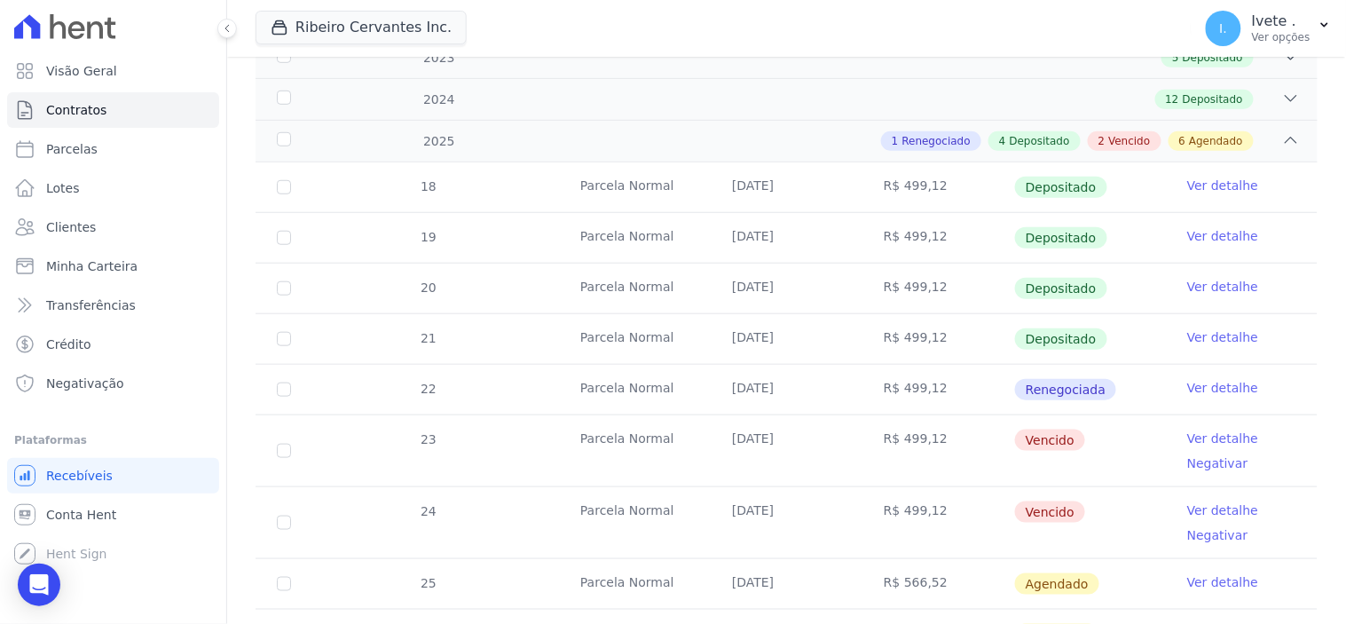
click at [1204, 431] on link "Ver detalhe" at bounding box center [1222, 438] width 71 height 18
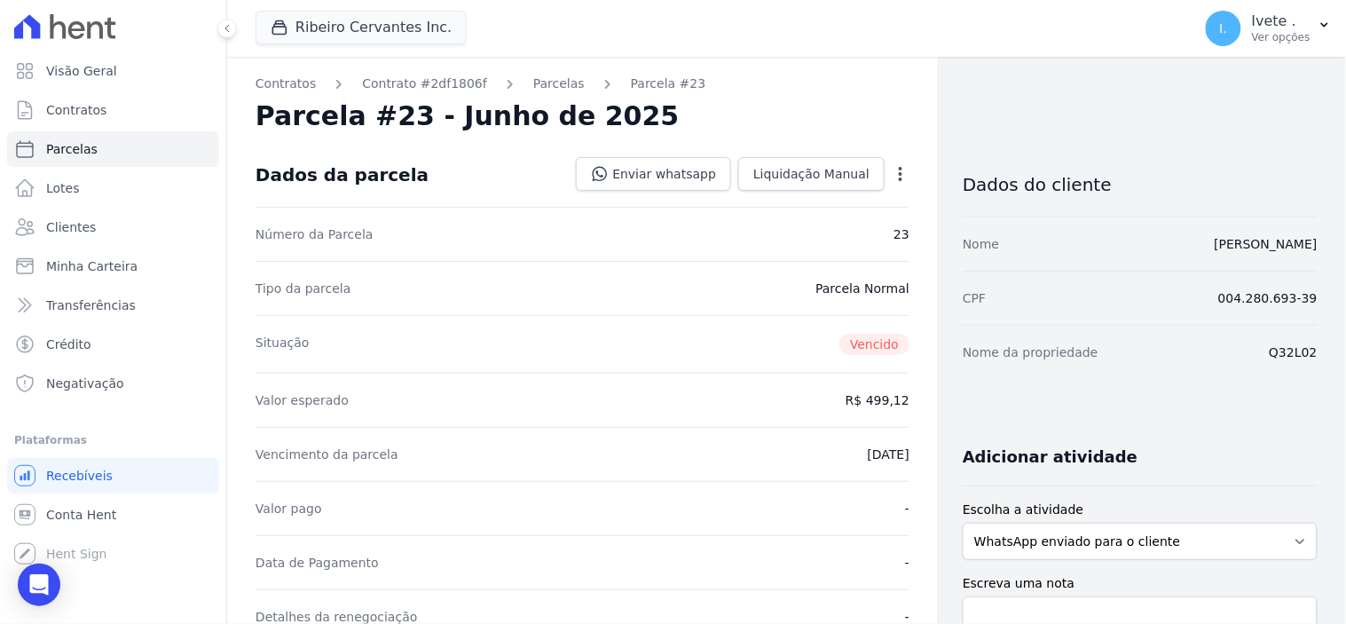
click at [892, 166] on icon "button" at bounding box center [901, 174] width 18 height 18
click at [793, 288] on link "Renegociar" at bounding box center [824, 294] width 156 height 32
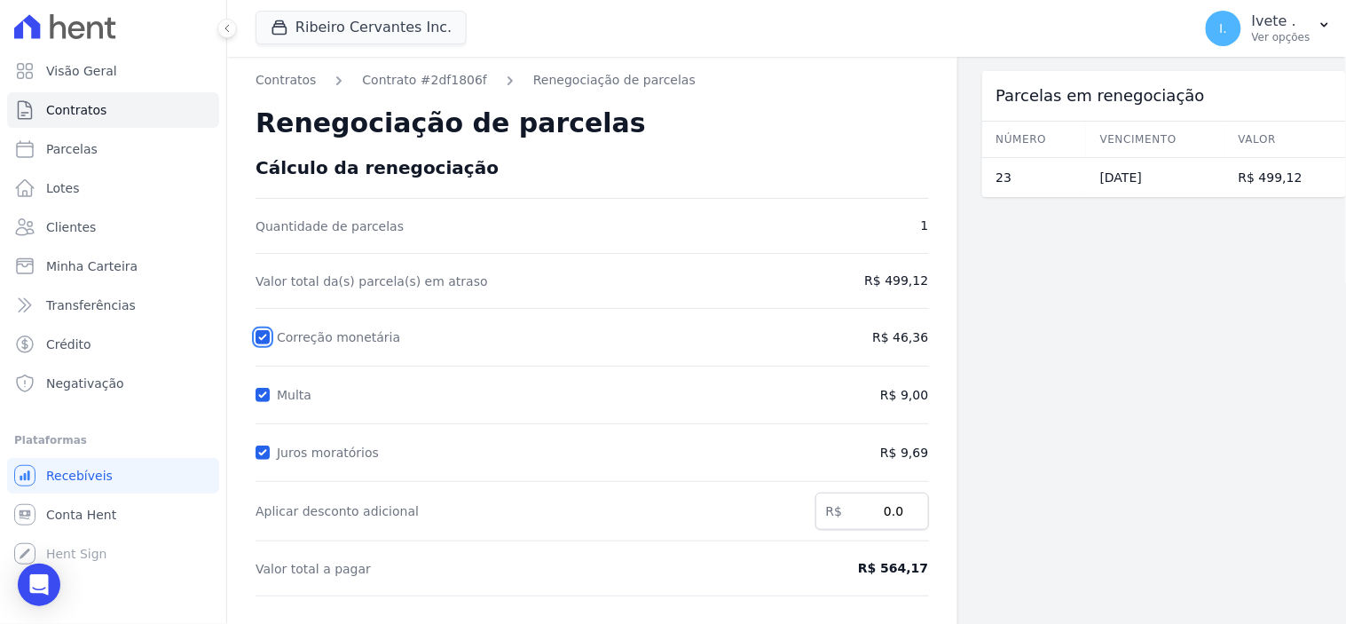
click at [261, 338] on input "Correção monetária" at bounding box center [263, 337] width 14 height 14
checkbox input "false"
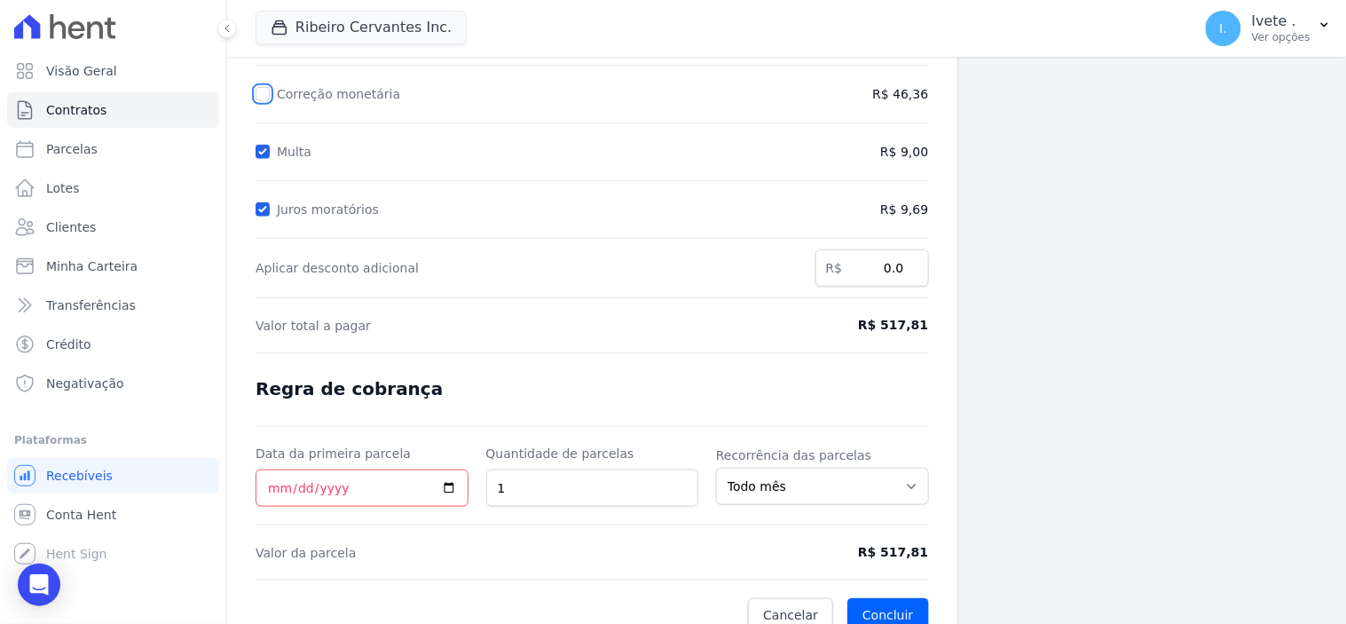
scroll to position [264, 0]
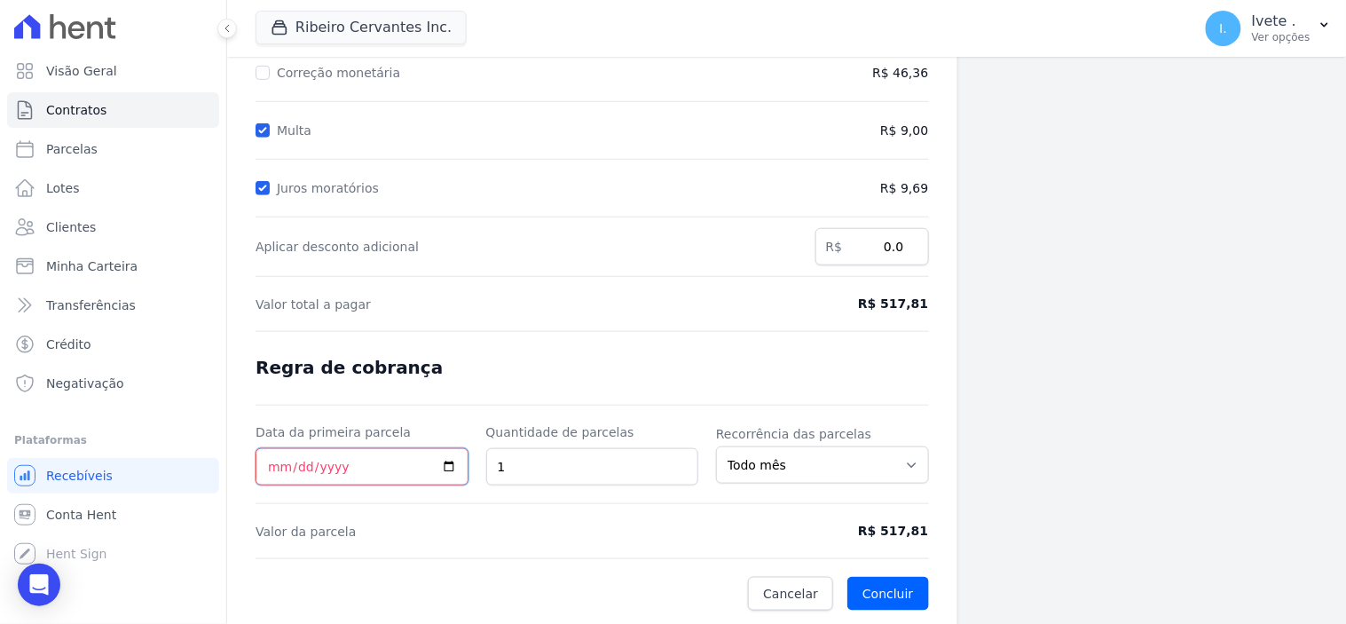
click at [447, 464] on input "Data da primeira parcela" at bounding box center [362, 466] width 213 height 37
type input "[DATE]"
click at [892, 586] on button "Concluir" at bounding box center [887, 594] width 81 height 34
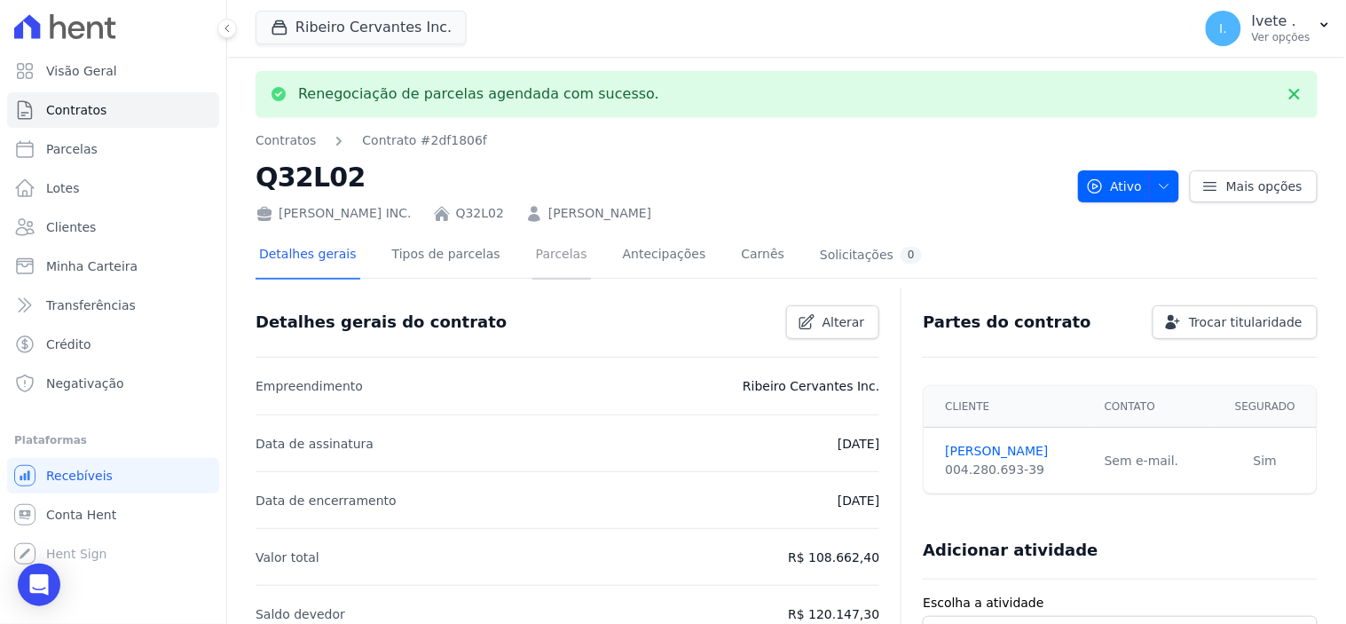
click at [537, 253] on link "Parcelas" at bounding box center [561, 255] width 59 height 47
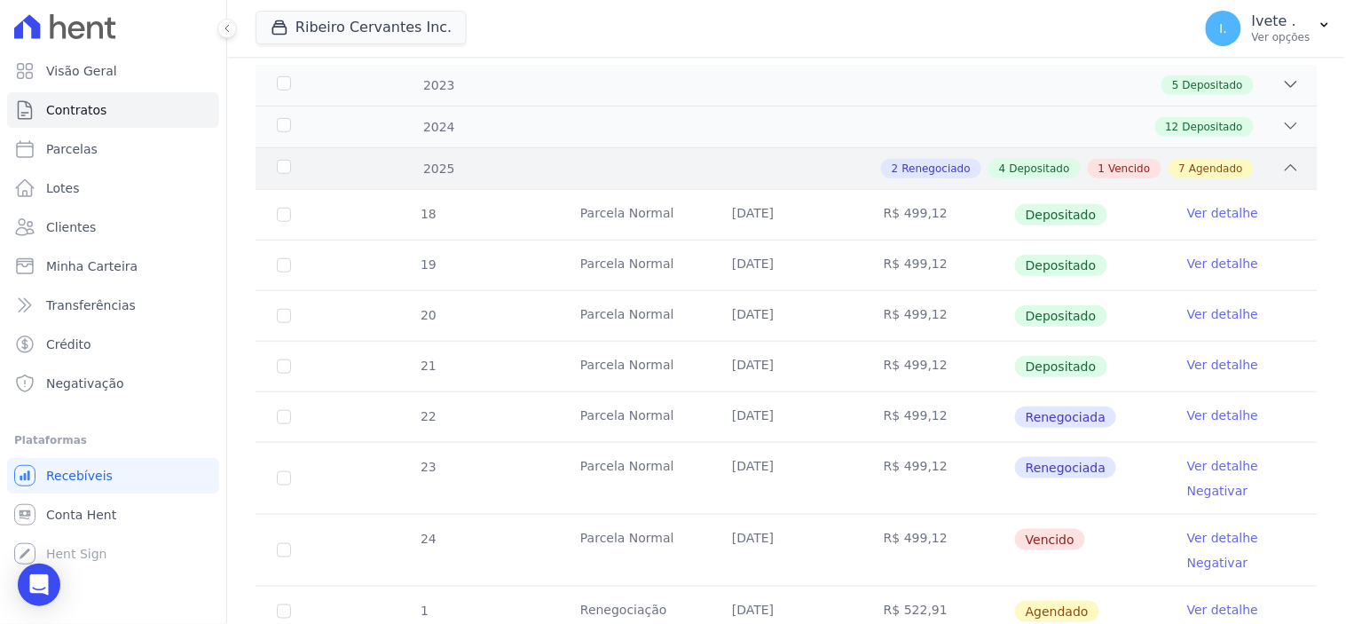
scroll to position [394, 0]
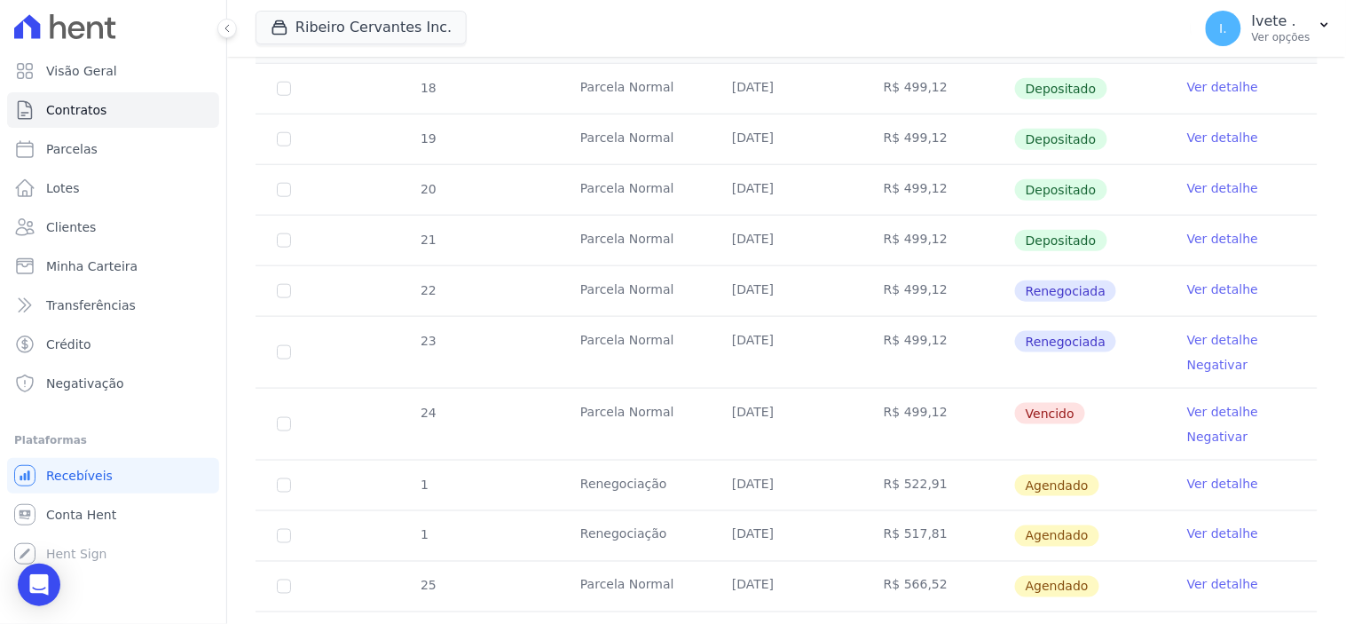
click at [1202, 408] on link "Ver detalhe" at bounding box center [1222, 412] width 71 height 18
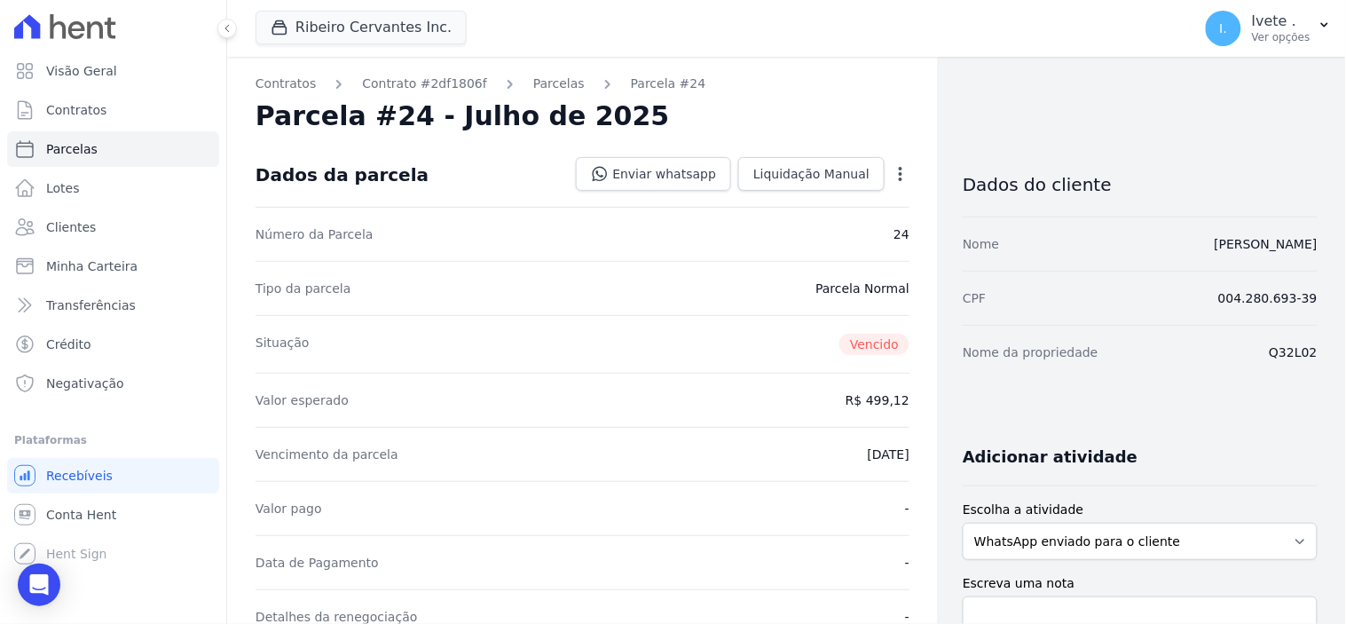
click at [899, 173] on icon "button" at bounding box center [901, 174] width 4 height 14
click at [799, 290] on link "Renegociar" at bounding box center [824, 294] width 156 height 32
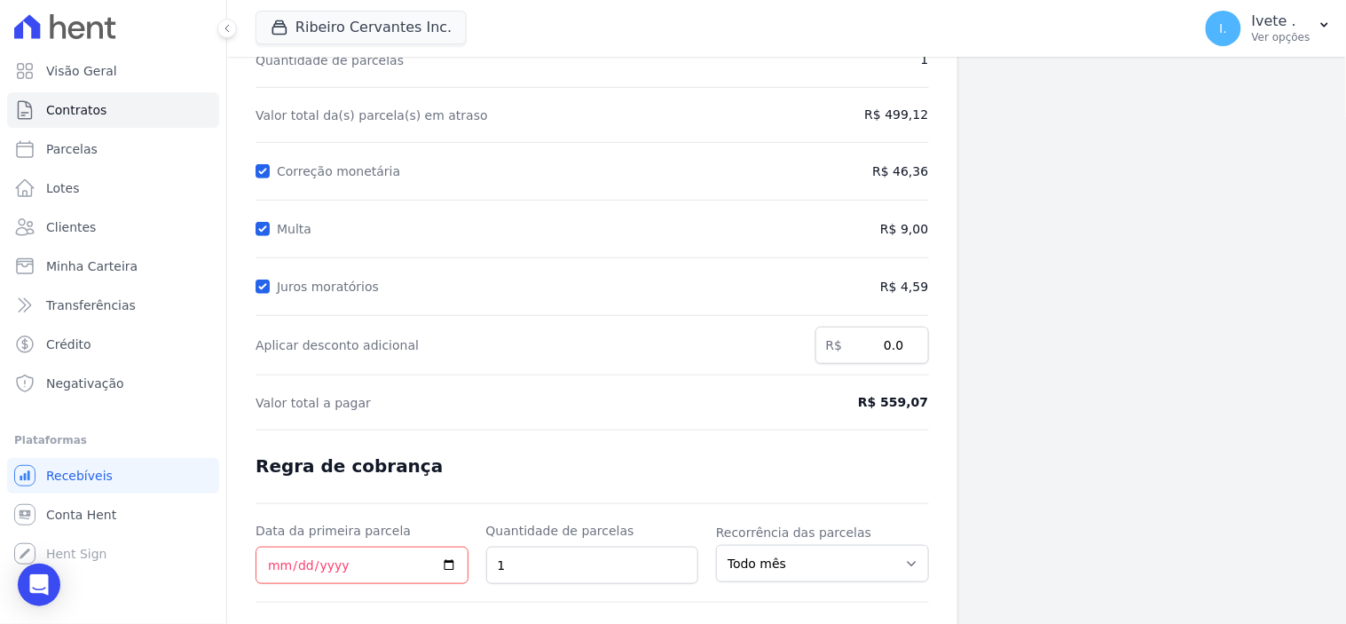
scroll to position [197, 0]
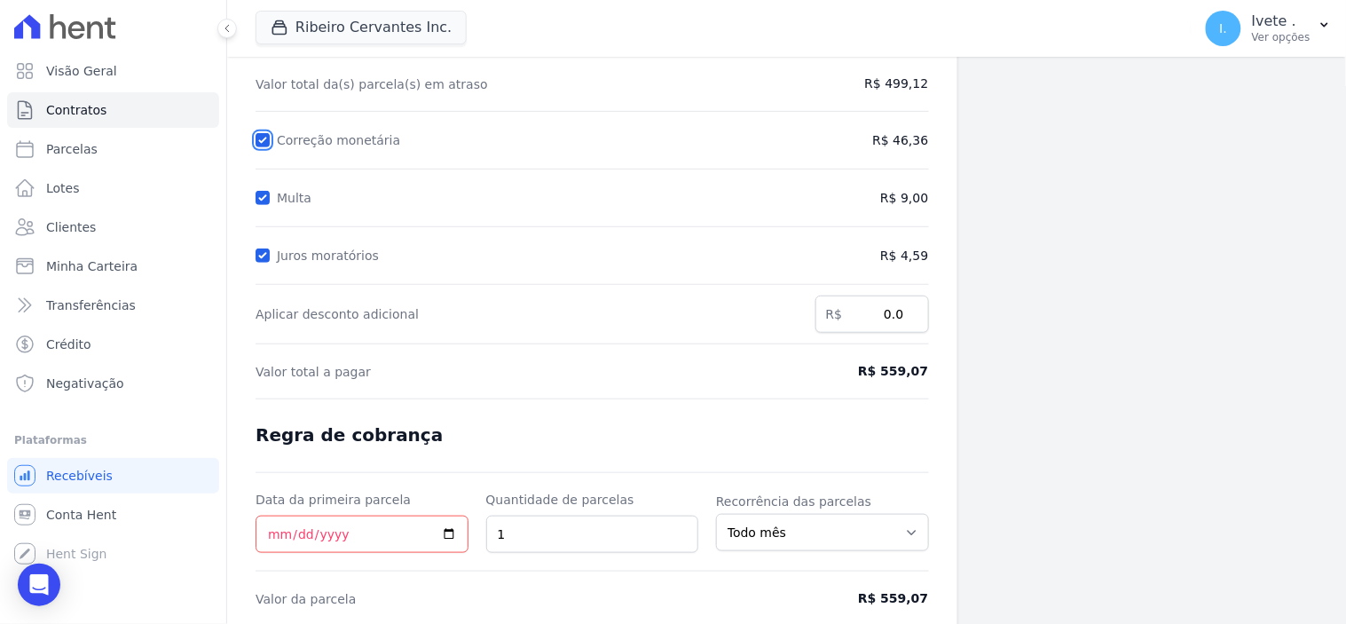
click at [262, 136] on input "Correção monetária" at bounding box center [263, 140] width 14 height 14
checkbox input "false"
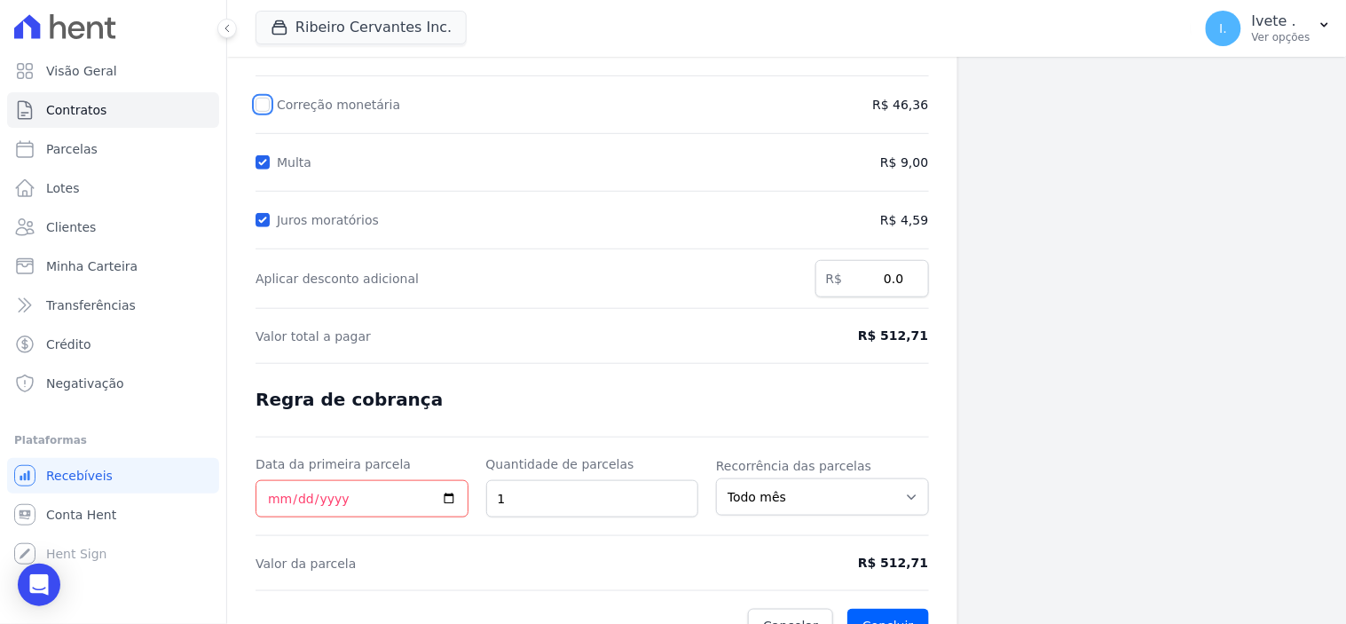
scroll to position [264, 0]
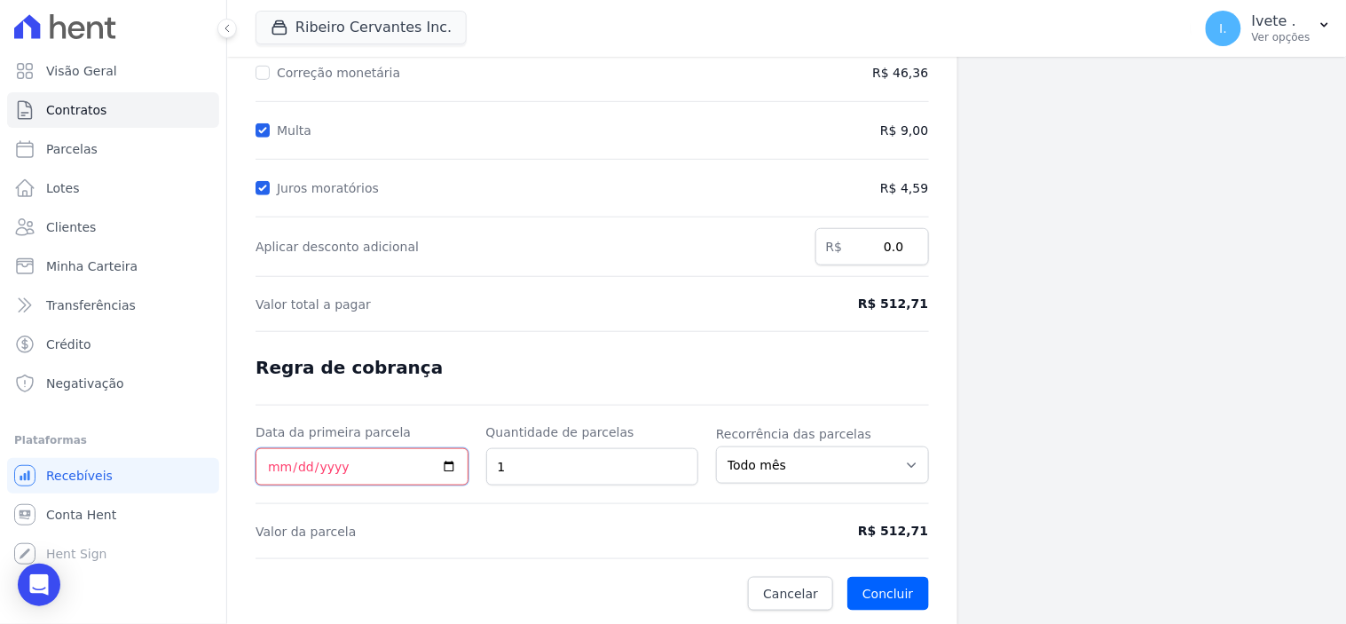
click at [449, 463] on input "Data da primeira parcela" at bounding box center [362, 466] width 213 height 37
type input "[DATE]"
click at [885, 590] on button "Concluir" at bounding box center [887, 594] width 81 height 34
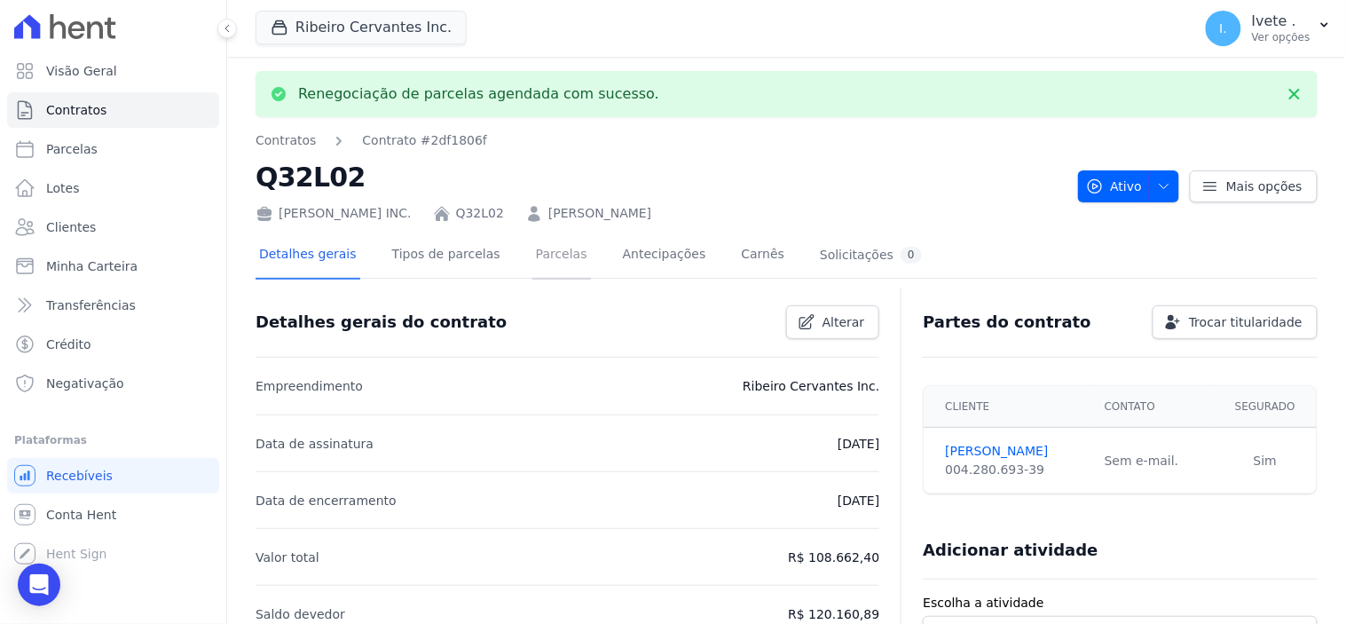
click at [539, 254] on link "Parcelas" at bounding box center [561, 255] width 59 height 47
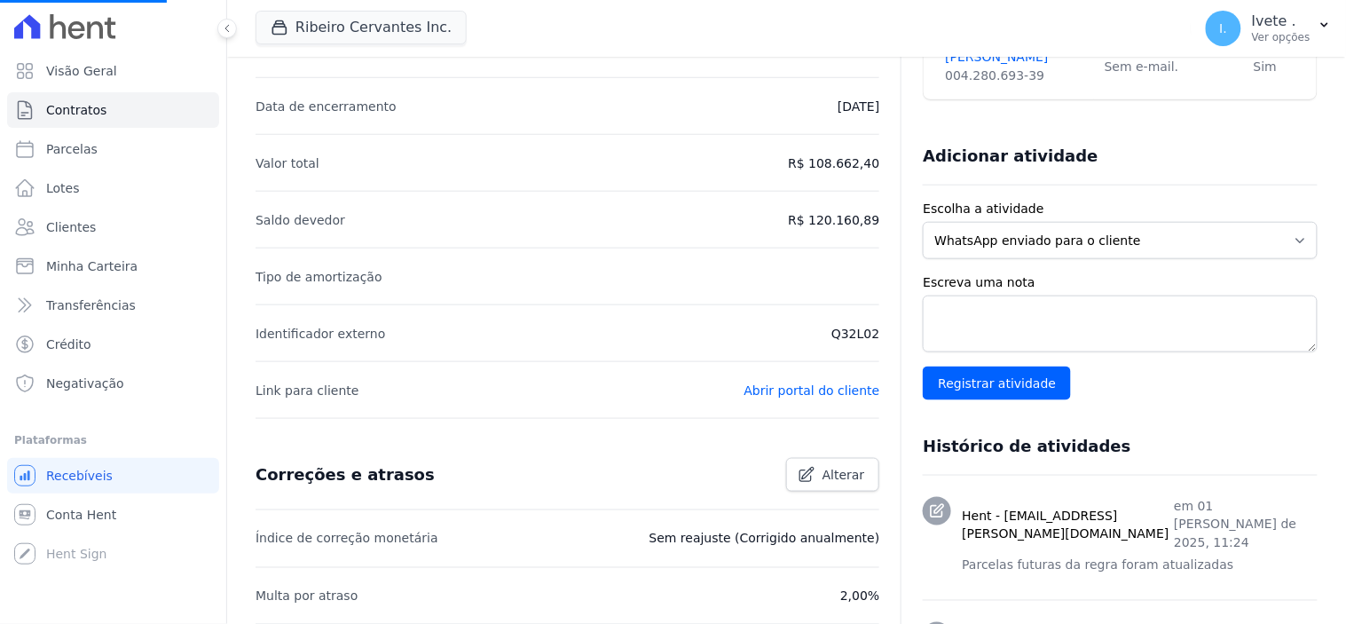
scroll to position [98, 0]
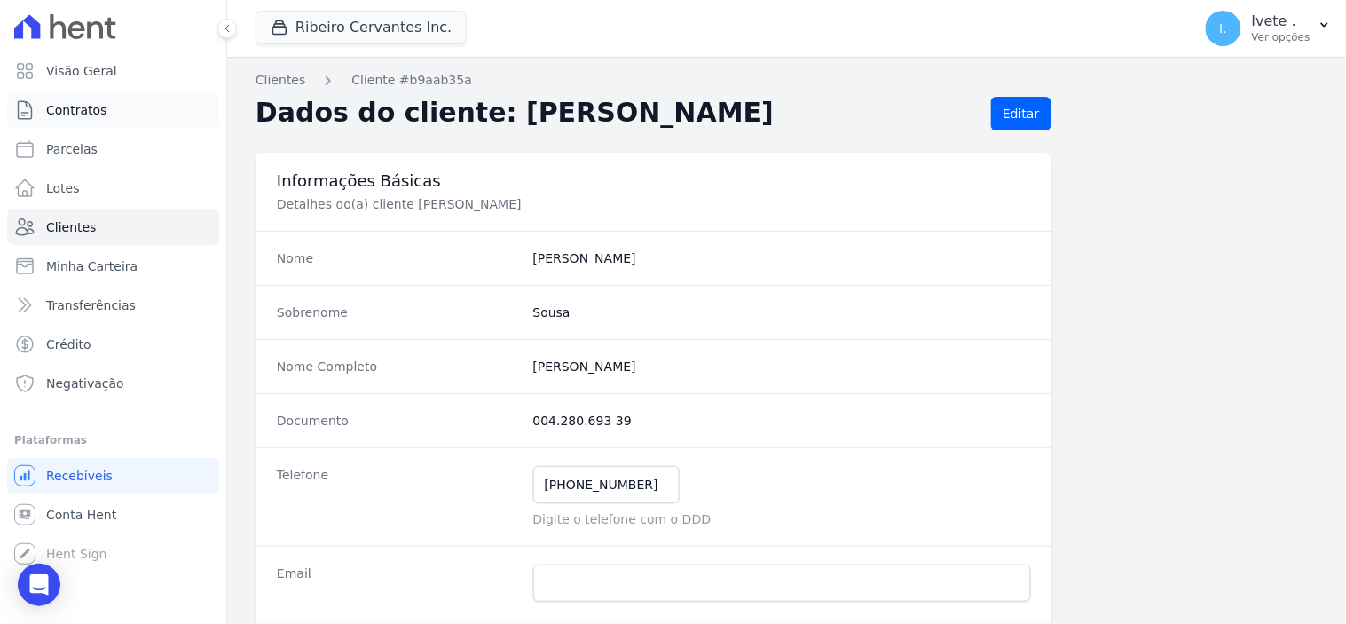
click at [75, 105] on span "Contratos" at bounding box center [76, 110] width 60 height 18
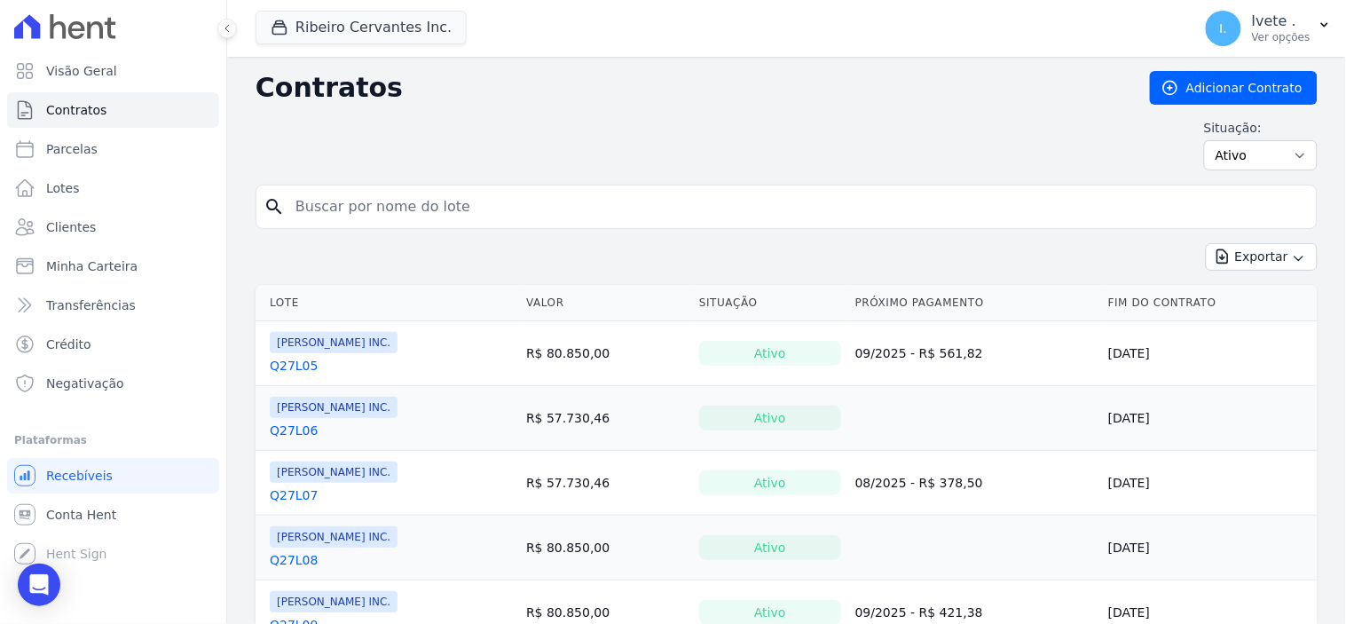
click at [365, 211] on input "search" at bounding box center [797, 206] width 1025 height 35
type input "q32l02"
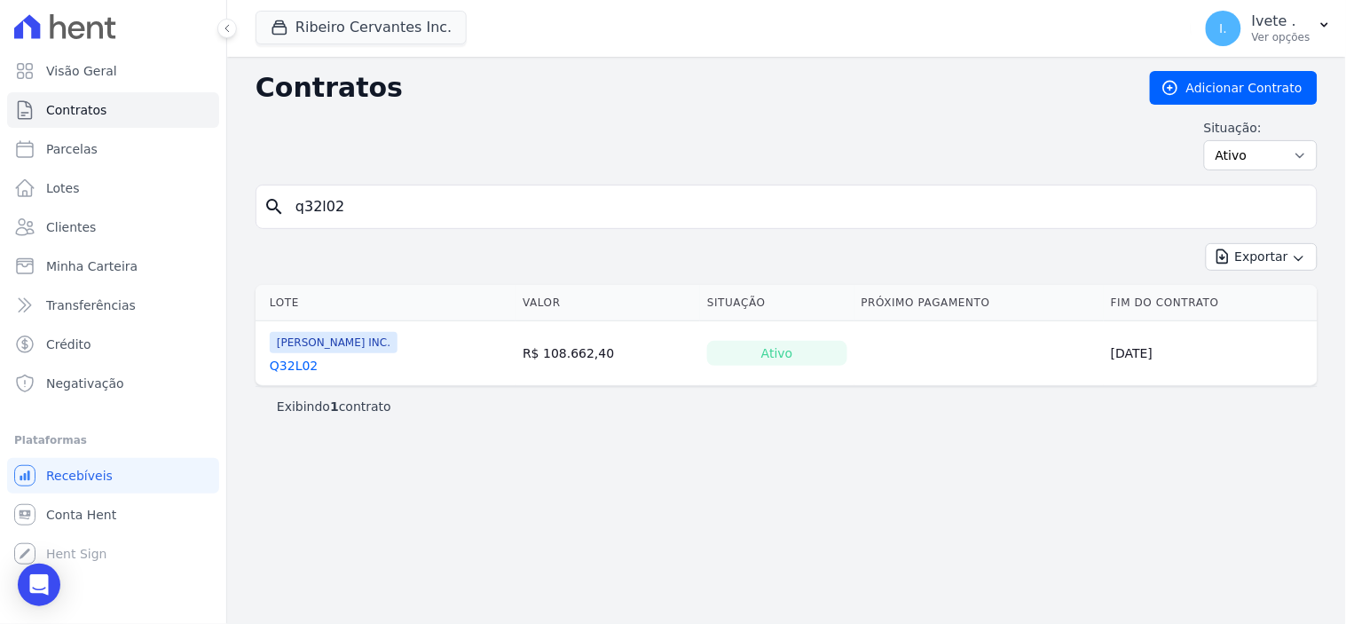
click at [295, 366] on link "Q32L02" at bounding box center [294, 366] width 48 height 18
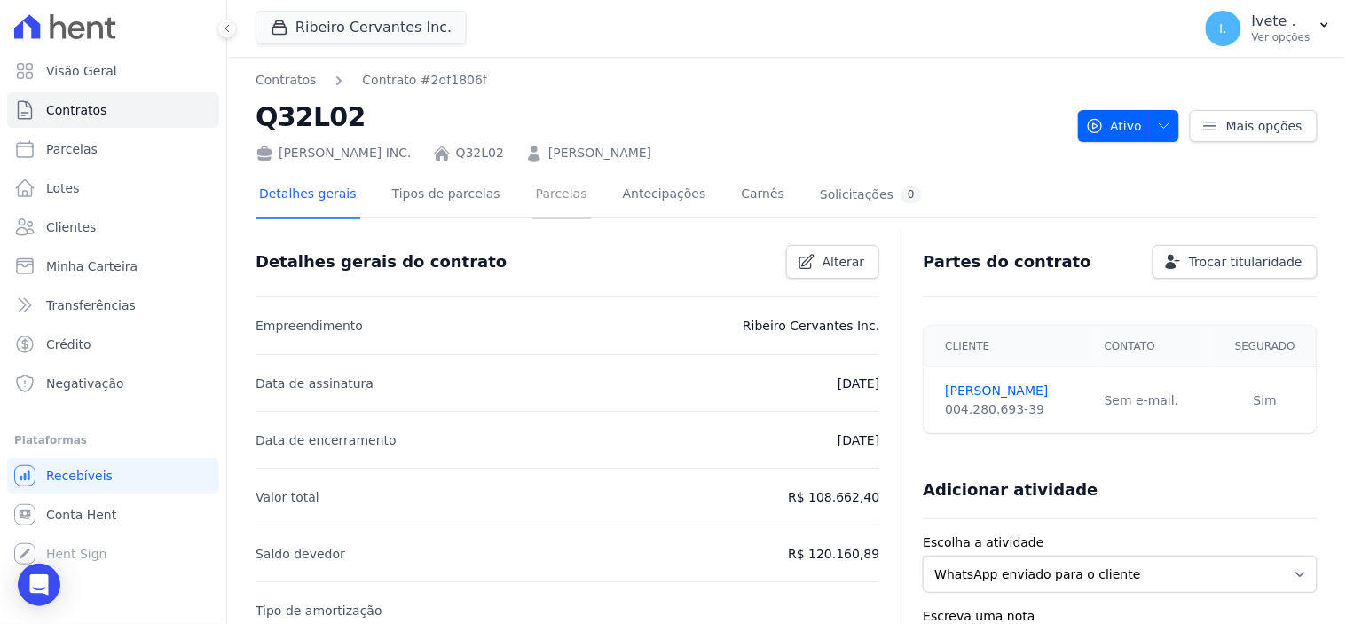
click at [541, 196] on link "Parcelas" at bounding box center [561, 195] width 59 height 47
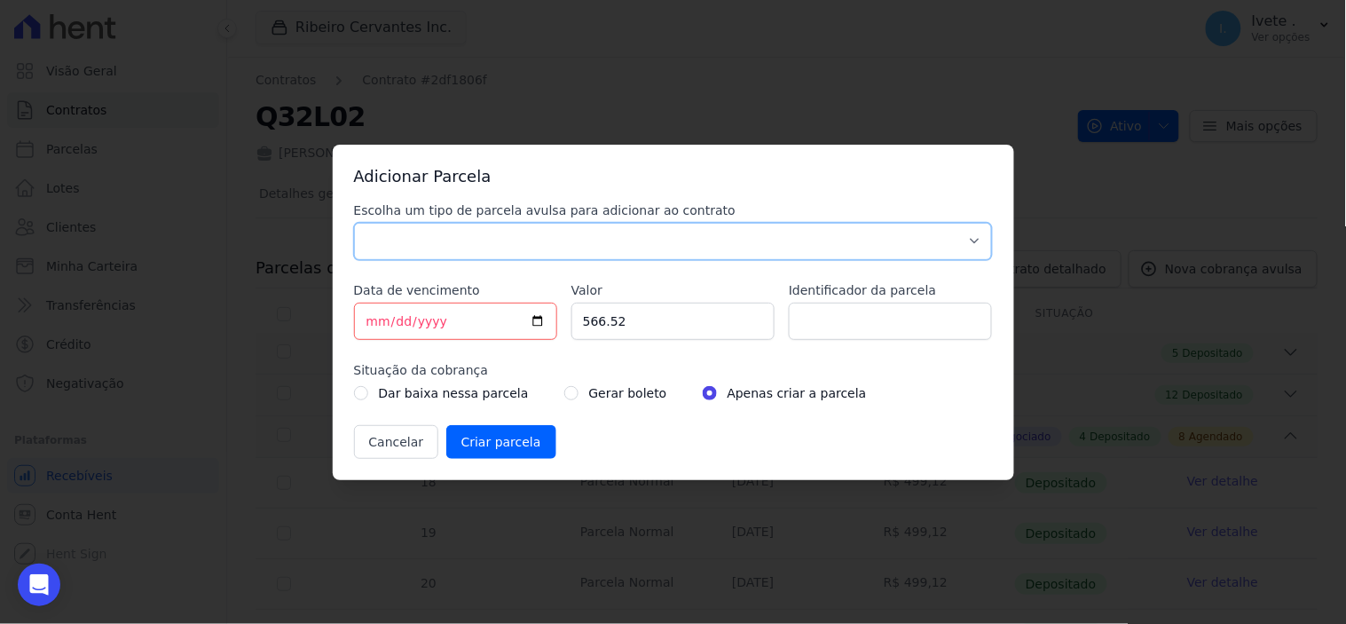
click at [977, 236] on select "Parcela Normal Sinal Caução Intercalada Chaves Pré Chaves Pós Chaves Taxas Quit…" at bounding box center [673, 241] width 639 height 37
select select "settling"
click at [354, 223] on select "Parcela Normal Sinal Caução Intercalada Chaves Pré Chaves Pós Chaves Taxas Quit…" at bounding box center [673, 241] width 639 height 37
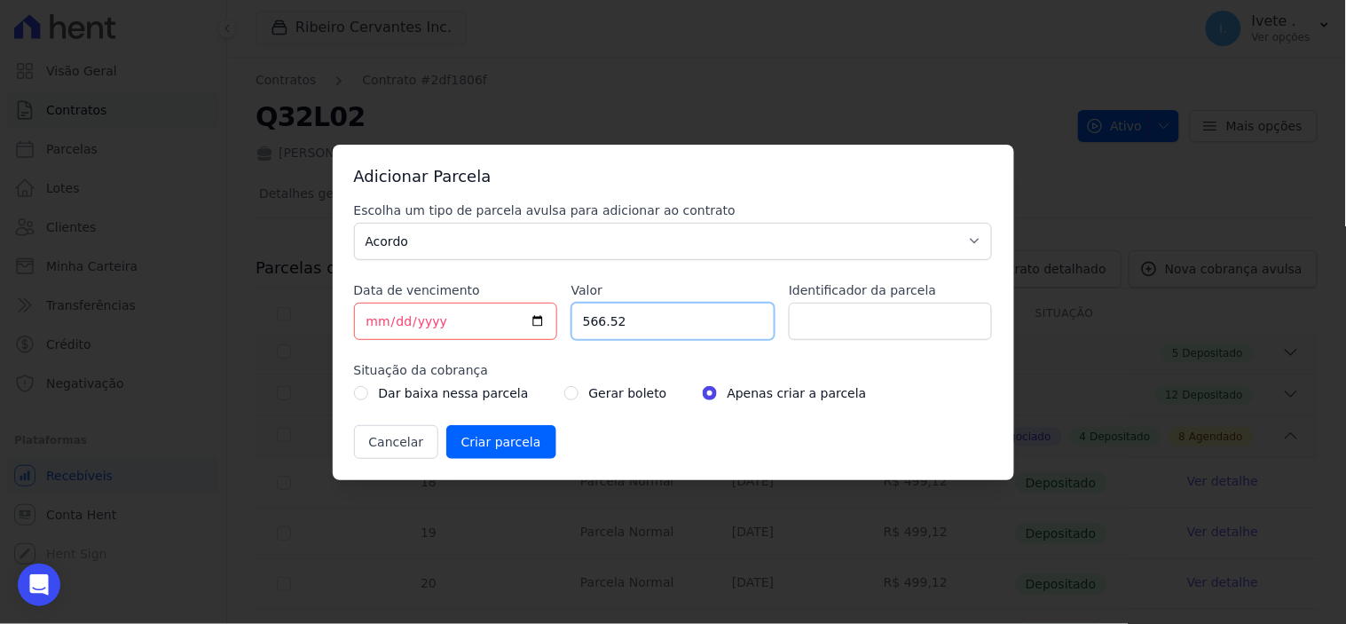
click at [650, 324] on input "566.52" at bounding box center [672, 321] width 203 height 37
type input "5"
type input "2236.59"
click at [564, 390] on input "radio" at bounding box center [571, 393] width 14 height 14
radio input "true"
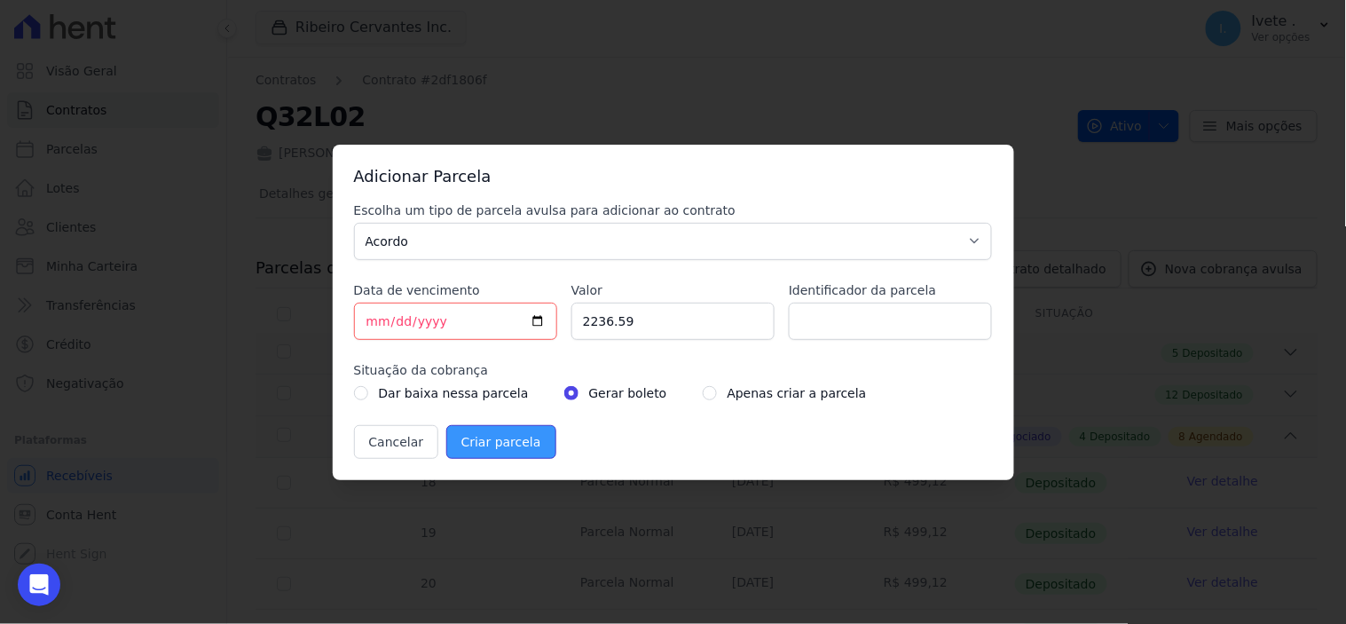
click at [493, 442] on input "Criar parcela" at bounding box center [501, 442] width 110 height 34
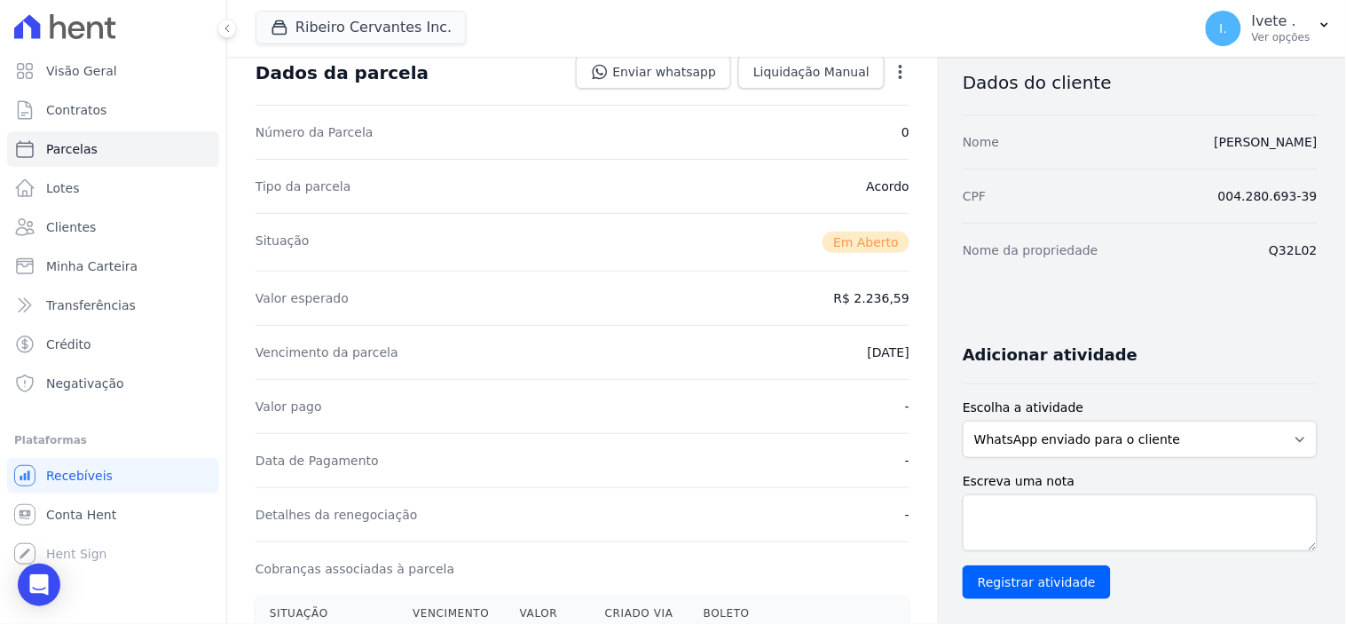
scroll to position [197, 0]
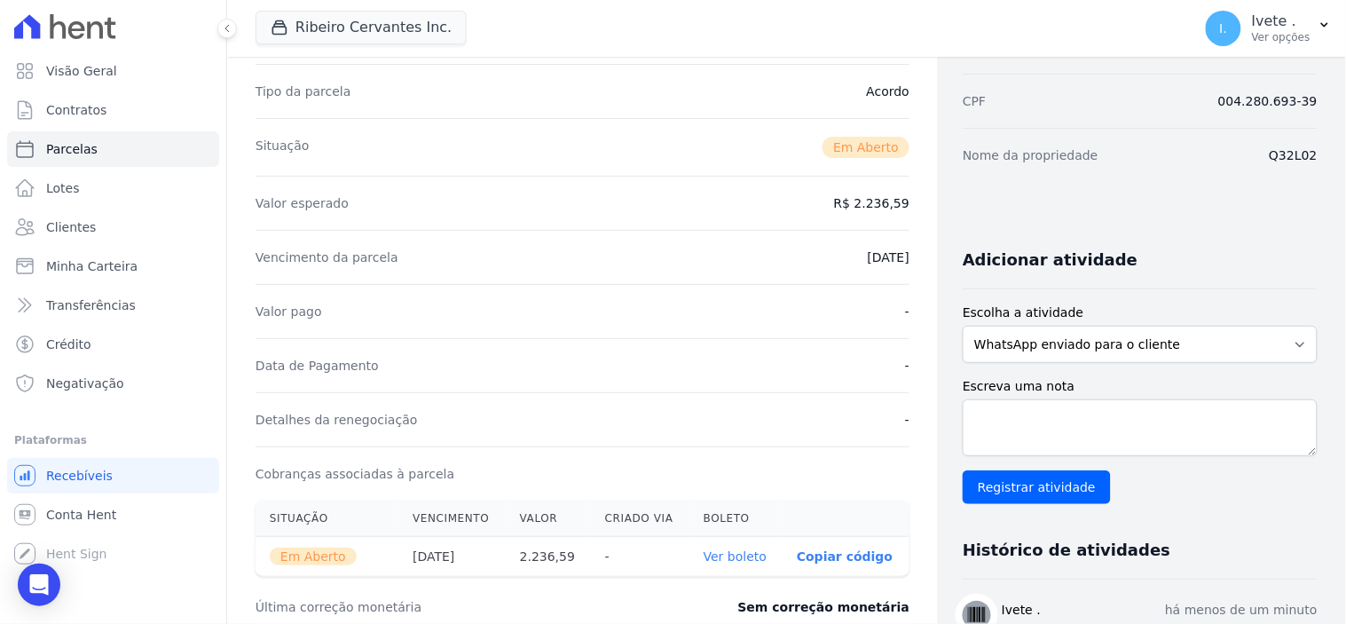
click at [733, 555] on link "Ver boleto" at bounding box center [735, 556] width 63 height 14
click at [38, 586] on icon "Open Intercom Messenger" at bounding box center [38, 584] width 20 height 23
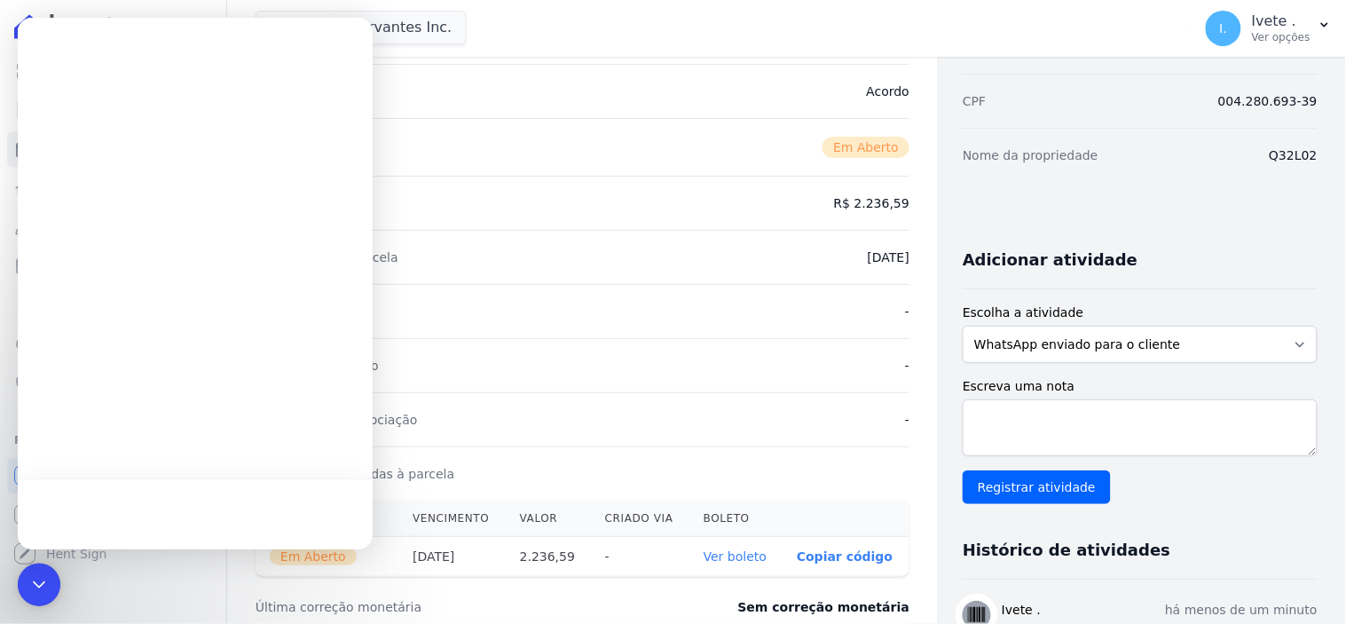
scroll to position [0, 0]
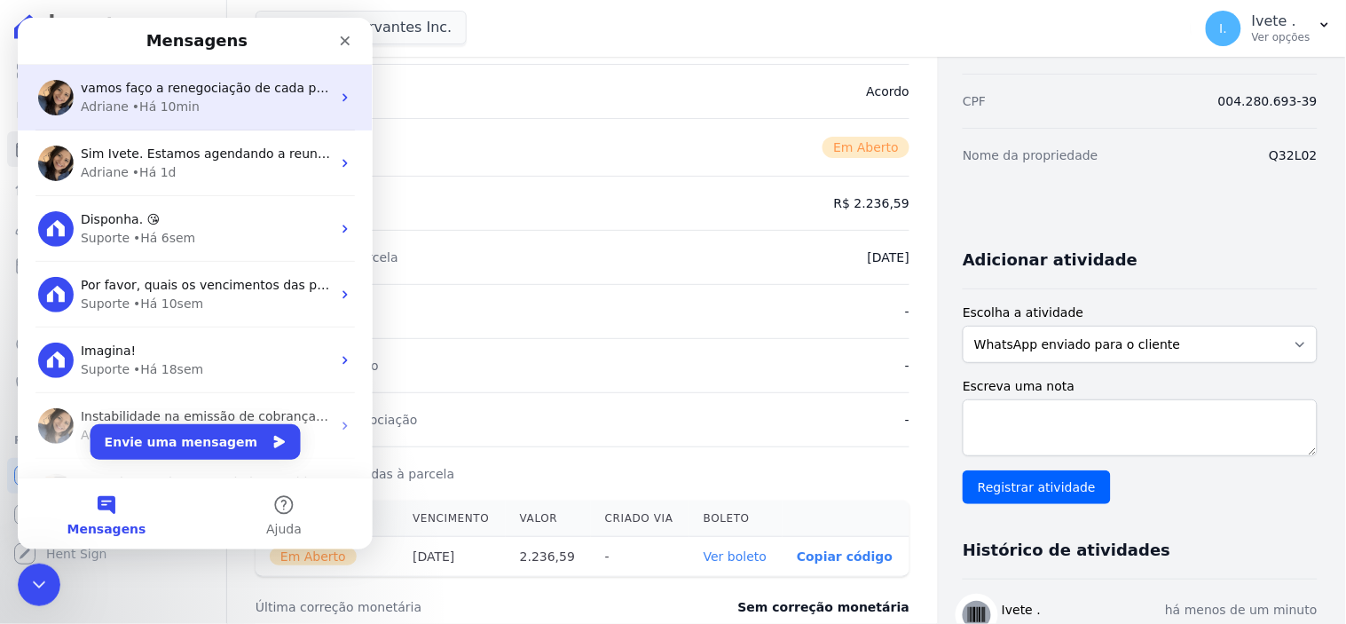
click at [130, 86] on span "vamos faço a renegociação de cada parcela e depois cancelo?" at bounding box center [274, 87] width 389 height 14
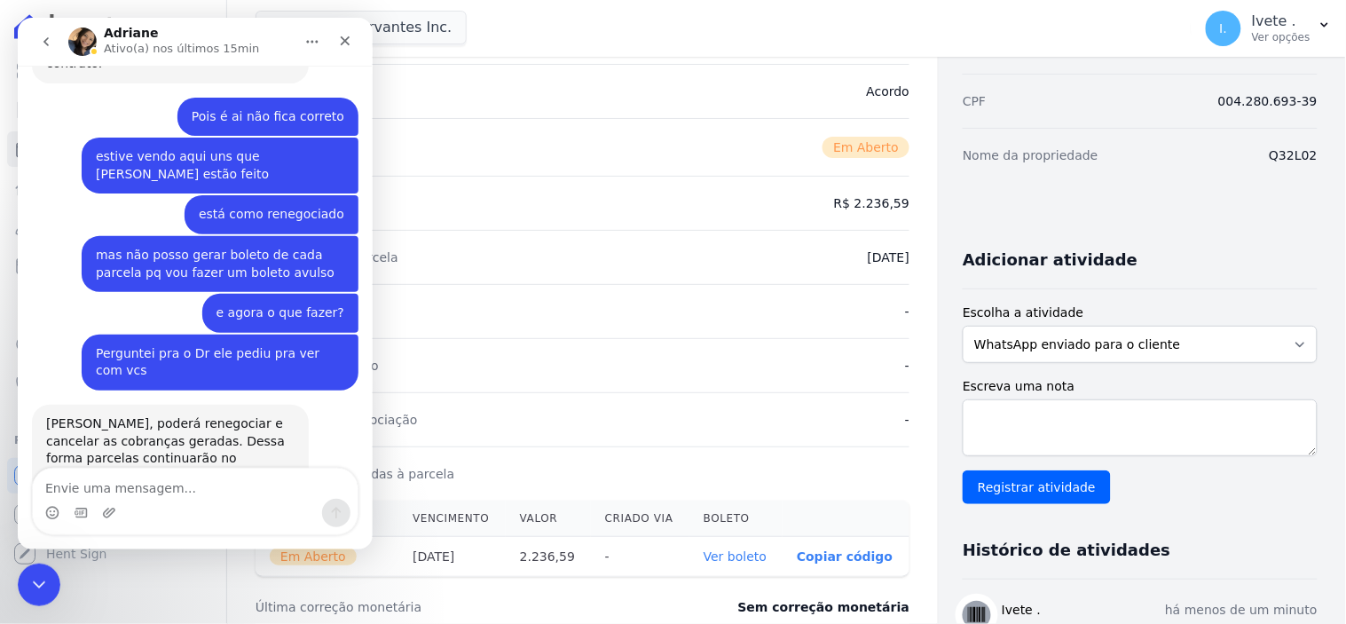
click at [135, 493] on textarea "Envie uma mensagem..." at bounding box center [194, 483] width 325 height 30
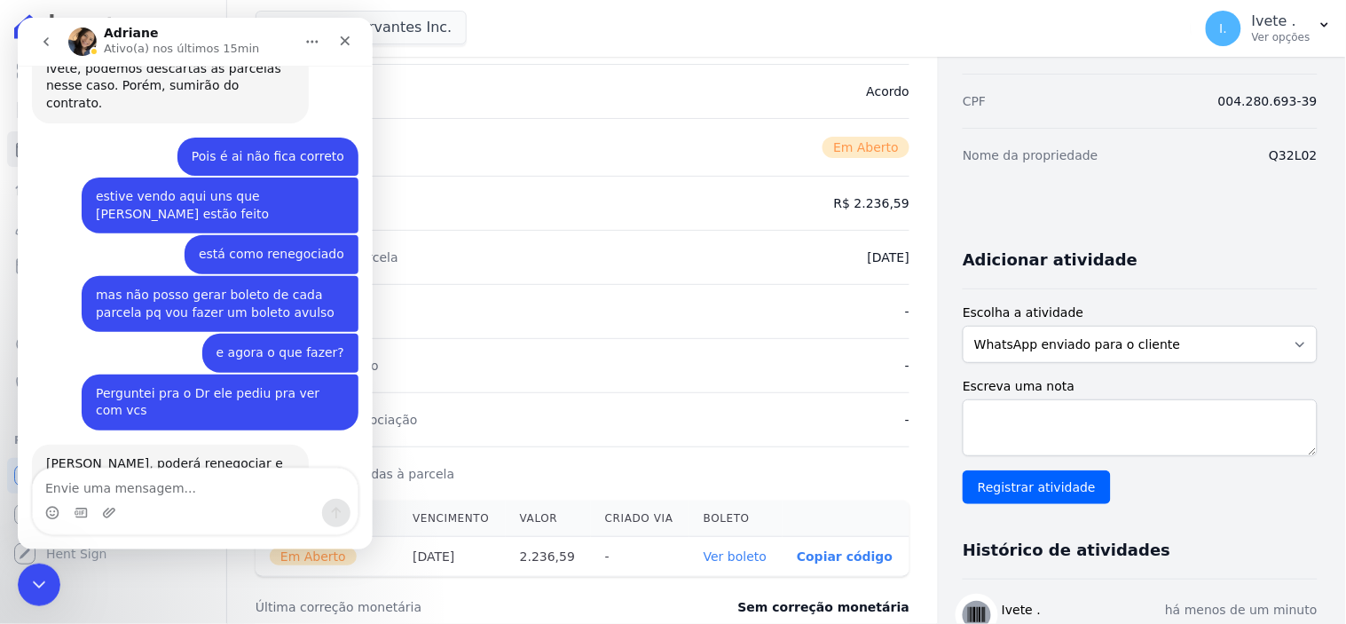
scroll to position [3098, 0]
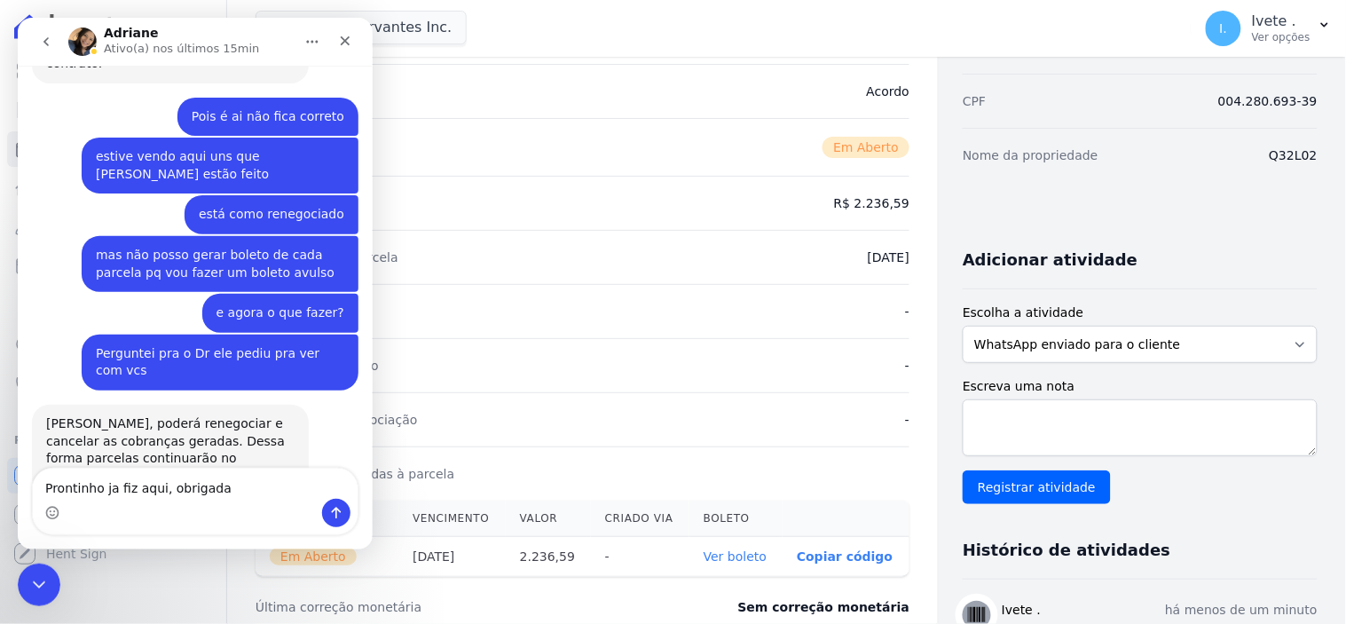
type textarea "Prontinho ja fiz aqui, obrigada"
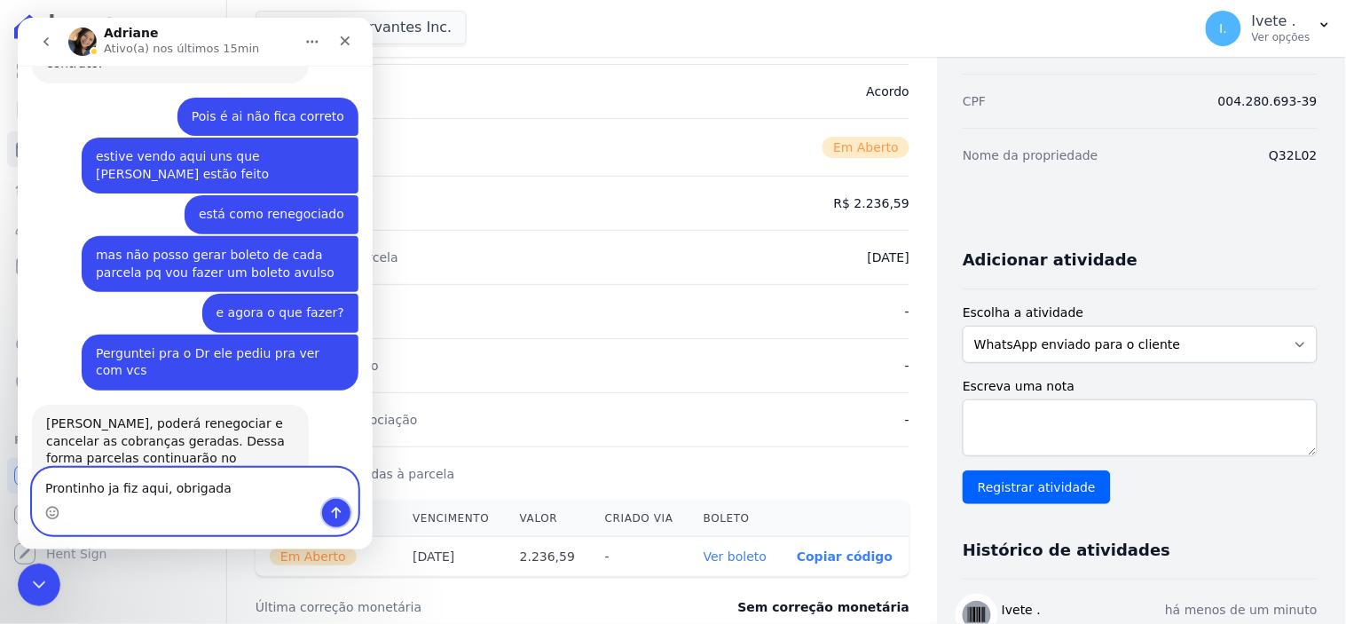
click at [334, 505] on icon "Enviar uma mensagem" at bounding box center [335, 512] width 14 height 14
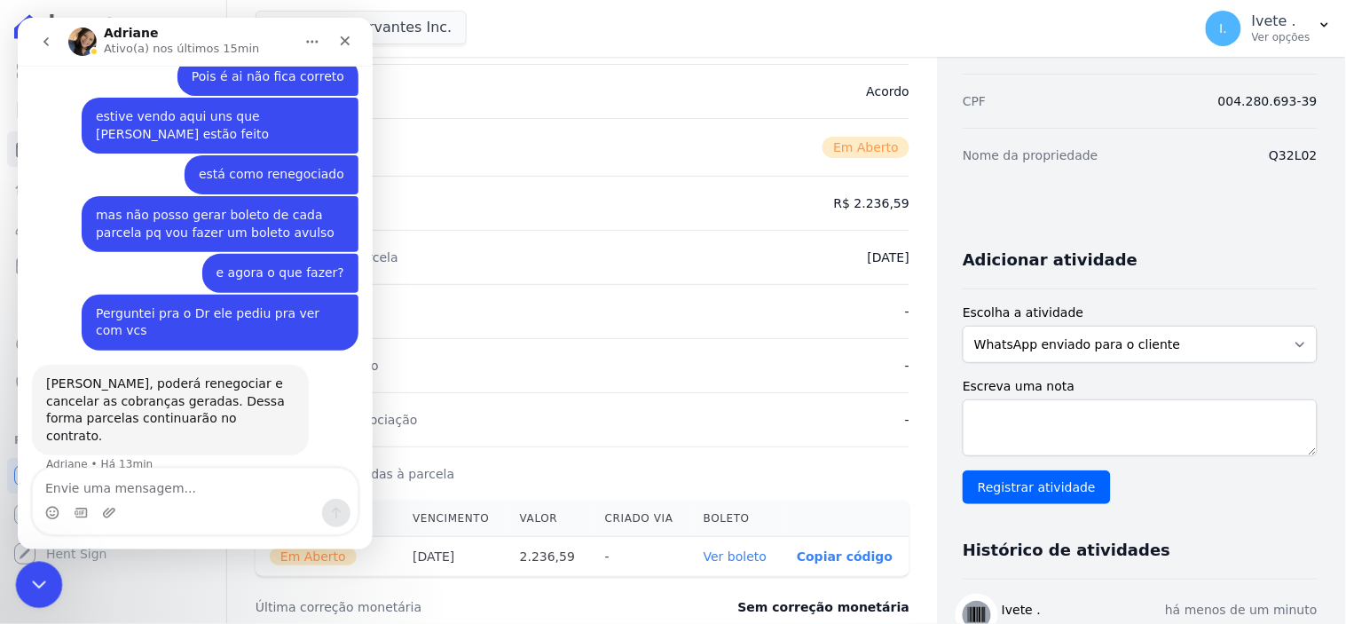
click at [51, 562] on div "Encerramento do Messenger da Intercom" at bounding box center [36, 582] width 43 height 43
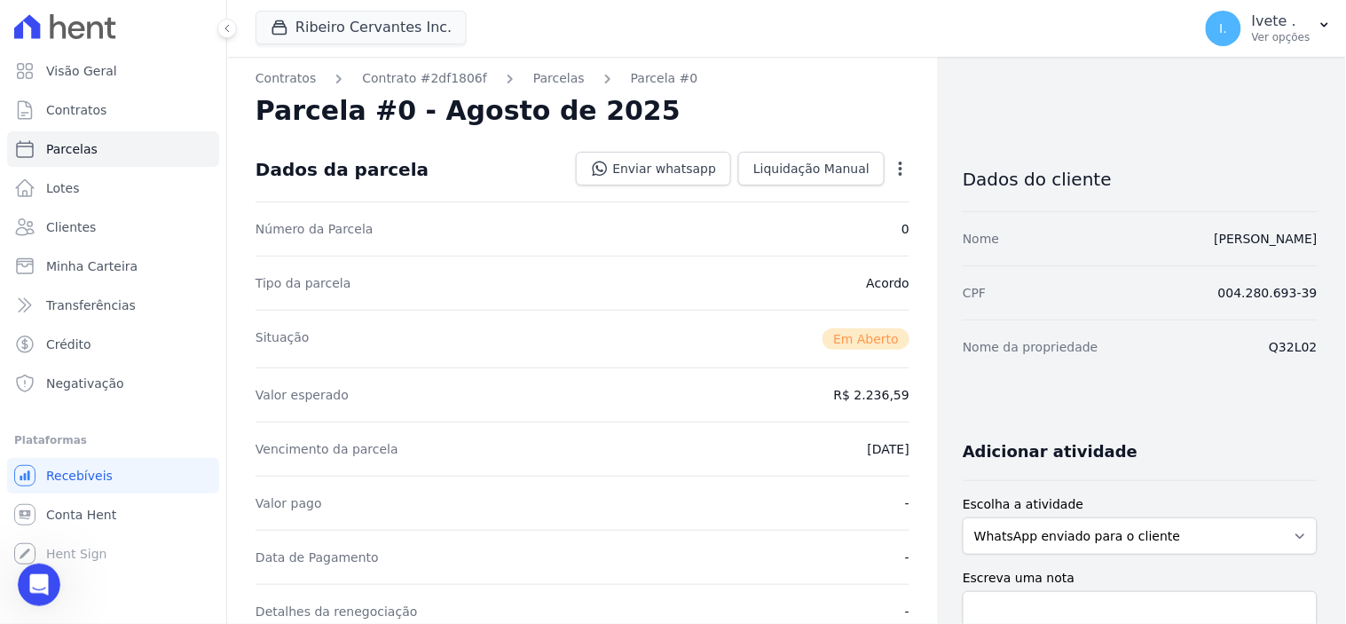
scroll to position [0, 0]
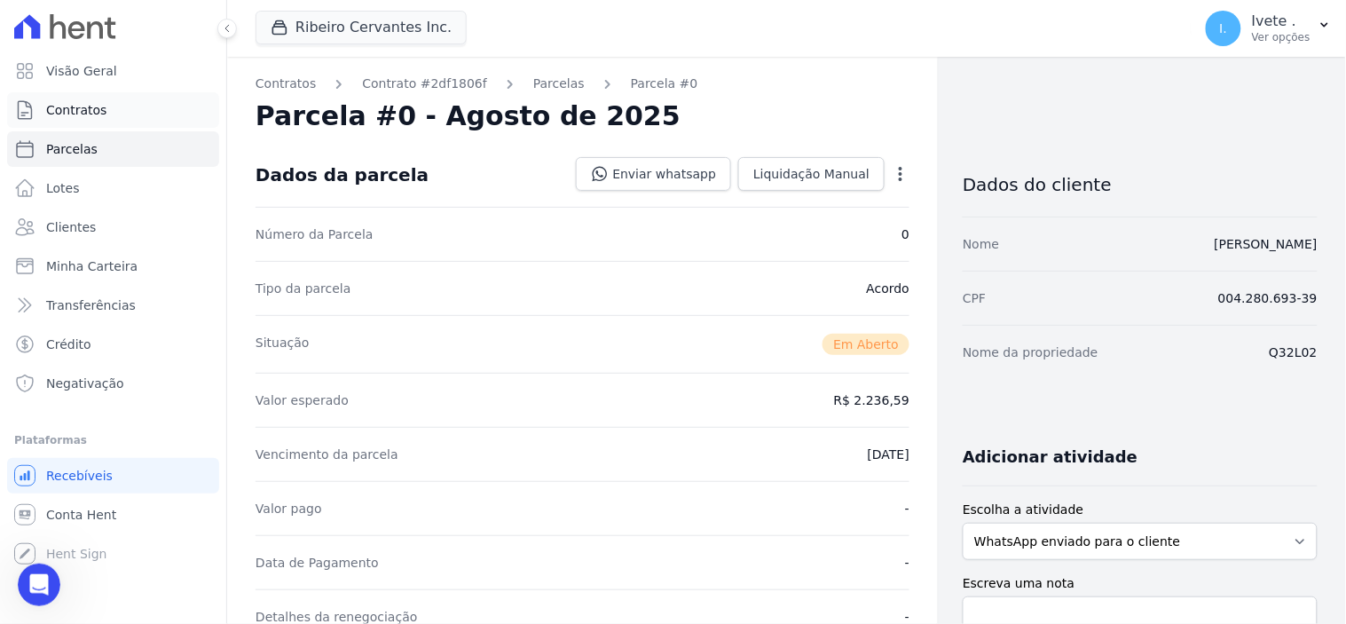
click at [116, 106] on link "Contratos" at bounding box center [113, 109] width 212 height 35
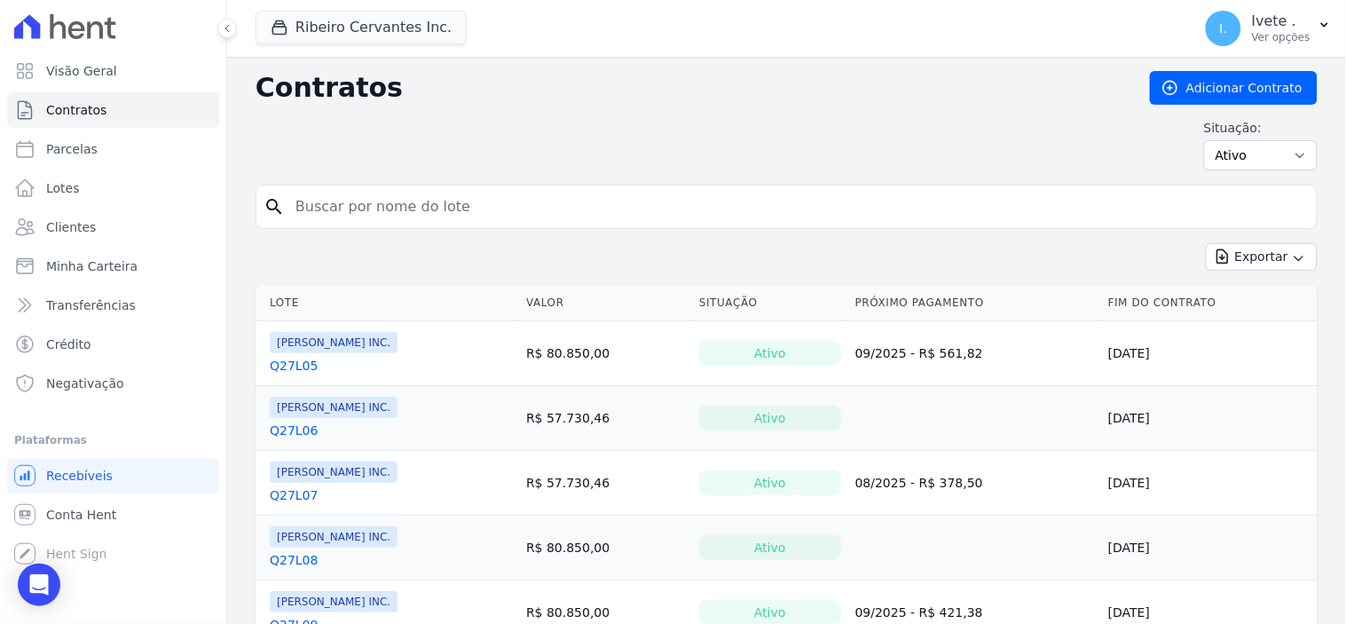
click at [344, 211] on input "search" at bounding box center [797, 206] width 1025 height 35
type input "q27l10"
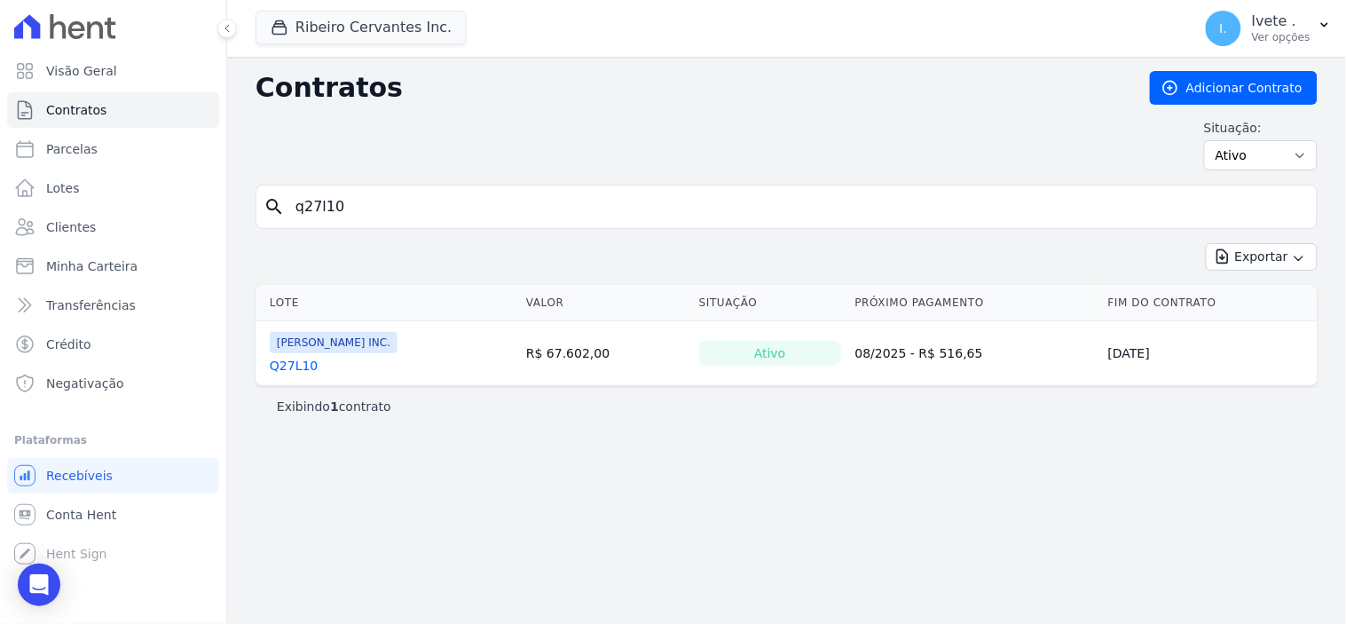
click at [294, 364] on link "Q27L10" at bounding box center [294, 366] width 48 height 18
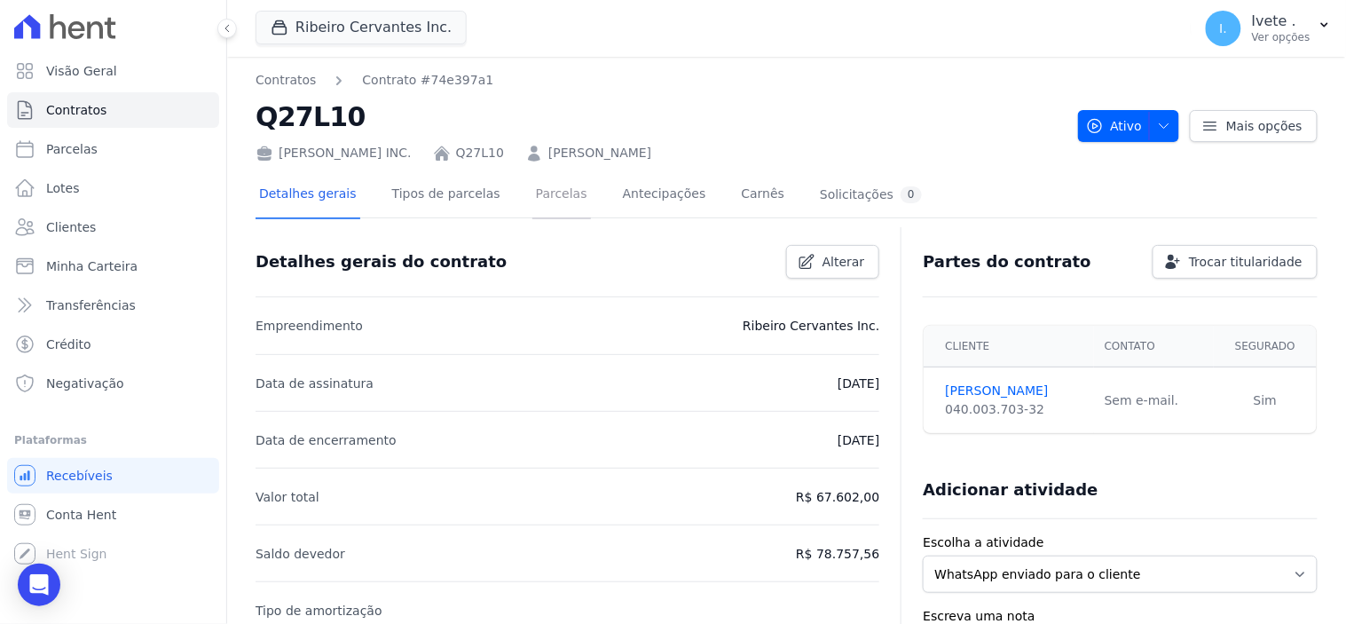
click at [536, 190] on link "Parcelas" at bounding box center [561, 195] width 59 height 47
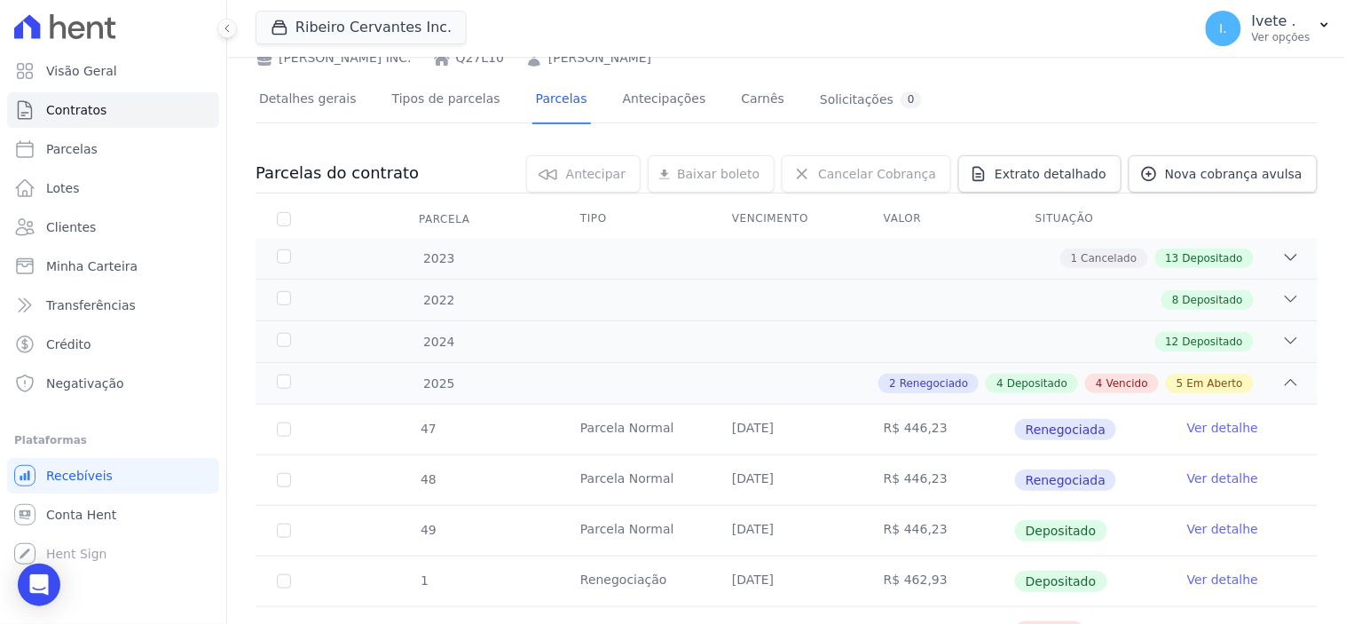
scroll to position [394, 0]
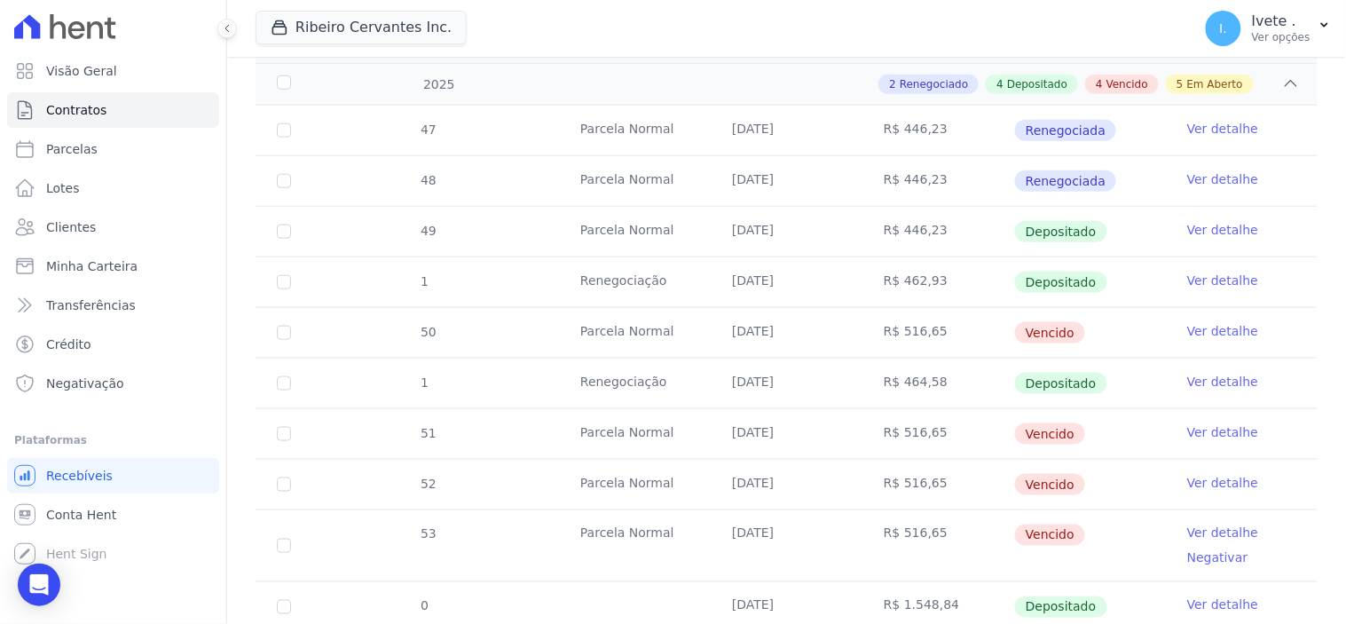
click at [1202, 322] on link "Ver detalhe" at bounding box center [1222, 331] width 71 height 18
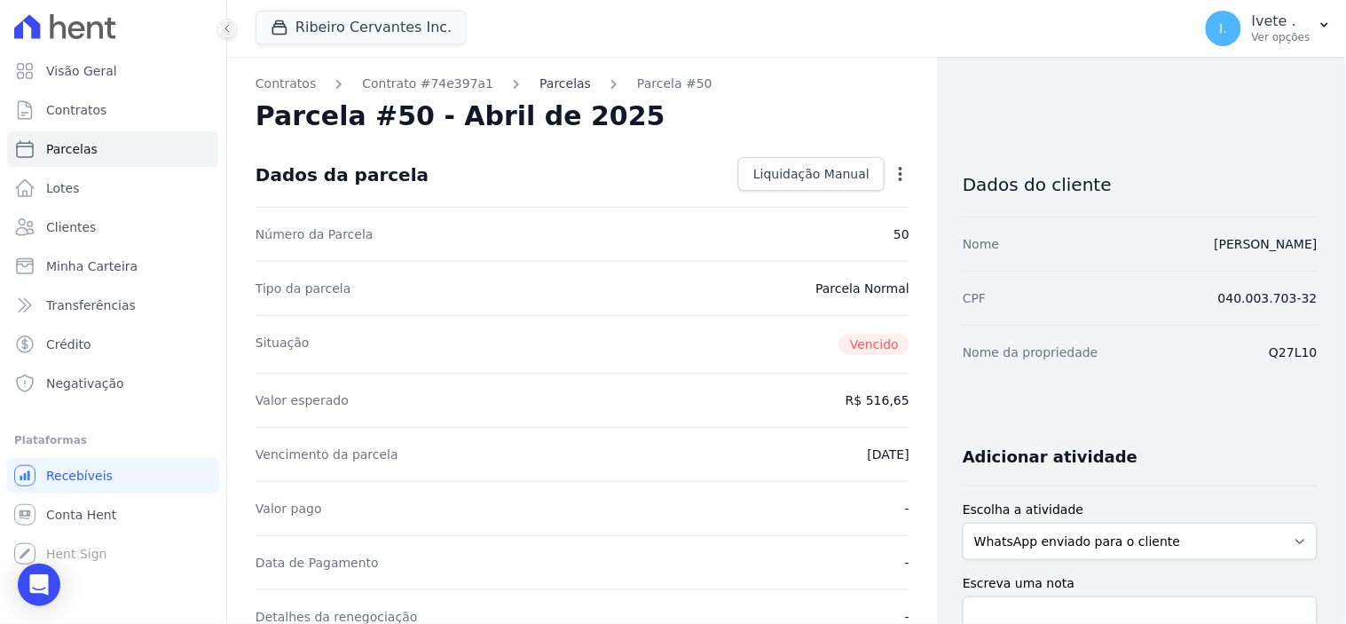
click at [543, 78] on link "Parcelas" at bounding box center [564, 84] width 51 height 19
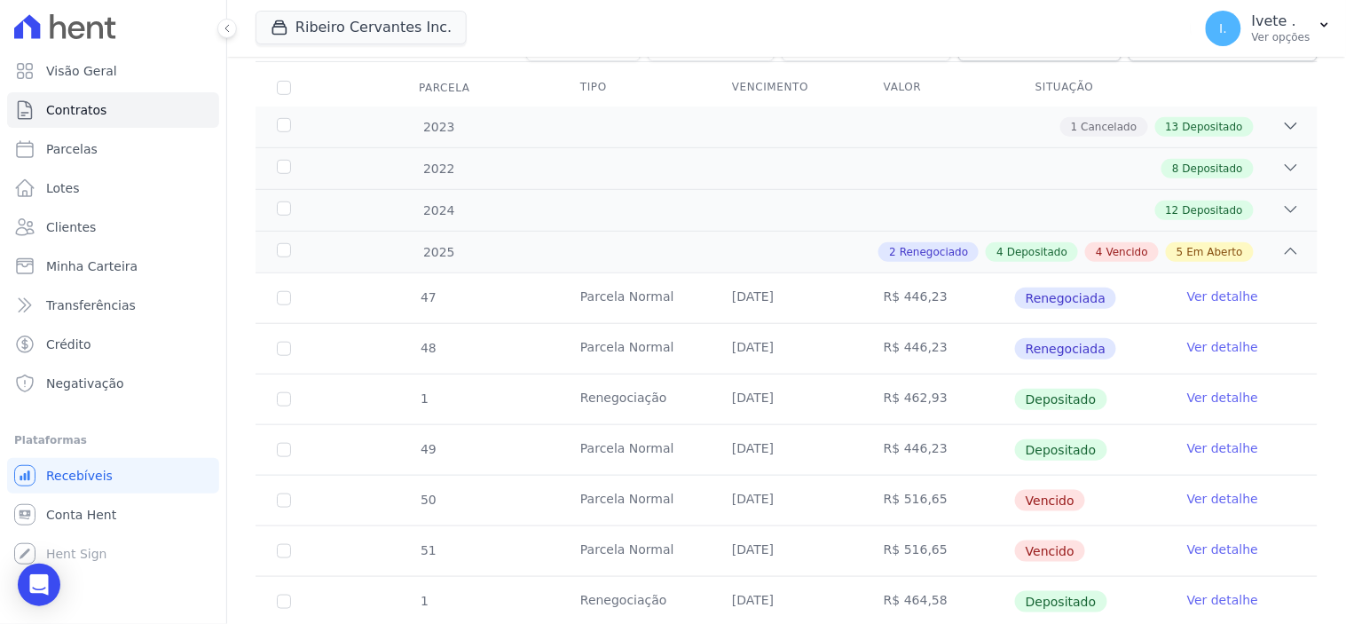
scroll to position [394, 0]
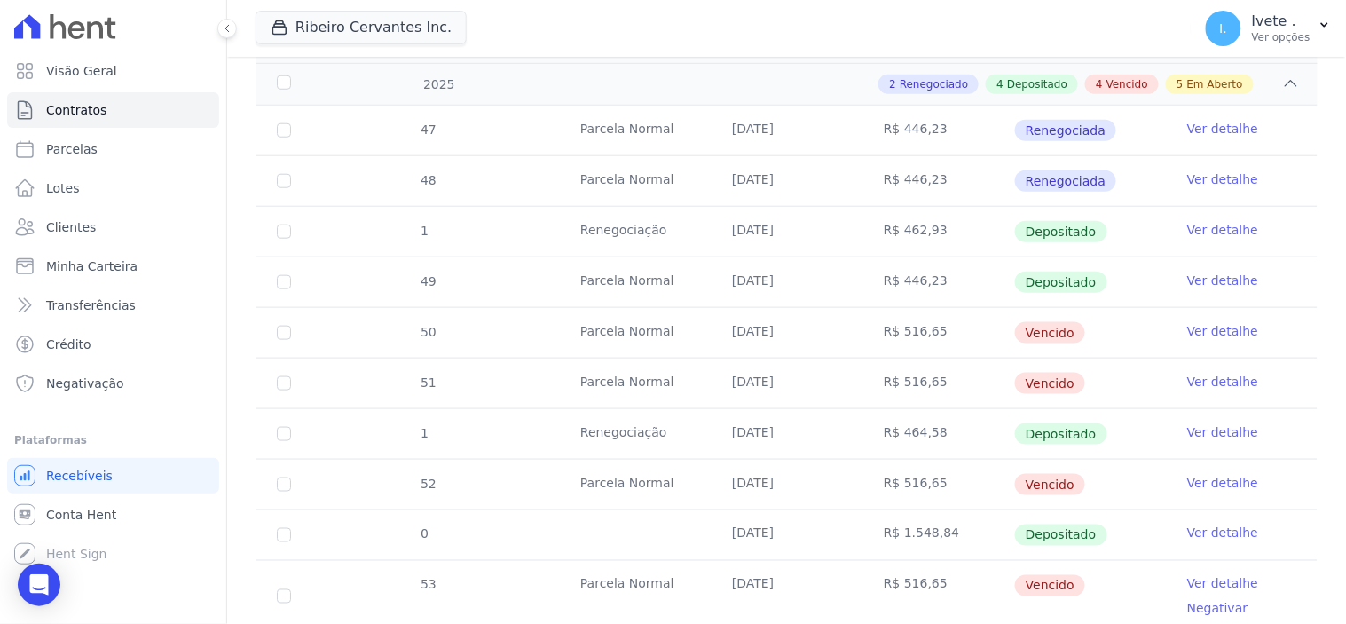
click at [1189, 326] on link "Ver detalhe" at bounding box center [1222, 331] width 71 height 18
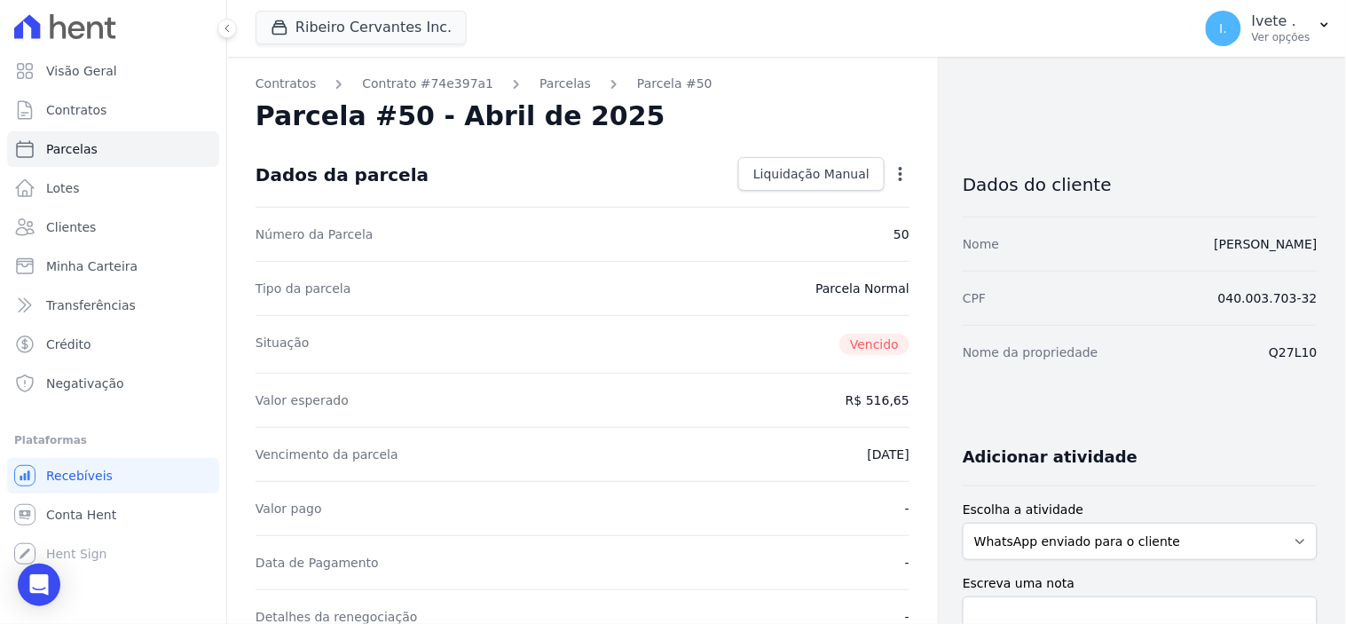
click at [899, 172] on icon "button" at bounding box center [901, 174] width 4 height 14
click at [804, 232] on link "Renegociar" at bounding box center [824, 230] width 156 height 32
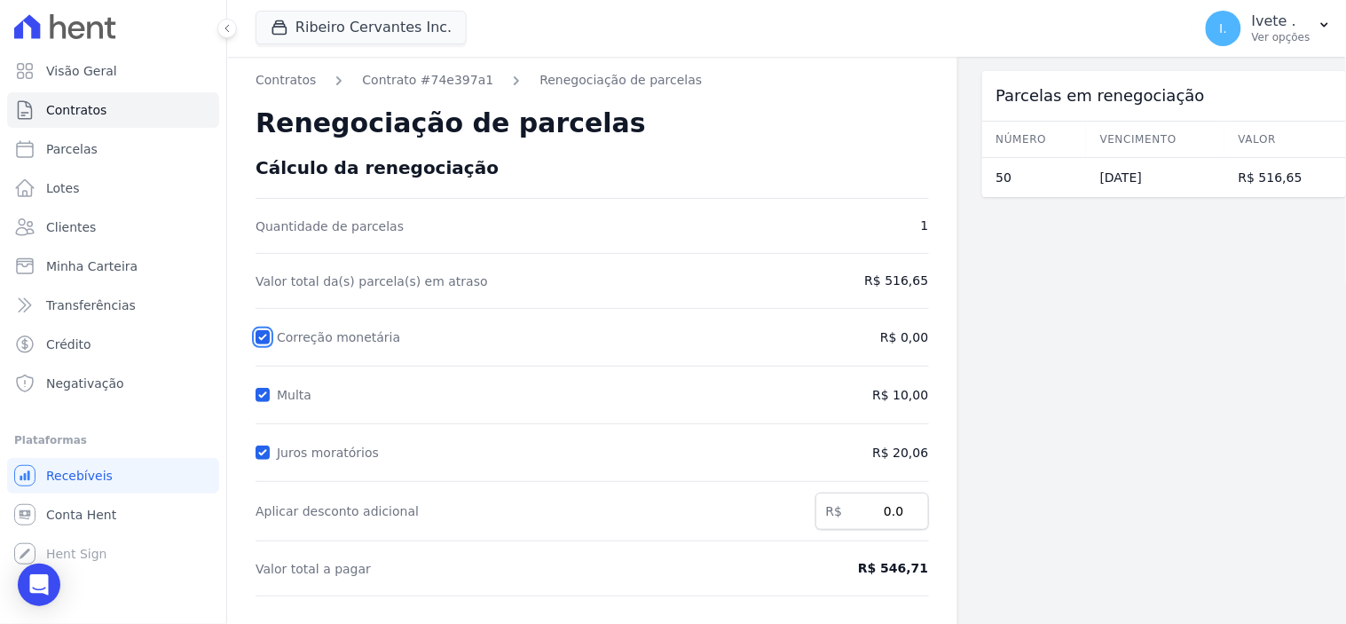
click at [263, 332] on input "Correção monetária" at bounding box center [263, 337] width 14 height 14
checkbox input "false"
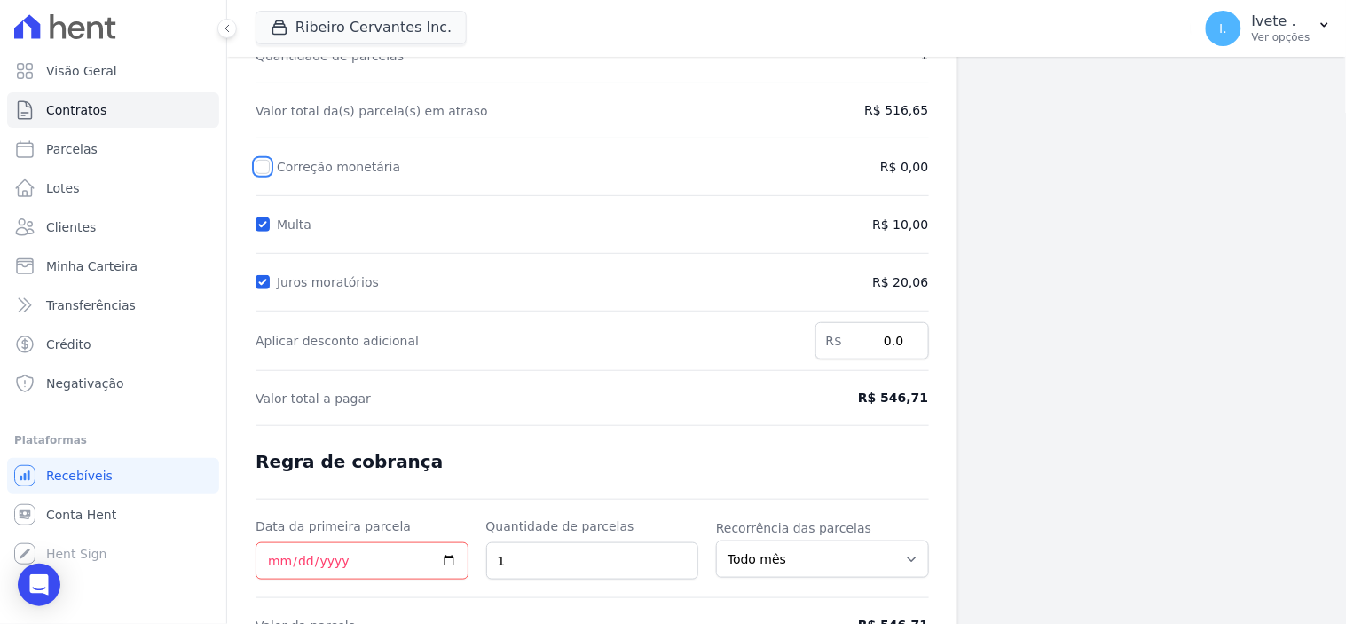
scroll to position [197, 0]
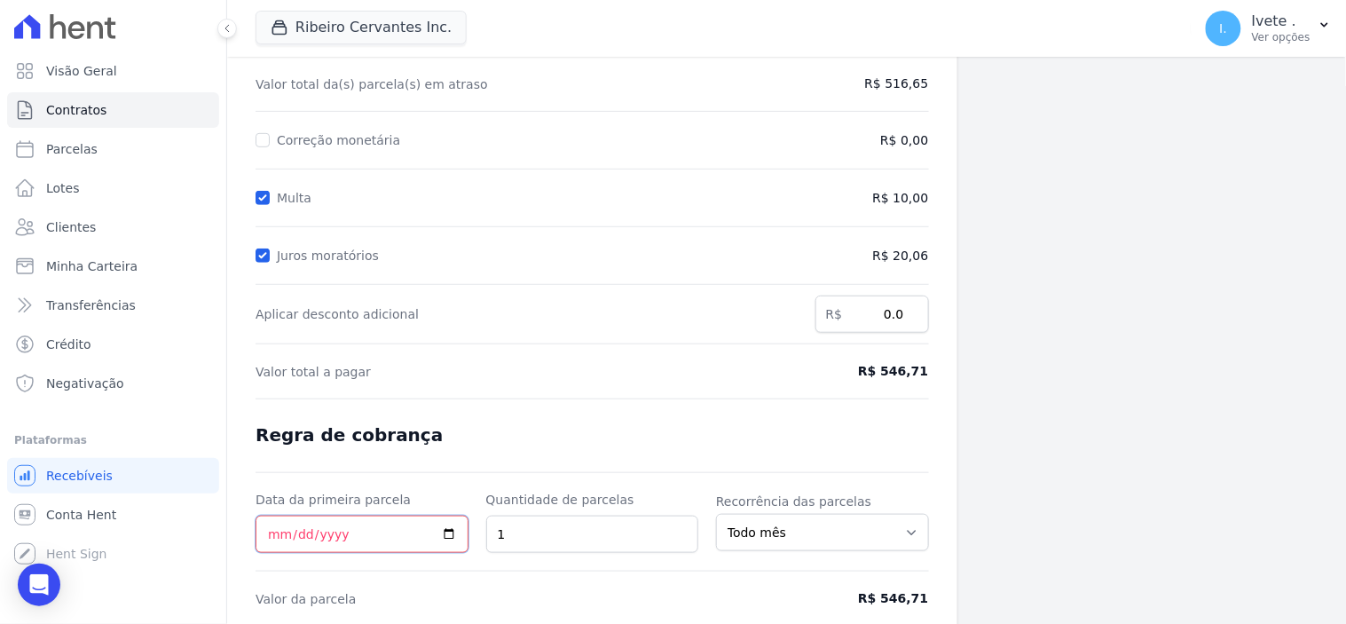
click at [441, 530] on input "Data da primeira parcela" at bounding box center [362, 533] width 213 height 37
type input "2025-07-31"
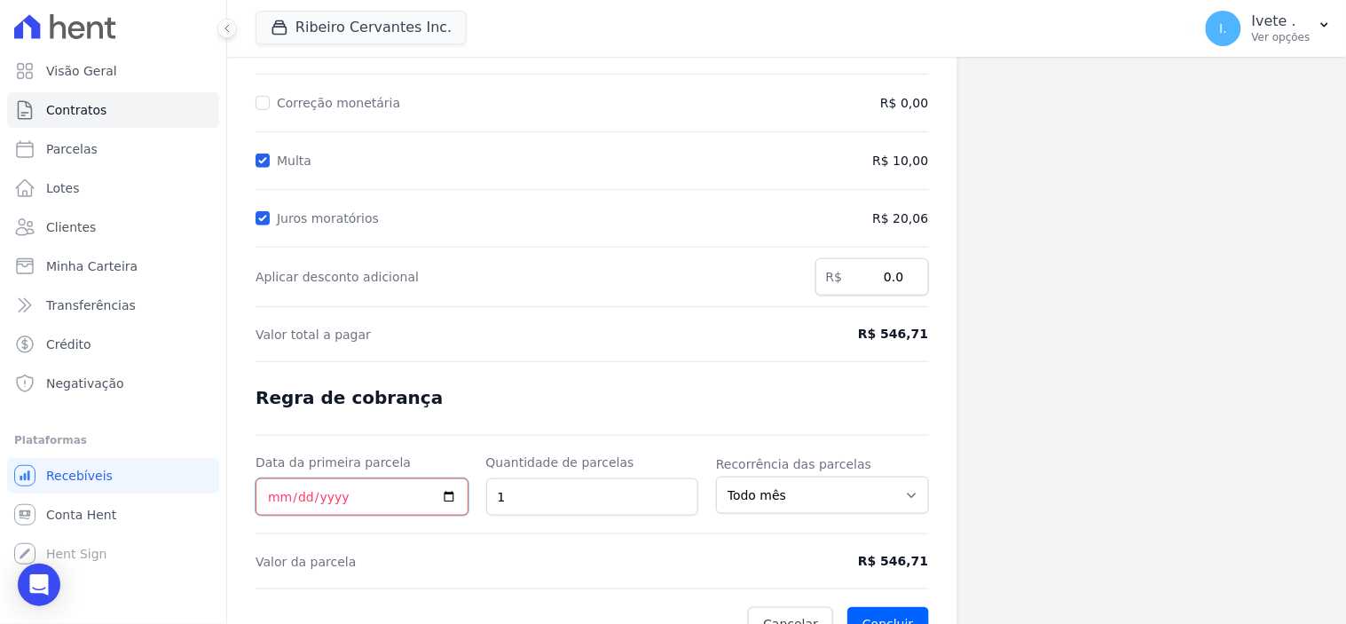
scroll to position [264, 0]
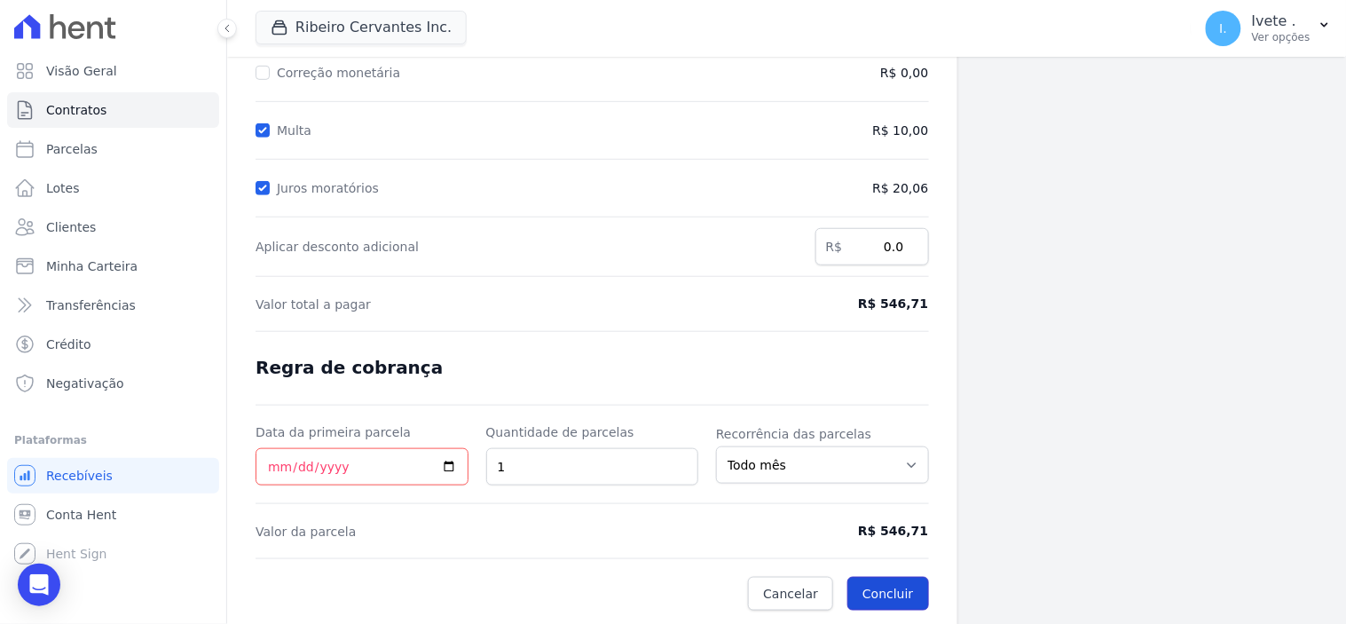
click at [888, 582] on button "Concluir" at bounding box center [887, 594] width 81 height 34
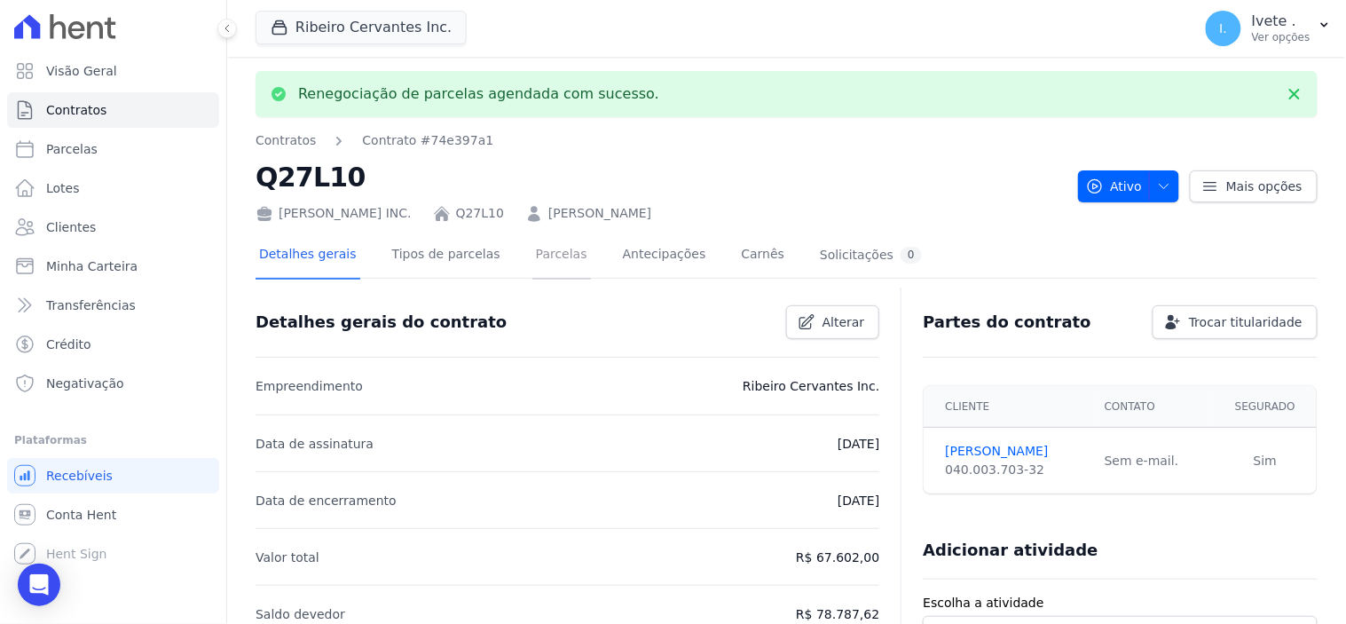
click at [537, 253] on link "Parcelas" at bounding box center [561, 255] width 59 height 47
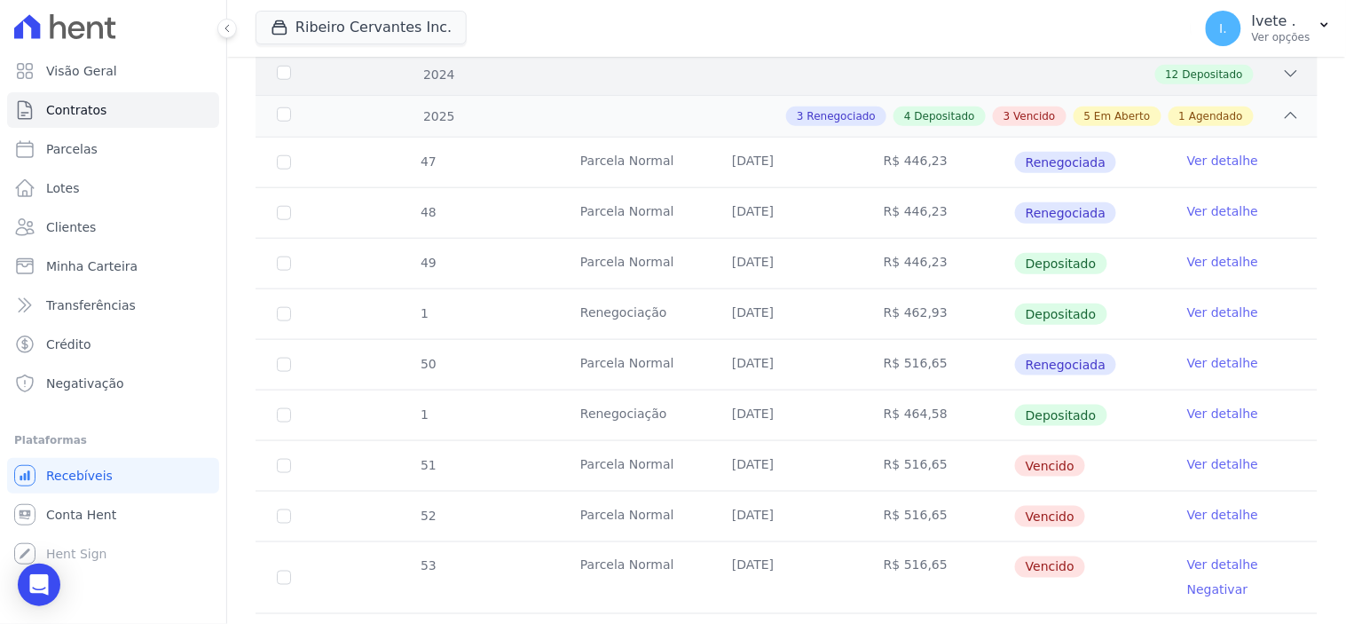
scroll to position [394, 0]
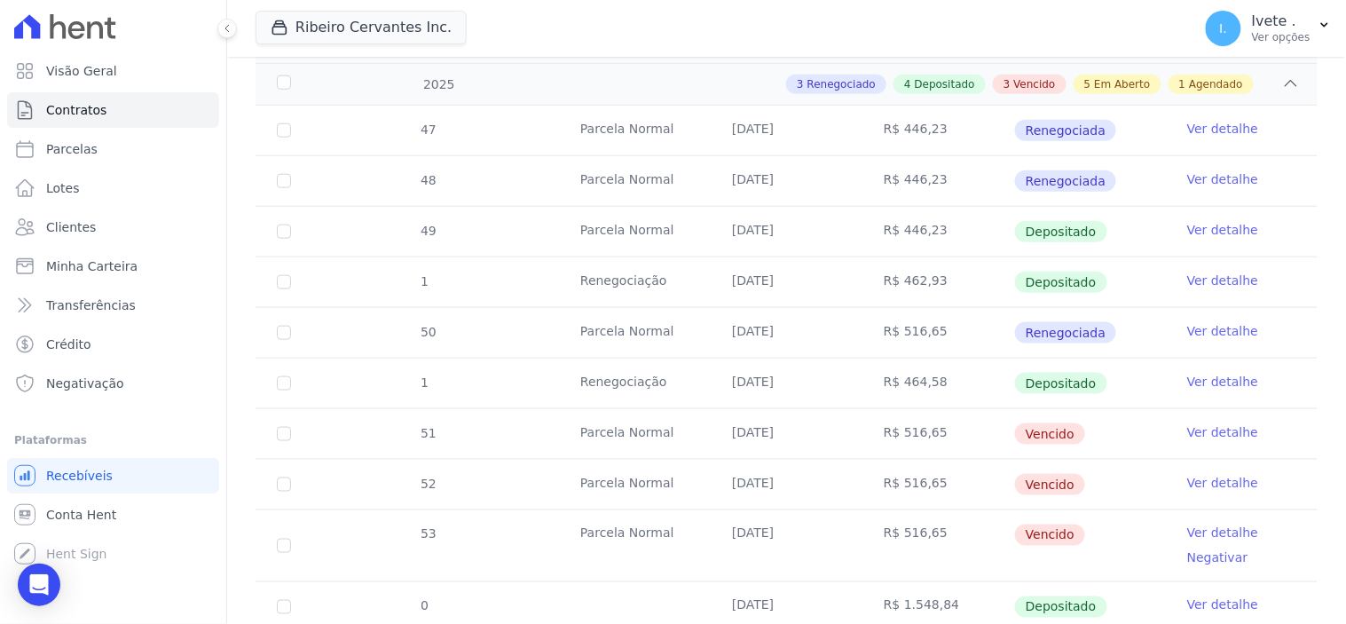
click at [1213, 433] on link "Ver detalhe" at bounding box center [1222, 432] width 71 height 18
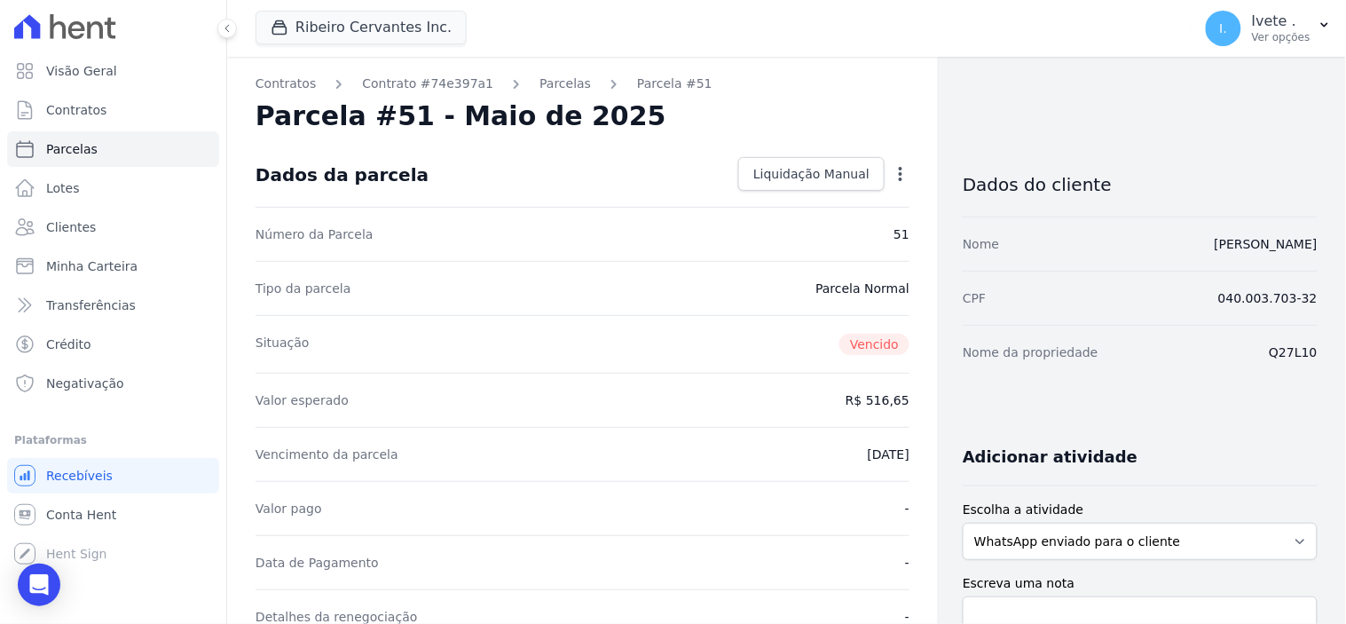
click at [892, 171] on icon "button" at bounding box center [901, 174] width 18 height 18
click at [796, 228] on link "Renegociar" at bounding box center [824, 230] width 156 height 32
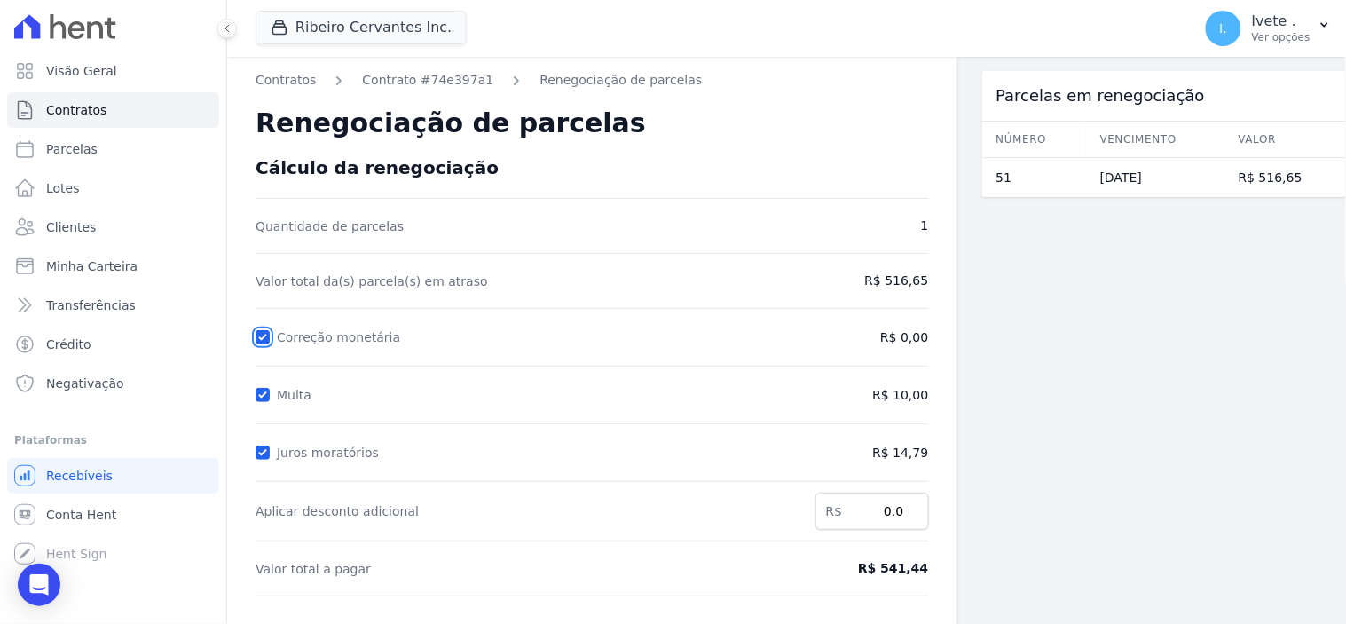
click at [260, 330] on input "Correção monetária" at bounding box center [263, 337] width 14 height 14
checkbox input "false"
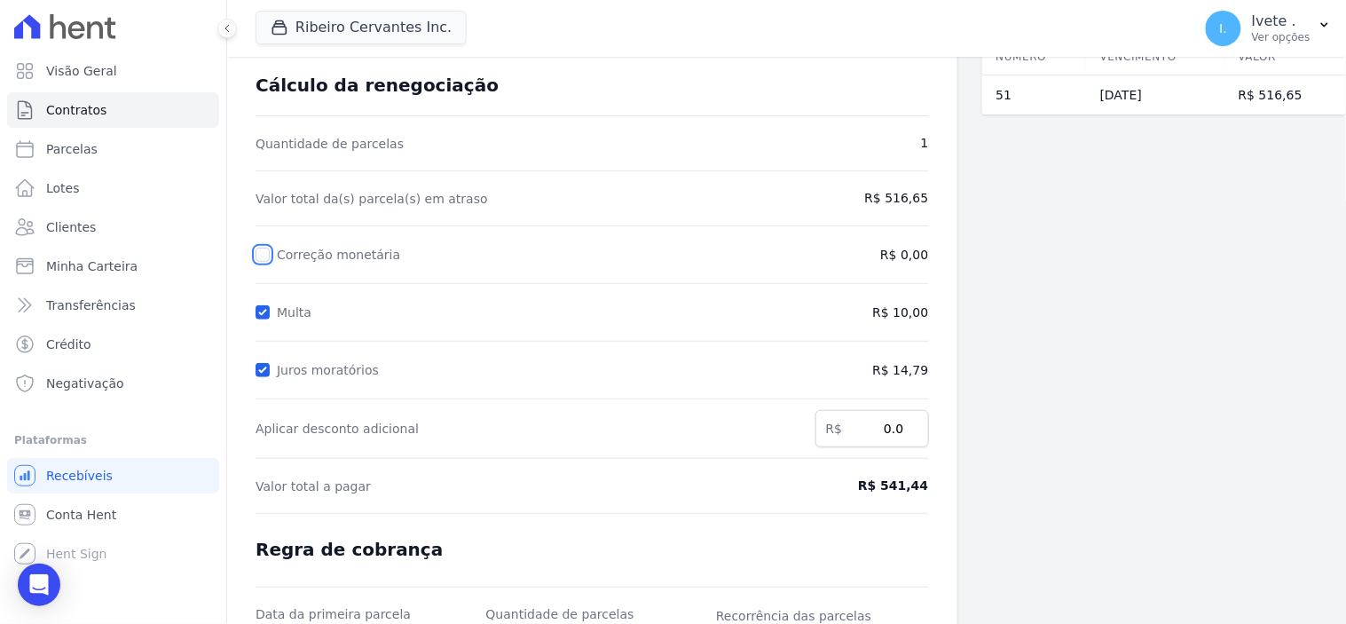
scroll to position [197, 0]
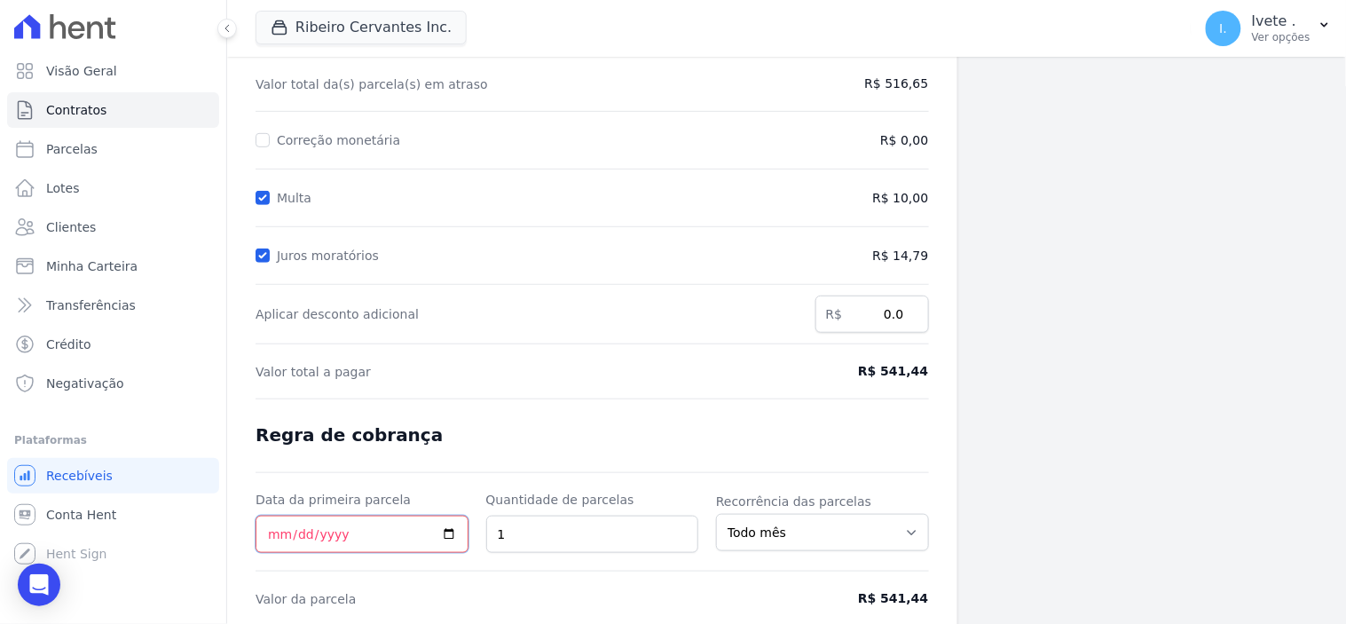
click at [446, 534] on input "Data da primeira parcela" at bounding box center [362, 533] width 213 height 37
type input "2025-07-31"
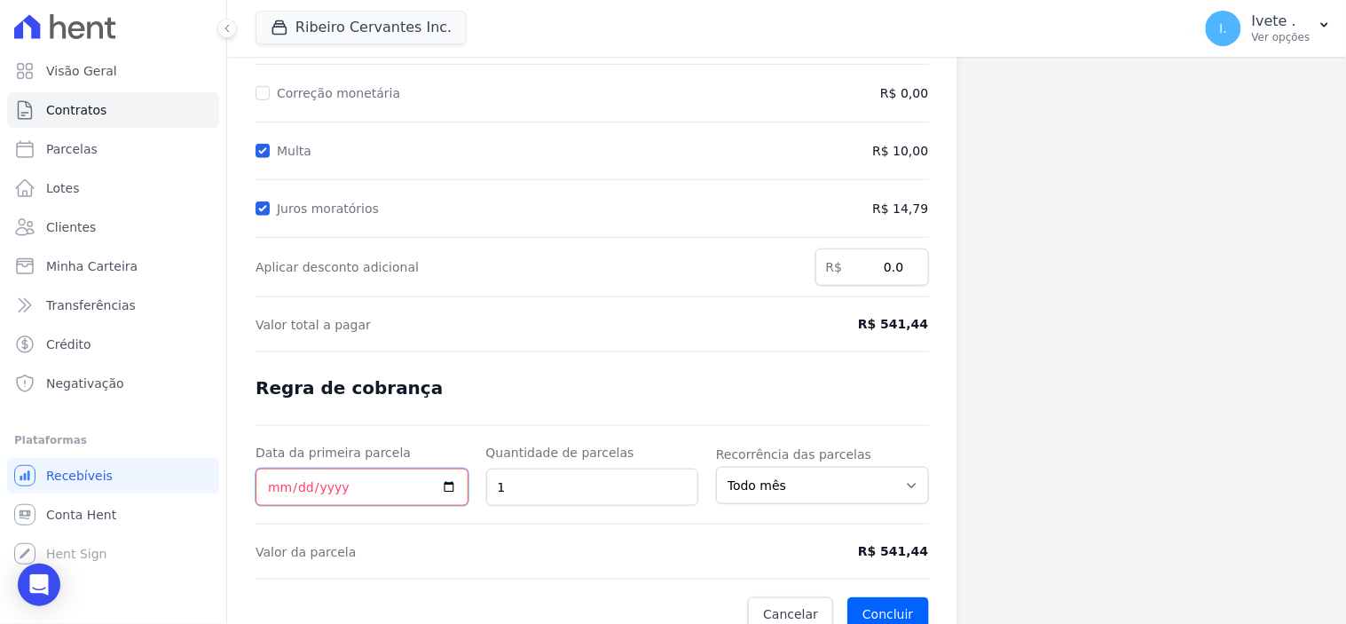
scroll to position [264, 0]
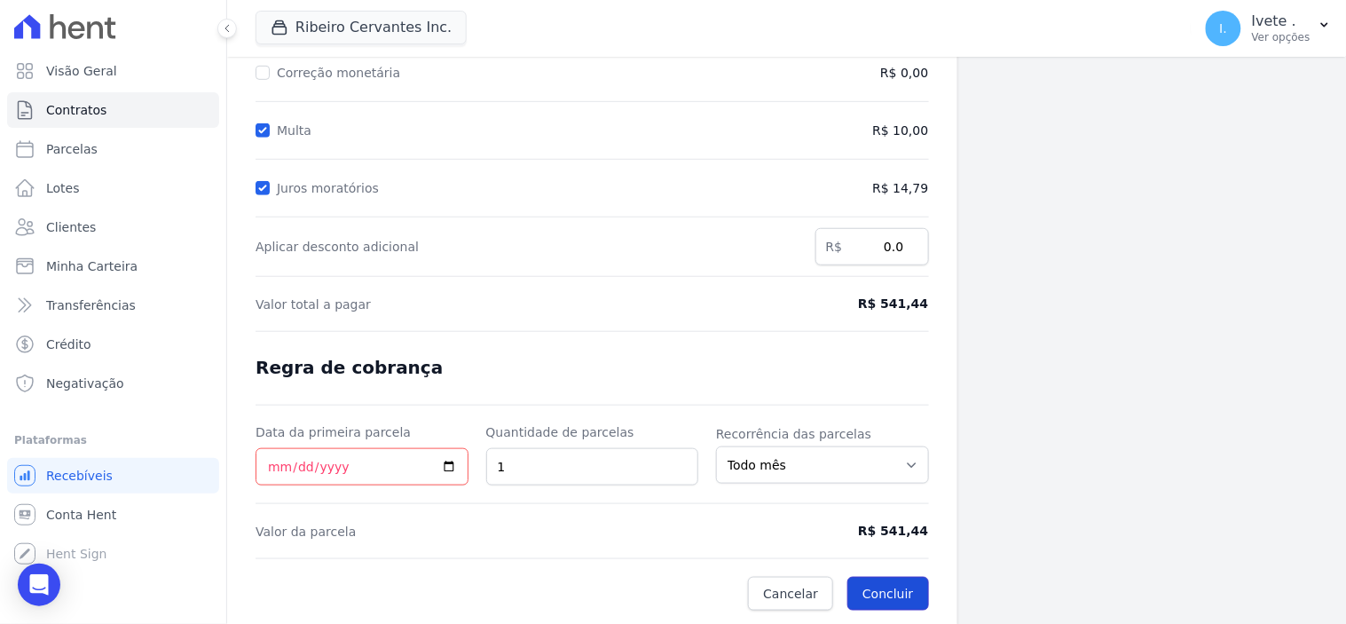
click at [881, 587] on button "Concluir" at bounding box center [887, 594] width 81 height 34
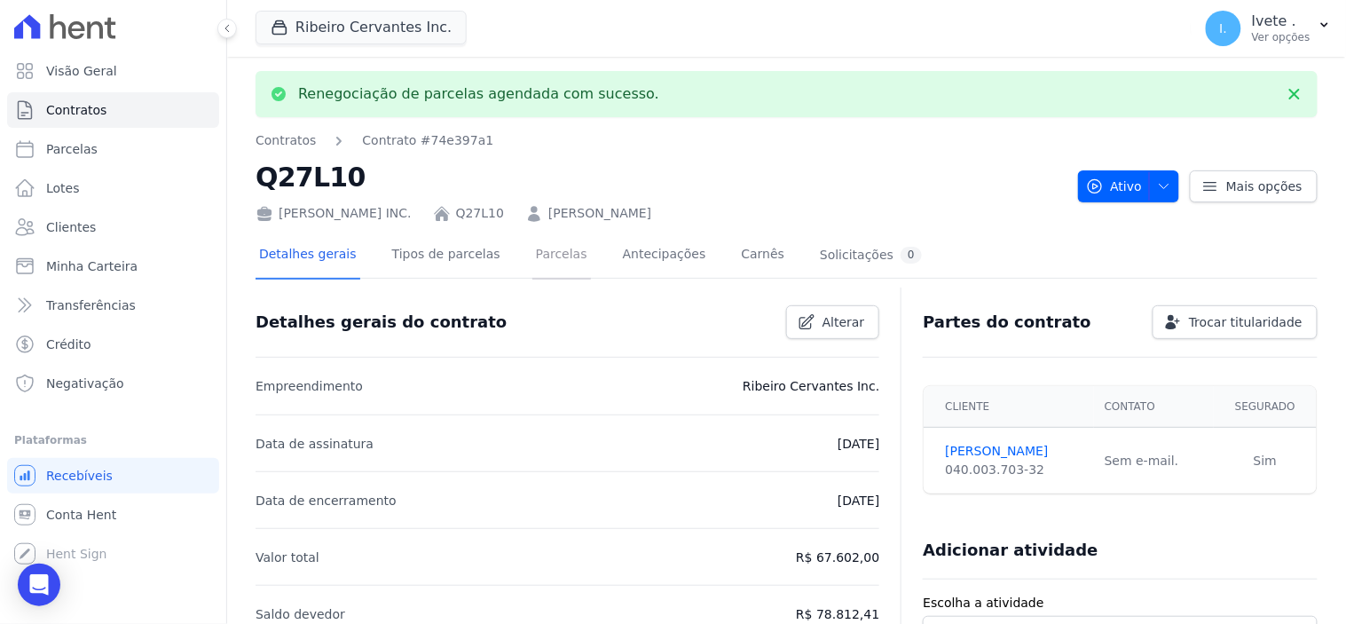
click at [539, 259] on link "Parcelas" at bounding box center [561, 255] width 59 height 47
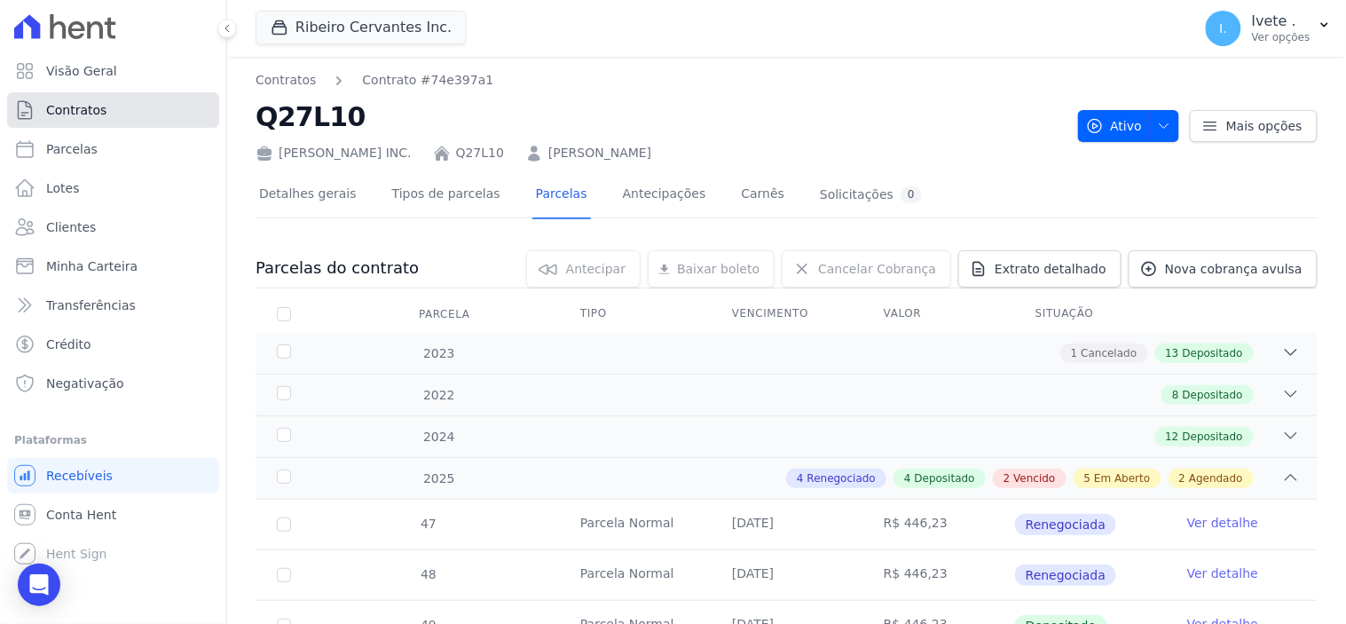
click at [80, 101] on span "Contratos" at bounding box center [76, 110] width 60 height 18
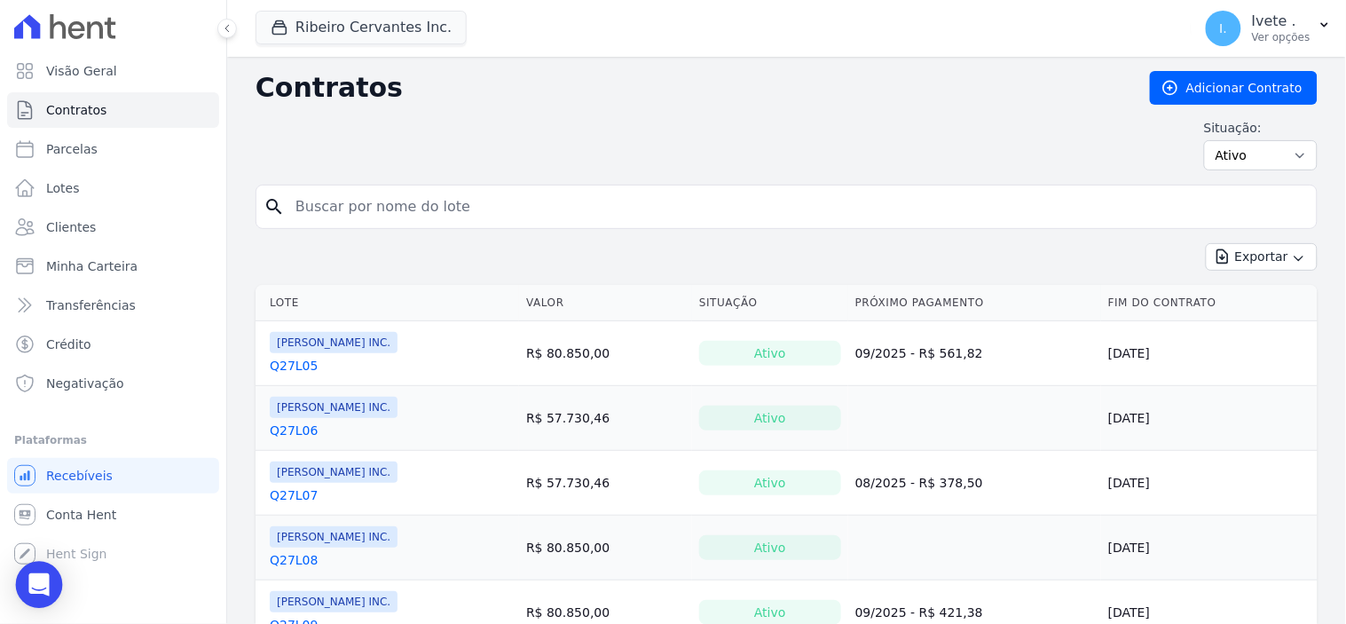
click at [35, 589] on icon "Open Intercom Messenger" at bounding box center [39, 584] width 23 height 23
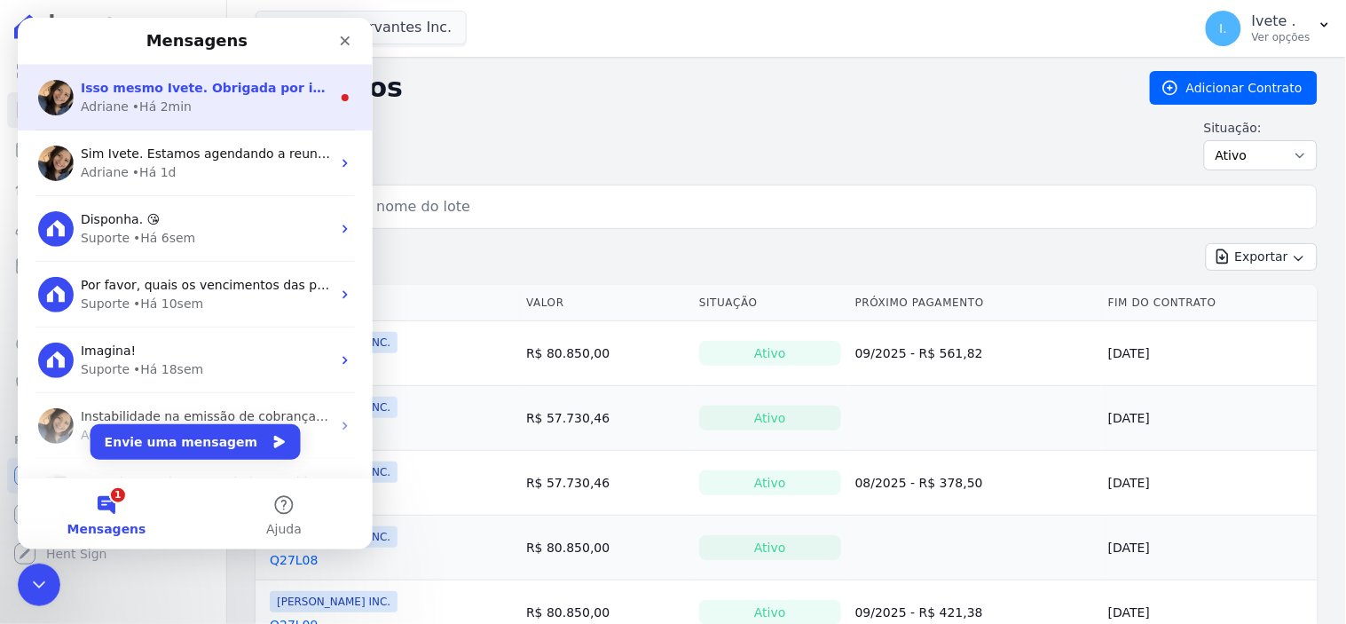
click at [206, 102] on div "Adriane • Há 2min" at bounding box center [205, 106] width 250 height 19
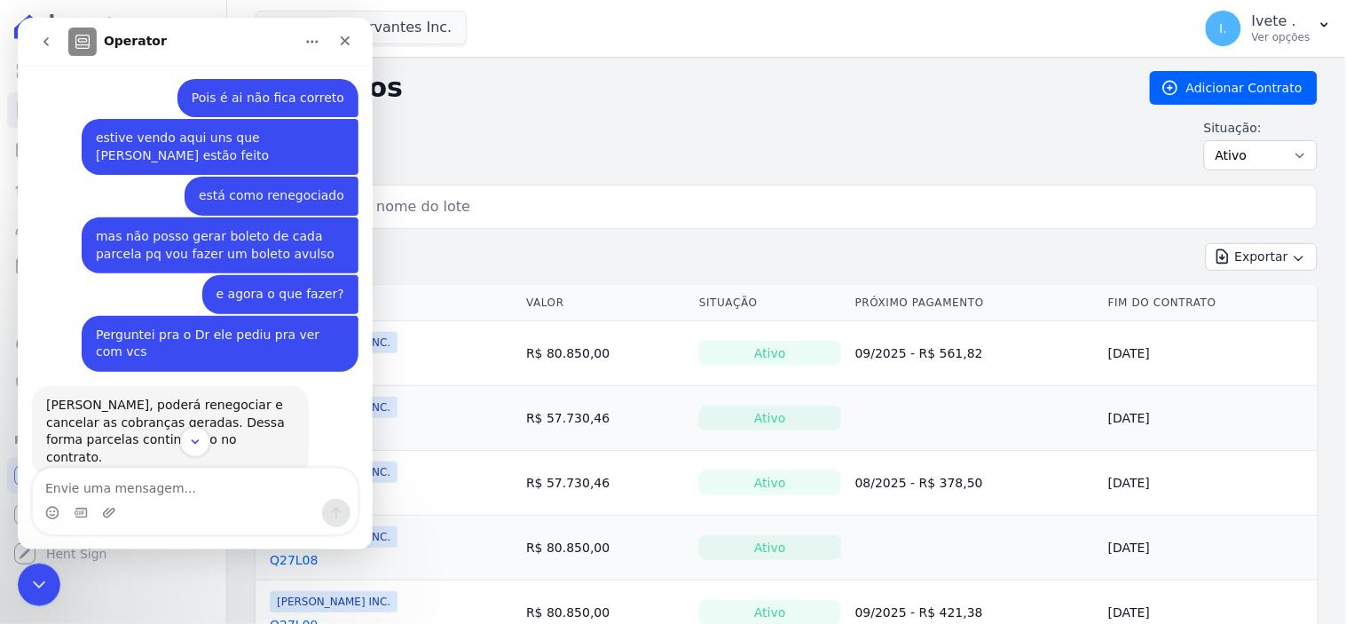
scroll to position [3217, 0]
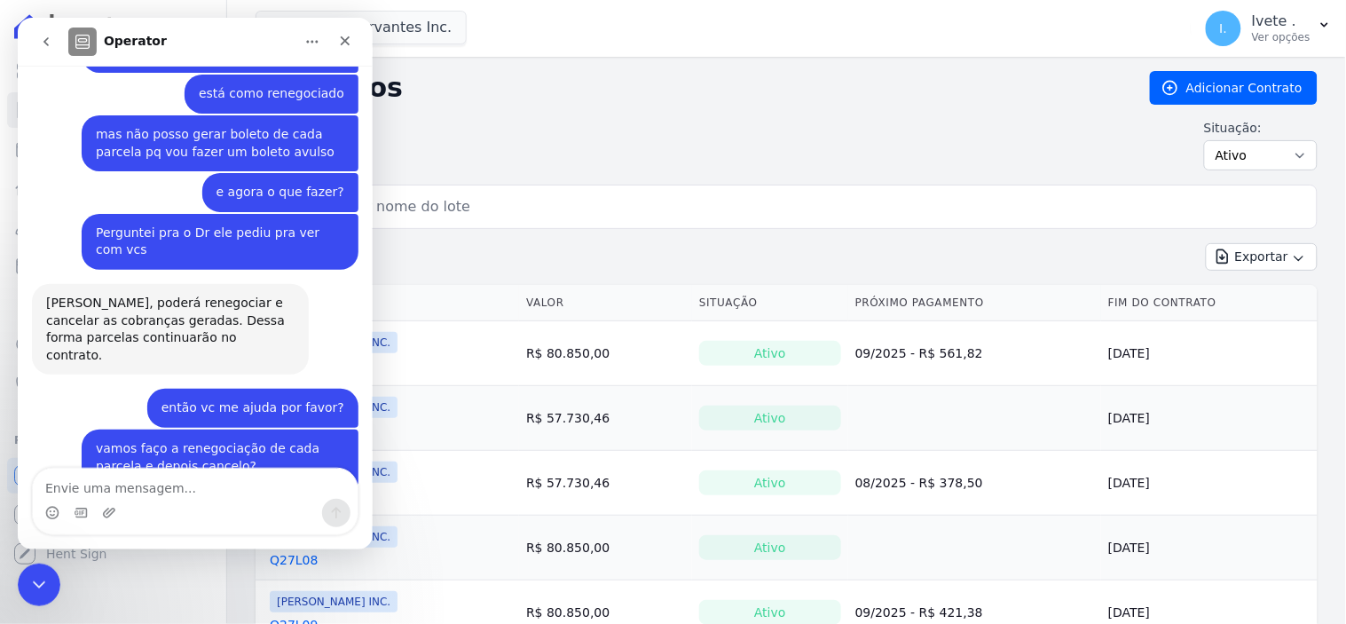
click at [115, 489] on textarea "Envie uma mensagem..." at bounding box center [194, 483] width 325 height 30
type textarea "Deu certo!"
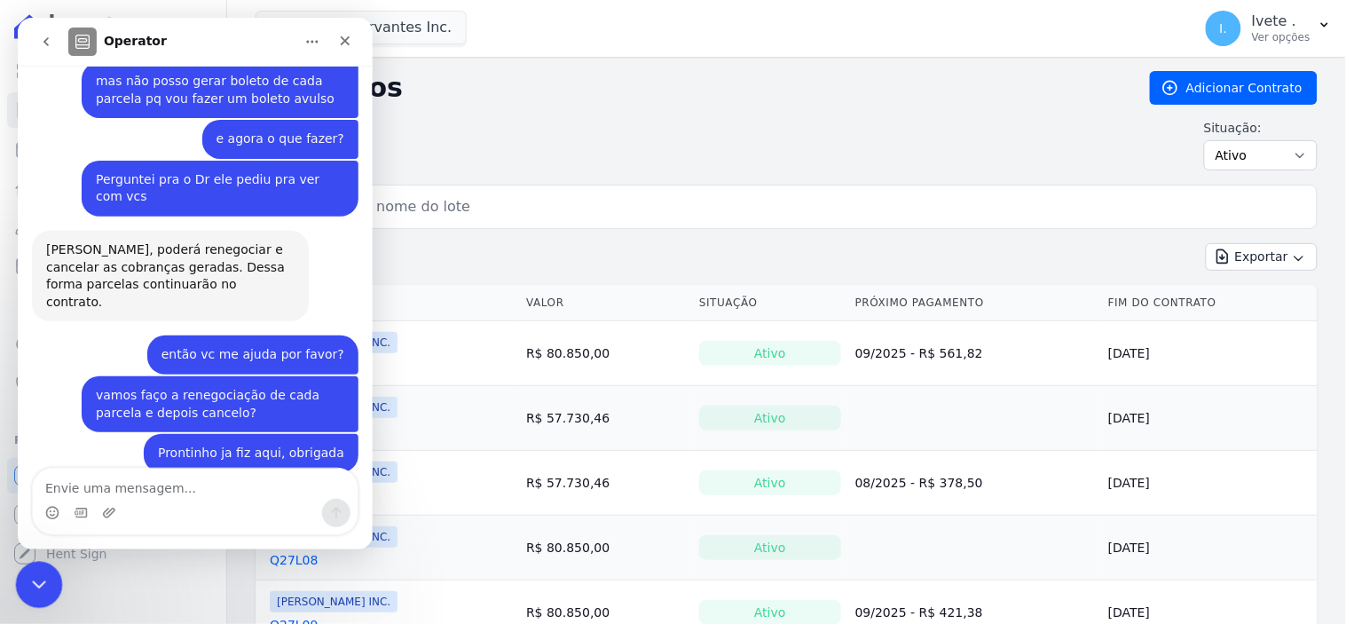
click at [37, 565] on div "Encerramento do Messenger da Intercom" at bounding box center [36, 582] width 43 height 43
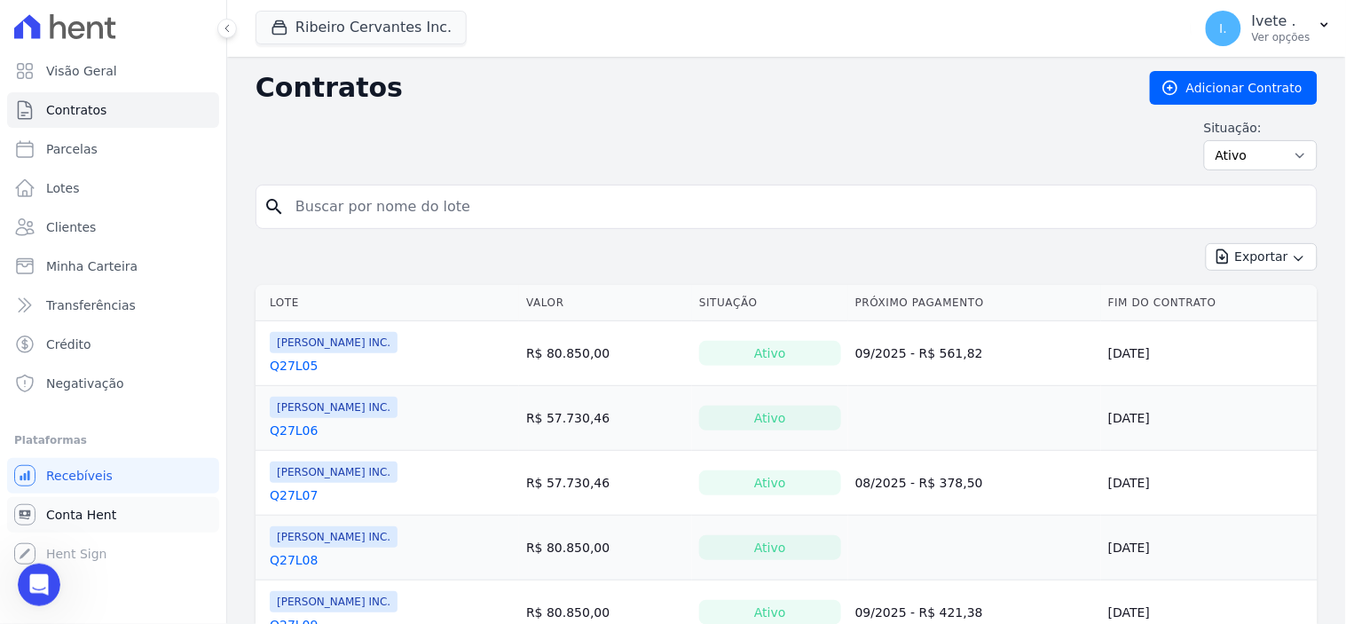
click at [67, 513] on span "Conta Hent" at bounding box center [81, 515] width 70 height 18
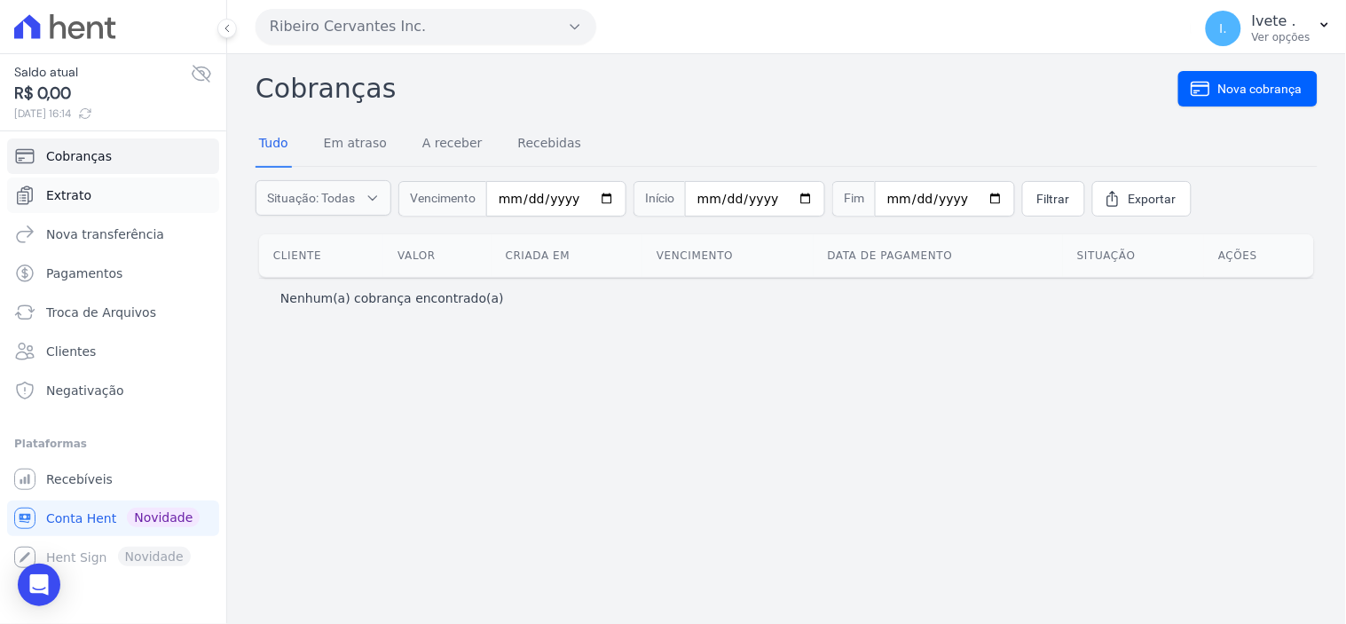
click at [67, 197] on span "Extrato" at bounding box center [68, 195] width 45 height 18
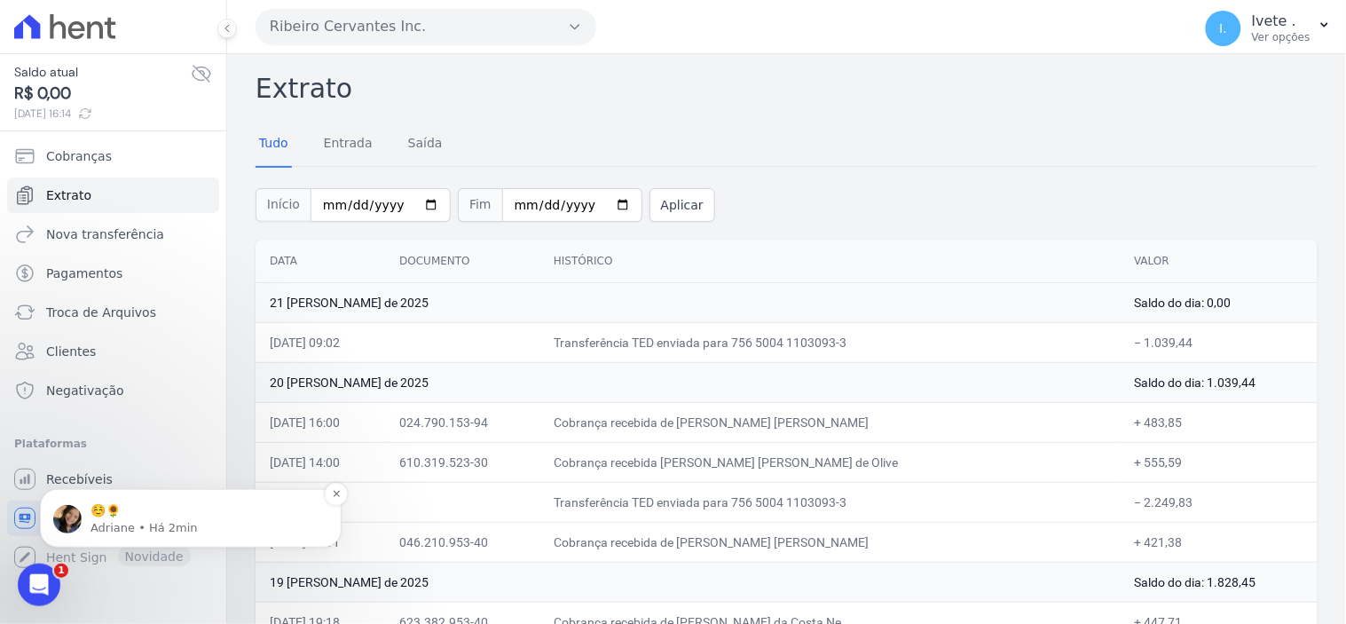
click at [116, 517] on p "☺️🌻" at bounding box center [204, 510] width 229 height 18
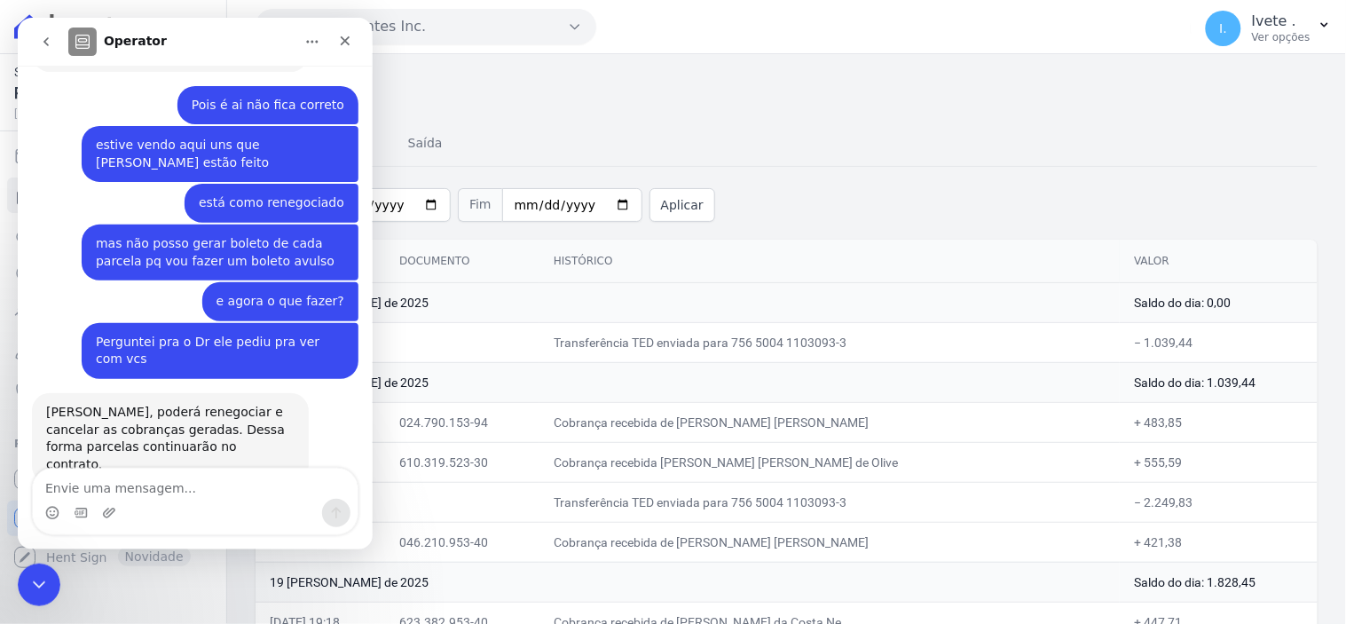
scroll to position [3352, 0]
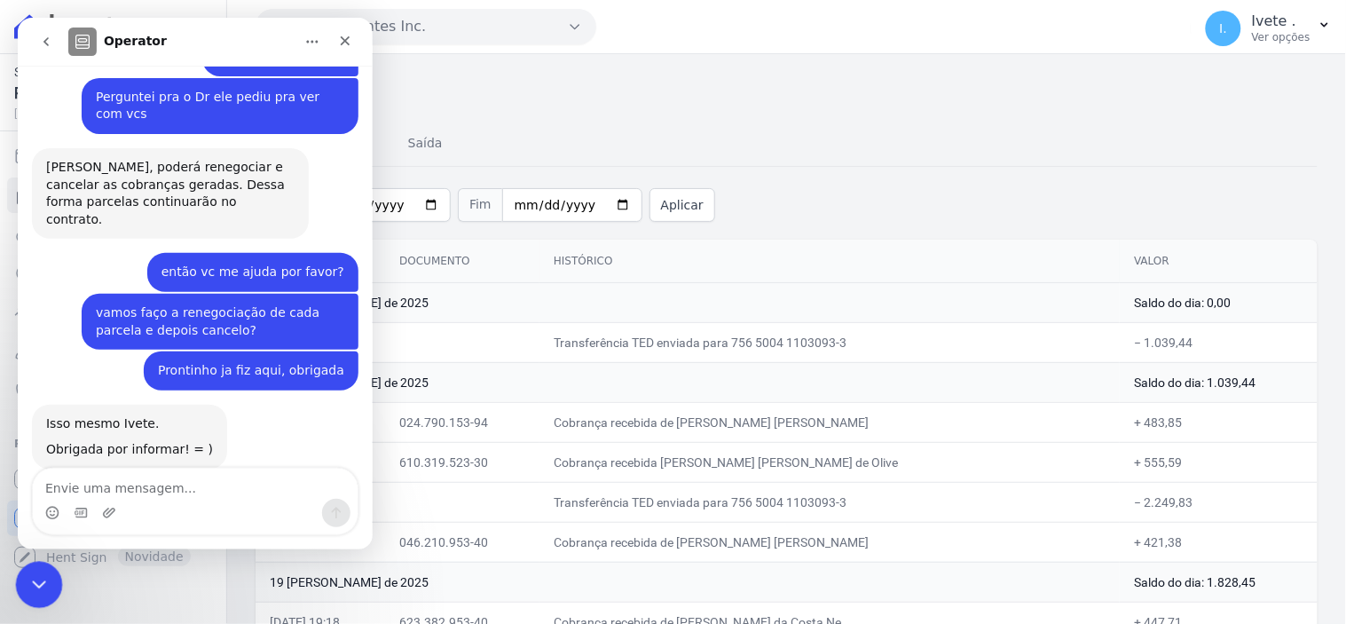
click at [26, 569] on div "Encerramento do Messenger da Intercom" at bounding box center [36, 582] width 43 height 43
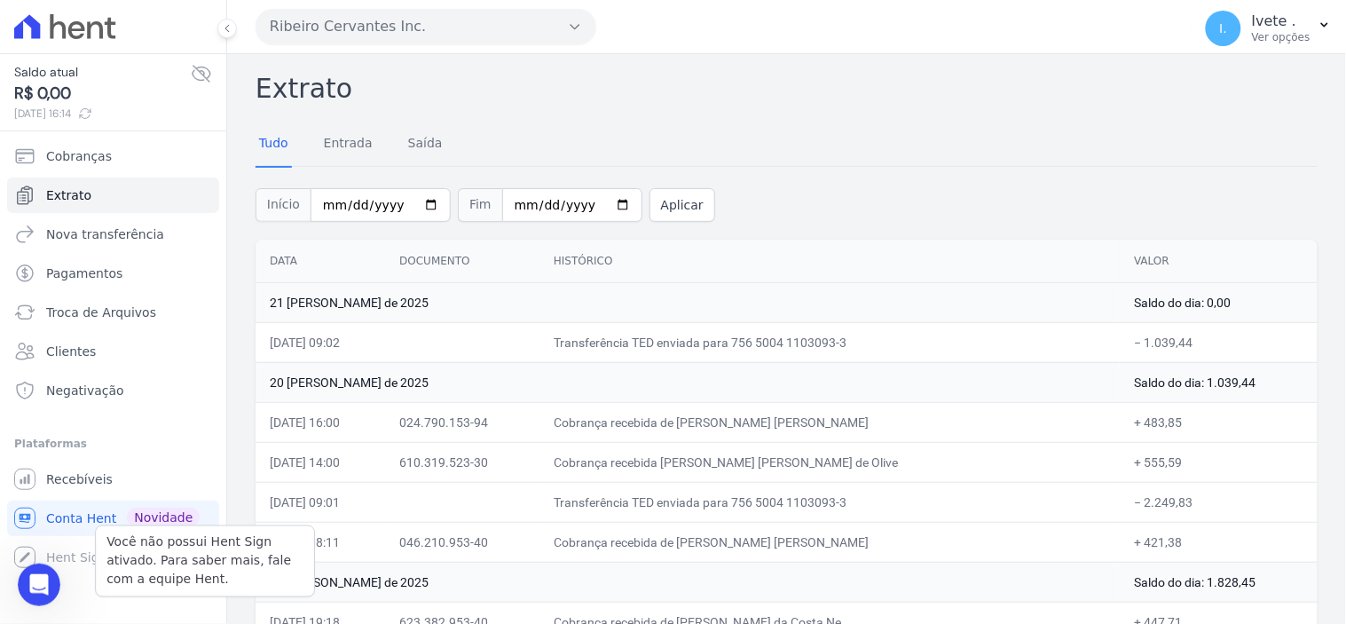
scroll to position [3323, 0]
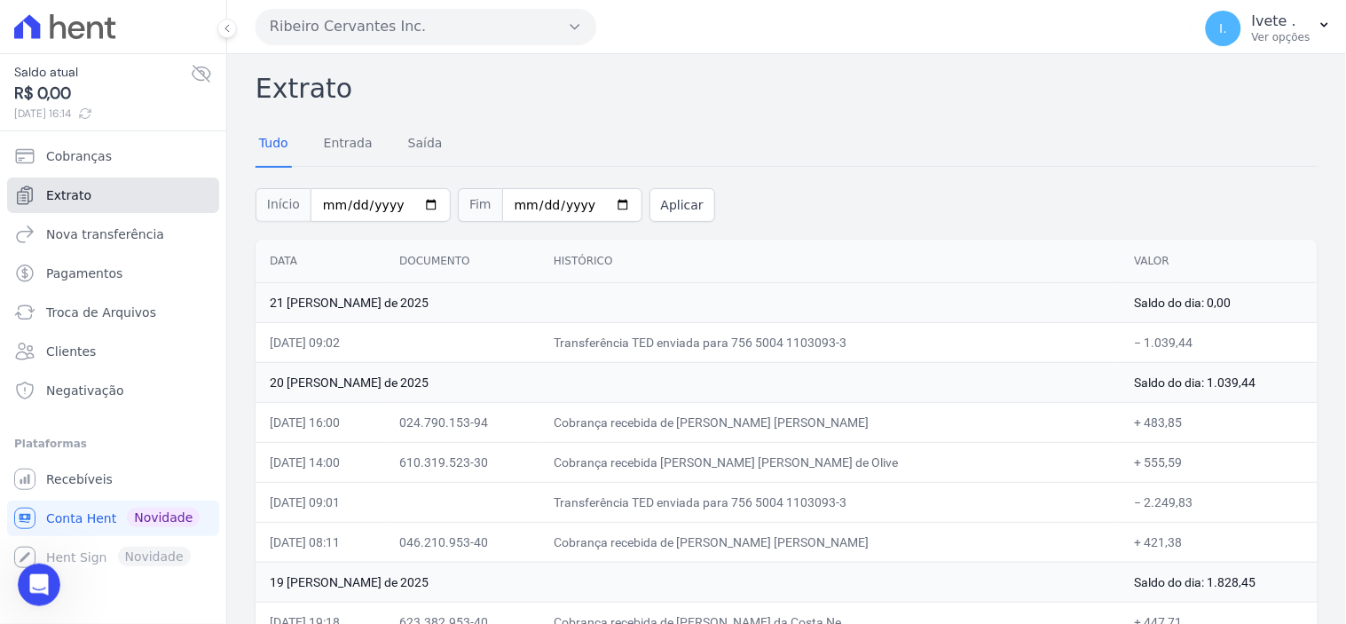
click at [81, 193] on span "Extrato" at bounding box center [68, 195] width 45 height 18
click at [76, 183] on link "Extrato" at bounding box center [113, 194] width 212 height 35
